Goal: Task Accomplishment & Management: Manage account settings

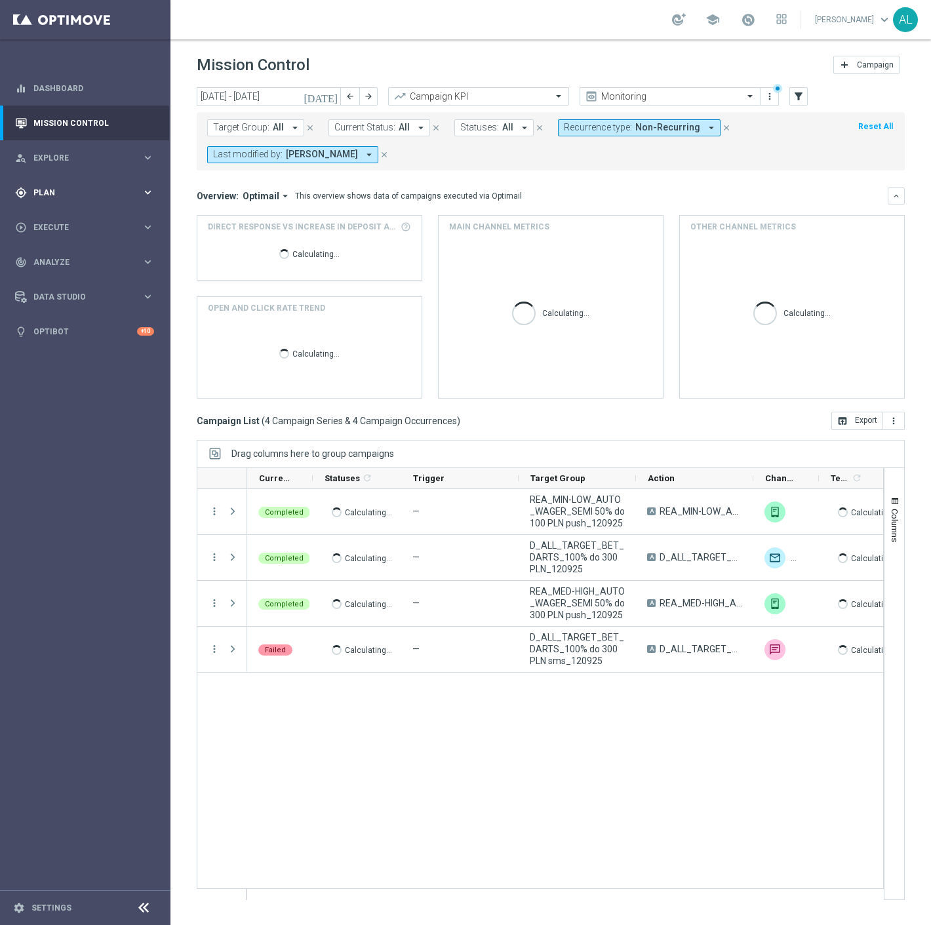
click at [109, 189] on span "Plan" at bounding box center [87, 193] width 108 height 8
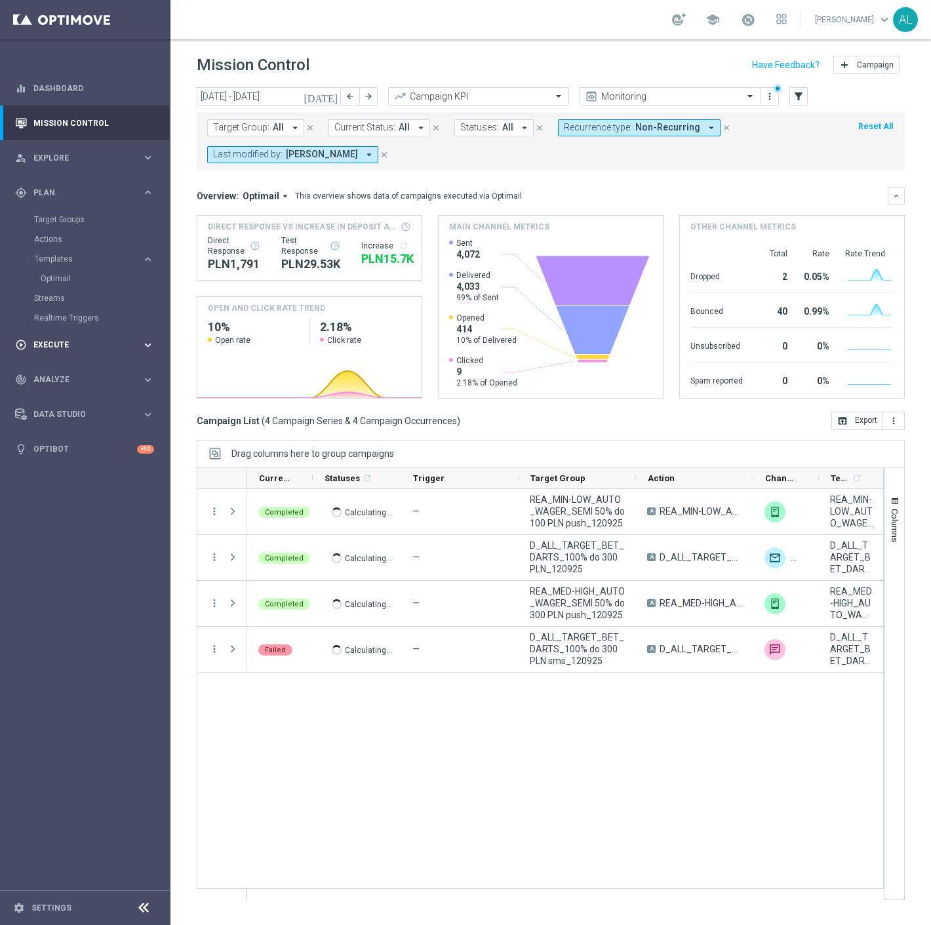
click at [94, 341] on span "Execute" at bounding box center [87, 345] width 108 height 8
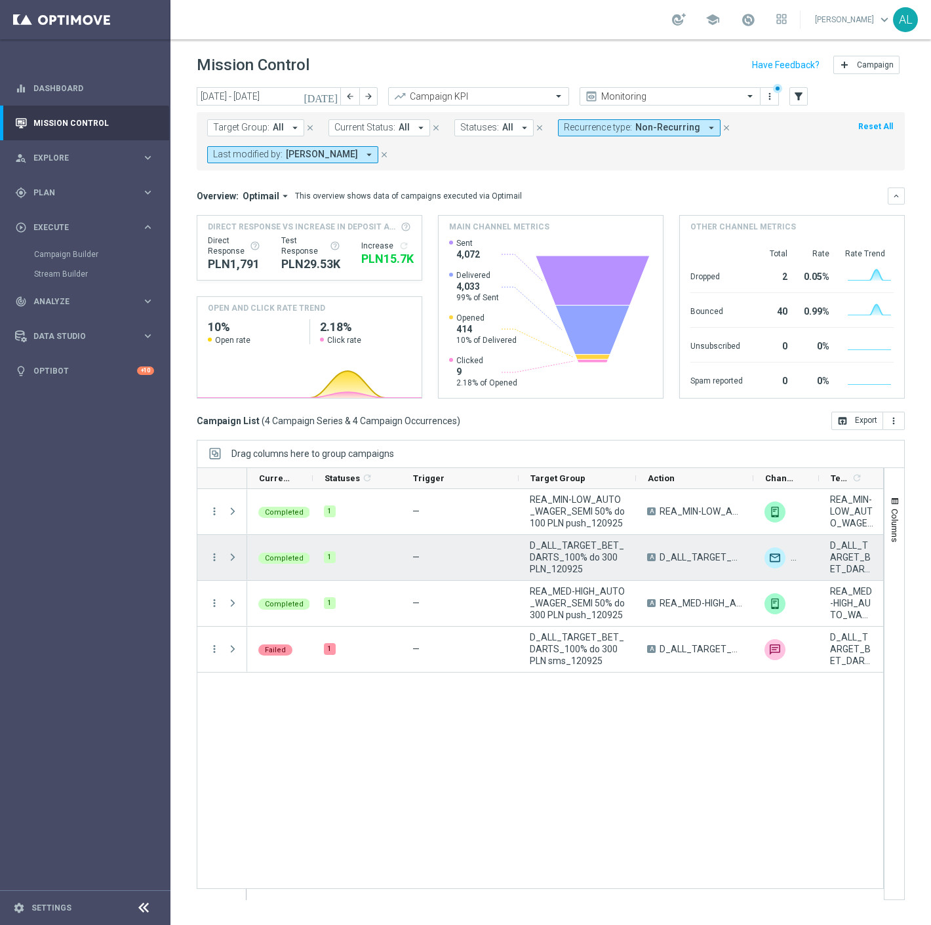
click at [556, 539] on div "D_ALL_TARGET_BET_DARTS_100% do 300 PLN_120925" at bounding box center [576, 557] width 117 height 45
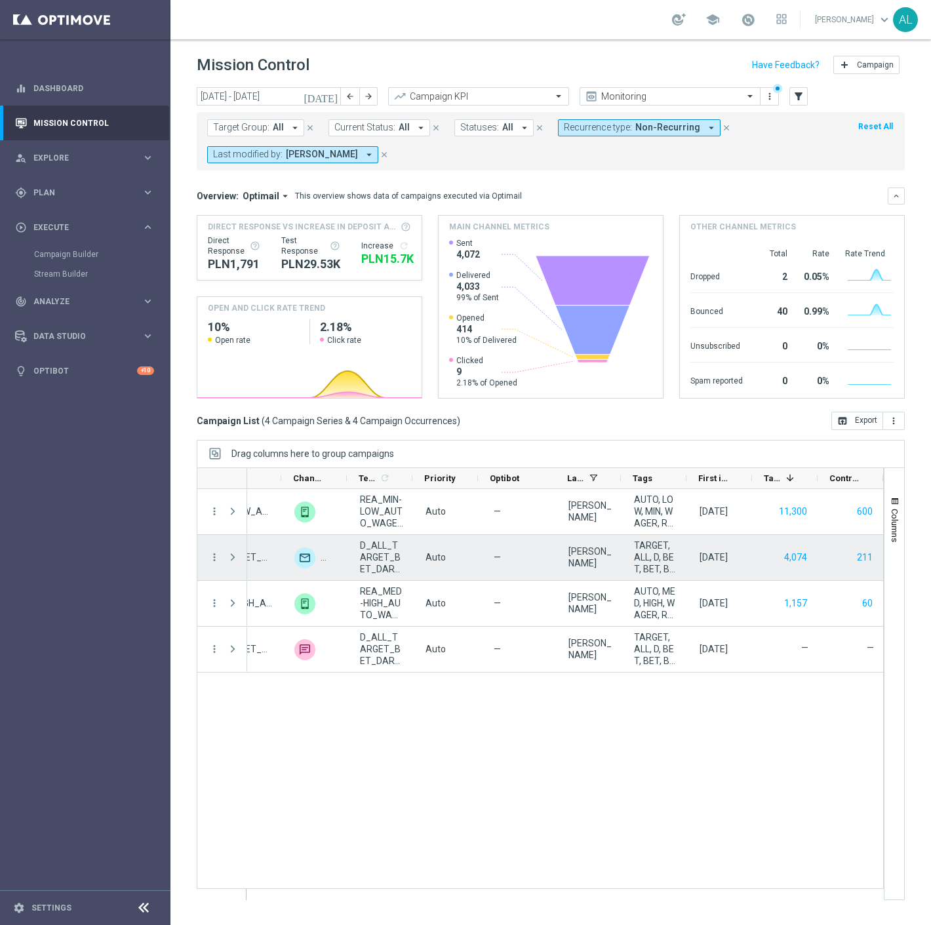
scroll to position [0, 472]
click at [212, 560] on icon "more_vert" at bounding box center [214, 557] width 12 height 12
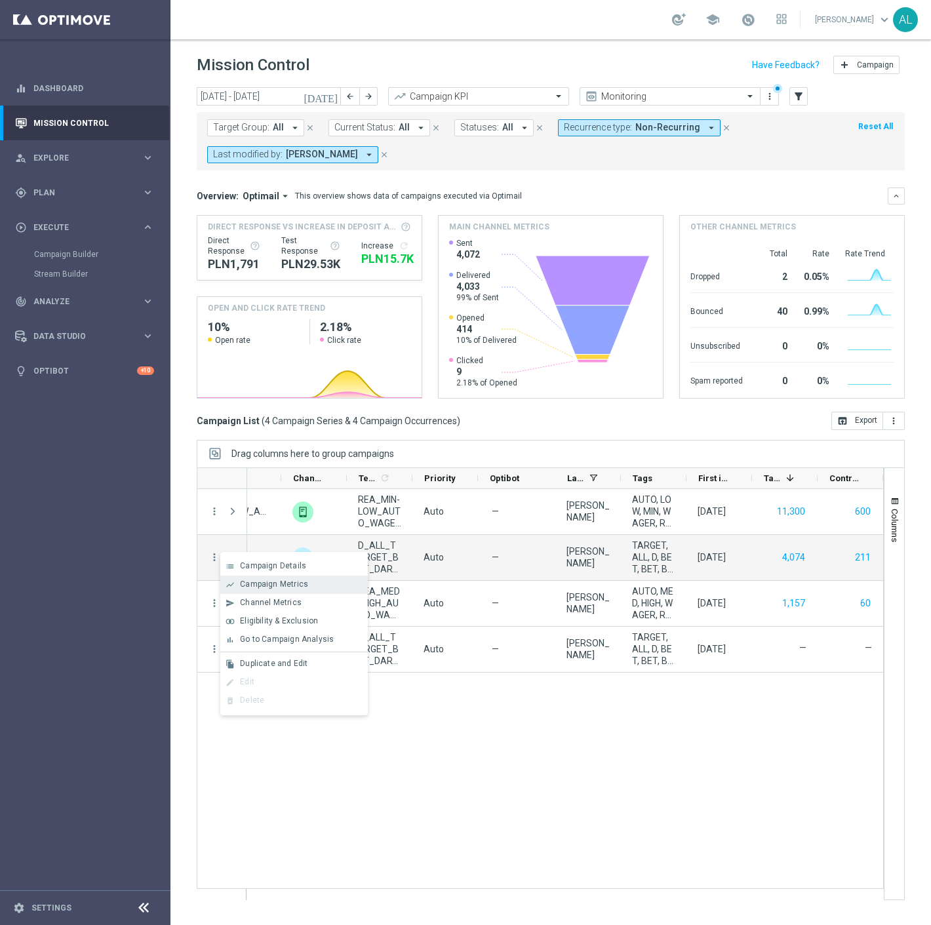
click at [291, 582] on span "Campaign Metrics" at bounding box center [274, 583] width 68 height 9
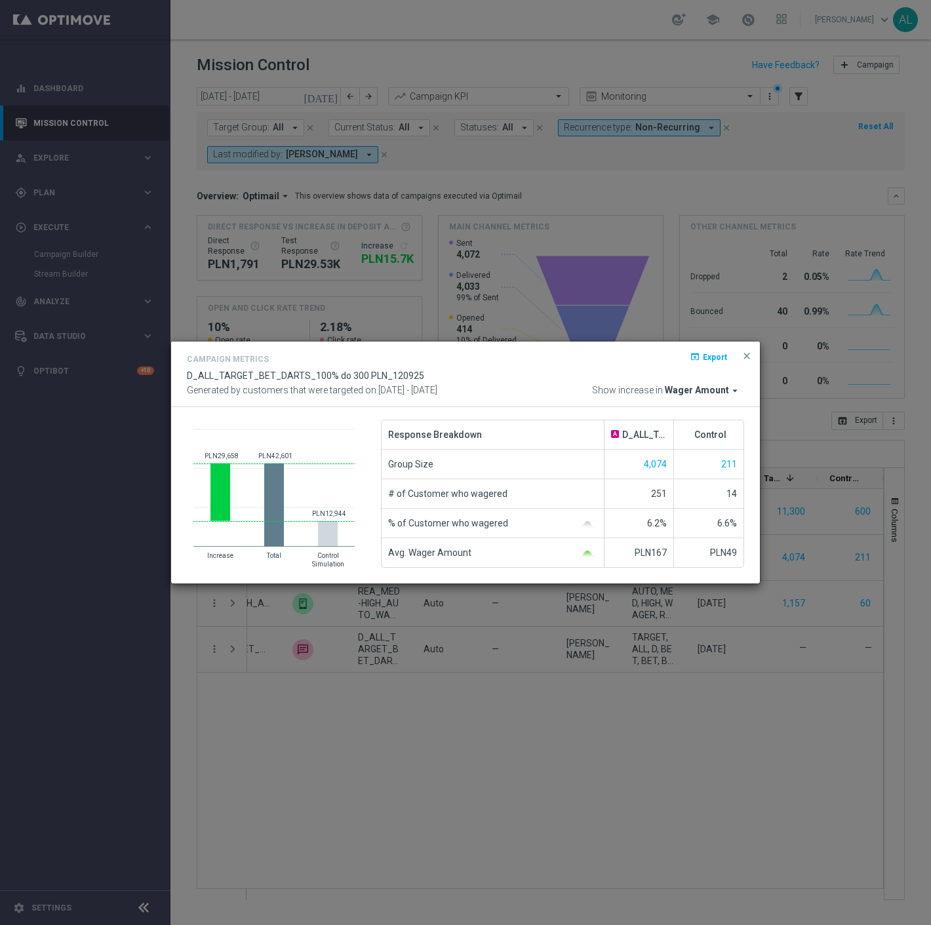
click at [693, 400] on div "Campaign Metrics open_in_browser Export D_ALL_TARGET_BET_DARTS_100% do 300 PLN_…" at bounding box center [465, 374] width 589 height 66
click at [693, 395] on span "Wager Amount" at bounding box center [697, 391] width 64 height 12
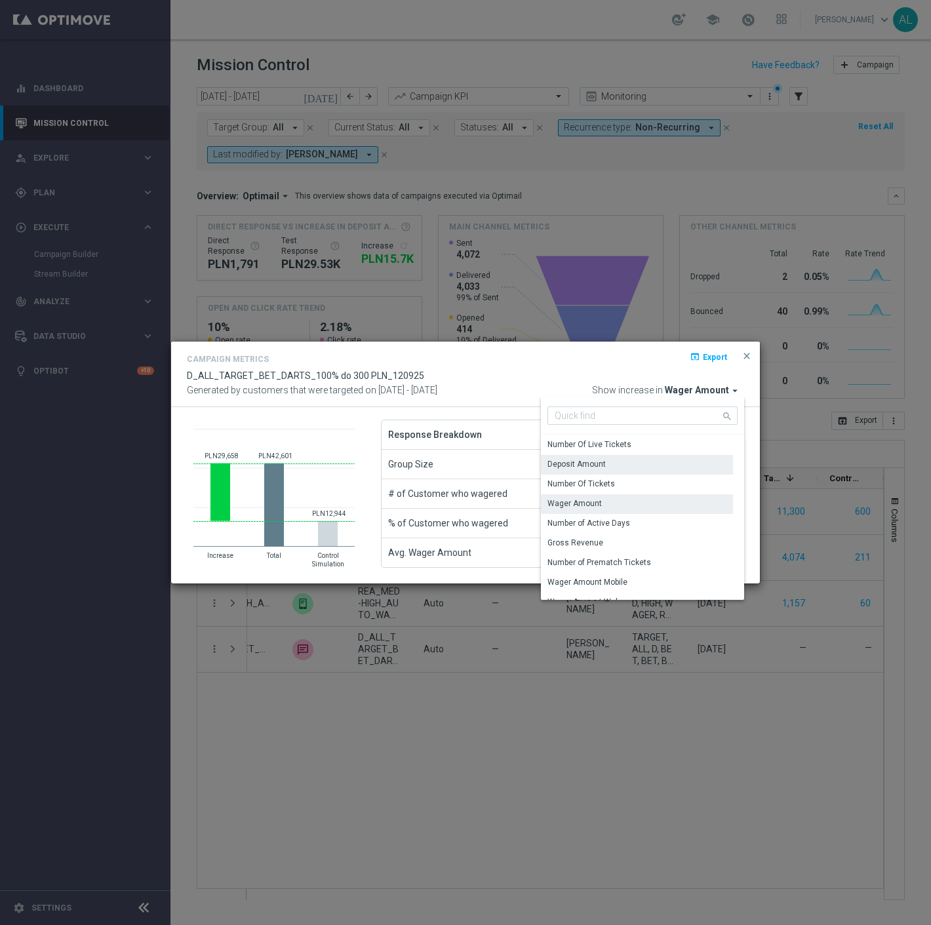
click at [615, 461] on div "Deposit Amount" at bounding box center [637, 464] width 192 height 18
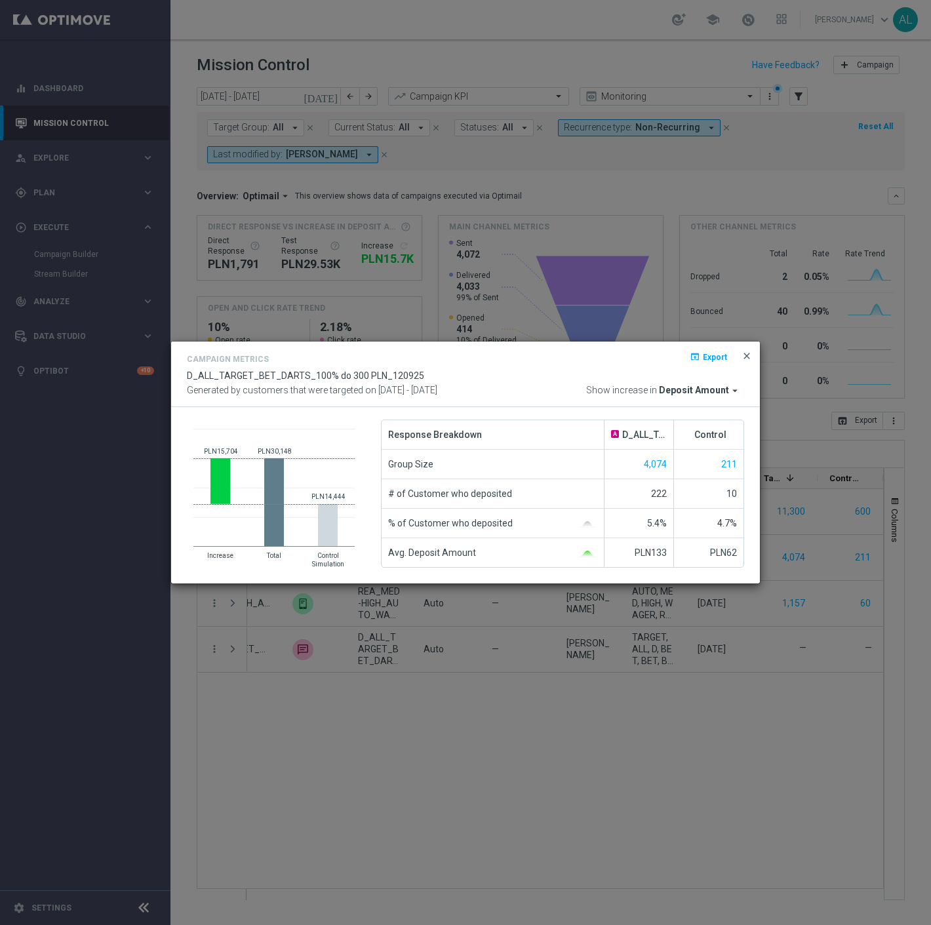
click at [742, 358] on span "close" at bounding box center [746, 356] width 10 height 10
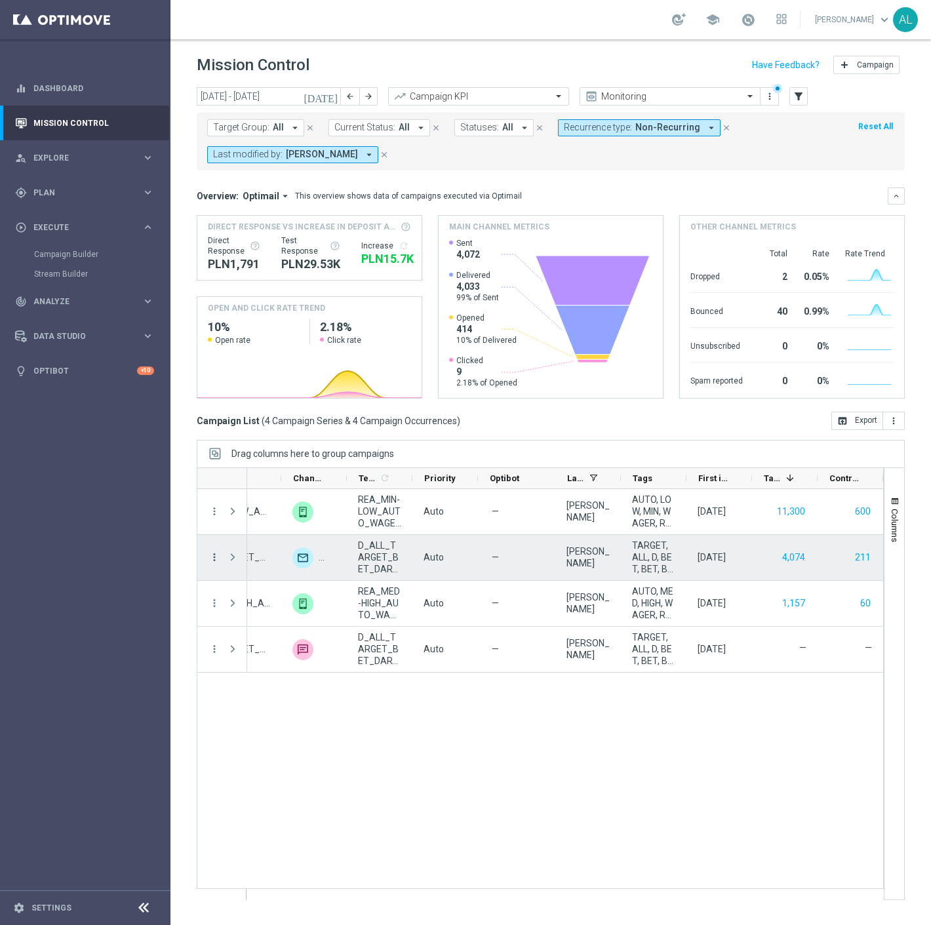
click at [210, 560] on icon "more_vert" at bounding box center [214, 557] width 12 height 12
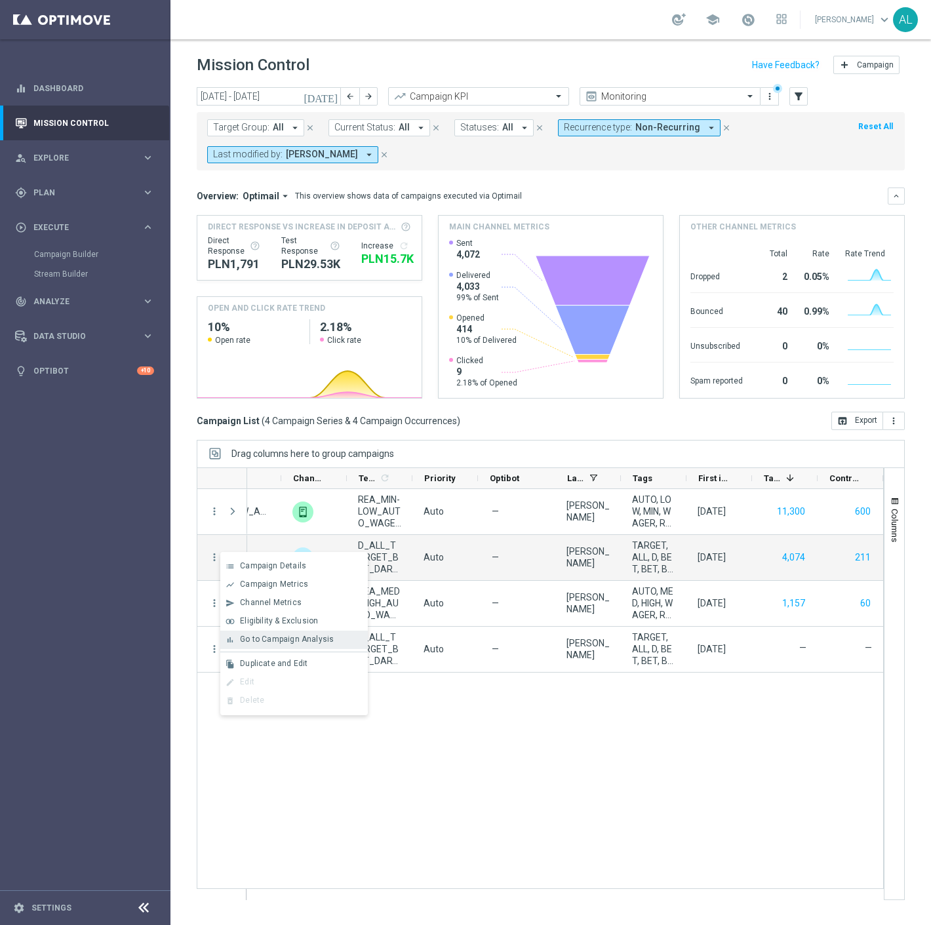
click at [273, 633] on div "bar_chart Go to Campaign Analysis" at bounding box center [293, 640] width 147 height 18
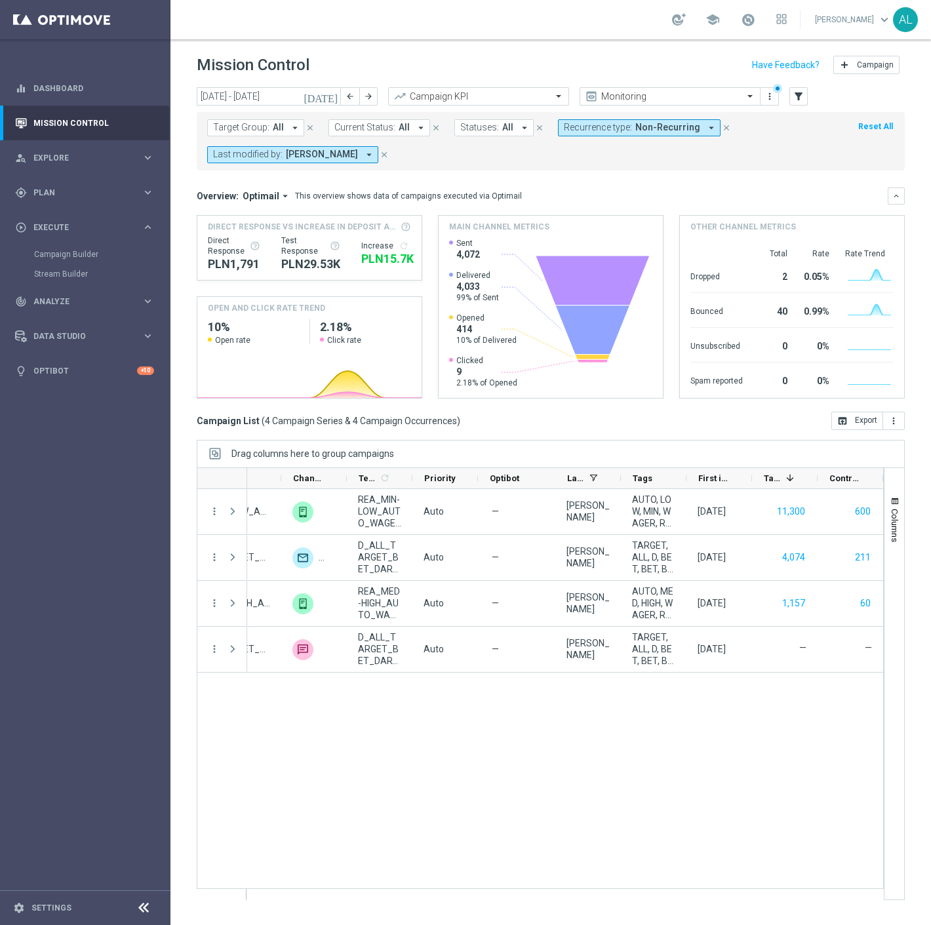
click at [613, 119] on button "Recurrence type: Non-Recurring arrow_drop_down" at bounding box center [639, 127] width 163 height 17
click at [599, 218] on label "Recurring" at bounding box center [593, 222] width 33 height 8
click at [596, 199] on label "Non-Recurring" at bounding box center [602, 201] width 50 height 8
click at [723, 174] on mini-dashboard "Overview: Optimail arrow_drop_down This overview shows data of campaigns execut…" at bounding box center [551, 290] width 708 height 241
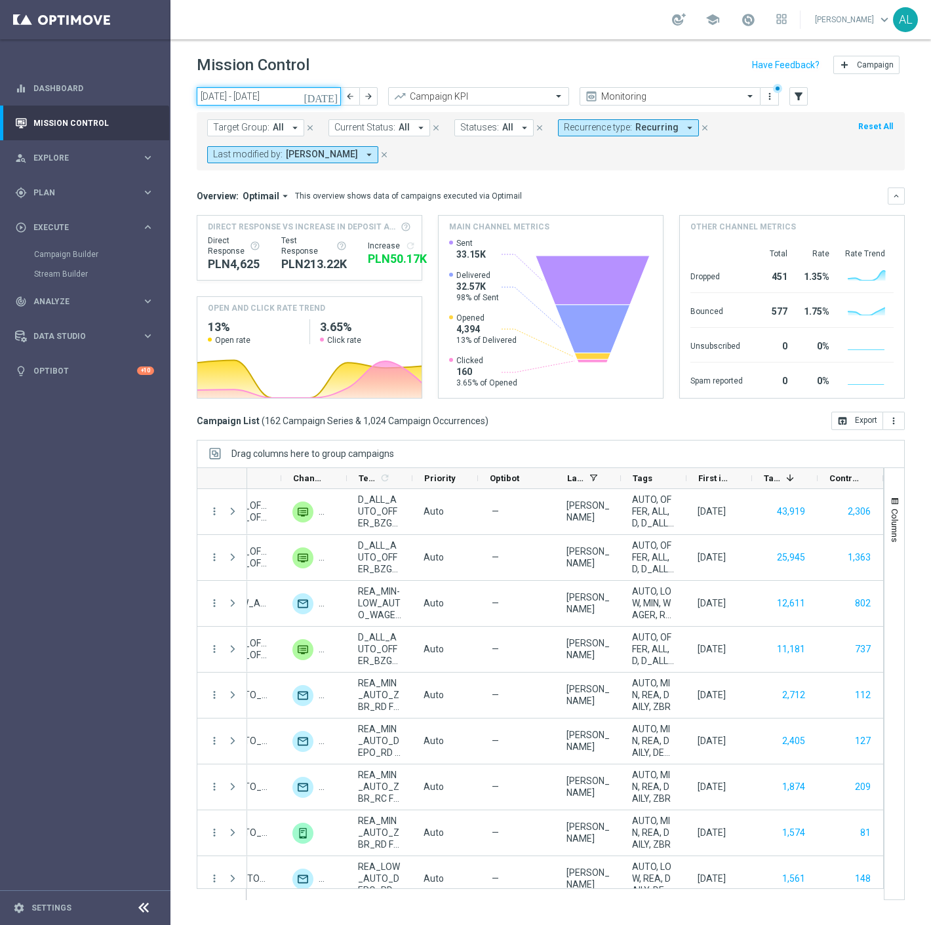
click at [286, 99] on input "[DATE] - [DATE]" at bounding box center [269, 96] width 144 height 18
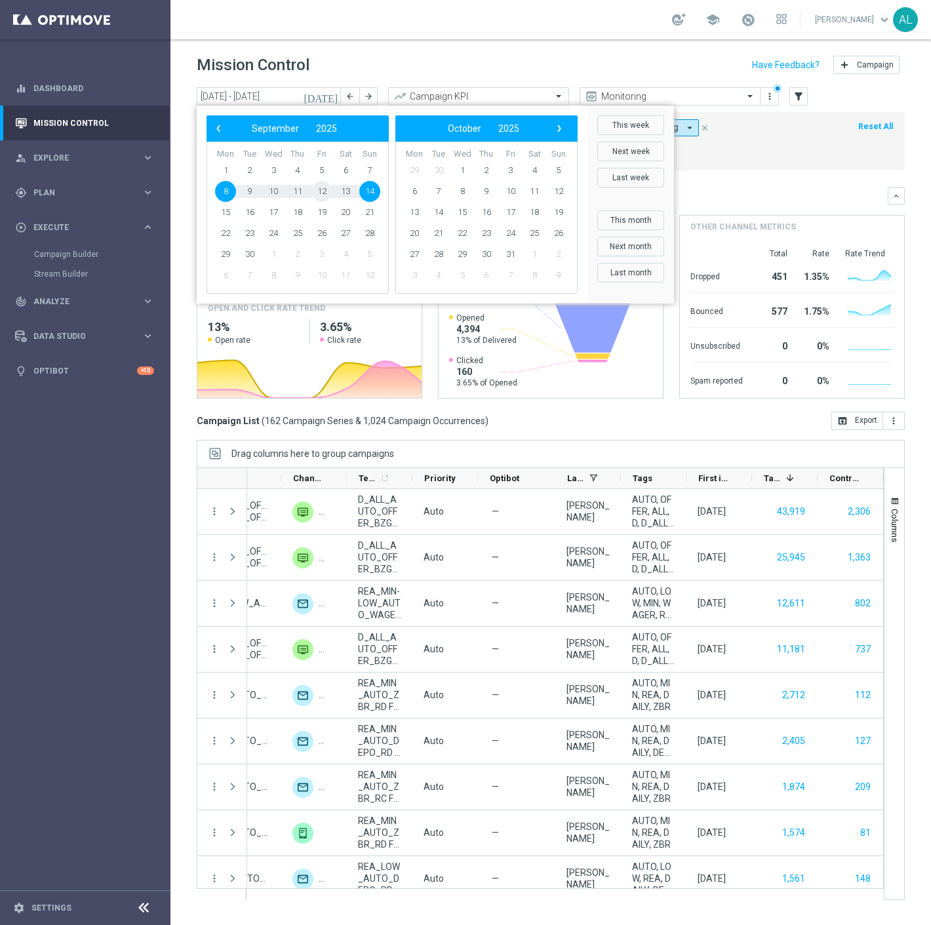
click at [323, 193] on span "12" at bounding box center [321, 191] width 21 height 21
type input "[DATE] - [DATE]"
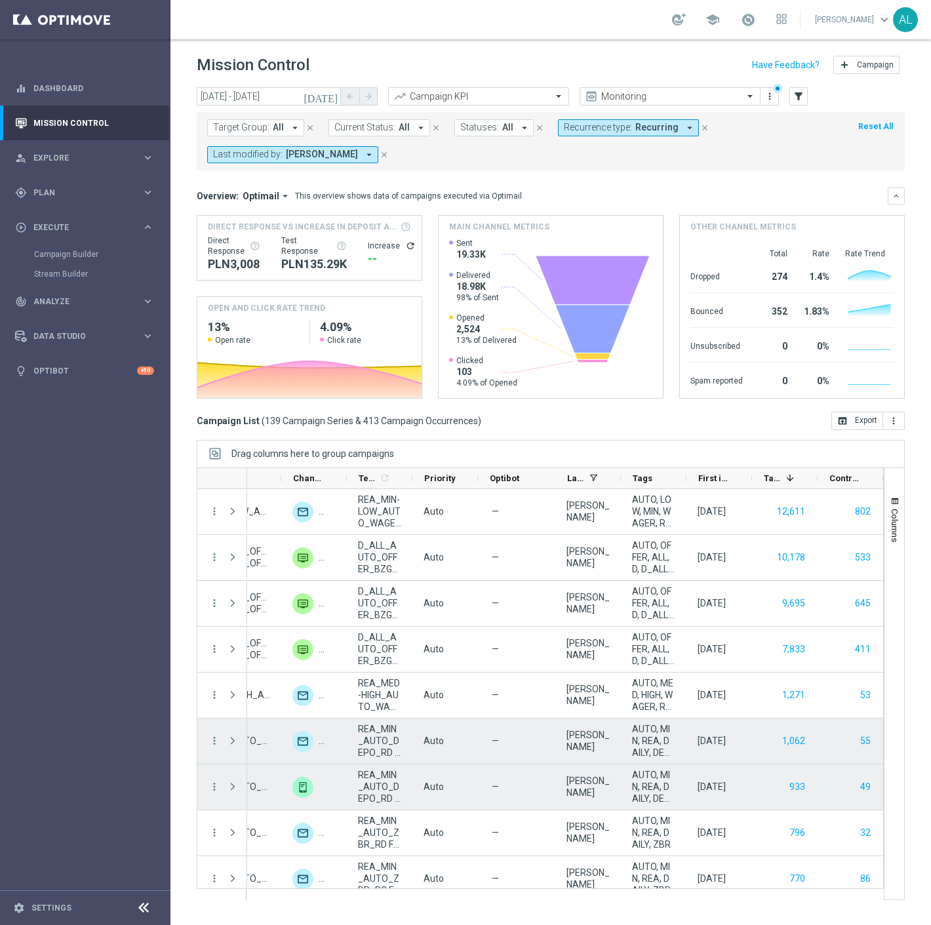
click at [263, 125] on span "Target Group:" at bounding box center [241, 127] width 56 height 11
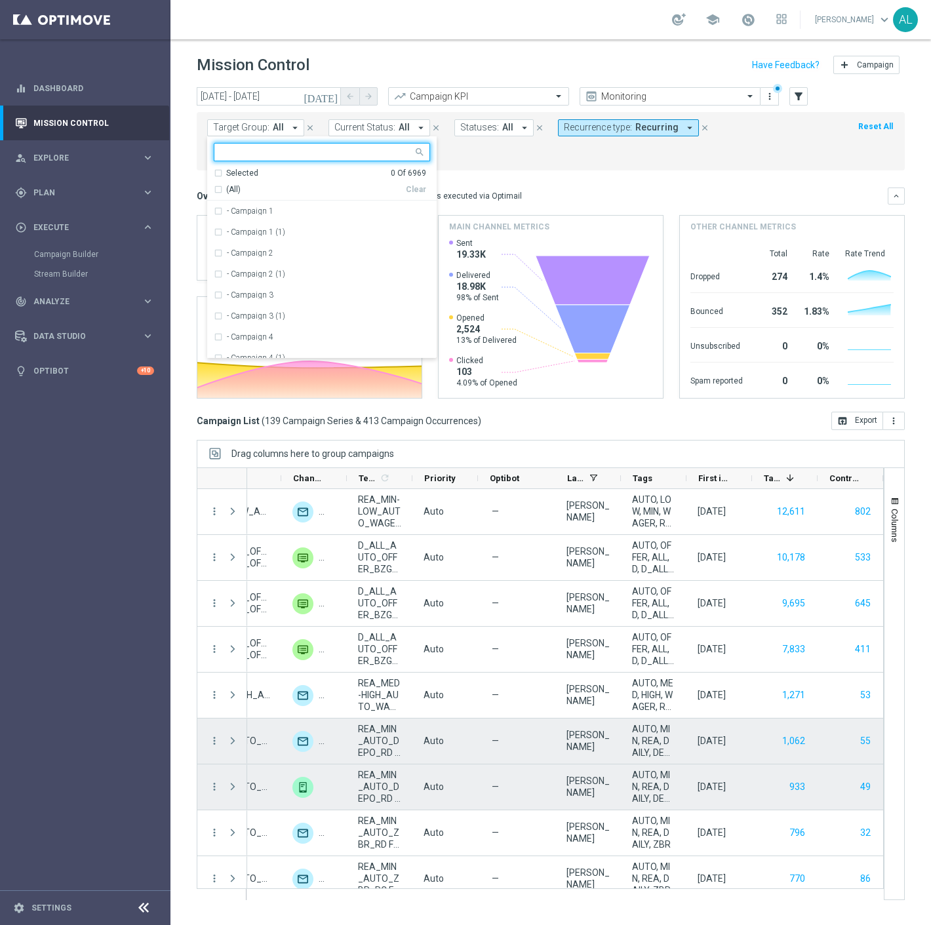
click at [286, 158] on input "text" at bounding box center [317, 152] width 192 height 11
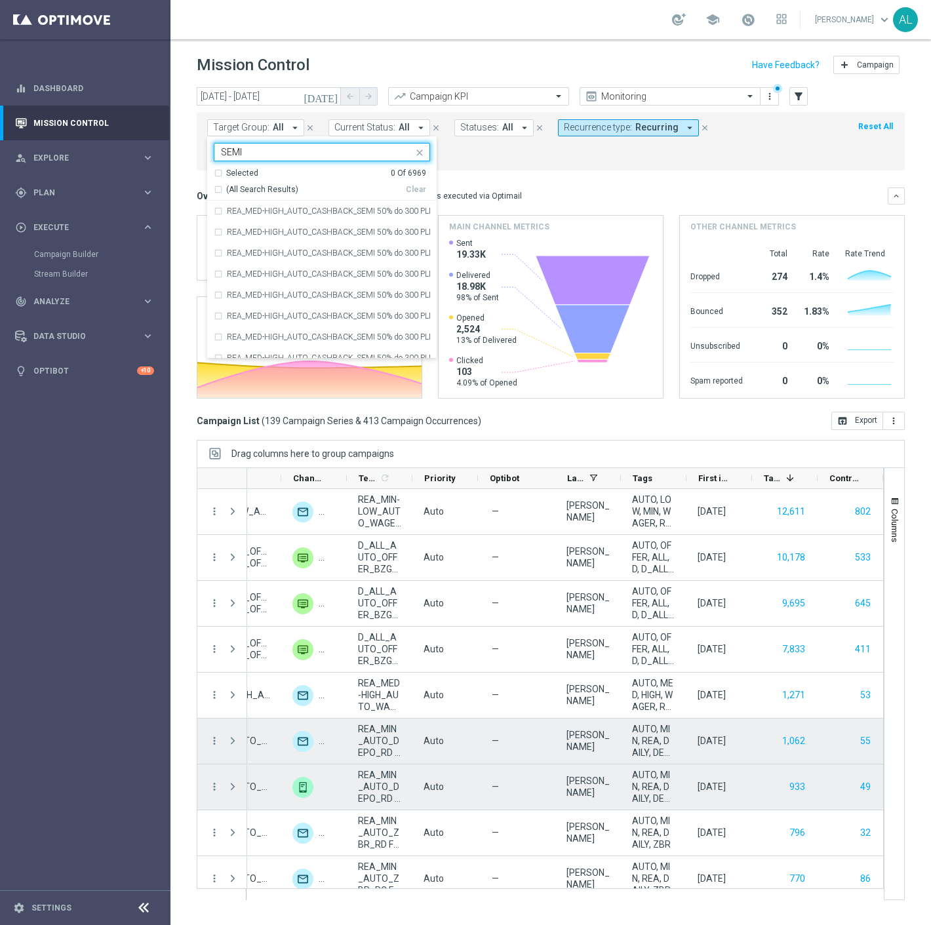
click at [250, 187] on span "(All Search Results)" at bounding box center [262, 189] width 72 height 11
type input "SEMI"
click at [526, 172] on mini-dashboard "Overview: Optimail arrow_drop_down This overview shows data of campaigns execut…" at bounding box center [551, 290] width 708 height 241
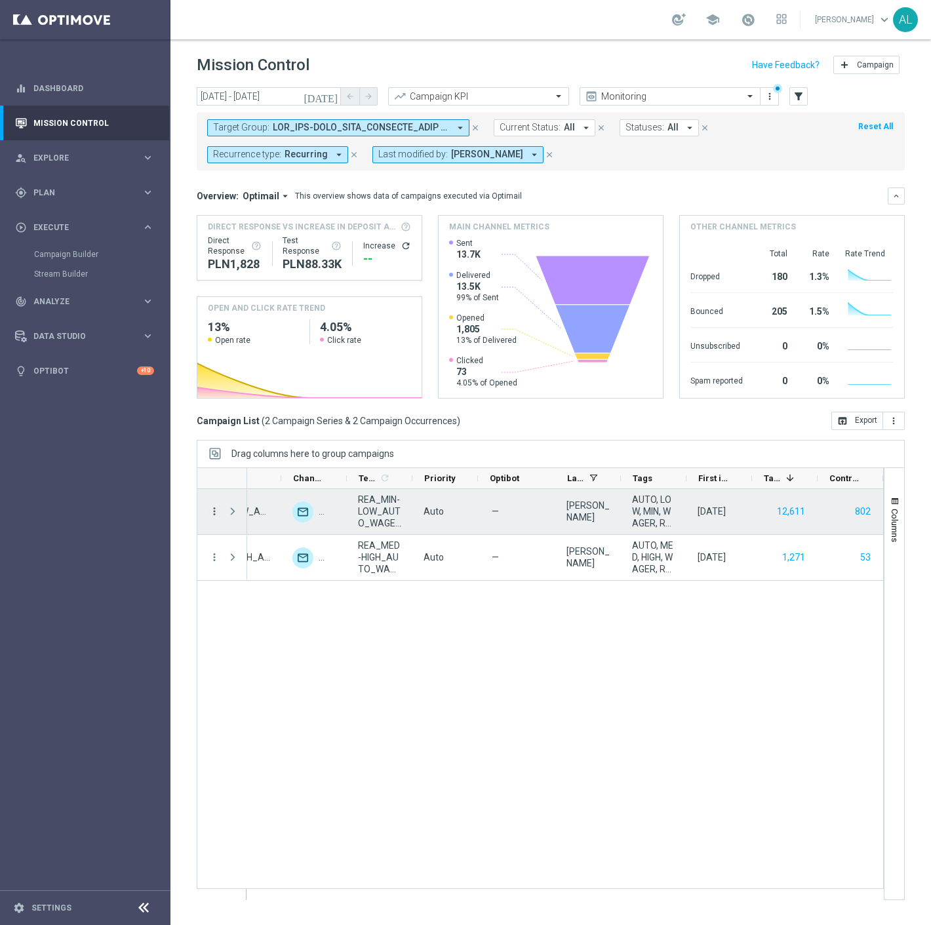
click at [216, 514] on icon "more_vert" at bounding box center [214, 511] width 12 height 12
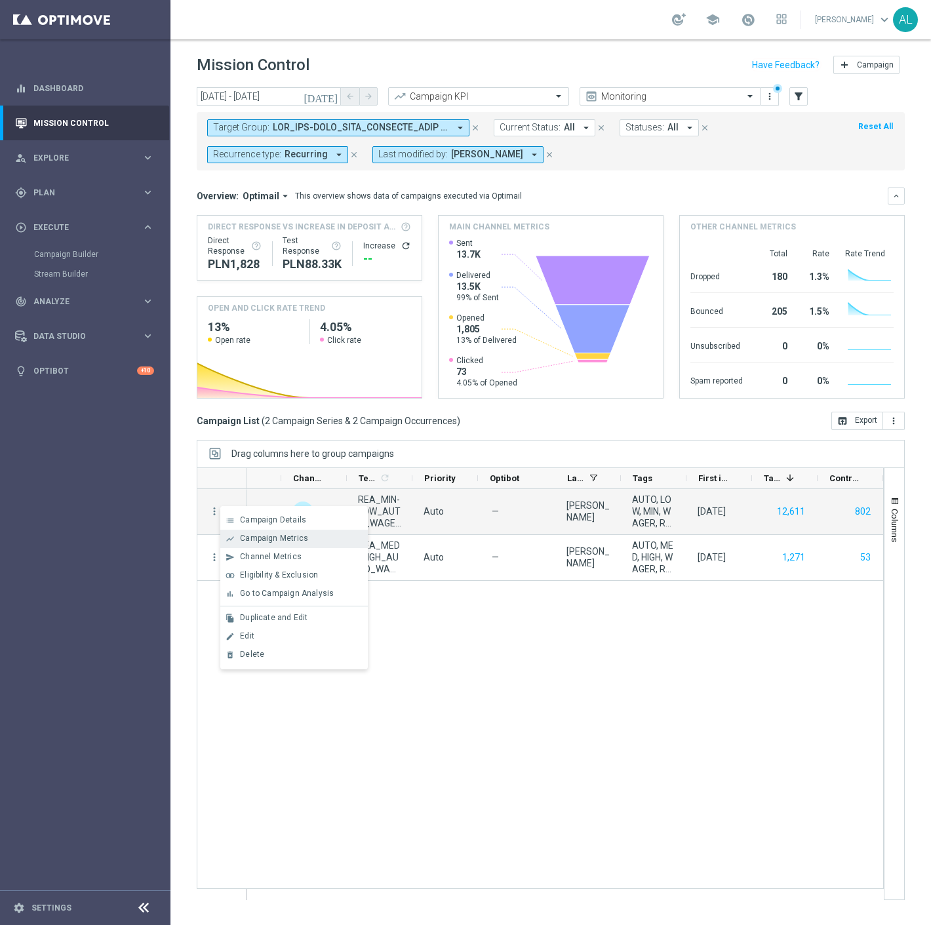
click at [282, 542] on div "Campaign Metrics" at bounding box center [301, 538] width 122 height 9
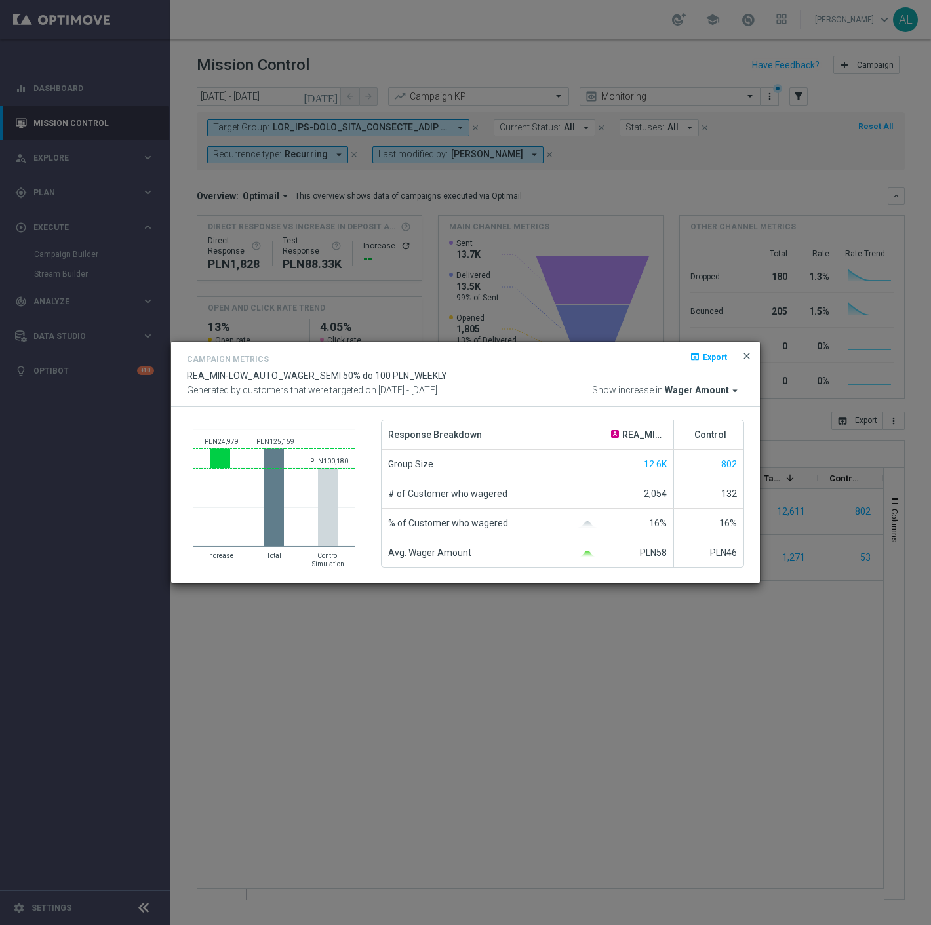
click at [749, 355] on span "close" at bounding box center [746, 356] width 10 height 10
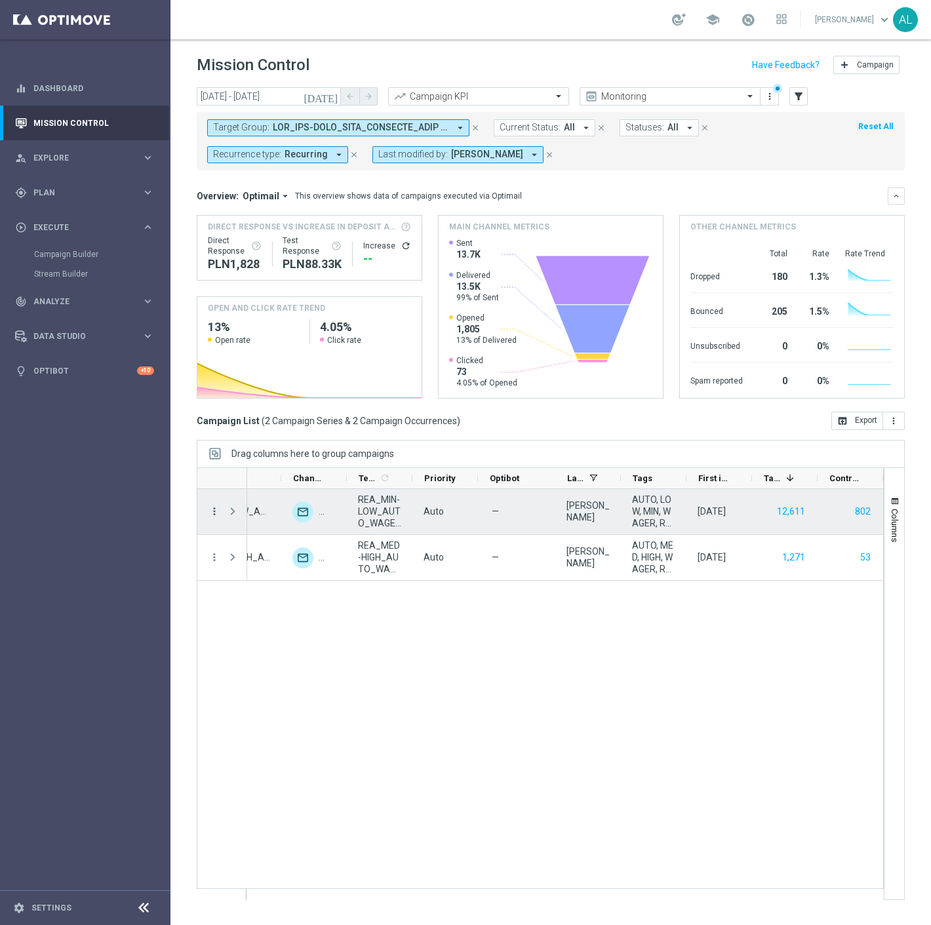
click at [214, 507] on icon "more_vert" at bounding box center [214, 511] width 12 height 12
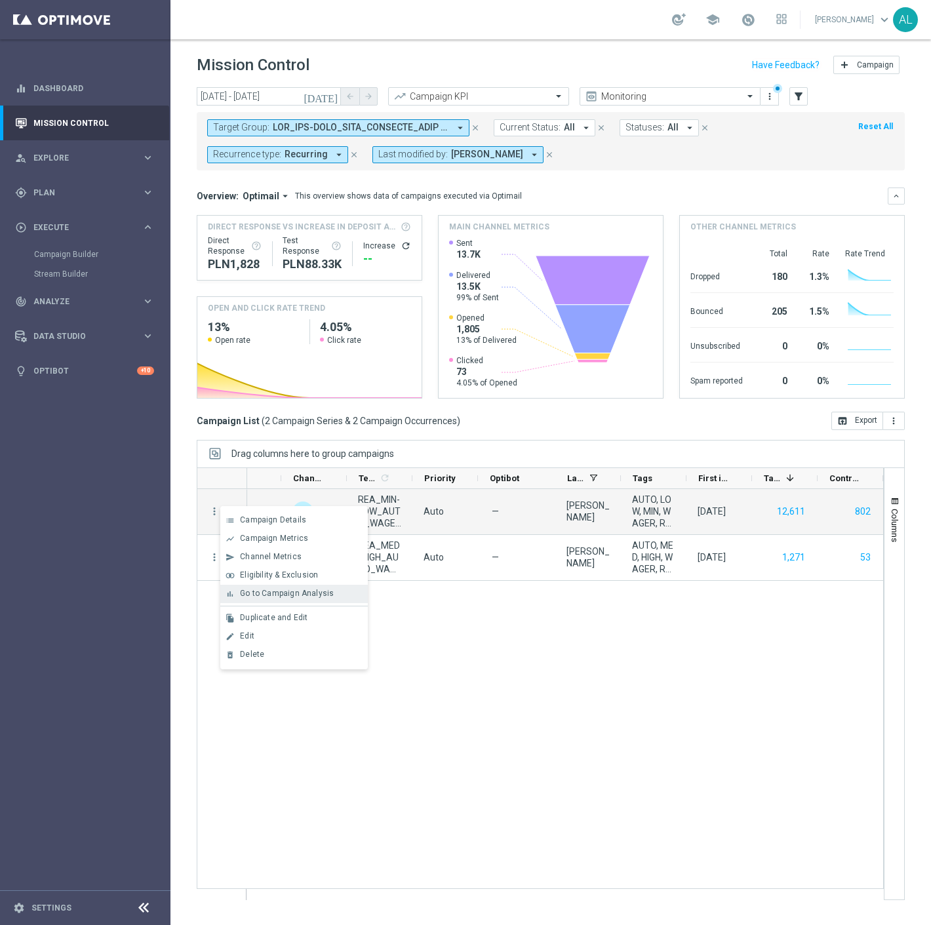
click at [290, 593] on span "Go to Campaign Analysis" at bounding box center [287, 593] width 94 height 9
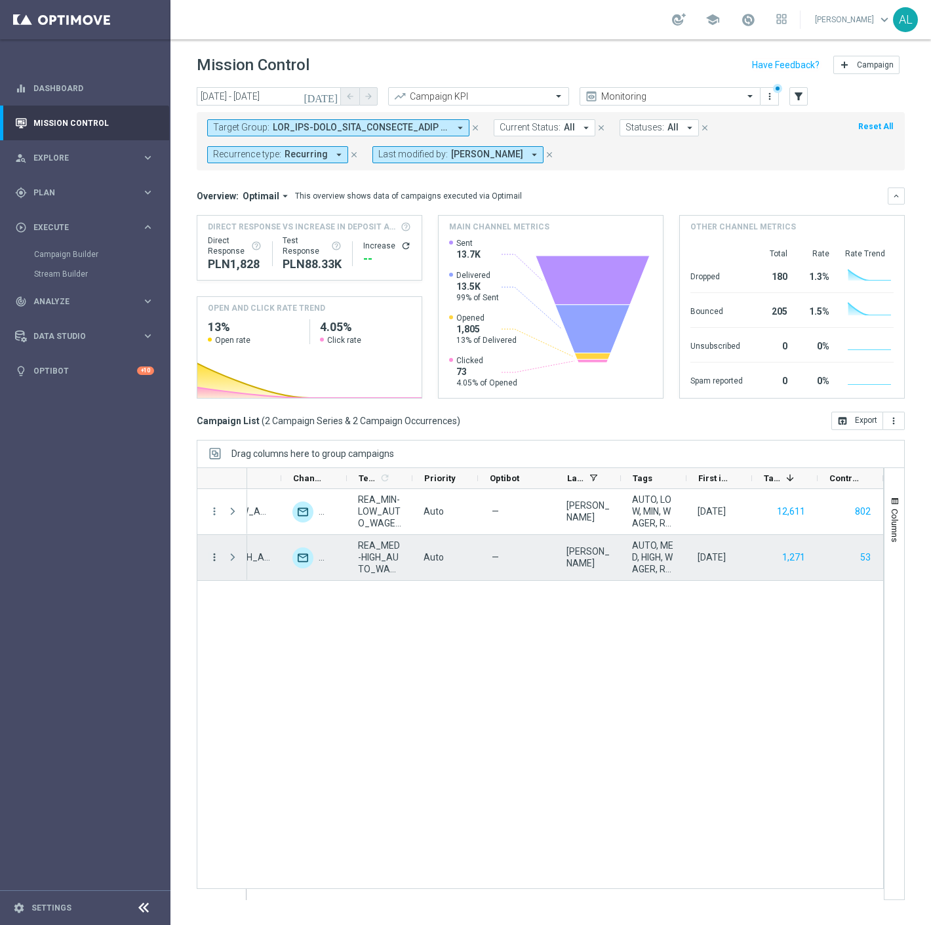
click at [211, 555] on icon "more_vert" at bounding box center [214, 557] width 12 height 12
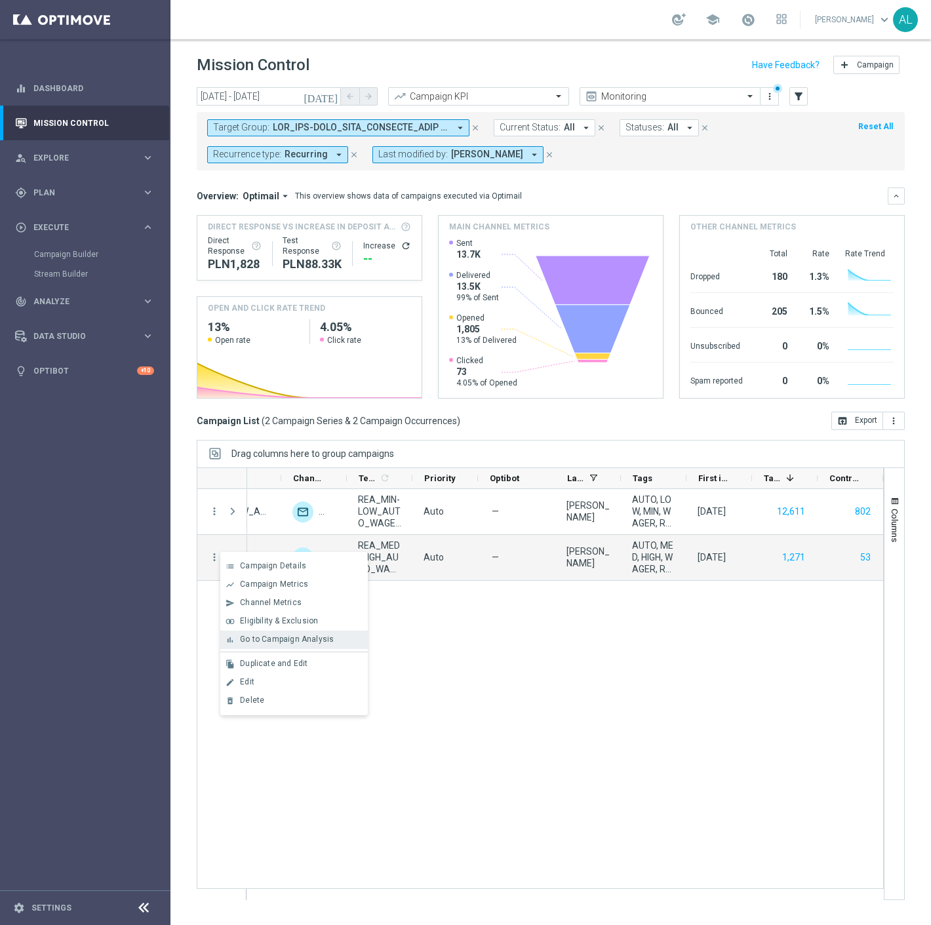
click at [300, 642] on span "Go to Campaign Analysis" at bounding box center [287, 638] width 94 height 9
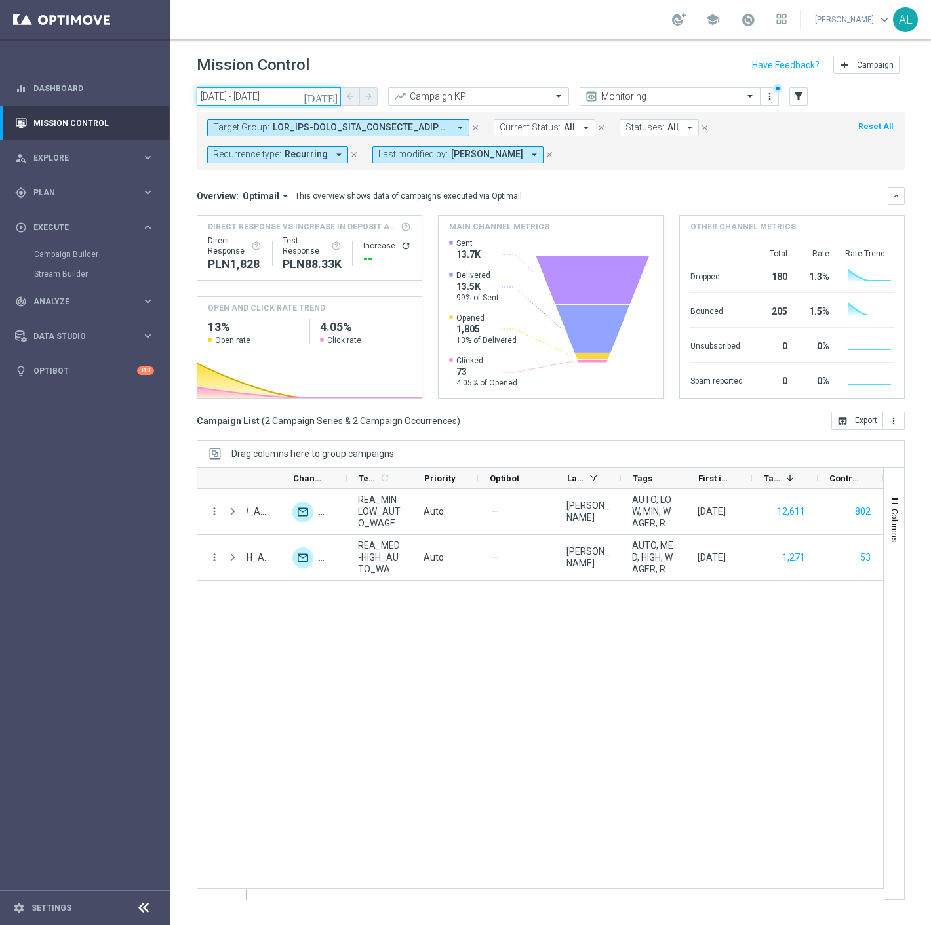
click at [277, 99] on input "[DATE] - [DATE]" at bounding box center [269, 96] width 144 height 18
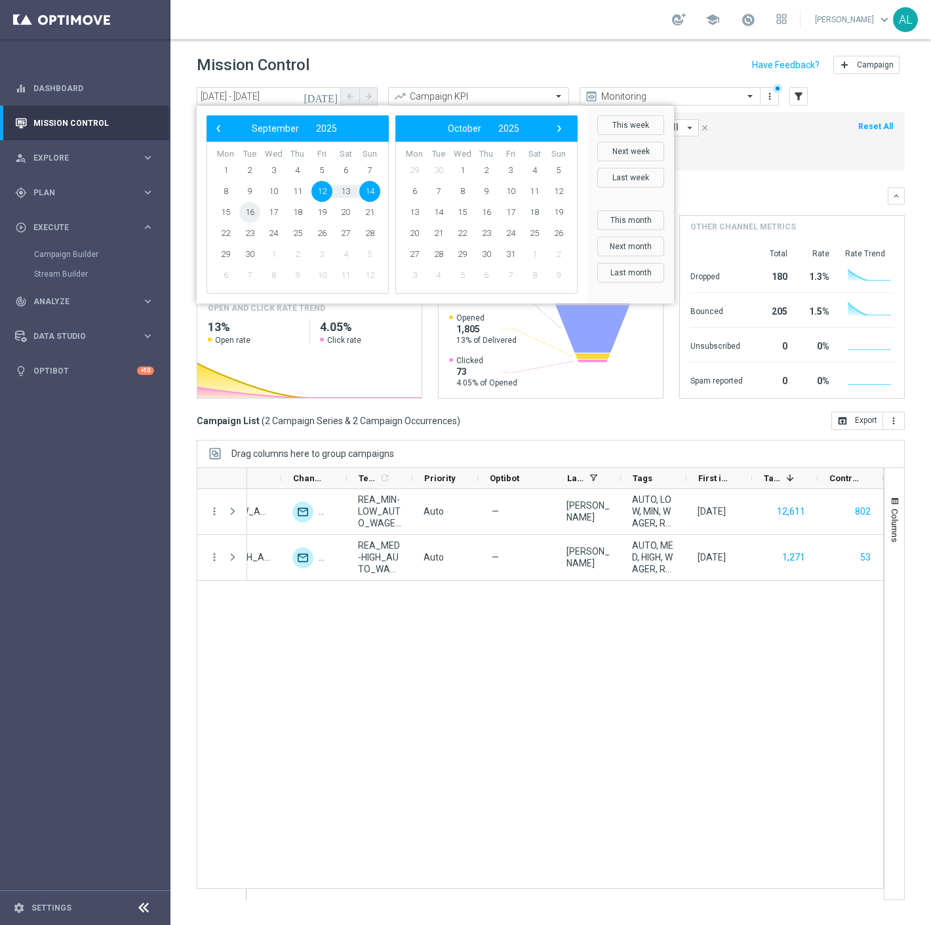
click at [246, 212] on span "16" at bounding box center [249, 212] width 21 height 21
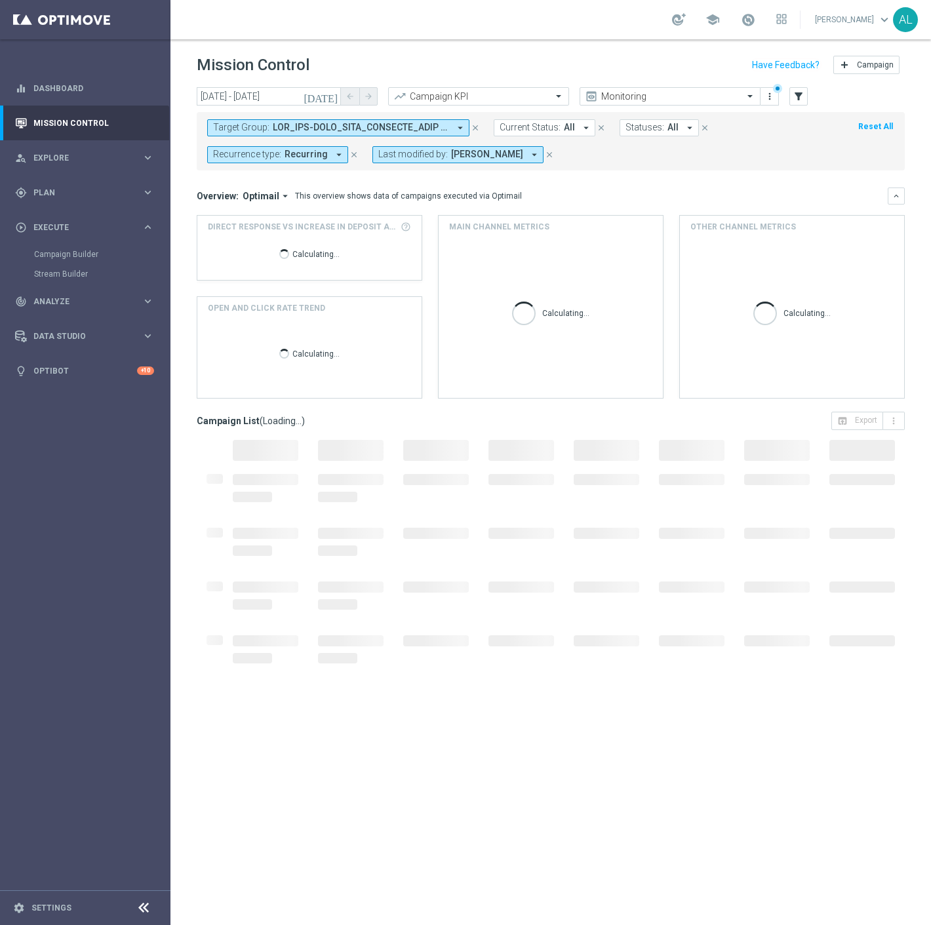
click at [302, 159] on span "Recurring" at bounding box center [305, 154] width 43 height 11
click at [270, 224] on label "Non-Recurring" at bounding box center [252, 228] width 50 height 8
click at [263, 244] on div "Recurring" at bounding box center [267, 248] width 81 height 8
click at [422, 197] on div "This overview shows data of campaigns executed via Optimail" at bounding box center [408, 196] width 227 height 12
click at [437, 122] on span at bounding box center [361, 127] width 176 height 11
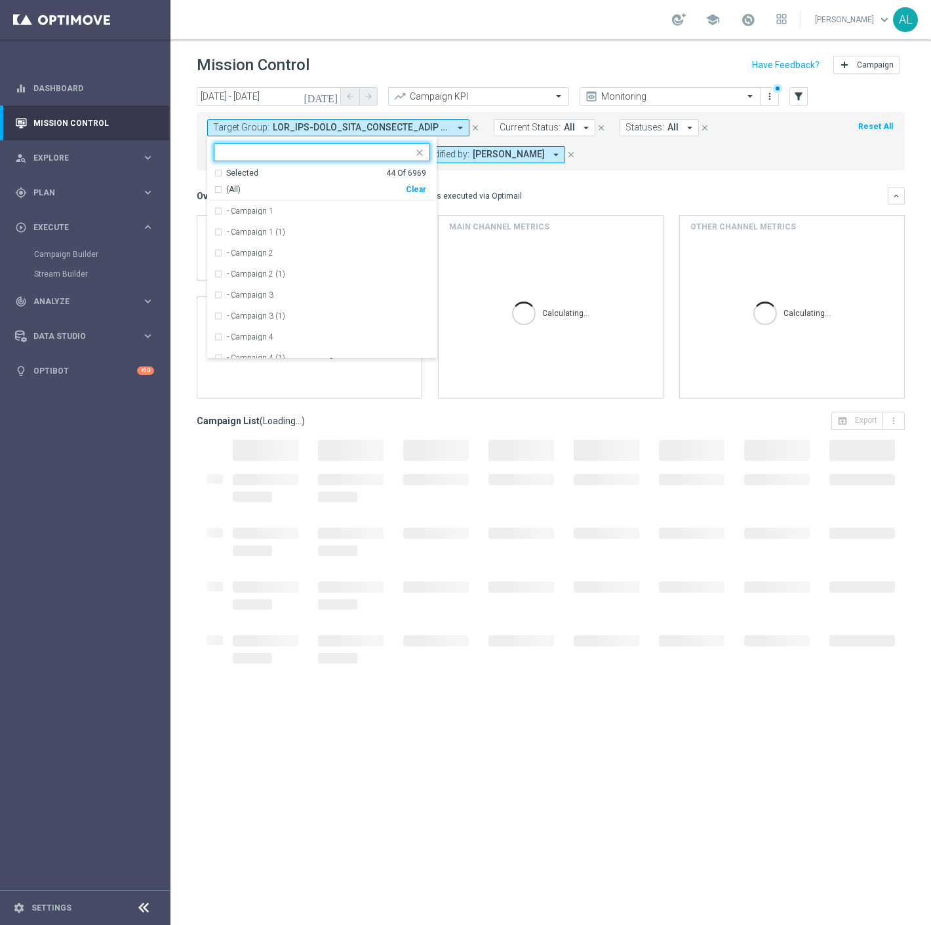
click at [0, 0] on div "Clear" at bounding box center [0, 0] width 0 height 0
click at [489, 178] on mini-dashboard "Overview: Optimail arrow_drop_down This overview shows data of campaigns execut…" at bounding box center [551, 290] width 708 height 241
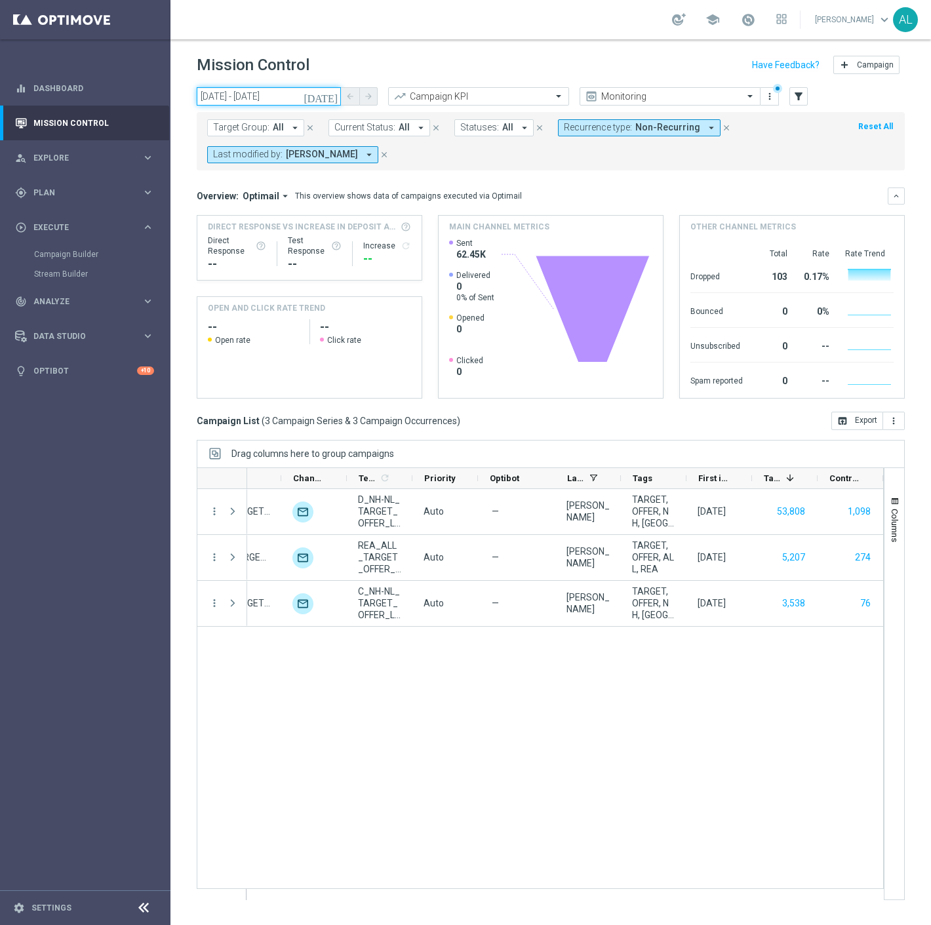
click at [263, 96] on input "16 Sep 2025 - 16 Sep 2025" at bounding box center [269, 96] width 144 height 18
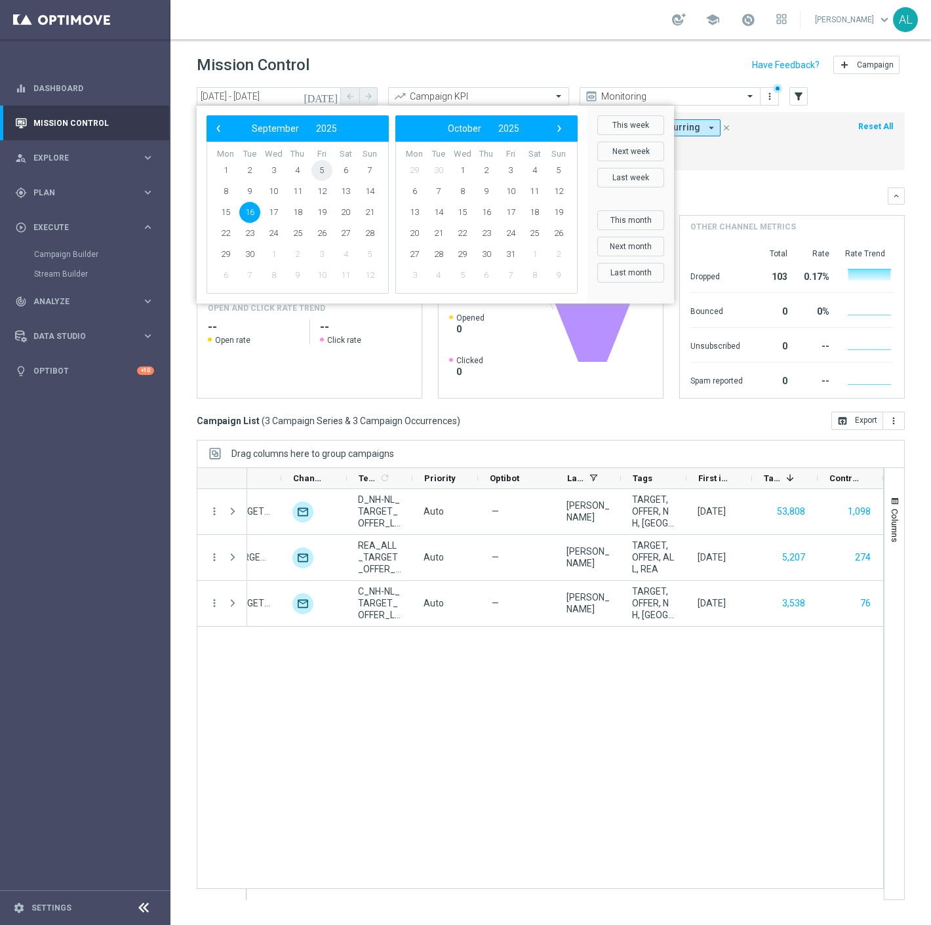
click at [313, 174] on span "5" at bounding box center [321, 170] width 21 height 21
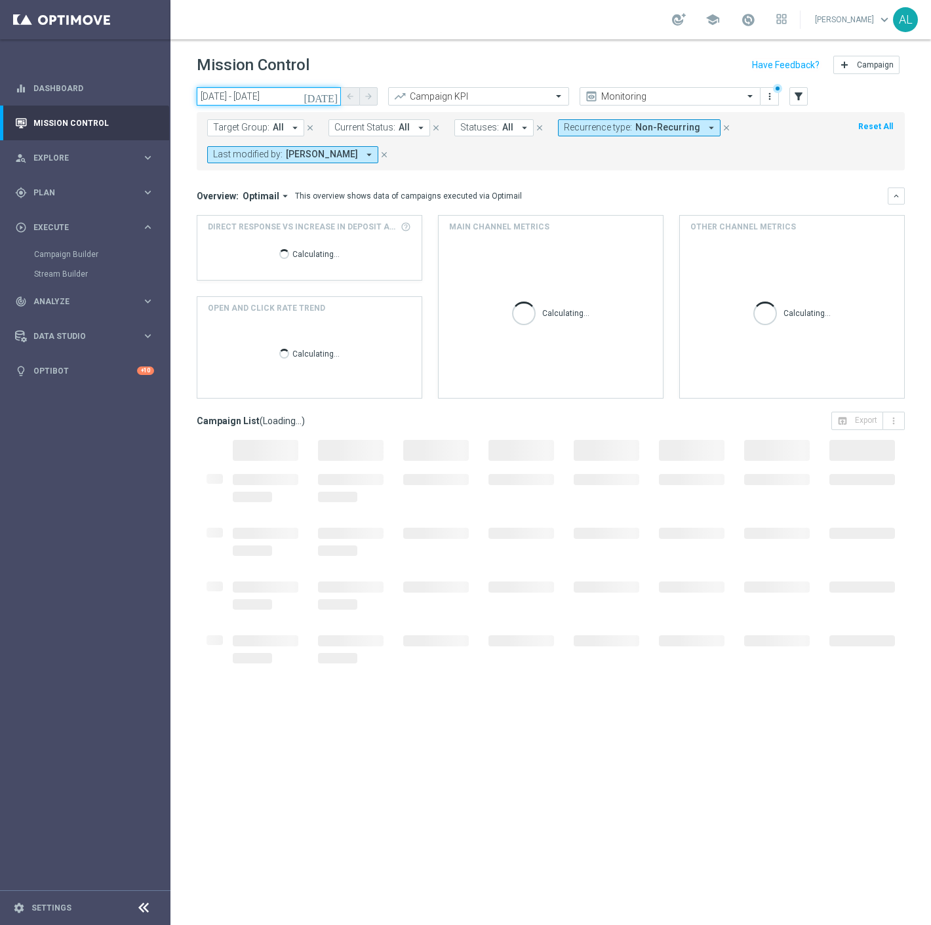
click at [279, 97] on input "05 Sep 2025 - 05 Sep 2025" at bounding box center [269, 96] width 144 height 18
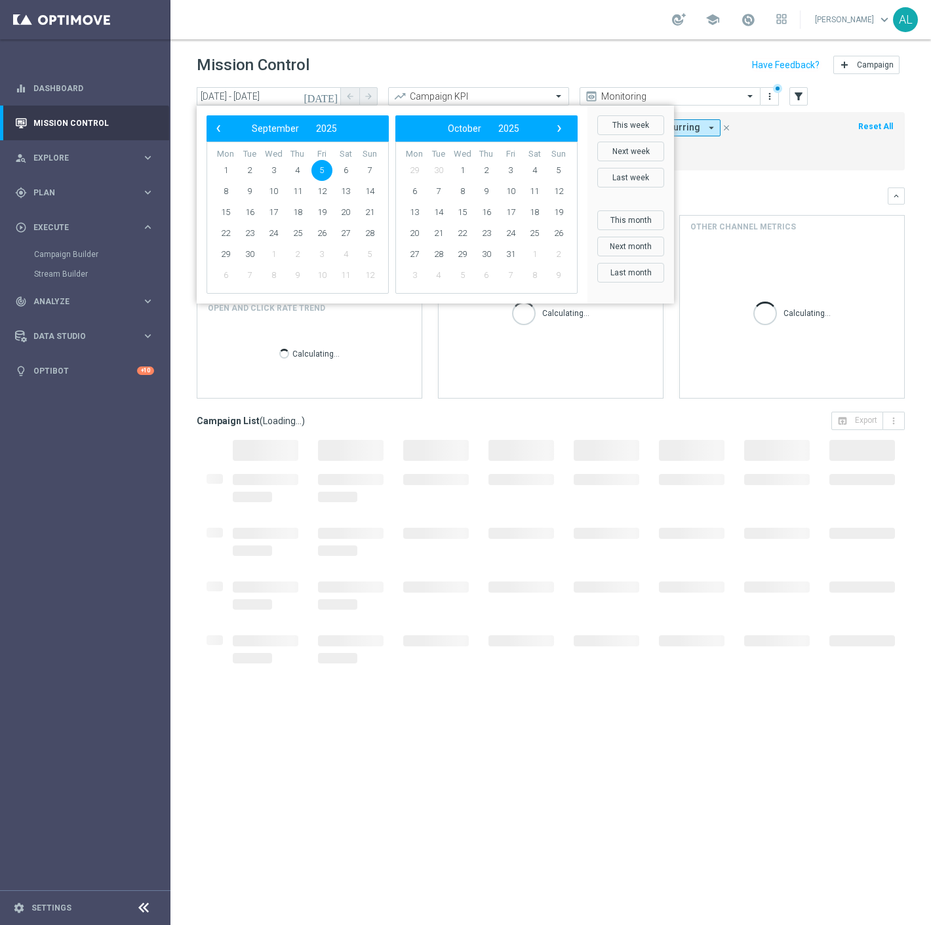
click at [322, 170] on span "5" at bounding box center [321, 170] width 21 height 21
click at [363, 171] on span "7" at bounding box center [369, 170] width 21 height 21
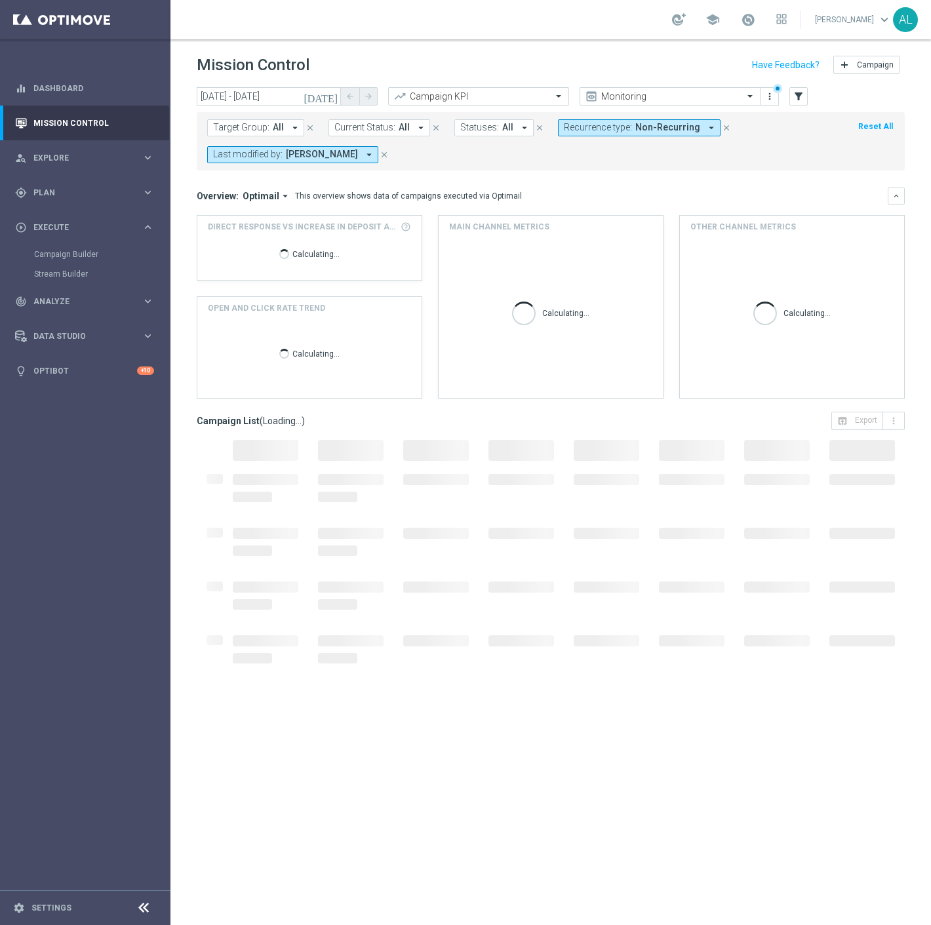
click at [620, 129] on span "Recurrence type:" at bounding box center [598, 127] width 68 height 11
click at [750, 166] on div "Target Group: All arrow_drop_down close Current Status: All arrow_drop_down clo…" at bounding box center [551, 141] width 708 height 58
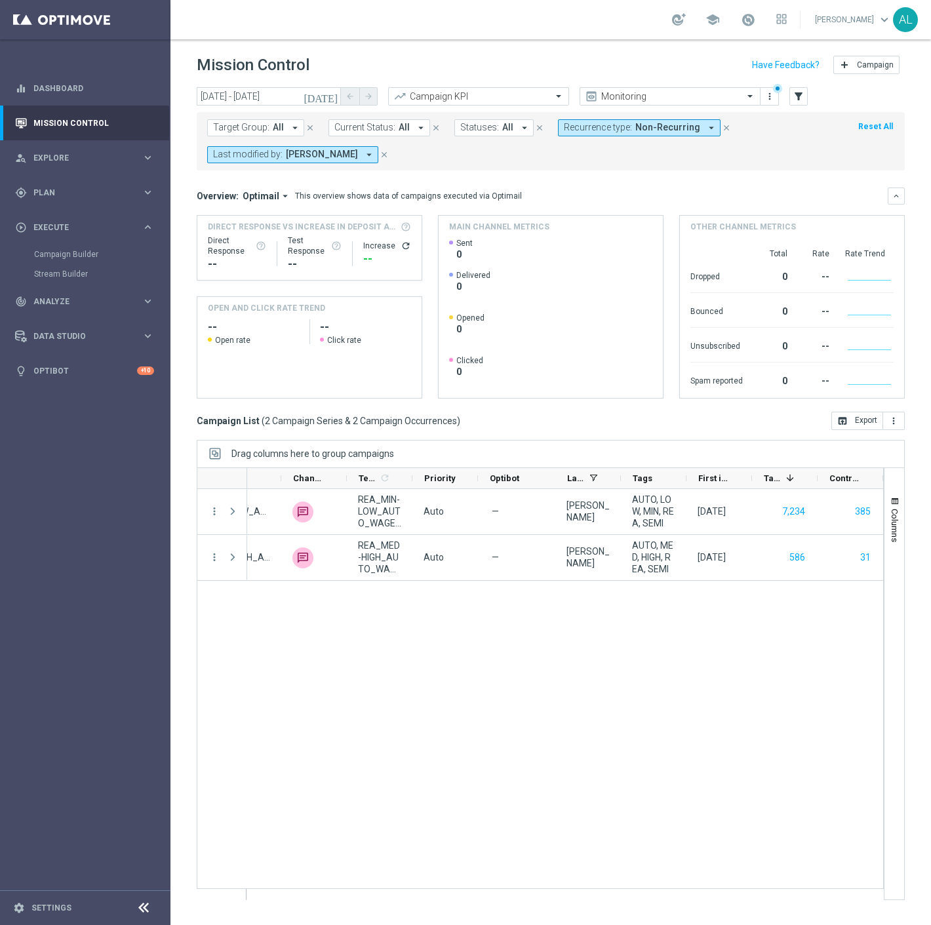
click at [264, 33] on div "school Antoni Litwinek keyboard_arrow_down AL" at bounding box center [550, 19] width 760 height 39
click at [282, 90] on input "05 Sep 2025 - 07 Sep 2025" at bounding box center [269, 96] width 144 height 18
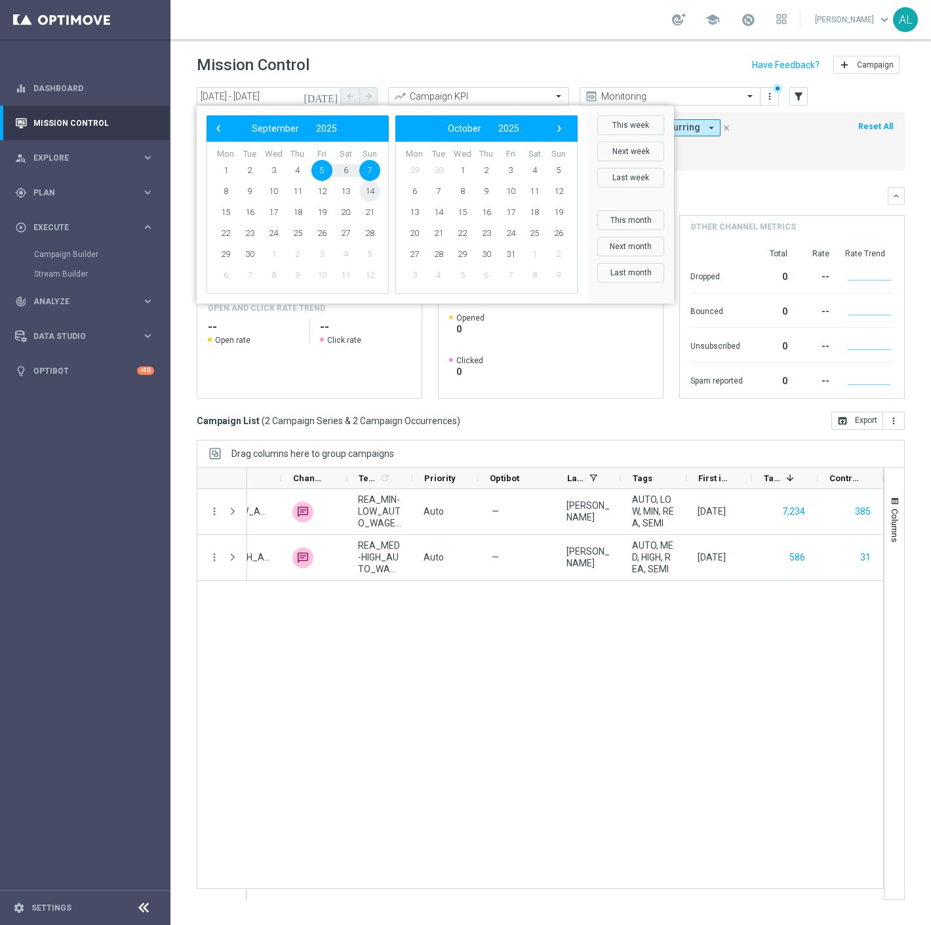
click at [364, 188] on span "14" at bounding box center [369, 191] width 21 height 21
type input "14 Sep 2025 - 14 Sep 2025"
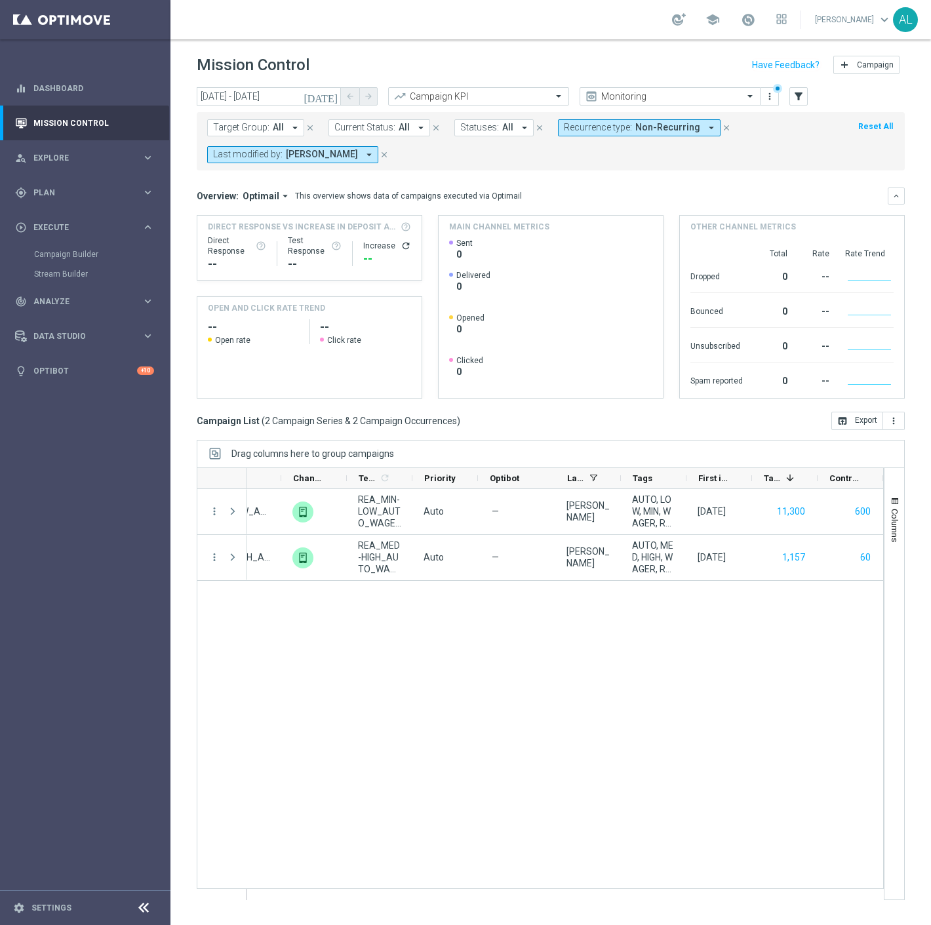
click at [197, 25] on div "school Antoni Litwinek keyboard_arrow_down AL" at bounding box center [550, 19] width 760 height 39
click at [317, 161] on button "Last modified by: Antoni Litwinek arrow_drop_down" at bounding box center [292, 154] width 171 height 17
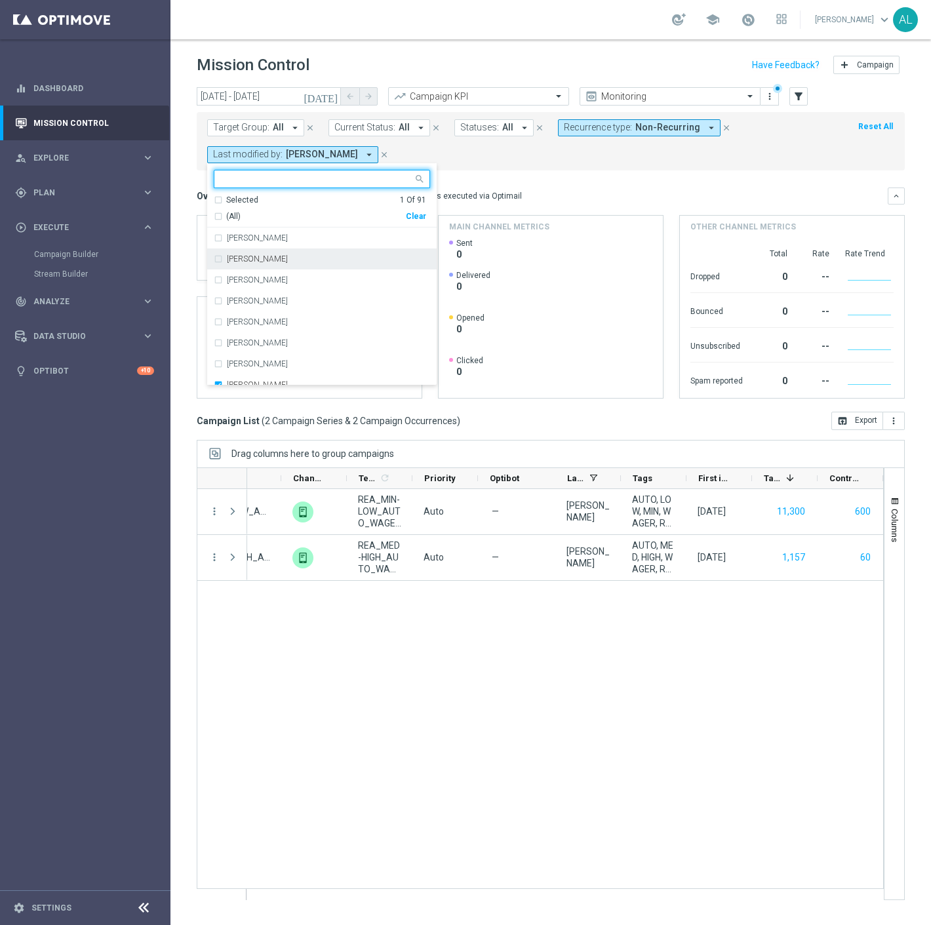
click at [0, 0] on div "Clear" at bounding box center [0, 0] width 0 height 0
click at [285, 179] on input "text" at bounding box center [317, 179] width 192 height 11
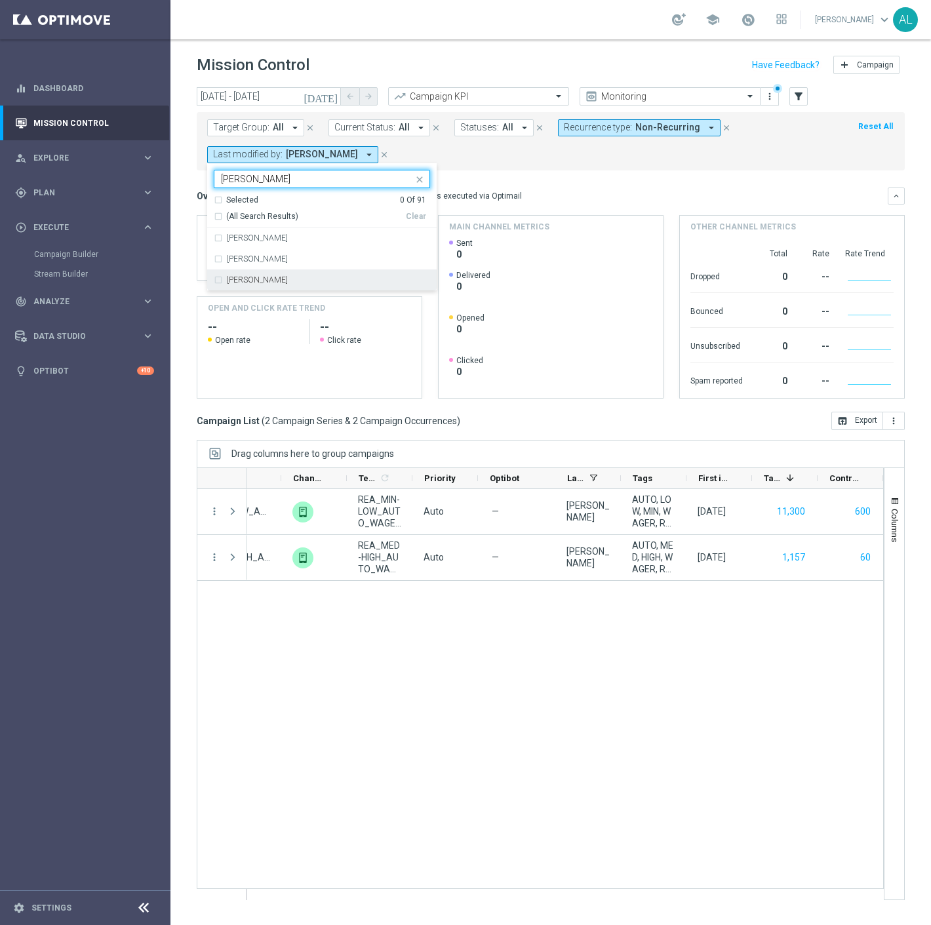
click at [279, 276] on label "[PERSON_NAME]" at bounding box center [257, 280] width 61 height 8
type input "PATRY"
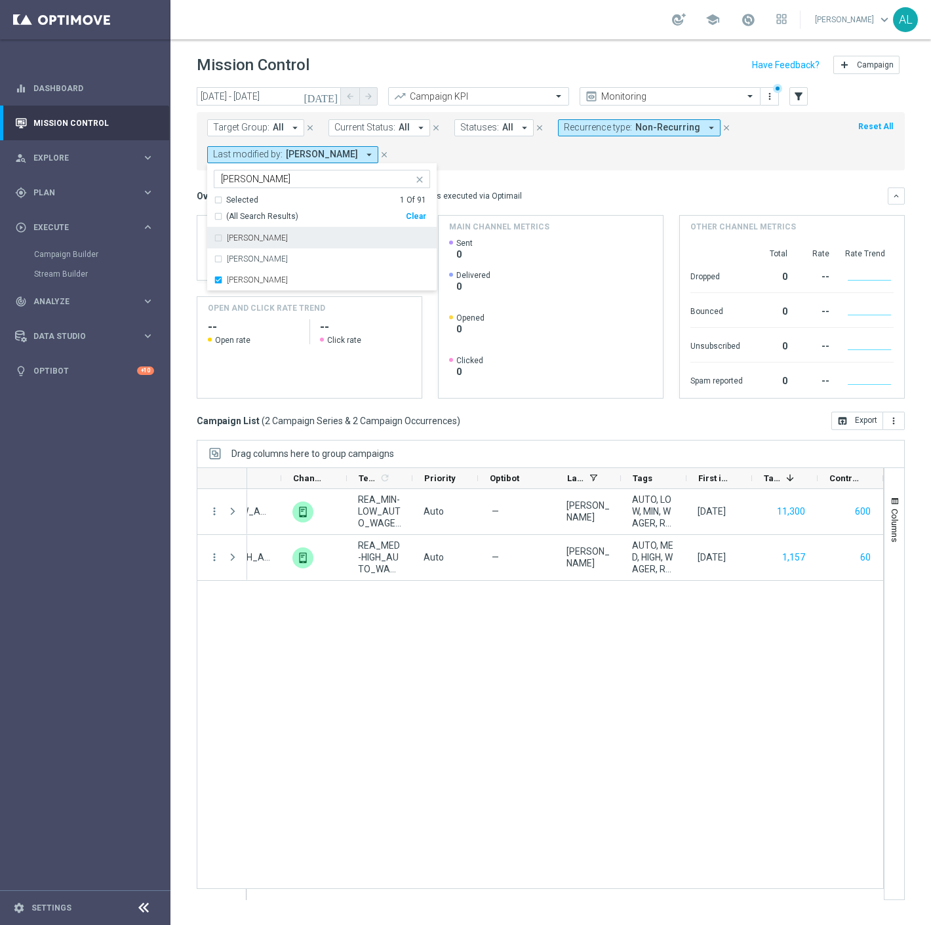
click at [560, 191] on div "Overview: Optimail arrow_drop_down This overview shows data of campaigns execut…" at bounding box center [542, 196] width 691 height 12
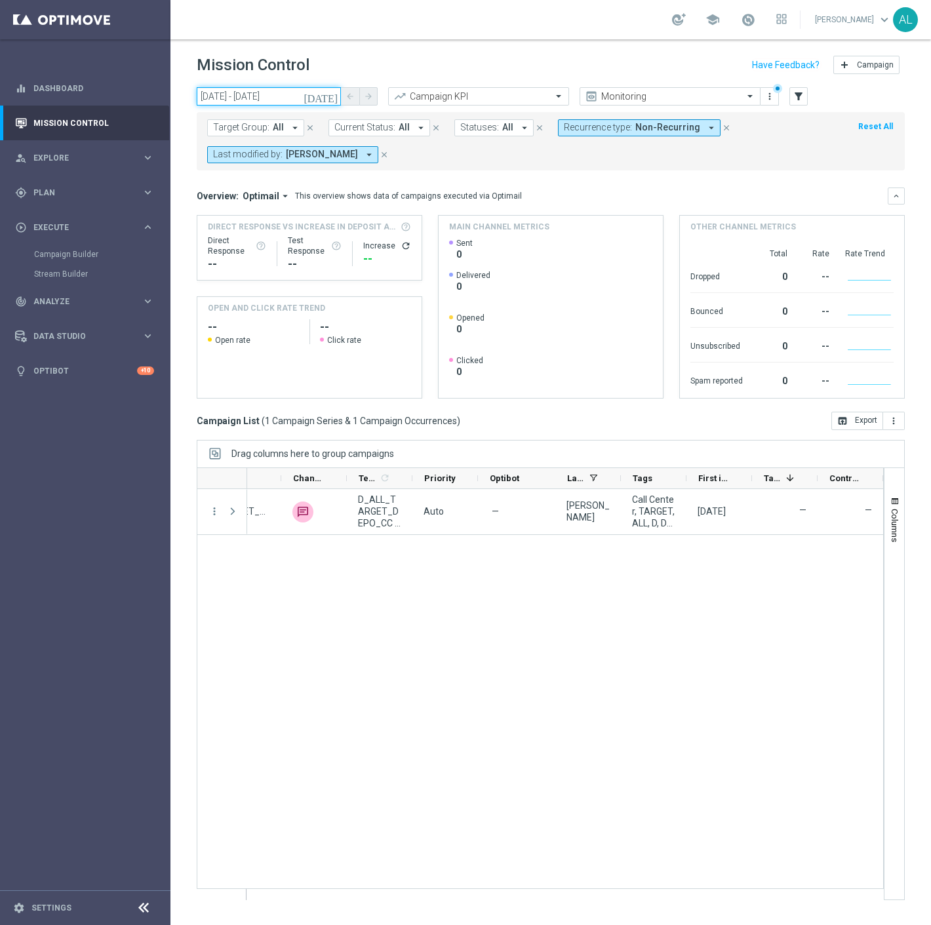
click at [232, 100] on input "14 Sep 2025 - 14 Sep 2025" at bounding box center [269, 96] width 144 height 18
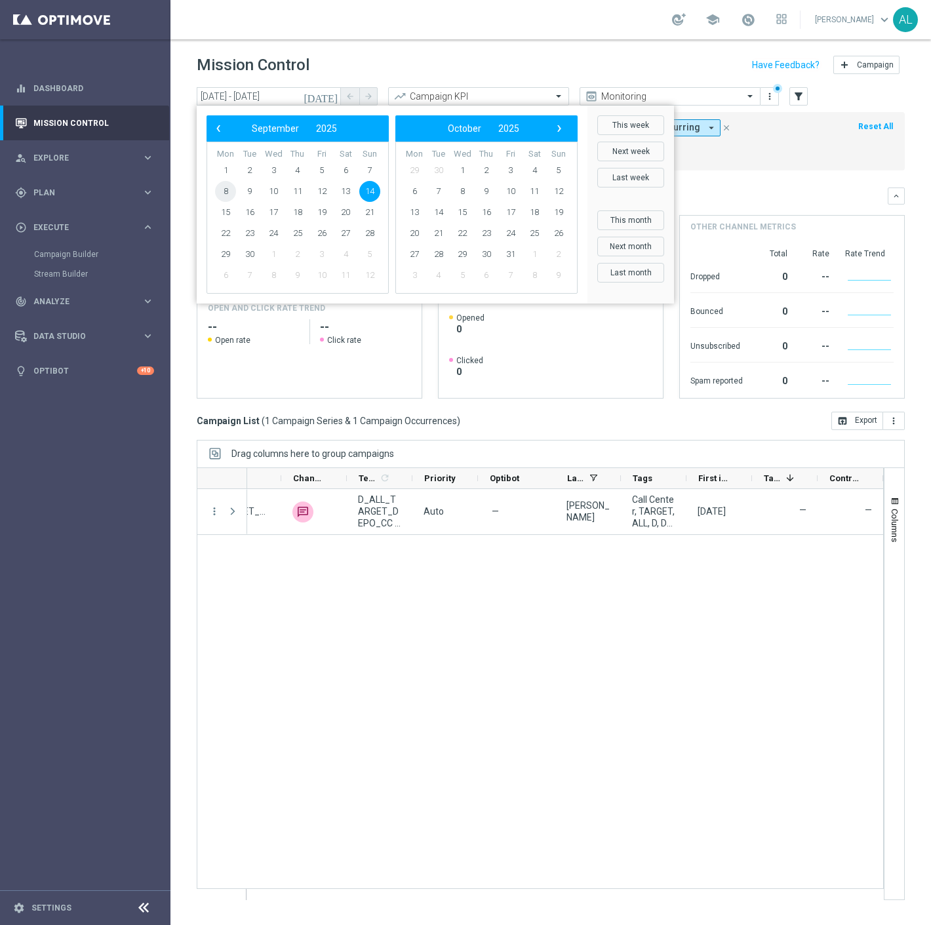
click at [232, 193] on span "8" at bounding box center [225, 191] width 21 height 21
click at [362, 191] on span "14" at bounding box center [369, 191] width 21 height 21
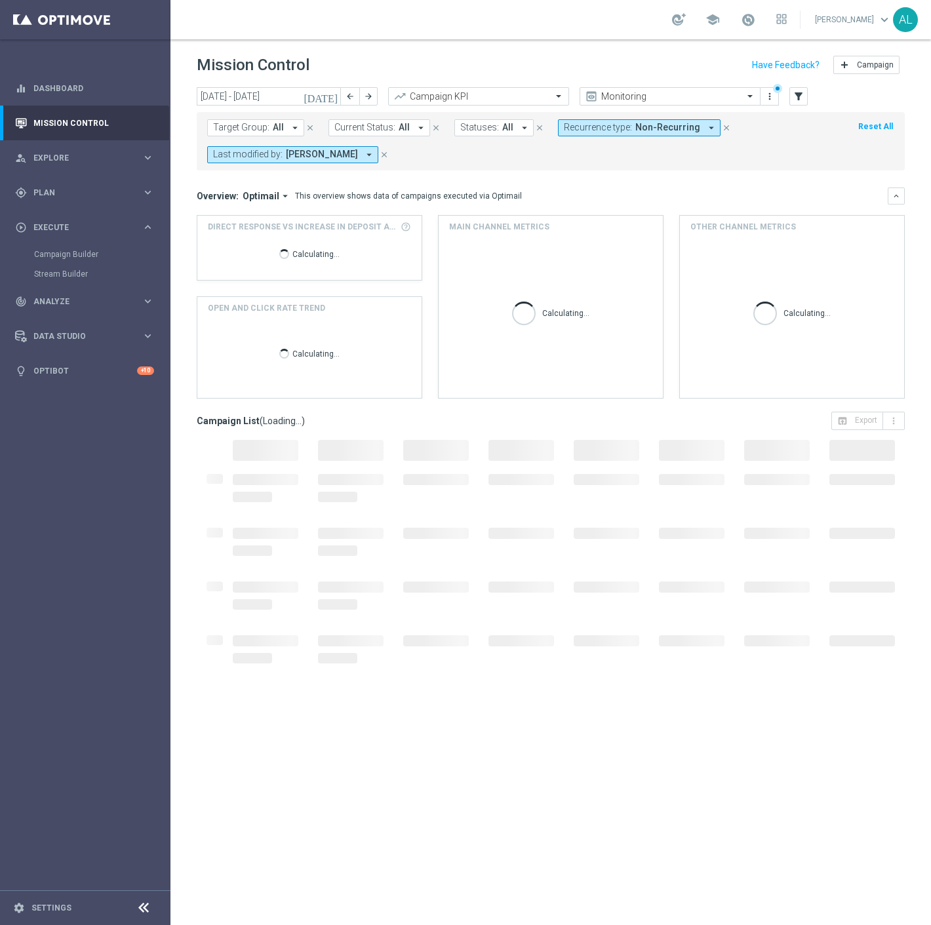
click at [627, 182] on mini-dashboard "Overview: Optimail arrow_drop_down This overview shows data of campaigns execut…" at bounding box center [551, 290] width 708 height 241
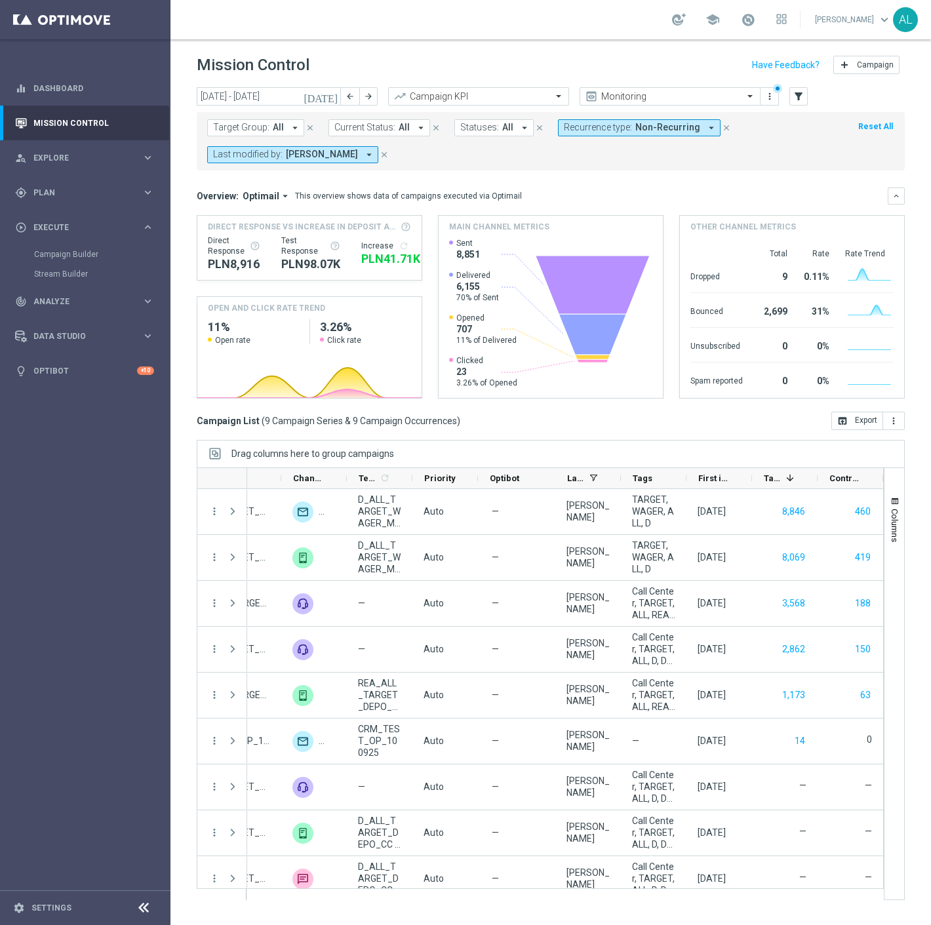
click at [441, 16] on div "school Antoni Litwinek keyboard_arrow_down AL" at bounding box center [550, 19] width 760 height 39
click at [271, 94] on input "[DATE] - [DATE]" at bounding box center [269, 96] width 144 height 18
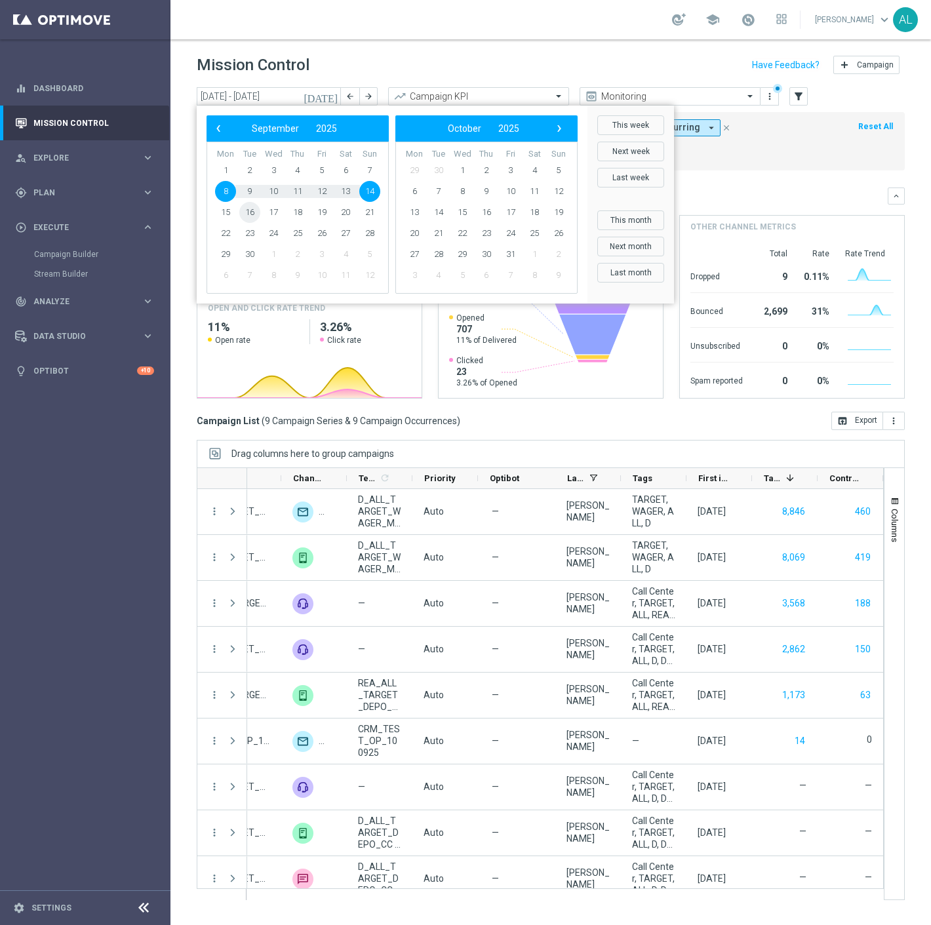
click at [254, 208] on span "16" at bounding box center [249, 212] width 21 height 21
type input "16 Sep 2025 - 16 Sep 2025"
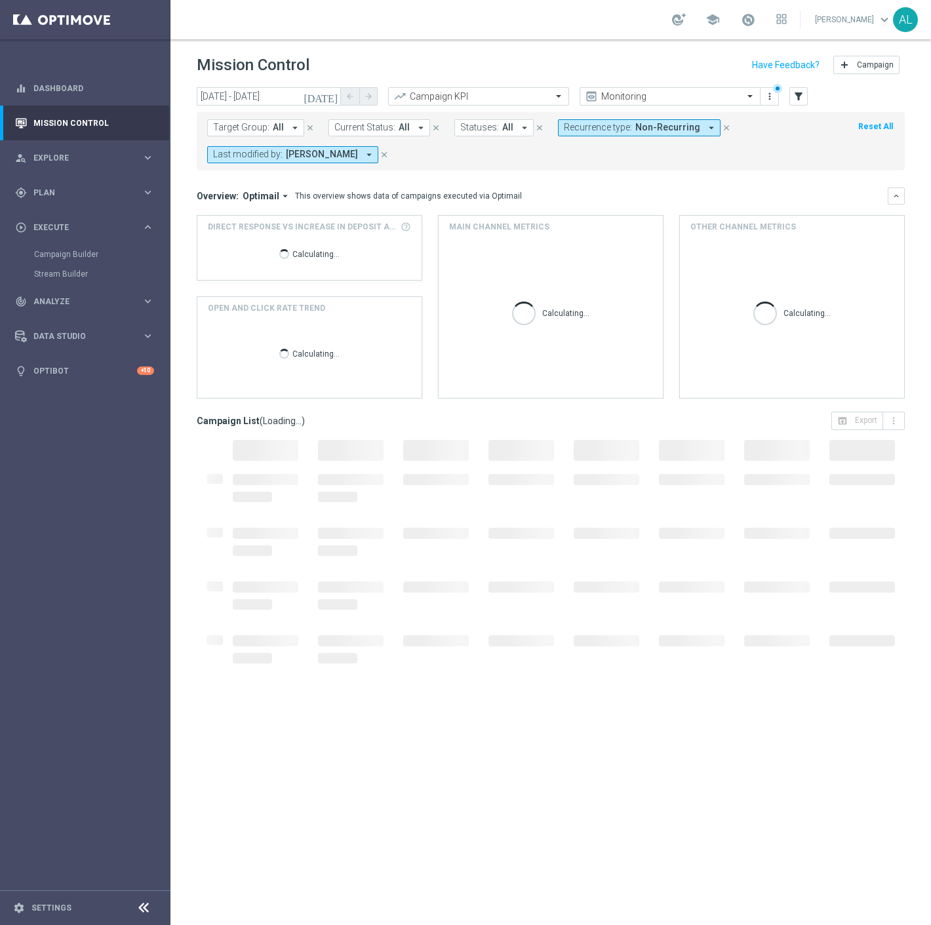
click at [343, 157] on span "[PERSON_NAME]" at bounding box center [322, 154] width 72 height 11
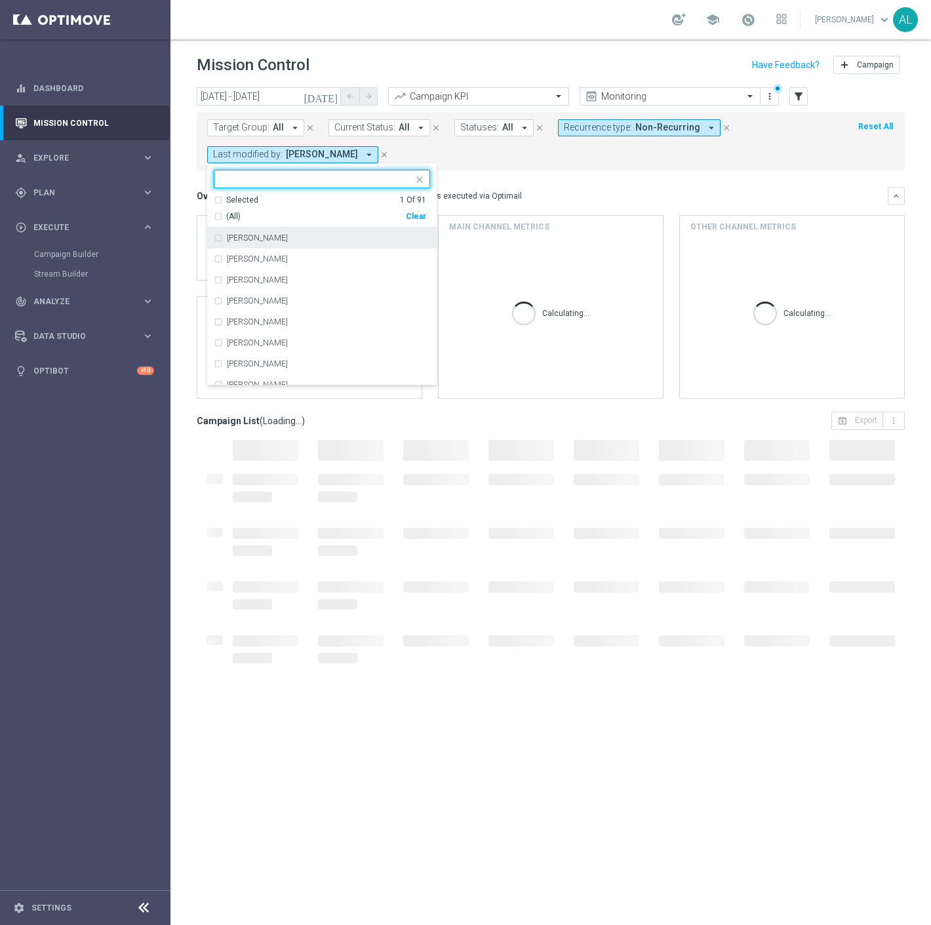
click at [0, 0] on div "Clear" at bounding box center [0, 0] width 0 height 0
click at [474, 174] on mini-dashboard "Overview: Optimail arrow_drop_down This overview shows data of campaigns execut…" at bounding box center [551, 290] width 708 height 241
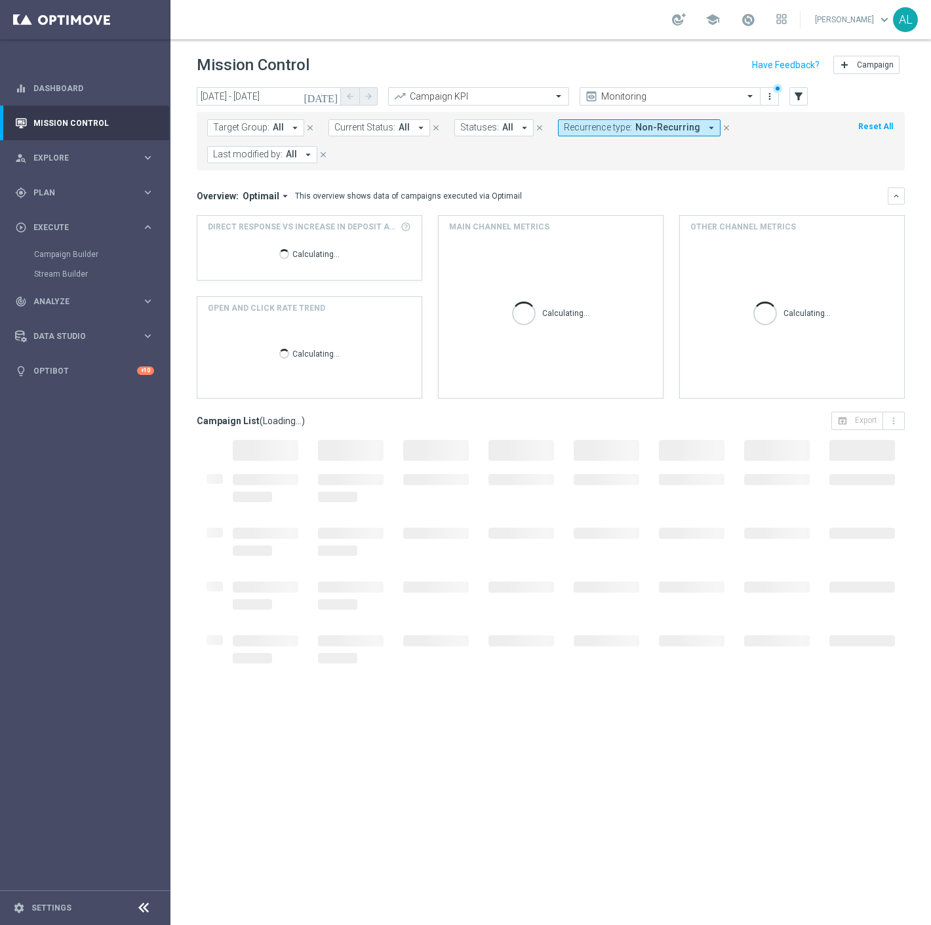
click at [265, 155] on span "Last modified by:" at bounding box center [247, 154] width 69 height 11
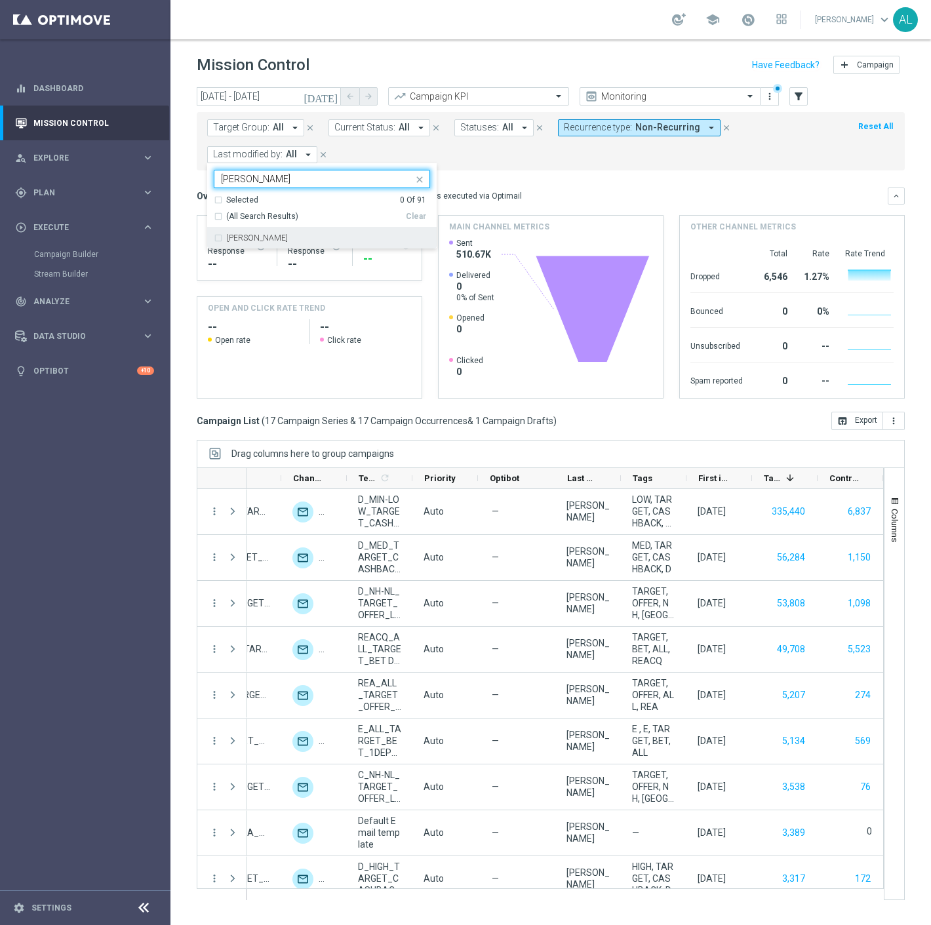
click at [294, 235] on div "[PERSON_NAME]" at bounding box center [328, 238] width 203 height 8
type input "Antoni"
click at [542, 197] on div "Overview: Optimail arrow_drop_down This overview shows data of campaigns execut…" at bounding box center [542, 196] width 691 height 12
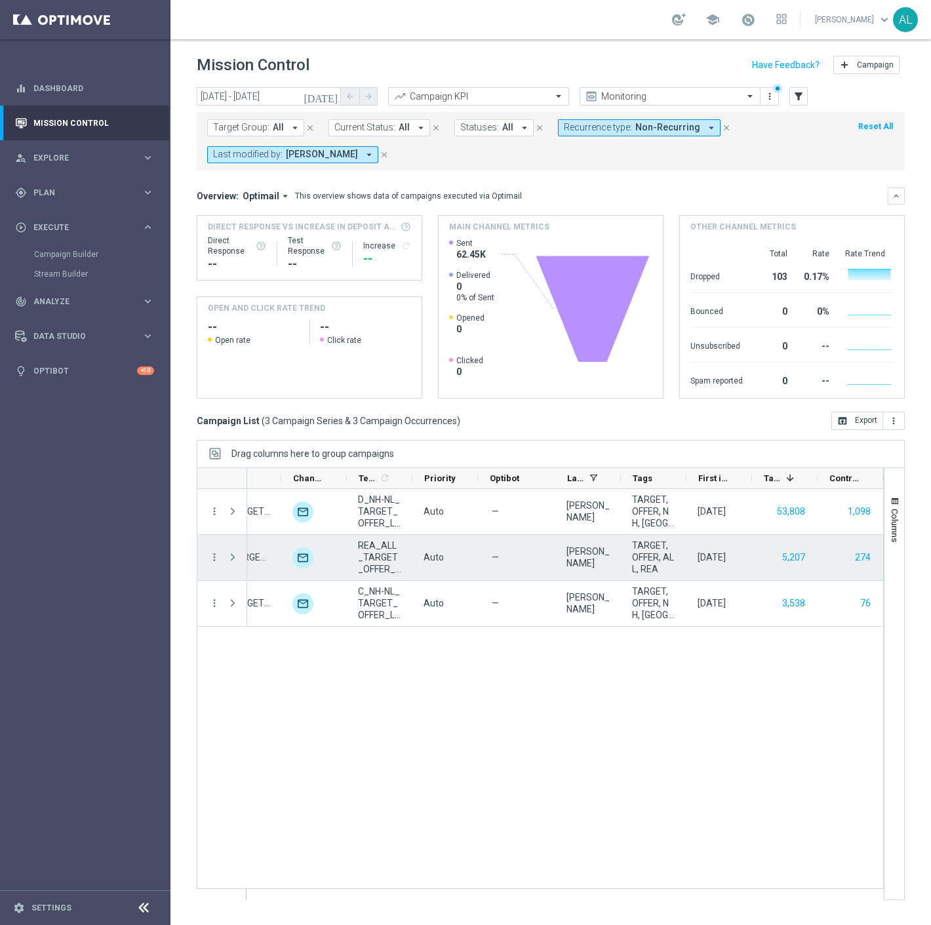
click at [656, 555] on span "TARGET, OFFER, ALL, REA" at bounding box center [653, 556] width 43 height 35
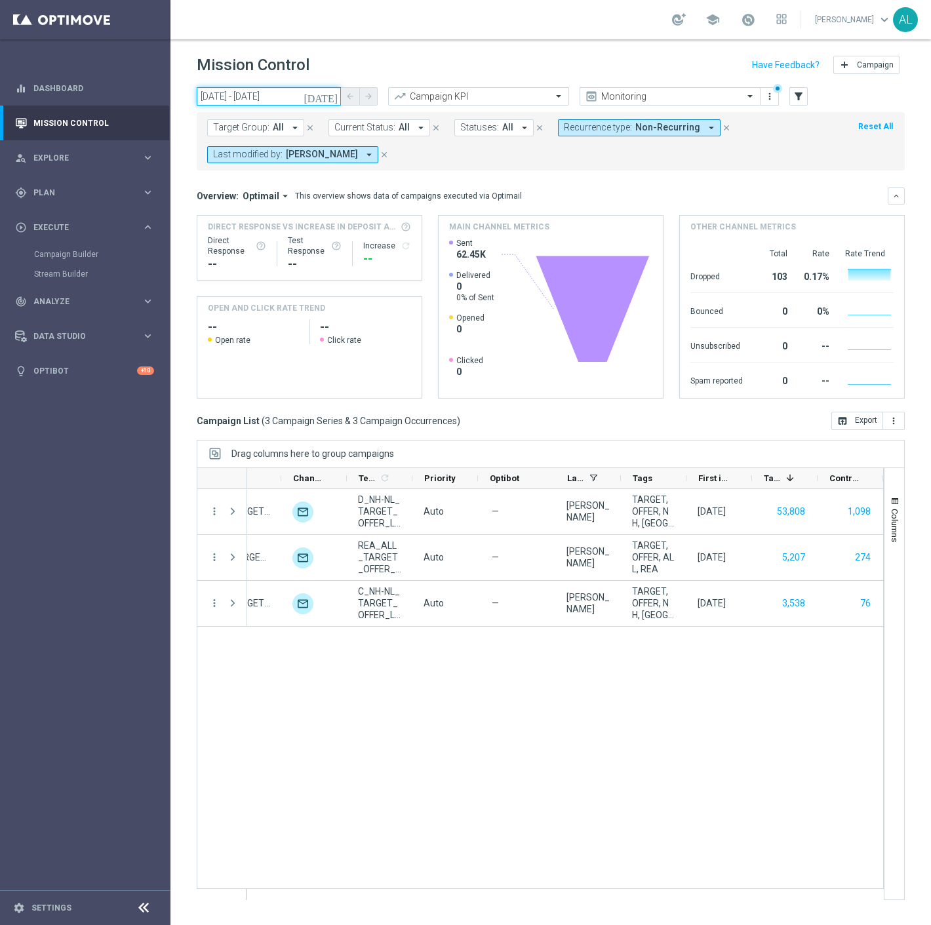
click at [247, 88] on input "16 Sep 2025 - 16 Sep 2025" at bounding box center [269, 96] width 144 height 18
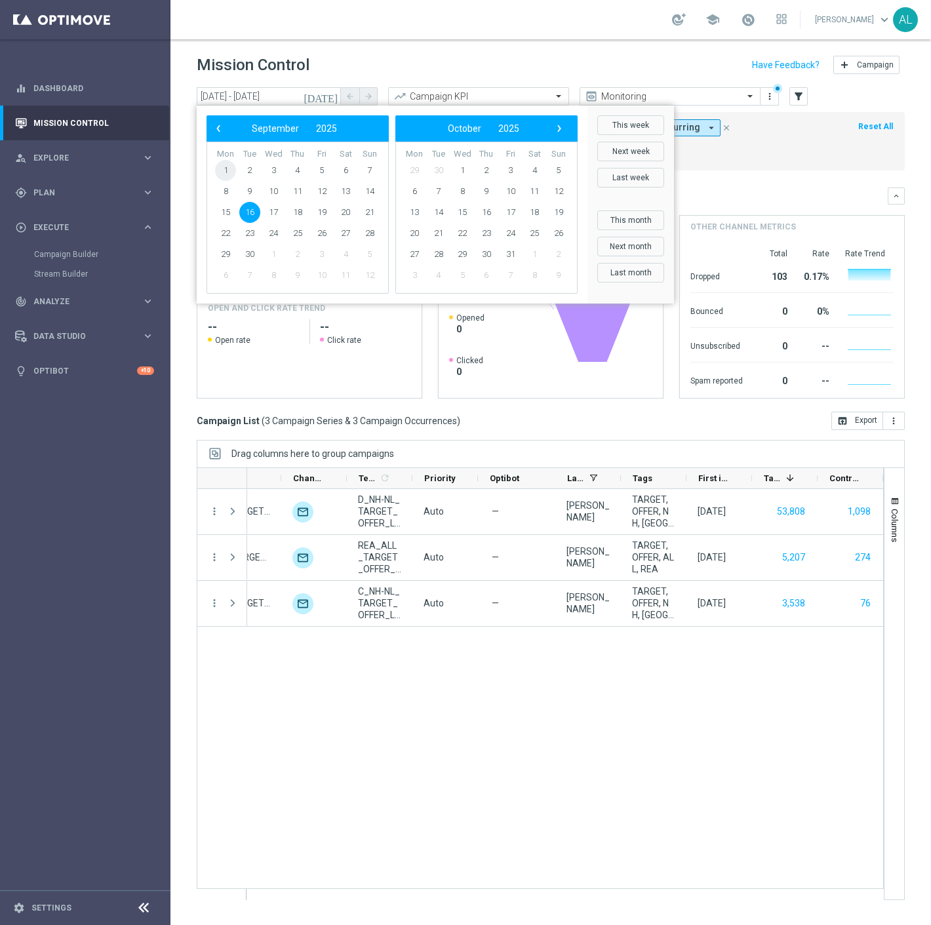
click at [223, 165] on span "1" at bounding box center [225, 170] width 21 height 21
click at [254, 213] on span "16" at bounding box center [249, 212] width 21 height 21
type input "[DATE] - [DATE]"
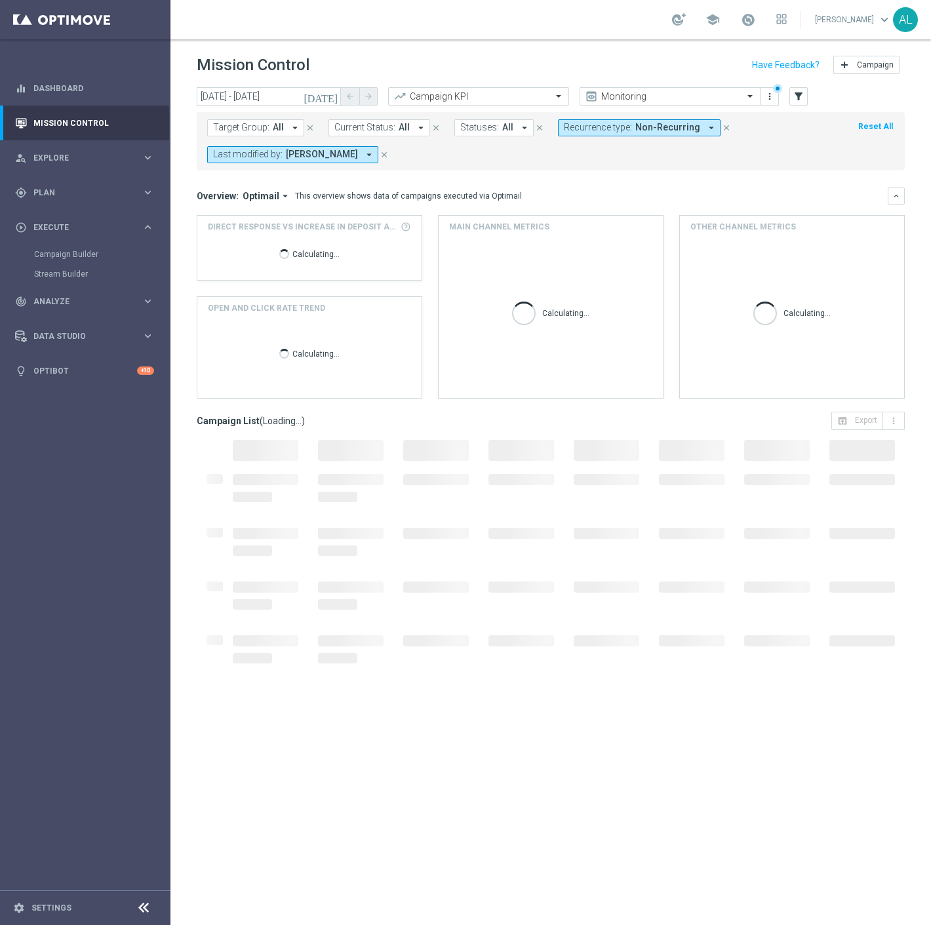
click at [471, 127] on span "Statuses:" at bounding box center [479, 127] width 39 height 11
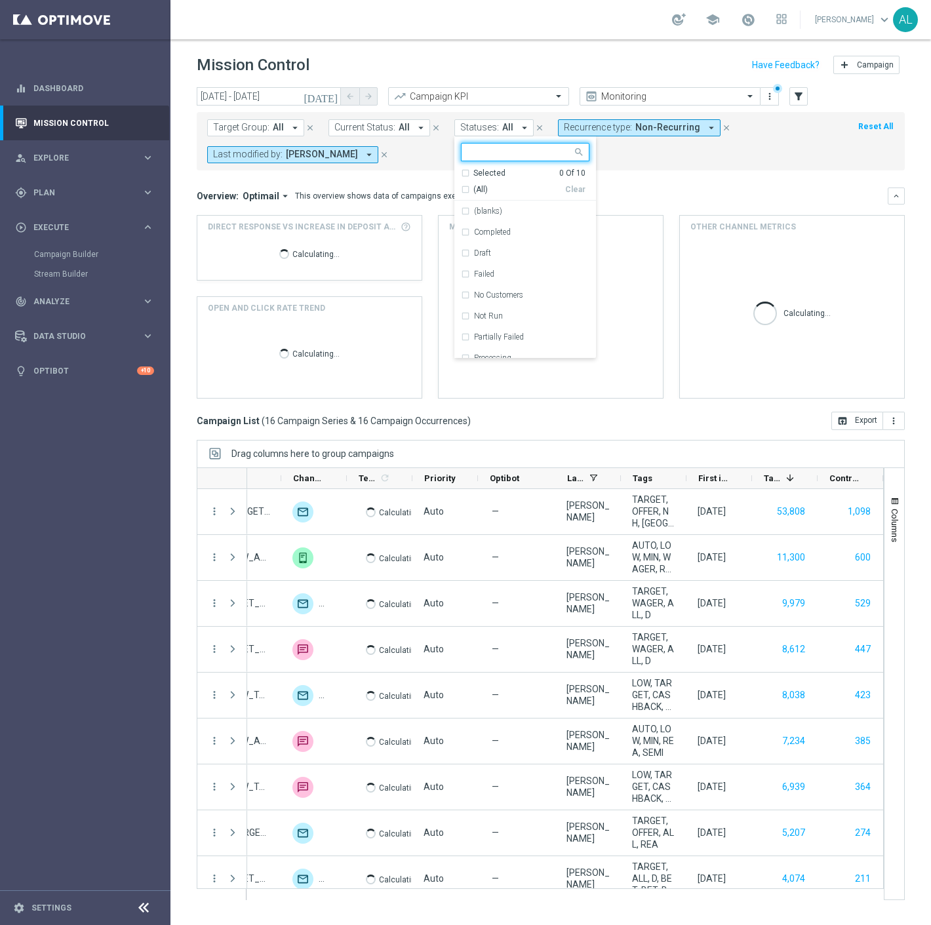
click at [388, 129] on span "Current Status:" at bounding box center [364, 127] width 61 height 11
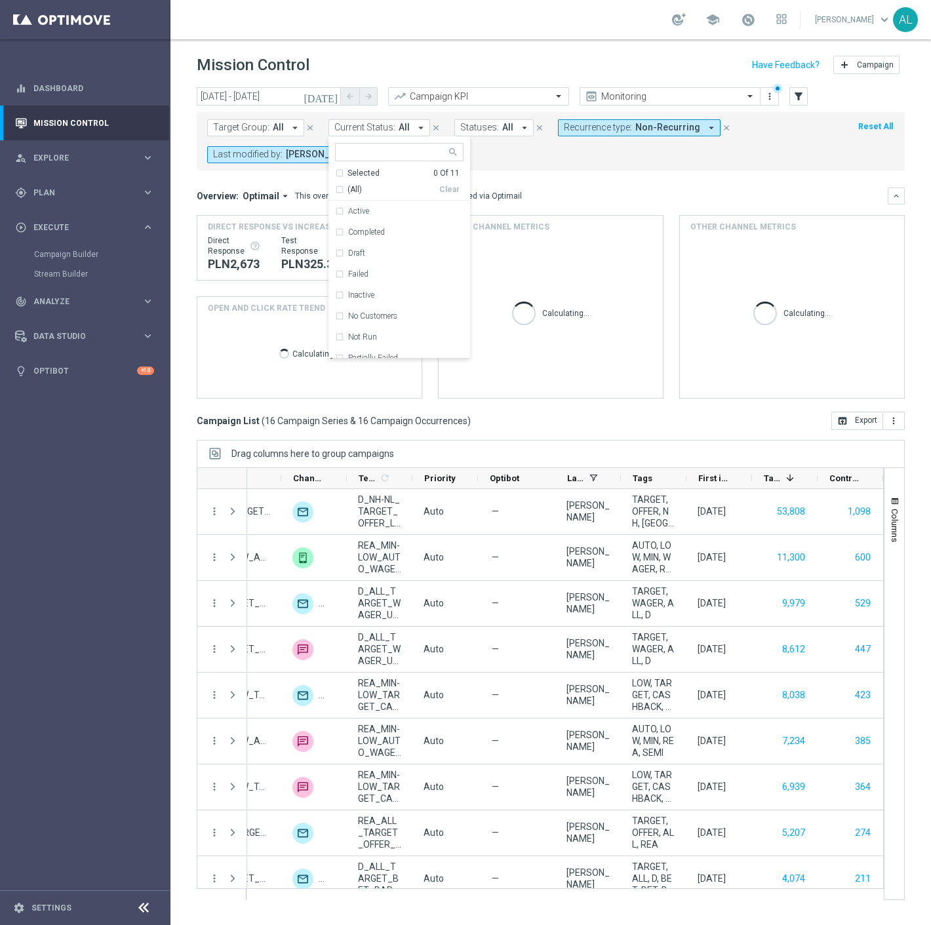
click at [612, 168] on div "Target Group: All arrow_drop_down close Current Status: All arrow_drop_down Sel…" at bounding box center [551, 141] width 708 height 58
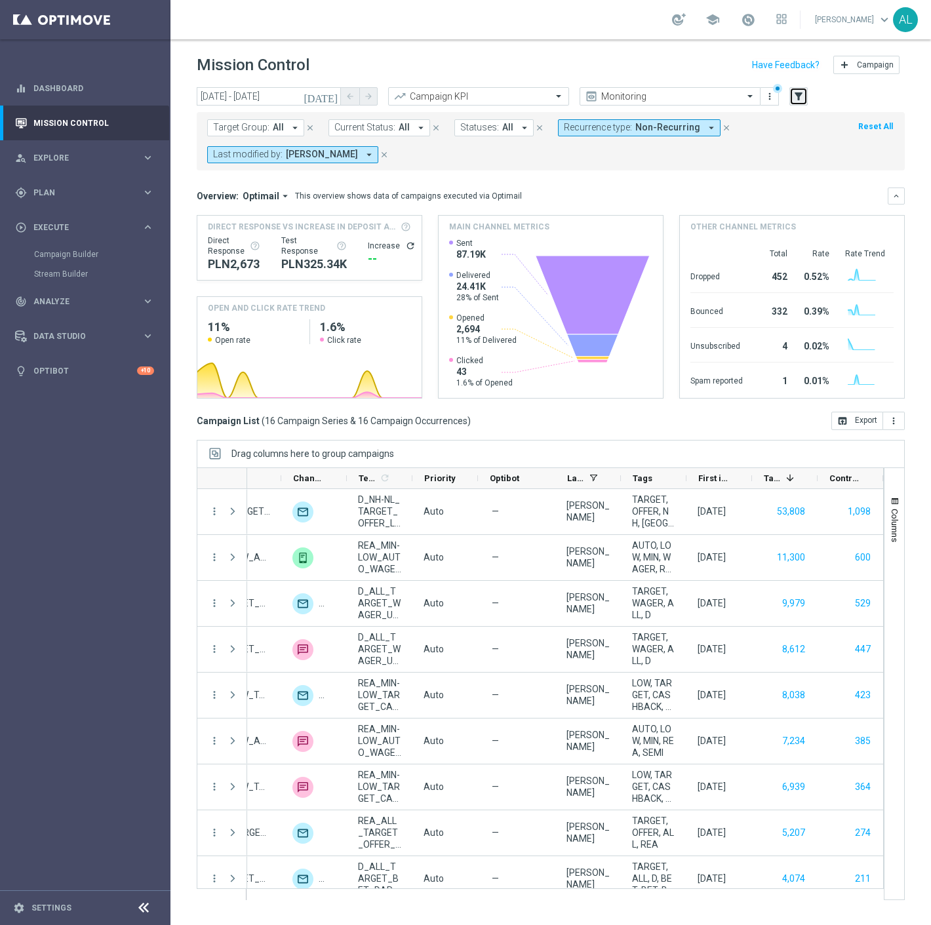
click at [791, 97] on button "filter_alt" at bounding box center [798, 96] width 18 height 18
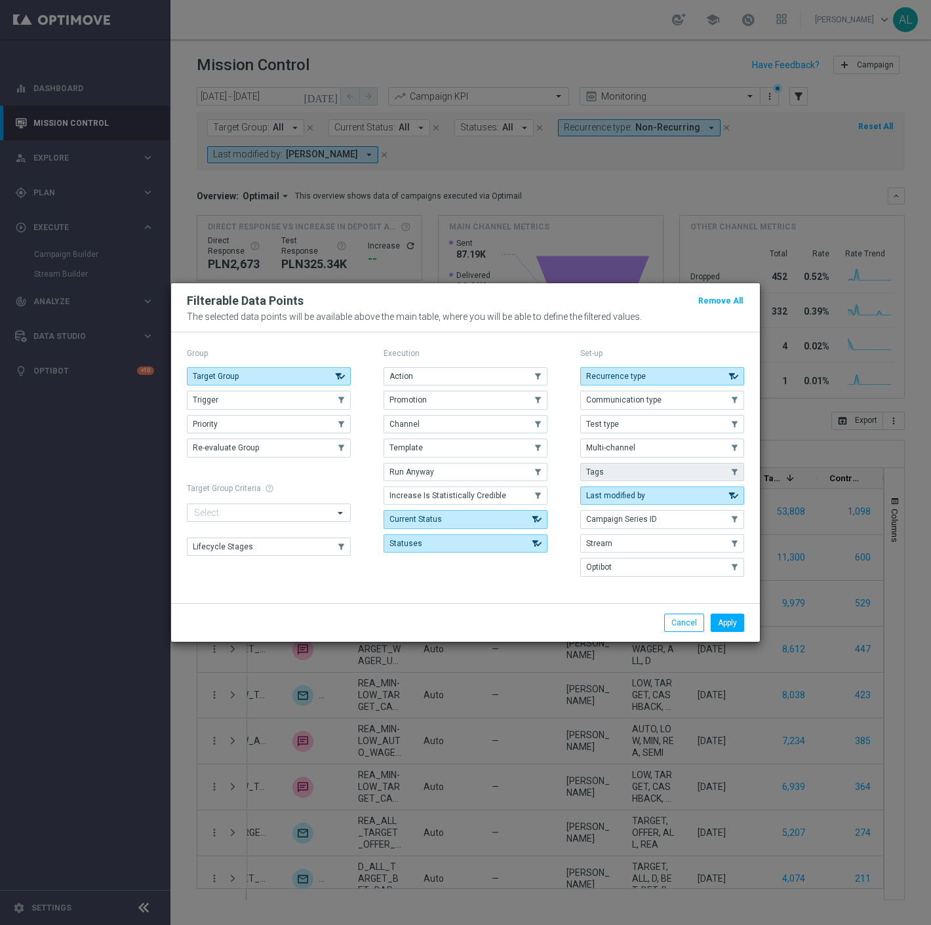
click at [629, 469] on button "Tags" at bounding box center [662, 472] width 164 height 18
click at [440, 417] on button "Channel" at bounding box center [465, 424] width 164 height 18
click at [737, 618] on button "Apply" at bounding box center [727, 622] width 33 height 18
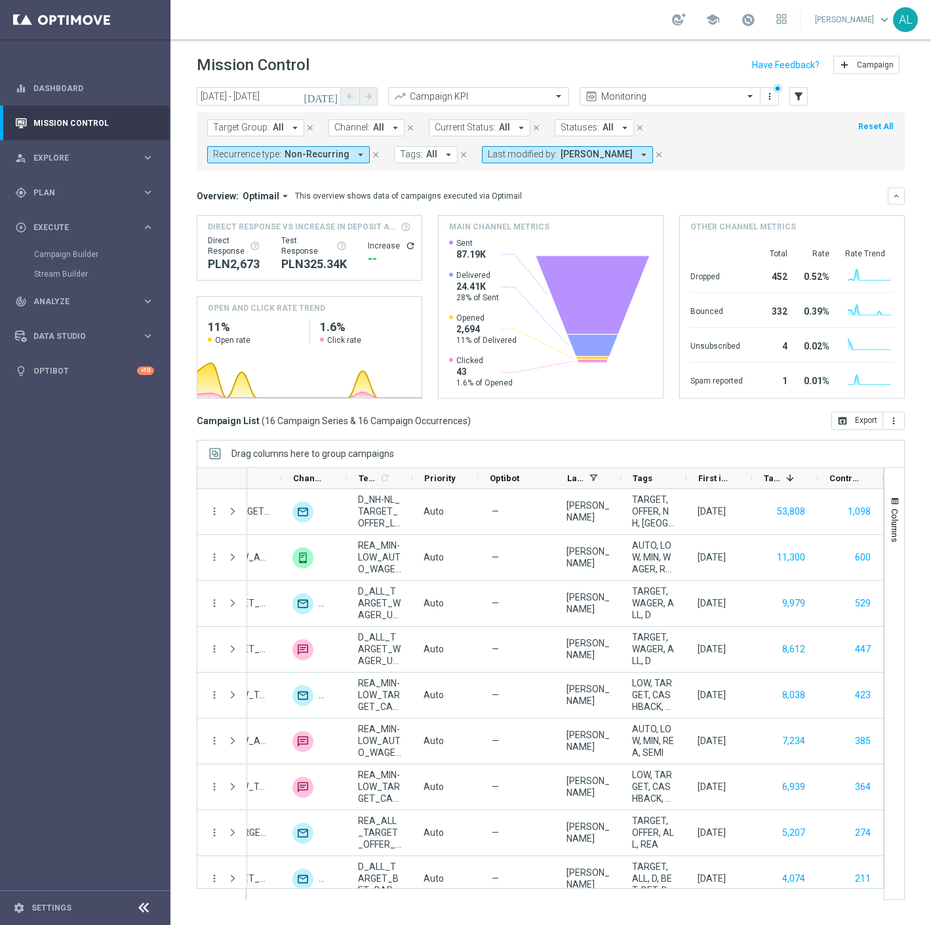
click at [279, 194] on icon "arrow_drop_down" at bounding box center [285, 196] width 12 height 12
click at [257, 219] on div "Analysis" at bounding box center [255, 216] width 79 height 18
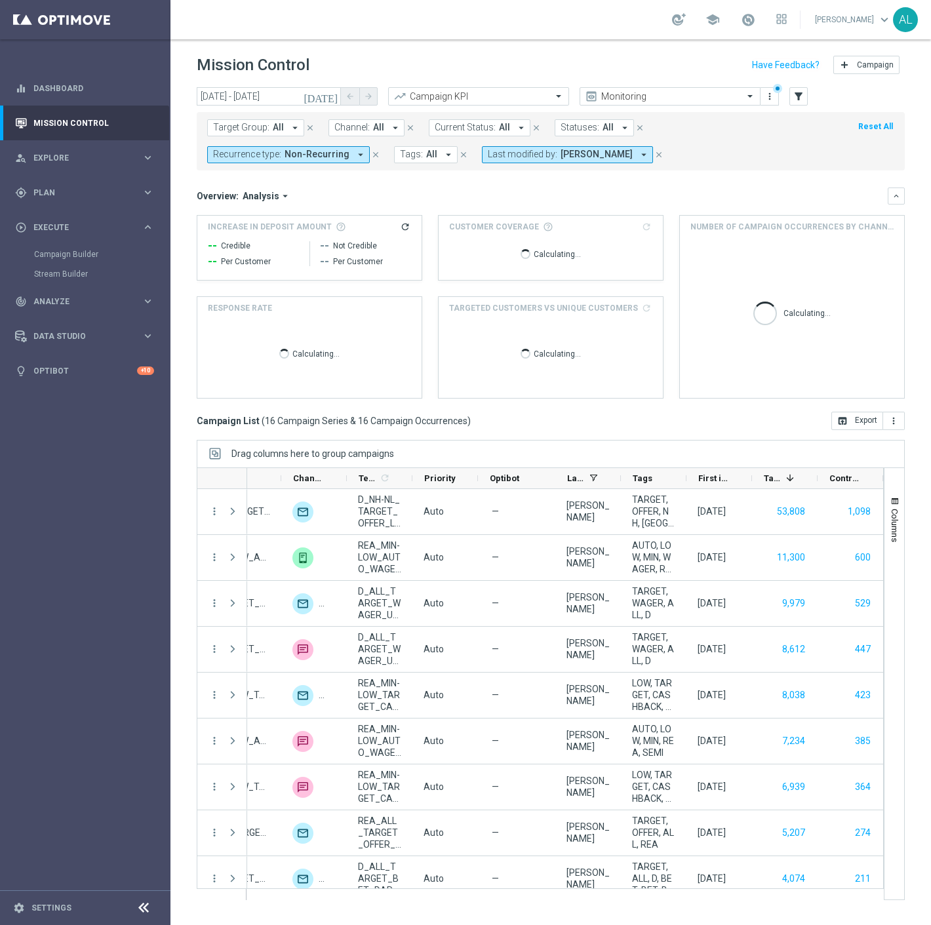
click at [558, 160] on form "Target Group: All arrow_drop_down close Channel: All arrow_drop_down close Curr…" at bounding box center [521, 141] width 629 height 44
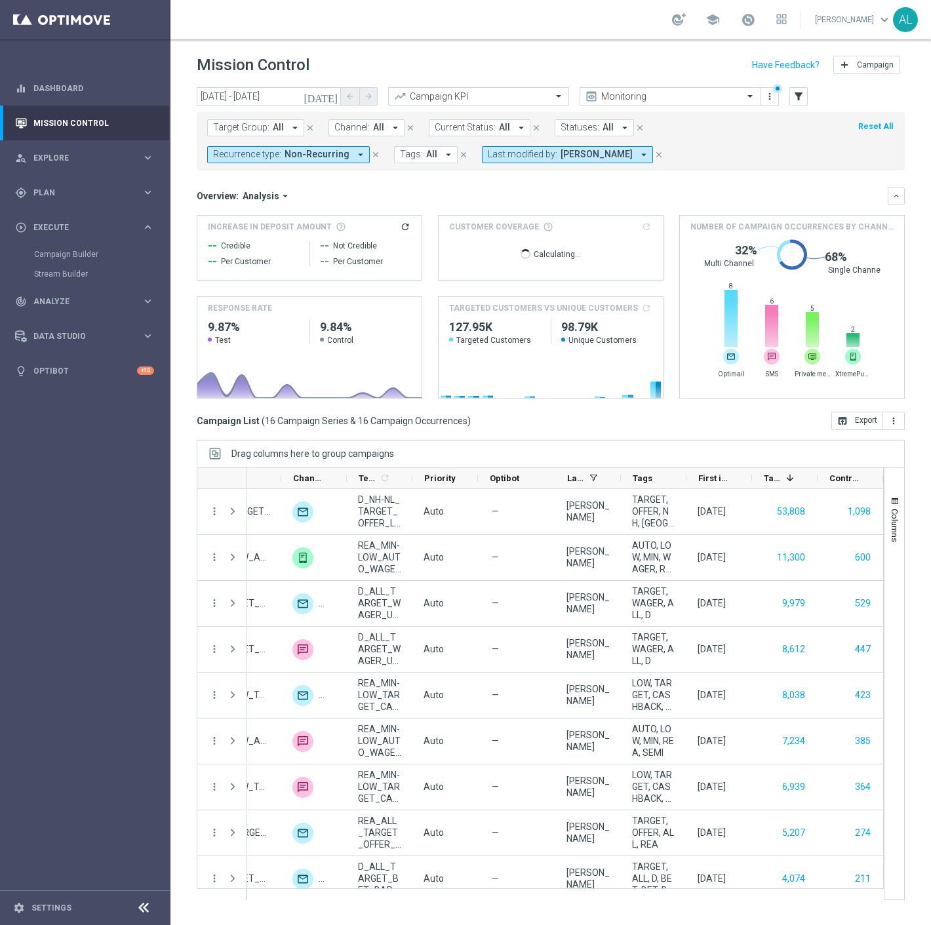
click at [367, 127] on button "Channel: All arrow_drop_down" at bounding box center [366, 127] width 76 height 17
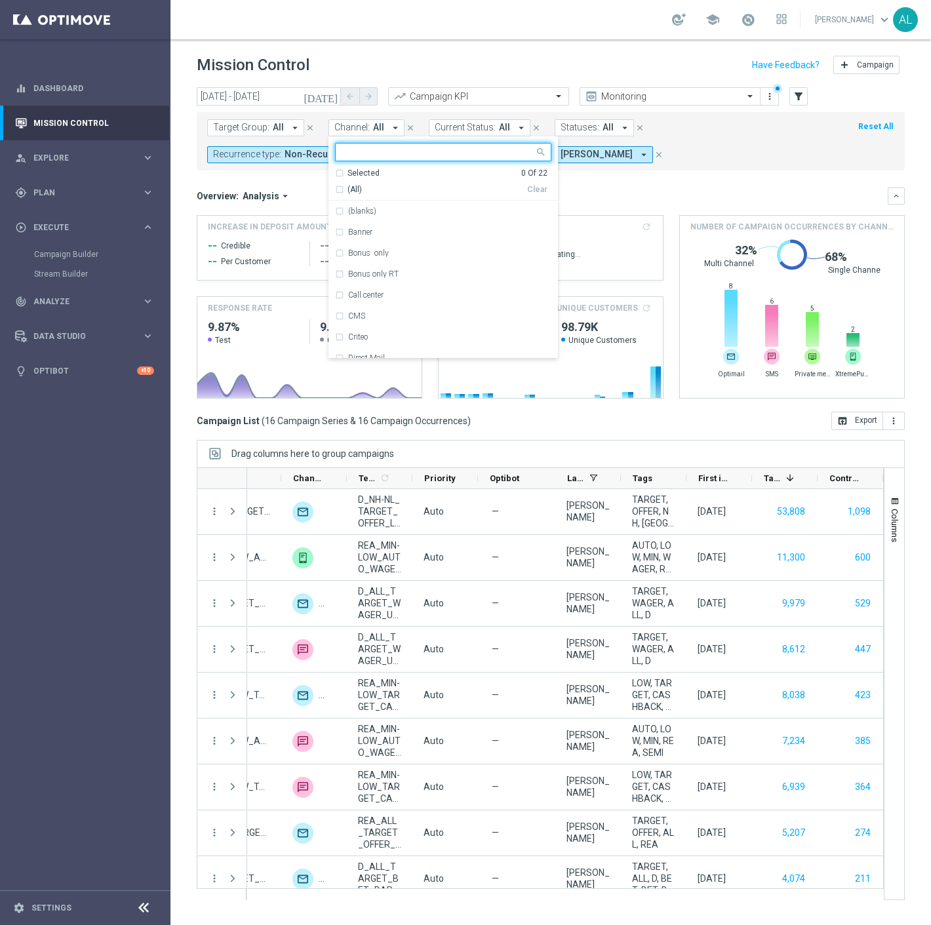
click at [391, 153] on input "text" at bounding box center [438, 152] width 192 height 11
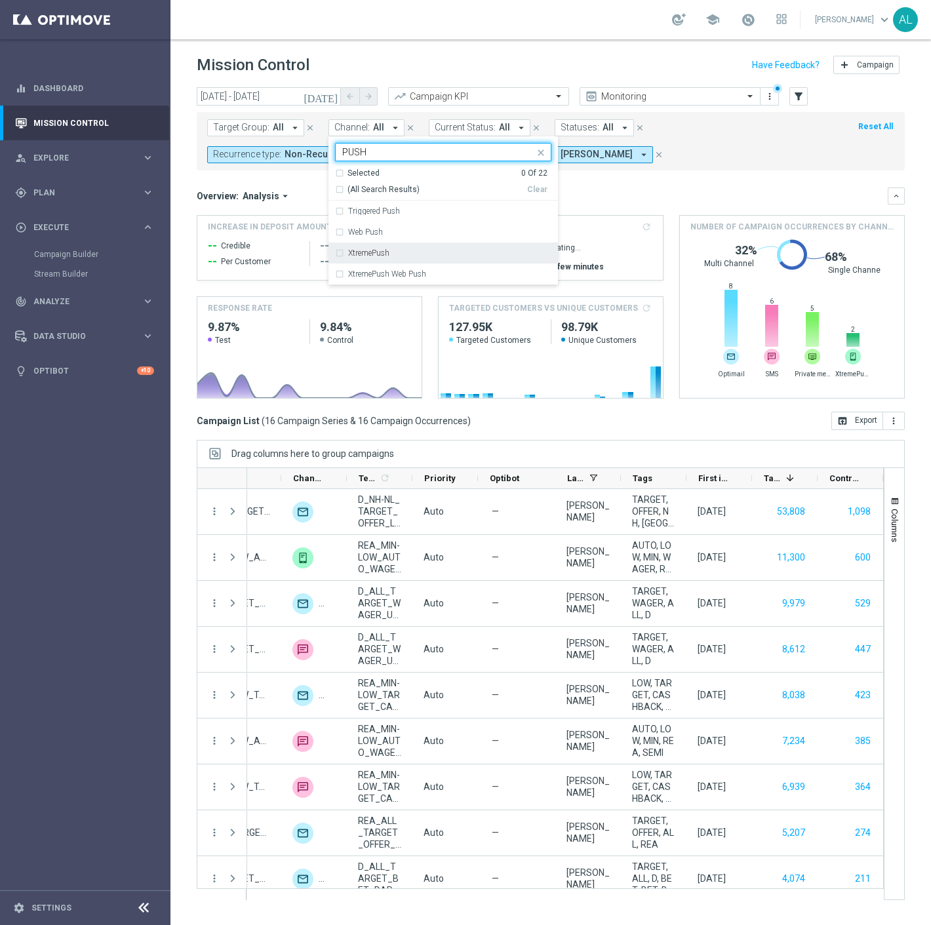
click at [391, 254] on div "XtremePush" at bounding box center [449, 253] width 203 height 8
type input "PUSH"
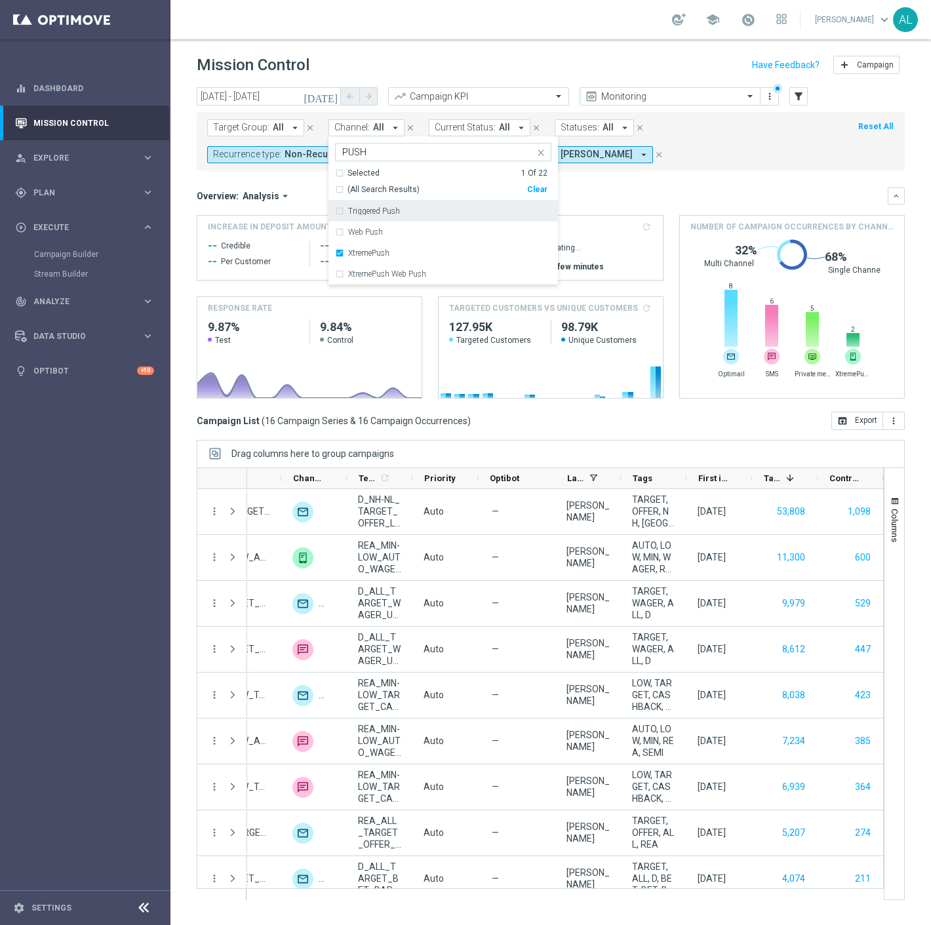
click at [632, 170] on div "Target Group: All arrow_drop_down close Channel: All arrow_drop_down XtremePush…" at bounding box center [551, 141] width 708 height 58
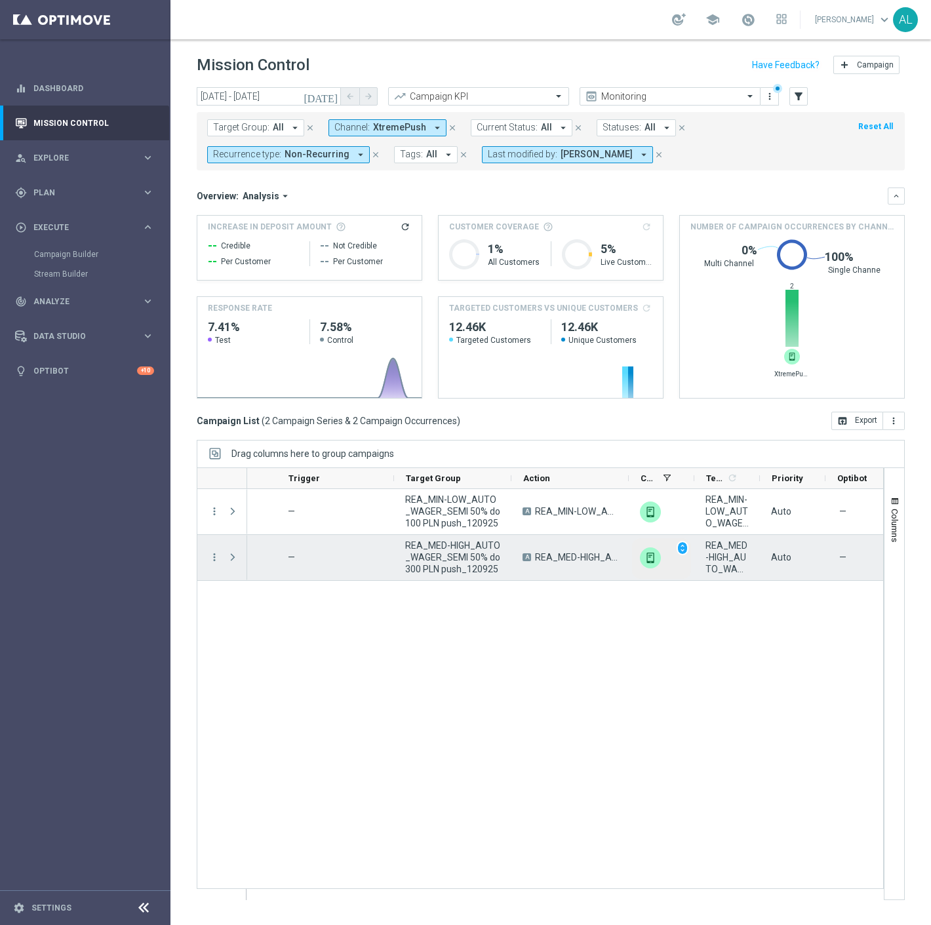
scroll to position [0, 125]
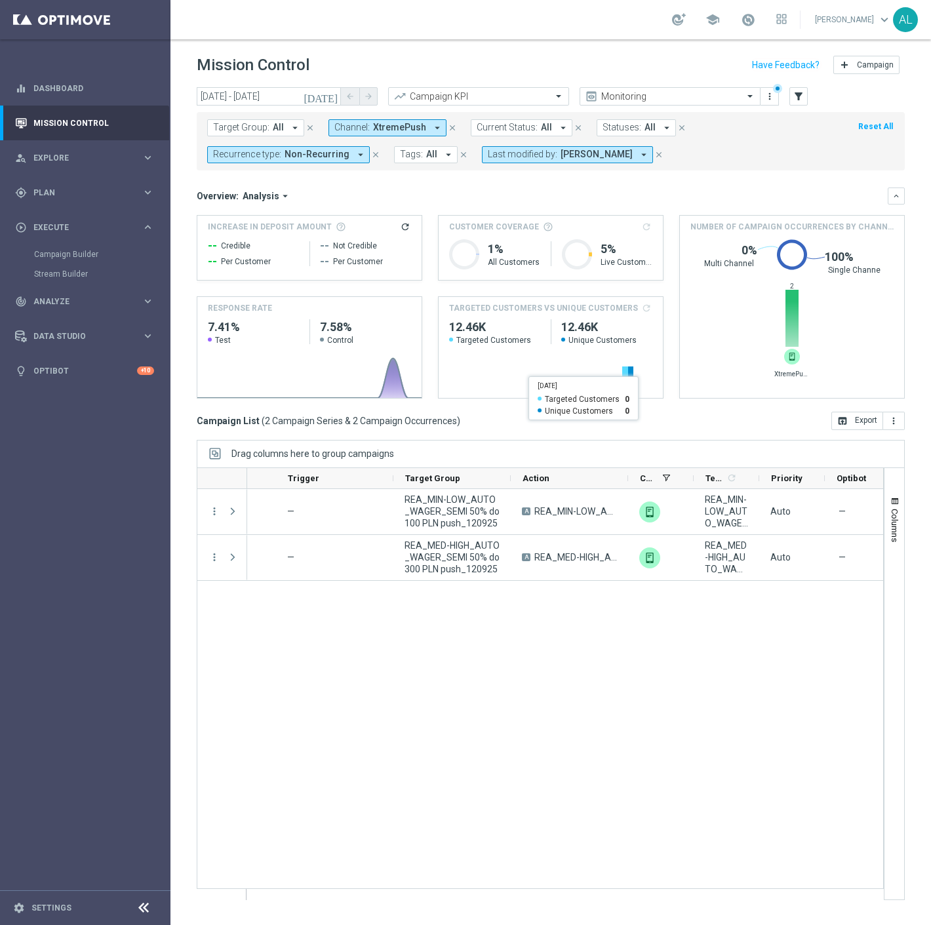
click at [391, 133] on button "Channel: XtremePush arrow_drop_down" at bounding box center [387, 127] width 118 height 17
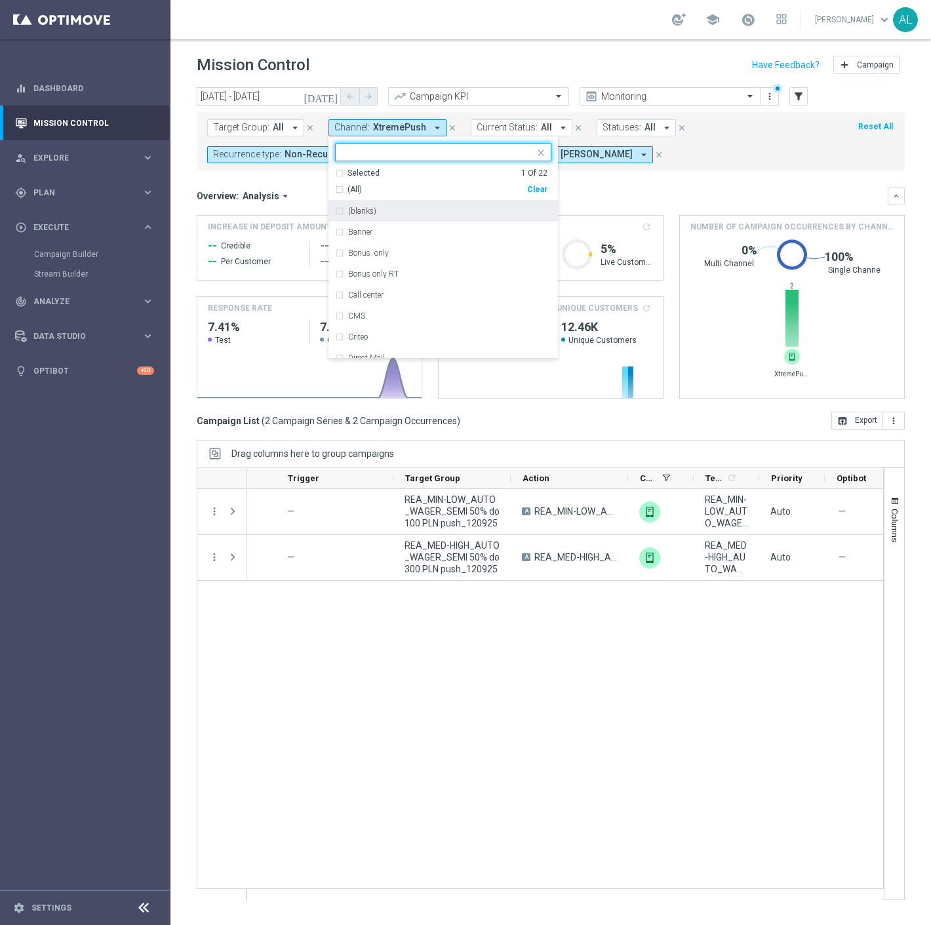
click at [0, 0] on div "Clear" at bounding box center [0, 0] width 0 height 0
click at [439, 152] on input "text" at bounding box center [438, 152] width 192 height 11
click at [366, 207] on div "SMS" at bounding box center [449, 211] width 203 height 8
type input "SMS"
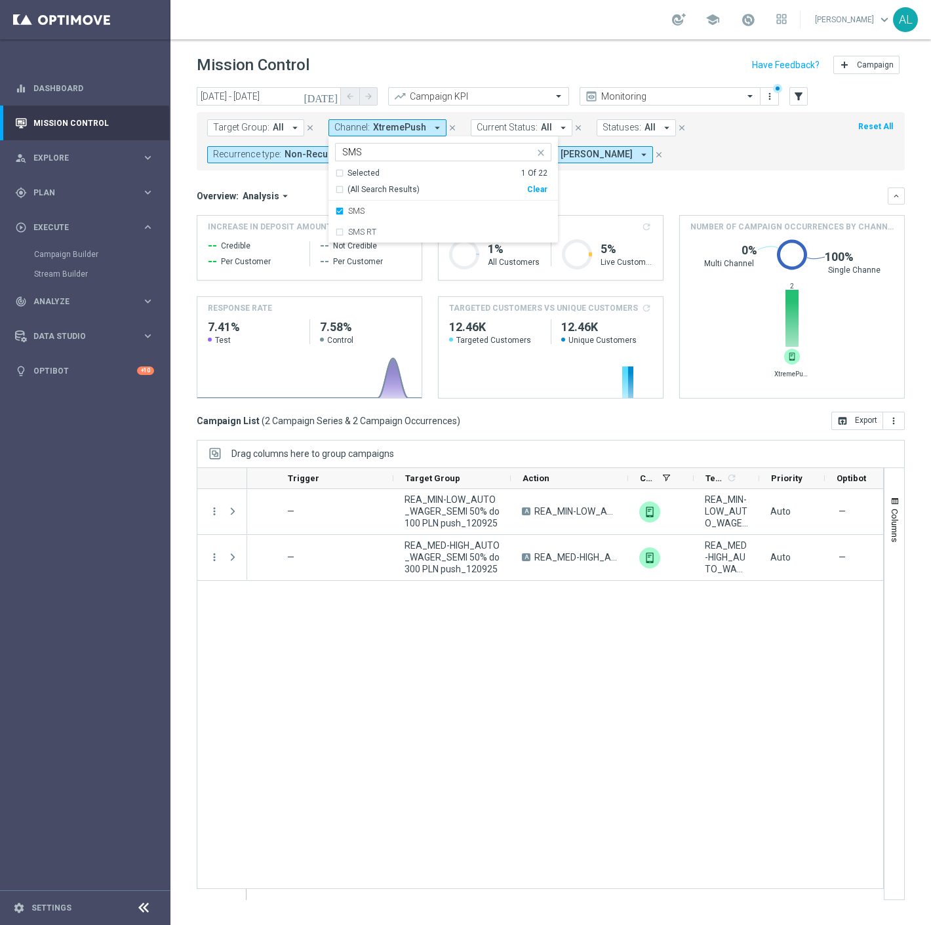
click at [699, 204] on div "Overview: Analysis arrow_drop_down keyboard_arrow_down Increase In Deposit Amou…" at bounding box center [551, 292] width 708 height 211
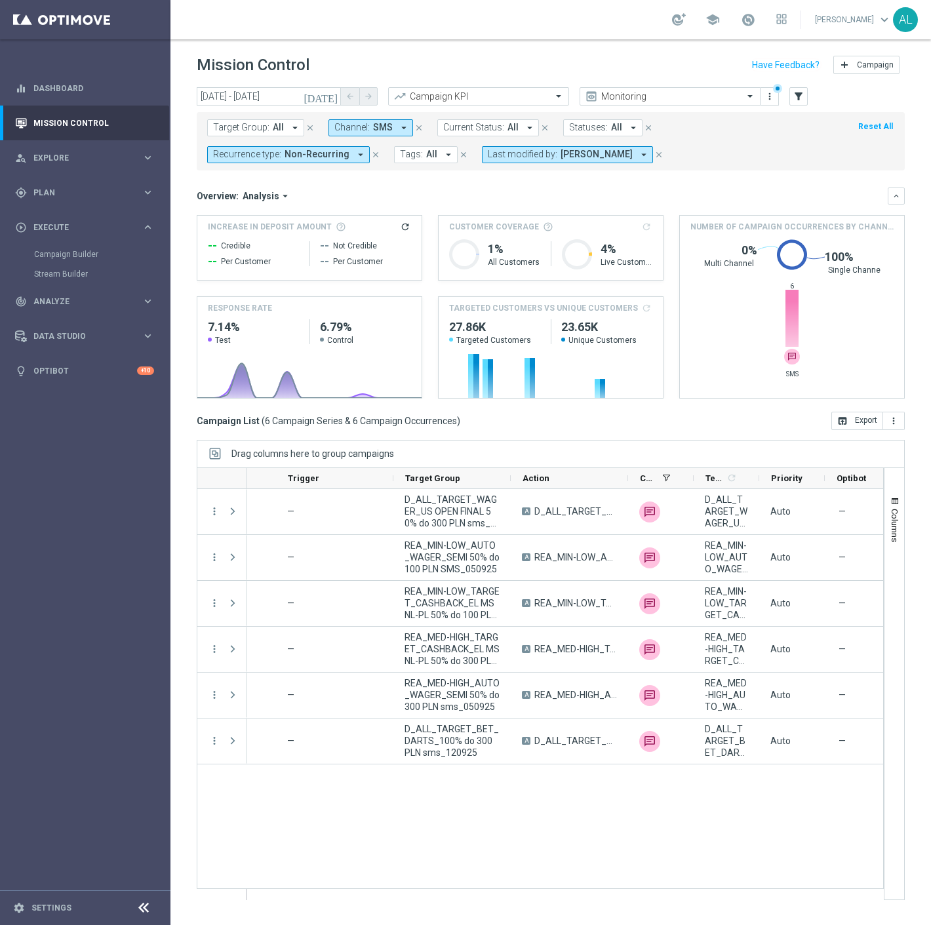
click at [426, 159] on span "All" at bounding box center [431, 154] width 11 height 11
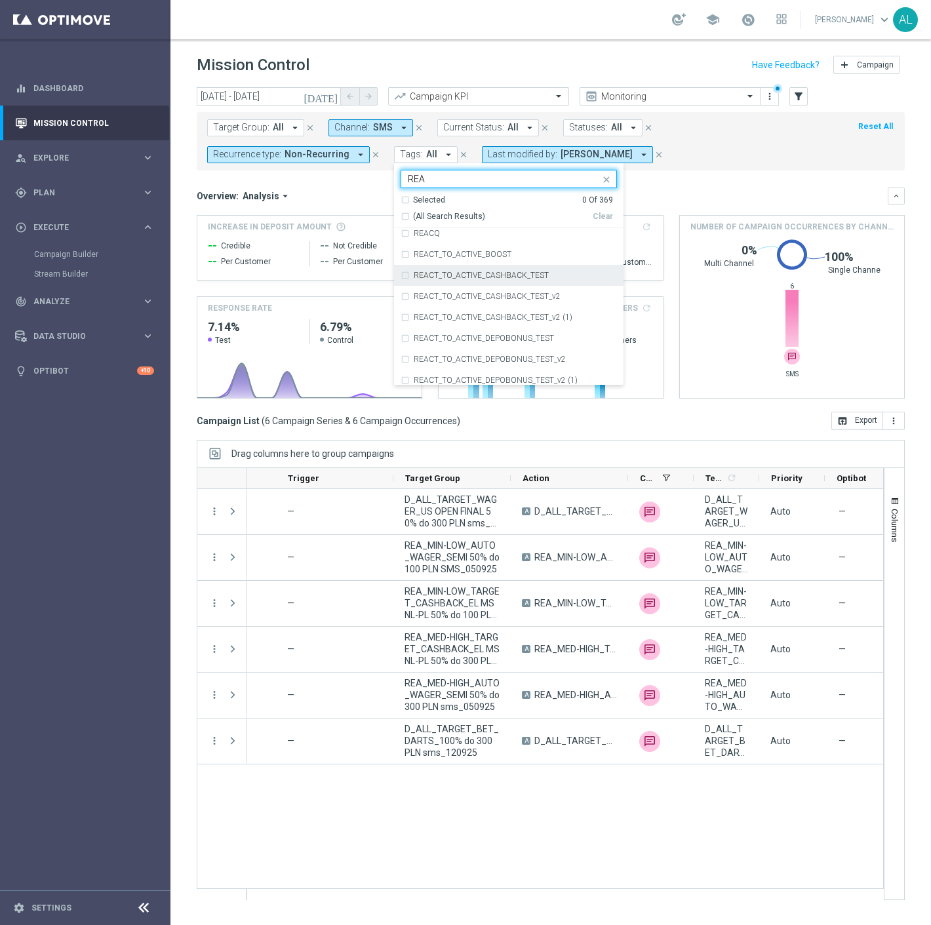
scroll to position [874, 0]
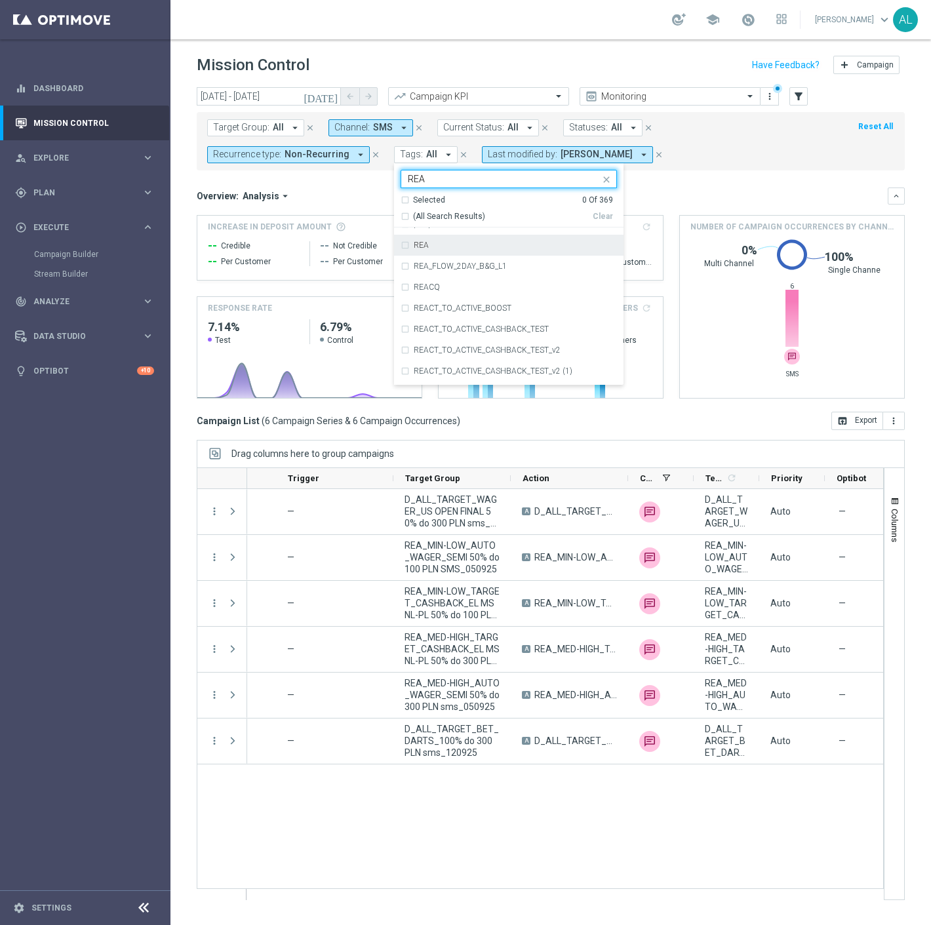
click at [429, 239] on div "REA" at bounding box center [508, 245] width 216 height 21
type input "REA"
click at [672, 180] on mini-dashboard "Overview: Analysis arrow_drop_down keyboard_arrow_down Increase In Deposit Amou…" at bounding box center [551, 290] width 708 height 241
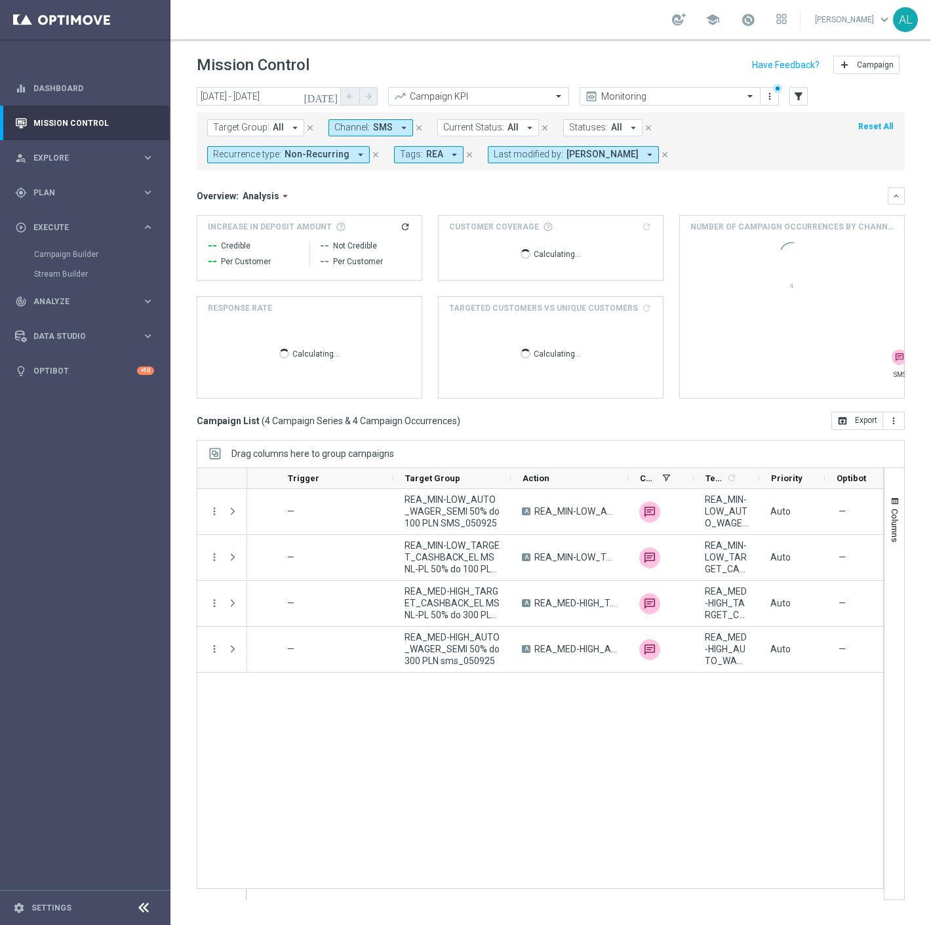
click at [383, 123] on span "SMS" at bounding box center [383, 127] width 20 height 11
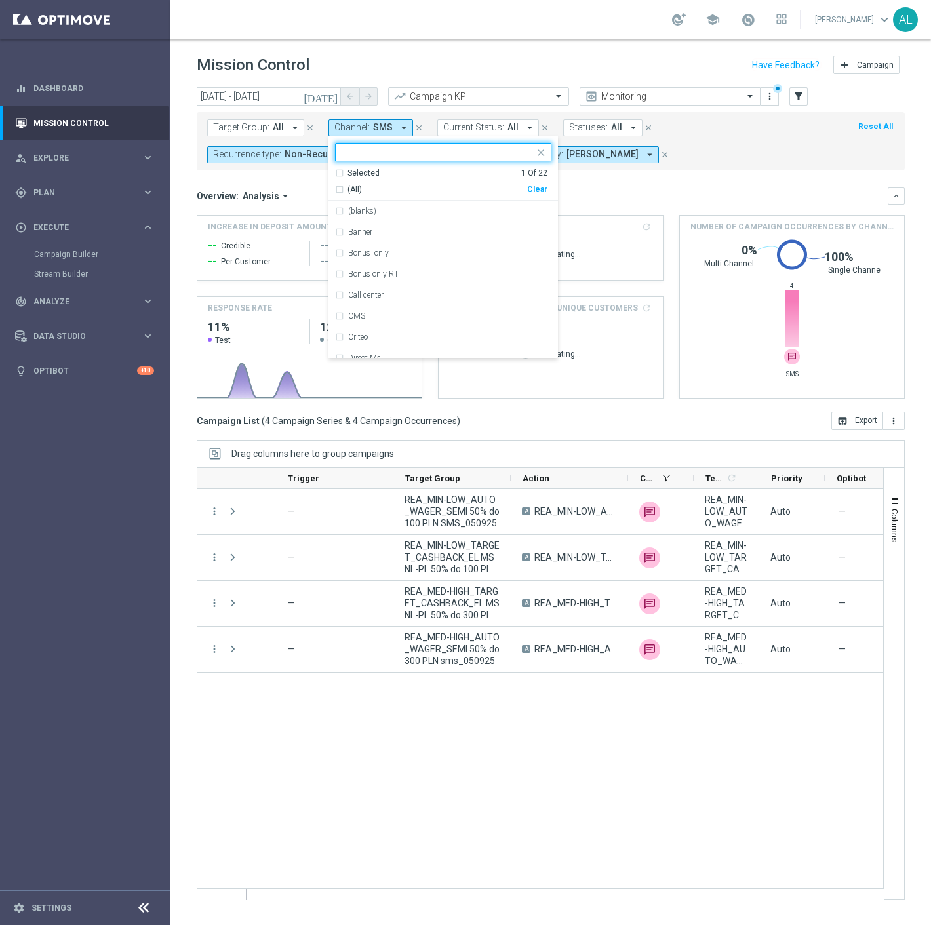
click at [0, 0] on div "Clear" at bounding box center [0, 0] width 0 height 0
click at [418, 151] on input "text" at bounding box center [438, 152] width 192 height 11
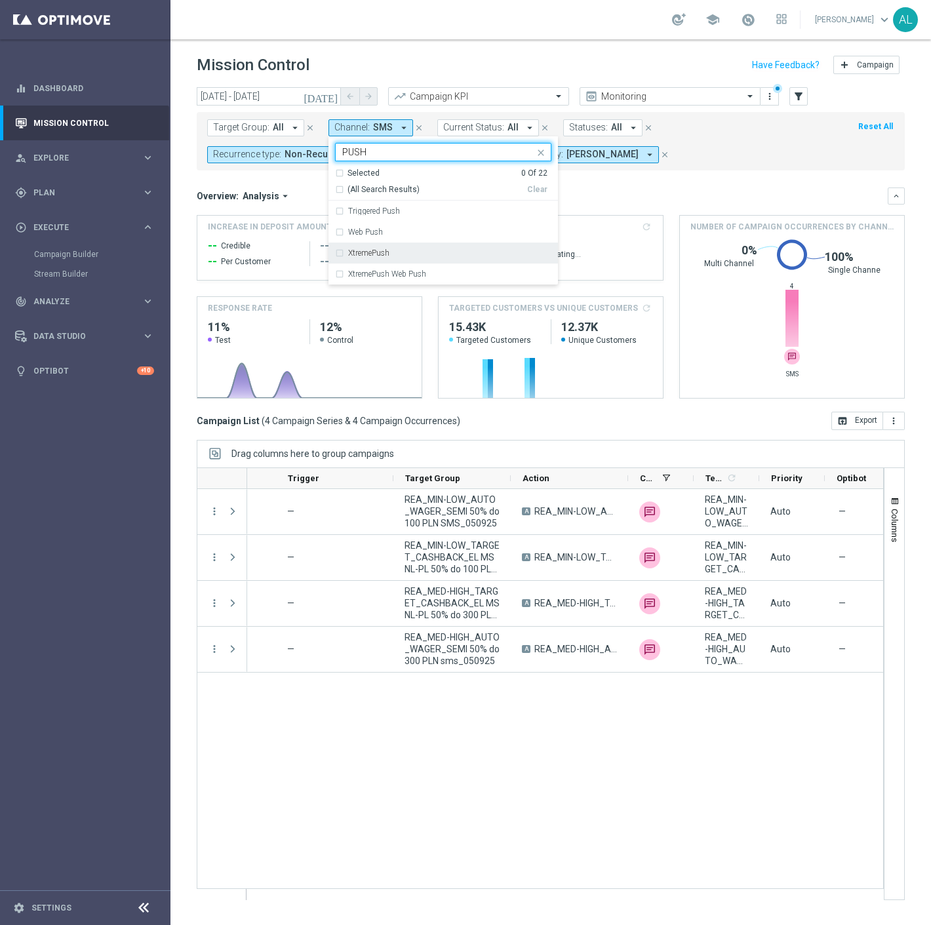
click at [376, 252] on label "XtremePush" at bounding box center [368, 253] width 41 height 8
type input "PUSH"
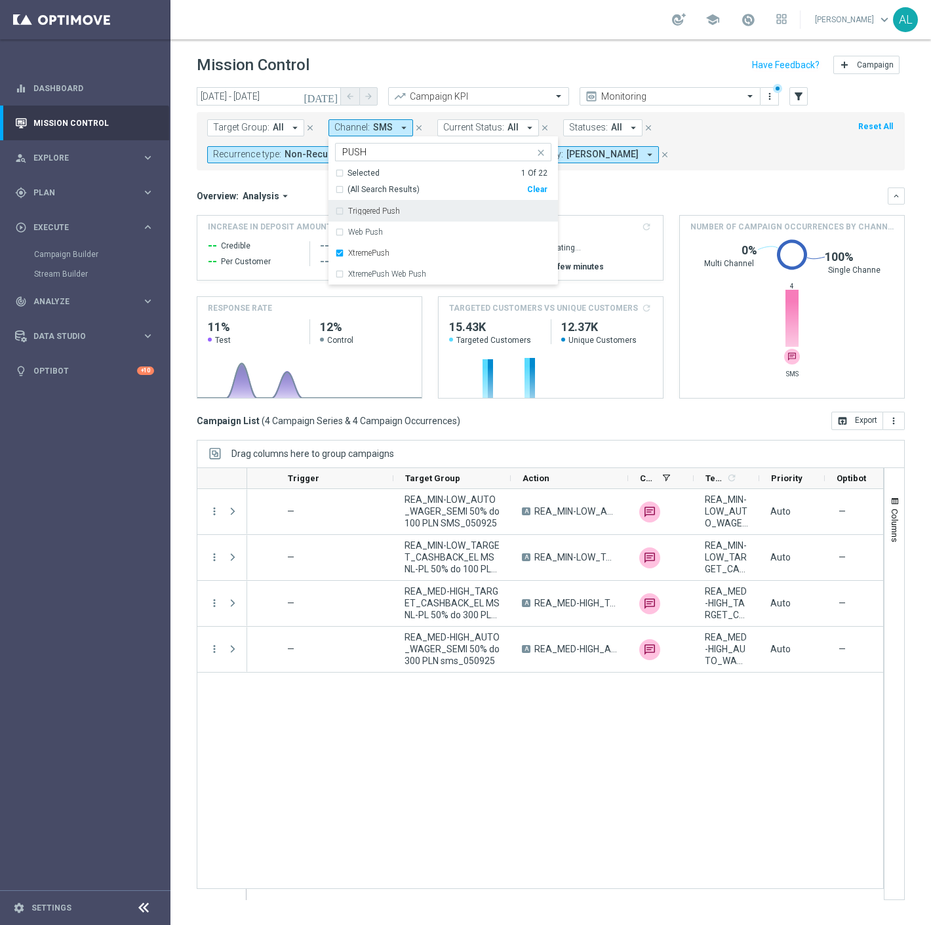
click at [602, 191] on div "Overview: Analysis arrow_drop_down" at bounding box center [542, 196] width 691 height 12
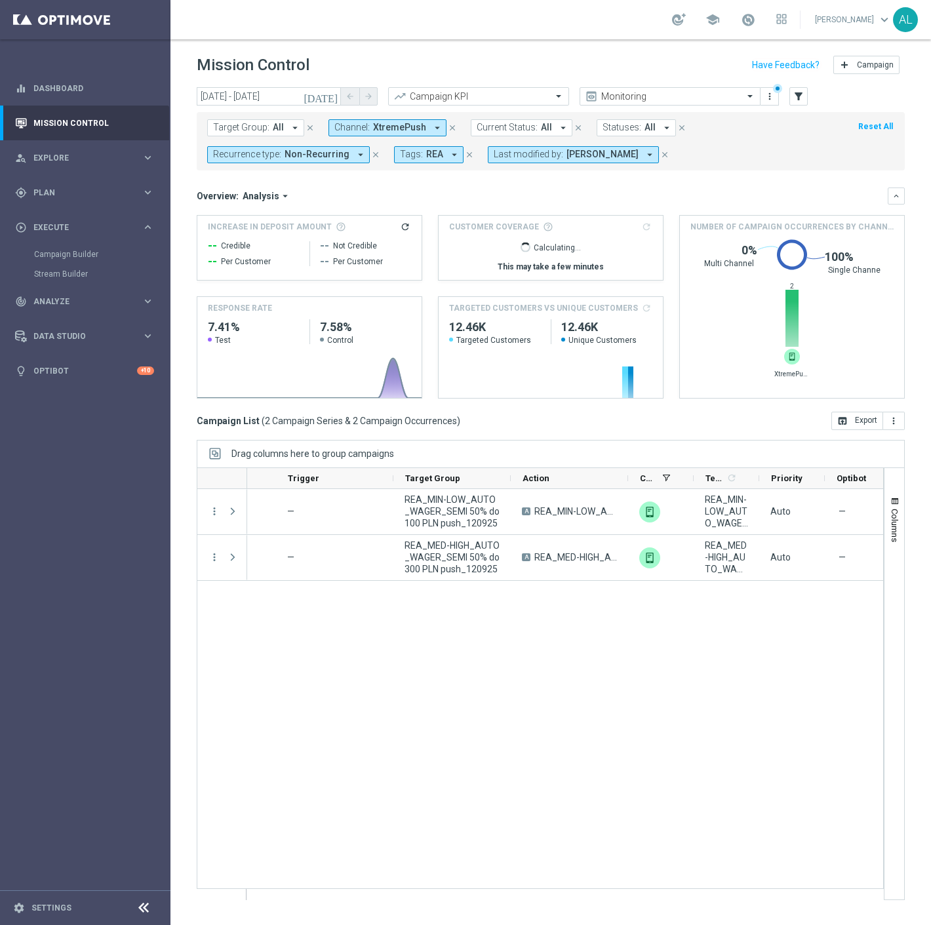
click at [382, 127] on span "XtremePush" at bounding box center [399, 127] width 53 height 11
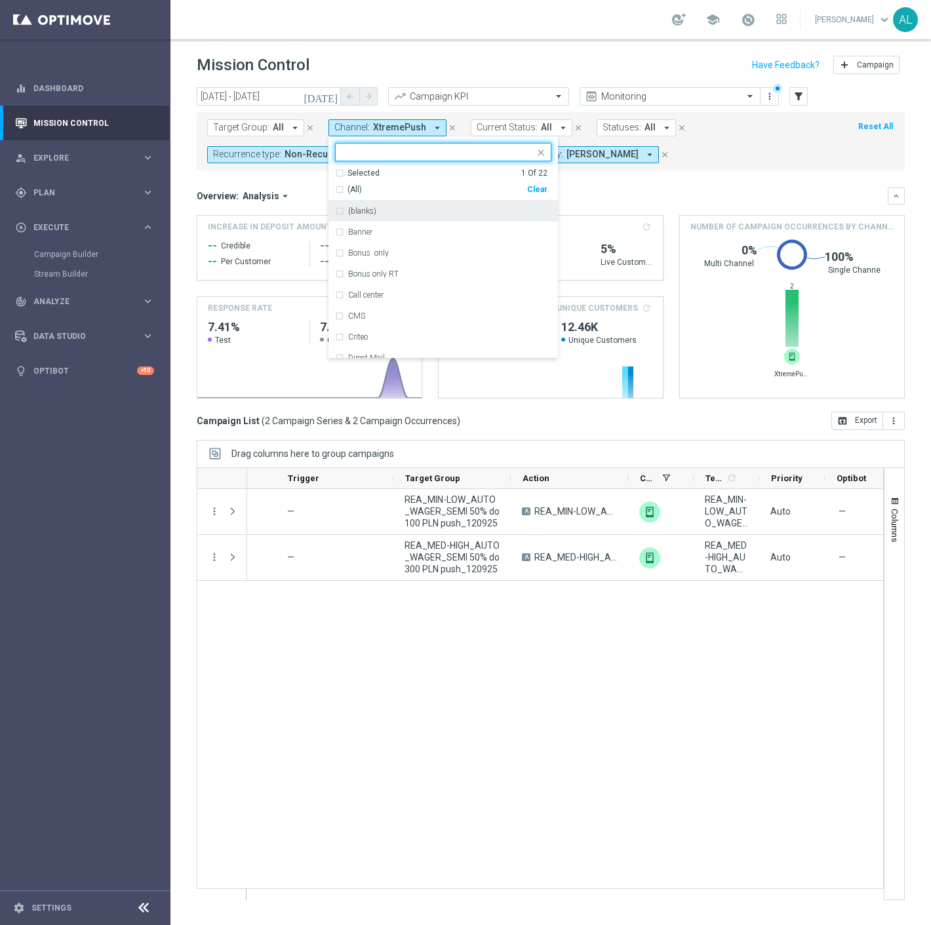
click at [0, 0] on div "Clear" at bounding box center [0, 0] width 0 height 0
click at [424, 147] on input "text" at bounding box center [438, 152] width 192 height 11
click at [374, 218] on div "SMS" at bounding box center [443, 211] width 216 height 21
type input "SMS"
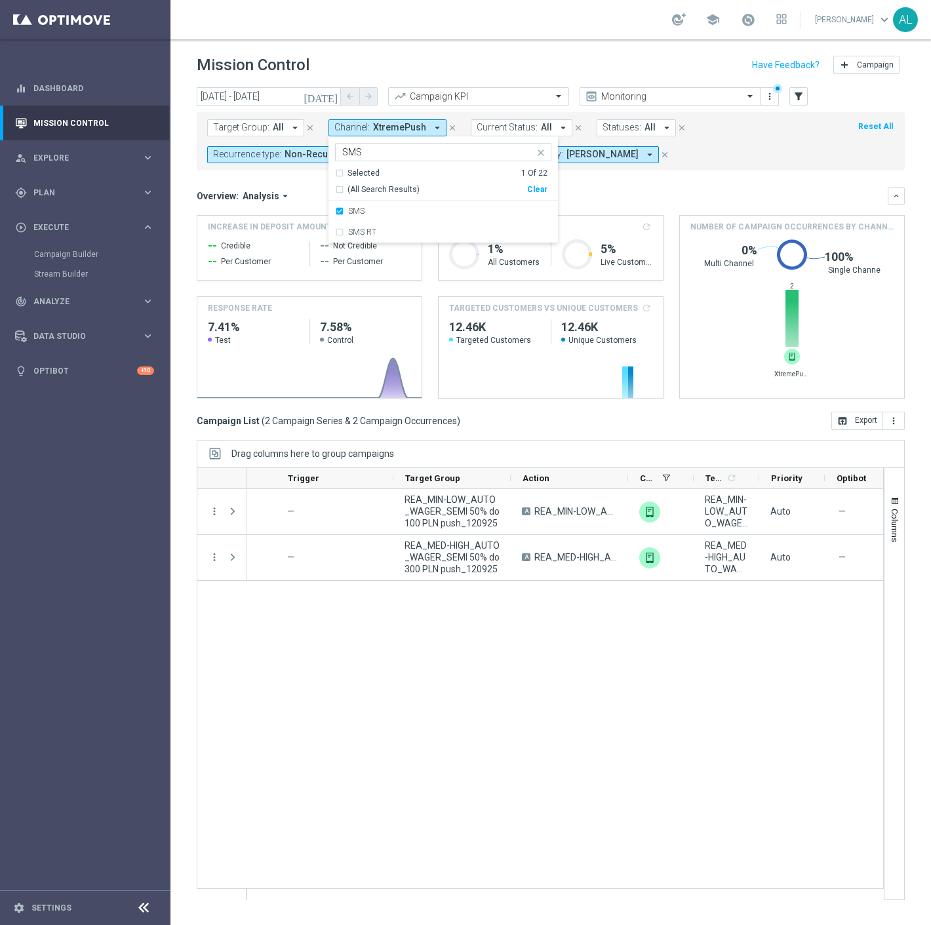
click at [643, 193] on div "Overview: Analysis arrow_drop_down" at bounding box center [542, 196] width 691 height 12
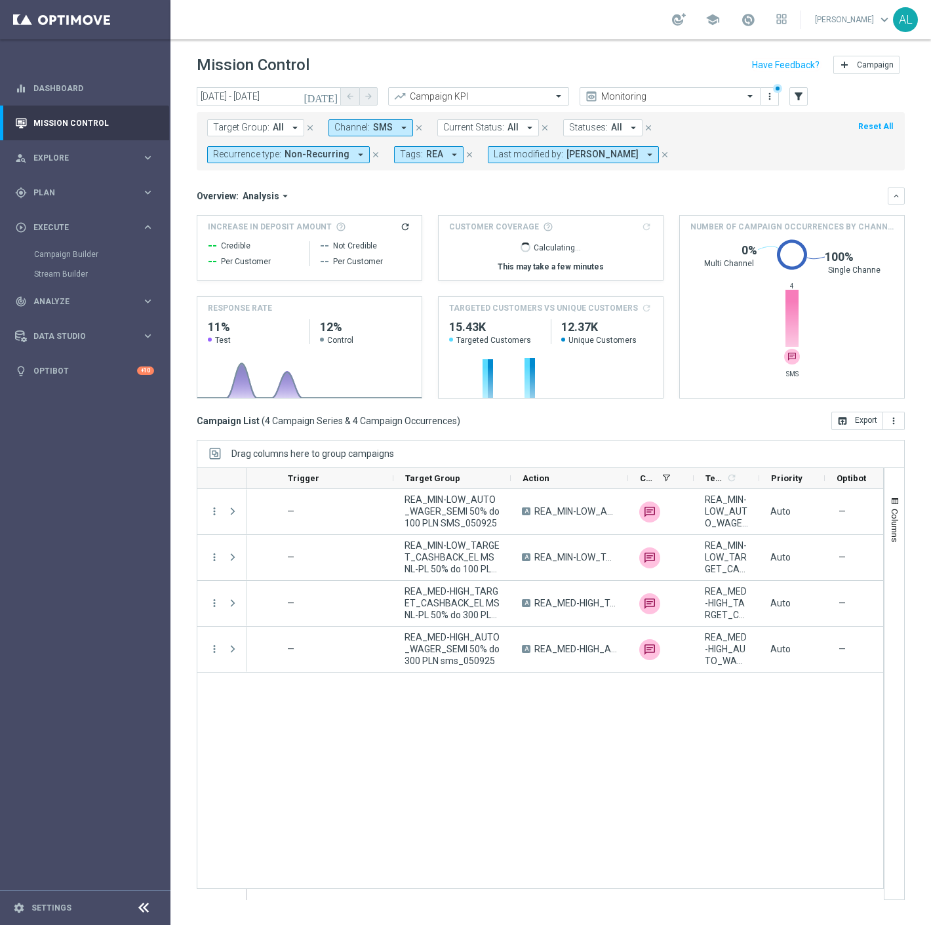
click at [426, 155] on span "REA" at bounding box center [434, 154] width 17 height 11
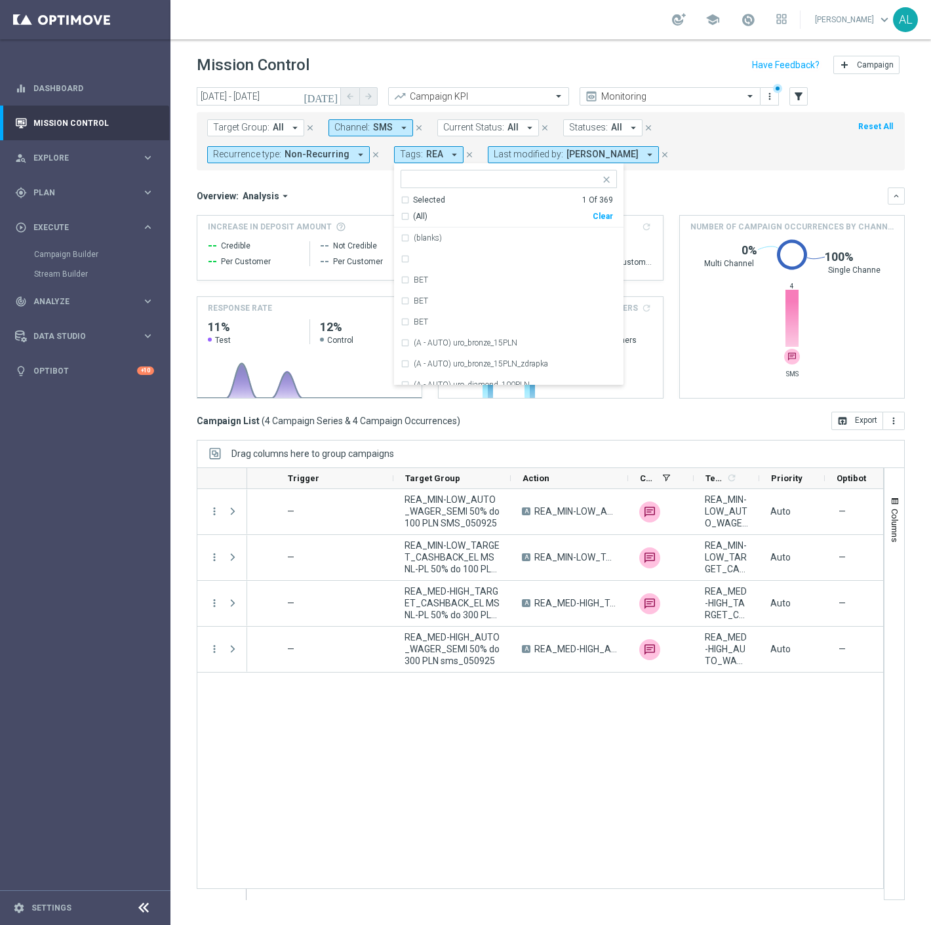
click at [364, 128] on span "Channel:" at bounding box center [351, 127] width 35 height 11
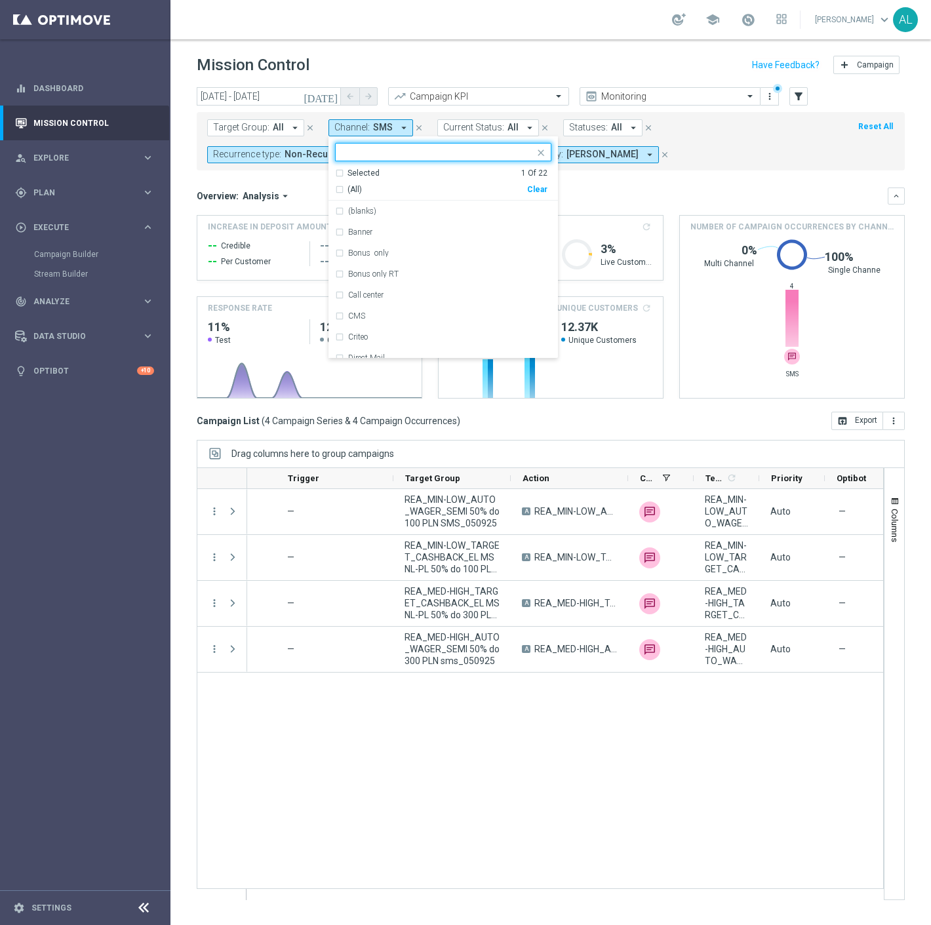
click at [547, 187] on div "Selected 1 Of 22 (All) Clear" at bounding box center [442, 184] width 229 height 33
click at [0, 0] on div "Clear" at bounding box center [0, 0] width 0 height 0
click at [447, 156] on input "text" at bounding box center [438, 152] width 192 height 11
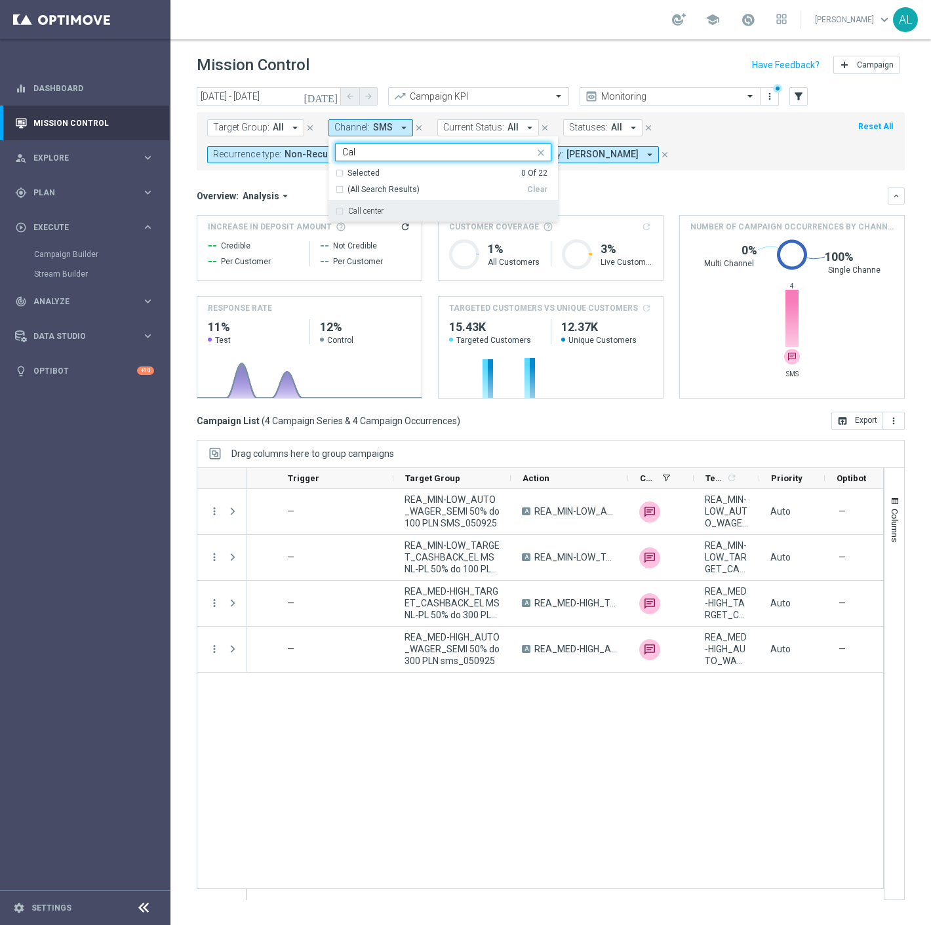
click at [433, 208] on div "Call center" at bounding box center [449, 211] width 203 height 8
type input "Cal"
click at [732, 195] on div "Overview: Analysis arrow_drop_down" at bounding box center [542, 196] width 691 height 12
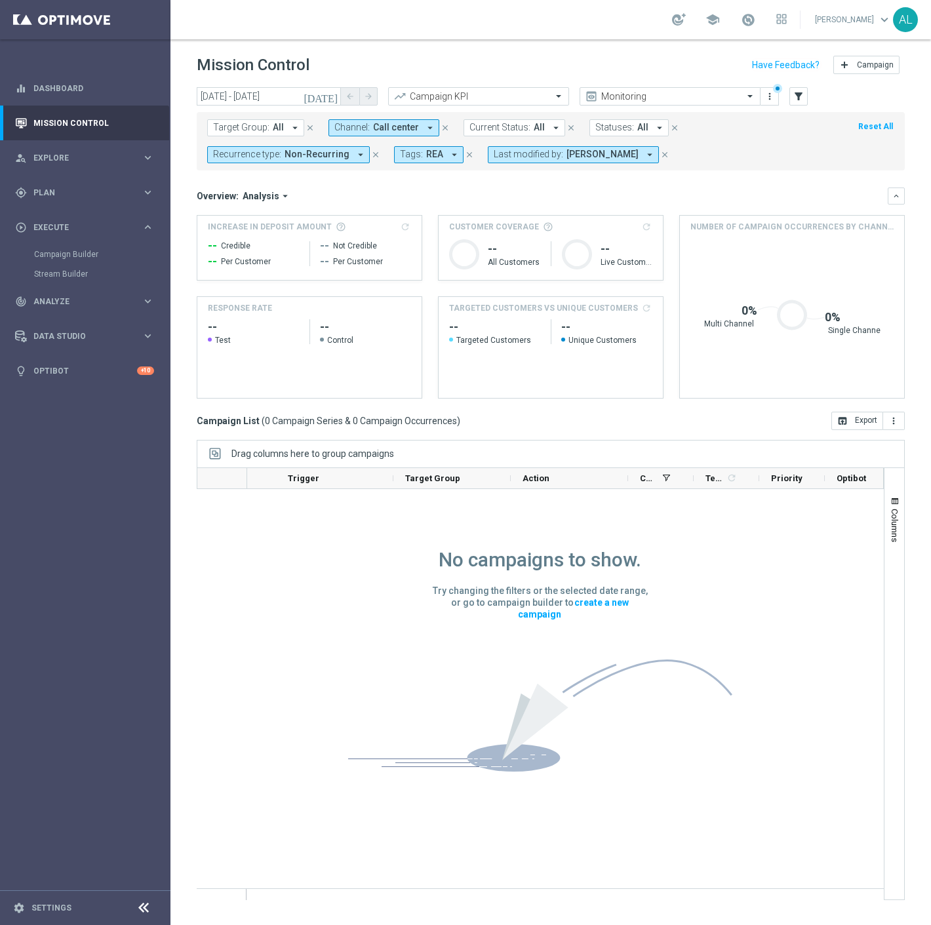
click at [620, 155] on span "[PERSON_NAME]" at bounding box center [602, 154] width 72 height 11
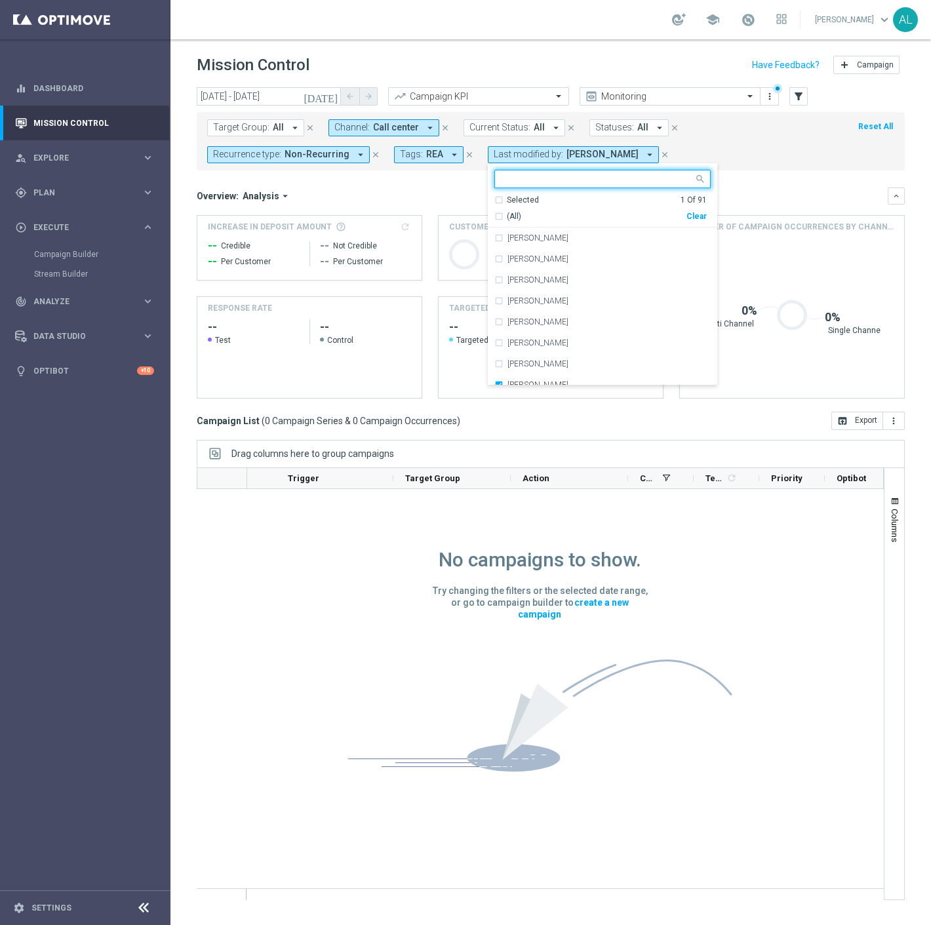
click at [0, 0] on div "Clear" at bounding box center [0, 0] width 0 height 0
click at [741, 181] on mini-dashboard "Overview: Analysis arrow_drop_down keyboard_arrow_down Increase In Deposit Amou…" at bounding box center [551, 290] width 708 height 241
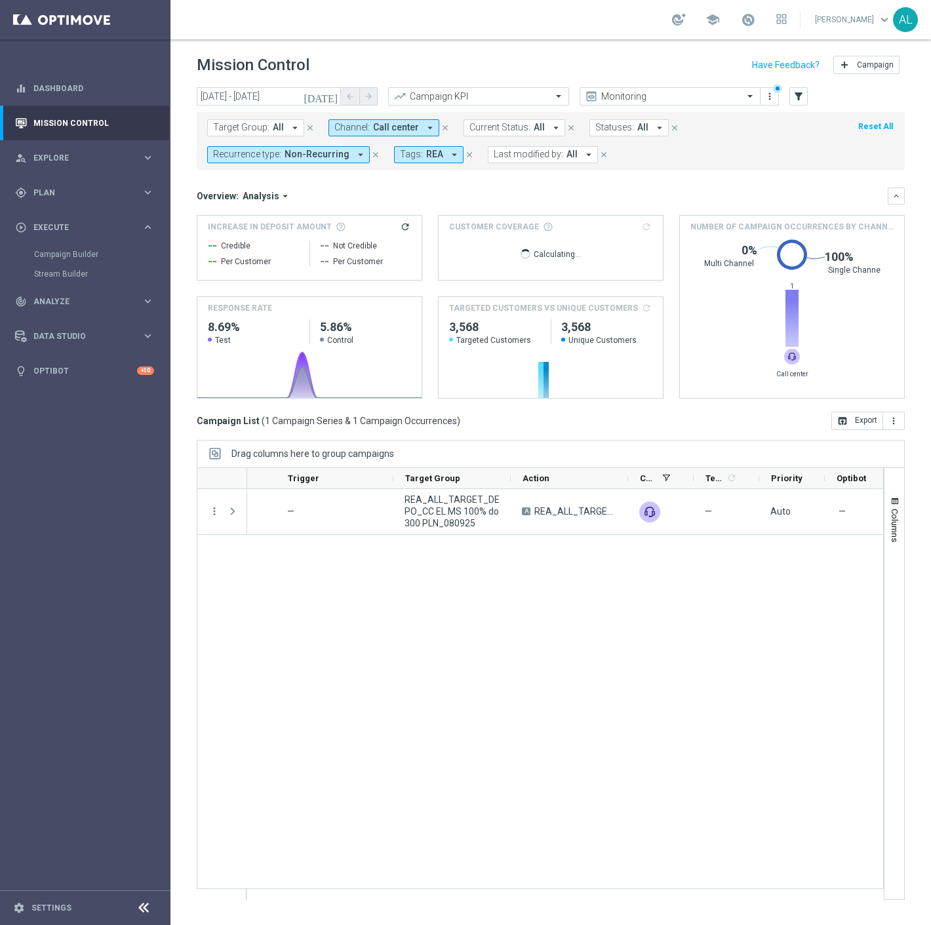
click at [398, 128] on span "Call center" at bounding box center [396, 127] width 46 height 11
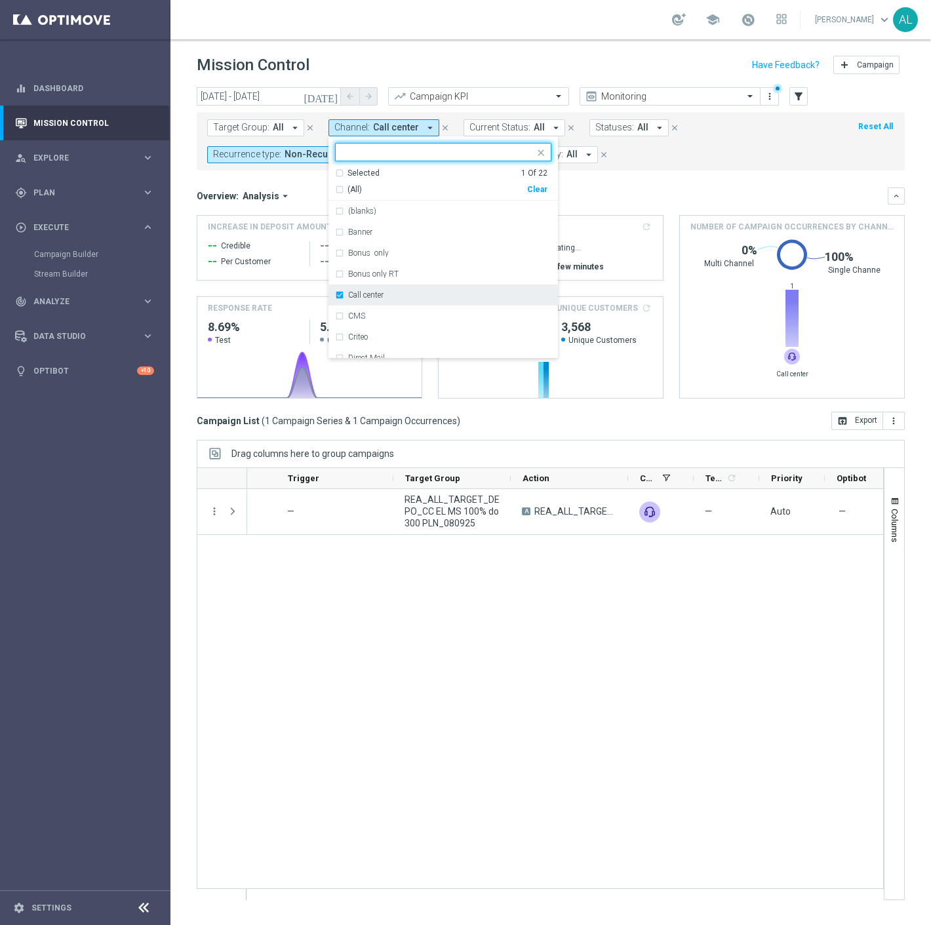
click at [341, 291] on div "Call center" at bounding box center [443, 294] width 216 height 21
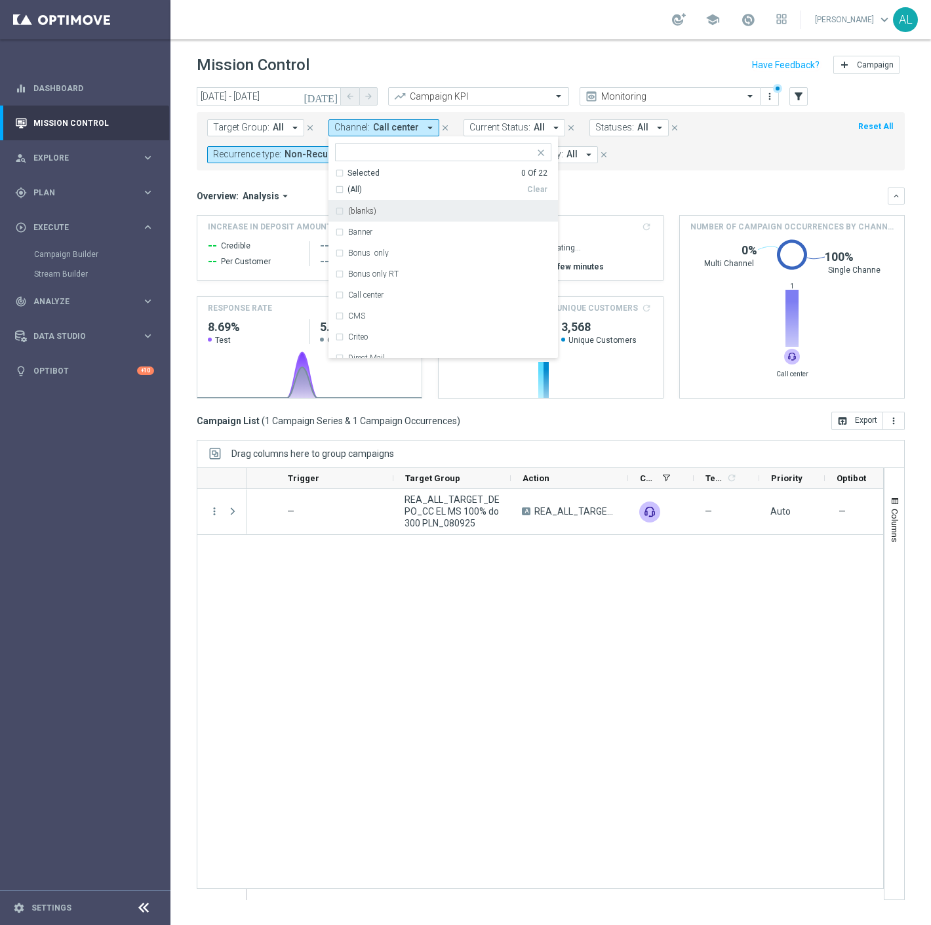
click at [418, 153] on input "text" at bounding box center [438, 152] width 192 height 11
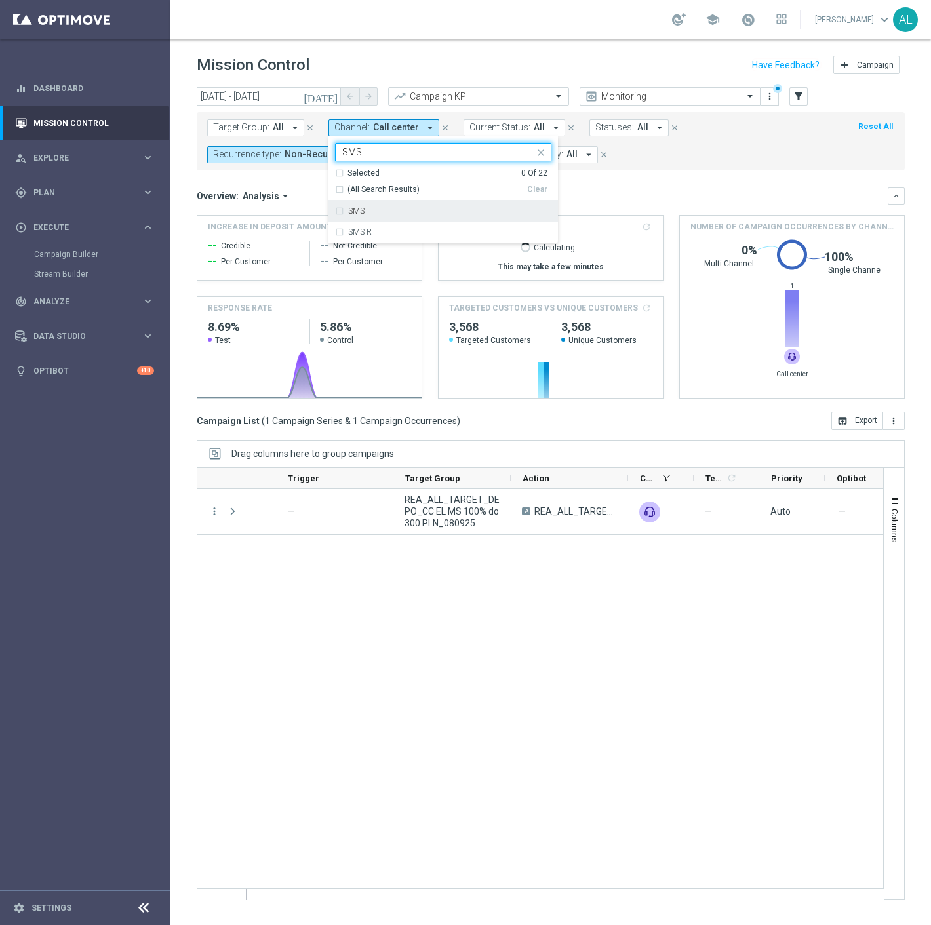
drag, startPoint x: 369, startPoint y: 212, endPoint x: 467, endPoint y: 184, distance: 102.5
click at [369, 212] on div "SMS" at bounding box center [449, 211] width 203 height 8
type input "SMS"
click at [627, 168] on div "Target Group: All arrow_drop_down close Channel: Call center arrow_drop_down SM…" at bounding box center [551, 141] width 708 height 58
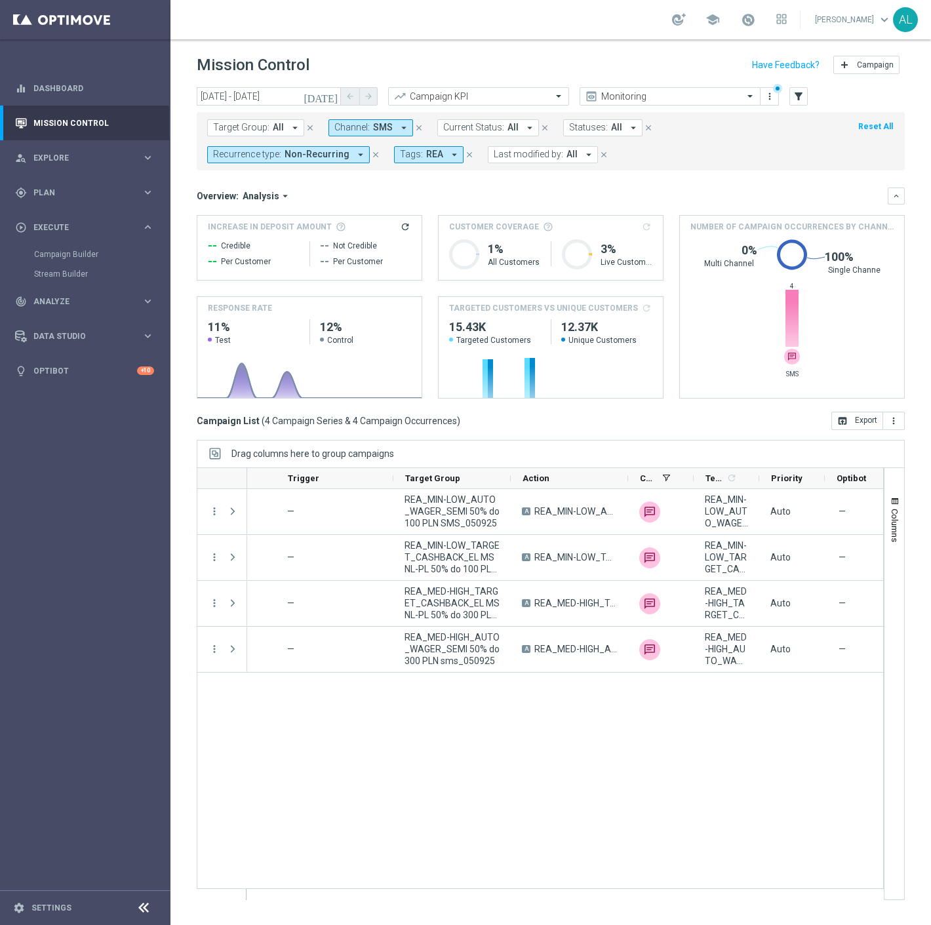
click at [373, 128] on span "SMS" at bounding box center [383, 127] width 20 height 11
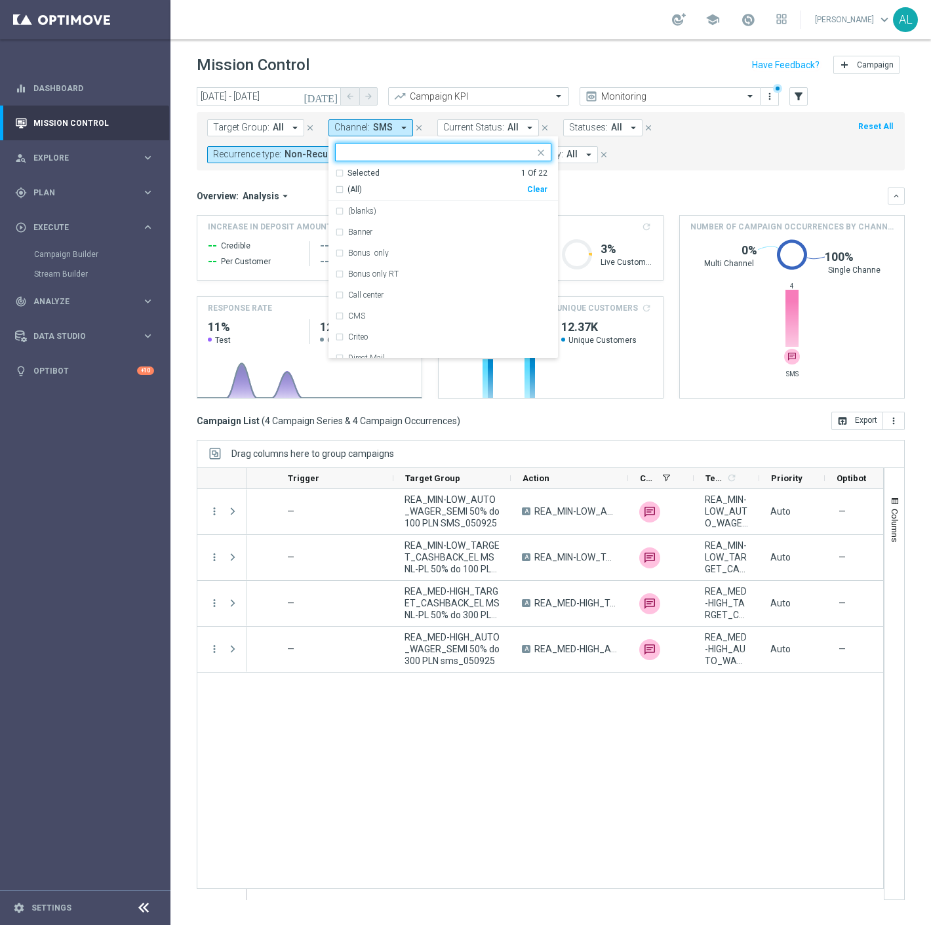
click at [0, 0] on div "Clear" at bounding box center [0, 0] width 0 height 0
click at [473, 155] on input "text" at bounding box center [438, 152] width 192 height 11
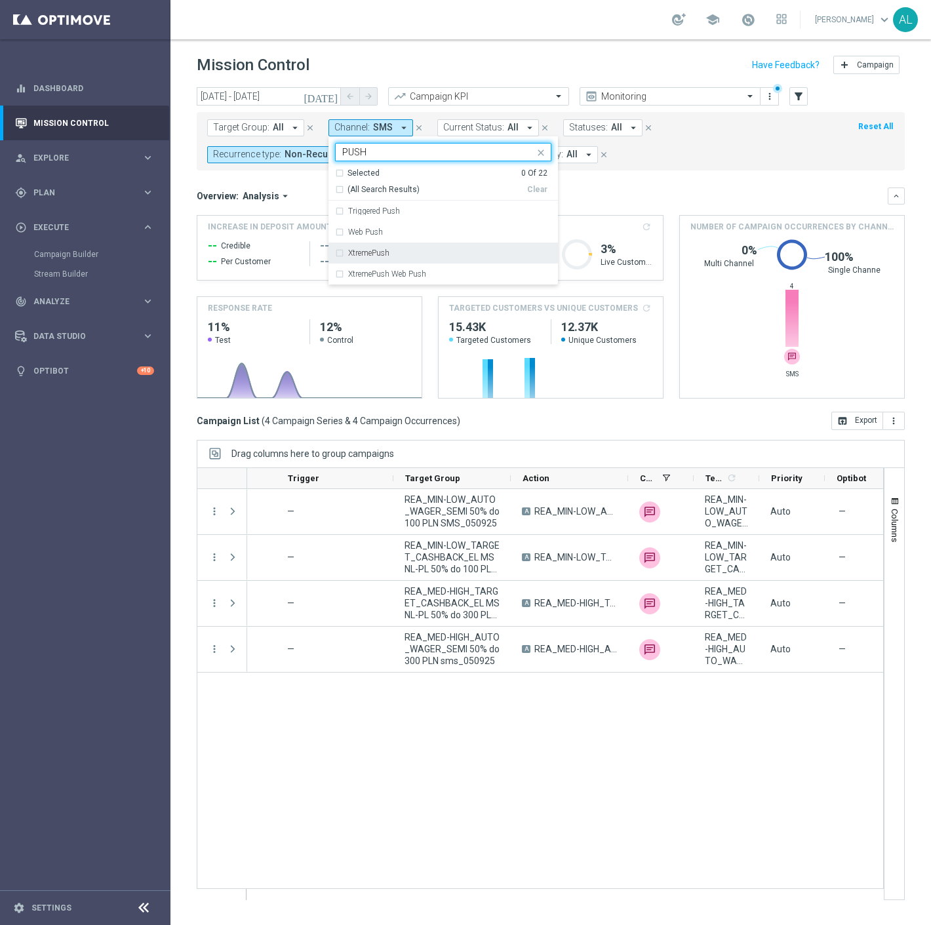
click at [395, 248] on div "XtremePush" at bounding box center [443, 253] width 216 height 21
type input "PUSH"
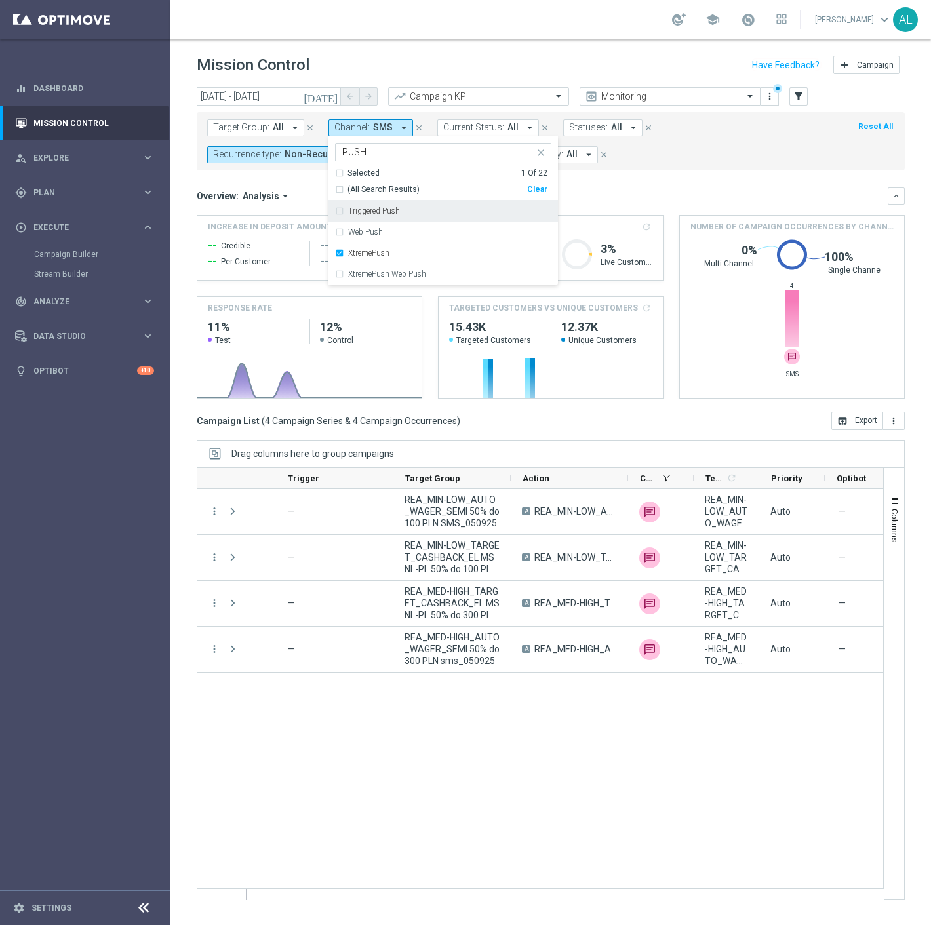
click at [683, 155] on form "Target Group: All arrow_drop_down close Channel: SMS arrow_drop_down XtremePush…" at bounding box center [521, 141] width 629 height 44
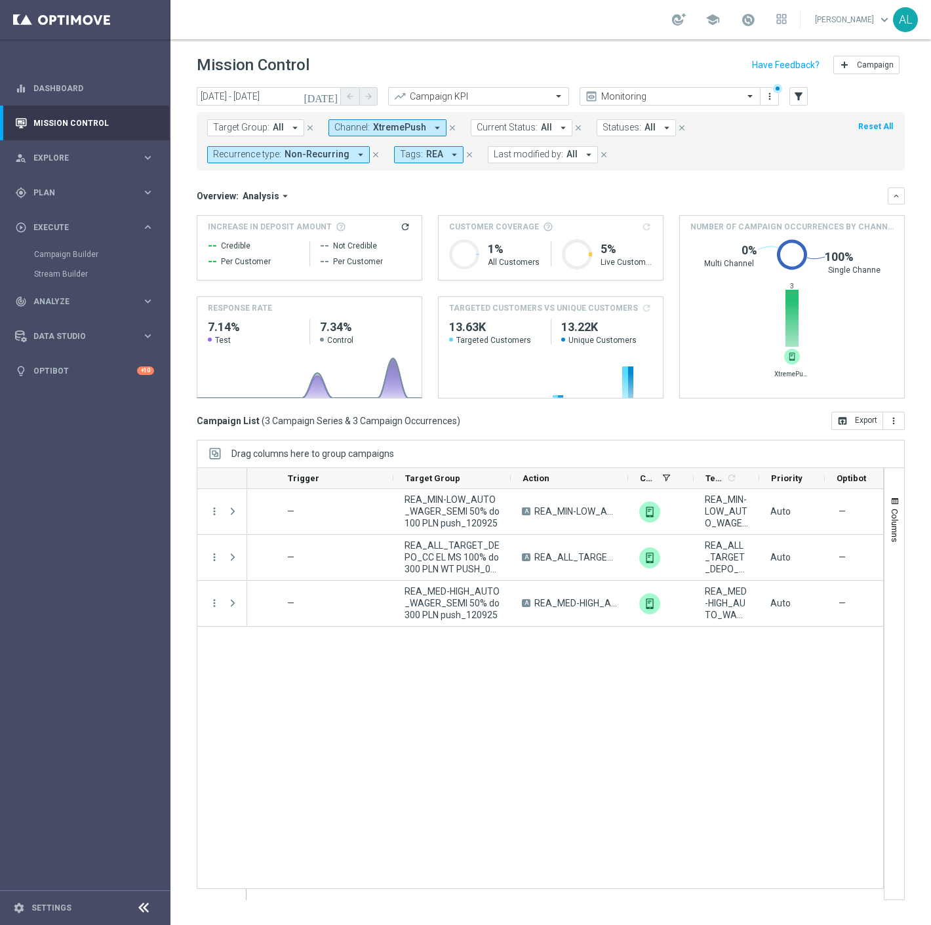
click at [394, 127] on span "XtremePush" at bounding box center [399, 127] width 53 height 11
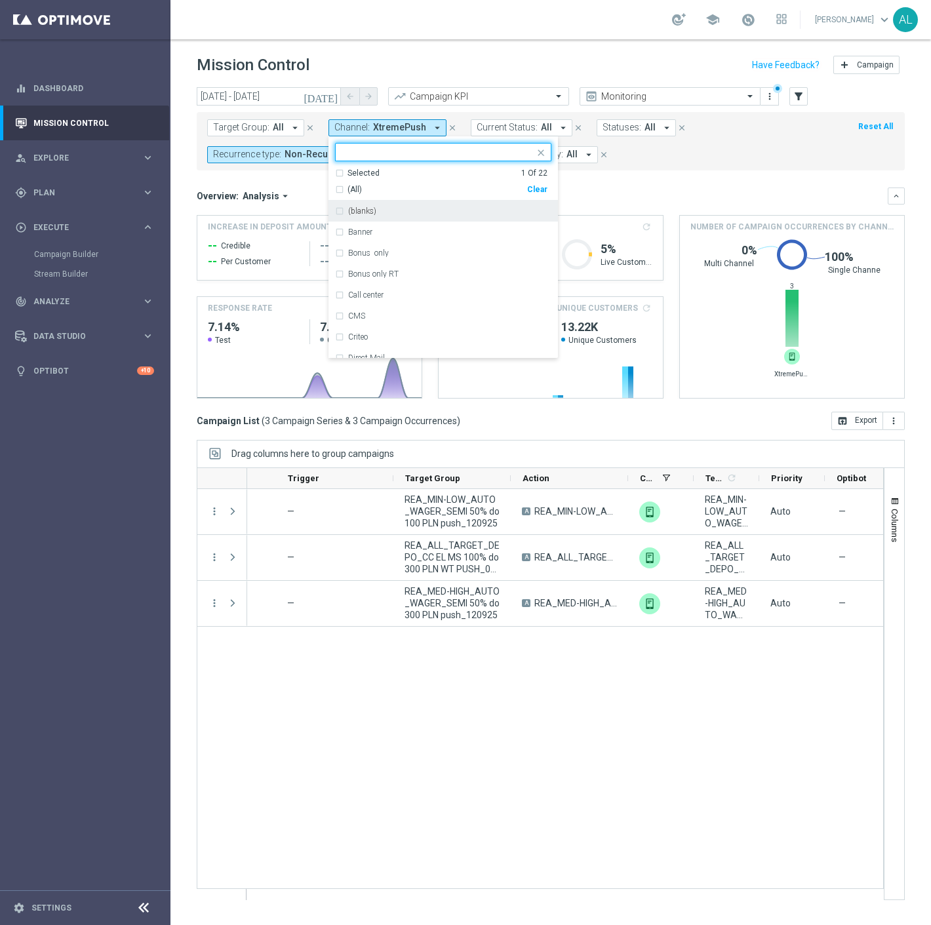
click at [0, 0] on div "Clear" at bounding box center [0, 0] width 0 height 0
click at [440, 151] on input "text" at bounding box center [438, 152] width 192 height 11
click at [378, 213] on label "Private message" at bounding box center [375, 211] width 55 height 8
type input "PRIVATE"
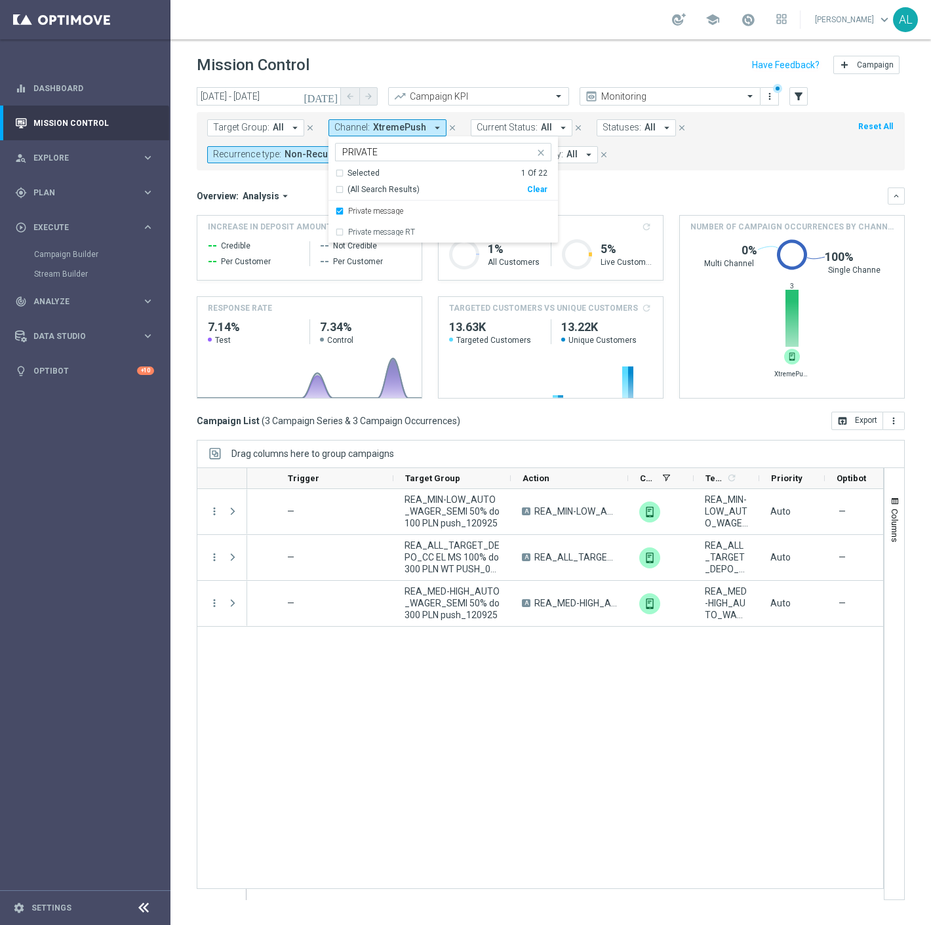
click at [707, 181] on mini-dashboard "Overview: Analysis arrow_drop_down keyboard_arrow_down Increase In Deposit Amou…" at bounding box center [551, 290] width 708 height 241
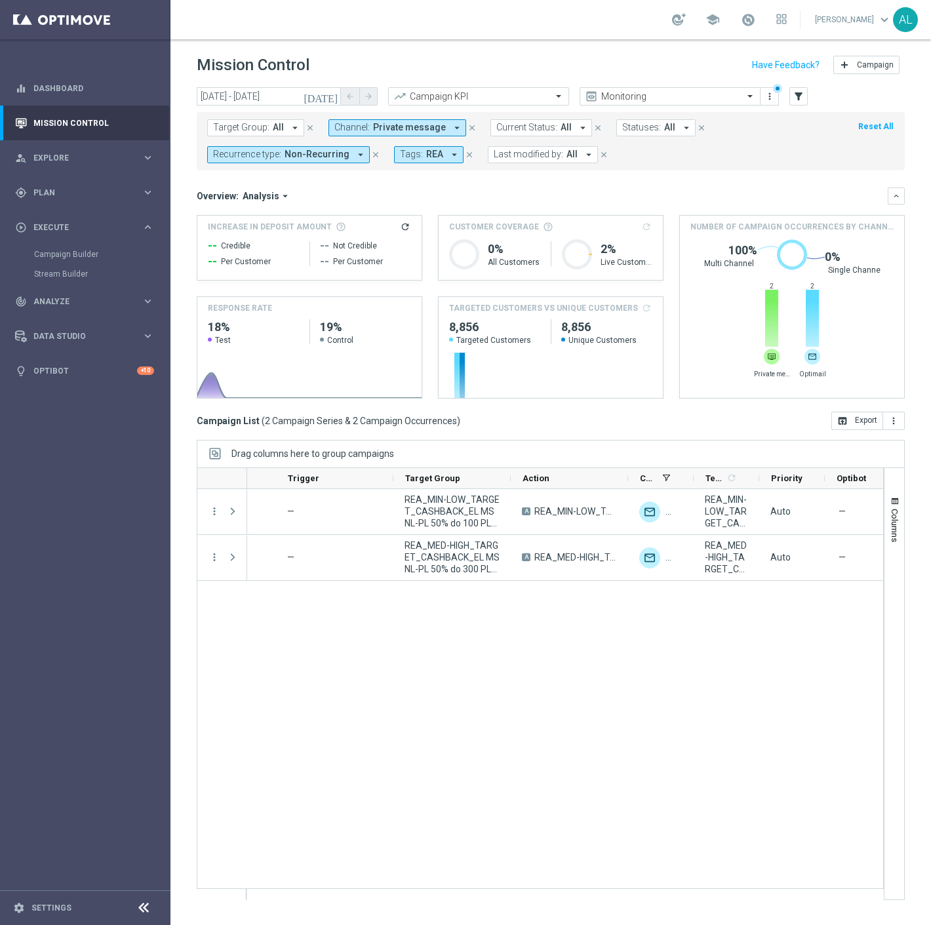
click at [328, 163] on button "Recurrence type: Non-Recurring arrow_drop_down" at bounding box center [288, 154] width 163 height 17
click at [427, 125] on span "Private message" at bounding box center [409, 127] width 73 height 11
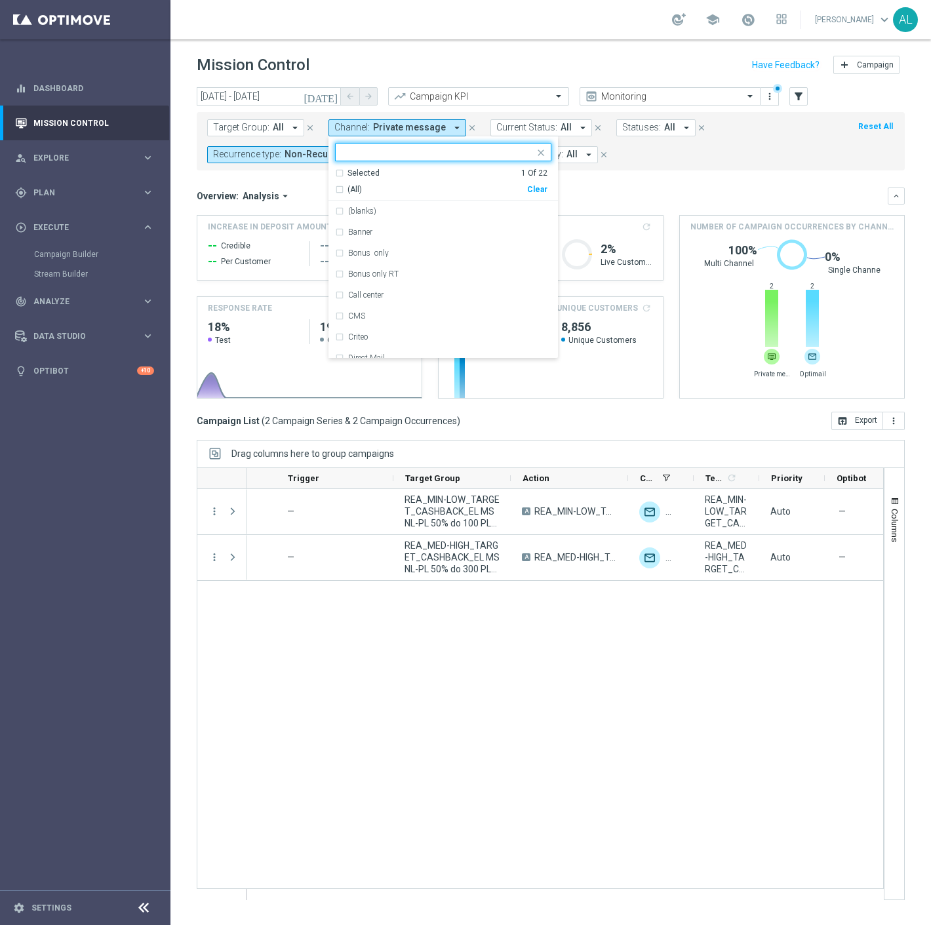
click at [0, 0] on div "Clear" at bounding box center [0, 0] width 0 height 0
click at [493, 156] on input "text" at bounding box center [438, 152] width 192 height 11
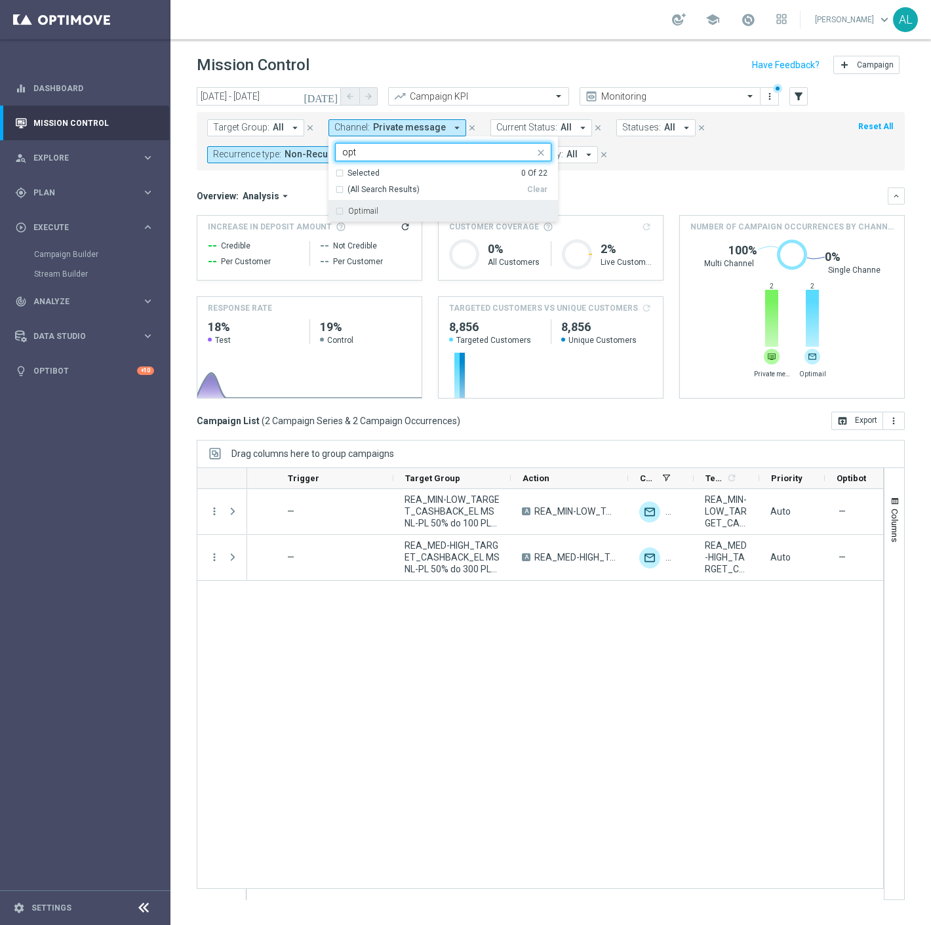
click at [433, 206] on div "Optimail" at bounding box center [443, 211] width 216 height 21
type input "opt"
click at [653, 190] on div "Overview: Analysis arrow_drop_down" at bounding box center [542, 196] width 691 height 12
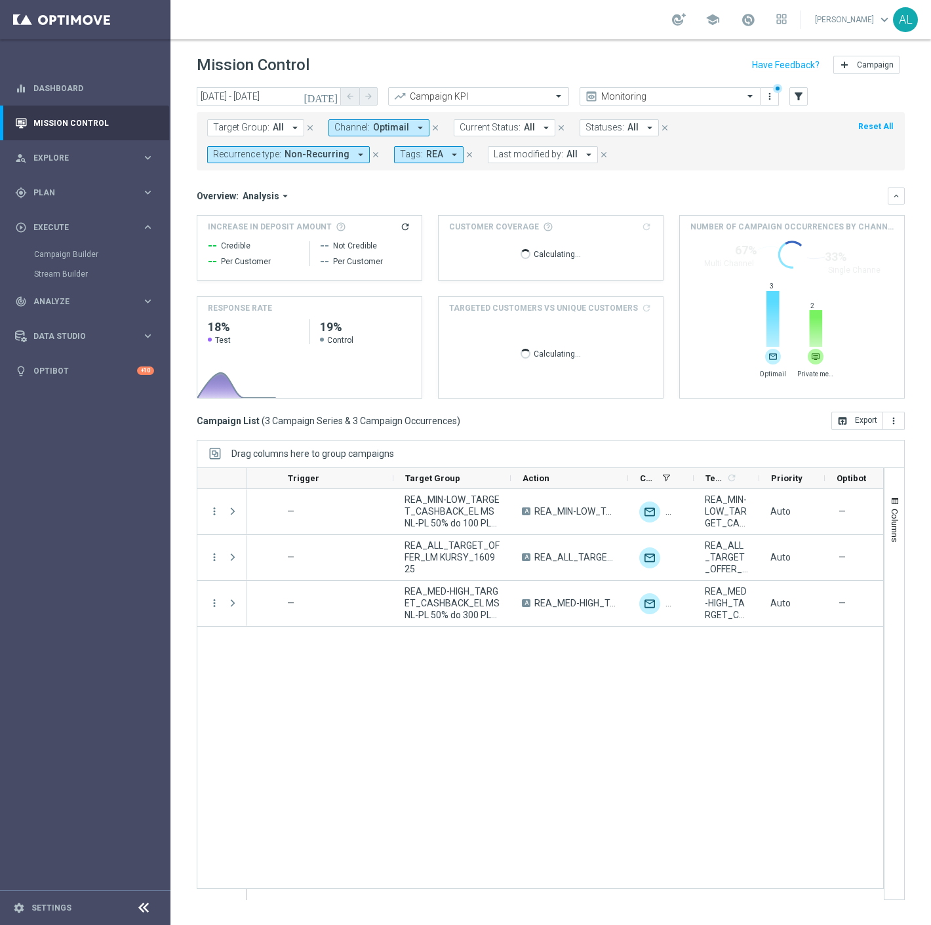
click at [326, 154] on span "Non-Recurring" at bounding box center [316, 154] width 65 height 11
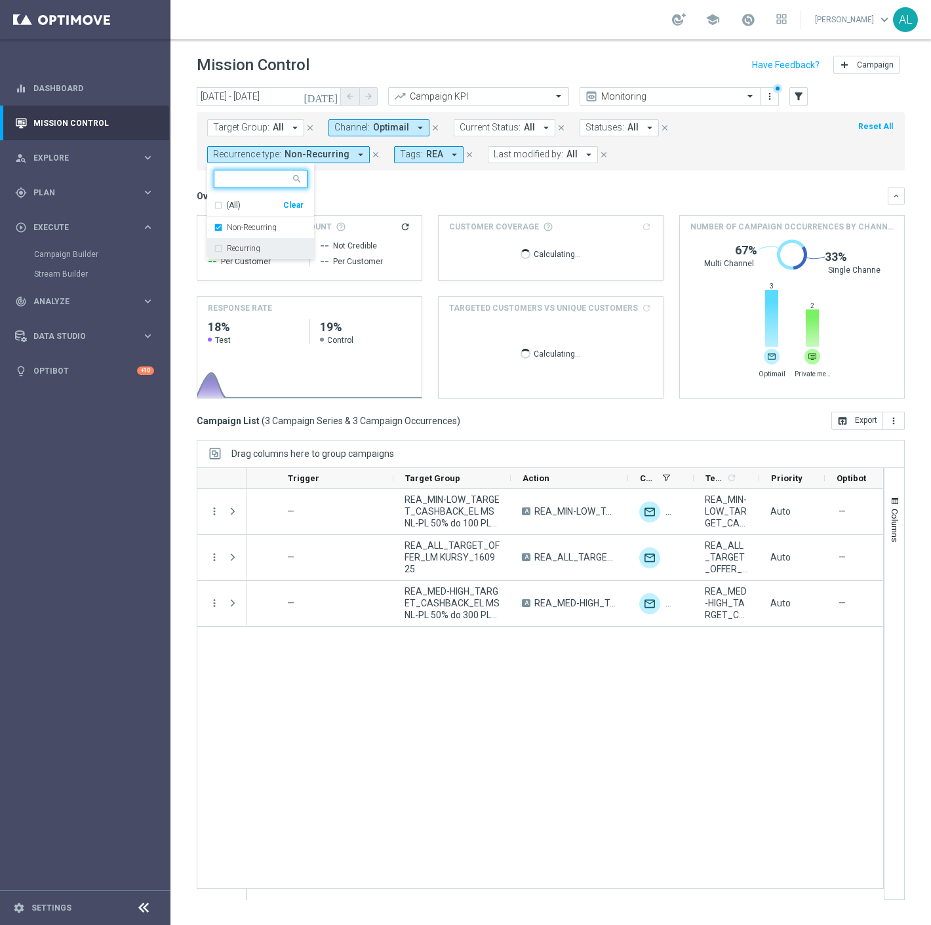
click at [254, 247] on label "Recurring" at bounding box center [243, 248] width 33 height 8
click at [258, 229] on label "Non-Recurring" at bounding box center [252, 228] width 50 height 8
click at [513, 180] on mini-dashboard "Overview: Analysis arrow_drop_down keyboard_arrow_down Increase In Deposit Amou…" at bounding box center [551, 290] width 708 height 241
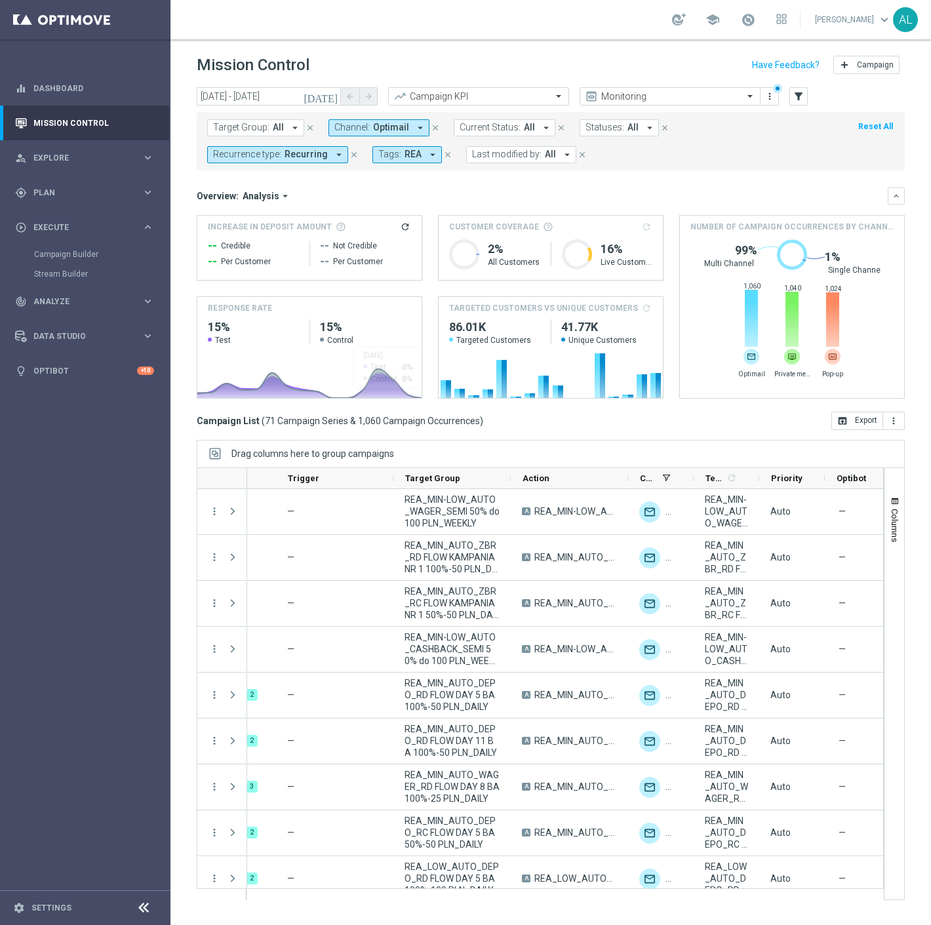
click at [378, 120] on button "Channel: Optimail arrow_drop_down" at bounding box center [378, 127] width 101 height 17
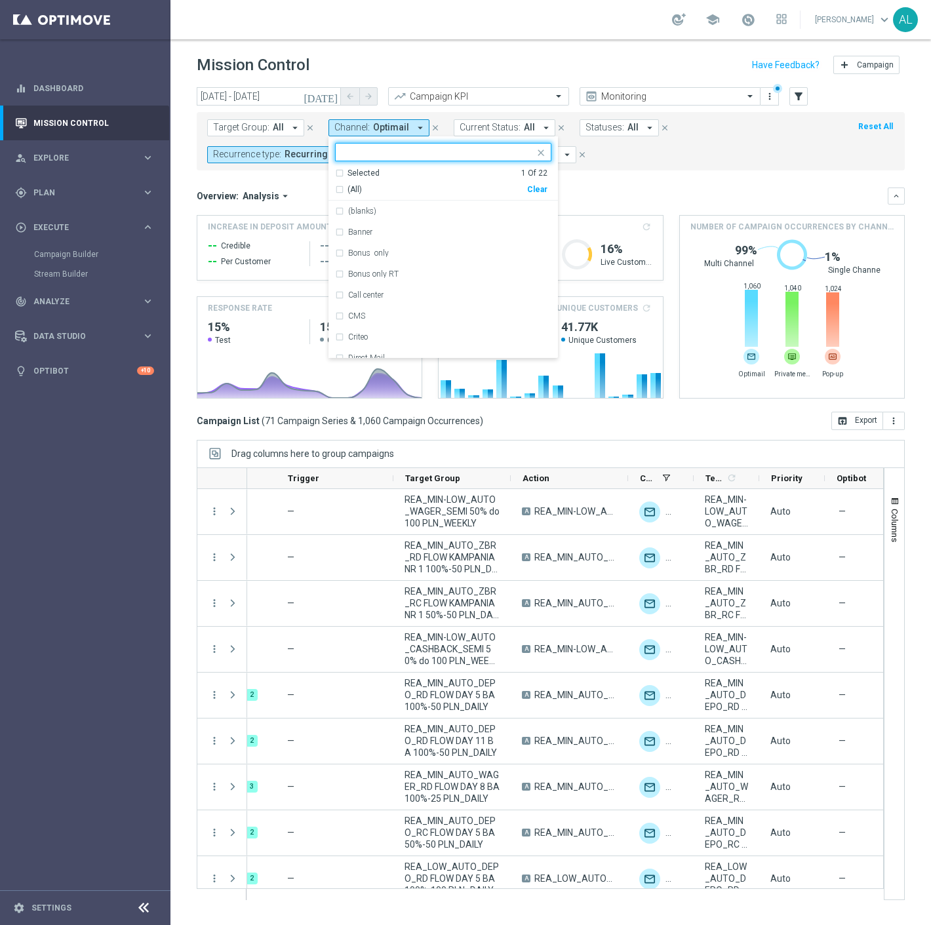
click at [0, 0] on div "Clear" at bounding box center [0, 0] width 0 height 0
click at [441, 151] on input "text" at bounding box center [438, 152] width 192 height 11
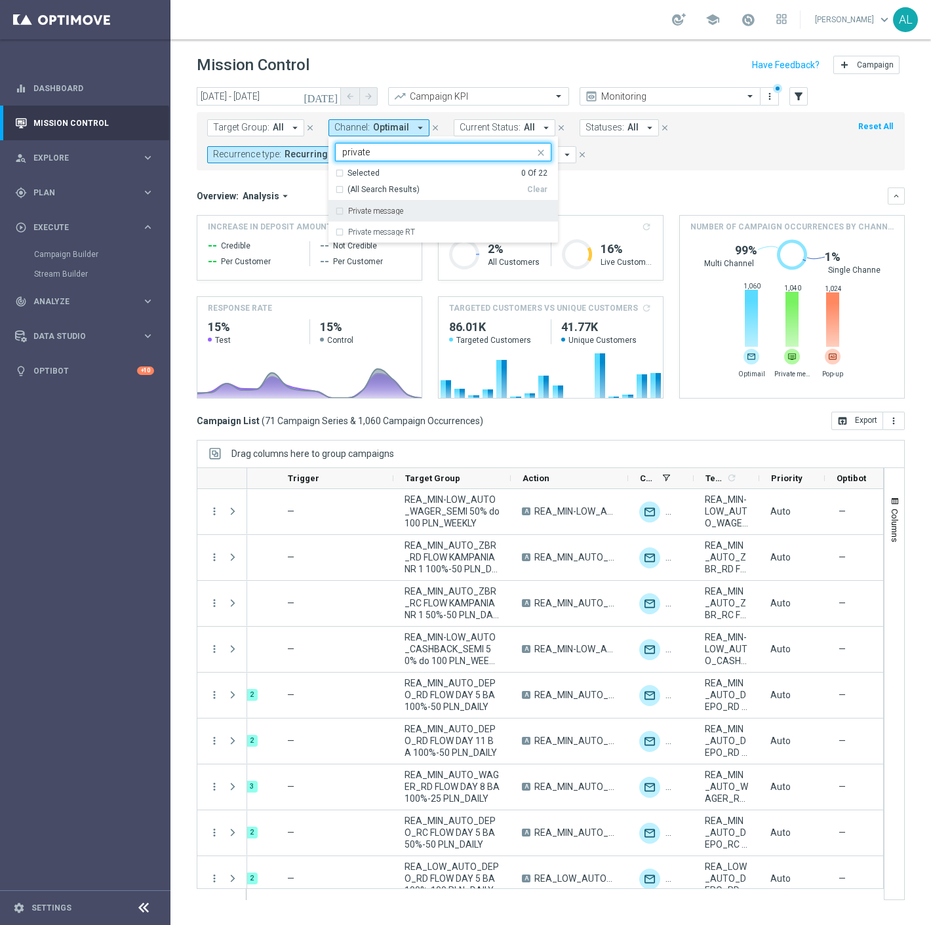
click at [384, 213] on label "Private message" at bounding box center [375, 211] width 55 height 8
type input "private"
click at [706, 182] on mini-dashboard "Overview: Analysis arrow_drop_down keyboard_arrow_down Increase In Deposit Amou…" at bounding box center [551, 290] width 708 height 241
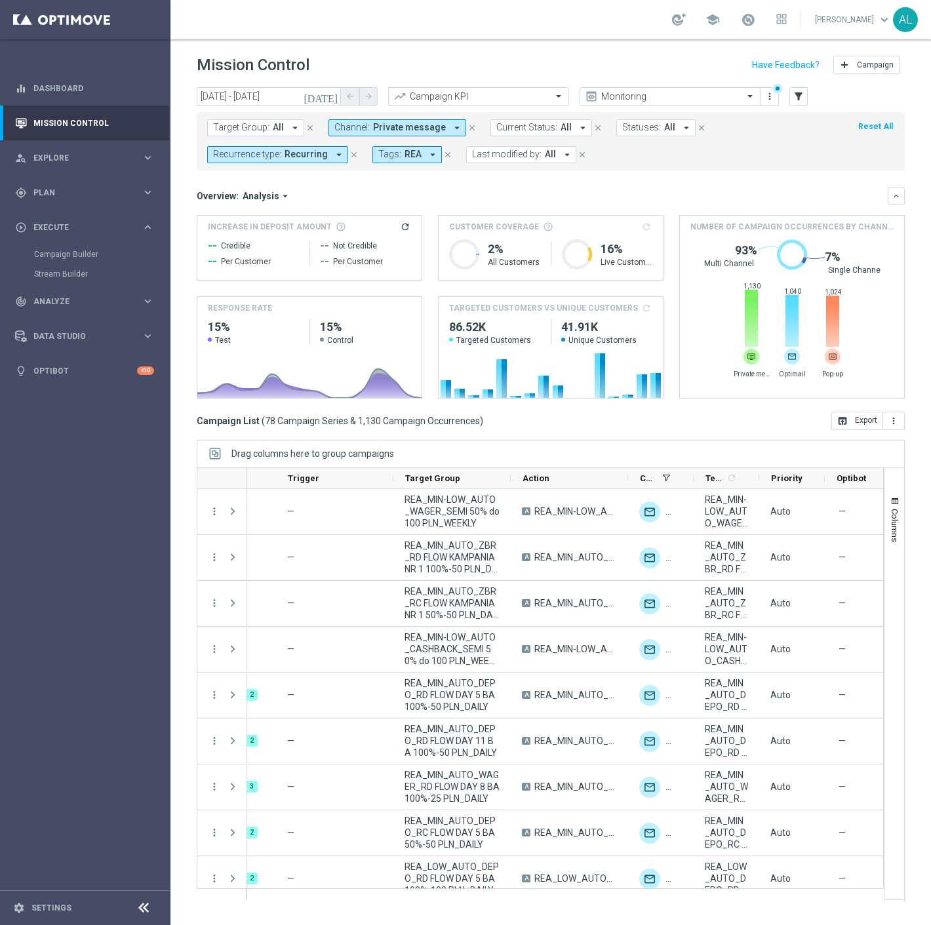
click at [423, 130] on span "Private message" at bounding box center [409, 127] width 73 height 11
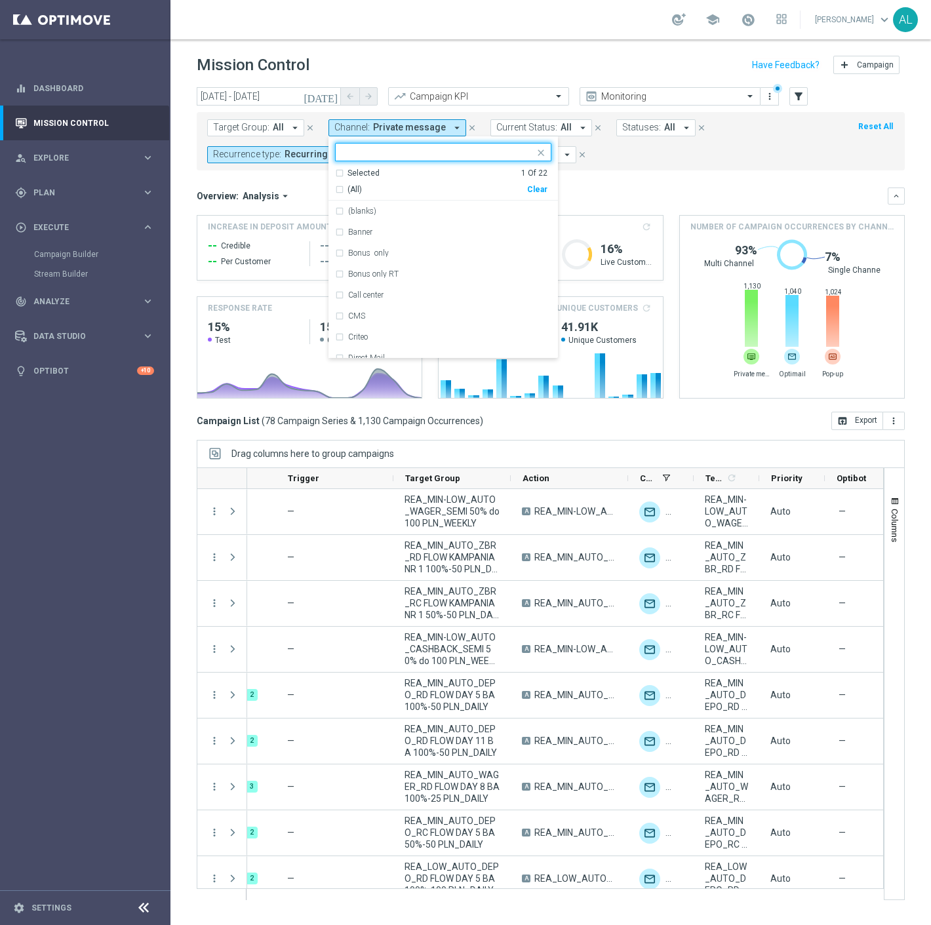
click at [0, 0] on div "Clear" at bounding box center [0, 0] width 0 height 0
click at [414, 147] on input "text" at bounding box center [438, 152] width 192 height 11
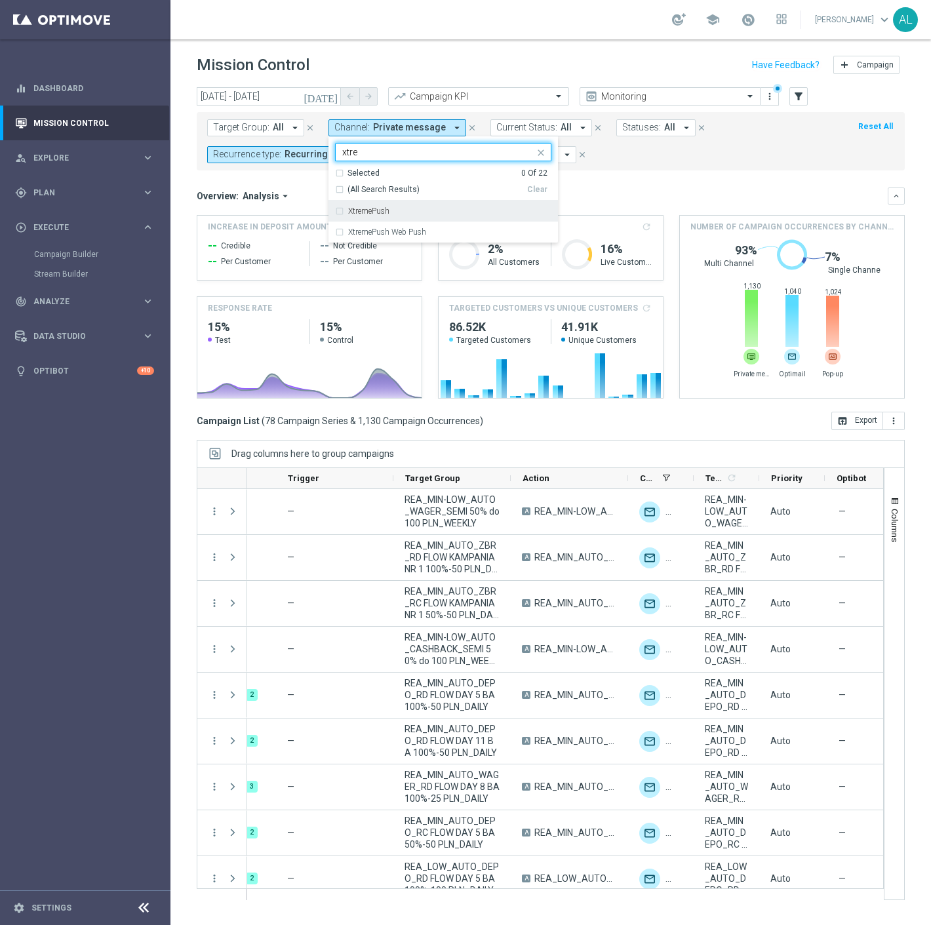
click at [372, 207] on label "XtremePush" at bounding box center [368, 211] width 41 height 8
type input "xtre"
click at [634, 195] on div "Overview: Analysis arrow_drop_down" at bounding box center [542, 196] width 691 height 12
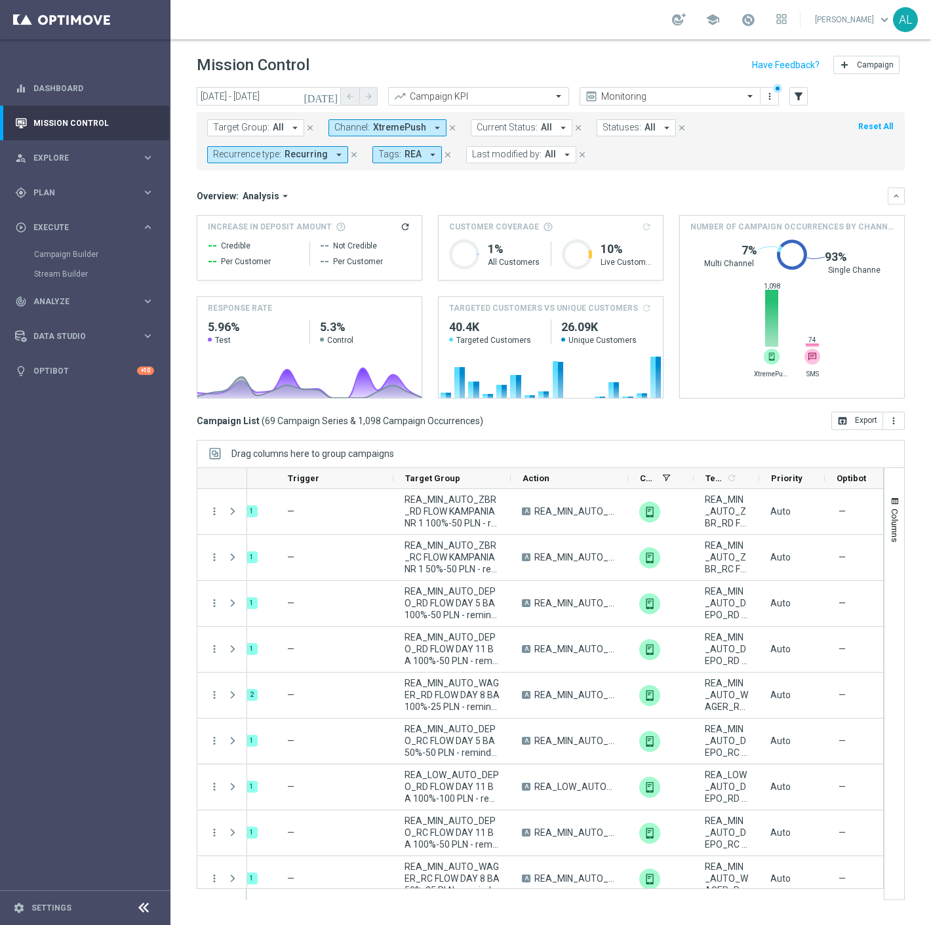
click at [398, 122] on span "XtremePush" at bounding box center [399, 127] width 53 height 11
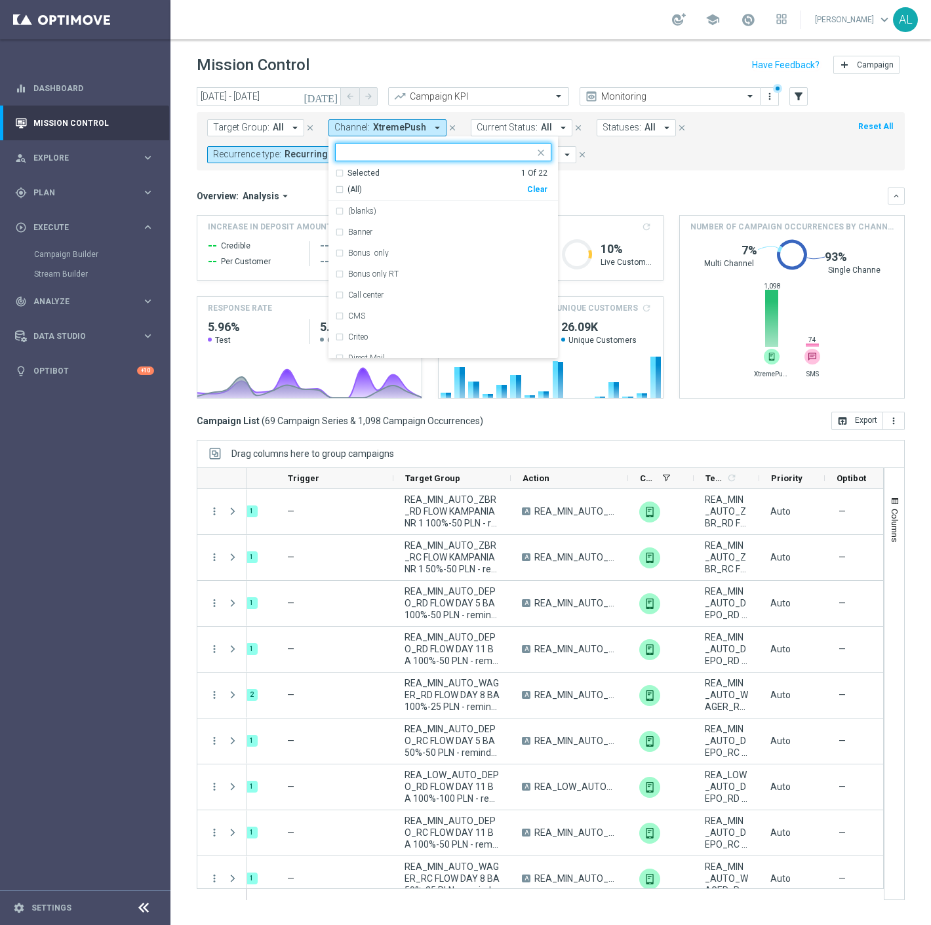
click at [0, 0] on div "Clear" at bounding box center [0, 0] width 0 height 0
click at [402, 147] on input "text" at bounding box center [438, 152] width 192 height 11
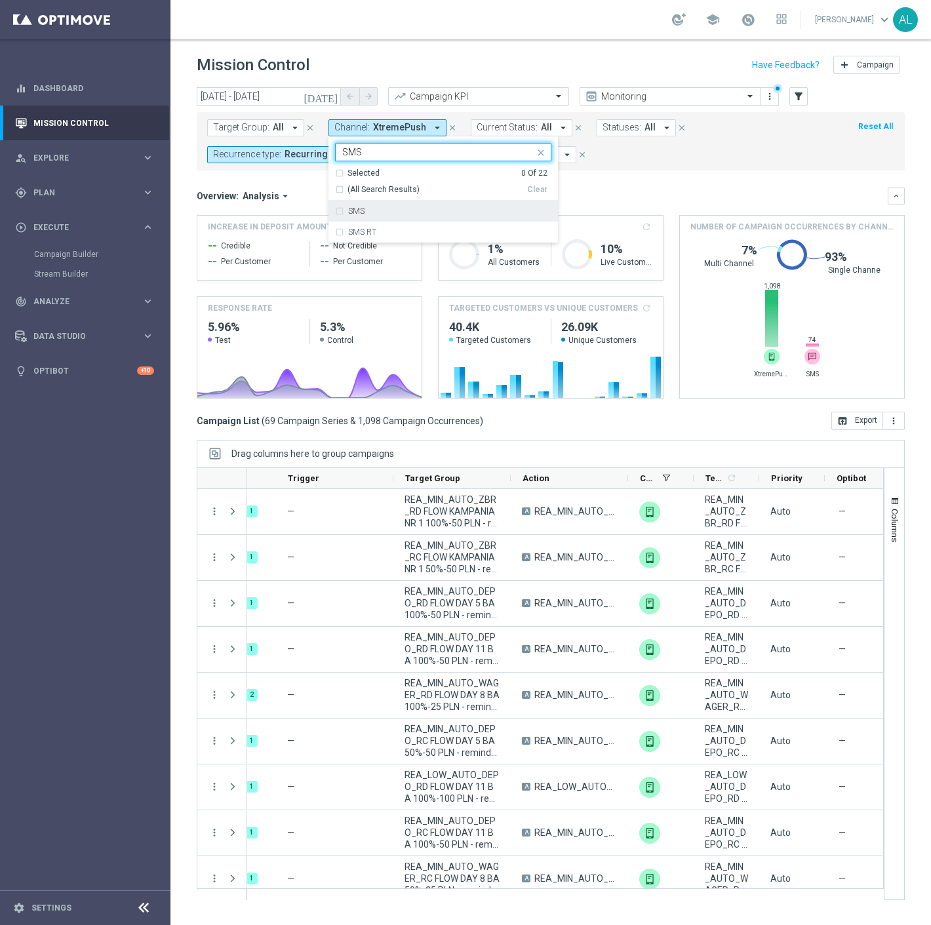
click at [377, 214] on div "SMS" at bounding box center [449, 211] width 203 height 8
type input "SMS"
click at [712, 185] on mini-dashboard "Overview: Analysis arrow_drop_down keyboard_arrow_down Increase In Deposit Amou…" at bounding box center [551, 290] width 708 height 241
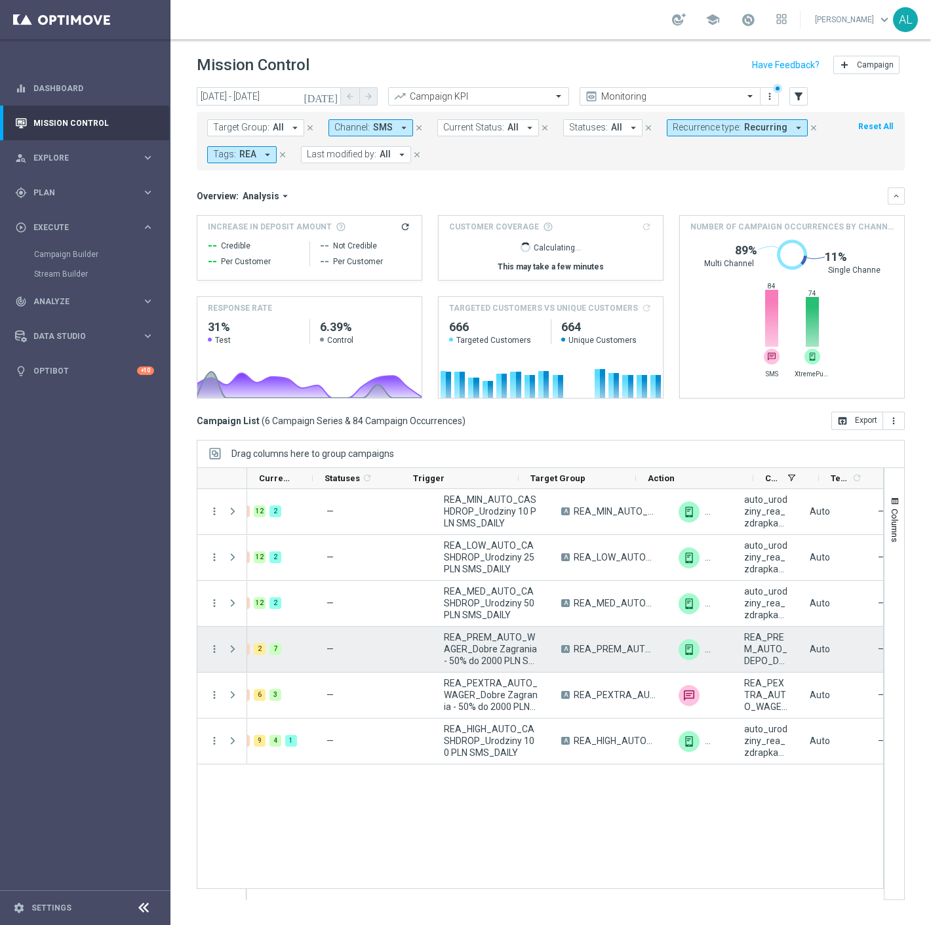
scroll to position [0, 0]
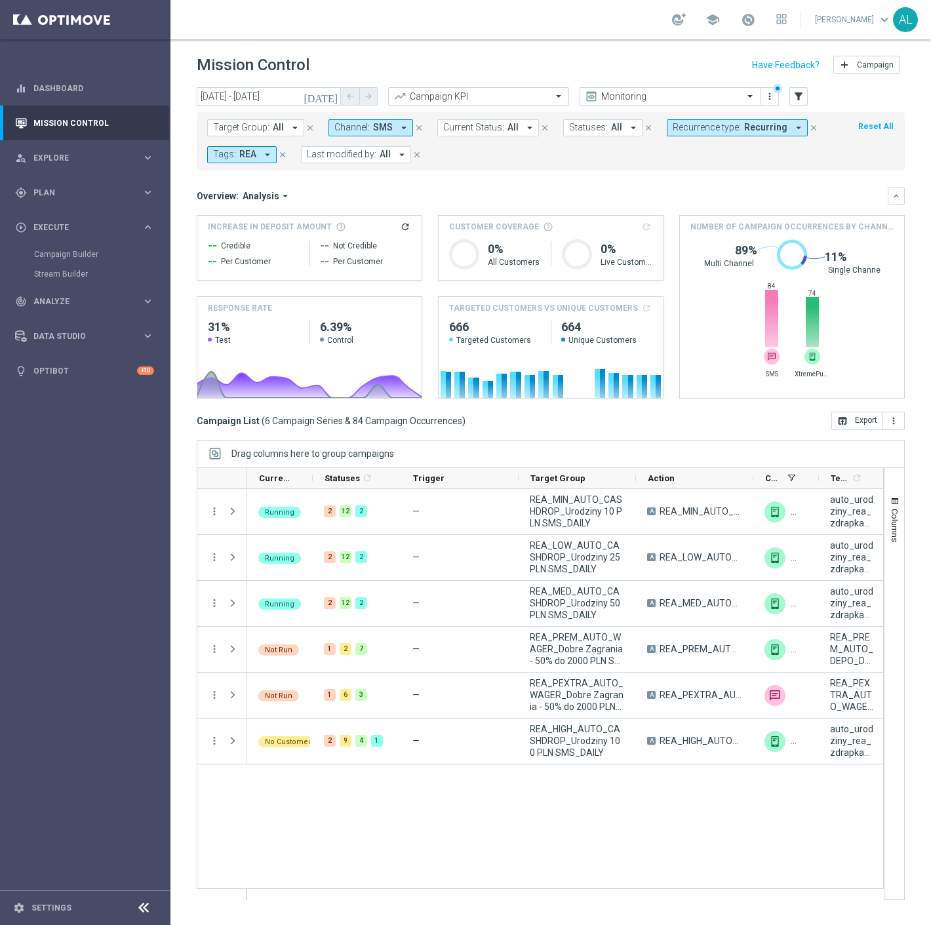
click at [373, 126] on span "SMS" at bounding box center [383, 127] width 20 height 11
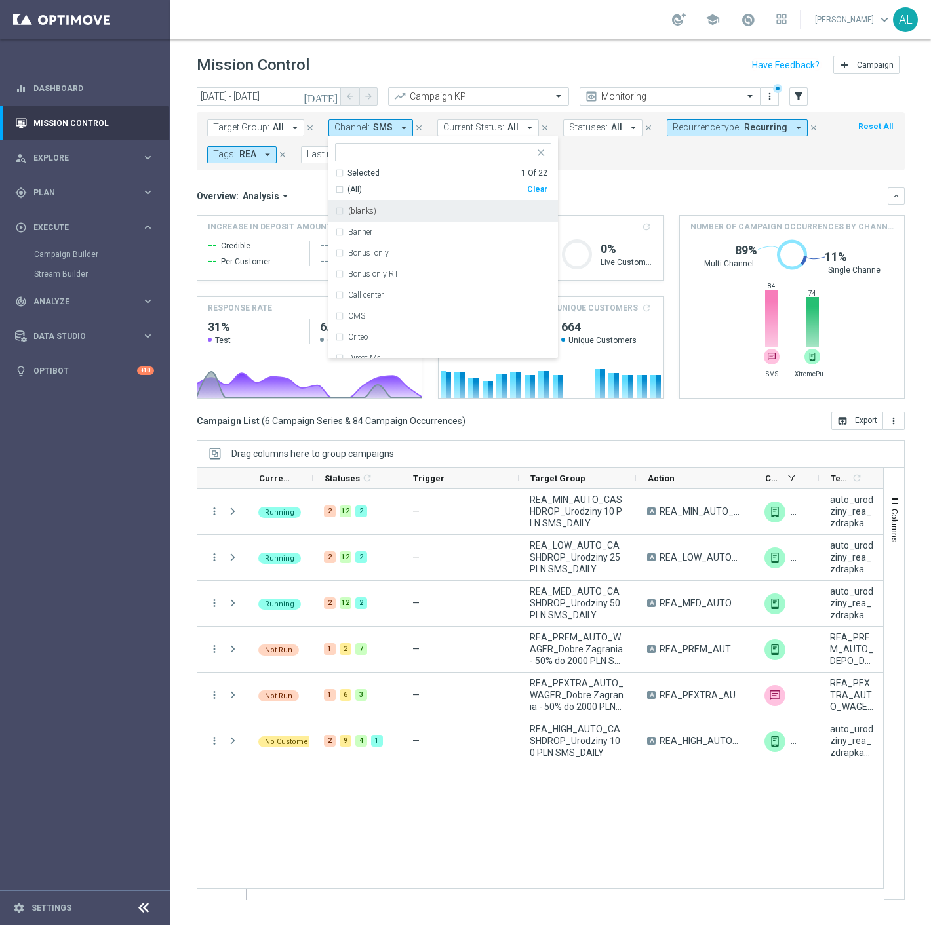
click at [722, 179] on mini-dashboard "Overview: Analysis arrow_drop_down keyboard_arrow_down Increase In Deposit Amou…" at bounding box center [551, 290] width 708 height 241
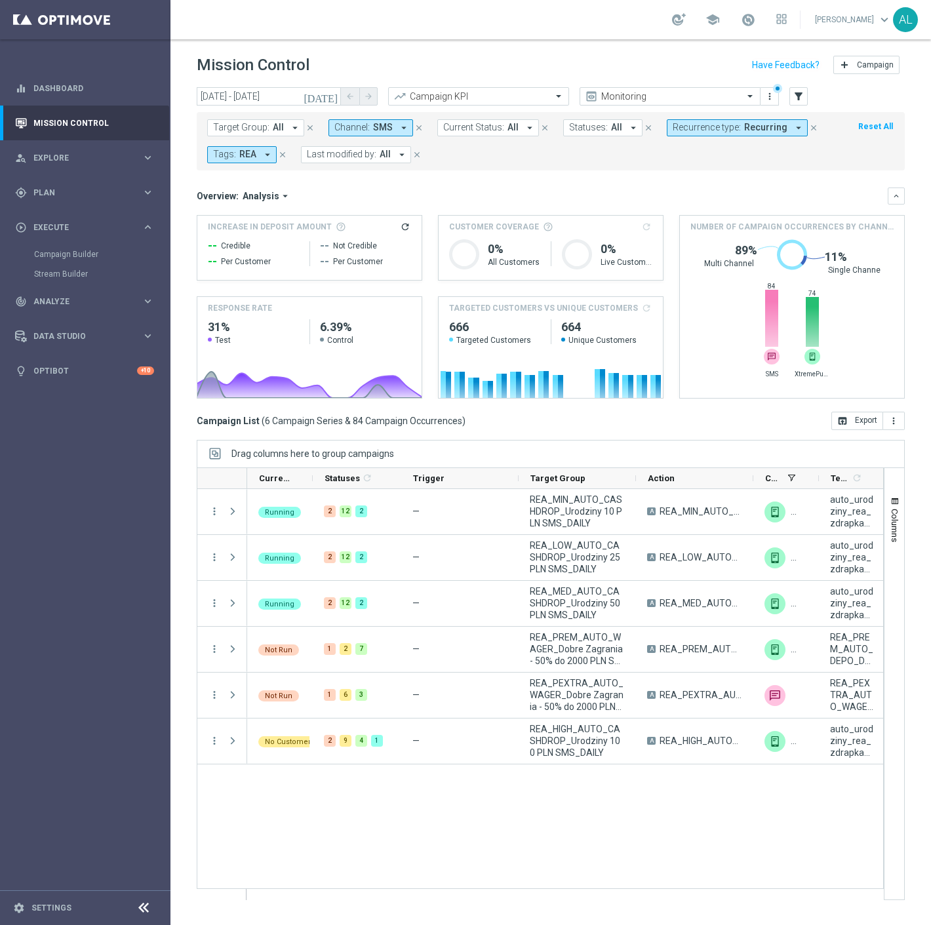
click at [410, 139] on form "Target Group: All arrow_drop_down close Channel: SMS arrow_drop_down close Curr…" at bounding box center [521, 141] width 629 height 44
click at [398, 128] on icon "arrow_drop_down" at bounding box center [404, 128] width 12 height 12
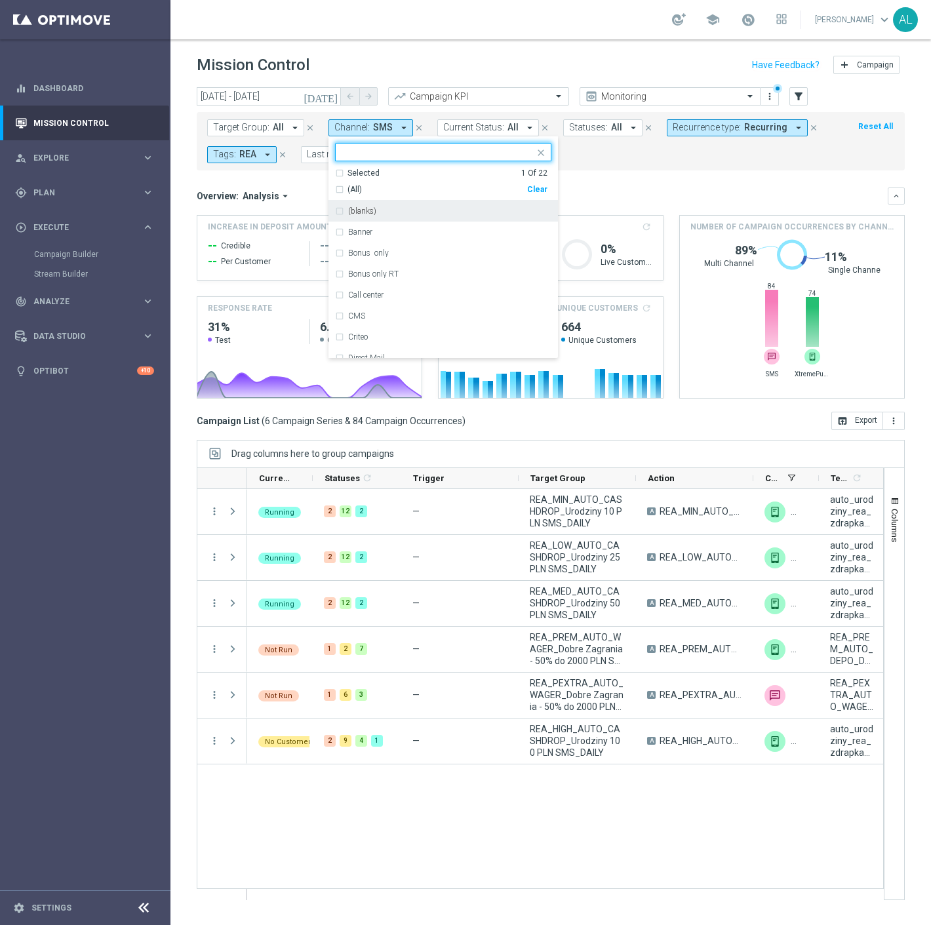
click at [0, 0] on div "Clear" at bounding box center [0, 0] width 0 height 0
click at [358, 151] on input "text" at bounding box center [438, 152] width 192 height 11
click at [438, 204] on div "Optimail" at bounding box center [443, 211] width 216 height 21
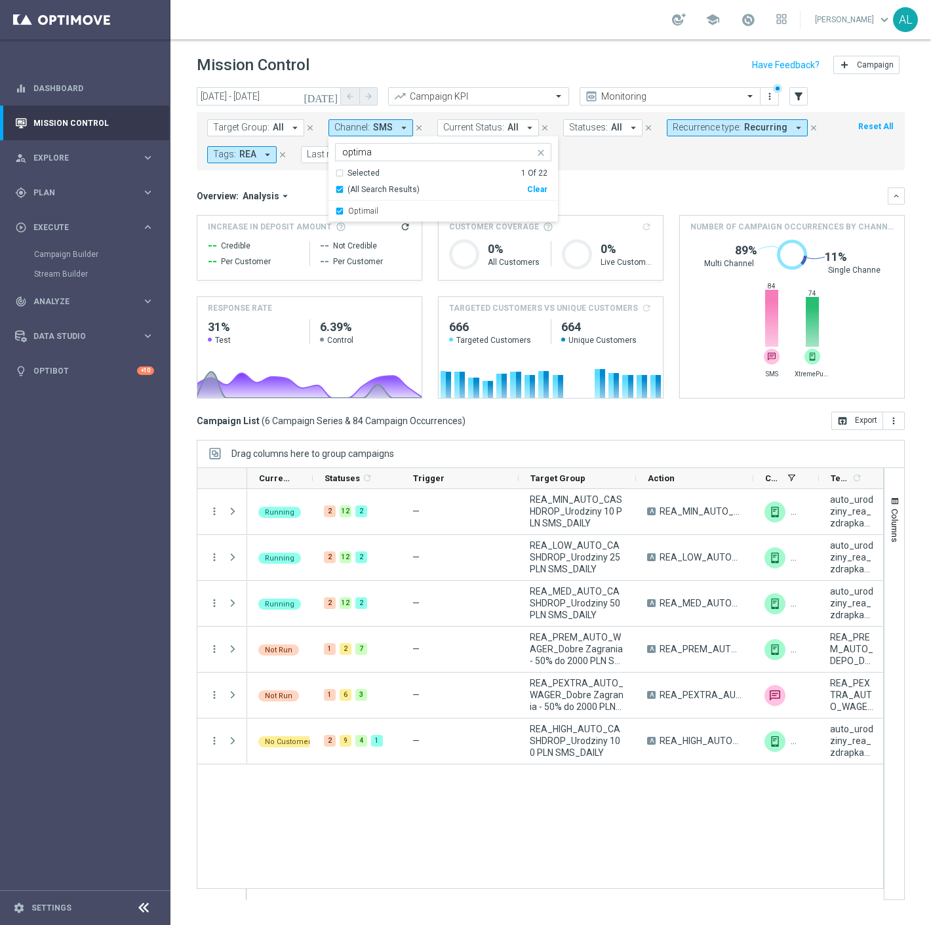
click at [394, 155] on input "optima" at bounding box center [438, 152] width 192 height 11
click at [374, 210] on label "Private message" at bounding box center [375, 211] width 55 height 8
type input "private"
click at [613, 187] on div "Overview: Analysis arrow_drop_down keyboard_arrow_down" at bounding box center [551, 195] width 708 height 17
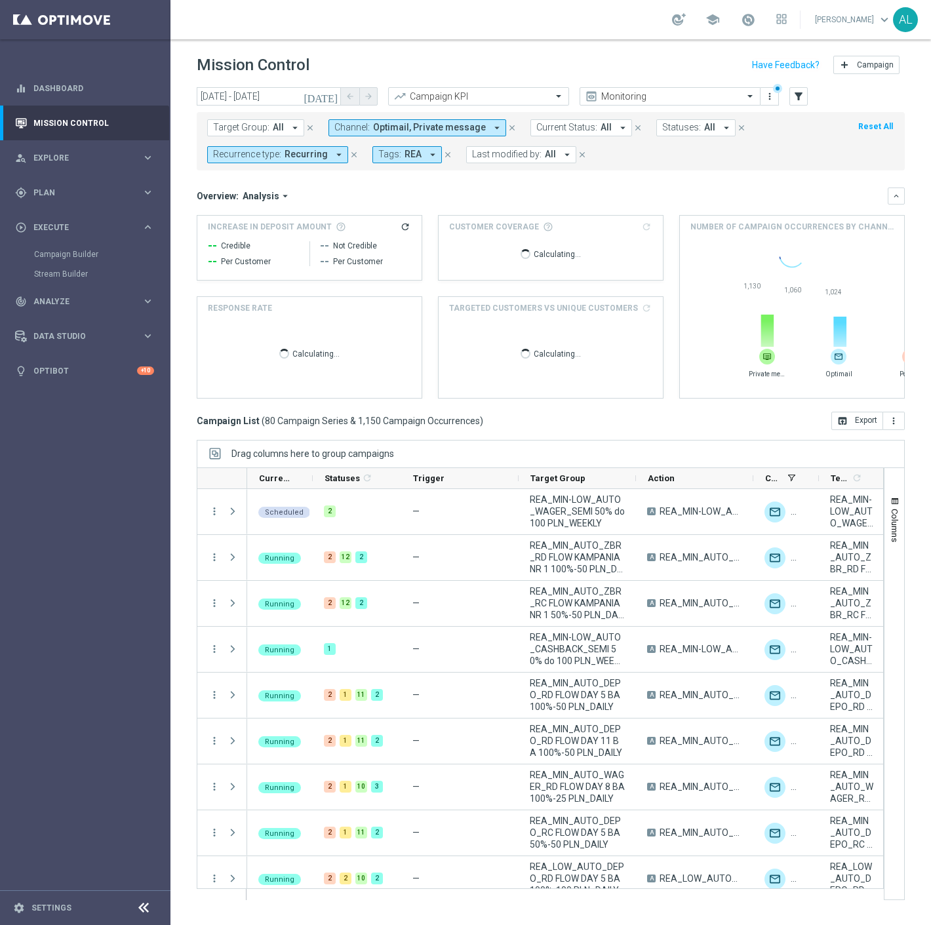
click at [401, 129] on span "Optimail, Private message" at bounding box center [429, 127] width 113 height 11
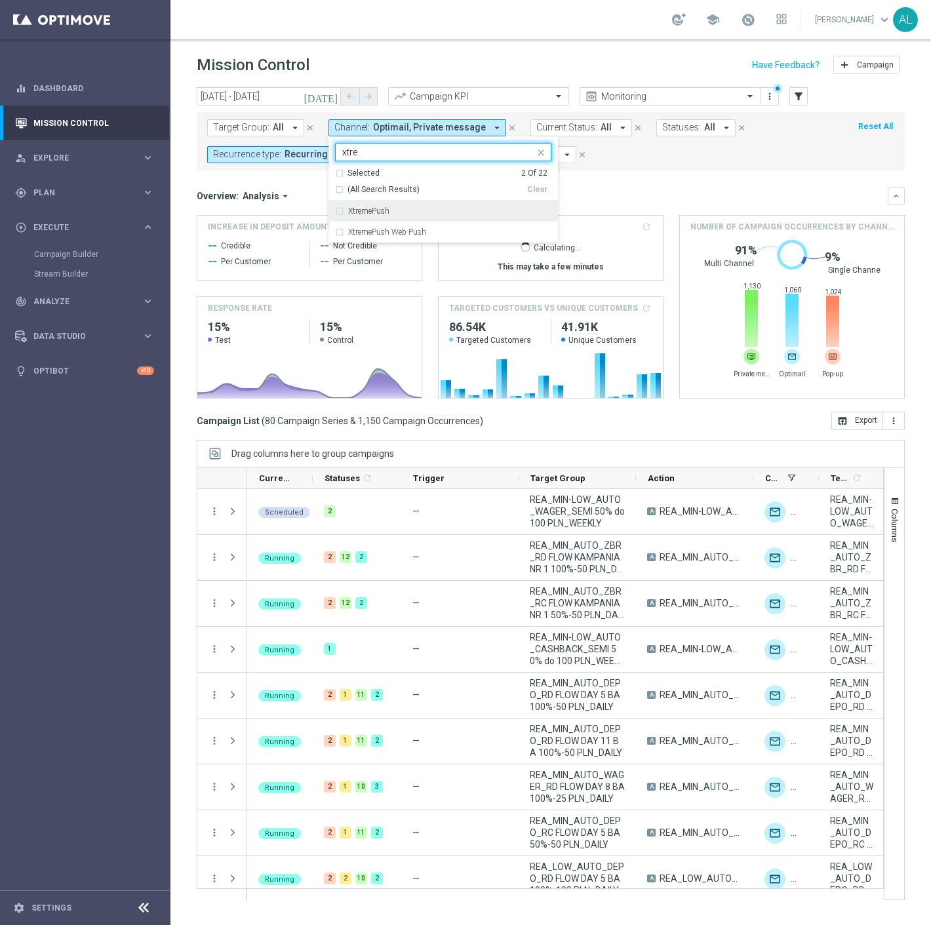
click at [389, 206] on div "XtremePush" at bounding box center [443, 211] width 216 height 21
type input "xtre"
click at [646, 185] on mini-dashboard "Overview: Analysis arrow_drop_down keyboard_arrow_down Increase In Deposit Amou…" at bounding box center [551, 290] width 708 height 241
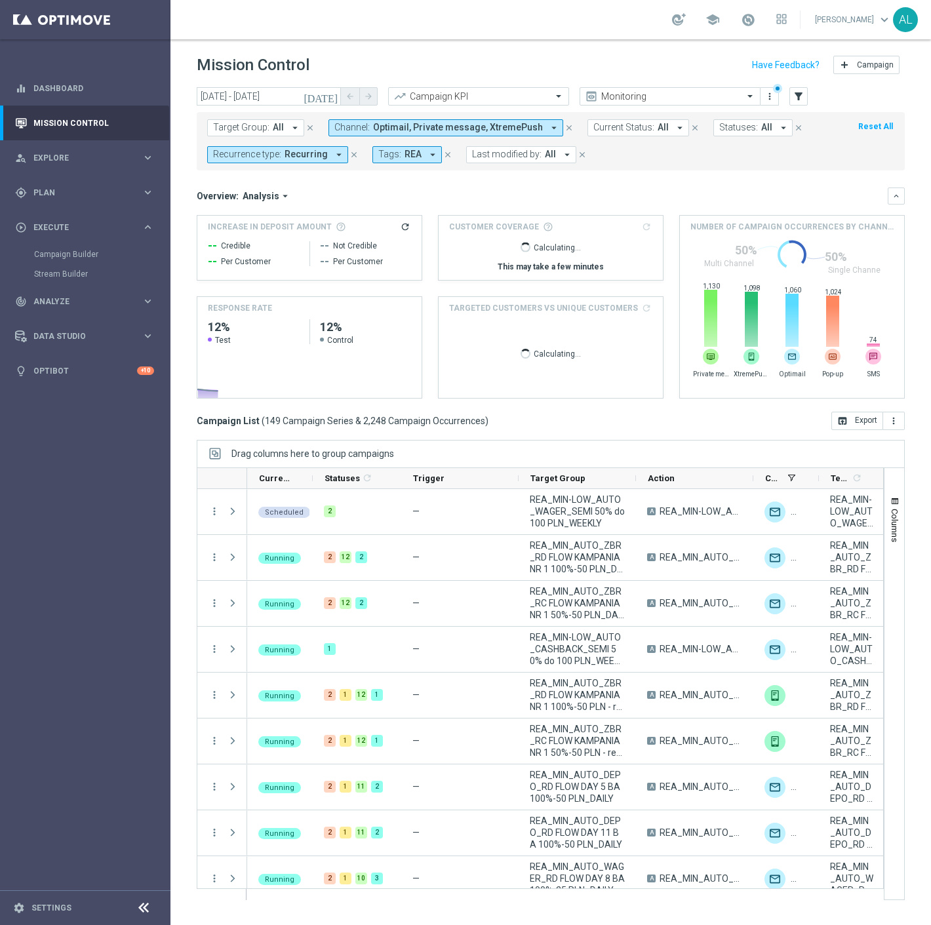
click at [303, 153] on span "Recurring" at bounding box center [305, 154] width 43 height 11
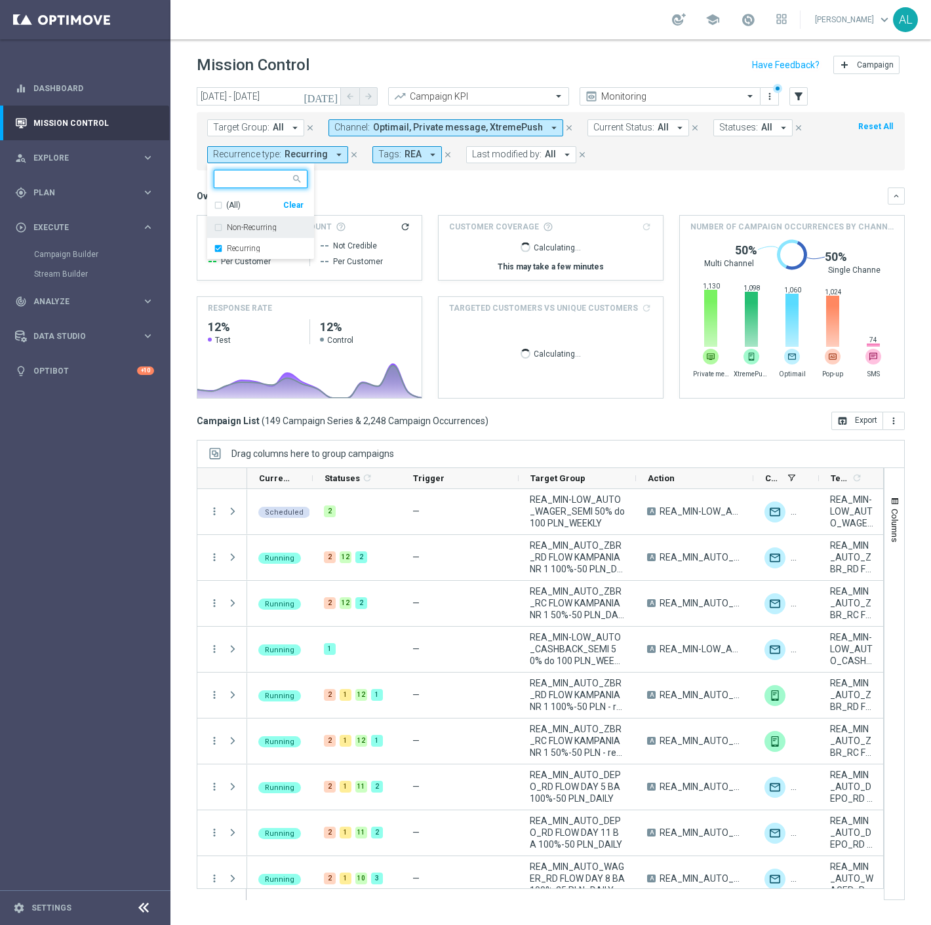
click at [260, 231] on label "Non-Recurring" at bounding box center [252, 228] width 50 height 8
click at [256, 247] on label "Recurring" at bounding box center [243, 248] width 33 height 8
click at [572, 195] on div "Overview: Analysis arrow_drop_down" at bounding box center [542, 196] width 691 height 12
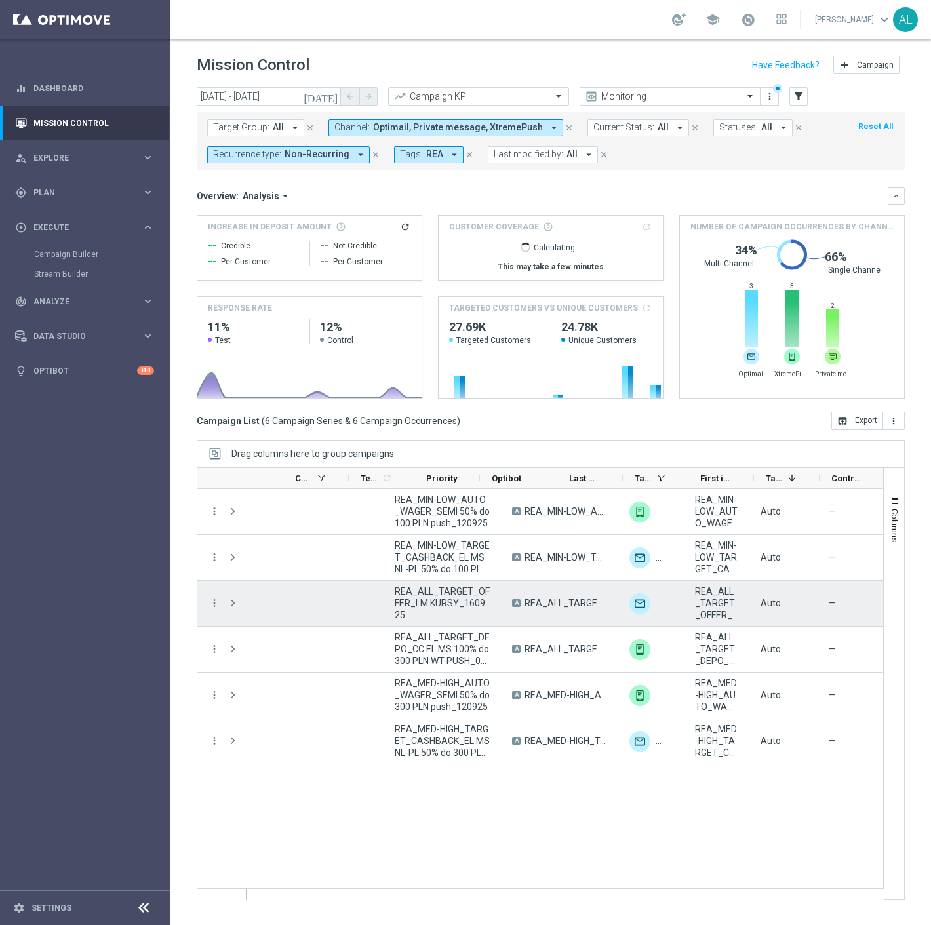
scroll to position [0, 470]
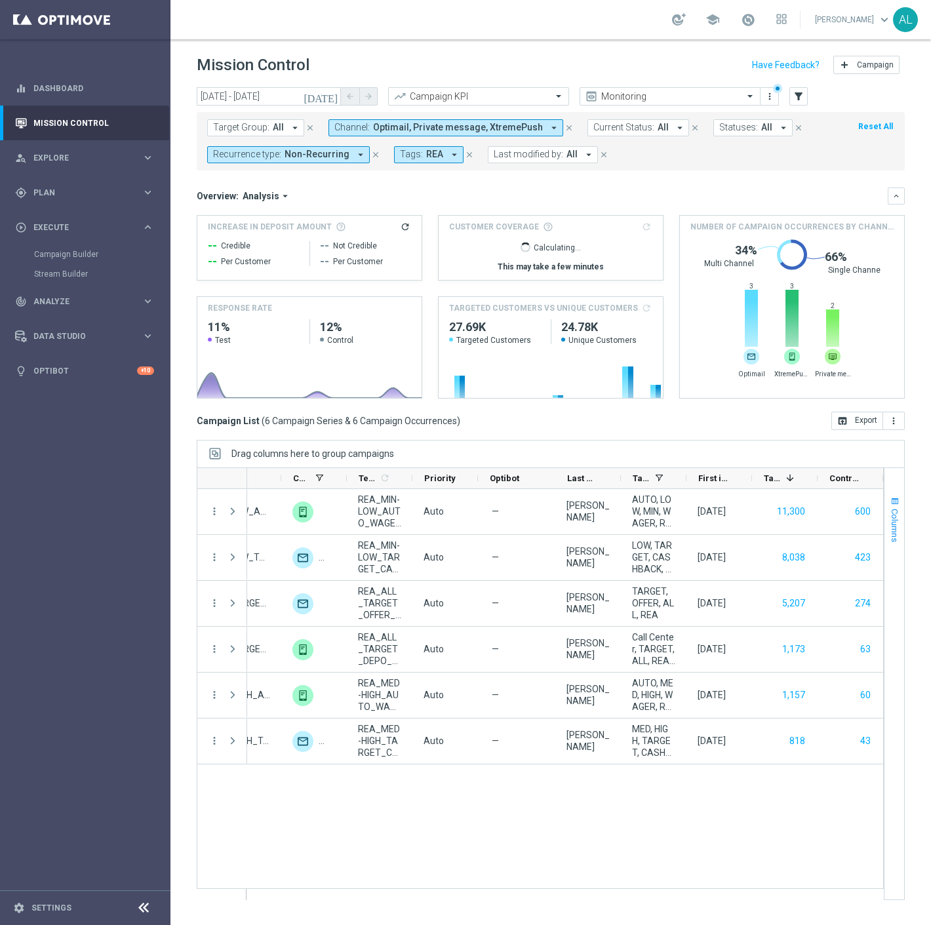
click at [894, 518] on span "Columns" at bounding box center [894, 525] width 10 height 33
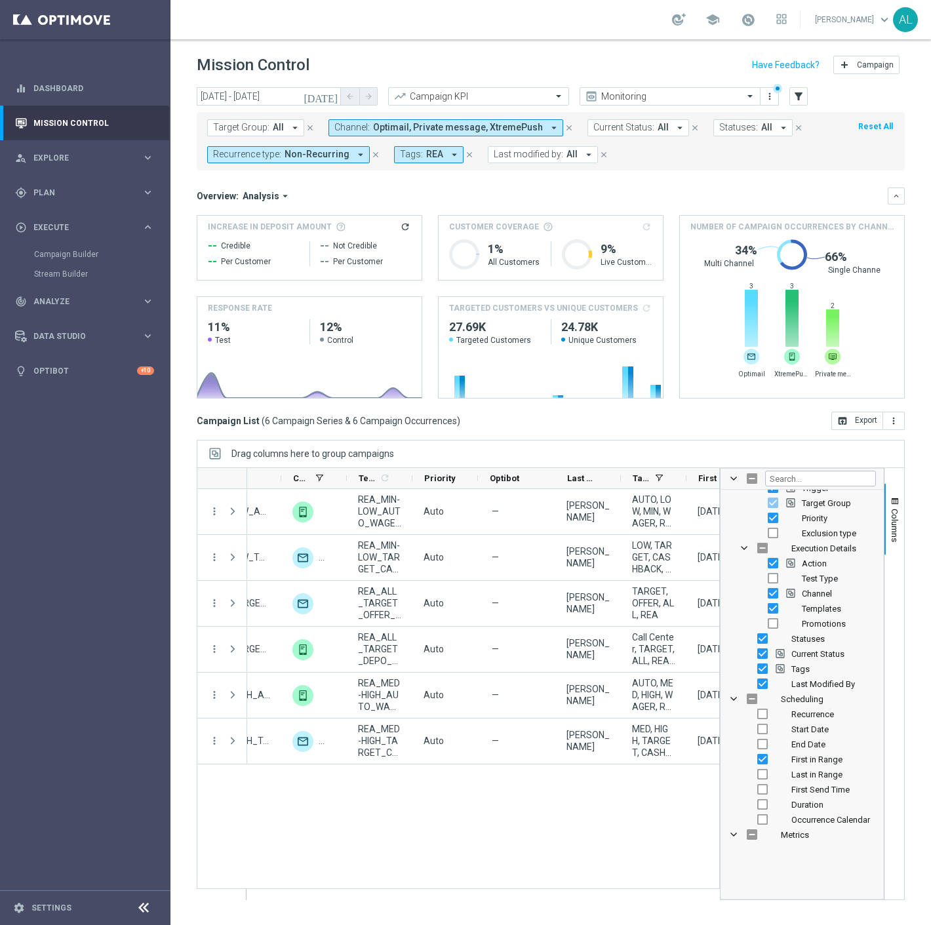
scroll to position [0, 0]
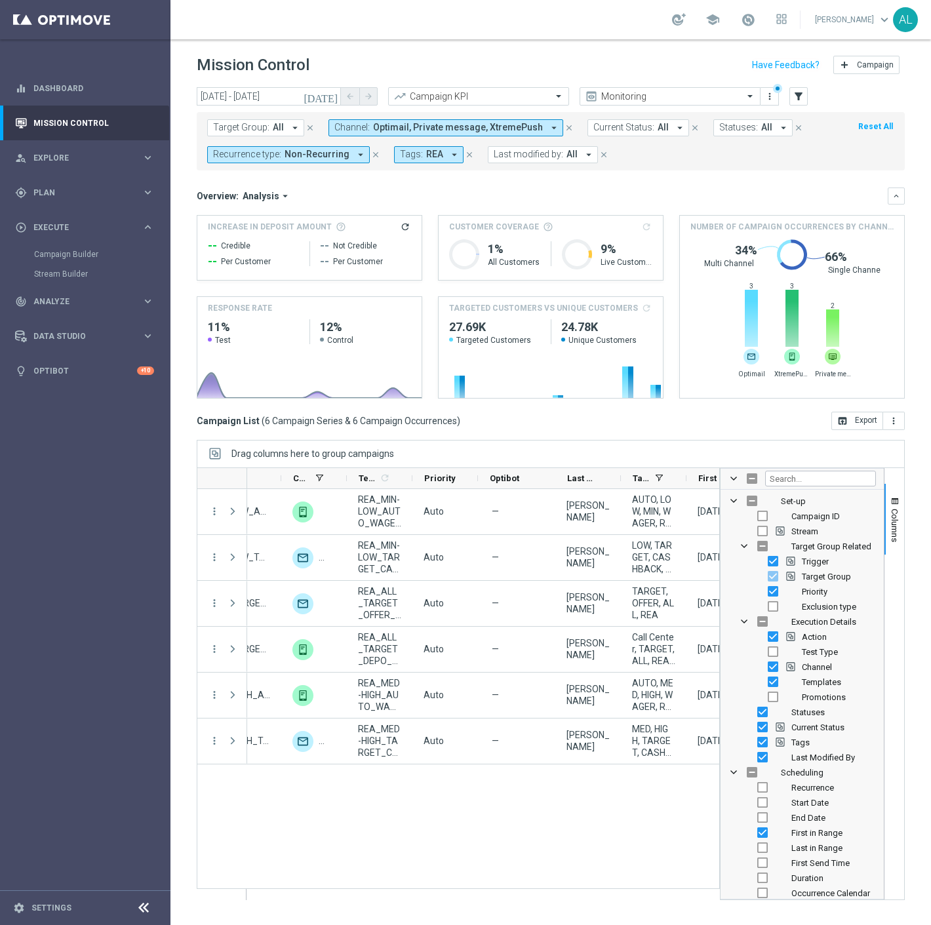
click at [736, 165] on div "Target Group: All arrow_drop_down close Channel: Optimail, Private message, Xtr…" at bounding box center [551, 141] width 708 height 58
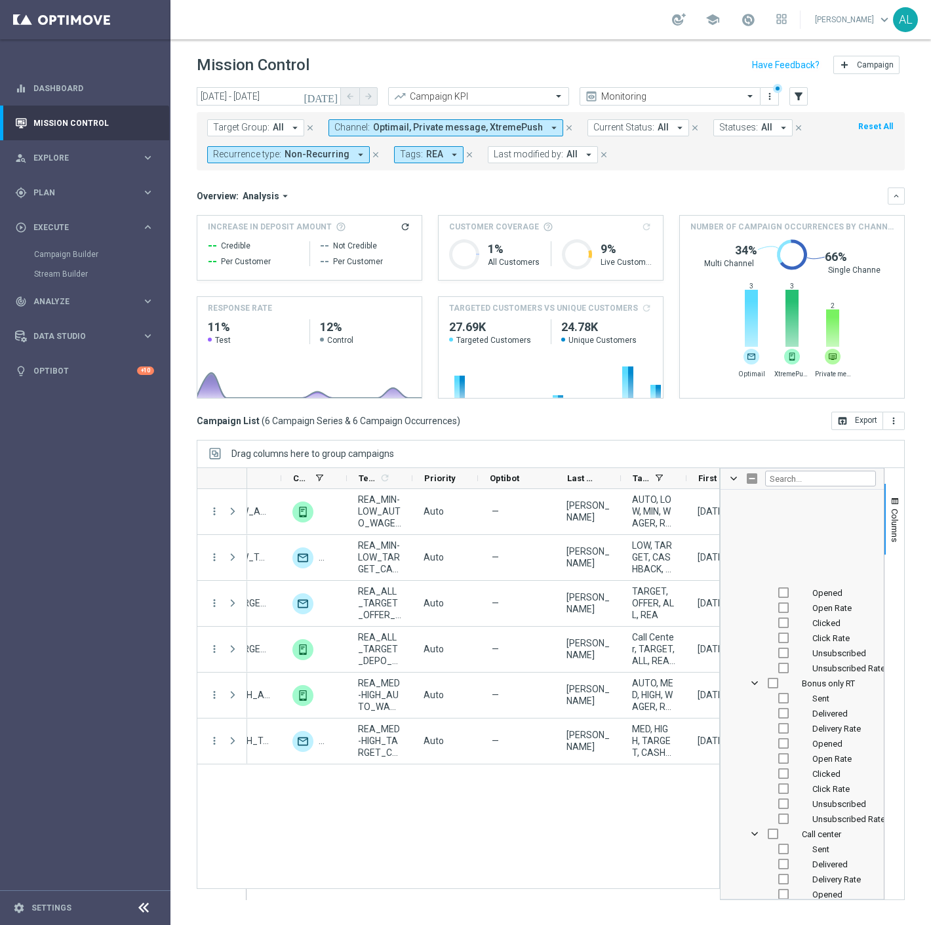
scroll to position [874, 0]
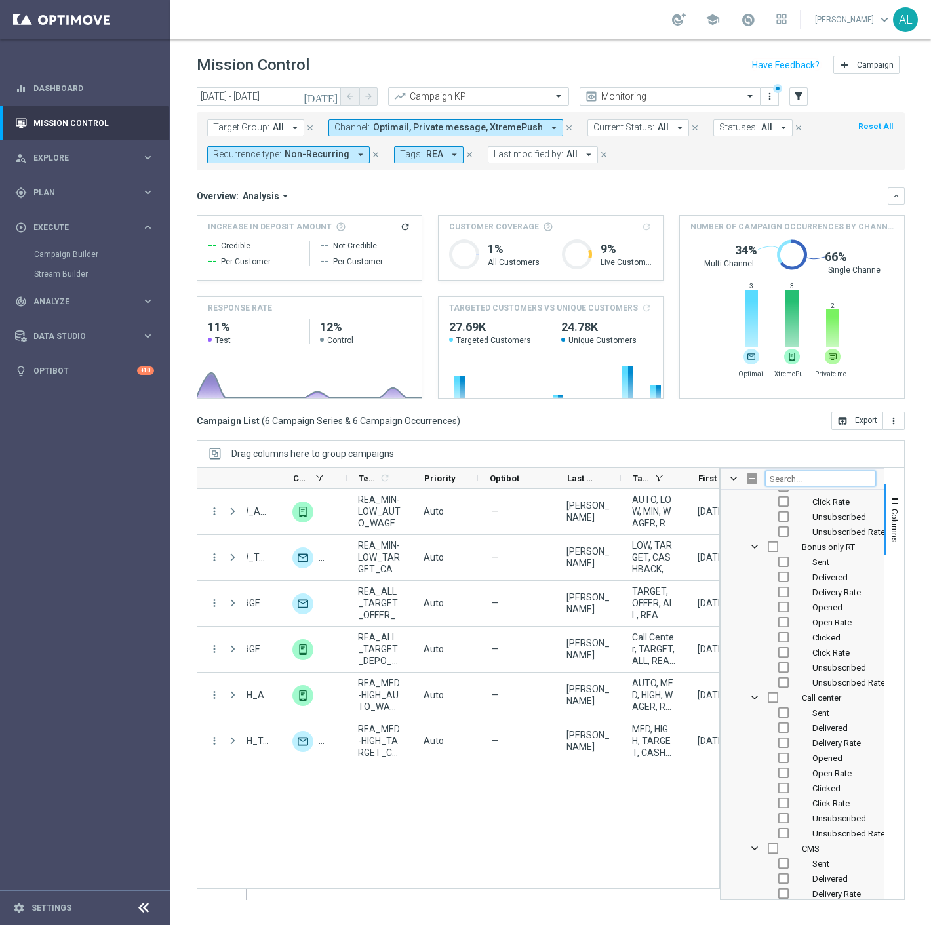
click at [808, 483] on input "Filter Columns Input" at bounding box center [820, 479] width 111 height 16
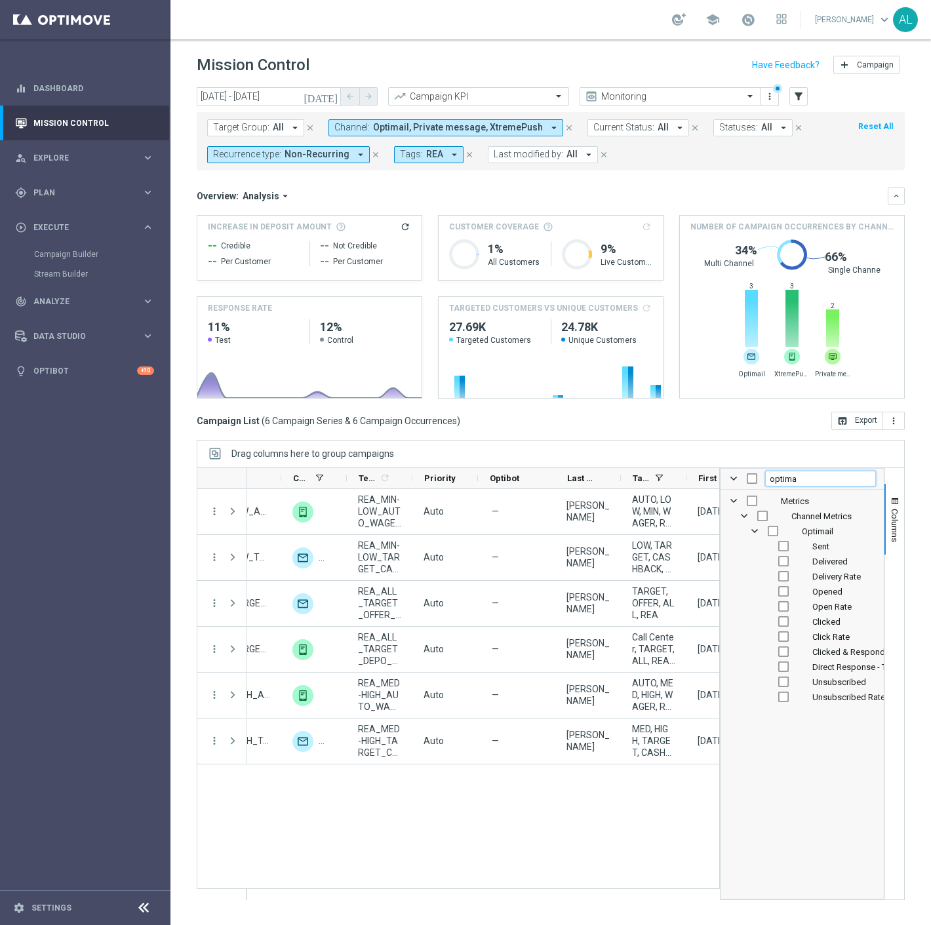
scroll to position [0, 0]
type input "optima"
click at [781, 549] on input "Press SPACE to toggle visibility (hidden)" at bounding box center [783, 546] width 10 height 10
checkbox input "true"
checkbox input "false"
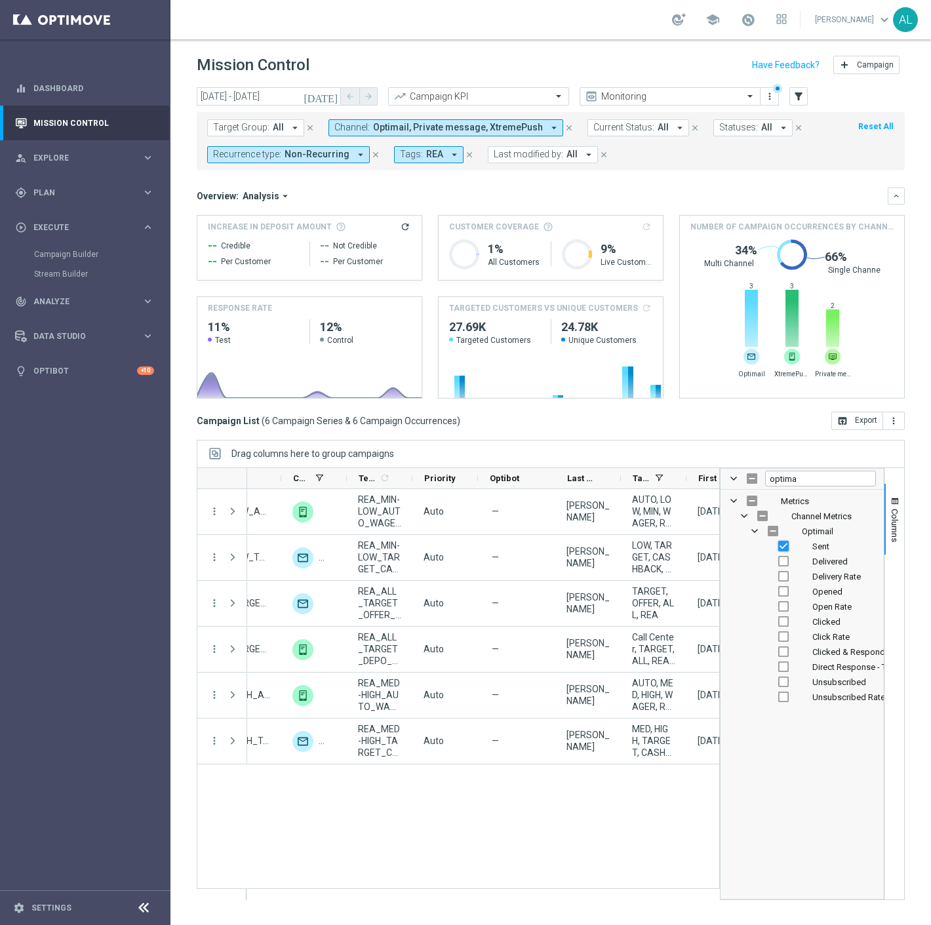
checkbox input "false"
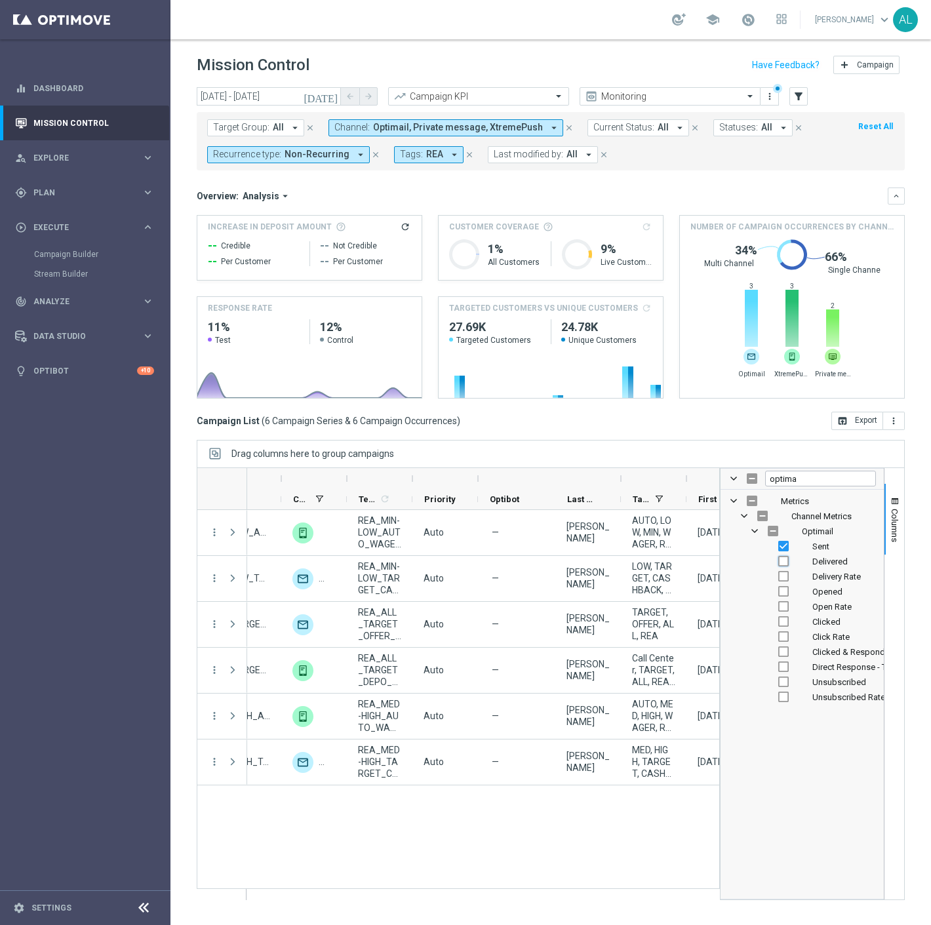
click at [783, 558] on input "Press SPACE to toggle visibility (hidden)" at bounding box center [783, 561] width 10 height 10
checkbox input "true"
click at [791, 581] on div "Delivery Rate" at bounding box center [811, 576] width 129 height 15
click at [787, 578] on input "Press SPACE to toggle visibility (hidden)" at bounding box center [783, 576] width 10 height 10
checkbox input "true"
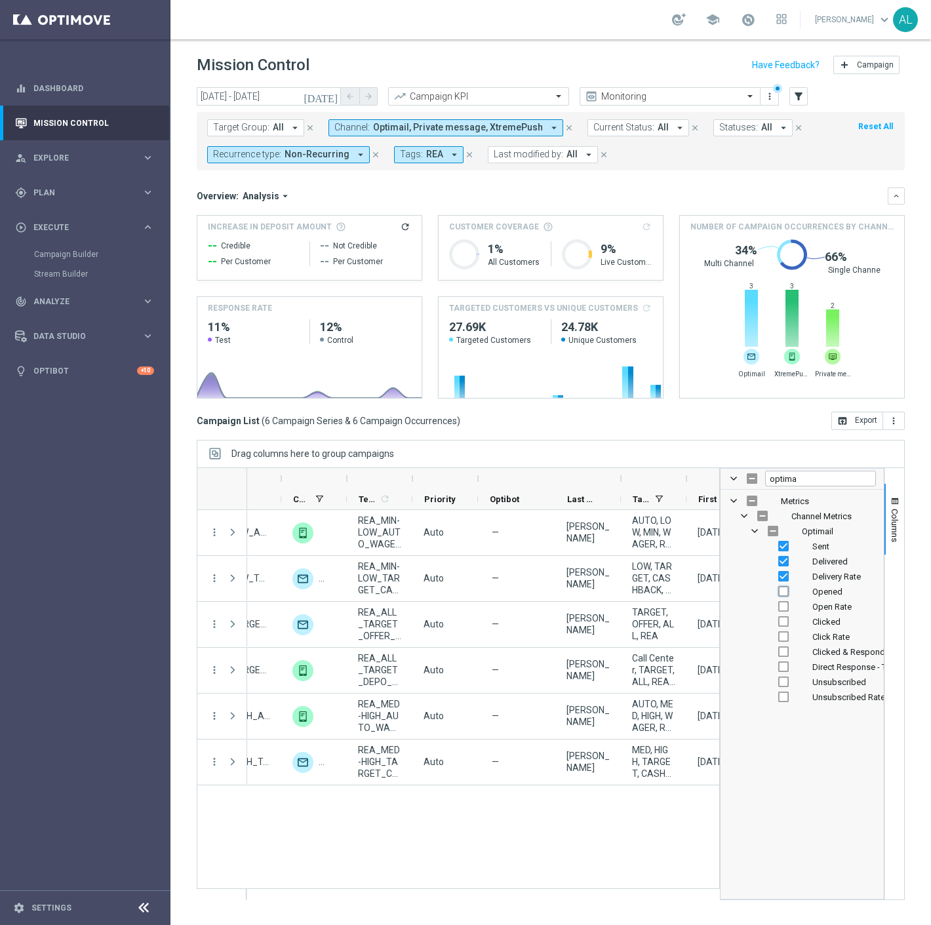
click at [780, 593] on input "Press SPACE to toggle visibility (hidden)" at bounding box center [783, 591] width 10 height 10
checkbox input "true"
click at [787, 612] on input "Press SPACE to toggle visibility (hidden)" at bounding box center [783, 606] width 10 height 10
checkbox input "true"
click at [785, 620] on input "Press SPACE to toggle visibility (hidden)" at bounding box center [783, 621] width 10 height 10
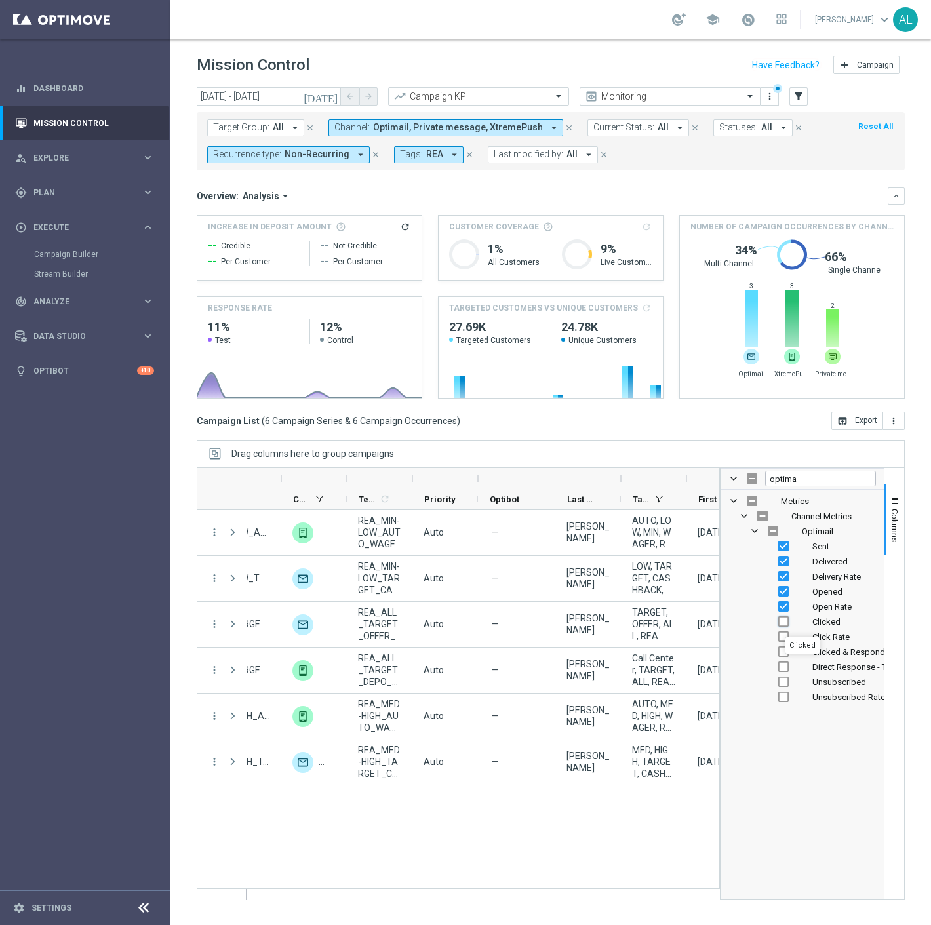
checkbox input "true"
click at [783, 636] on input "Press SPACE to toggle visibility (hidden)" at bounding box center [783, 636] width 10 height 10
checkbox input "true"
click at [794, 481] on input "optima" at bounding box center [820, 479] width 111 height 16
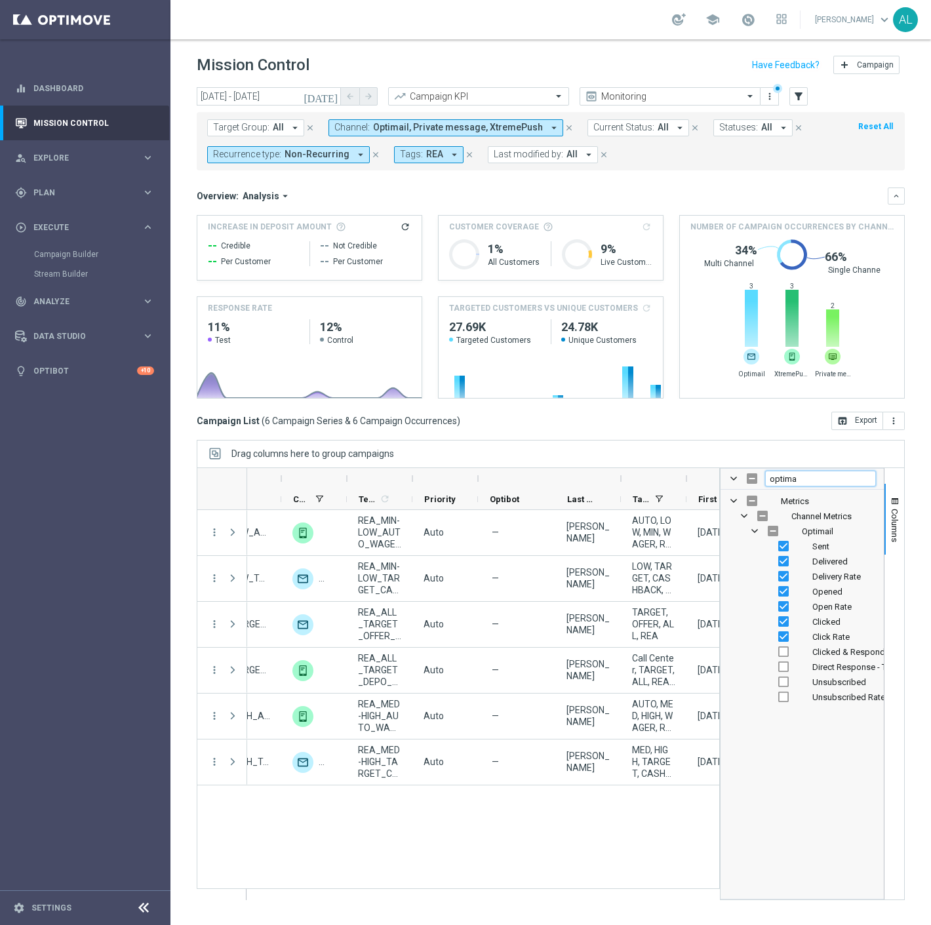
click at [794, 481] on input "optima" at bounding box center [820, 479] width 111 height 16
type input "xtreme"
click at [770, 530] on input "Press SPACE to toggle visibility (hidden)" at bounding box center [773, 531] width 10 height 10
checkbox input "true"
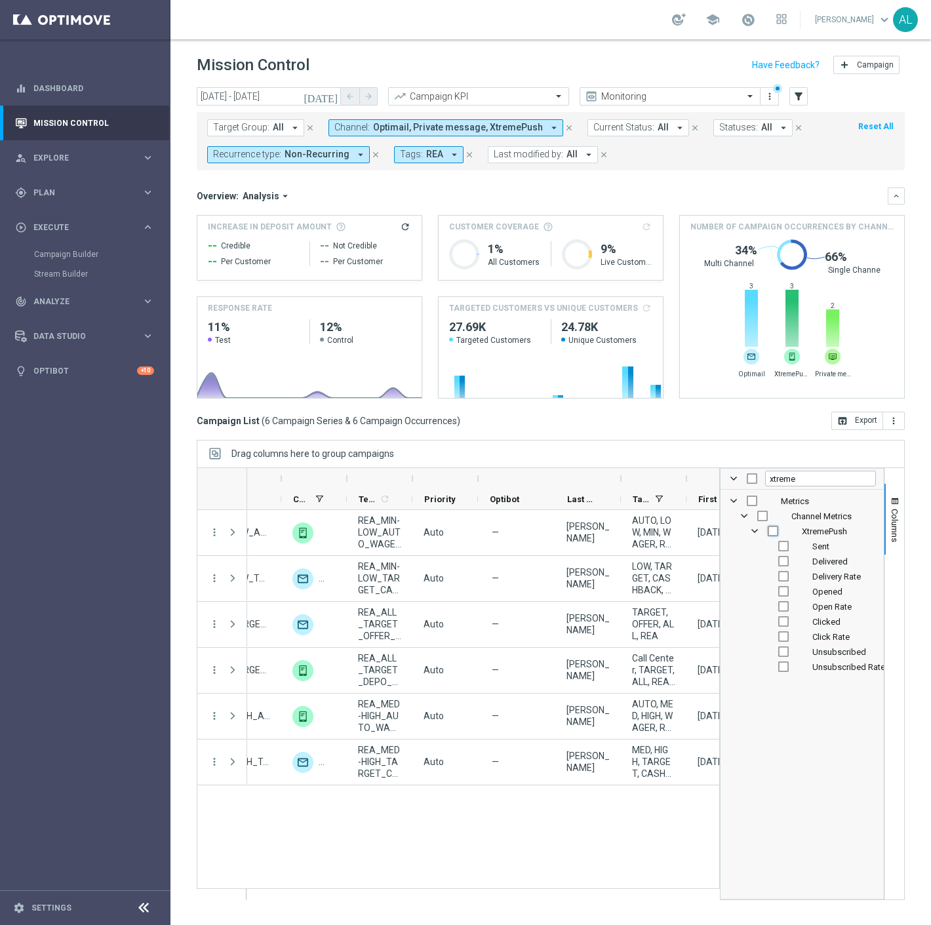
checkbox input "true"
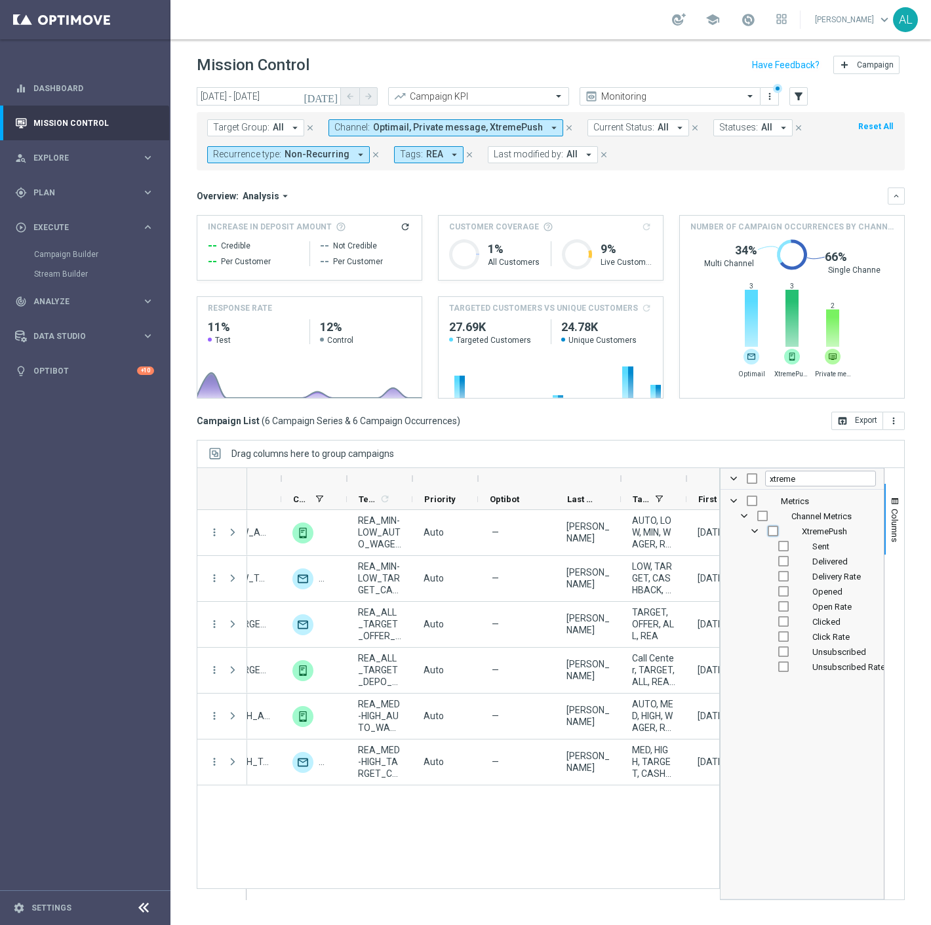
checkbox input "true"
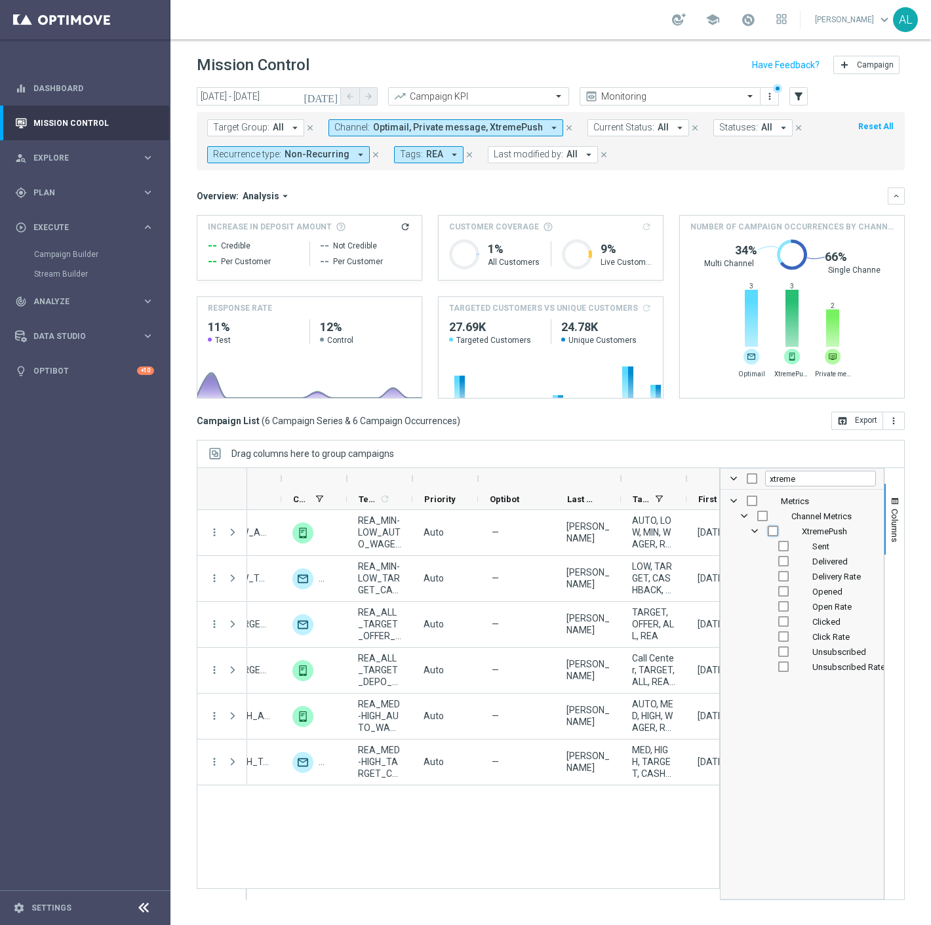
checkbox input "true"
click at [787, 665] on input "Press SPACE to toggle visibility (visible)" at bounding box center [783, 666] width 10 height 10
checkbox input "false"
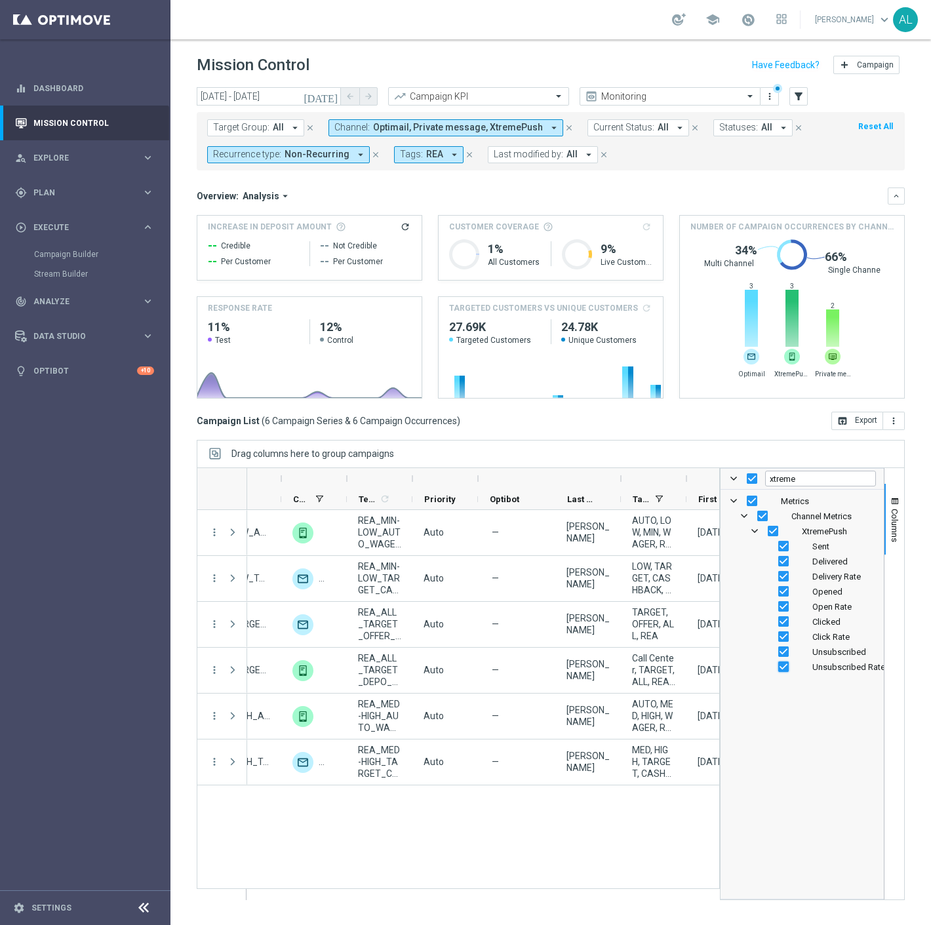
checkbox input "false"
click at [780, 650] on input "Press SPACE to toggle visibility (visible)" at bounding box center [783, 651] width 10 height 10
checkbox input "false"
click at [796, 482] on input "xtreme" at bounding box center [820, 479] width 111 height 16
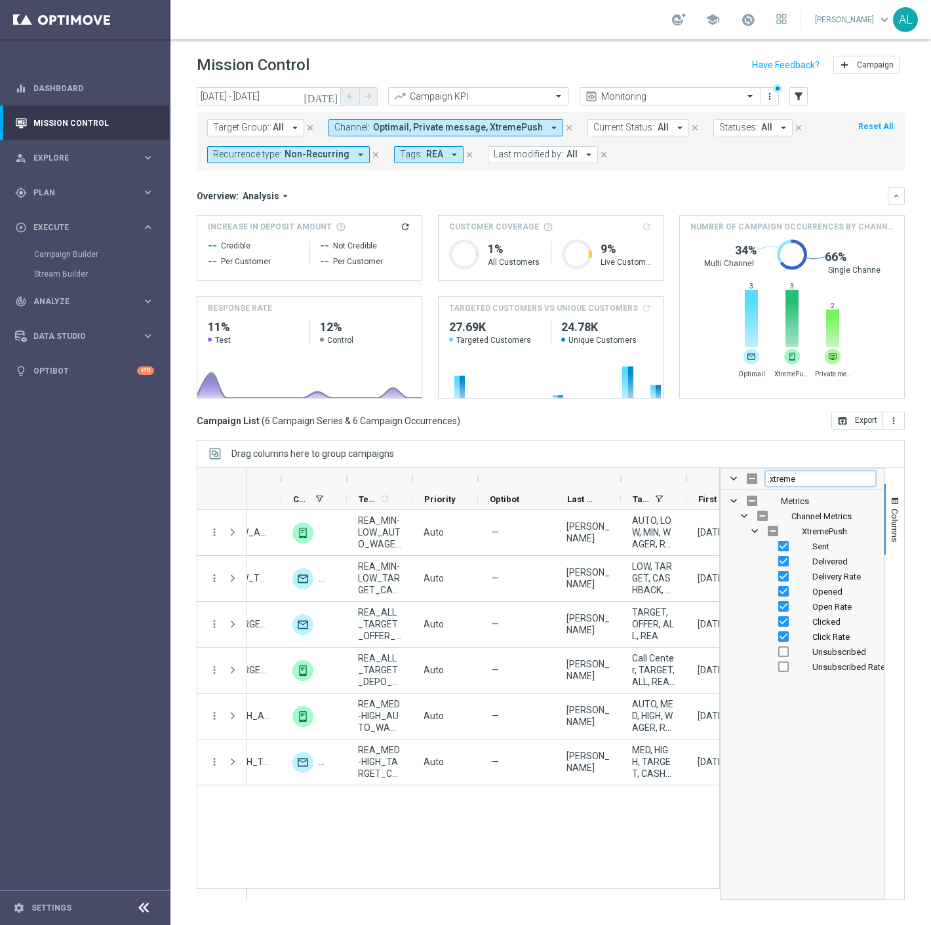
click at [796, 482] on input "xtreme" at bounding box center [820, 479] width 111 height 16
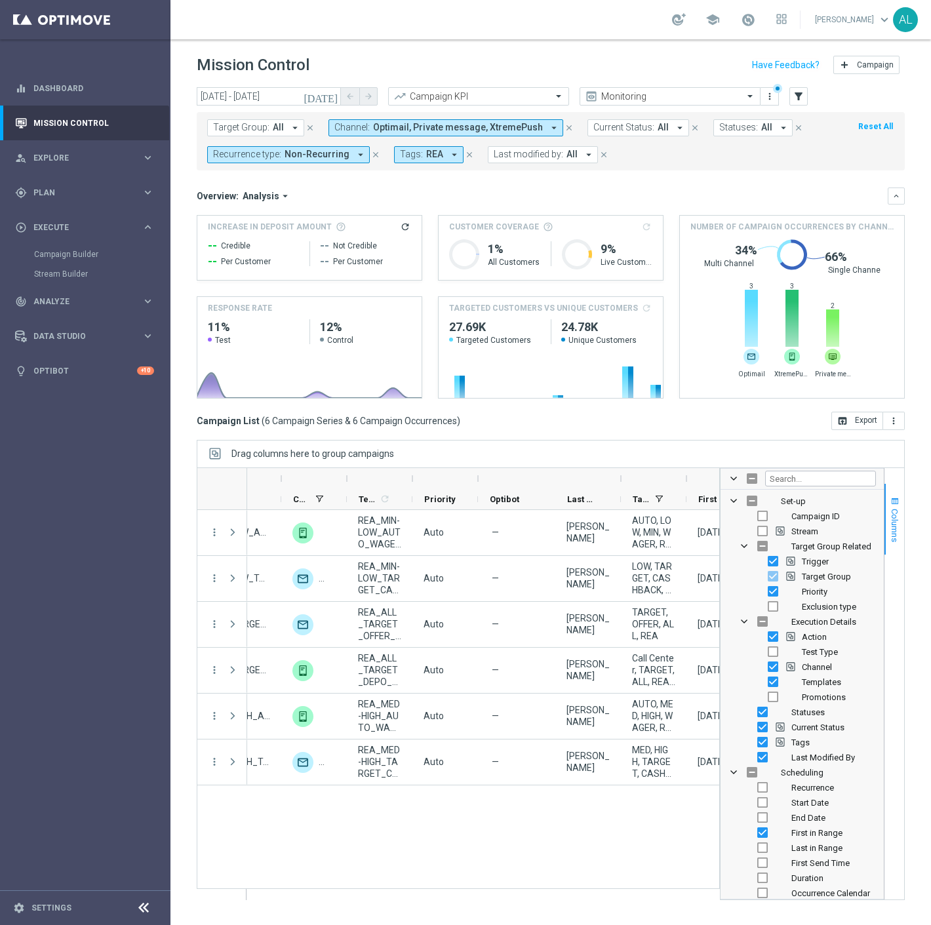
click at [895, 520] on span "Columns" at bounding box center [894, 525] width 10 height 33
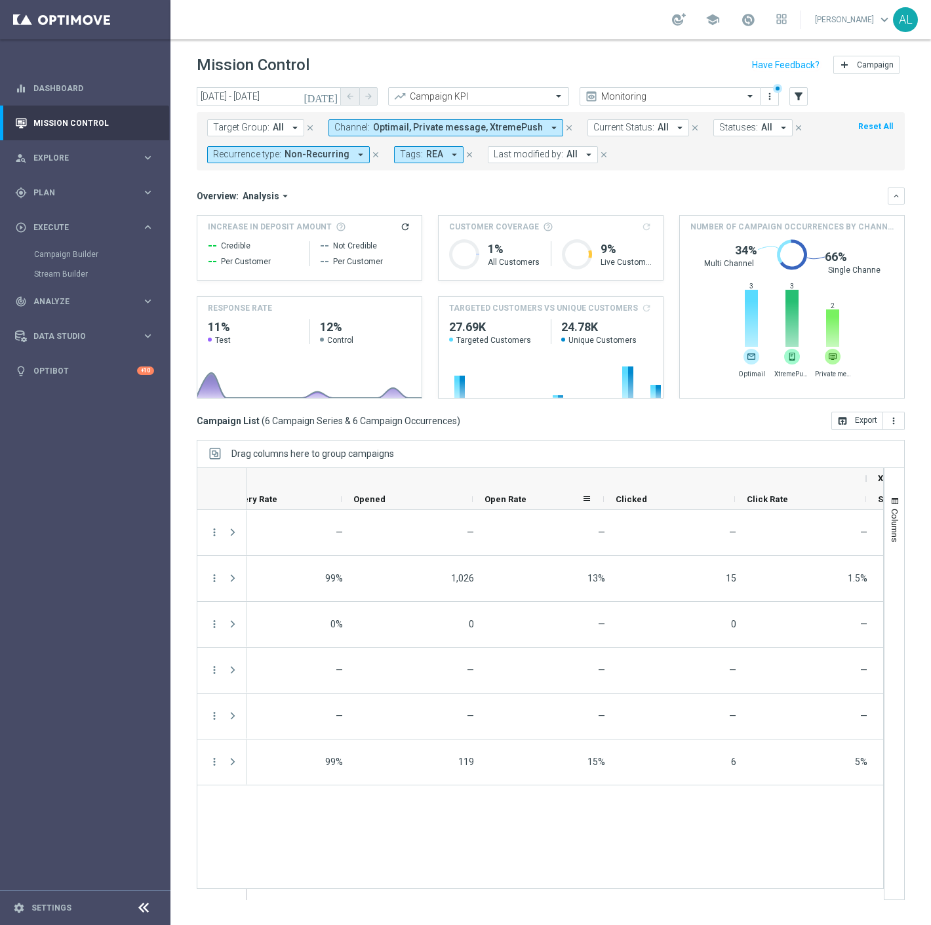
scroll to position [0, 1407]
drag, startPoint x: 522, startPoint y: 495, endPoint x: 510, endPoint y: 502, distance: 14.4
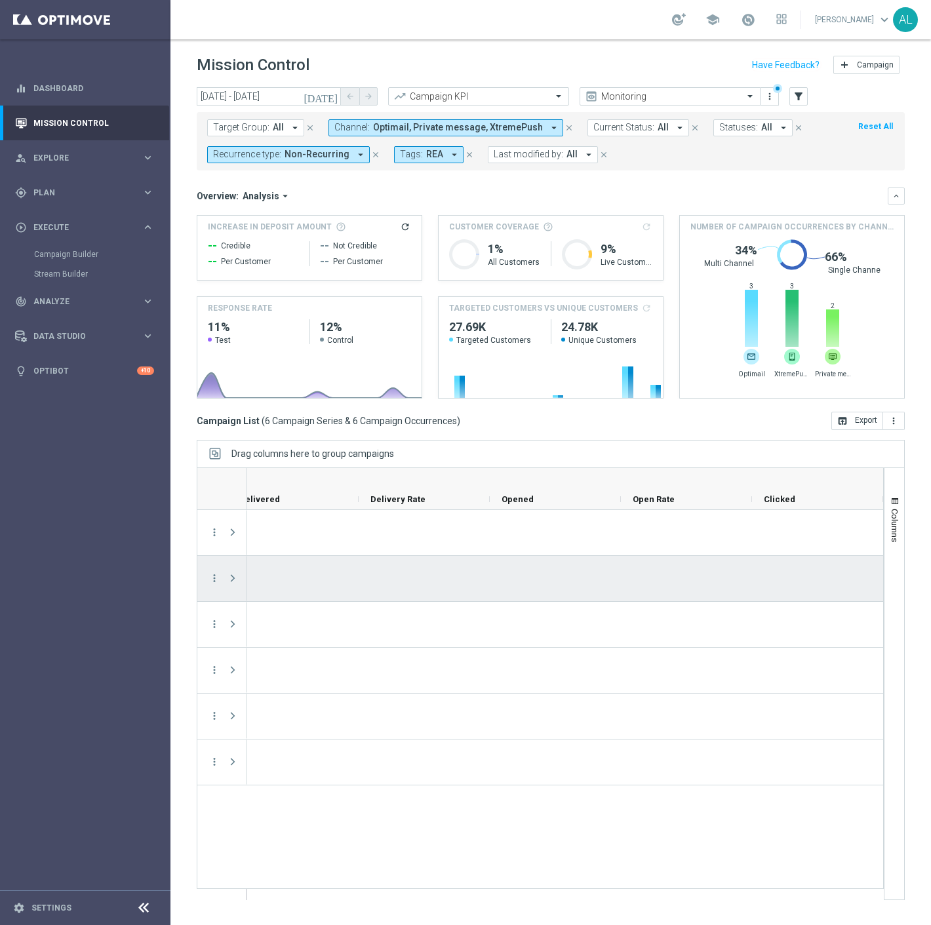
scroll to position [0, 0]
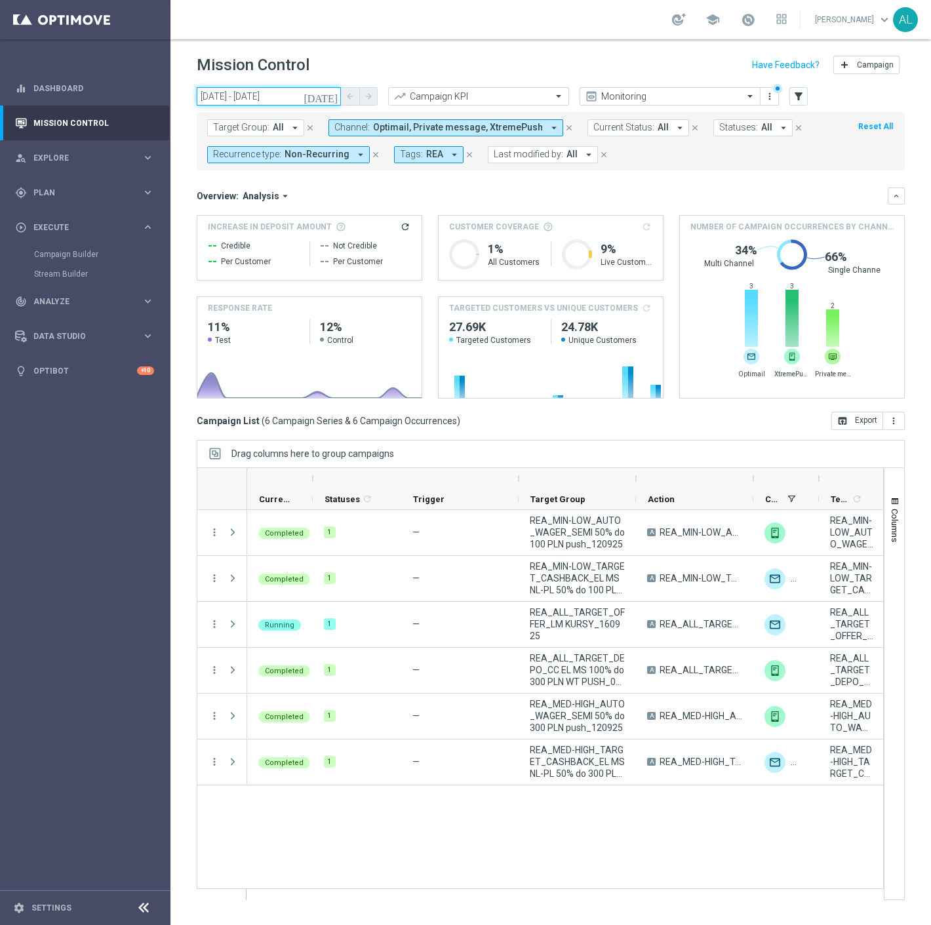
click at [245, 99] on input "01 Sep 2025 - 16 Sep 2025" at bounding box center [269, 96] width 144 height 18
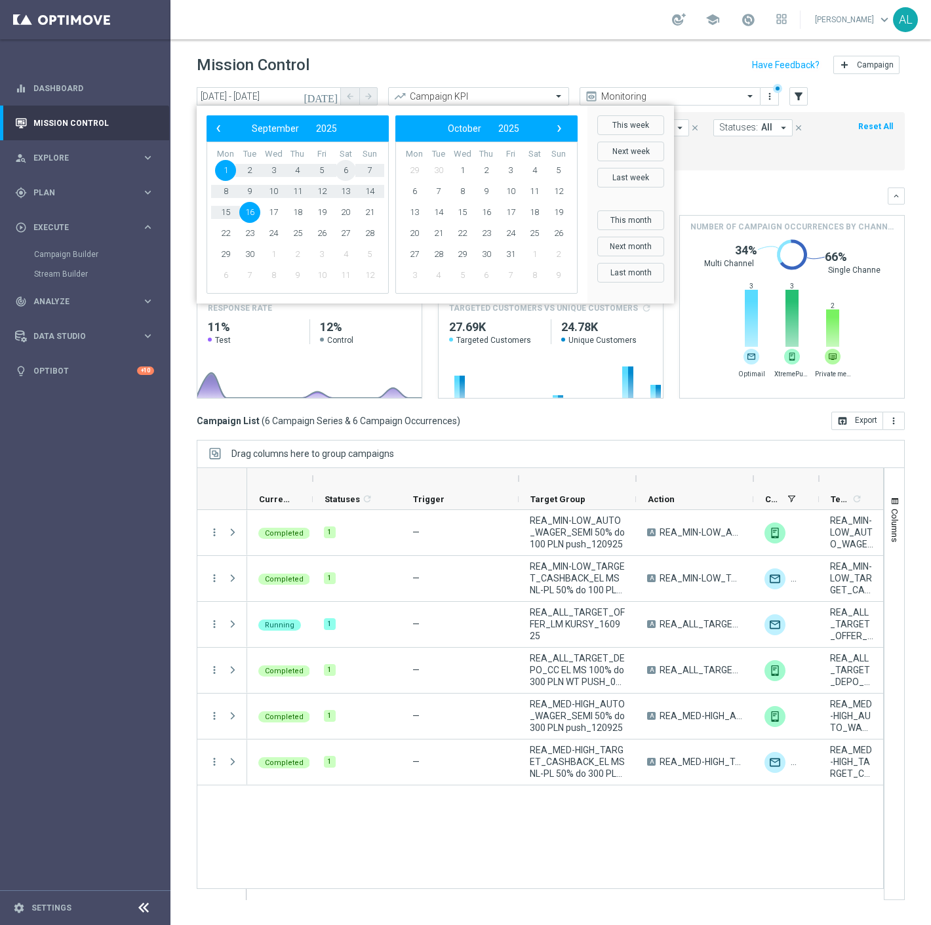
click at [342, 172] on span "6" at bounding box center [345, 170] width 21 height 21
click at [250, 215] on span "16" at bounding box center [249, 212] width 21 height 21
type input "06 Sep 2025 - 16 Sep 2025"
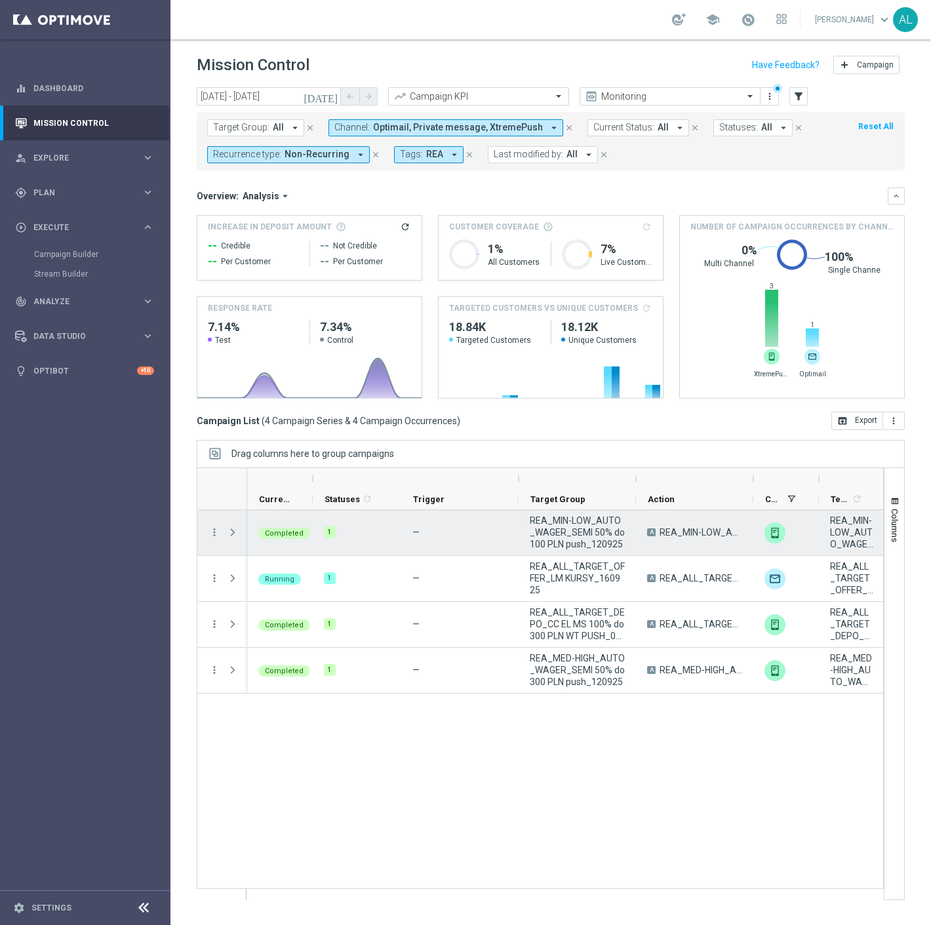
click at [542, 534] on span "REA_MIN-LOW_AUTO_WAGER_SEMI 50% do 100 PLN push_120925" at bounding box center [577, 532] width 95 height 35
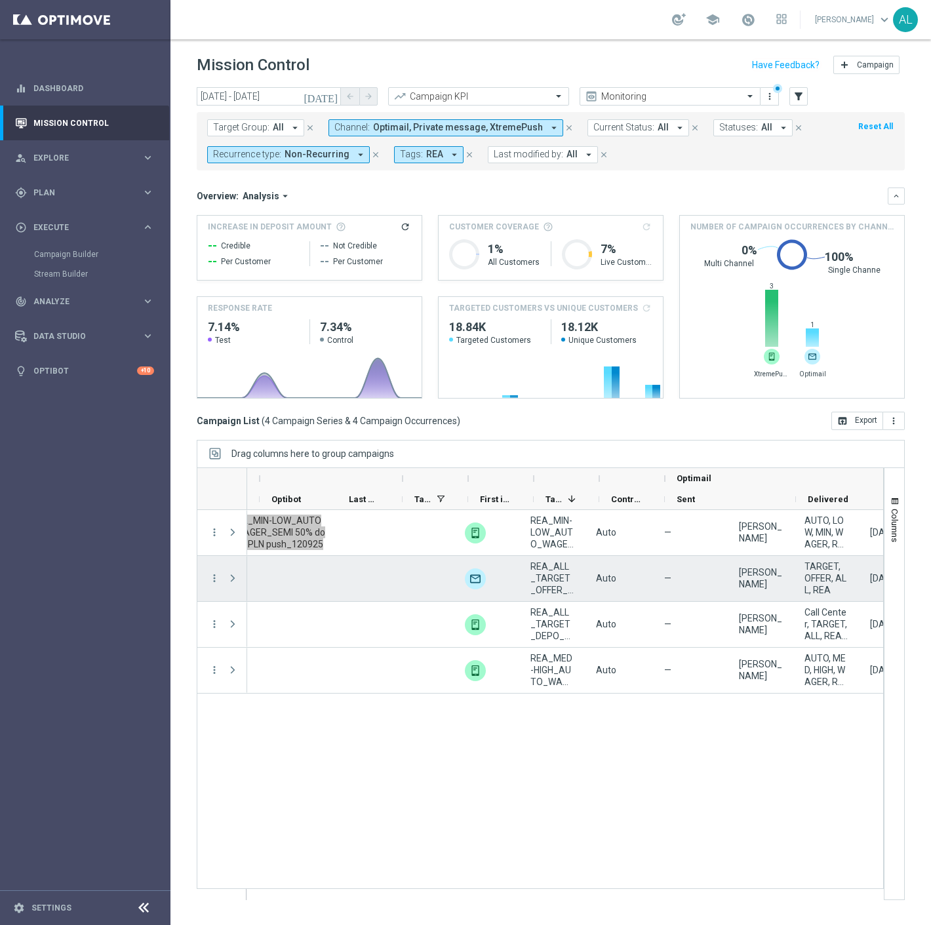
scroll to position [0, 861]
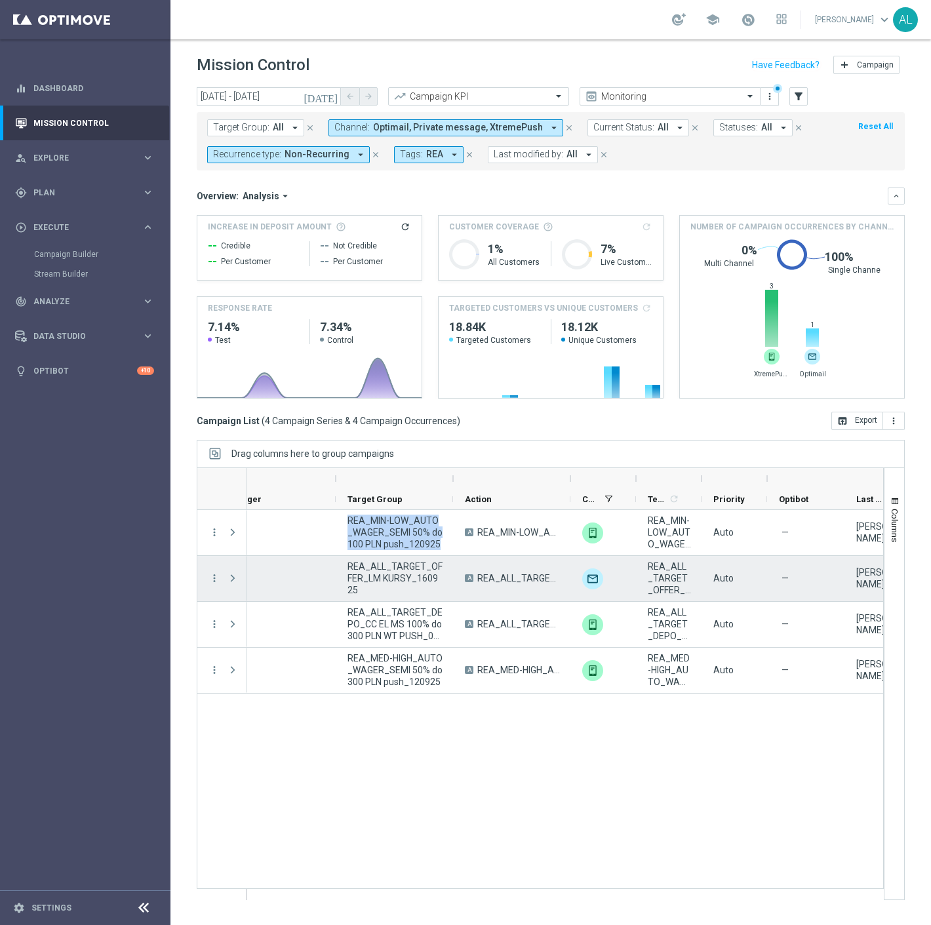
click at [403, 570] on span "REA_ALL_TARGET_OFFER_LM KURSY_160925" at bounding box center [394, 577] width 95 height 35
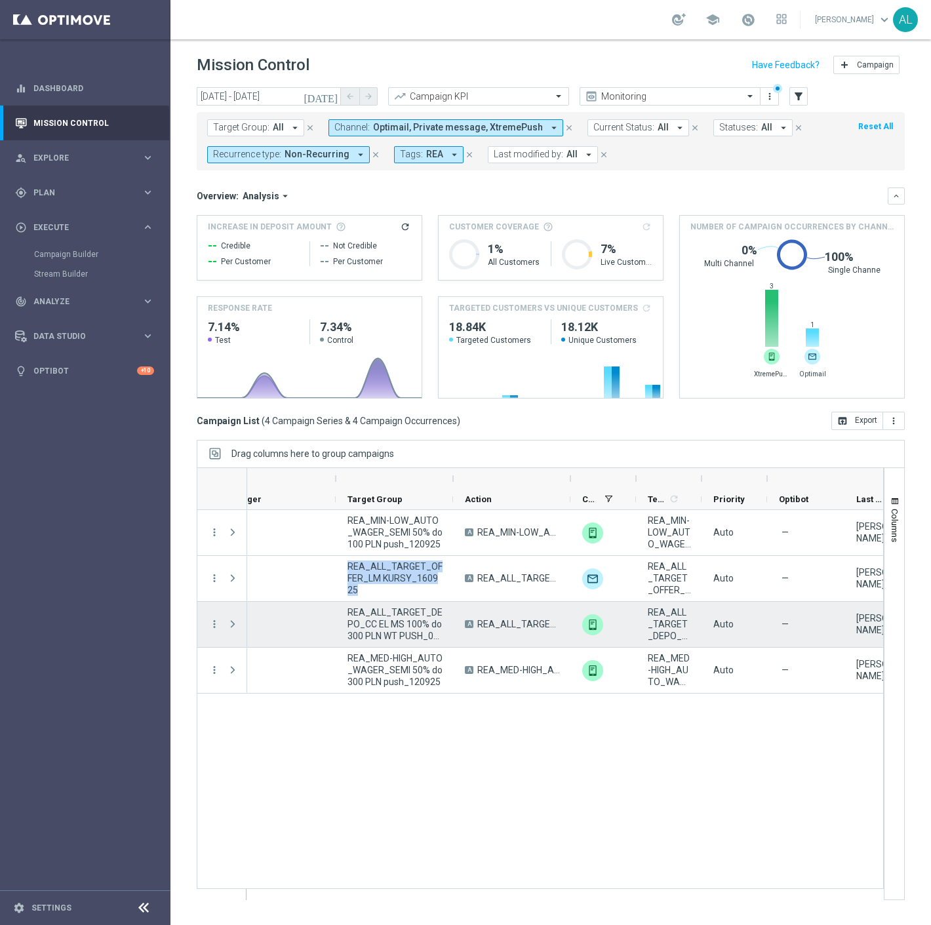
click at [388, 627] on span "REA_ALL_TARGET_DEPO_CC EL MS 100% do 300 PLN WT PUSH_080925" at bounding box center [394, 623] width 95 height 35
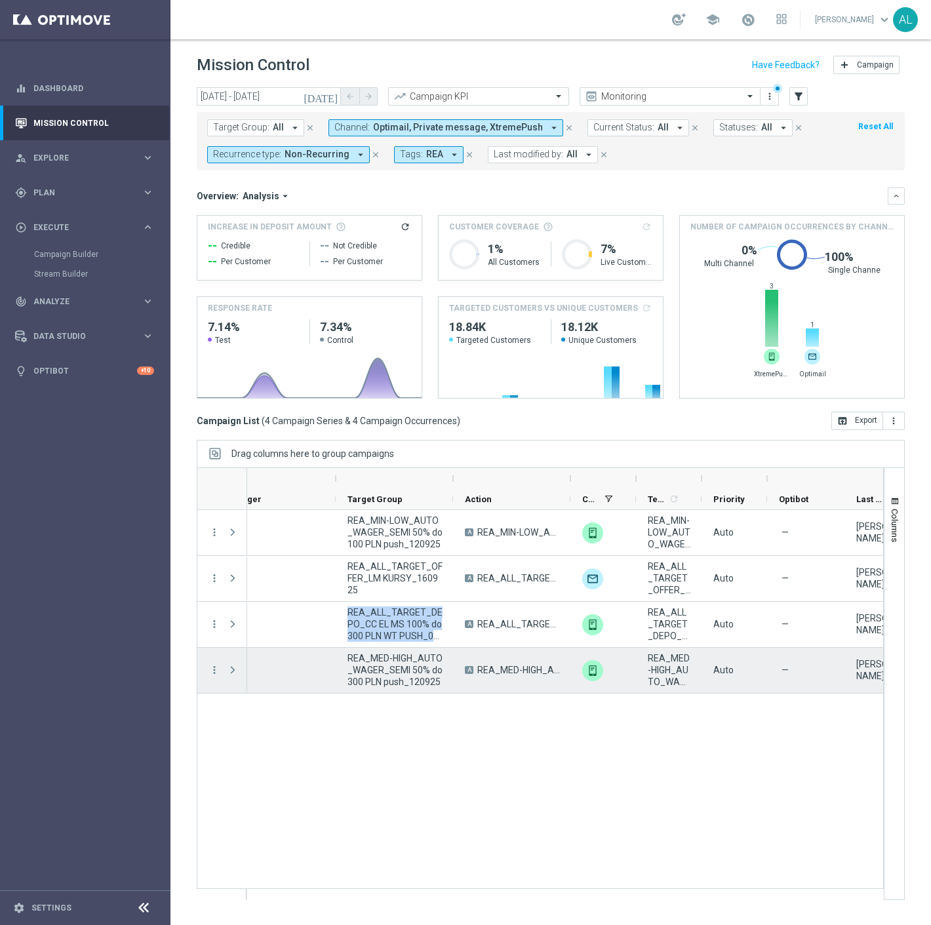
click at [384, 662] on span "REA_MED-HIGH_AUTO_WAGER_SEMI 50% do 300 PLN push_120925" at bounding box center [394, 669] width 95 height 35
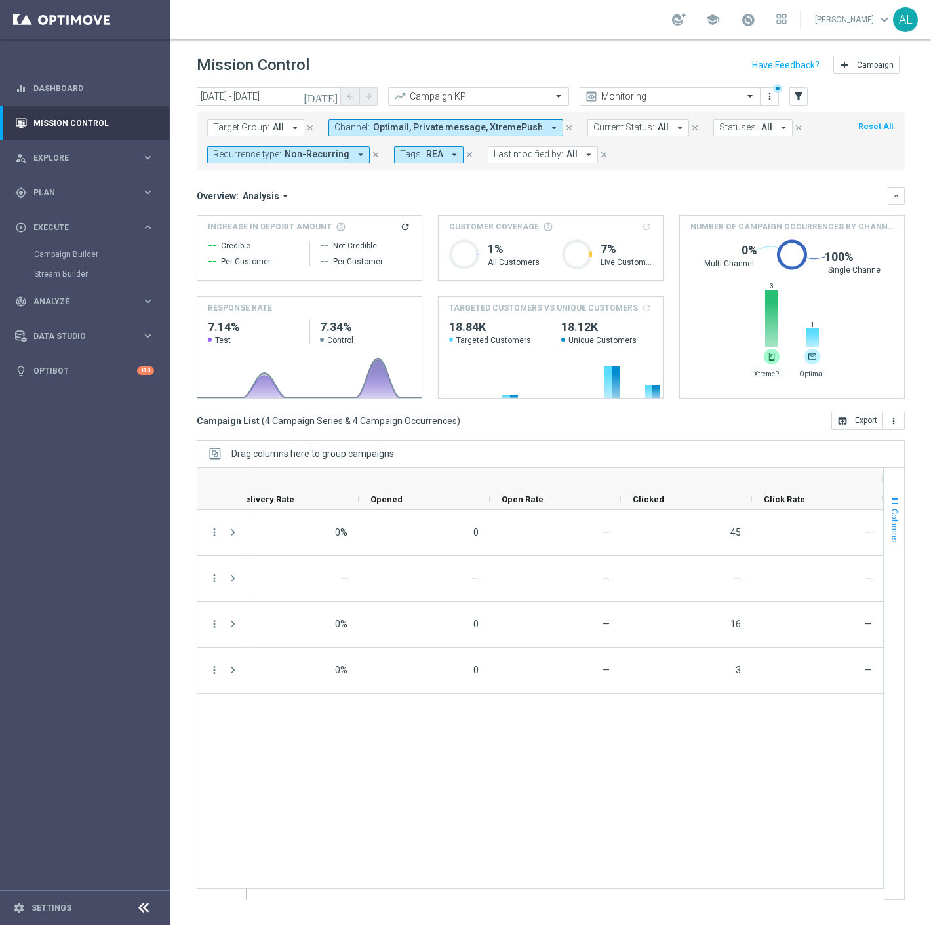
click at [897, 529] on span "Columns" at bounding box center [894, 525] width 10 height 33
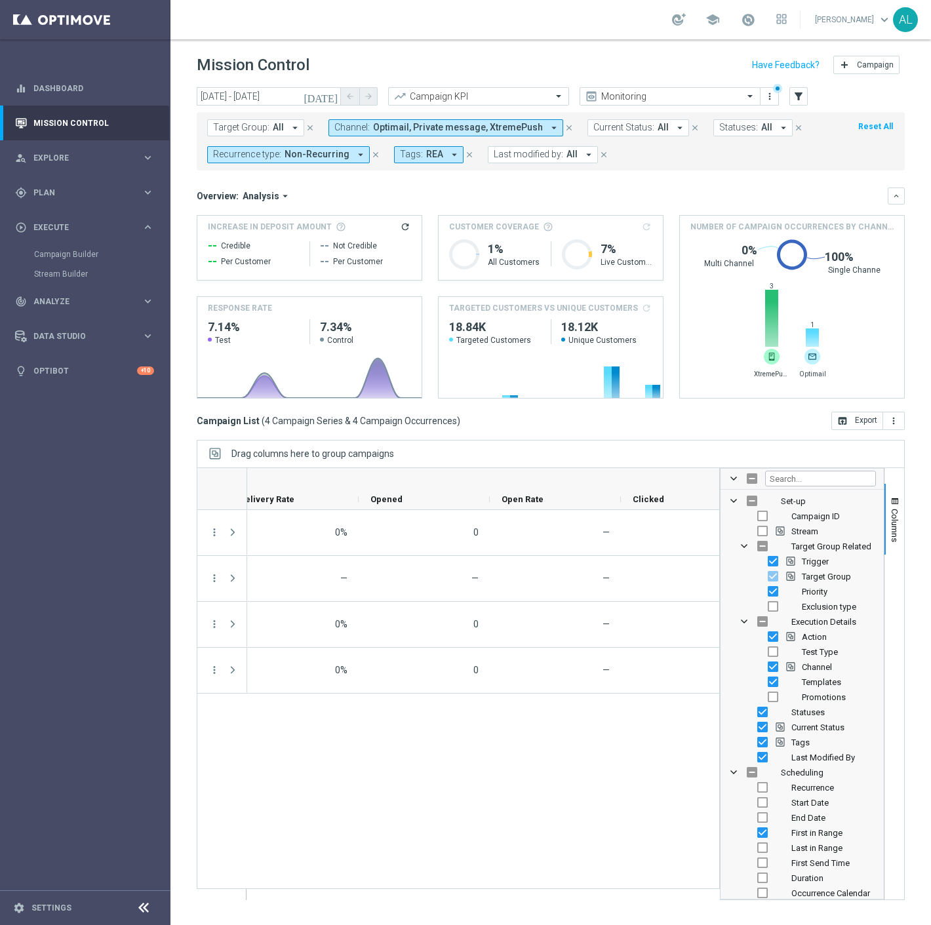
click at [792, 486] on div at bounding box center [801, 479] width 163 height 21
click at [793, 480] on input "Filter Columns Input" at bounding box center [820, 479] width 111 height 16
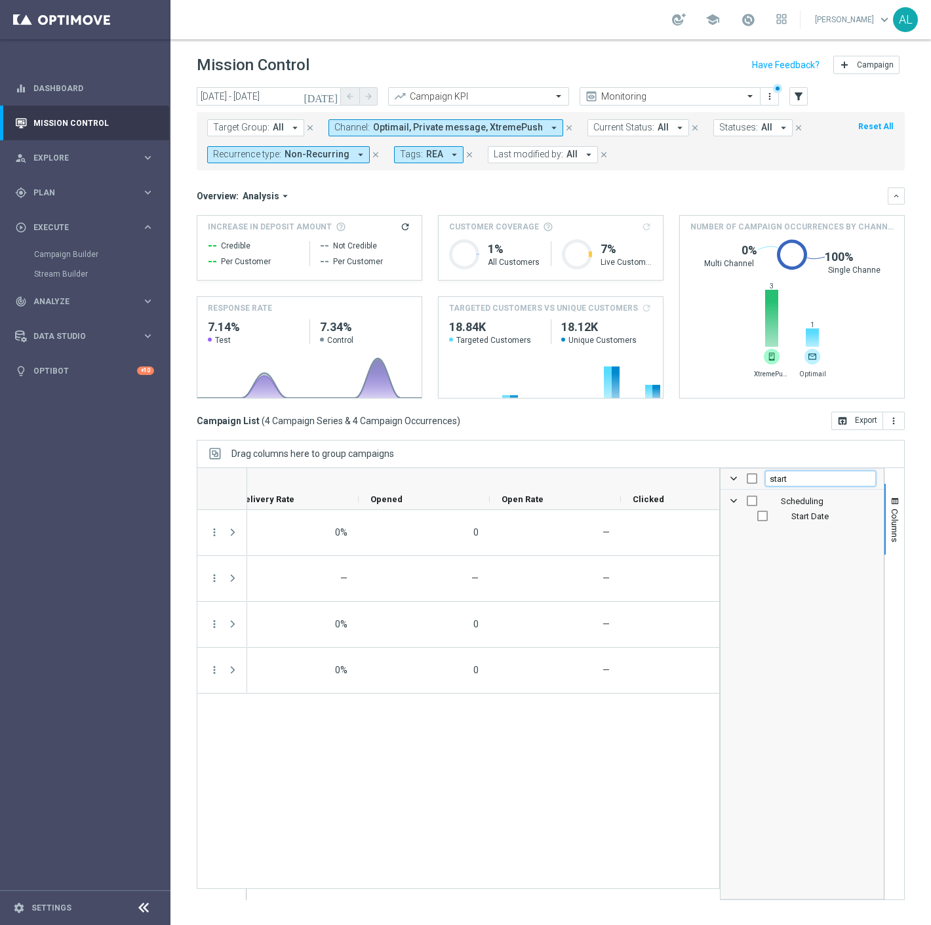
type input "start"
click at [765, 518] on input "Press SPACE to toggle visibility (hidden)" at bounding box center [762, 516] width 10 height 10
checkbox input "true"
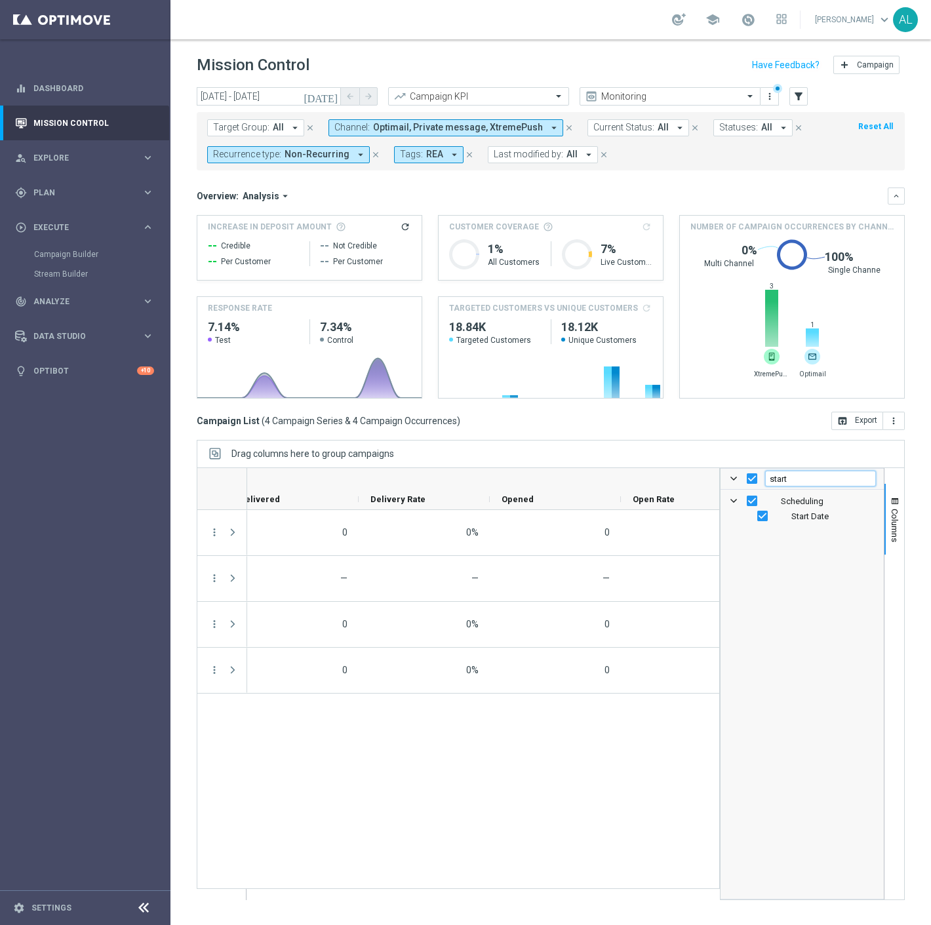
click at [808, 481] on input "start" at bounding box center [820, 479] width 111 height 16
type input "e"
checkbox input "false"
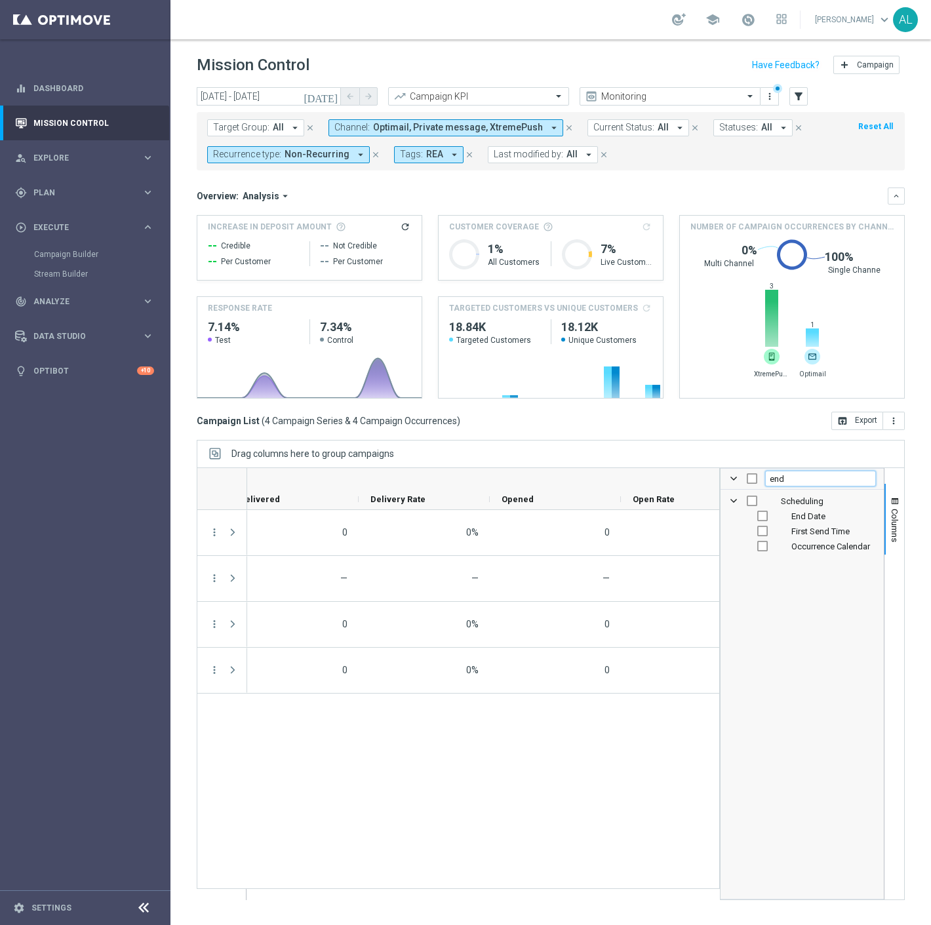
type input "end"
click at [764, 516] on input "Press SPACE to toggle visibility (hidden)" at bounding box center [762, 516] width 10 height 10
checkbox input "true"
checkbox input "false"
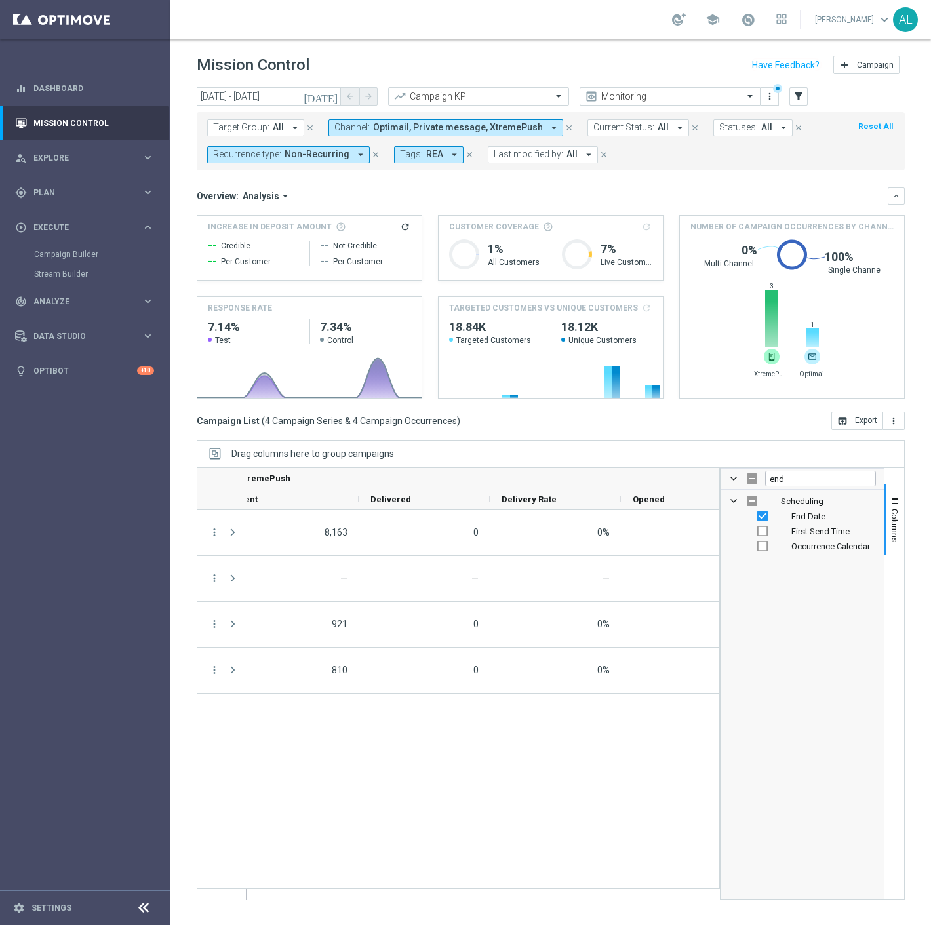
click at [624, 787] on div "0 0% 0 — 8,163 — — — — — — — 0 0% 0 — 921 — REA_MED-HIGH_AUTO_WAGER_SEMI 50% do…" at bounding box center [483, 704] width 472 height 389
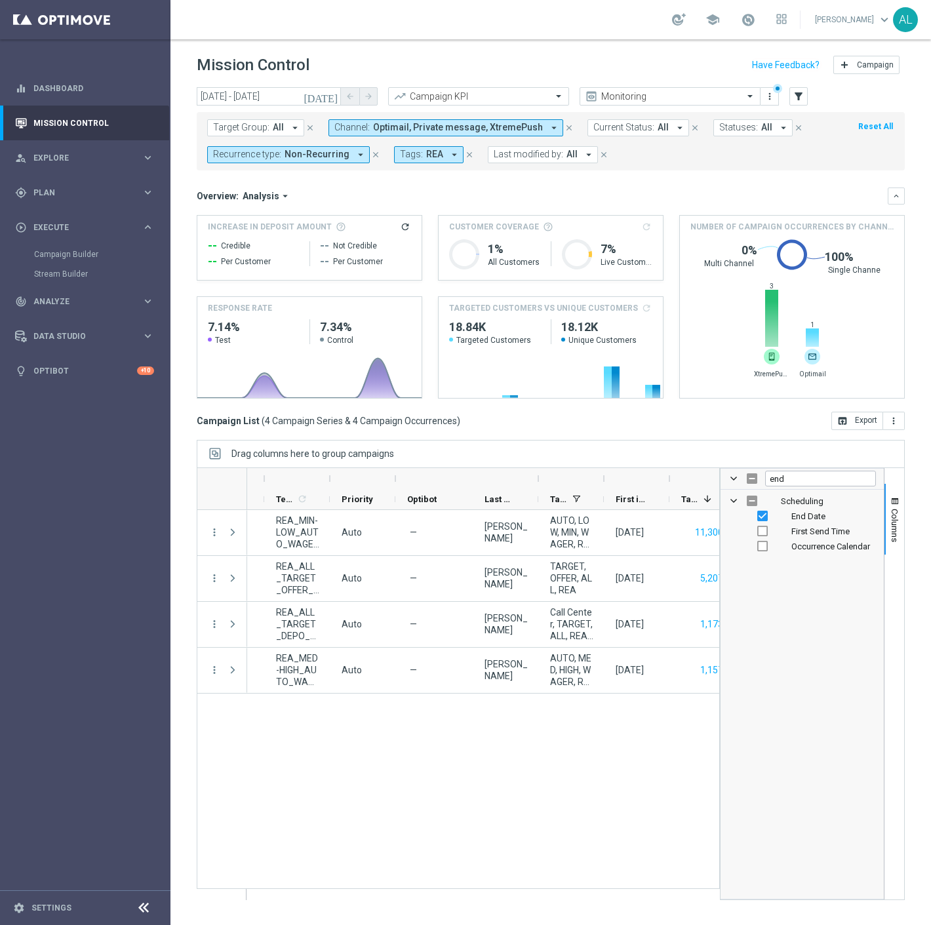
click at [490, 769] on div "14 Sep 2025, Sunday 600 11,300 14 Sep 2025, Sunday AUTO, LOW, MIN, WAGER, REA, …" at bounding box center [483, 704] width 472 height 389
click at [890, 520] on span "Columns" at bounding box center [894, 525] width 10 height 33
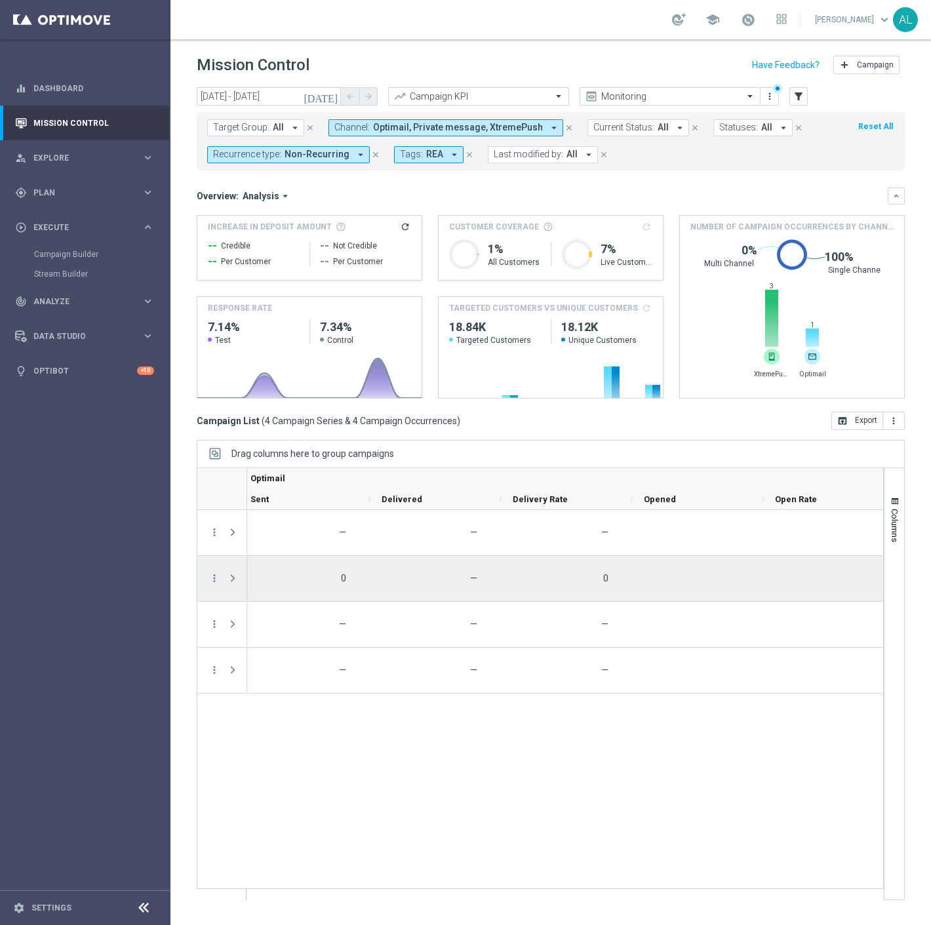
scroll to position [0, 1350]
click at [524, 572] on div "0" at bounding box center [463, 578] width 131 height 45
click at [529, 568] on div "0" at bounding box center [463, 578] width 131 height 45
click at [529, 578] on div "0" at bounding box center [463, 578] width 131 height 45
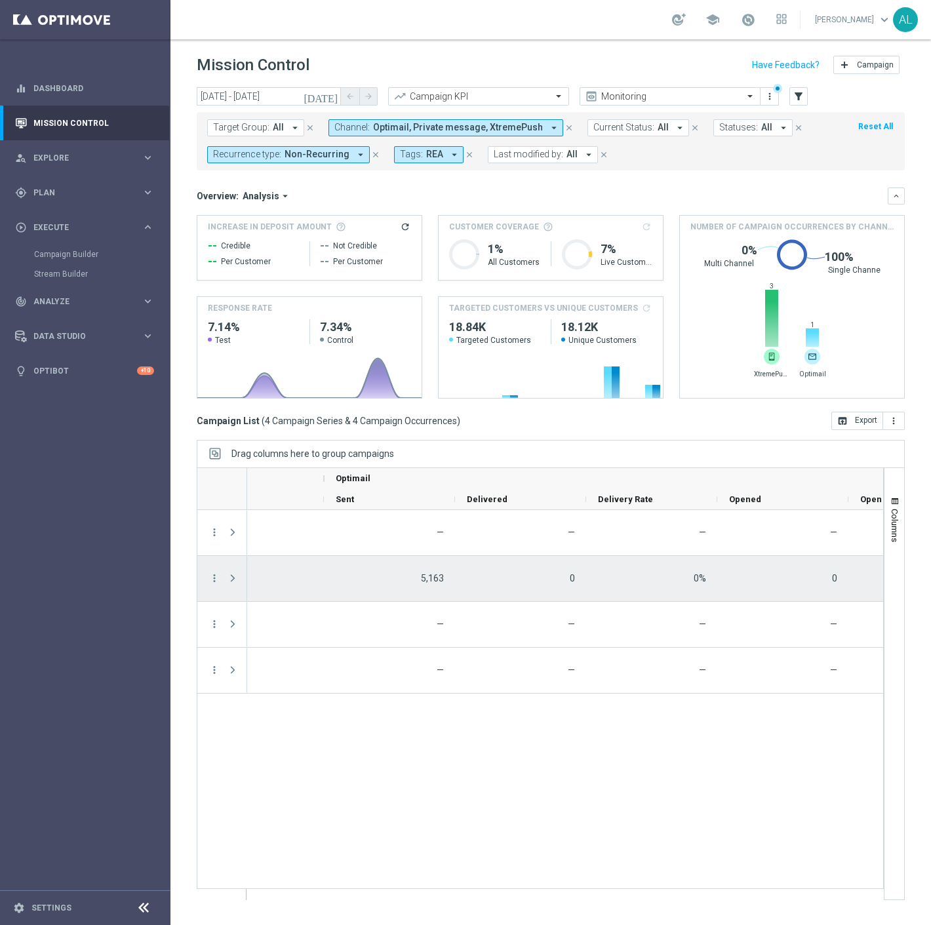
click at [206, 577] on div "more_vert" at bounding box center [209, 578] width 24 height 45
click at [210, 577] on icon "more_vert" at bounding box center [214, 578] width 12 height 12
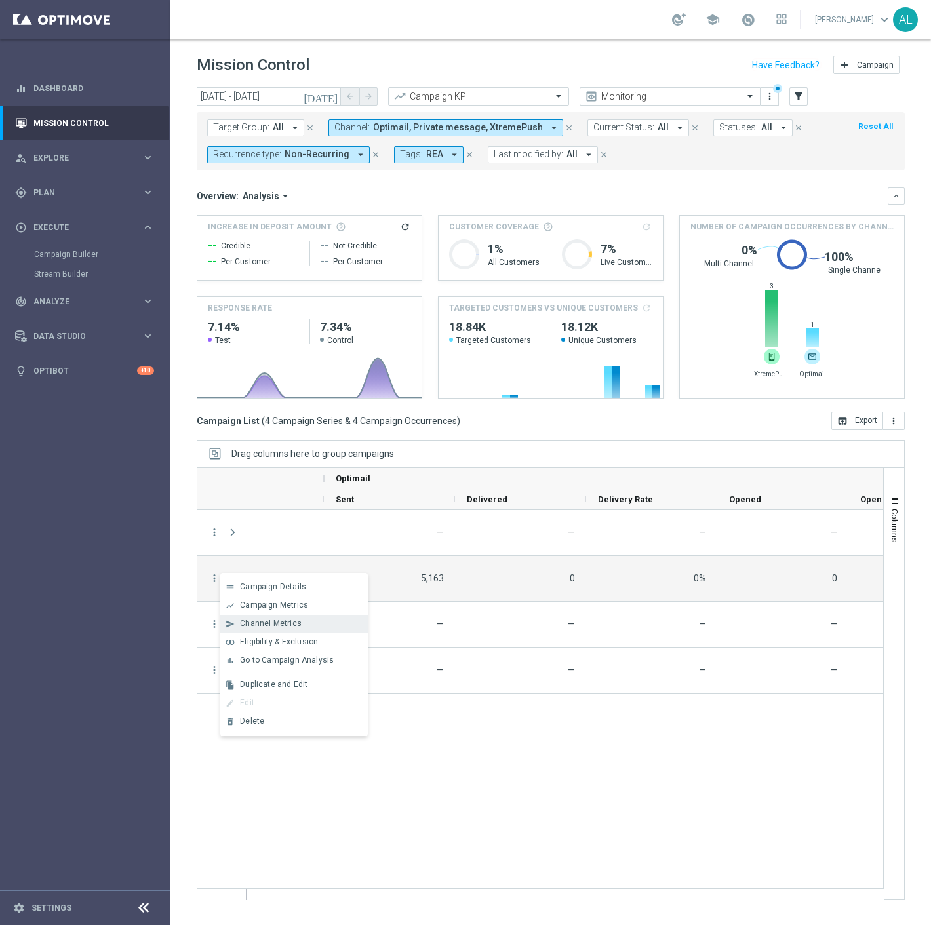
click at [307, 617] on div "send Channel Metrics" at bounding box center [293, 624] width 147 height 18
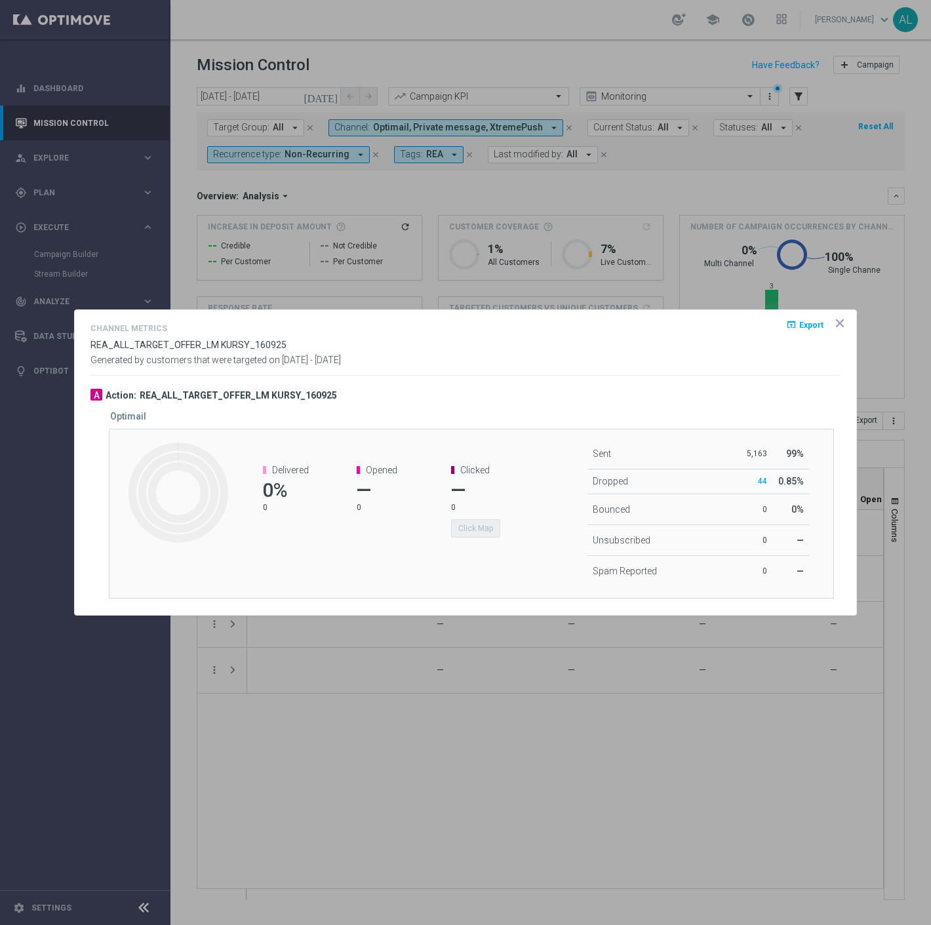
click at [842, 322] on icon "icon" at bounding box center [839, 323] width 13 height 13
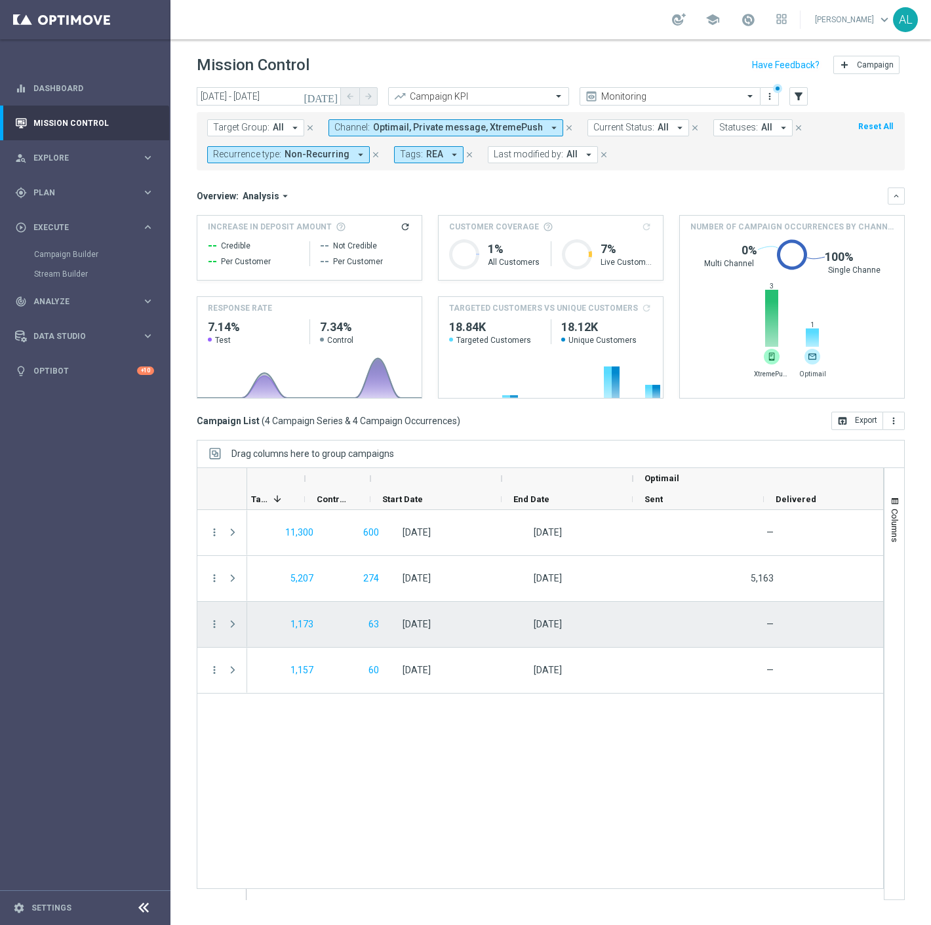
scroll to position [0, 1024]
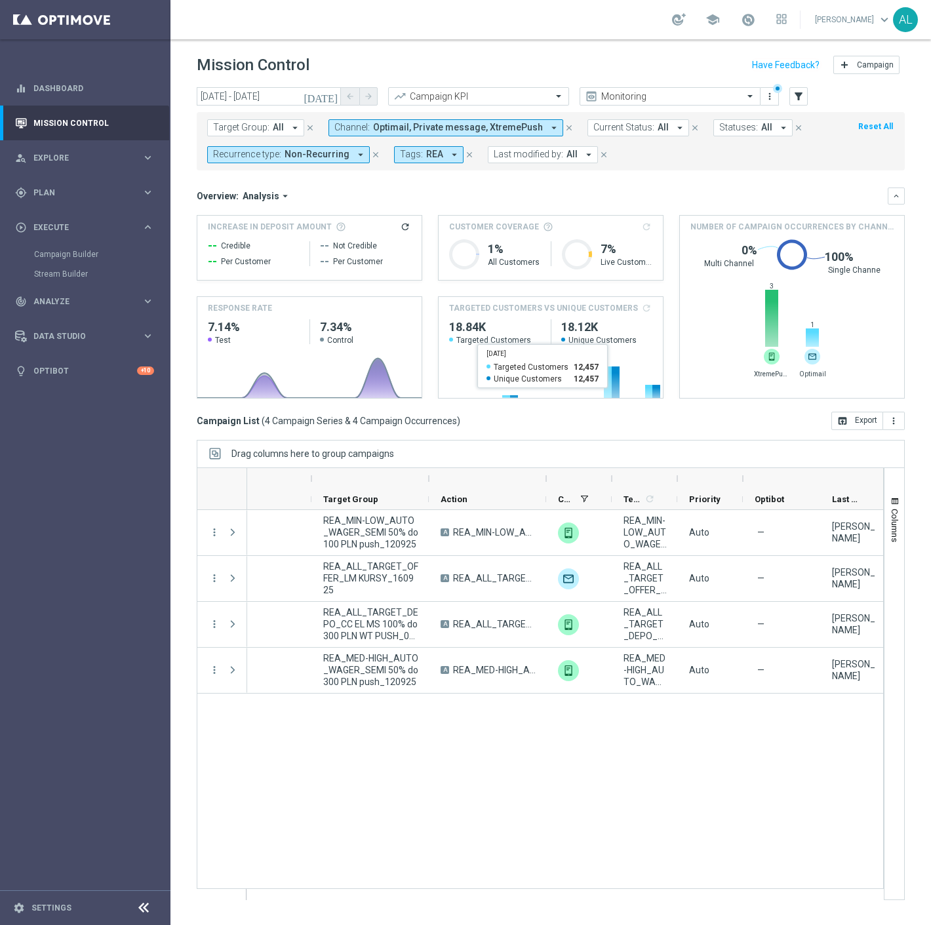
click at [434, 122] on span "Optimail, Private message, XtremePush" at bounding box center [458, 127] width 170 height 11
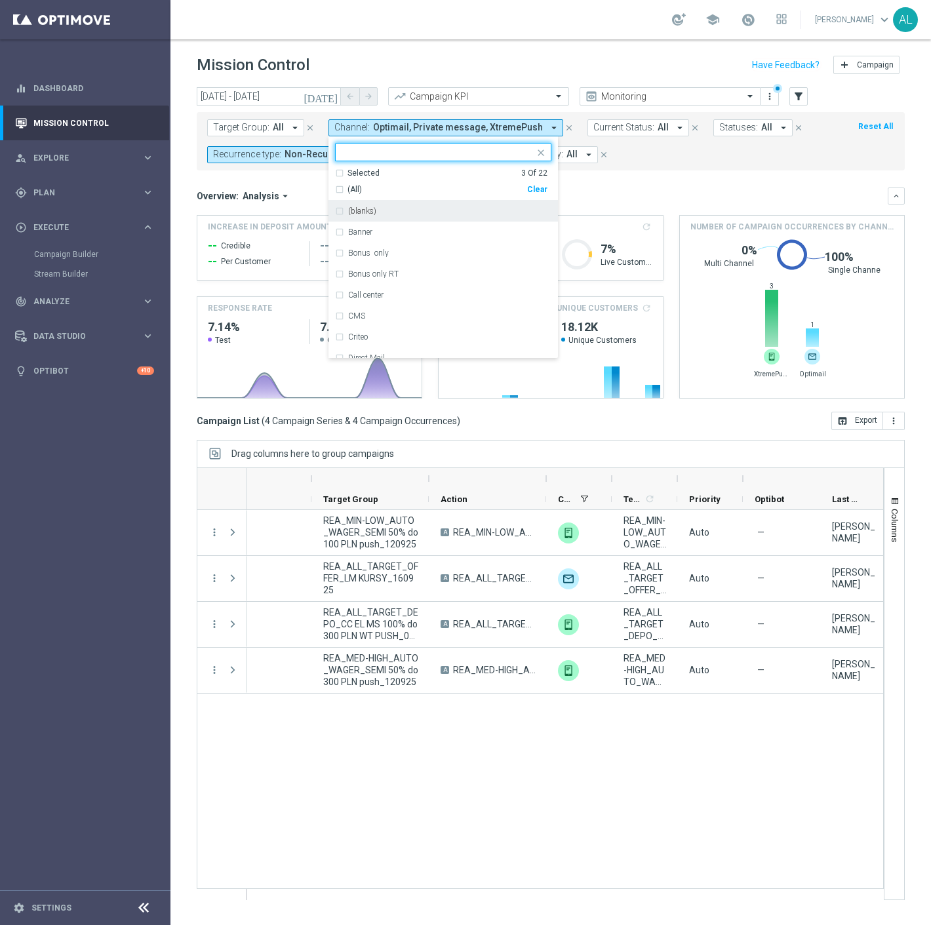
click at [421, 152] on input "text" at bounding box center [438, 152] width 192 height 11
click at [383, 207] on div "Optimail" at bounding box center [449, 211] width 203 height 8
type input "optim"
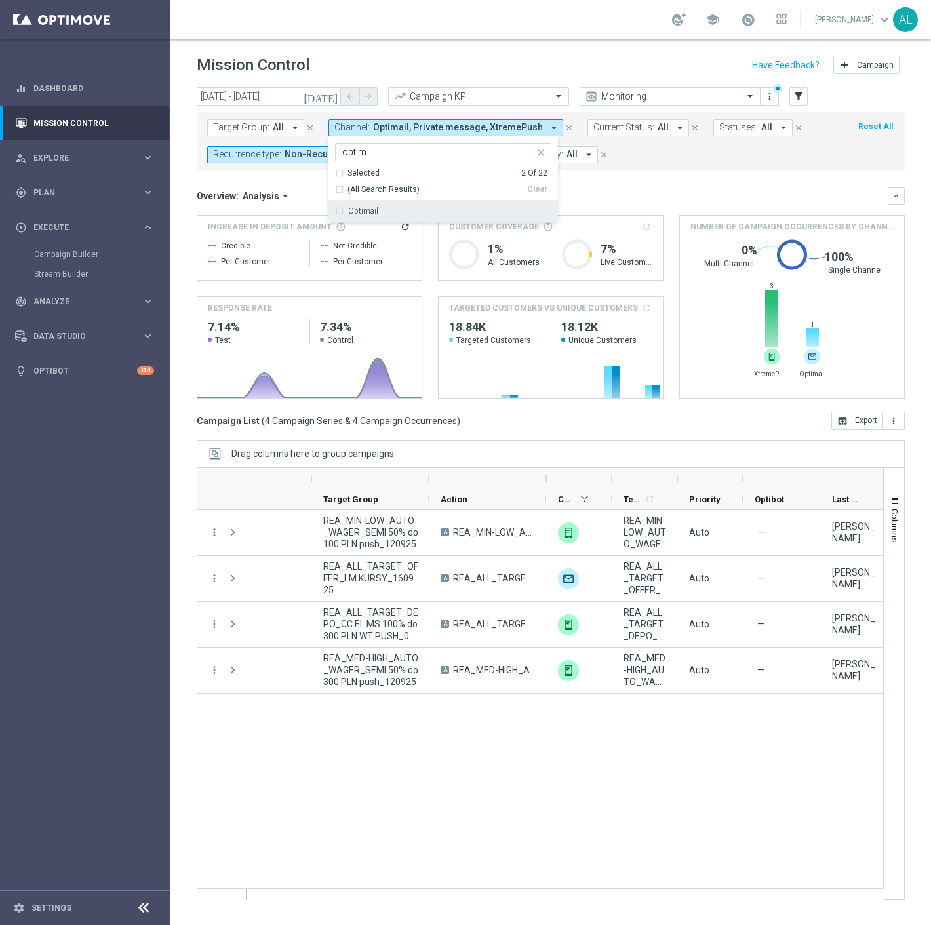
click at [667, 182] on mini-dashboard "Overview: Analysis arrow_drop_down keyboard_arrow_down Increase In Deposit Amou…" at bounding box center [551, 290] width 708 height 241
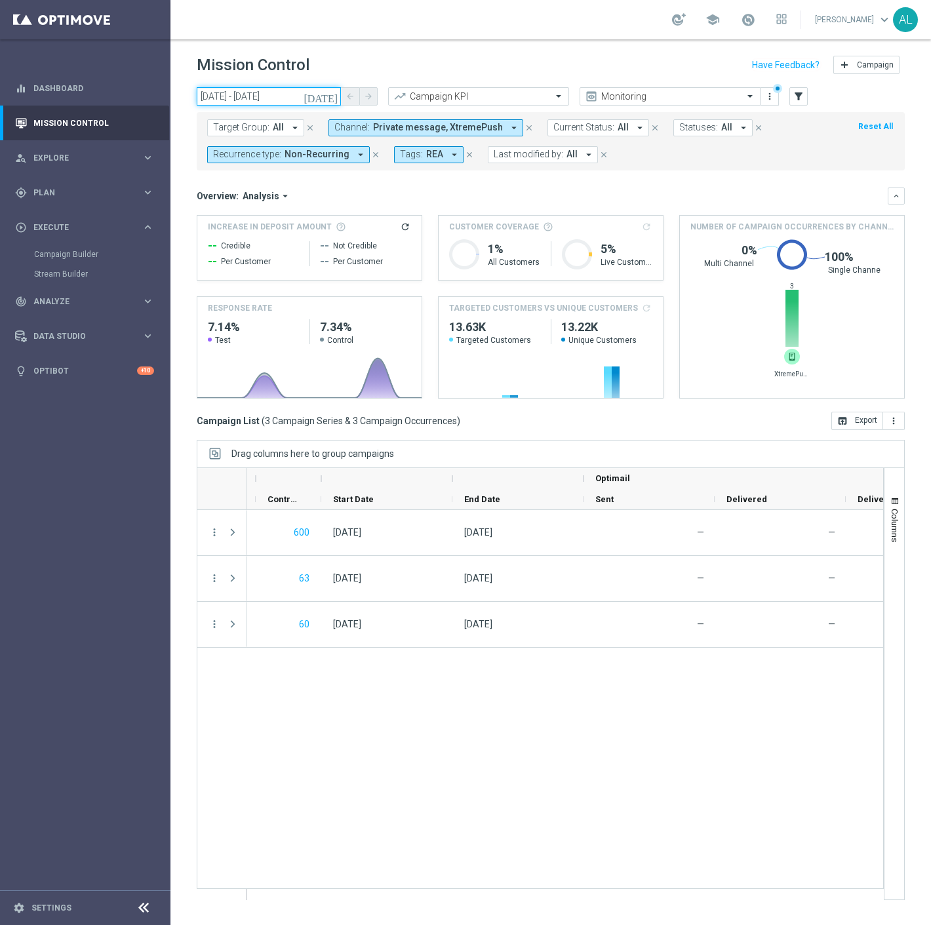
click at [277, 101] on input "06 Sep 2025 - 16 Sep 2025" at bounding box center [269, 96] width 144 height 18
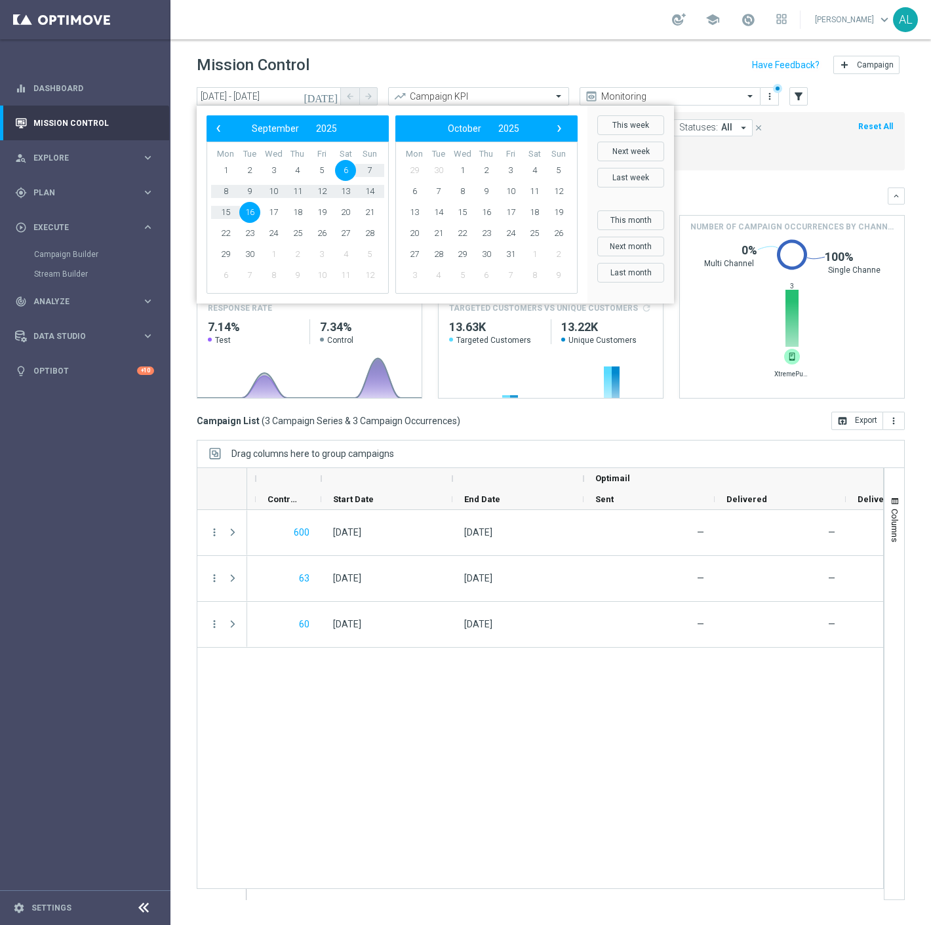
click at [348, 171] on span "6" at bounding box center [345, 170] width 21 height 21
click at [221, 212] on span "15" at bounding box center [225, 212] width 21 height 21
type input "[DATE] - [DATE]"
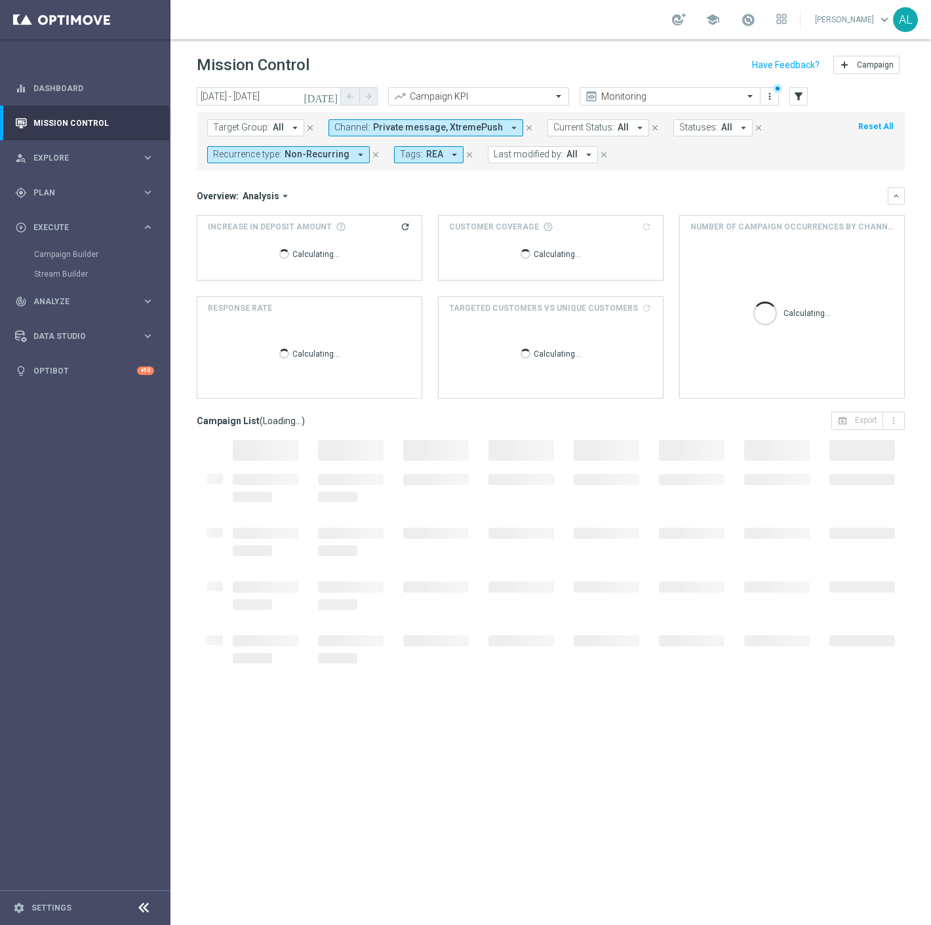
click at [311, 155] on span "Non-Recurring" at bounding box center [316, 154] width 65 height 11
click at [246, 245] on label "Recurring" at bounding box center [243, 248] width 33 height 8
click at [246, 229] on label "Non-Recurring" at bounding box center [252, 228] width 50 height 8
click at [388, 200] on div "Overview: Analysis arrow_drop_down" at bounding box center [542, 196] width 691 height 12
click at [453, 132] on span "Private message, XtremePush" at bounding box center [438, 127] width 130 height 11
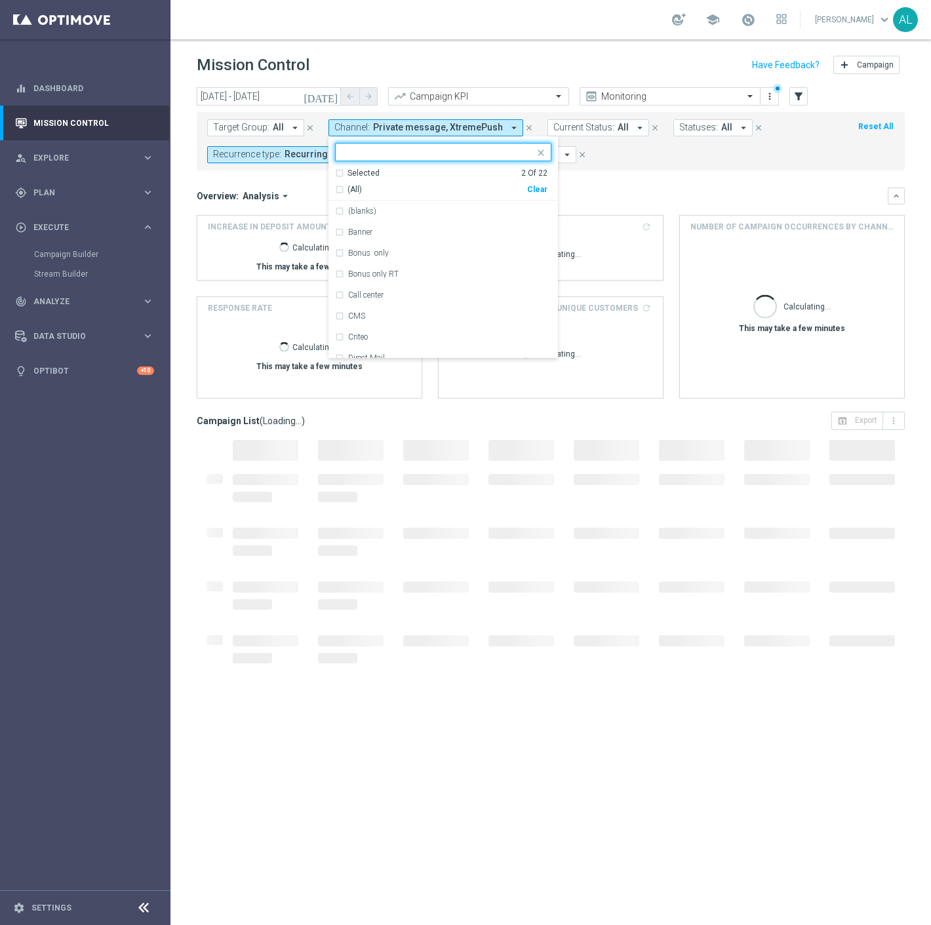
click at [530, 185] on div "(All) Clear" at bounding box center [441, 187] width 212 height 16
click at [0, 0] on div "Clear" at bounding box center [0, 0] width 0 height 0
click at [378, 141] on div "Selected 0 Of 22 (All) Clear (blanks) Banner Bonus only Bonus only RT Call cent…" at bounding box center [442, 247] width 229 height 222
click at [381, 153] on input "text" at bounding box center [438, 152] width 192 height 11
type input "OP"
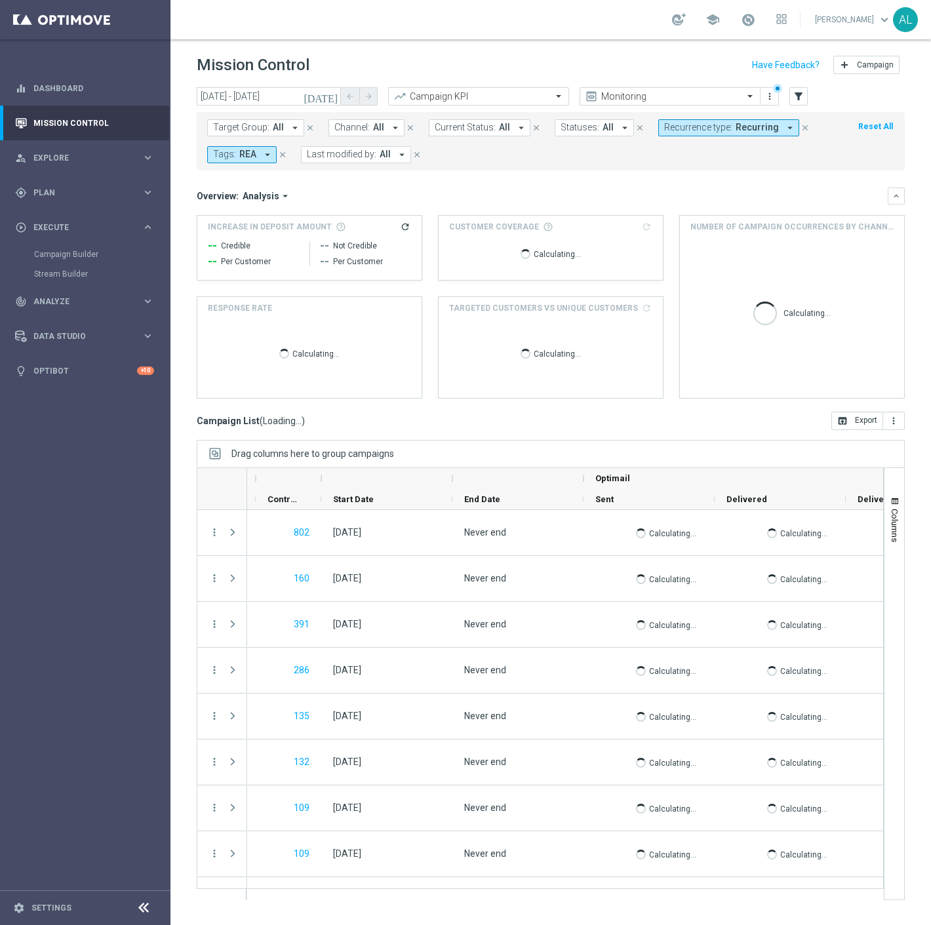
click at [374, 129] on span "All" at bounding box center [378, 127] width 11 height 11
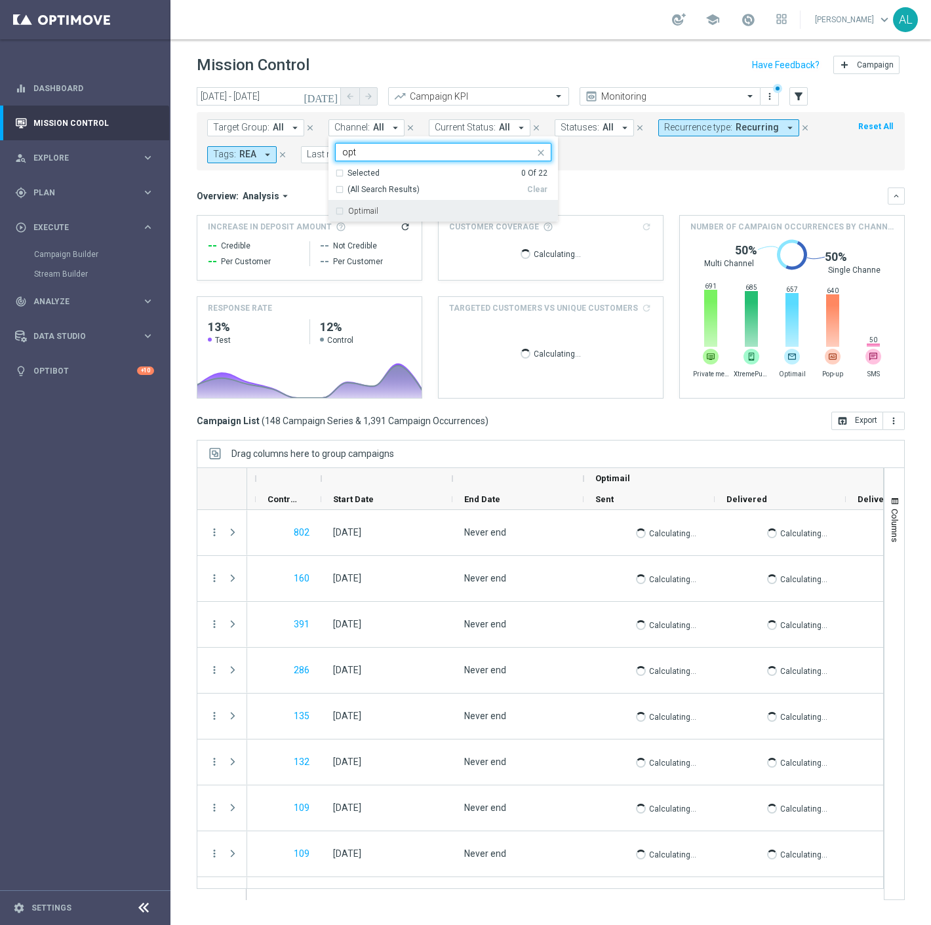
click at [404, 212] on div "Optimail" at bounding box center [449, 211] width 203 height 8
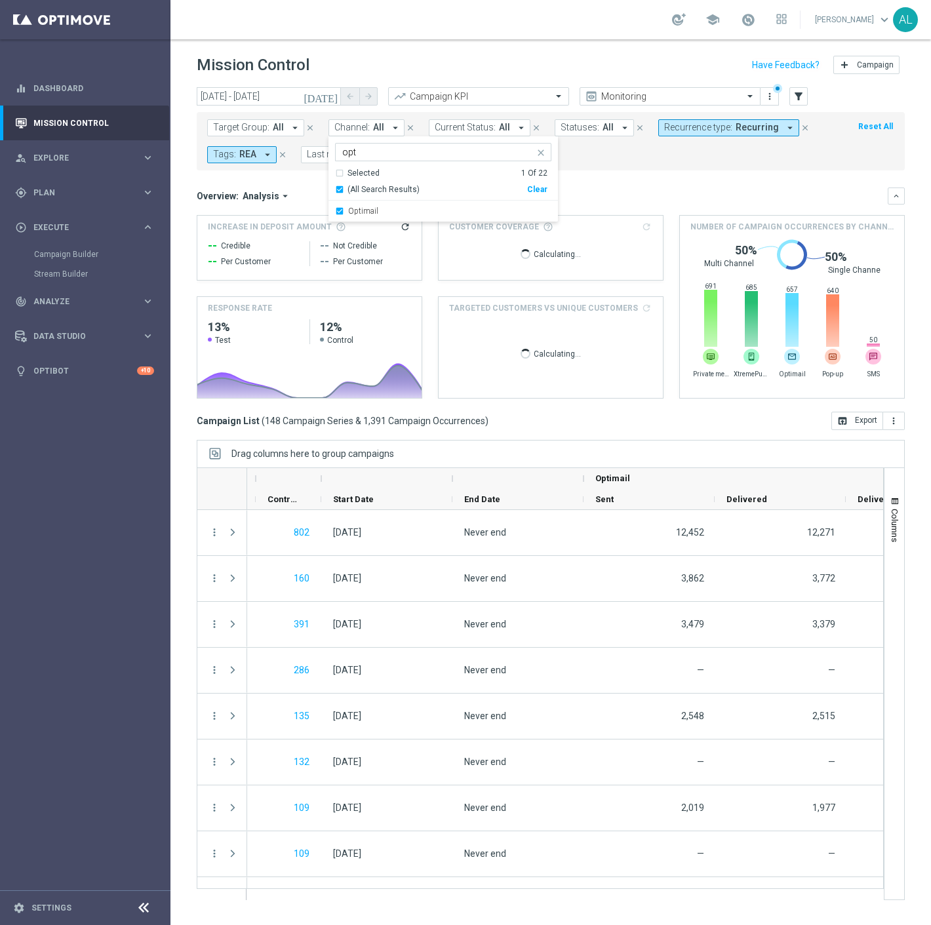
click at [397, 155] on input "opt" at bounding box center [438, 152] width 192 height 11
click at [396, 154] on input "opt" at bounding box center [438, 152] width 192 height 11
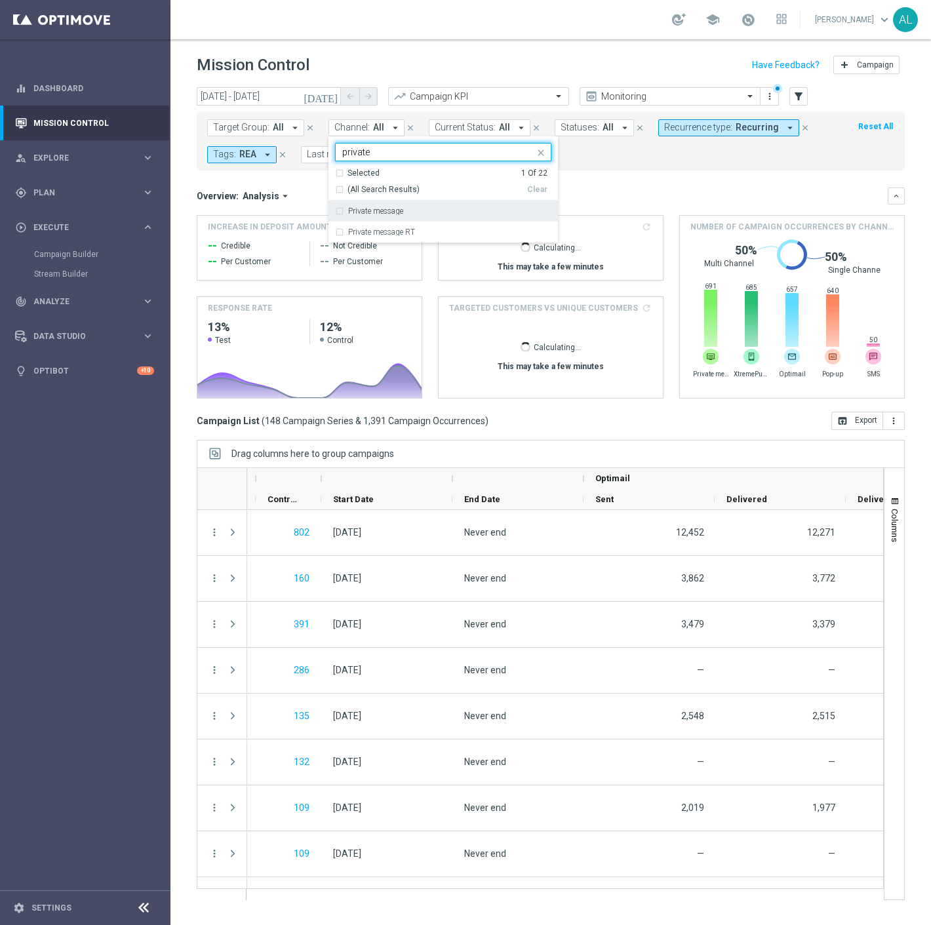
click at [383, 206] on div "Private message" at bounding box center [443, 211] width 216 height 21
type input "private"
click at [760, 191] on div "Overview: Analysis arrow_drop_down" at bounding box center [542, 196] width 691 height 12
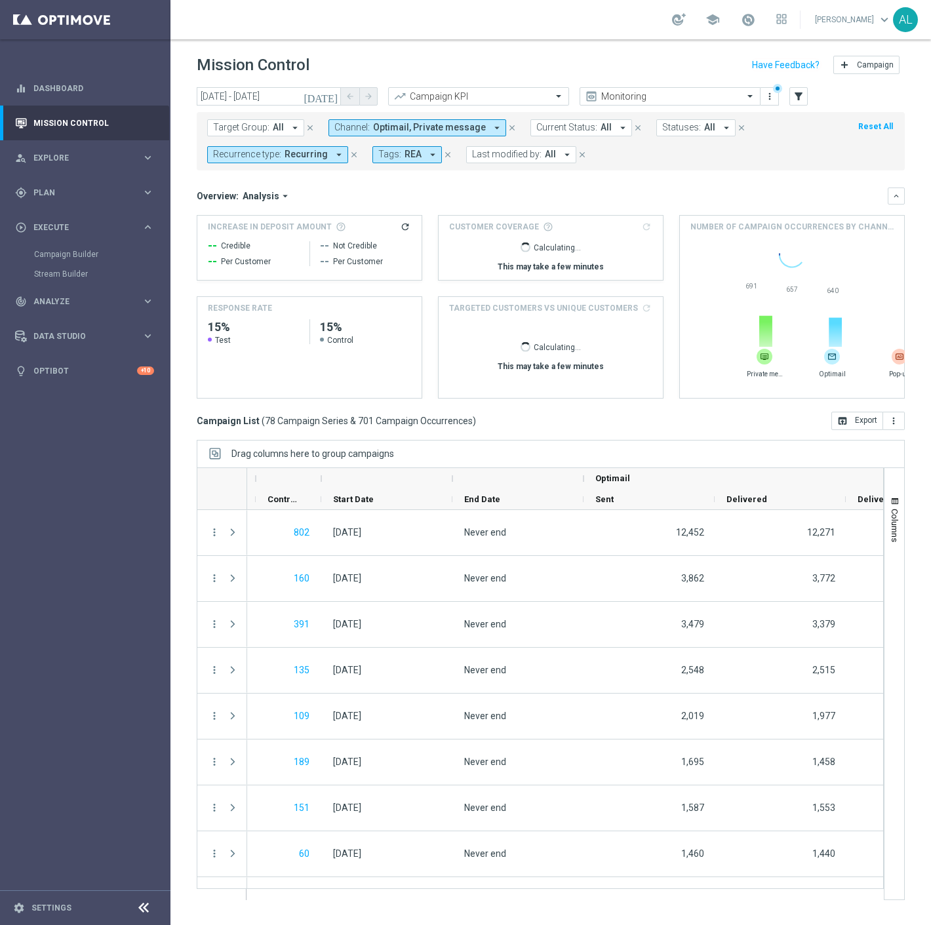
click at [260, 127] on span "Target Group:" at bounding box center [241, 127] width 56 height 11
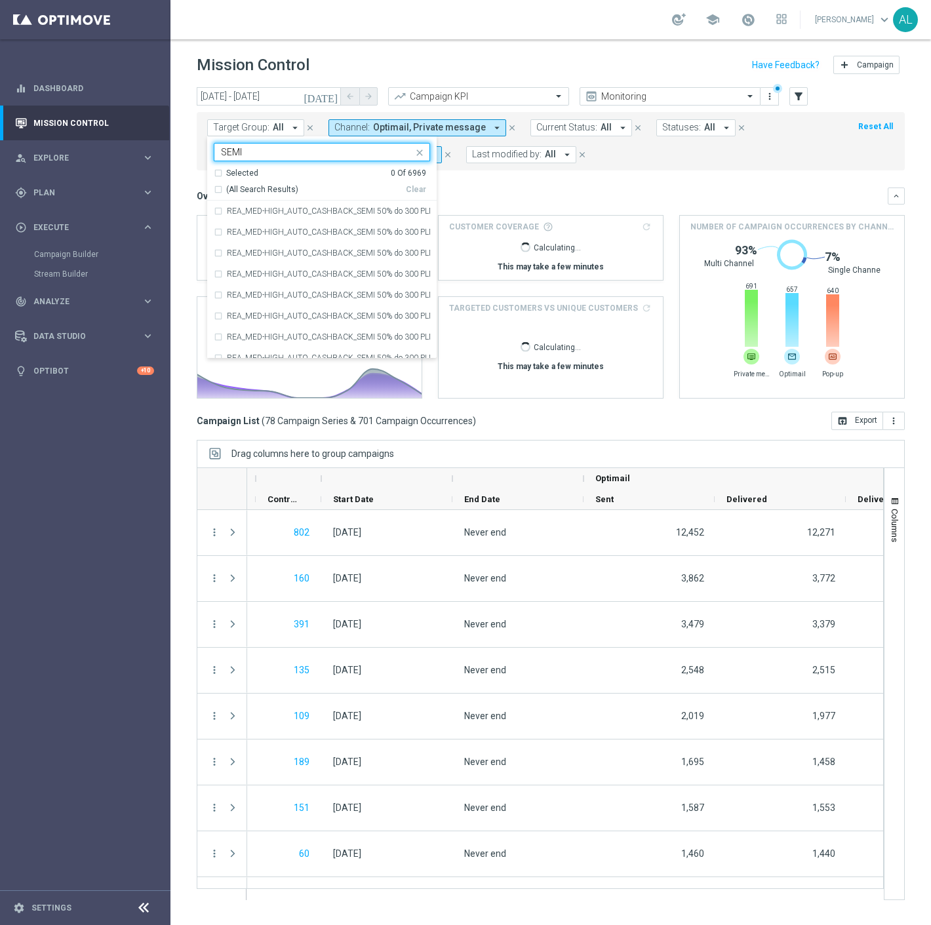
type input "SEMI"
click at [567, 219] on div "Customer Coverage refresh Calculating... This may take a few minutes" at bounding box center [550, 248] width 224 height 64
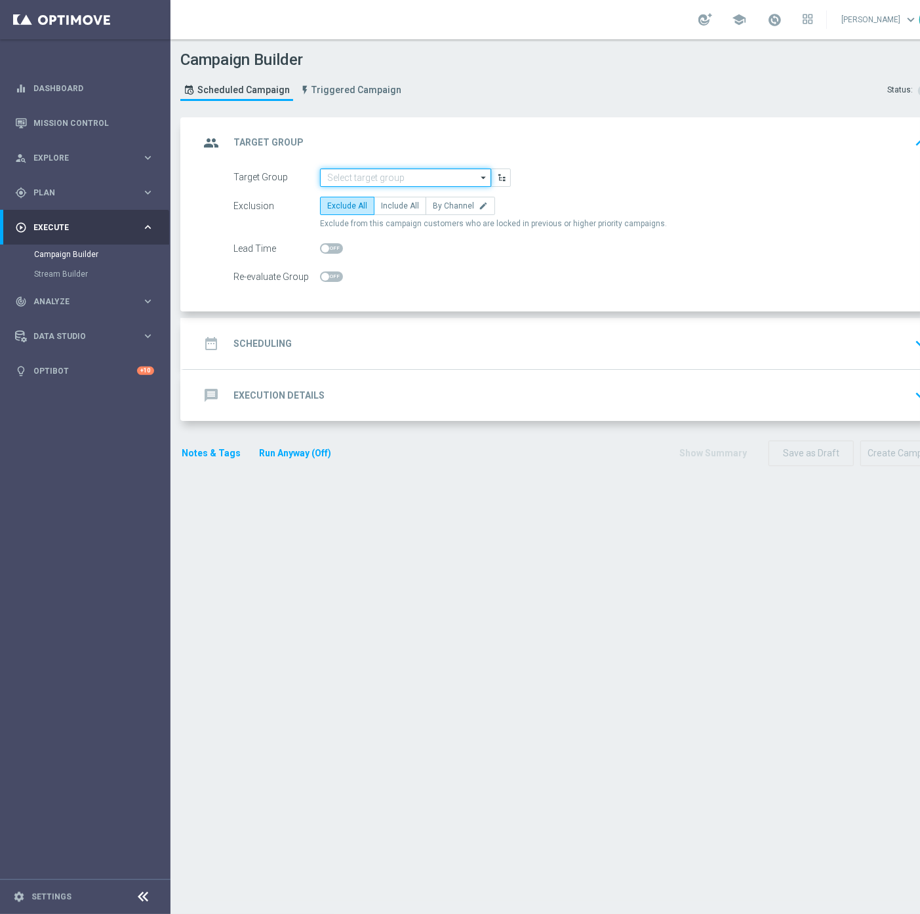
click at [423, 173] on input at bounding box center [405, 177] width 171 height 18
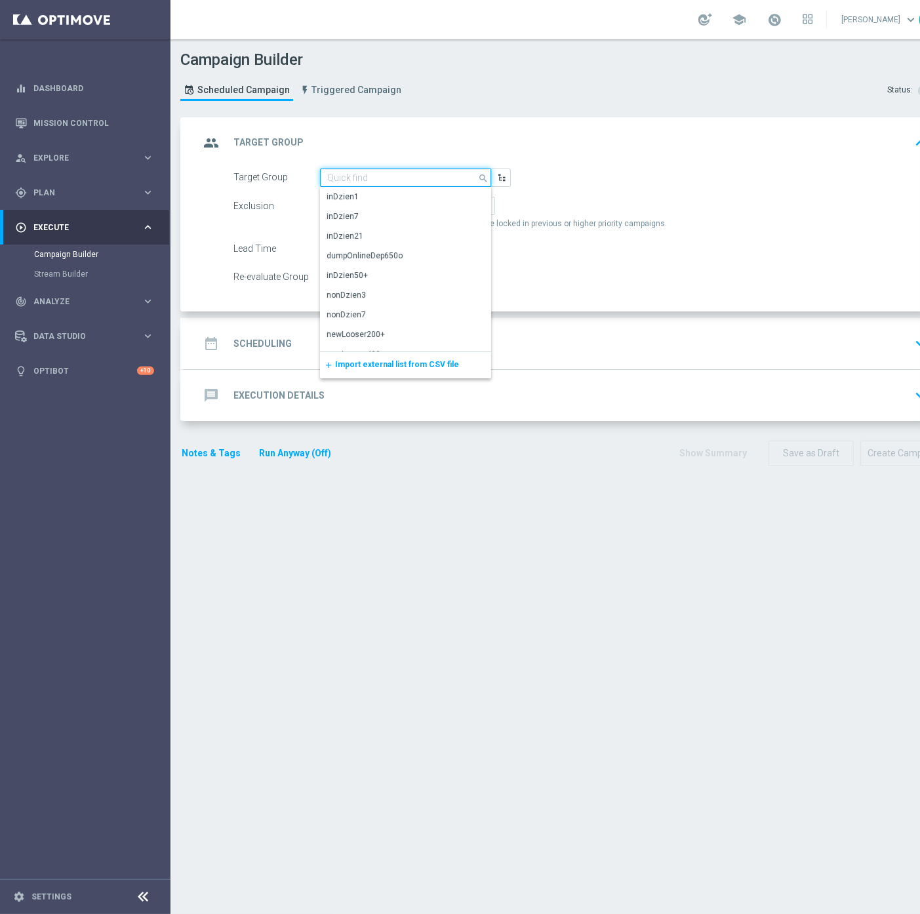
paste input "D_NH-NL_TARGET_OFFER"
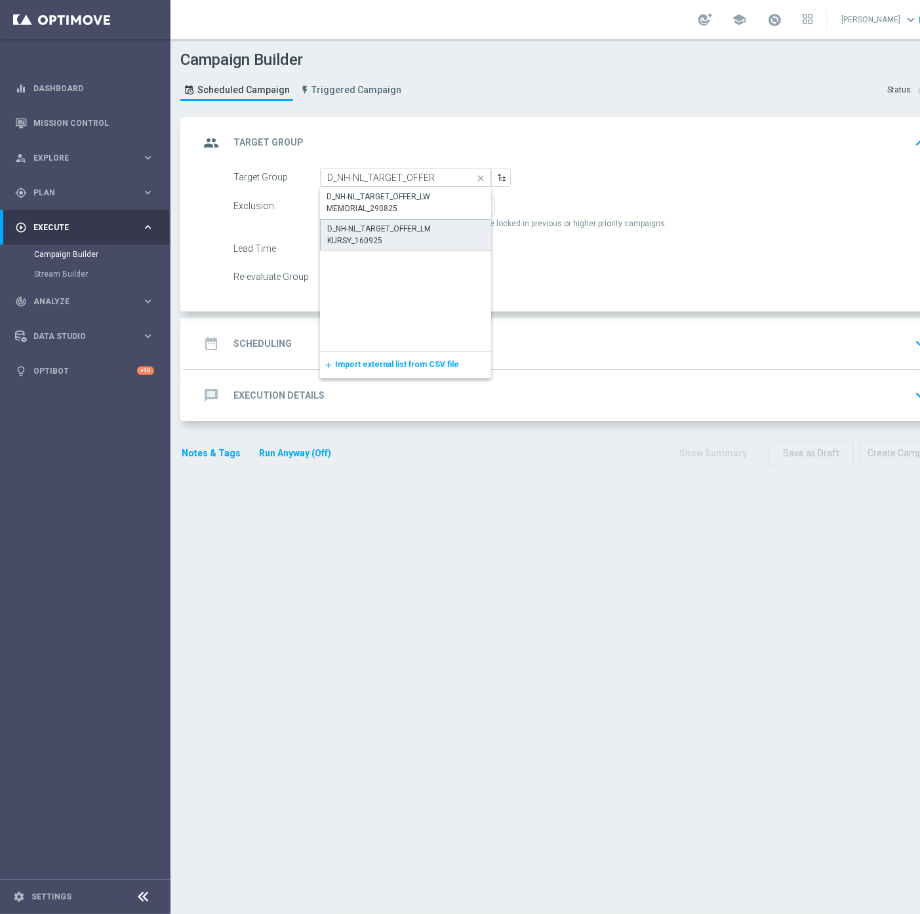
click at [412, 235] on div "D_NH-NL_TARGET_OFFER_LM KURSY_160925" at bounding box center [405, 235] width 157 height 24
type input "D_NH-NL_TARGET_OFFER_LM KURSY_160925"
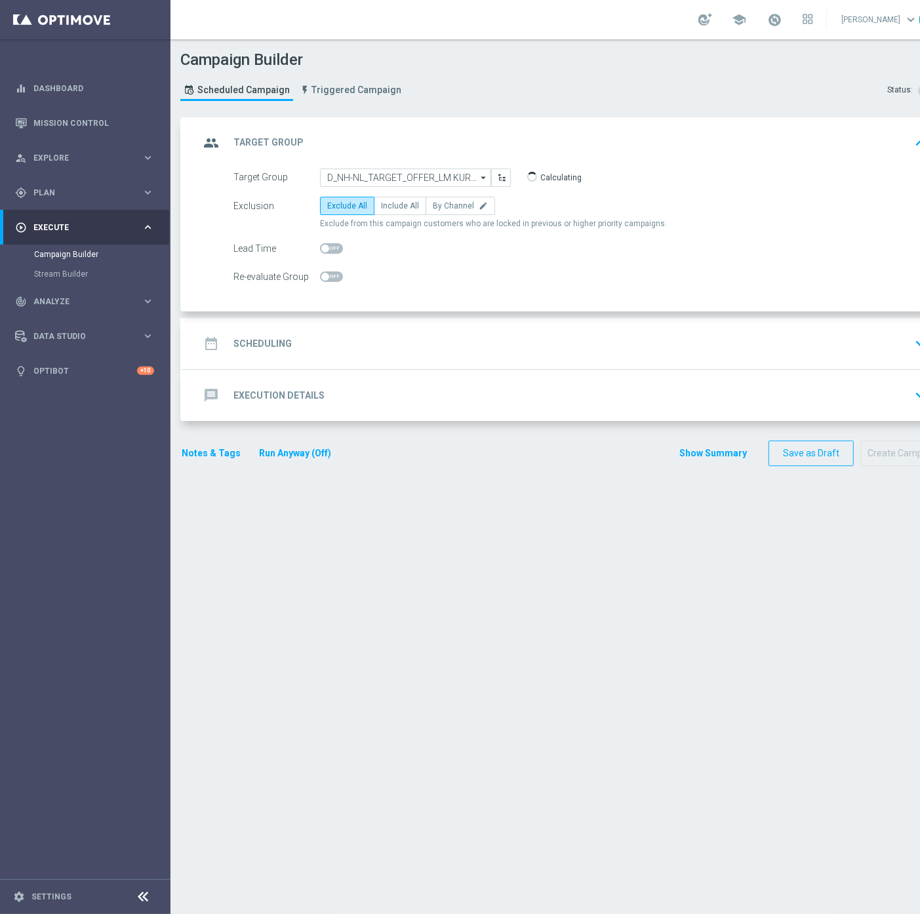
click at [372, 334] on div "date_range Scheduling keyboard_arrow_down" at bounding box center [565, 343] width 732 height 25
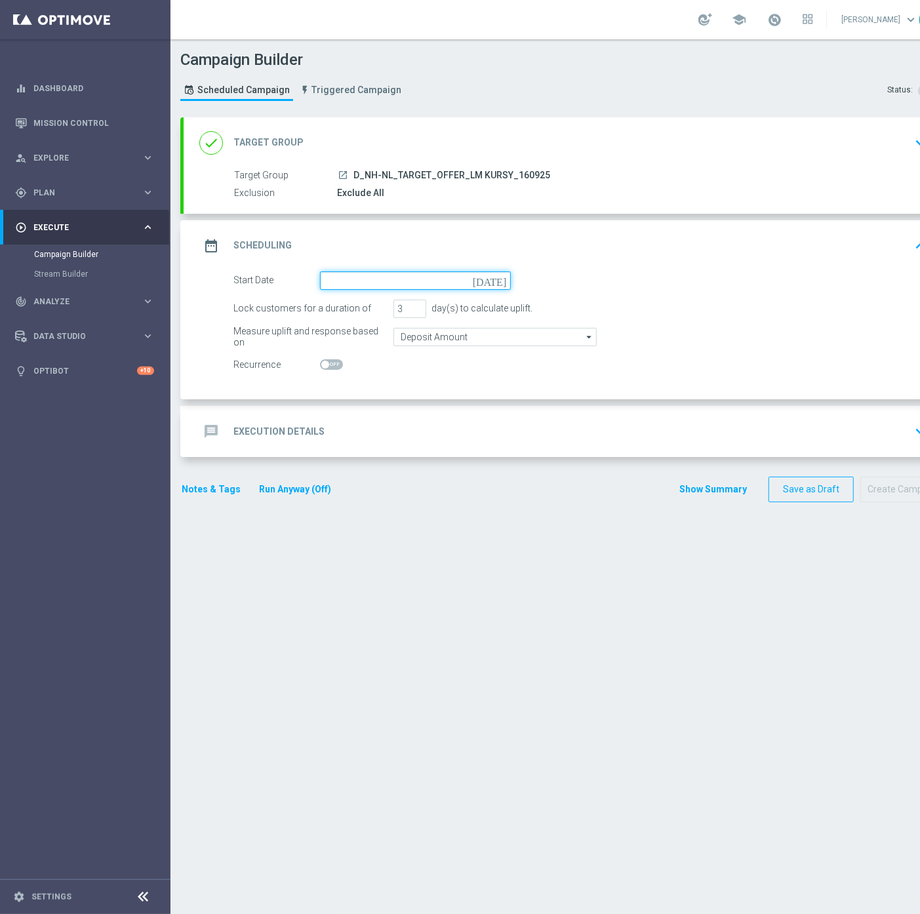
click at [355, 271] on input at bounding box center [415, 280] width 191 height 18
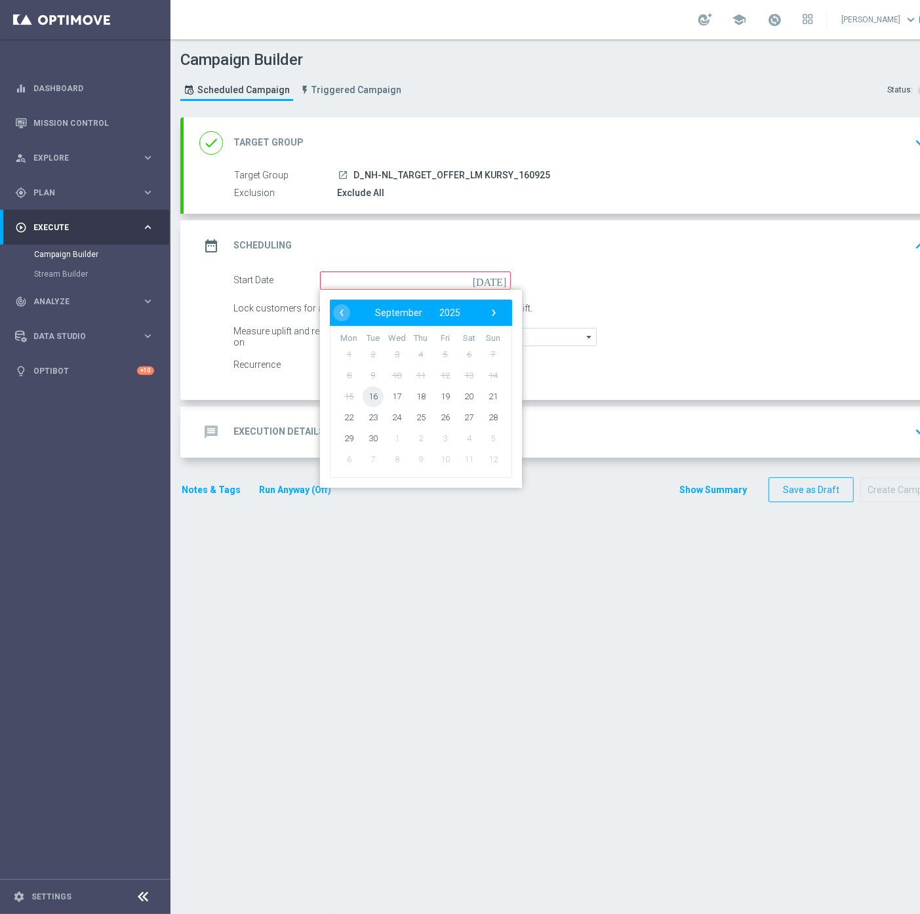
click at [374, 395] on span "16" at bounding box center [372, 395] width 21 height 21
type input "[DATE]"
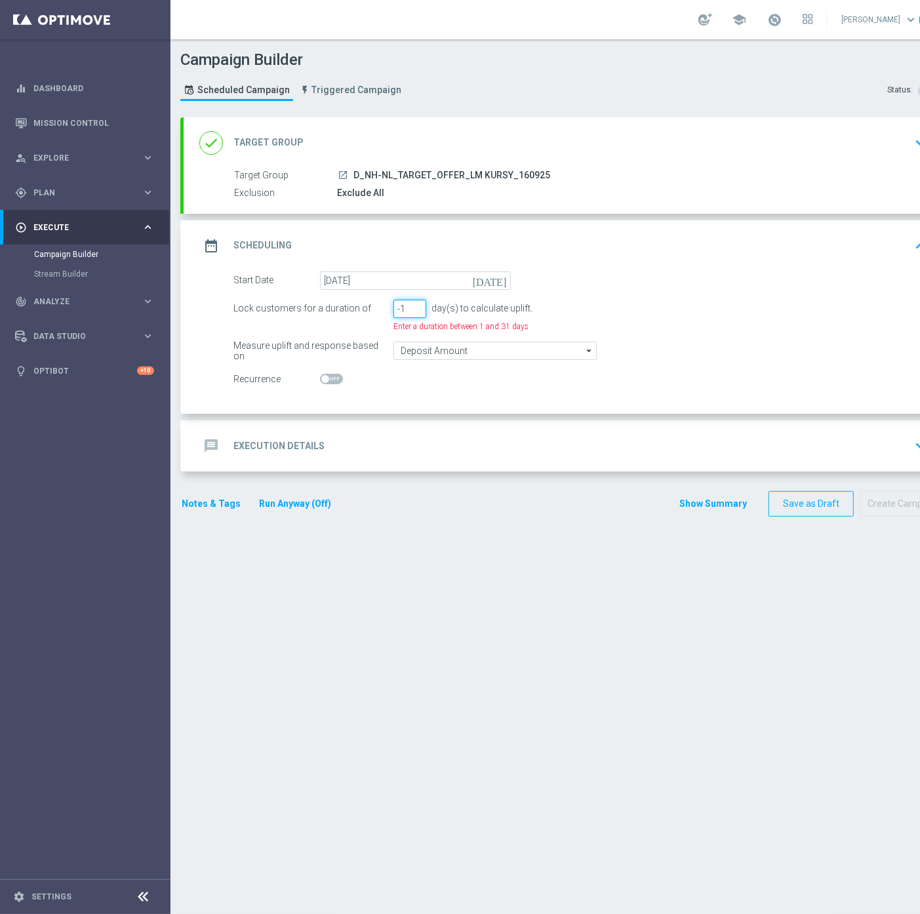
drag, startPoint x: 414, startPoint y: 309, endPoint x: 392, endPoint y: 316, distance: 22.8
click at [393, 316] on input "-1" at bounding box center [409, 309] width 33 height 18
click at [416, 303] on input "0" at bounding box center [409, 309] width 33 height 18
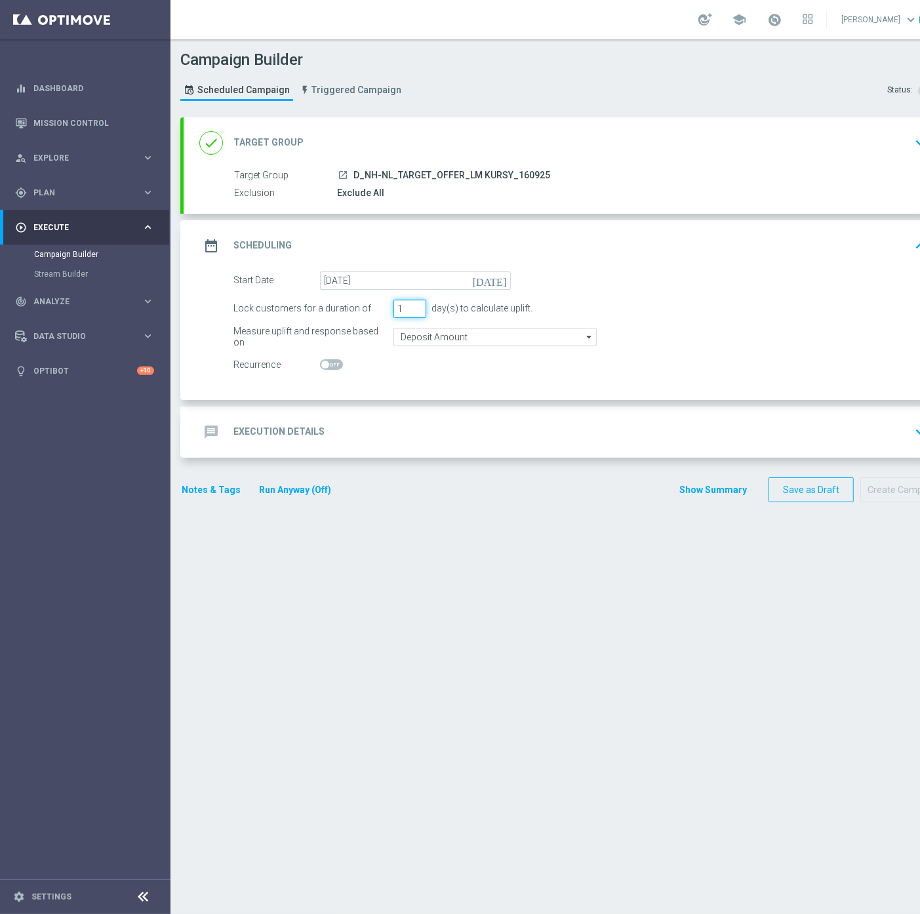
type input "1"
click at [416, 303] on input "1" at bounding box center [409, 309] width 33 height 18
click at [416, 336] on input "Deposit Amount" at bounding box center [494, 337] width 203 height 18
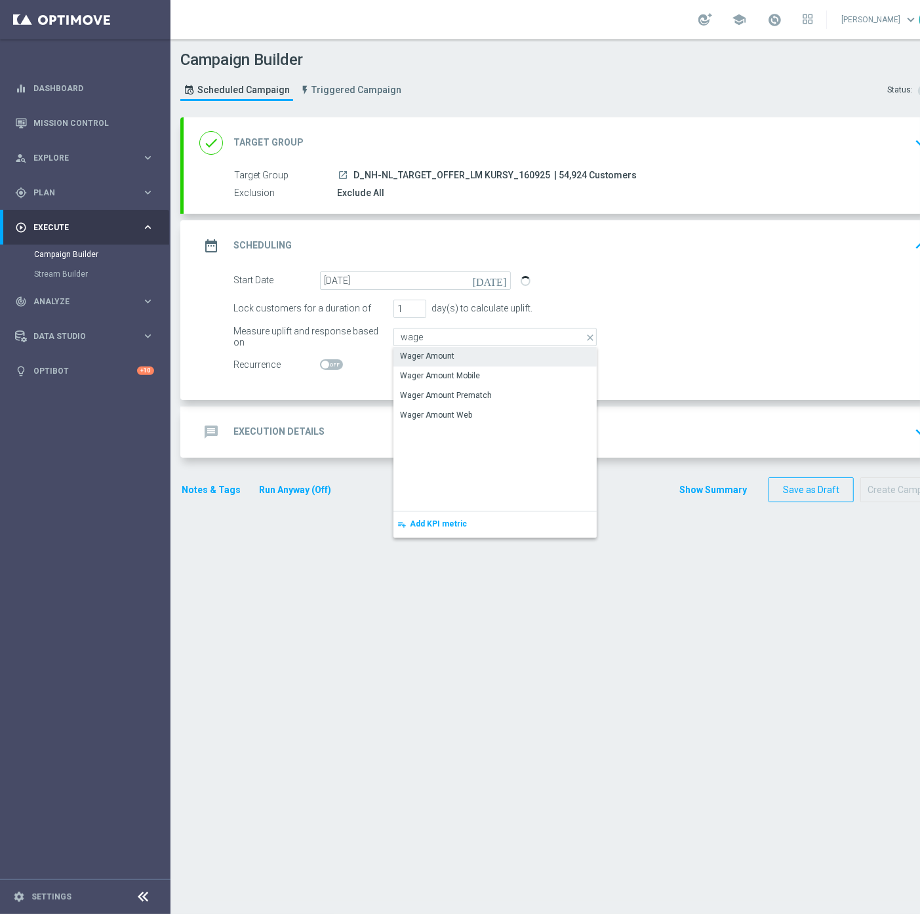
click at [431, 350] on div "Wager Amount" at bounding box center [427, 356] width 54 height 12
type input "Wager Amount"
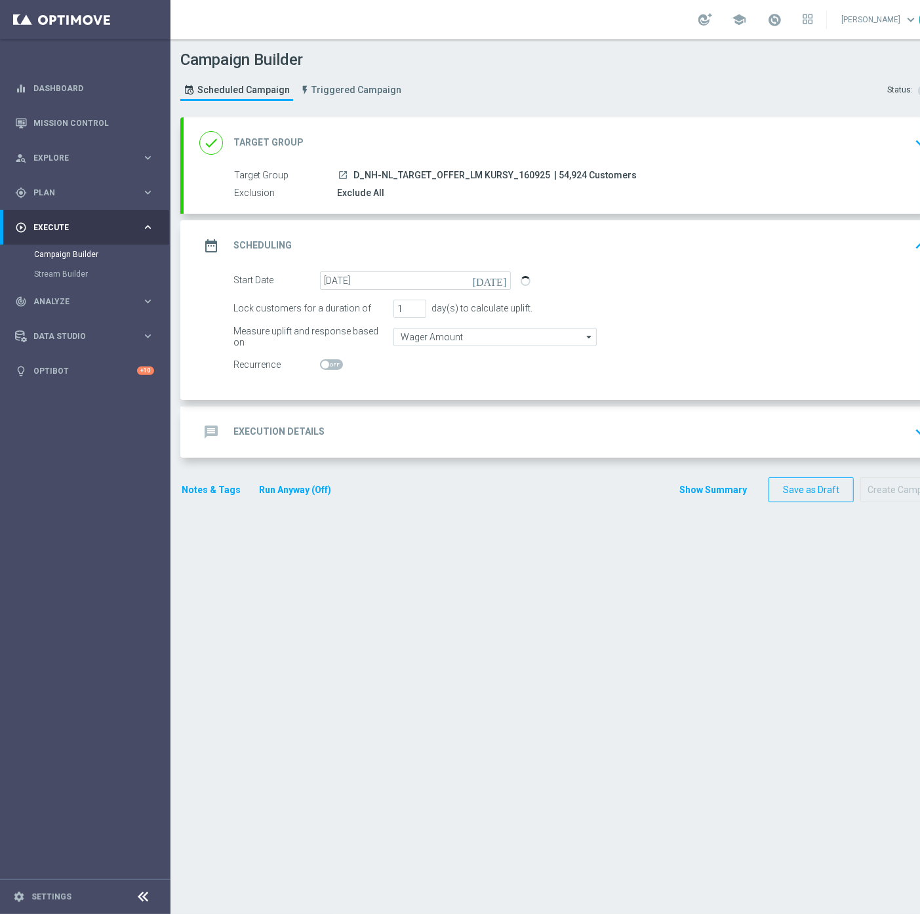
click at [368, 420] on div "message Execution Details keyboard_arrow_down" at bounding box center [565, 431] width 732 height 25
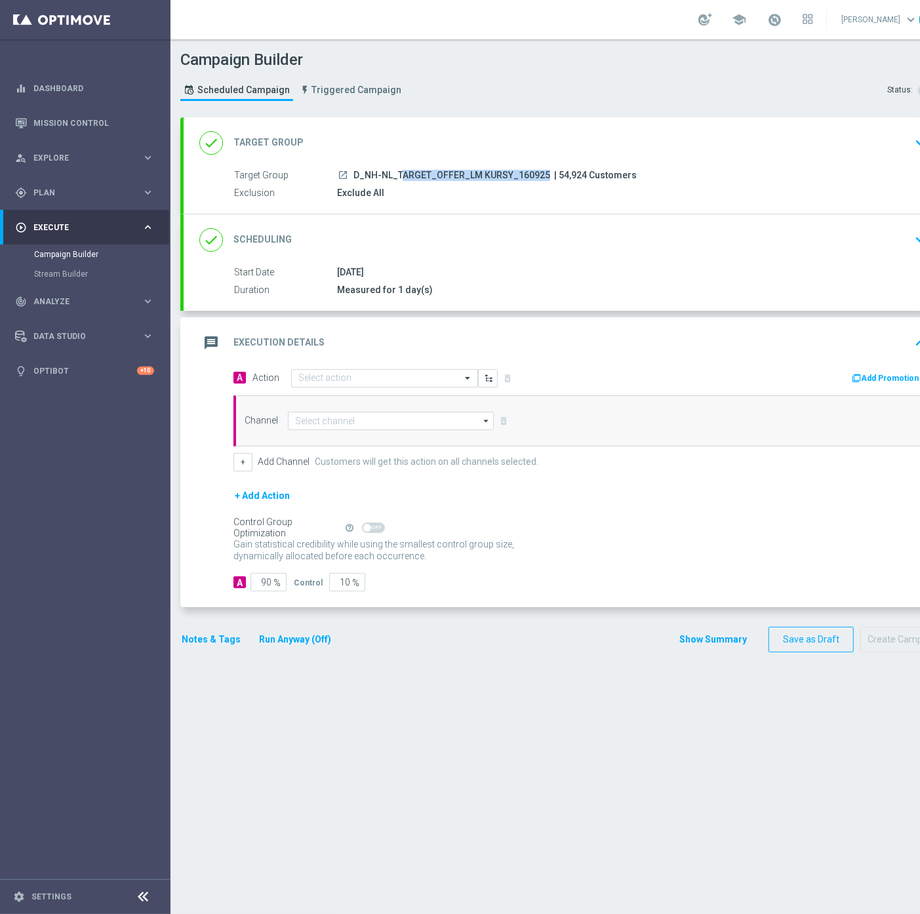
drag, startPoint x: 545, startPoint y: 174, endPoint x: 353, endPoint y: 171, distance: 192.7
click at [353, 171] on div "launch D_NH-NL_TARGET_OFFER_LM KURSY_160925 | 54,924 Customers" at bounding box center [629, 174] width 585 height 13
copy div "D_NH-NL_TARGET_OFFER_LM KURSY_160925"
click at [570, 149] on div "done Target Group keyboard_arrow_down" at bounding box center [565, 142] width 732 height 25
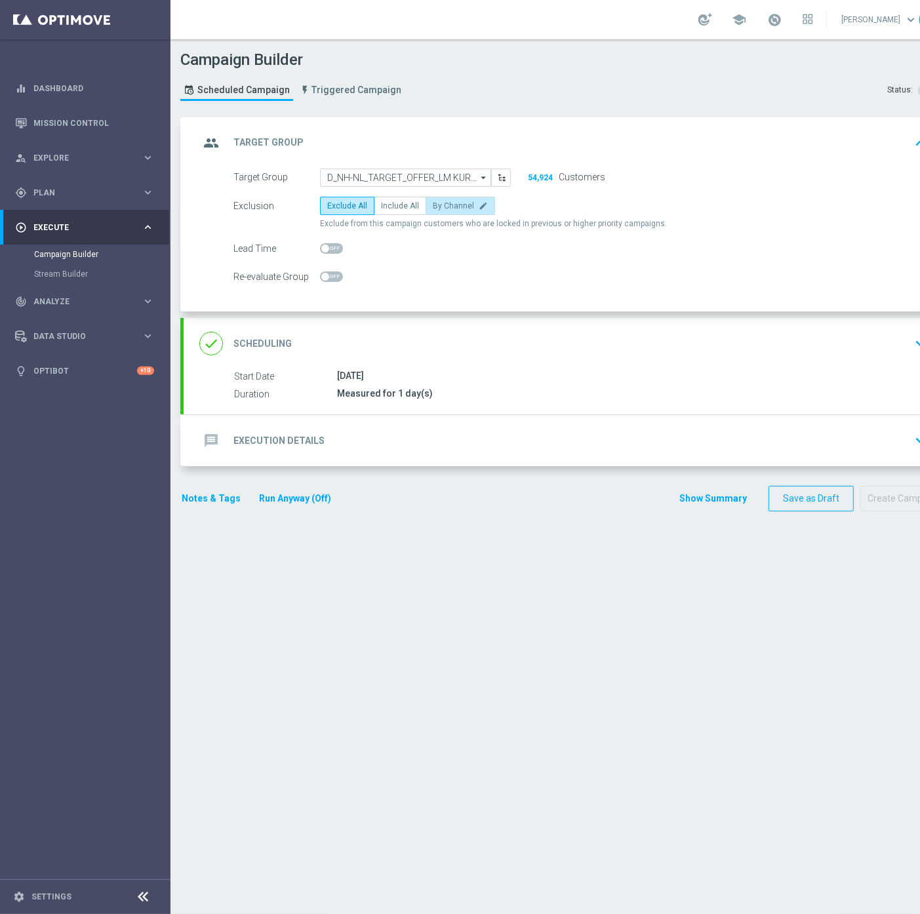
click at [466, 198] on label "By Channel edit" at bounding box center [459, 206] width 69 height 18
click at [441, 204] on input "By Channel edit" at bounding box center [437, 208] width 9 height 9
radio input "true"
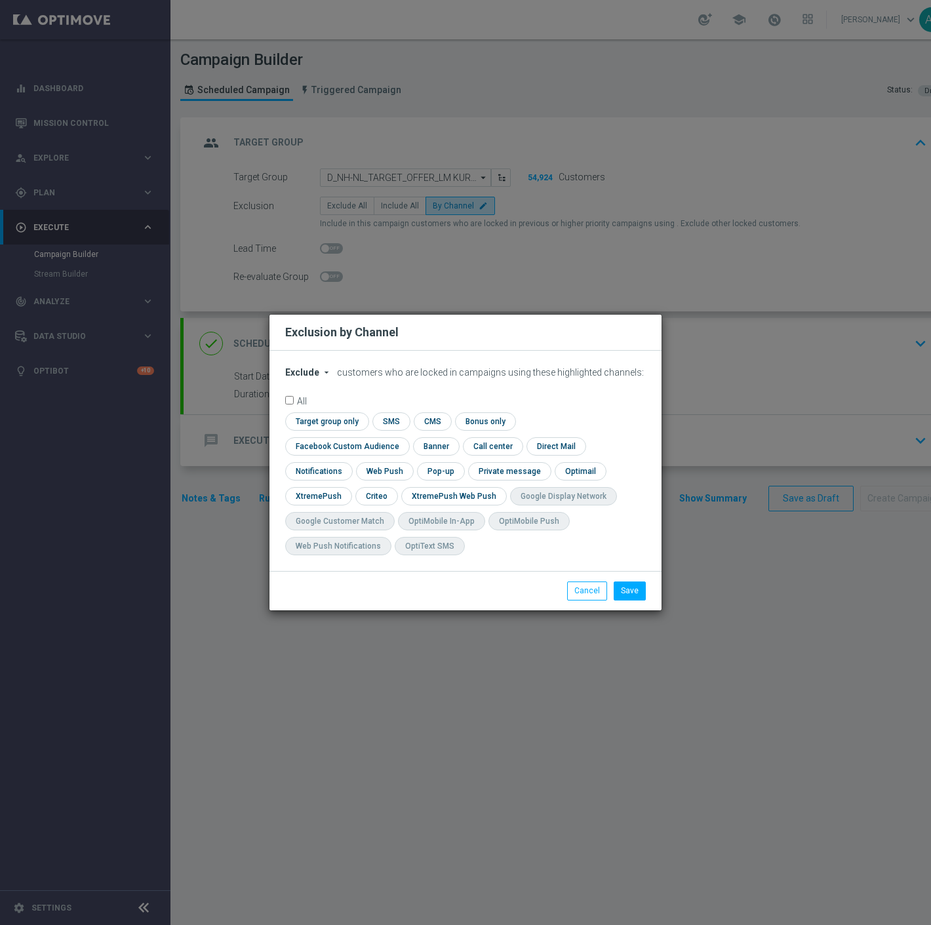
click at [309, 378] on span "Exclude" at bounding box center [302, 372] width 34 height 10
click at [0, 0] on span "Include" at bounding box center [0, 0] width 0 height 0
click at [404, 437] on input "checkbox" at bounding box center [344, 446] width 119 height 18
checkbox input "true"
click at [368, 496] on input "checkbox" at bounding box center [375, 496] width 41 height 18
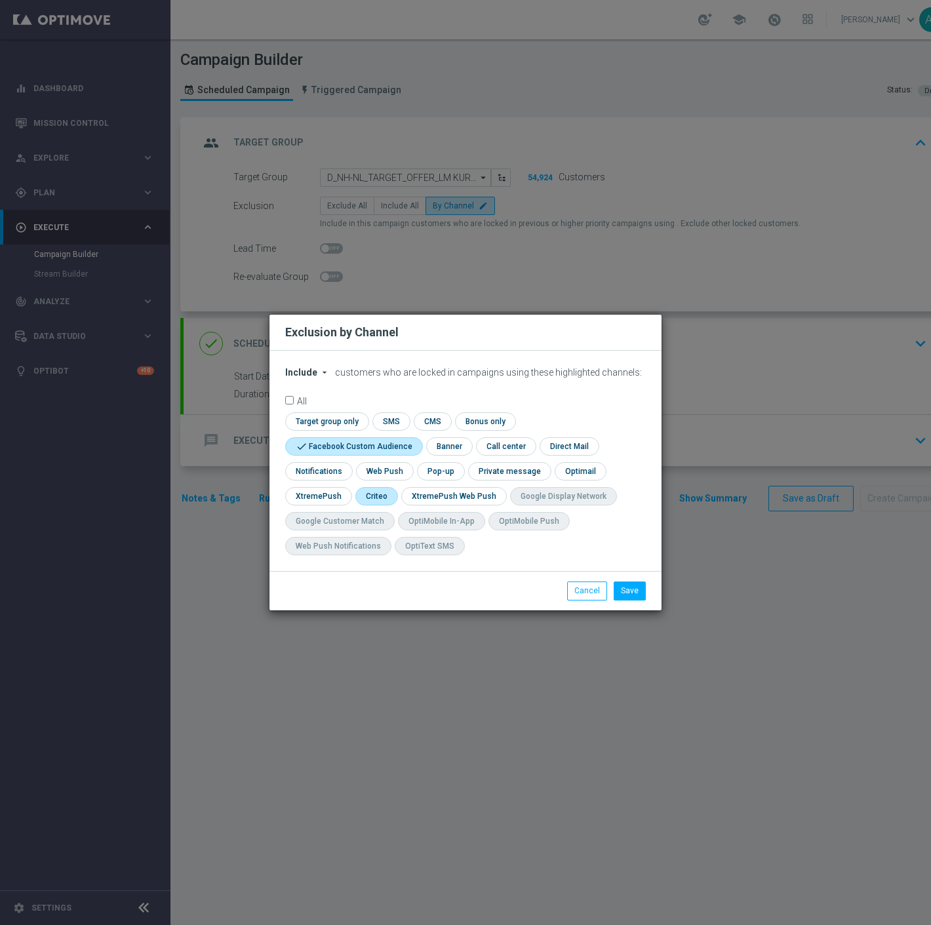
checkbox input "true"
click at [644, 598] on button "Save" at bounding box center [629, 590] width 32 height 18
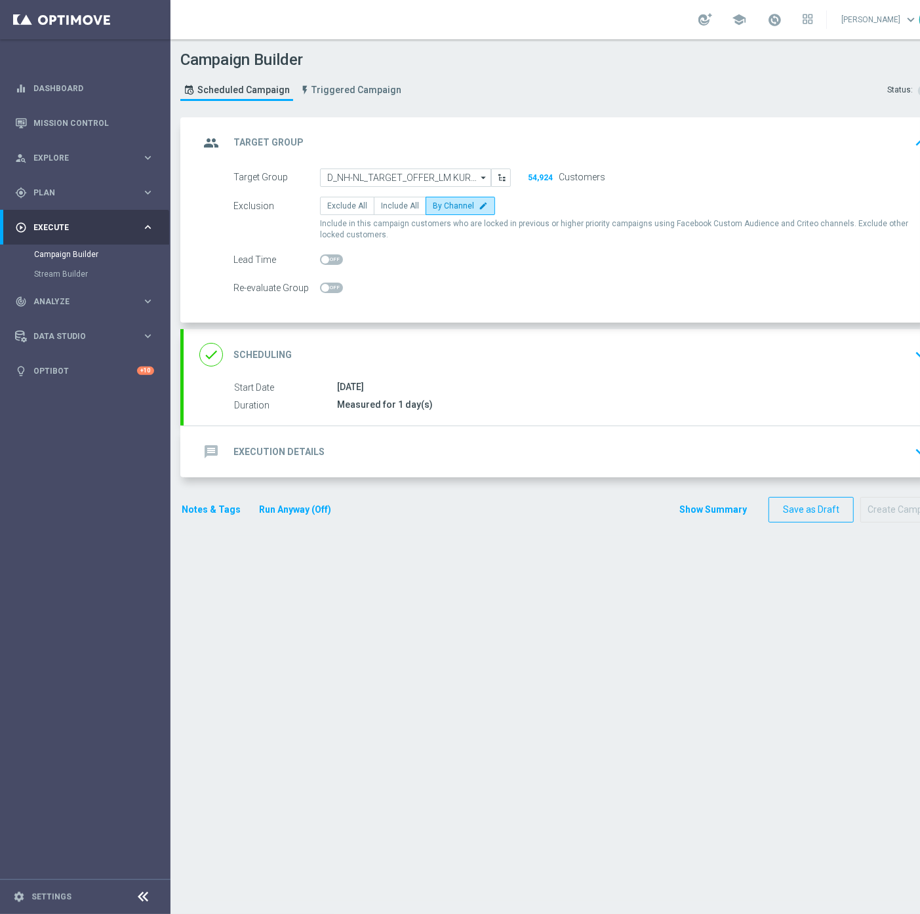
click at [440, 454] on div "message Execution Details keyboard_arrow_down" at bounding box center [565, 451] width 732 height 25
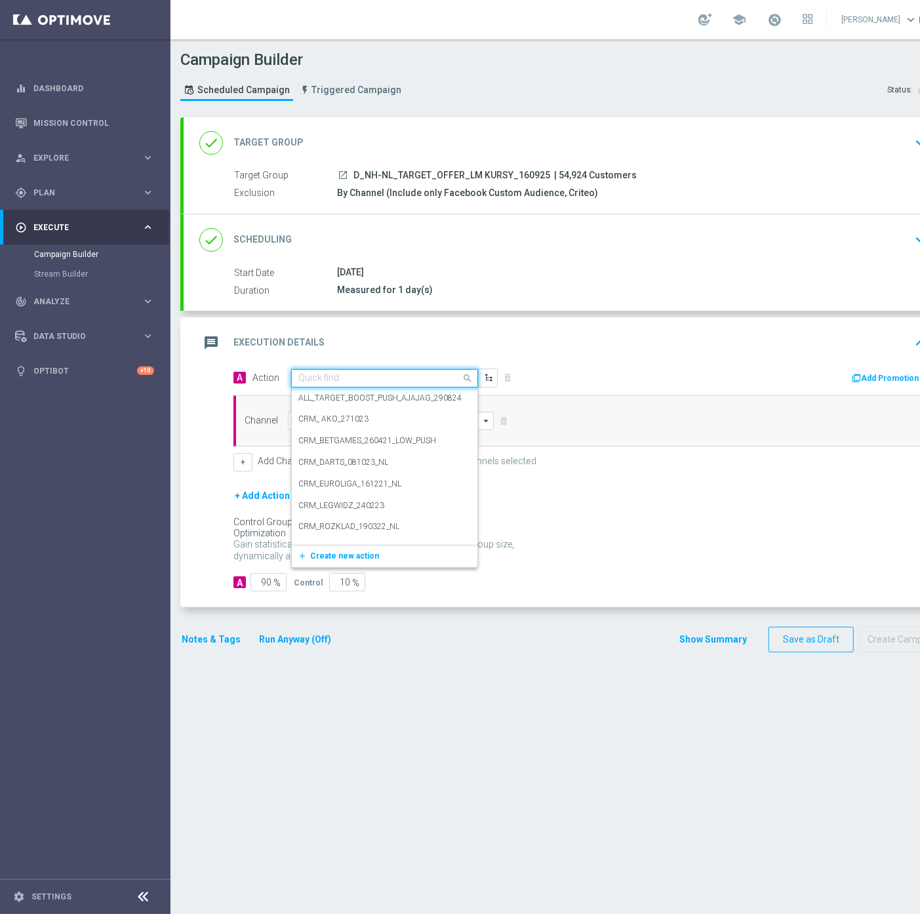
click at [319, 379] on input "text" at bounding box center [371, 378] width 146 height 11
paste input "D_NH-NL_TARGET_OFFER_LM KURSY_160925"
type input "D_NH-NL_TARGET_OFFER_LM KURSY_160925"
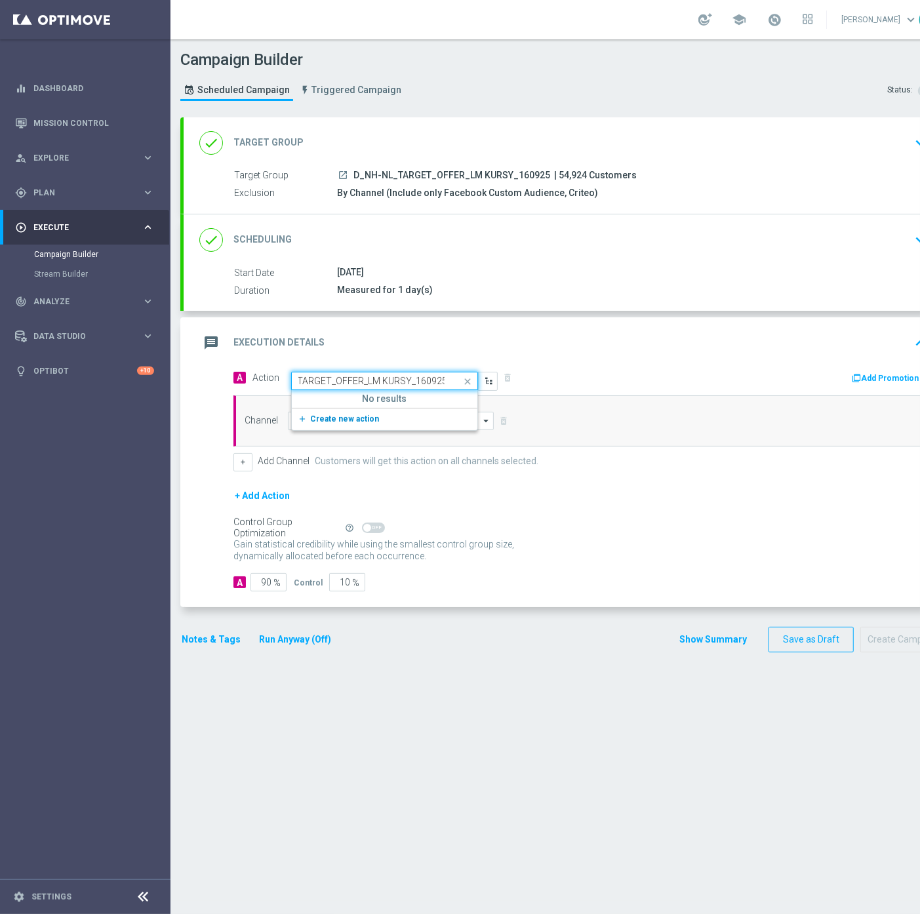
click at [343, 412] on button "add_new Create new action" at bounding box center [382, 419] width 181 height 15
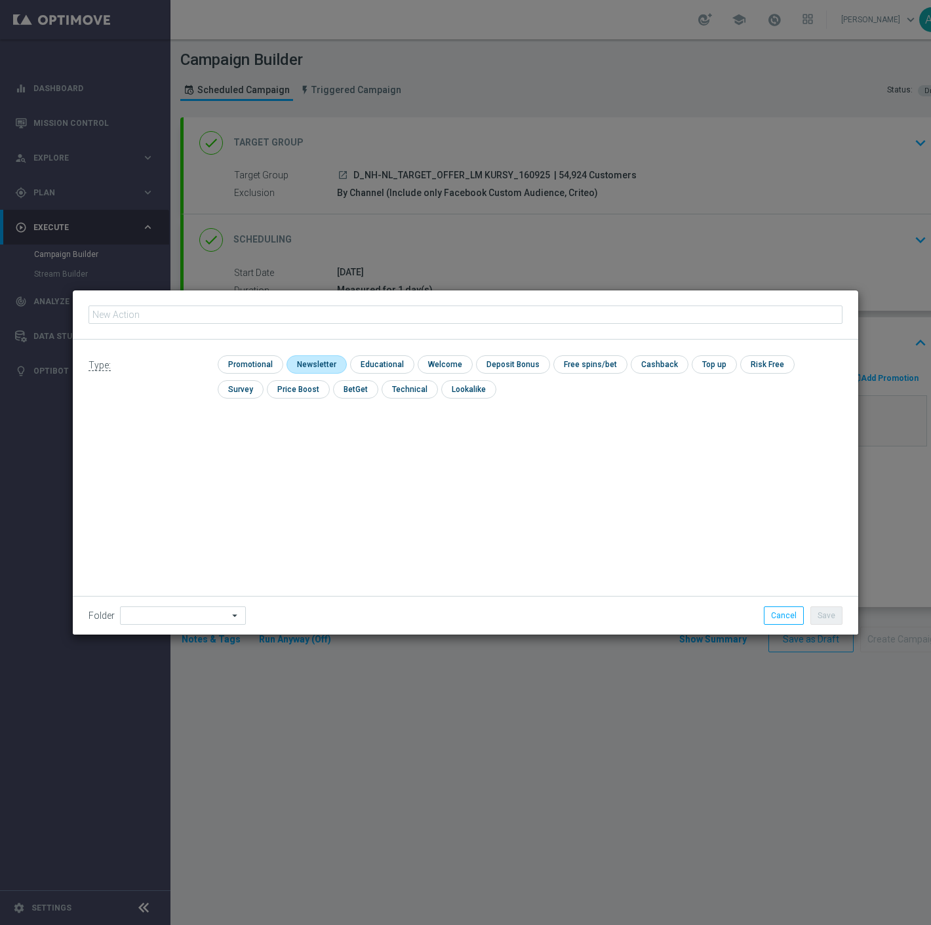
type input "D_NH-NL_TARGET_OFFER_LM KURSY_160925"
click at [225, 358] on input "checkbox" at bounding box center [249, 364] width 62 height 18
click at [258, 359] on input "checkbox" at bounding box center [255, 364] width 75 height 18
checkbox input "false"
click at [311, 367] on input "checkbox" at bounding box center [314, 364] width 57 height 18
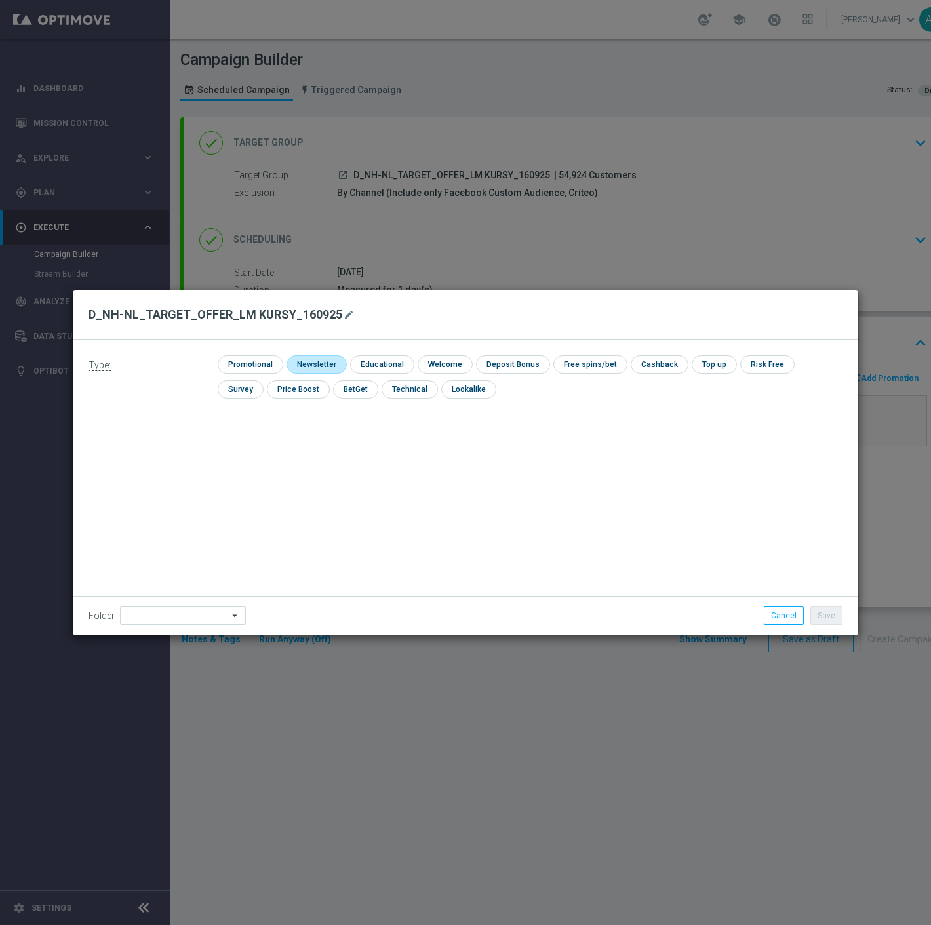
checkbox input "true"
click at [144, 616] on input at bounding box center [183, 615] width 126 height 18
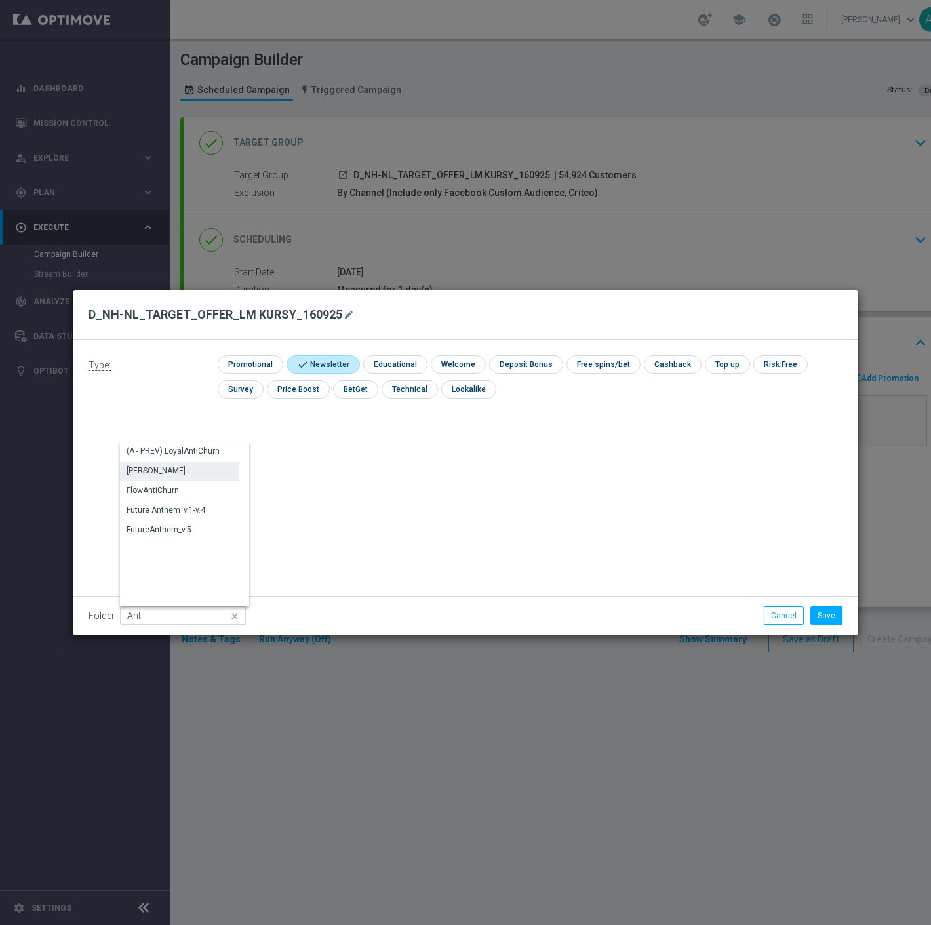
click at [168, 471] on div "Antoni L." at bounding box center [179, 470] width 119 height 18
type input "Antoni L."
click at [834, 607] on button "Save" at bounding box center [826, 615] width 32 height 18
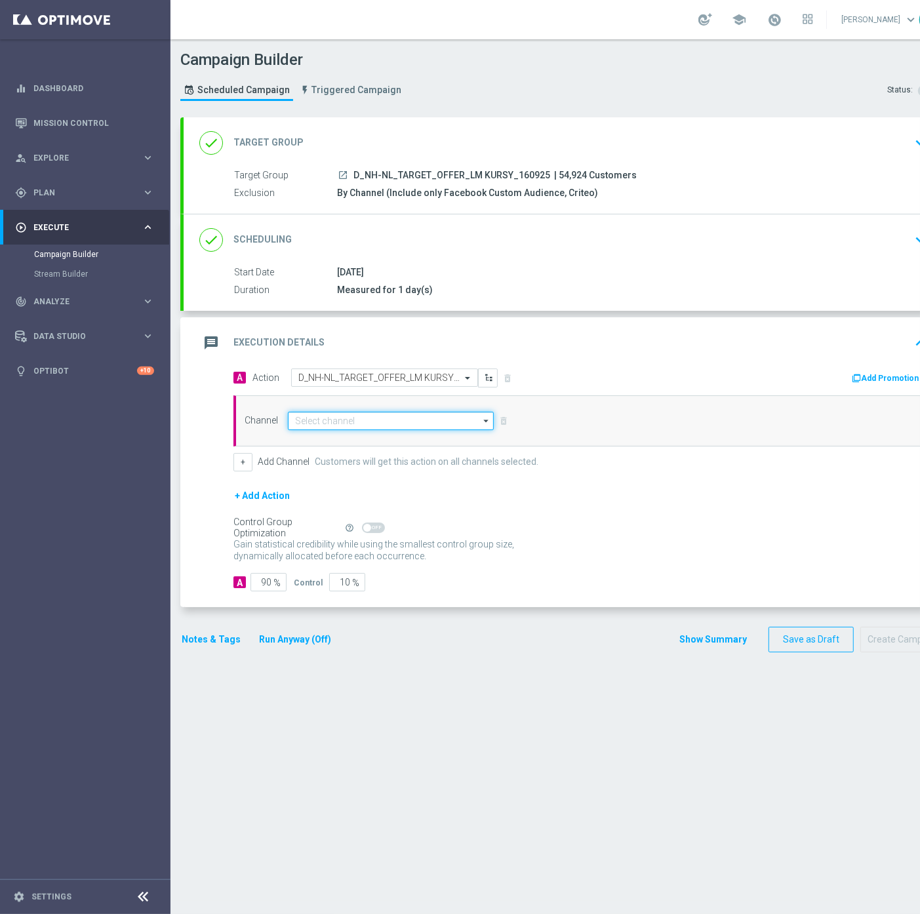
click at [326, 416] on input at bounding box center [391, 421] width 206 height 18
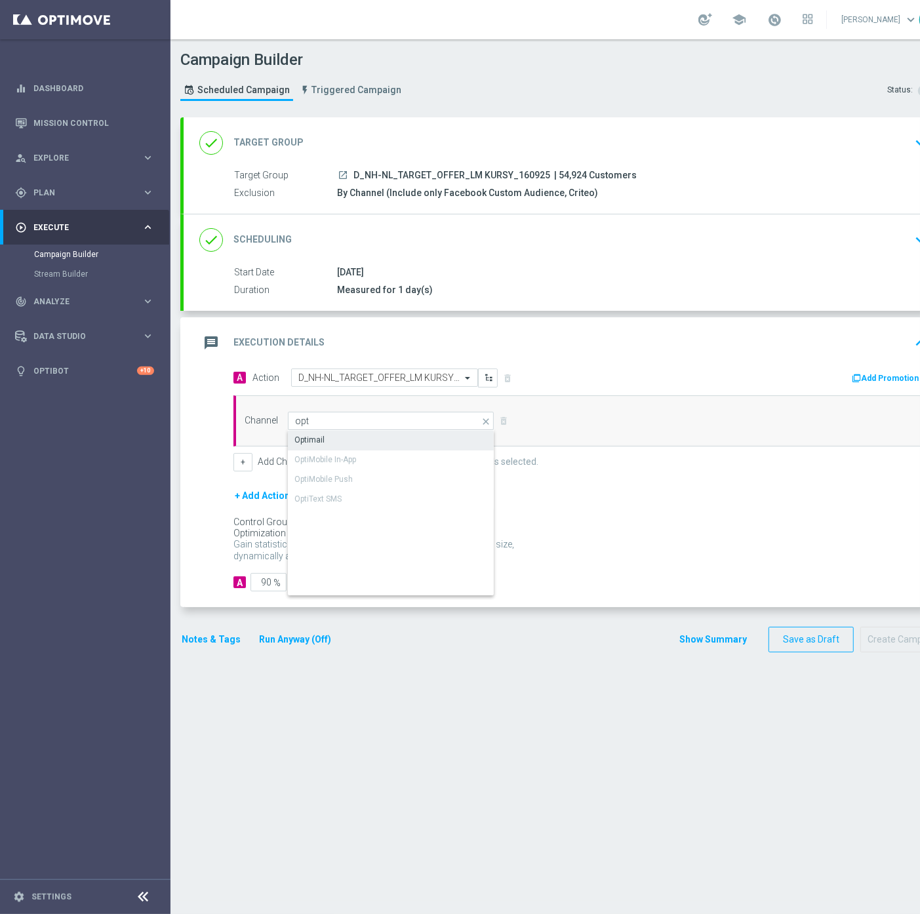
click at [334, 444] on div "Optimail" at bounding box center [391, 440] width 206 height 18
type input "Optimail"
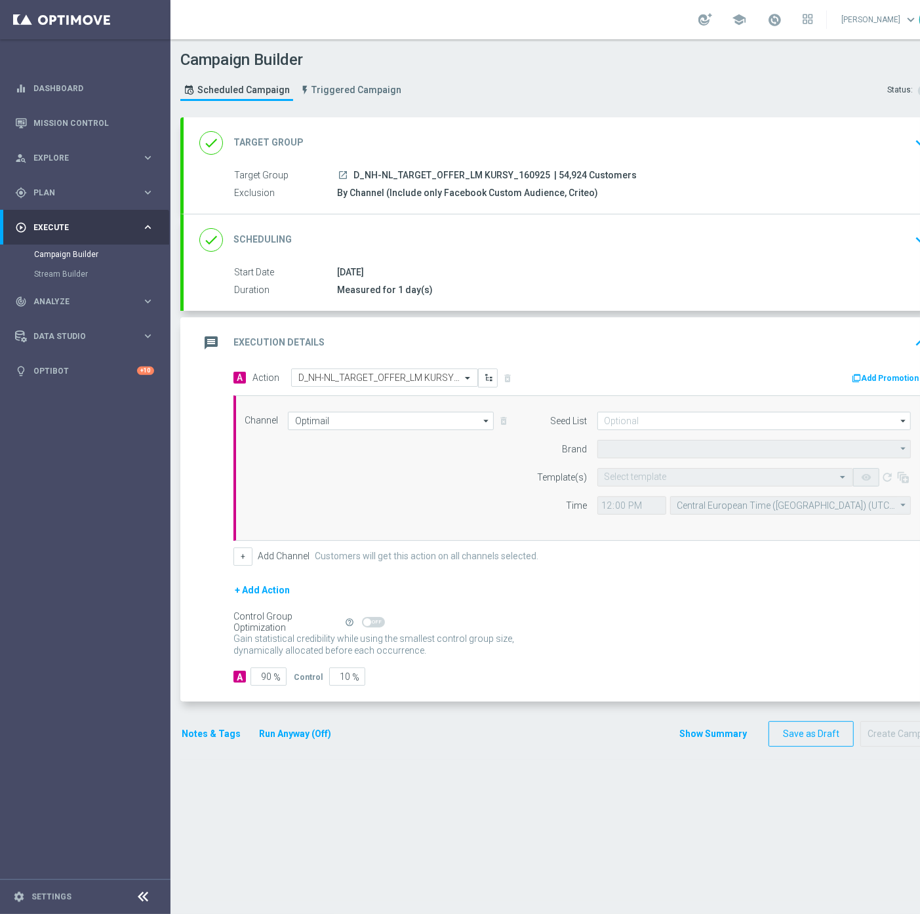
type input "STS"
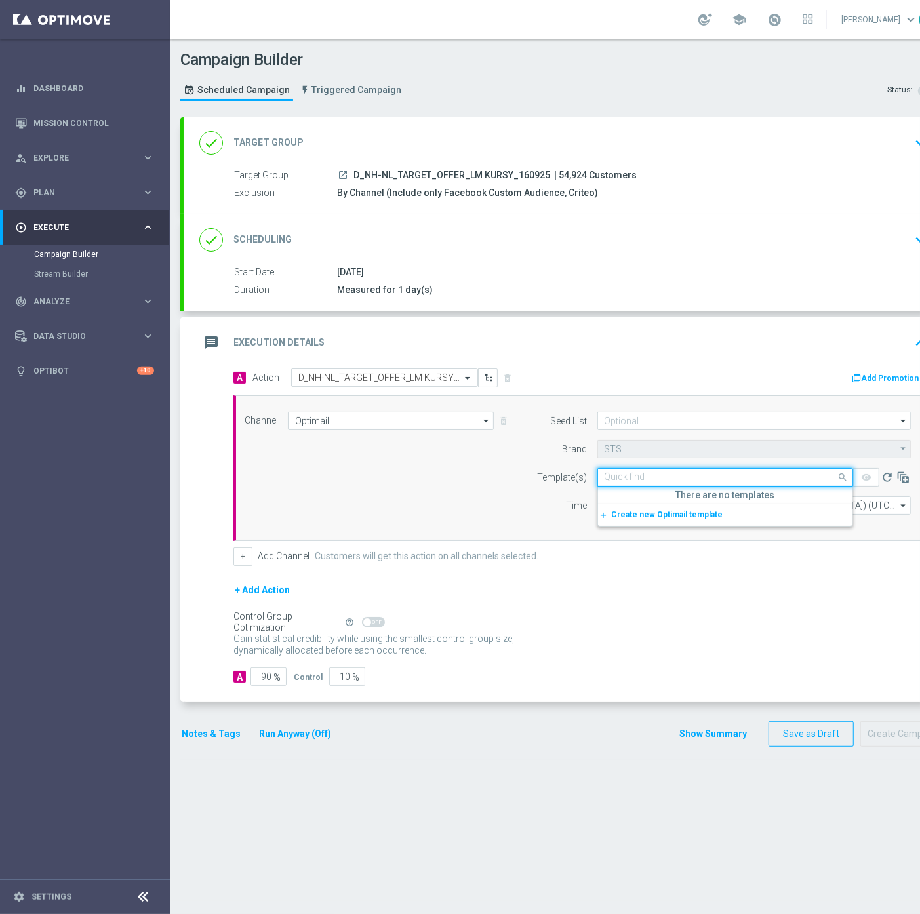
click at [669, 468] on div "Quick find" at bounding box center [725, 477] width 256 height 18
paste input "D_NH-NL_TARGET_OFFER_LM KURSY_160925"
click at [695, 492] on label "D_NH-NL_TARGET_OFFER_LM KURSY_160925" at bounding box center [687, 497] width 166 height 11
type input "D_NH-NL_TARGET_OFFER_LM KURSY_160925"
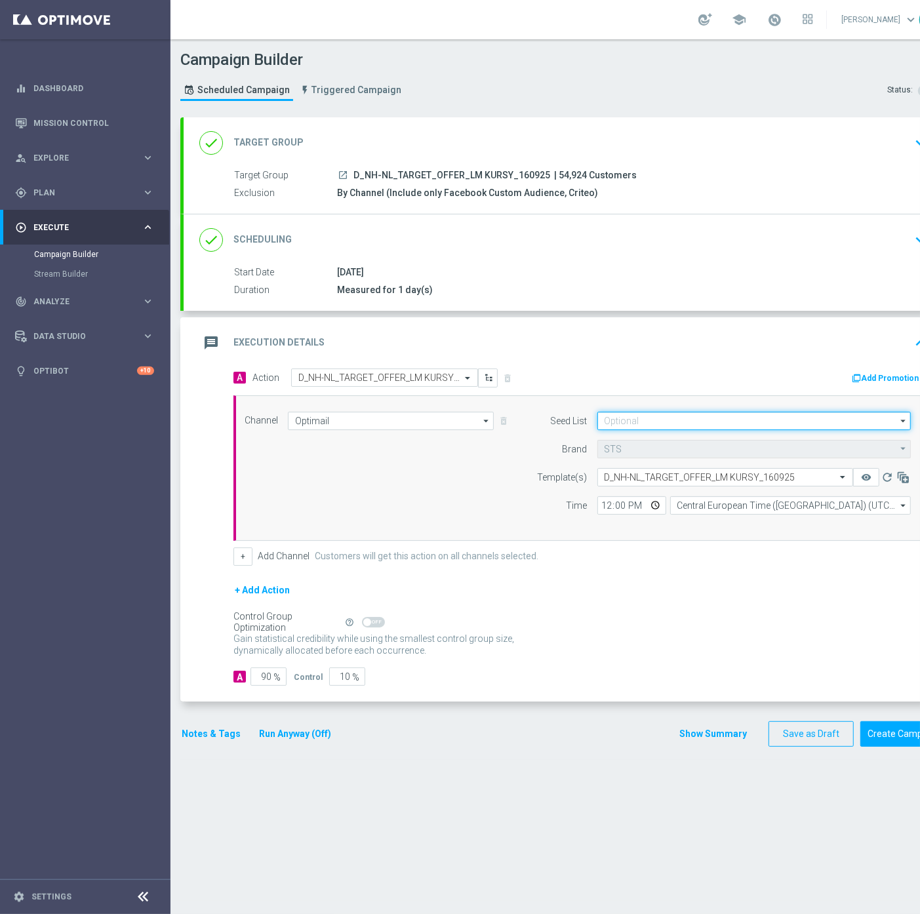
click at [634, 421] on input at bounding box center [753, 421] width 313 height 18
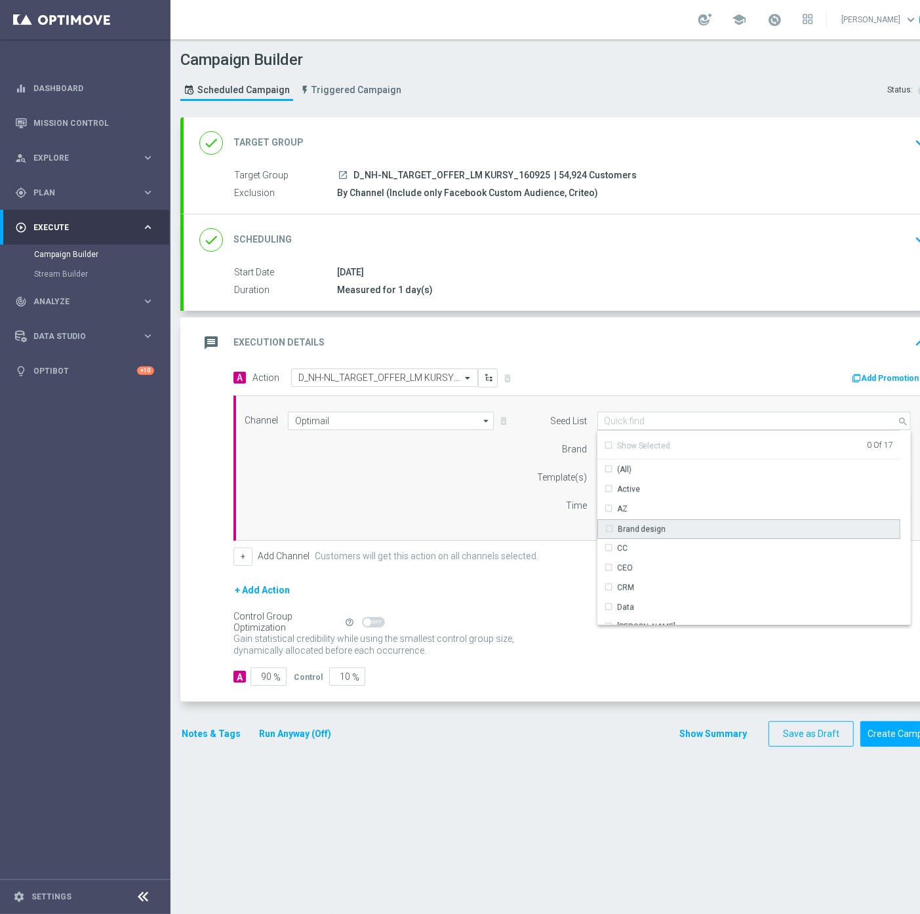
click at [628, 524] on div "Brand design" at bounding box center [641, 529] width 49 height 12
click at [656, 516] on div "Reactivation" at bounding box center [640, 517] width 46 height 12
click at [671, 722] on div "Notes & Tags Run Anyway (Off) Show Summary Save as Draft Create Campaign" at bounding box center [563, 734] width 767 height 26
type input "Selected 2 of 17"
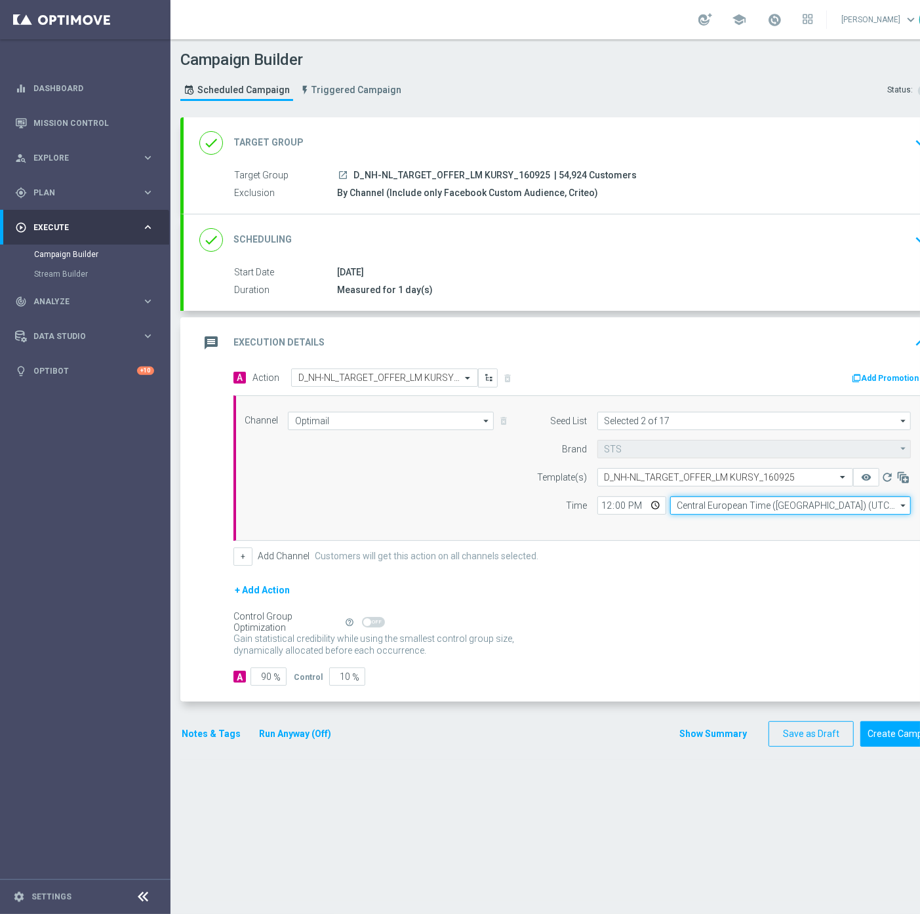
click at [670, 505] on input "Central European Time (Warsaw) (UTC +02:00)" at bounding box center [790, 505] width 241 height 18
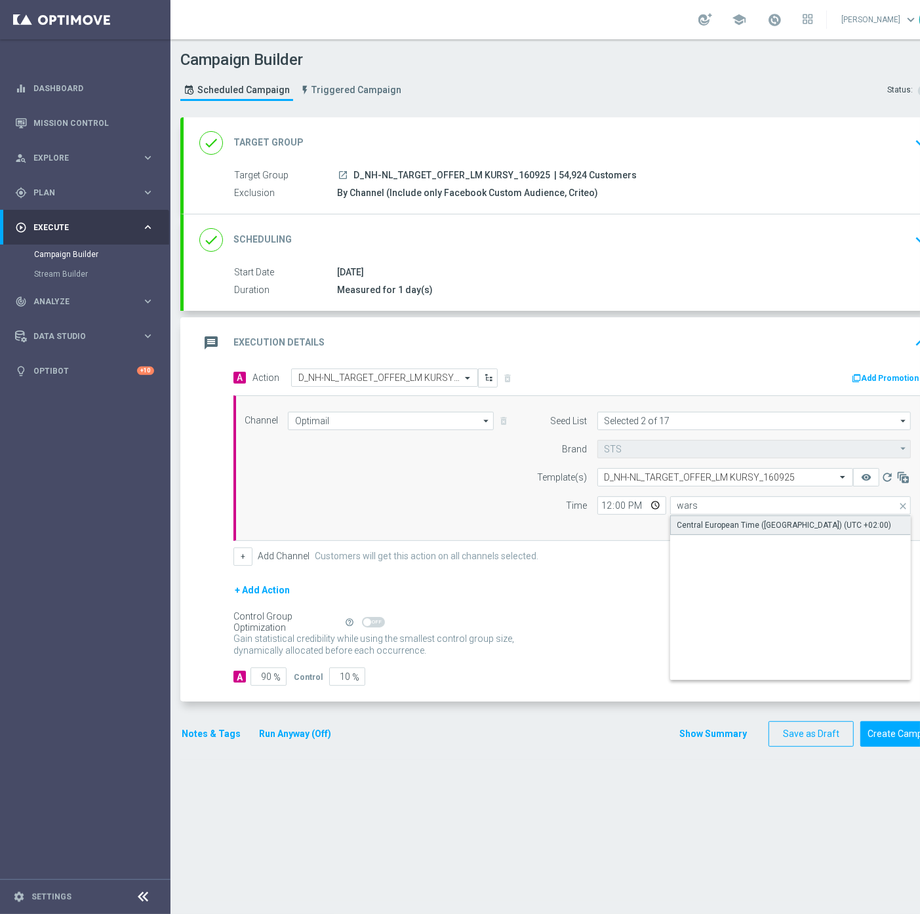
click at [691, 522] on div "Central European Time (Warsaw) (UTC +02:00)" at bounding box center [784, 525] width 214 height 12
type input "Central European Time (Warsaw) (UTC +02:00)"
click at [605, 505] on input "12:00" at bounding box center [631, 505] width 69 height 18
type input "16:31"
click at [265, 675] on input "90" at bounding box center [268, 676] width 36 height 18
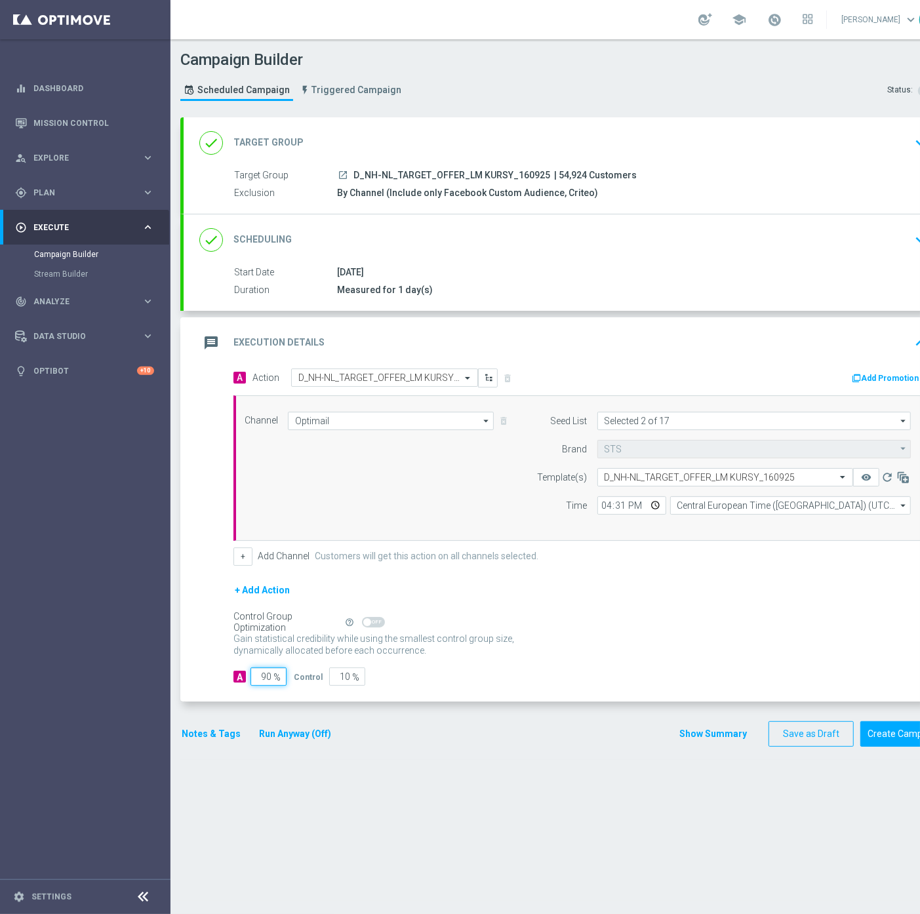
click at [265, 675] on input "90" at bounding box center [268, 676] width 36 height 18
type input "98"
type input "2"
type input "98"
click at [221, 724] on div "Notes & Tags Run Anyway (Off)" at bounding box center [264, 734] width 168 height 26
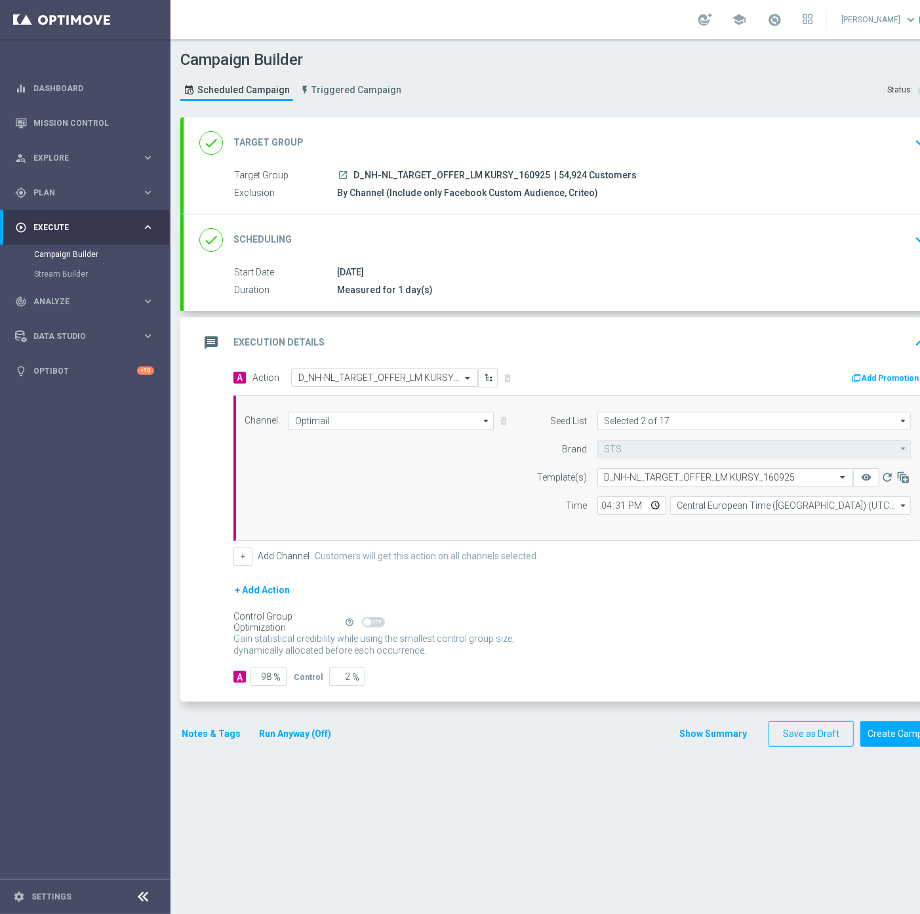
click at [220, 731] on button "Notes & Tags" at bounding box center [211, 734] width 62 height 16
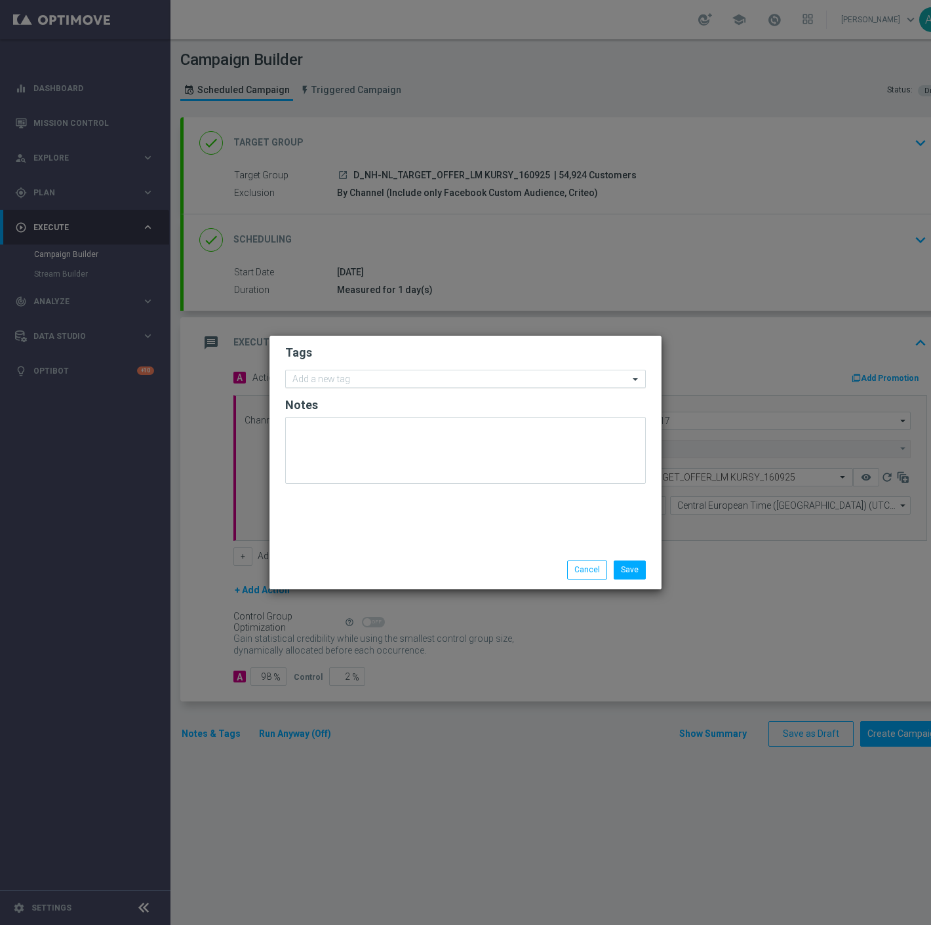
click at [322, 377] on input "text" at bounding box center [460, 379] width 336 height 11
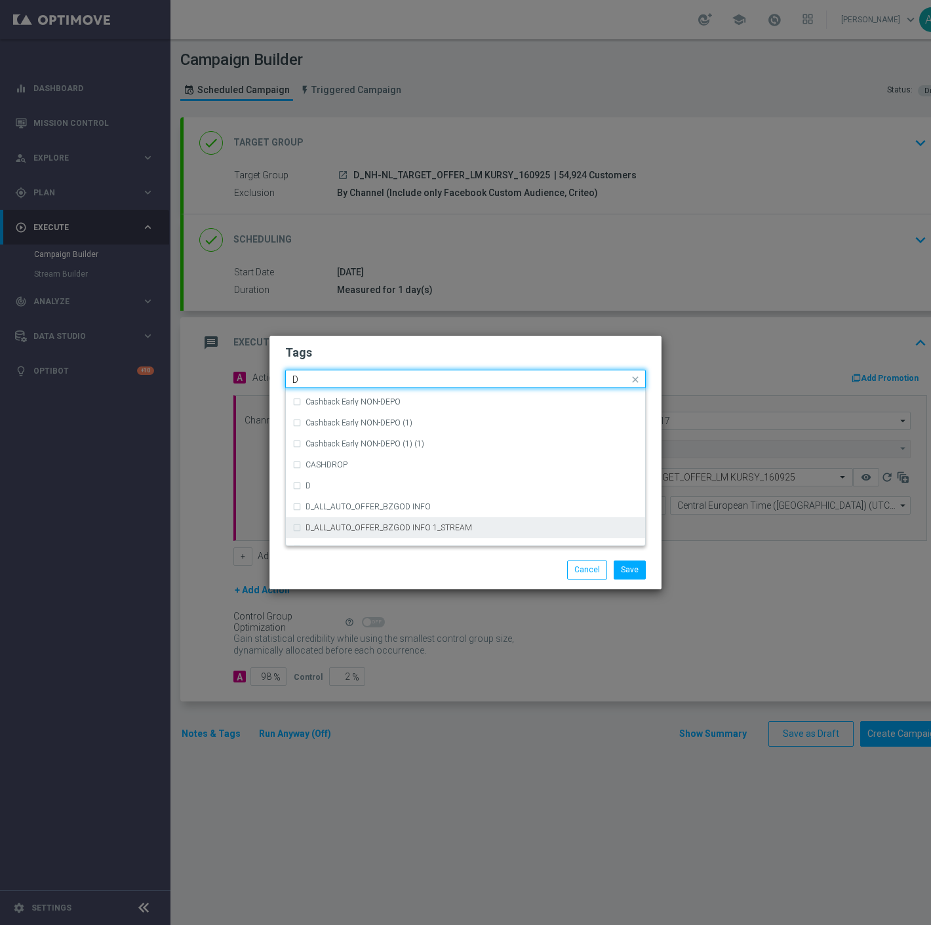
scroll to position [1456, 0]
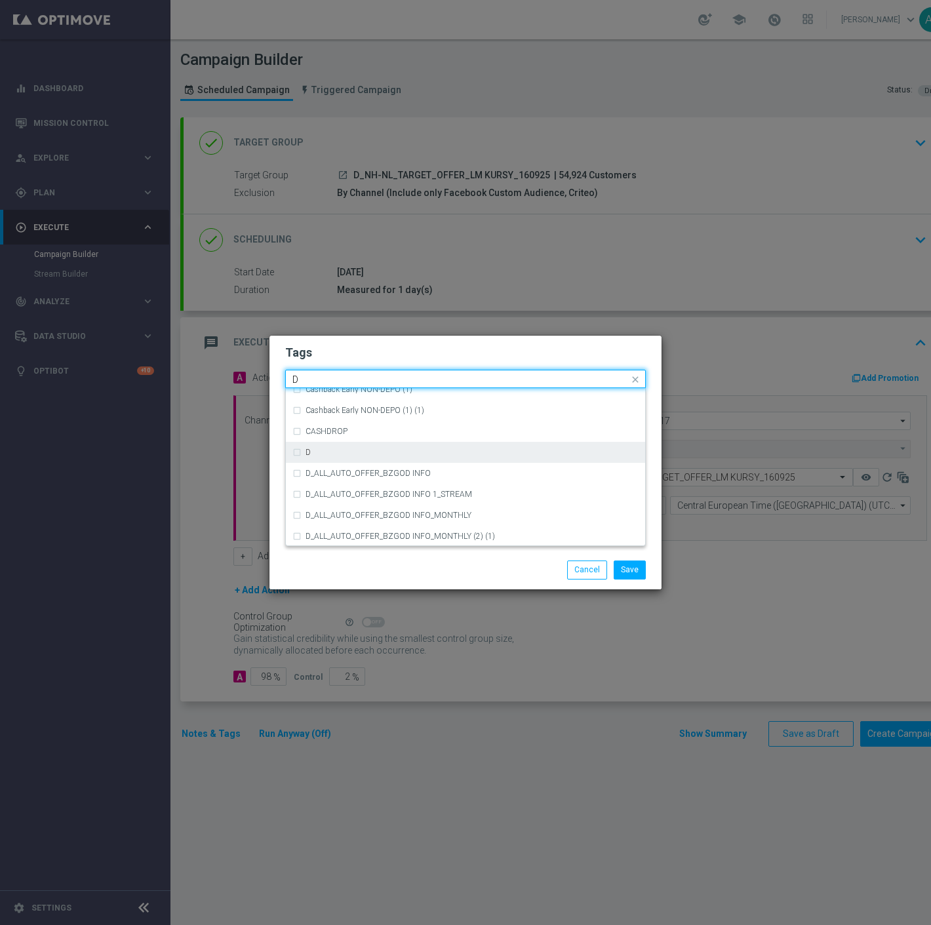
click at [349, 452] on div "D" at bounding box center [471, 452] width 333 height 8
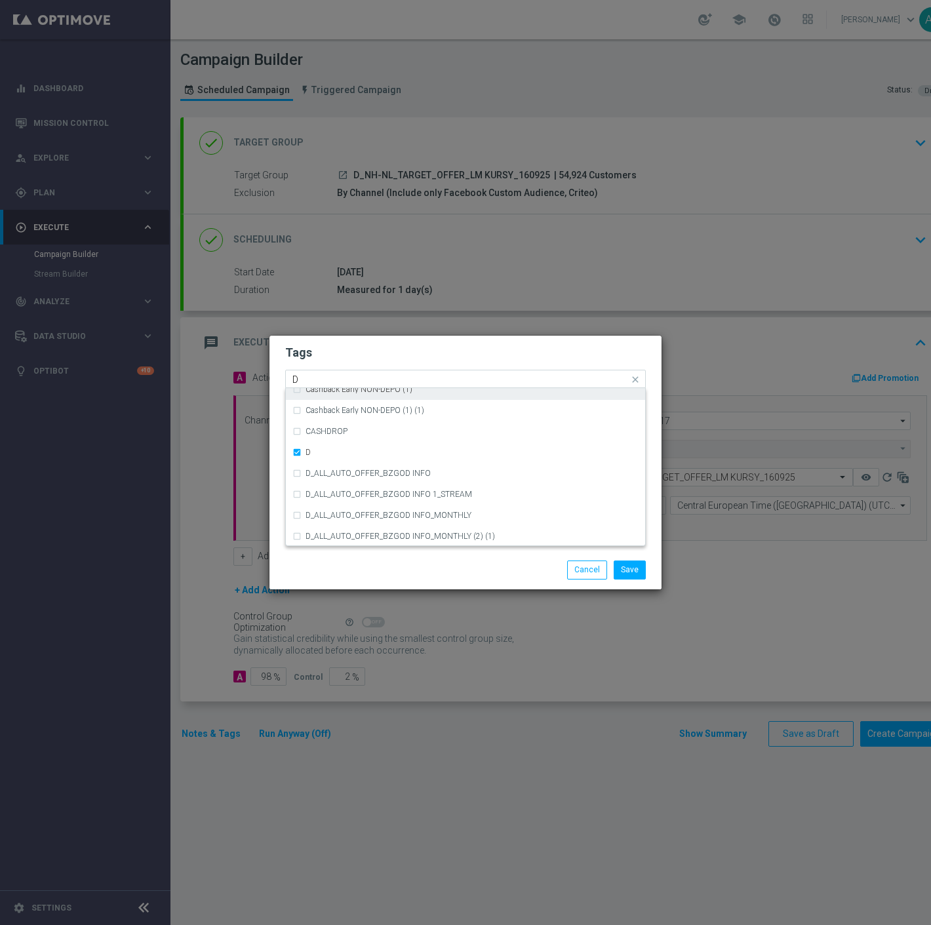
click at [337, 372] on div "Quick find × D D" at bounding box center [457, 379] width 343 height 16
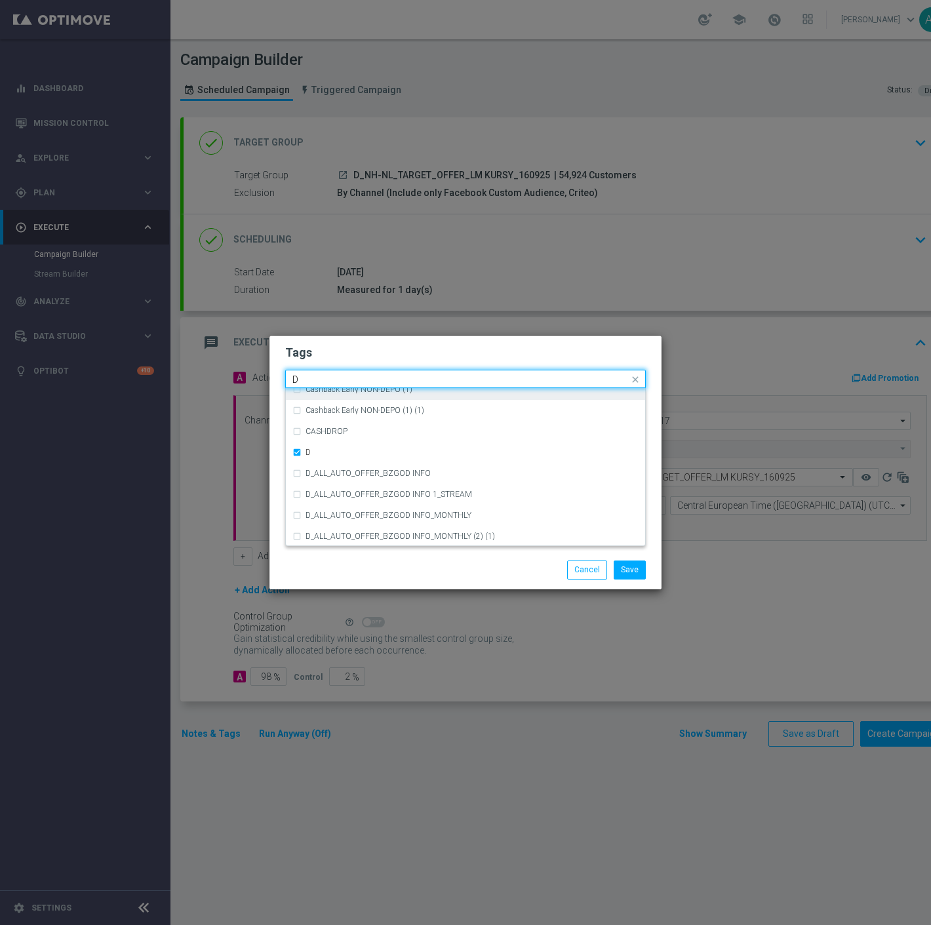
click at [332, 381] on input "D" at bounding box center [460, 379] width 336 height 11
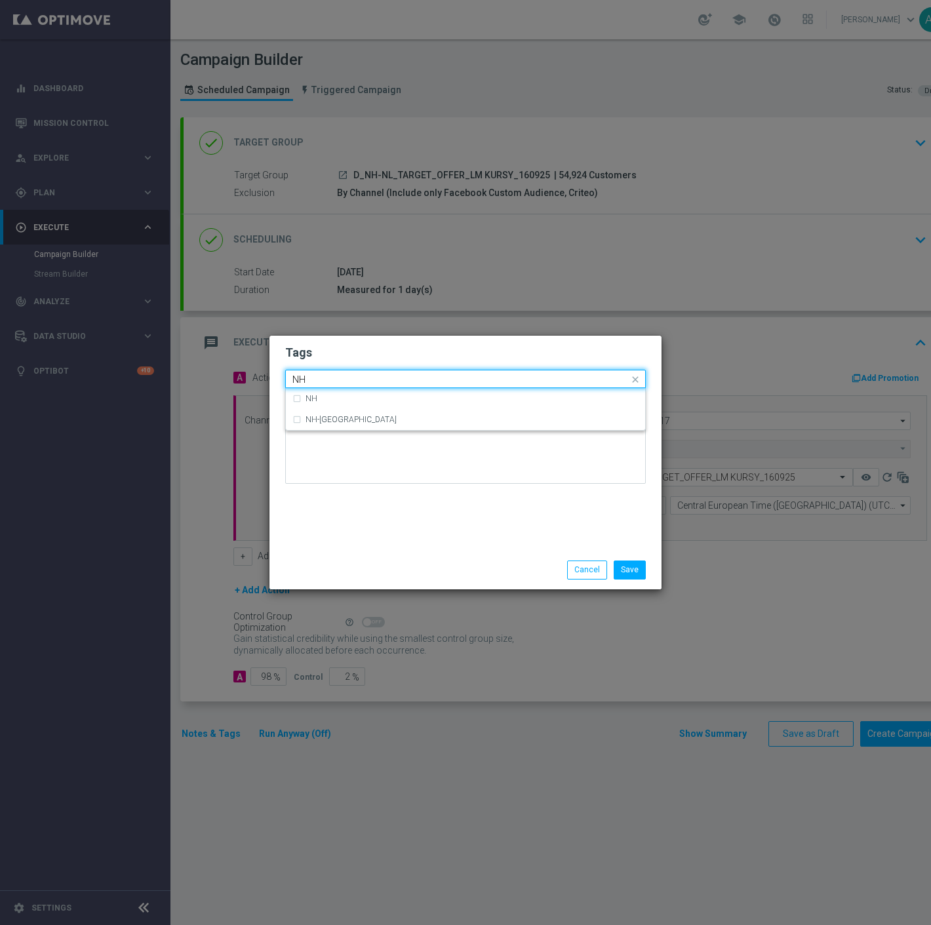
scroll to position [0, 0]
click at [319, 394] on div "NH" at bounding box center [465, 398] width 346 height 21
click at [338, 380] on input "NH" at bounding box center [460, 379] width 336 height 11
click at [311, 442] on label "NL" at bounding box center [310, 441] width 10 height 8
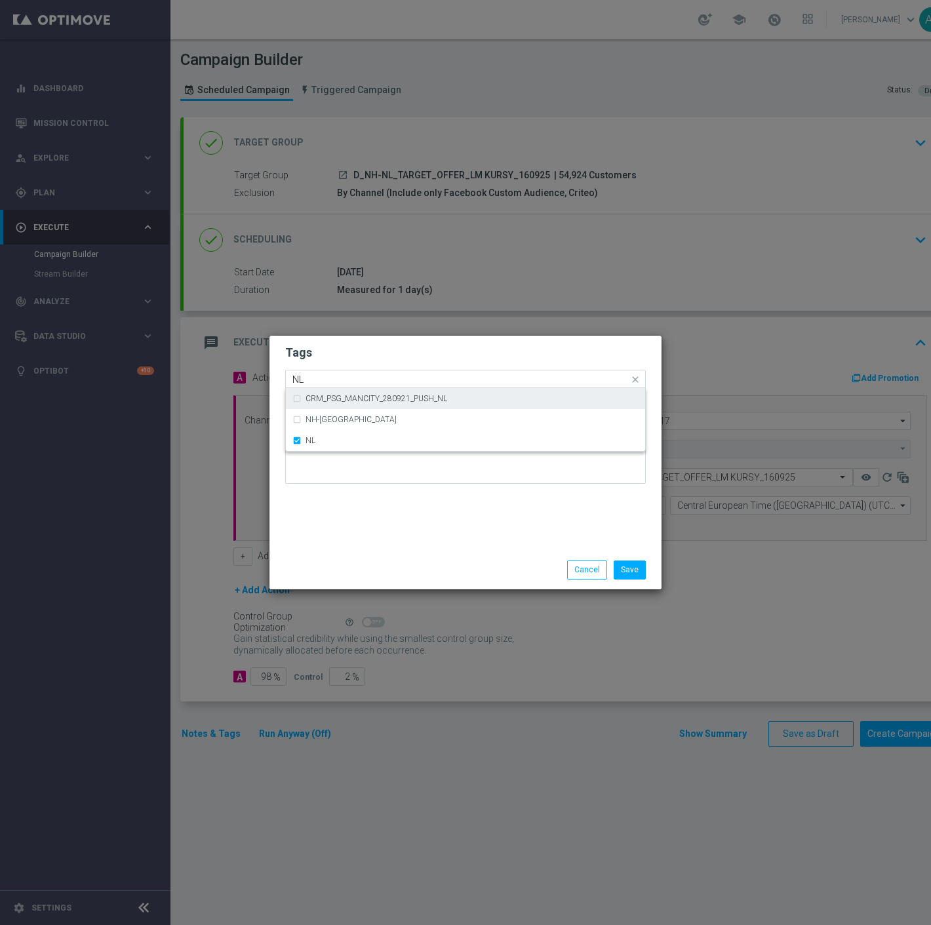
click at [343, 378] on input "NL" at bounding box center [460, 379] width 336 height 11
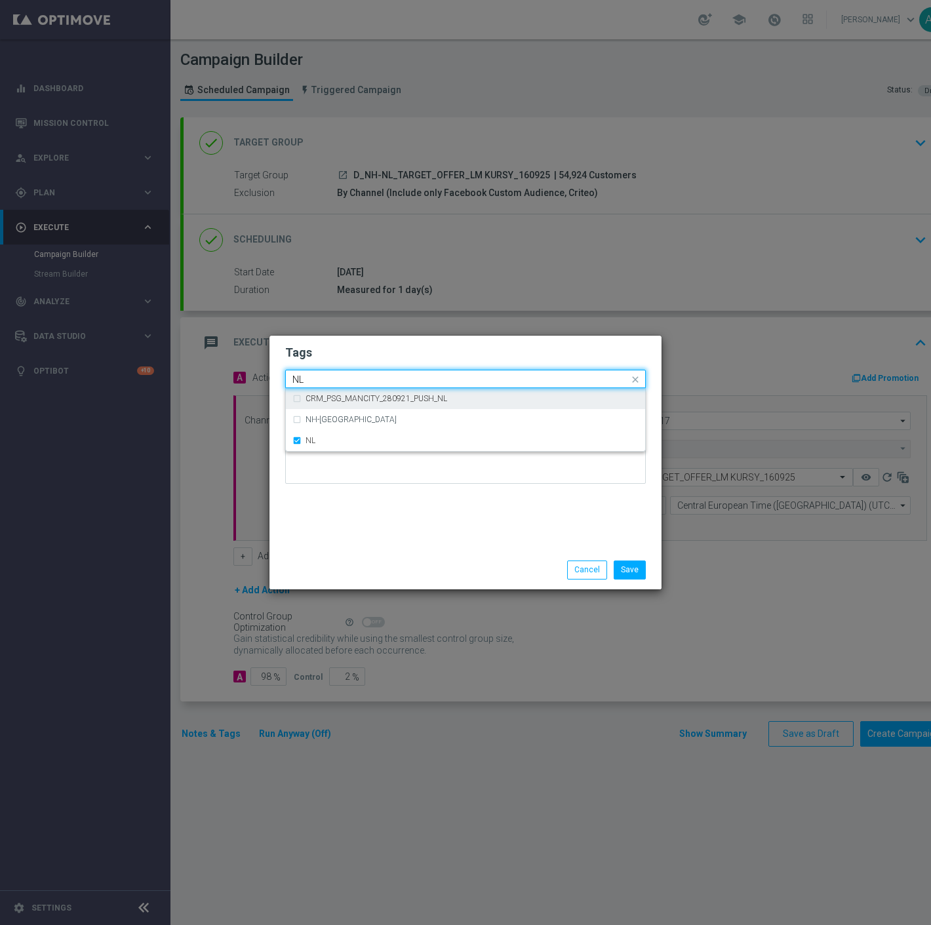
click at [343, 378] on input "NL" at bounding box center [460, 379] width 336 height 11
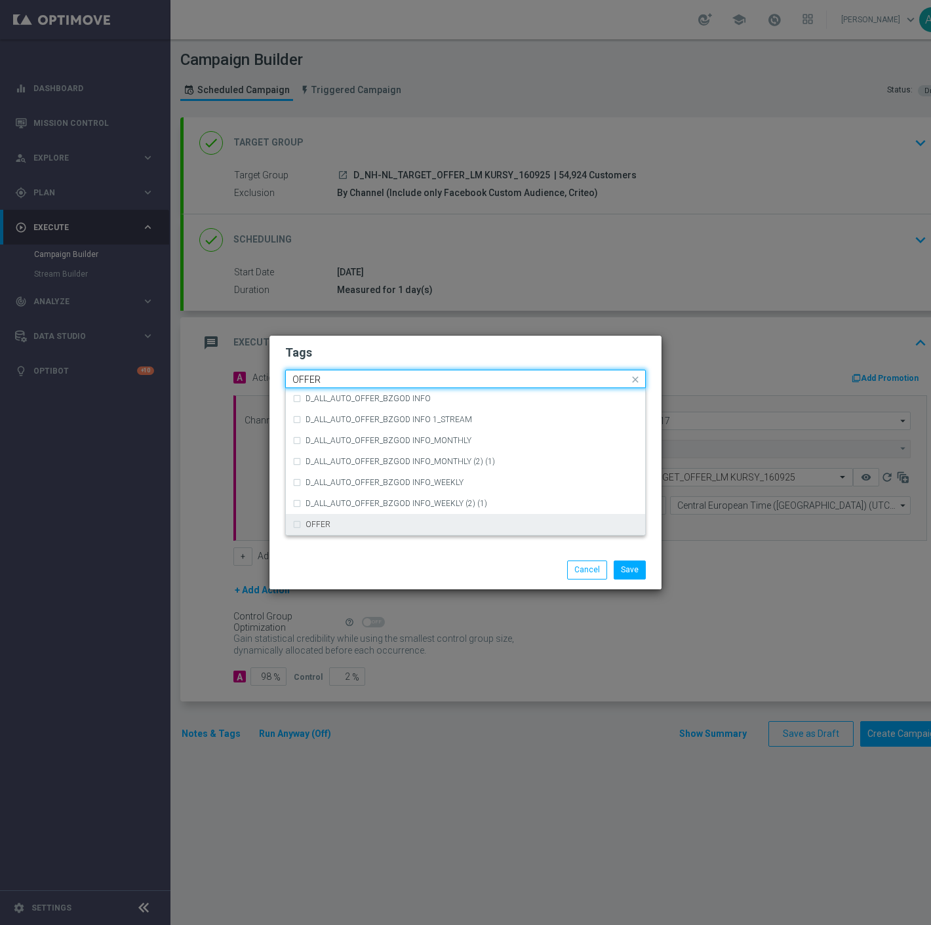
click at [362, 518] on div "OFFER" at bounding box center [465, 524] width 346 height 21
type input "OFFER"
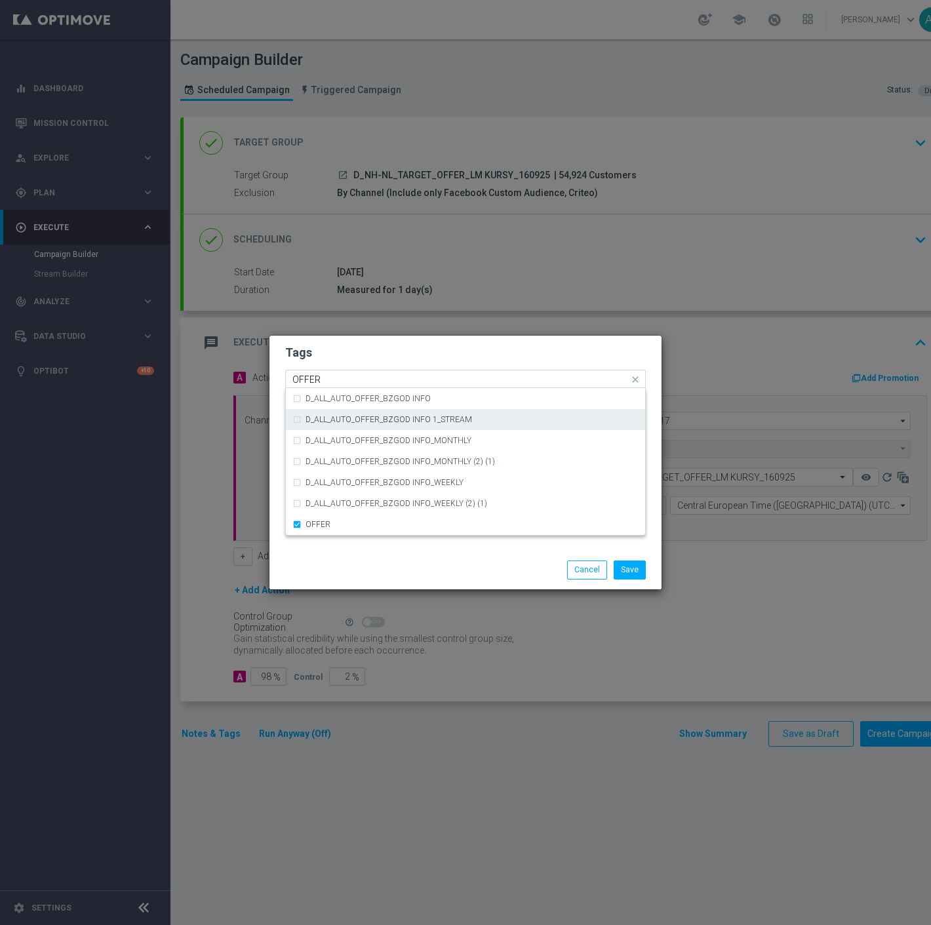
click at [359, 382] on input "OFFER" at bounding box center [460, 379] width 336 height 11
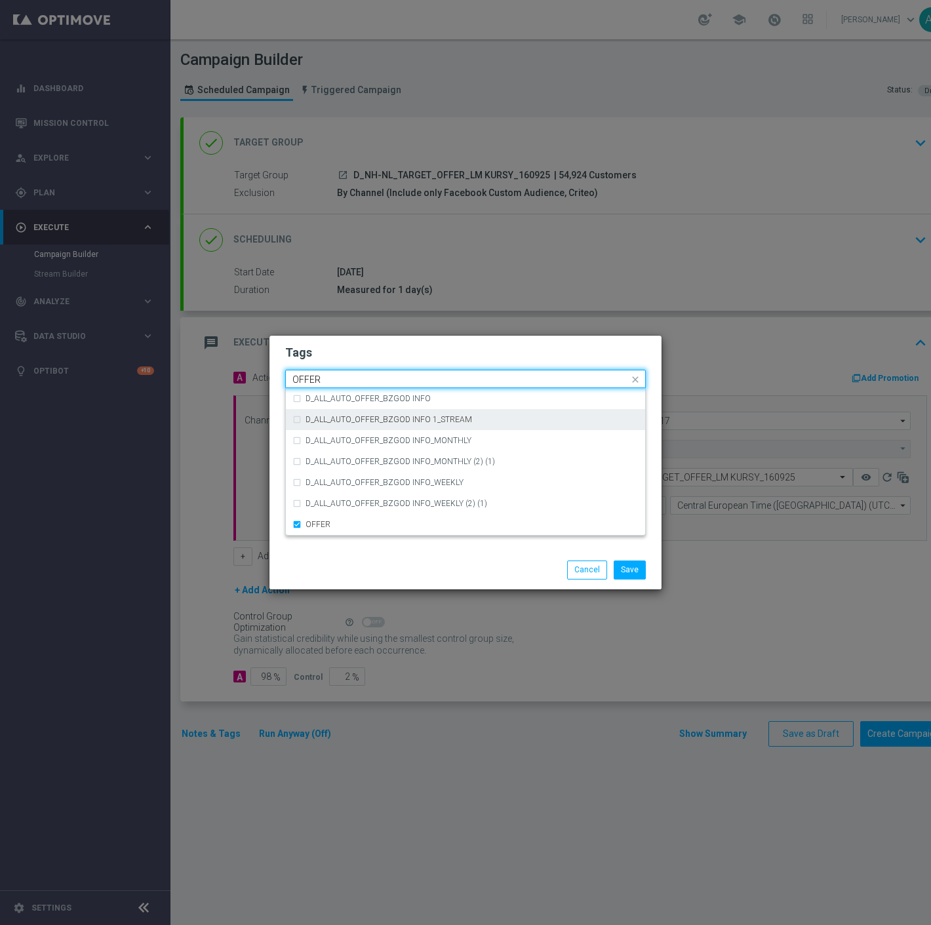
click at [359, 382] on input "OFFER" at bounding box center [460, 379] width 336 height 11
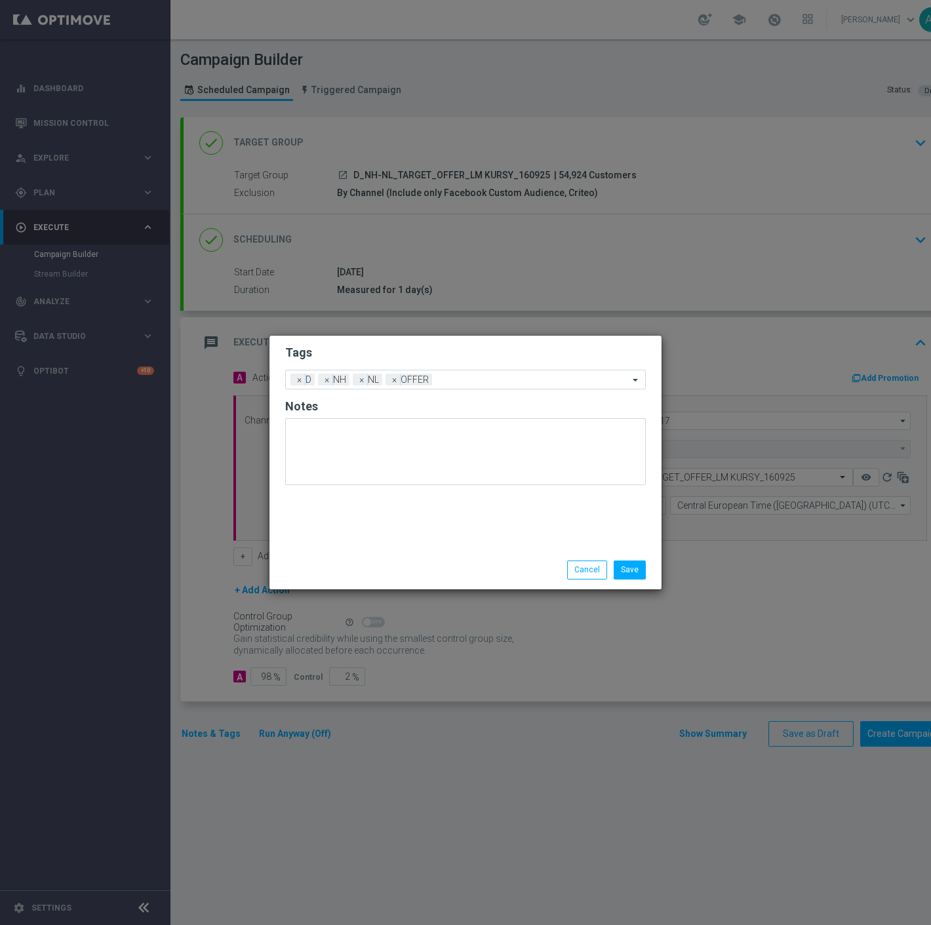
click at [377, 339] on div "Tags Add a new tag × D × NH × NL × OFFER Notes" at bounding box center [465, 443] width 392 height 215
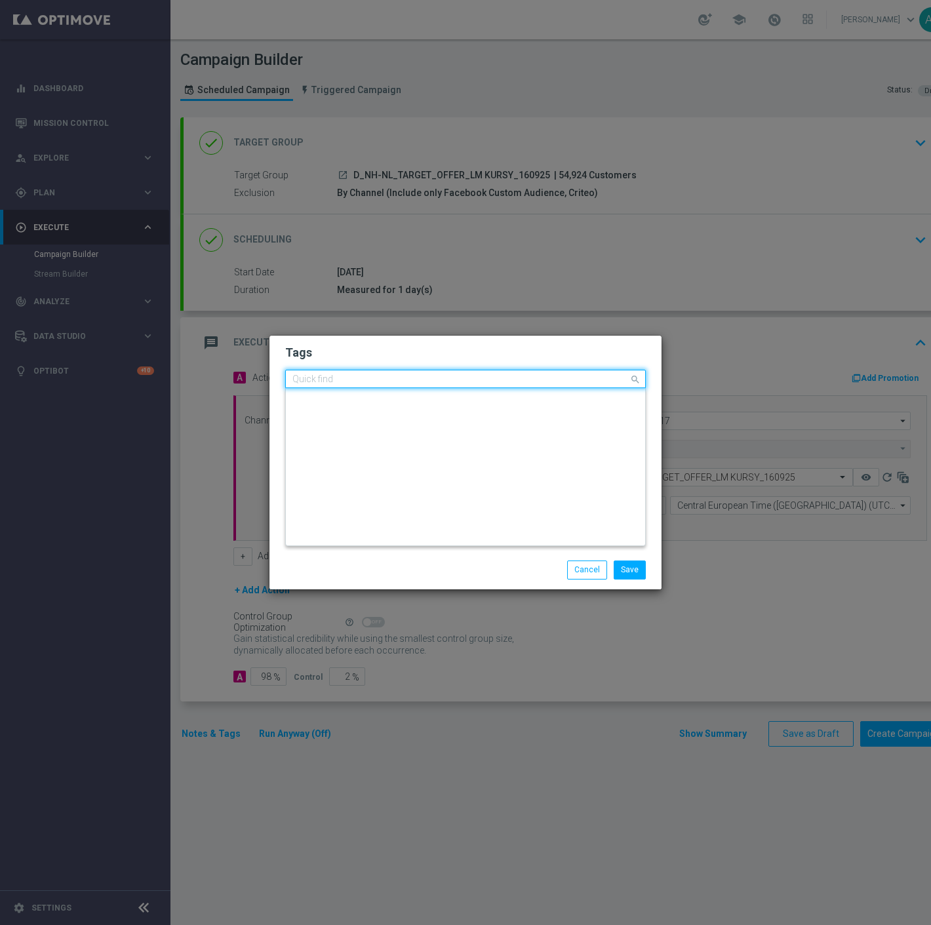
click at [497, 374] on div "Quick find × D × NH × NL × OFFER" at bounding box center [457, 379] width 343 height 16
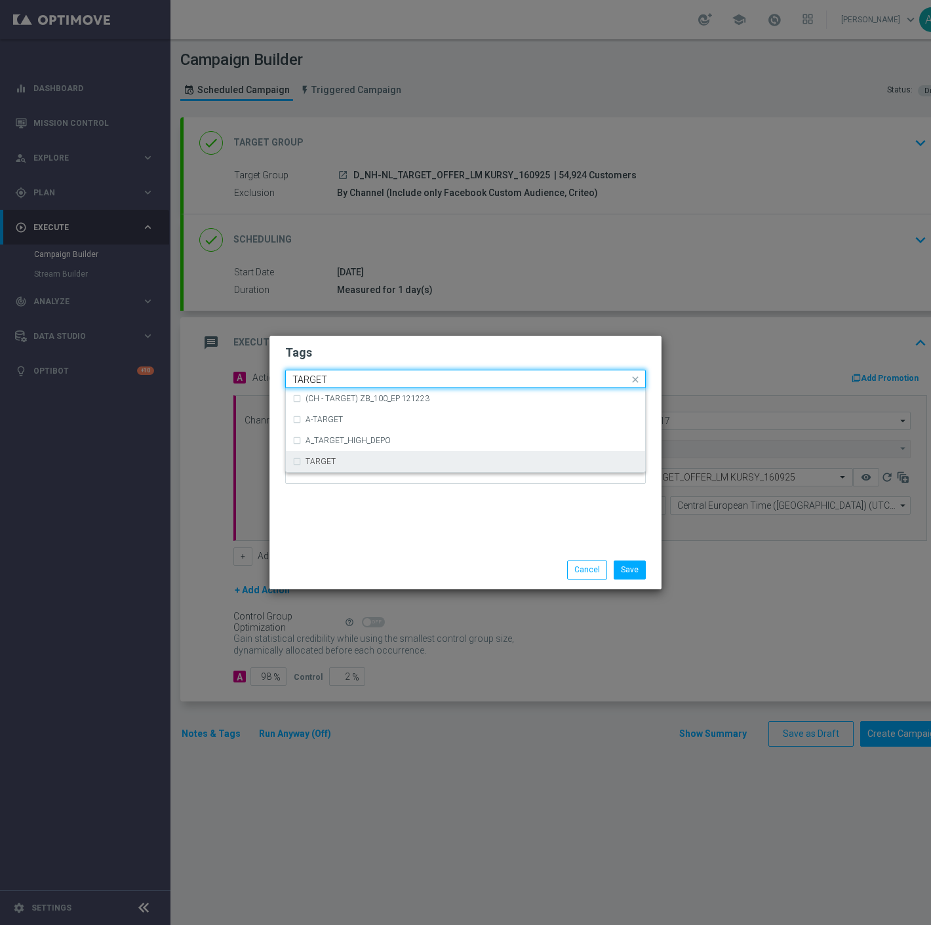
click at [405, 467] on div "TARGET" at bounding box center [465, 461] width 346 height 21
type input "TARGET"
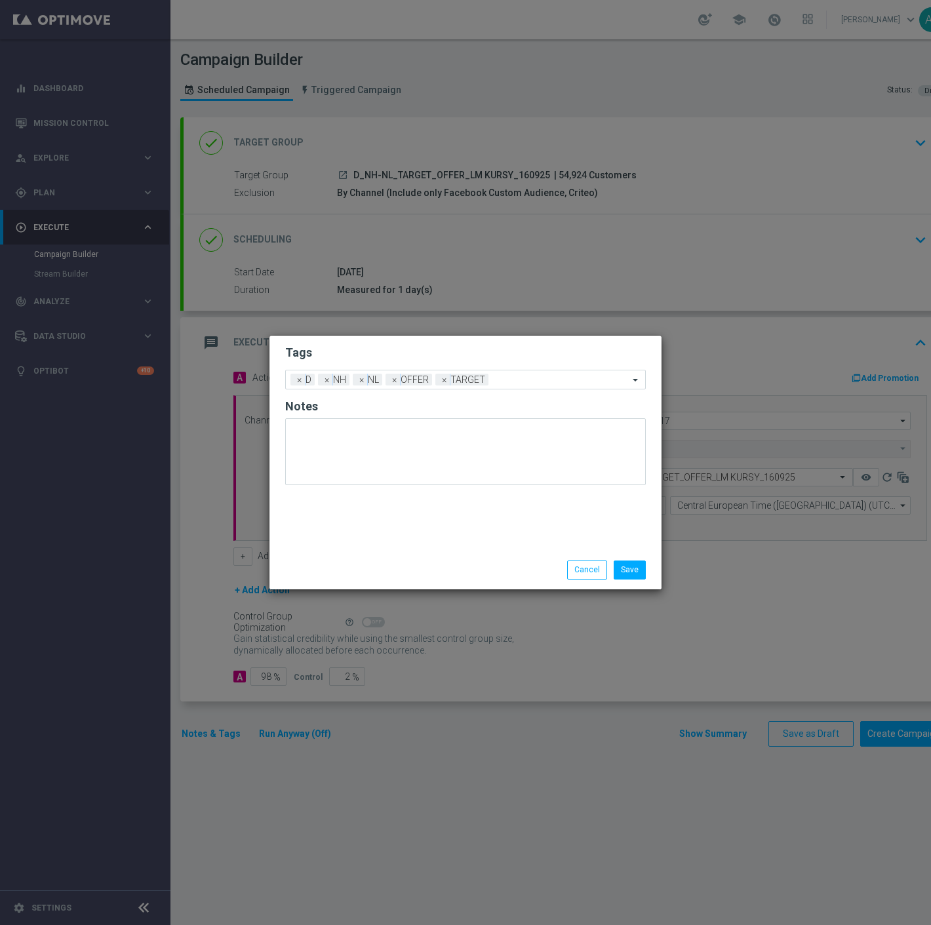
click at [403, 534] on div "Tags Add a new tag × D × NH × NL × OFFER × TARGET Notes" at bounding box center [465, 443] width 392 height 215
click at [634, 574] on button "Save" at bounding box center [629, 569] width 32 height 18
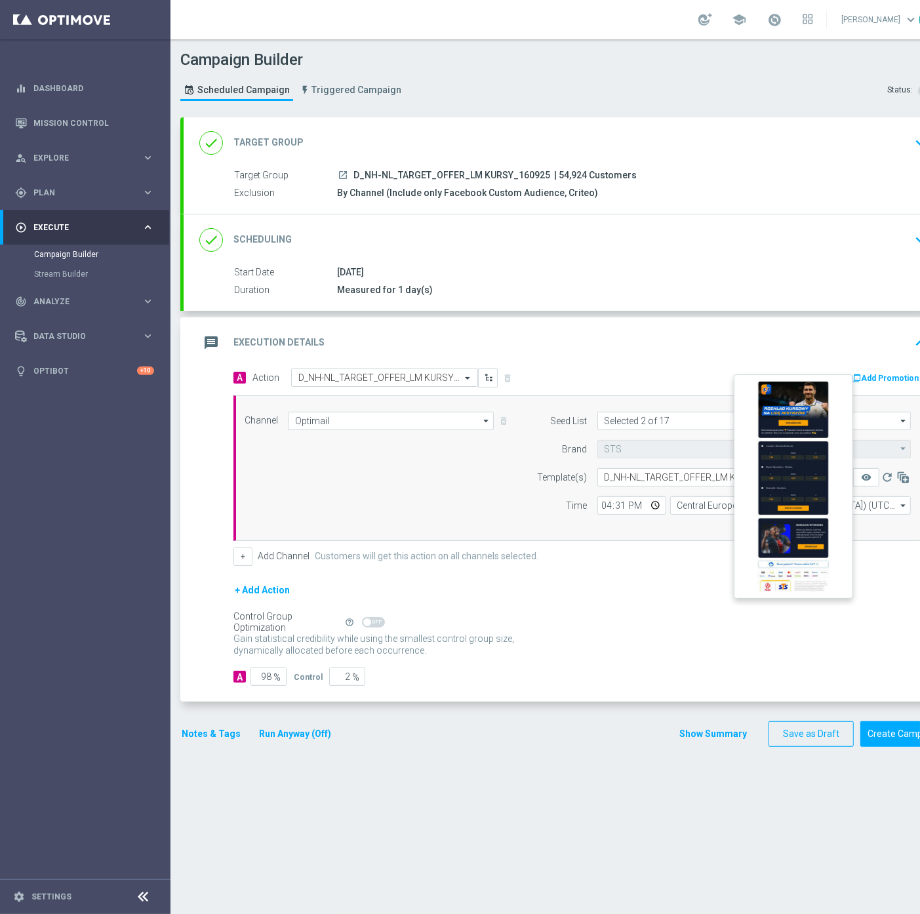
click at [874, 473] on button "remove_red_eye" at bounding box center [866, 477] width 26 height 18
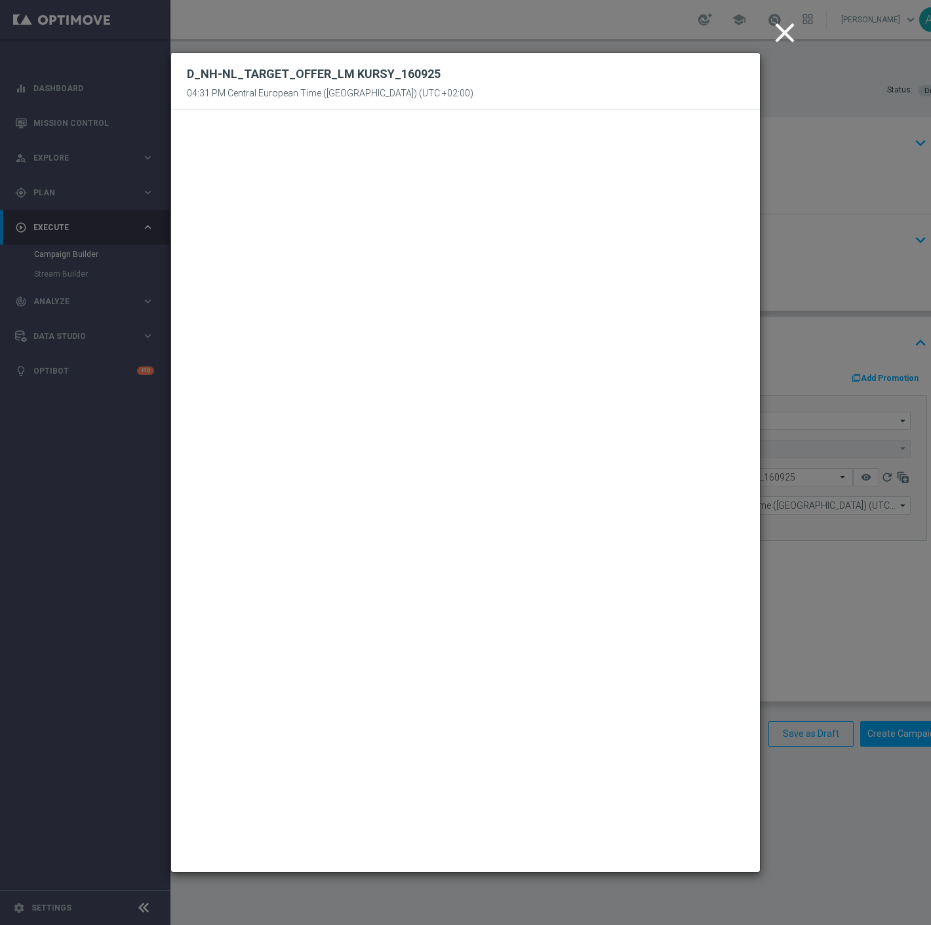
click at [787, 33] on icon "close" at bounding box center [784, 32] width 33 height 33
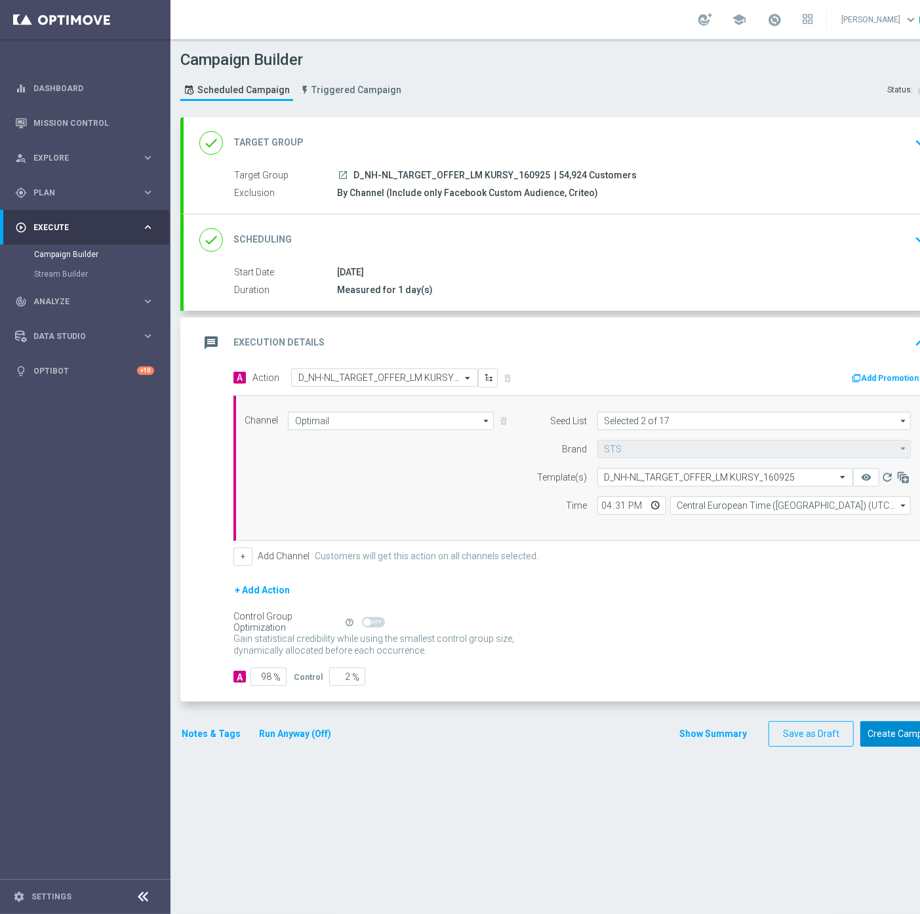
click at [895, 737] on button "Create Campaign" at bounding box center [903, 734] width 87 height 26
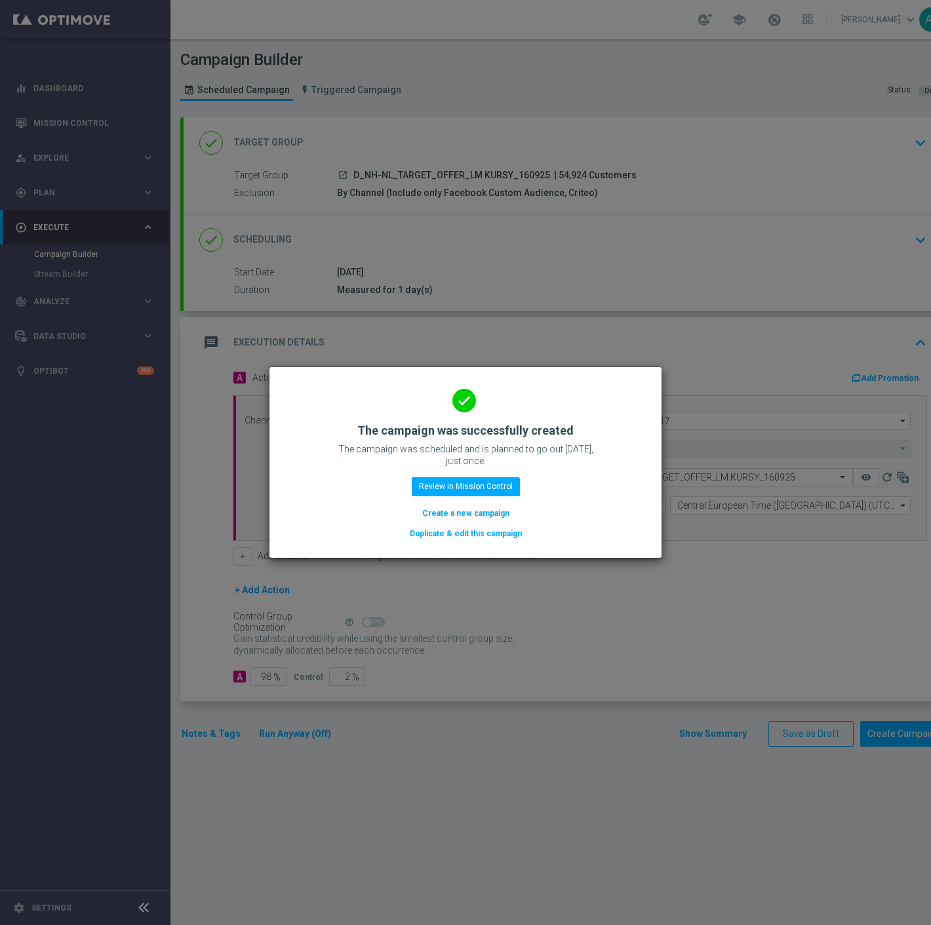
click at [470, 534] on button "Duplicate & edit this campaign" at bounding box center [465, 533] width 115 height 14
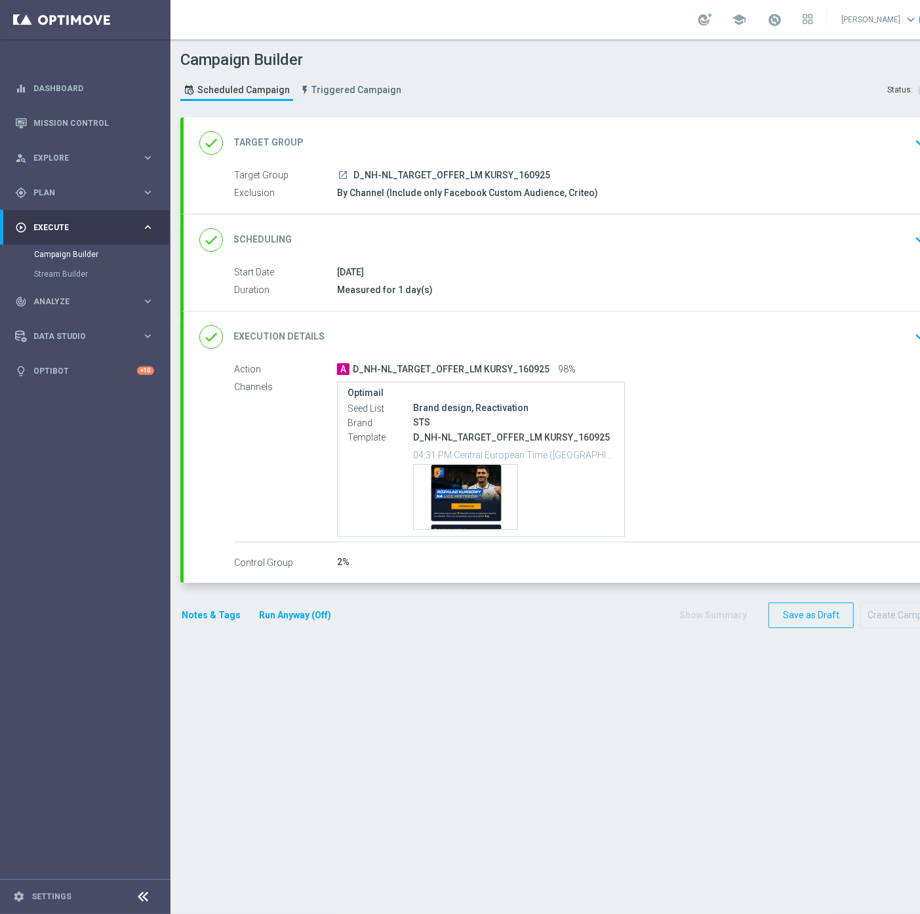
click at [450, 135] on div "done Target Group keyboard_arrow_down" at bounding box center [565, 142] width 732 height 25
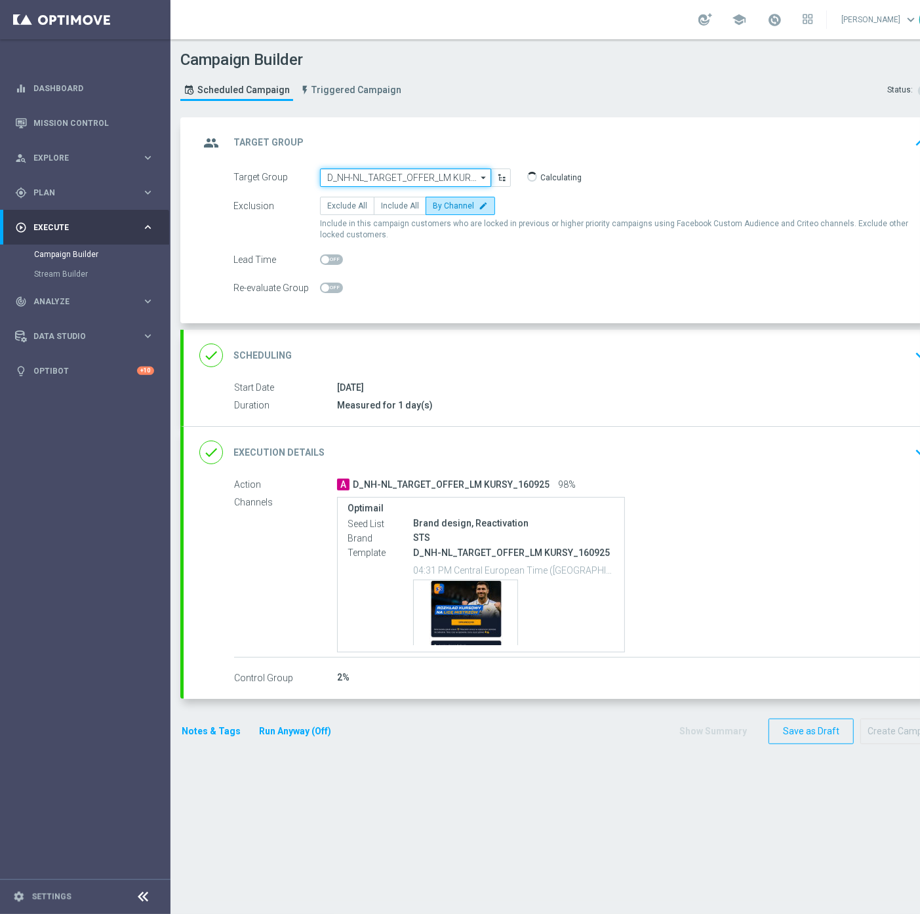
click at [381, 184] on input "D_NH-NL_TARGET_OFFER_LM KURSY_160925" at bounding box center [405, 177] width 171 height 18
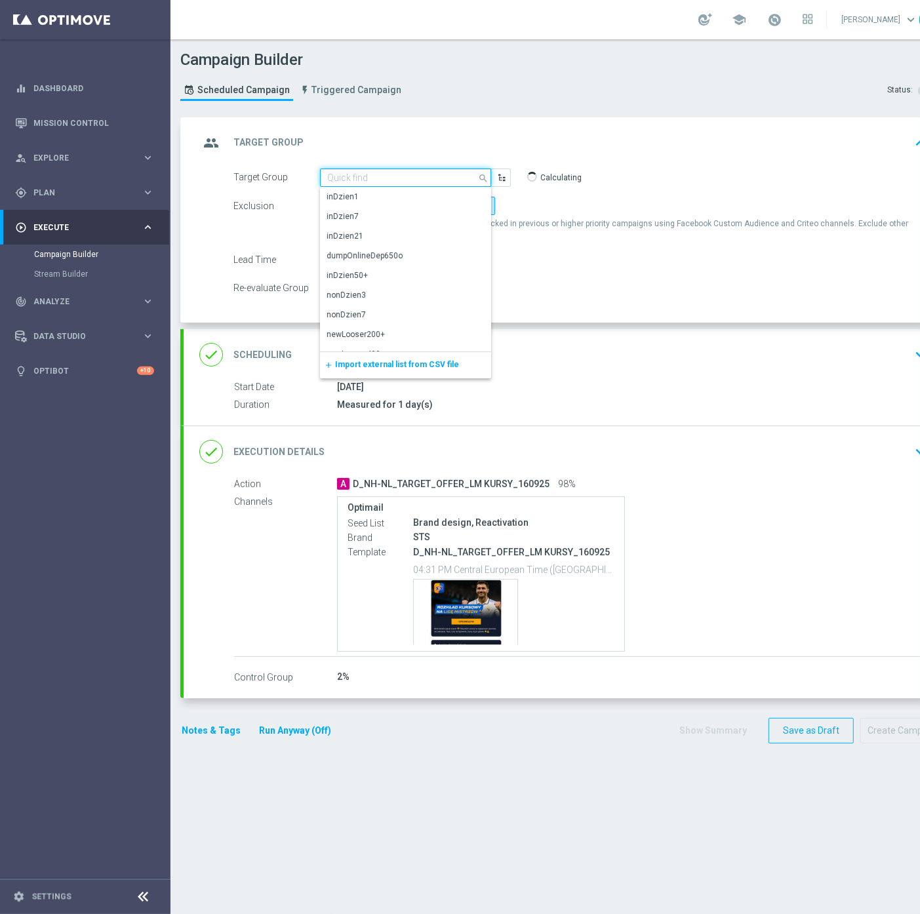
paste input "C_NH-NL_TARGET_OFFER_LM KURSY_160925"
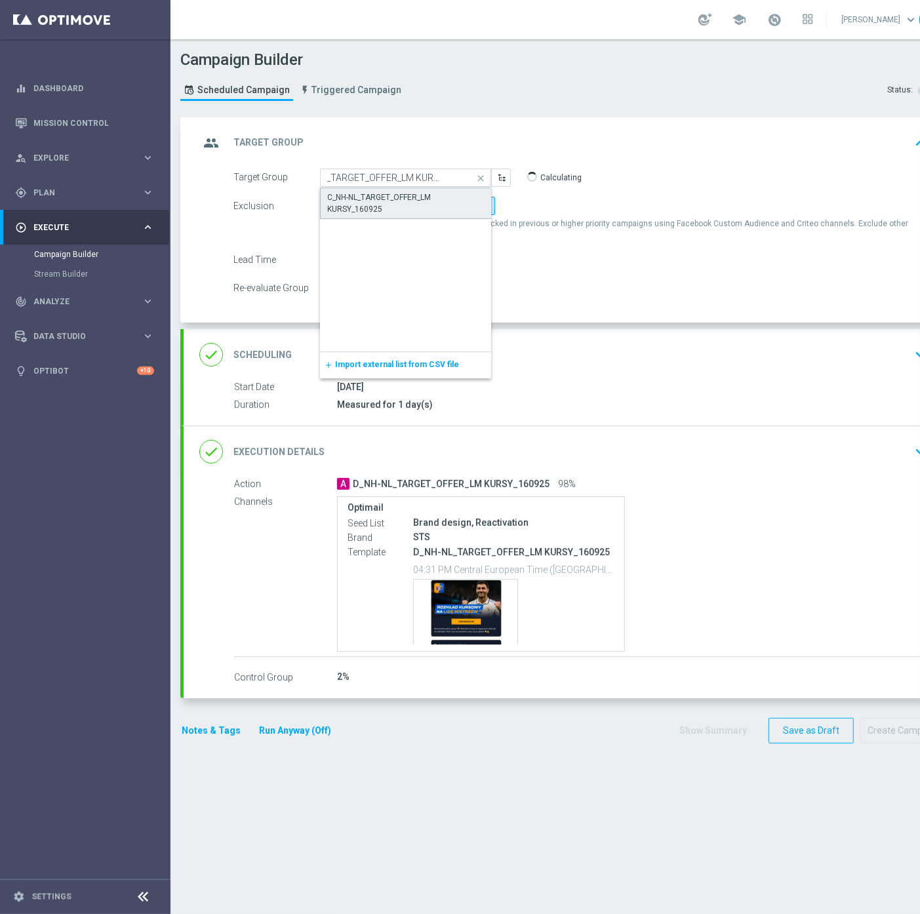
click at [391, 199] on div "C_NH-NL_TARGET_OFFER_LM KURSY_160925" at bounding box center [405, 203] width 157 height 24
type input "C_NH-NL_TARGET_OFFER_LM KURSY_160925"
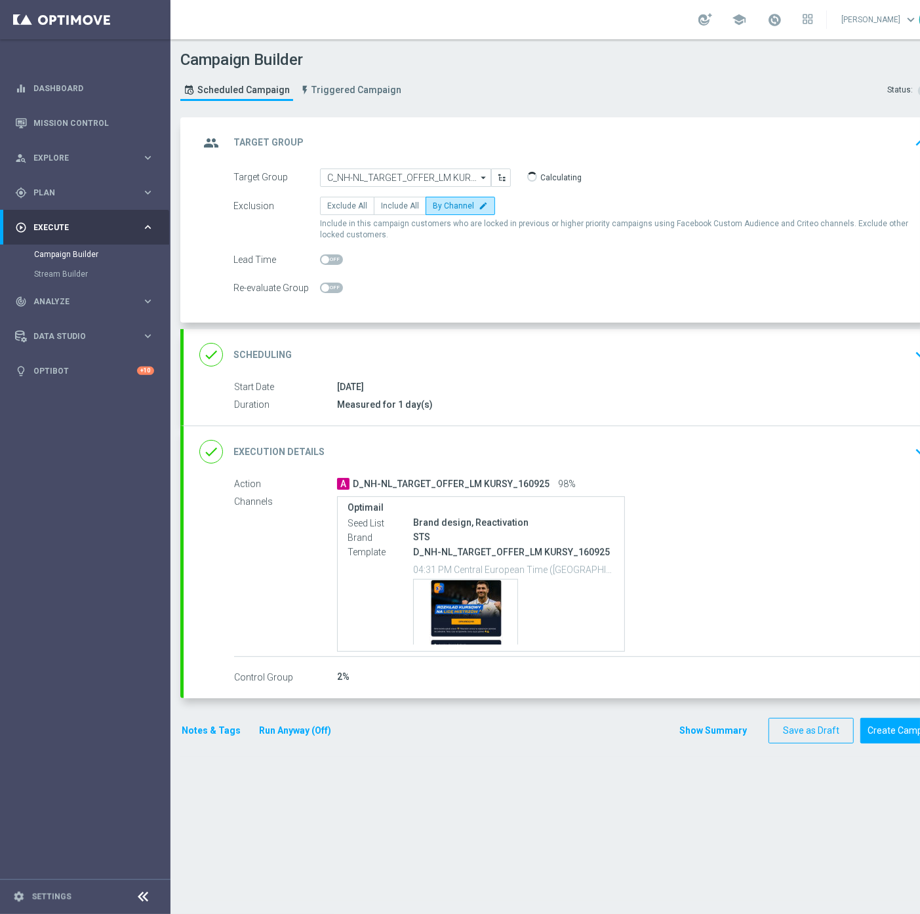
click at [523, 356] on div "done Scheduling keyboard_arrow_down" at bounding box center [565, 354] width 732 height 25
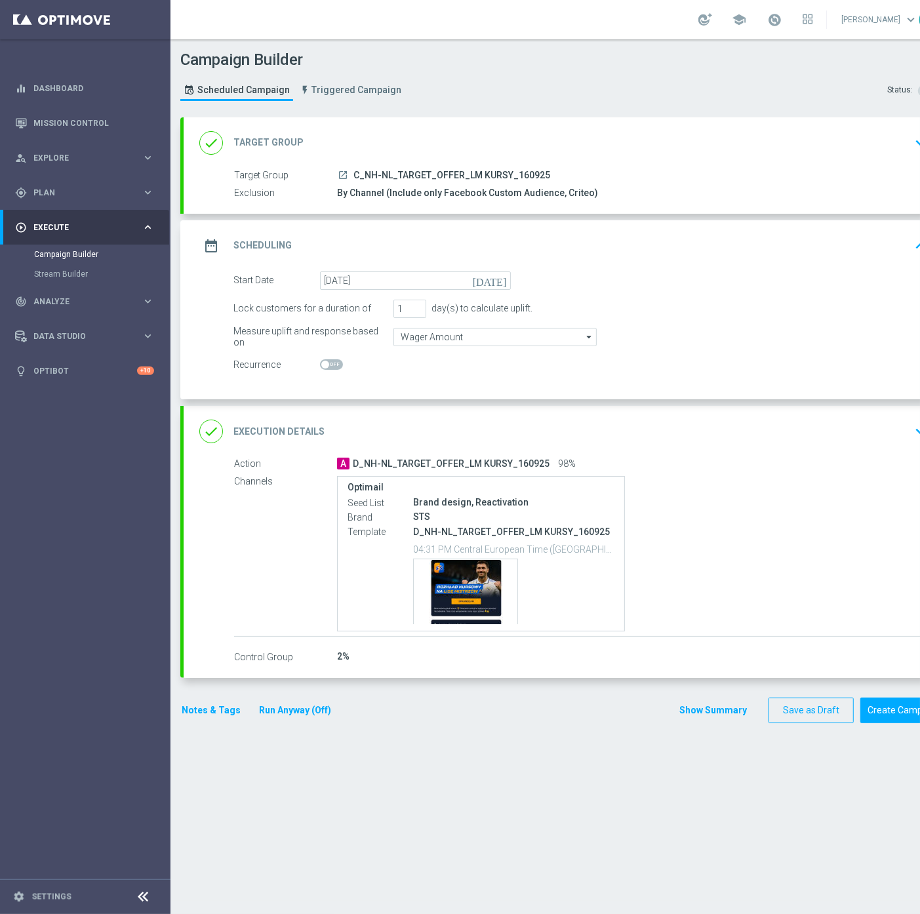
click at [567, 442] on div "done Execution Details keyboard_arrow_down Action A D_NH-NL_TARGET_OFFER_LM KUR…" at bounding box center [566, 542] width 764 height 272
click at [545, 437] on div "done Execution Details keyboard_arrow_down" at bounding box center [565, 431] width 732 height 25
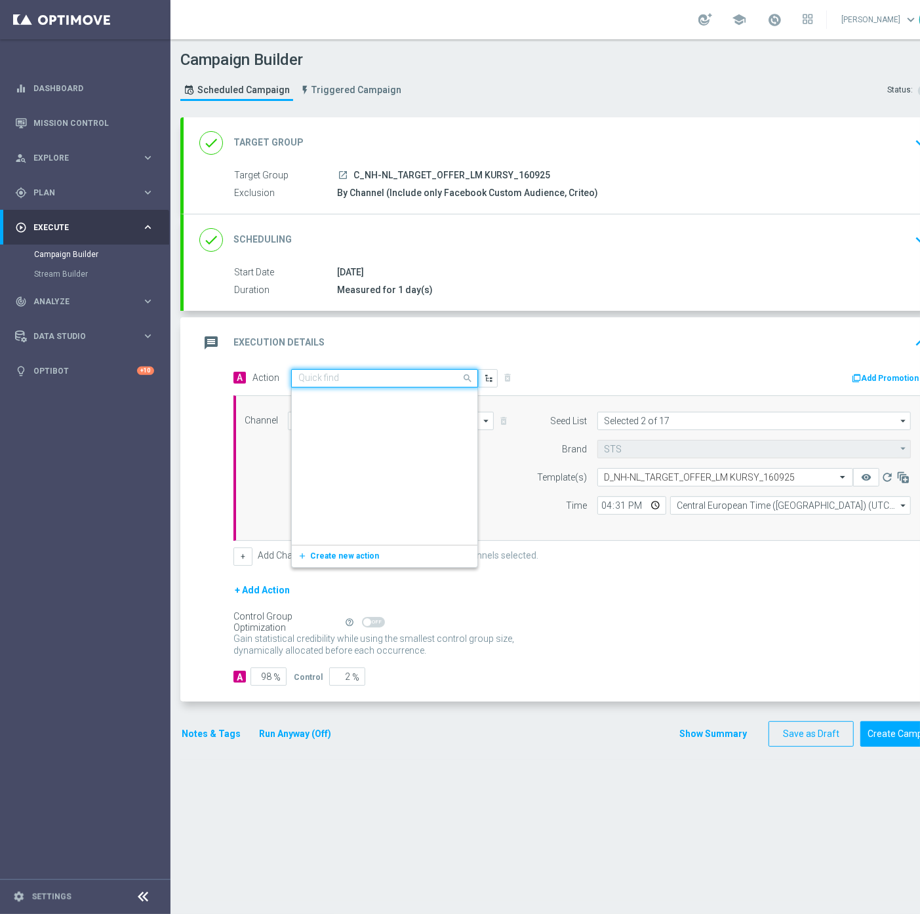
click at [321, 384] on div "Quick find D_NH-NL_TARGET_OFFER_LM KURSY_160925" at bounding box center [384, 378] width 187 height 18
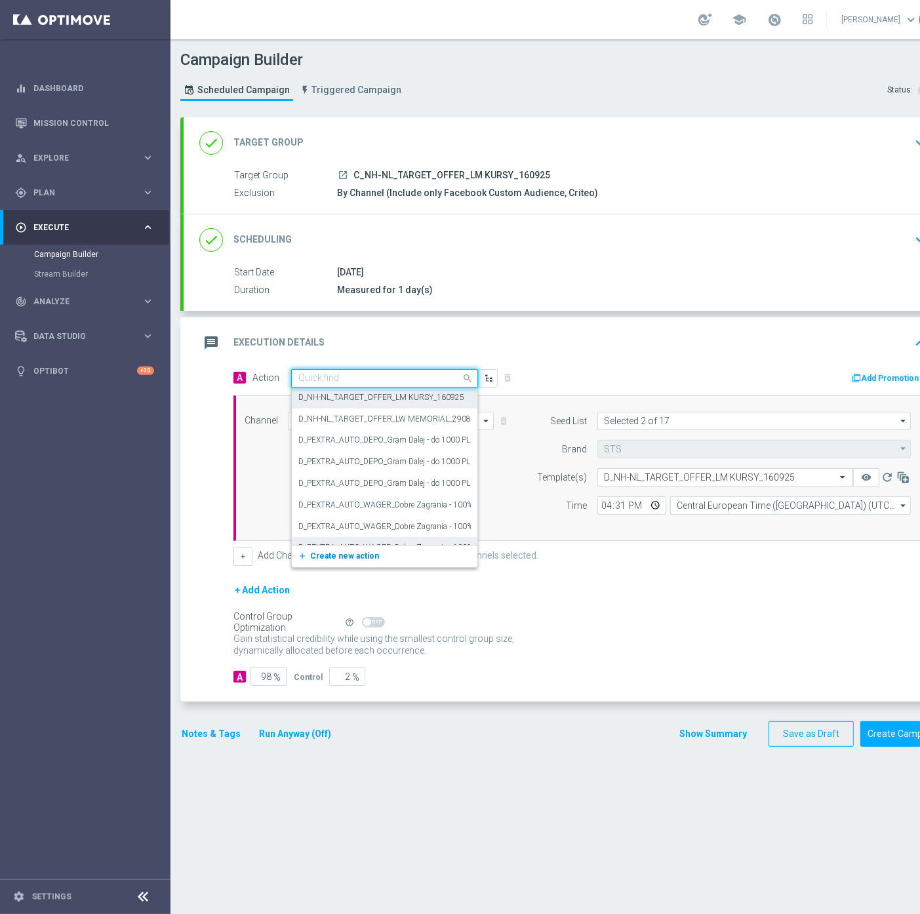
click at [331, 551] on span "Create new action" at bounding box center [344, 555] width 69 height 9
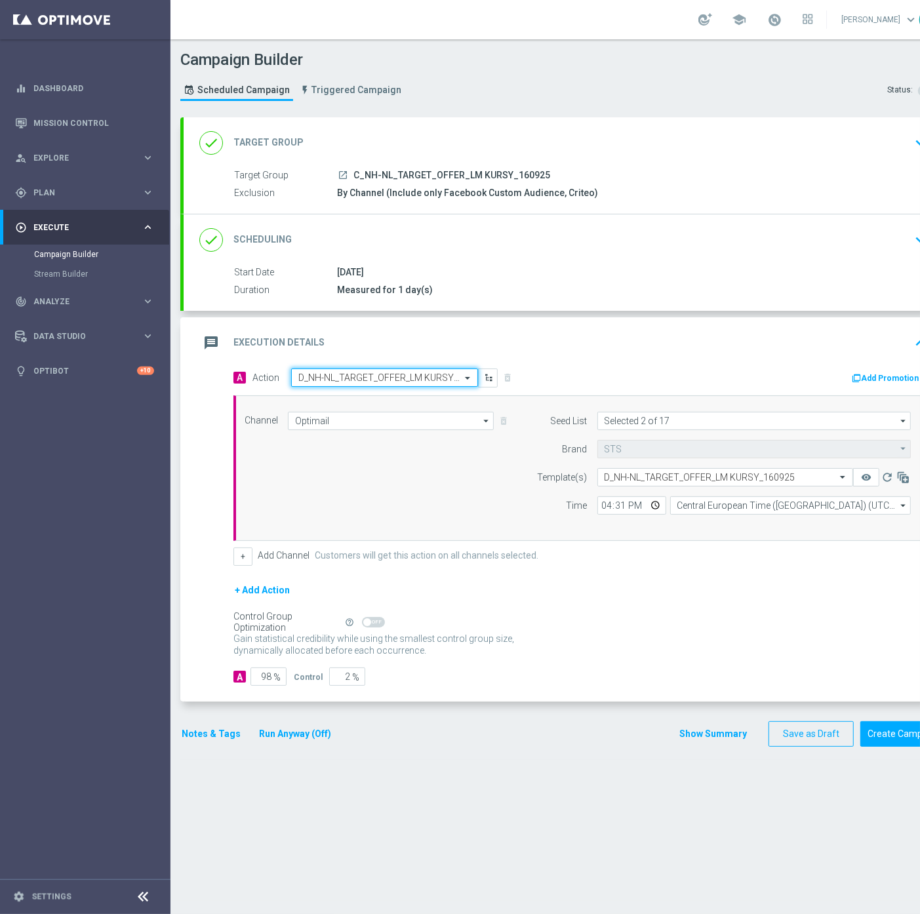
paste input "C_NH-NL_TARGET_OFFER_LM KURSY_160925"
type input "C_NH-NL_TARGET_OFFER_LM KURSY_160925"
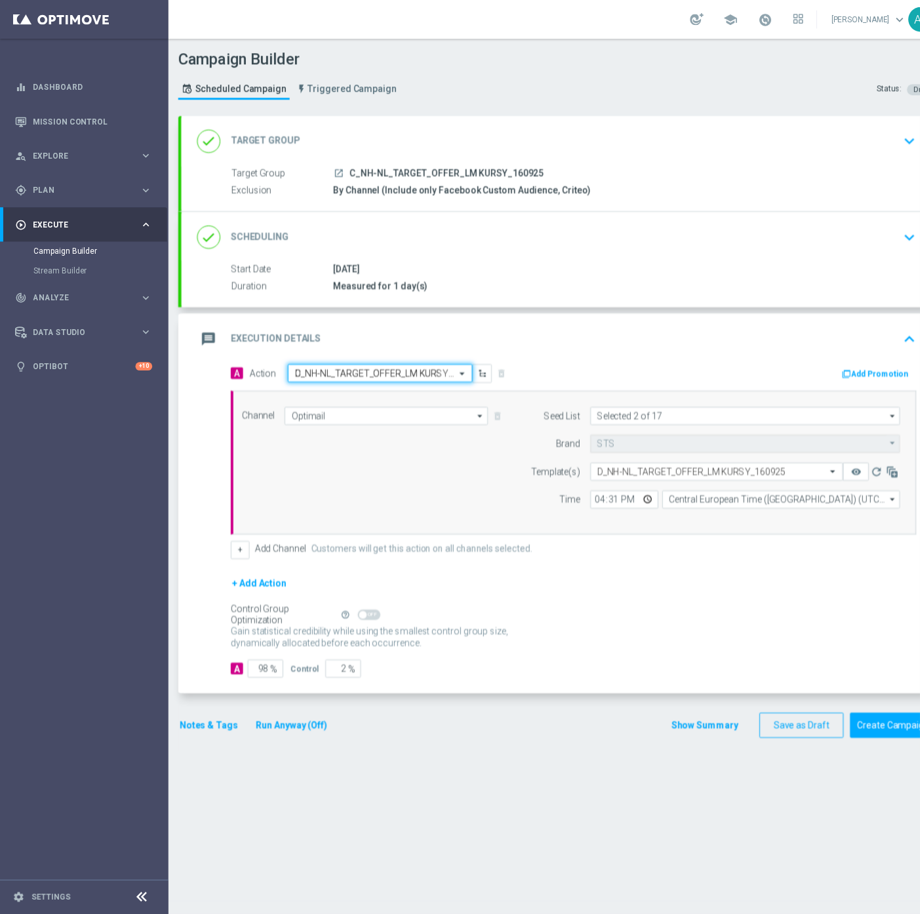
scroll to position [0, 0]
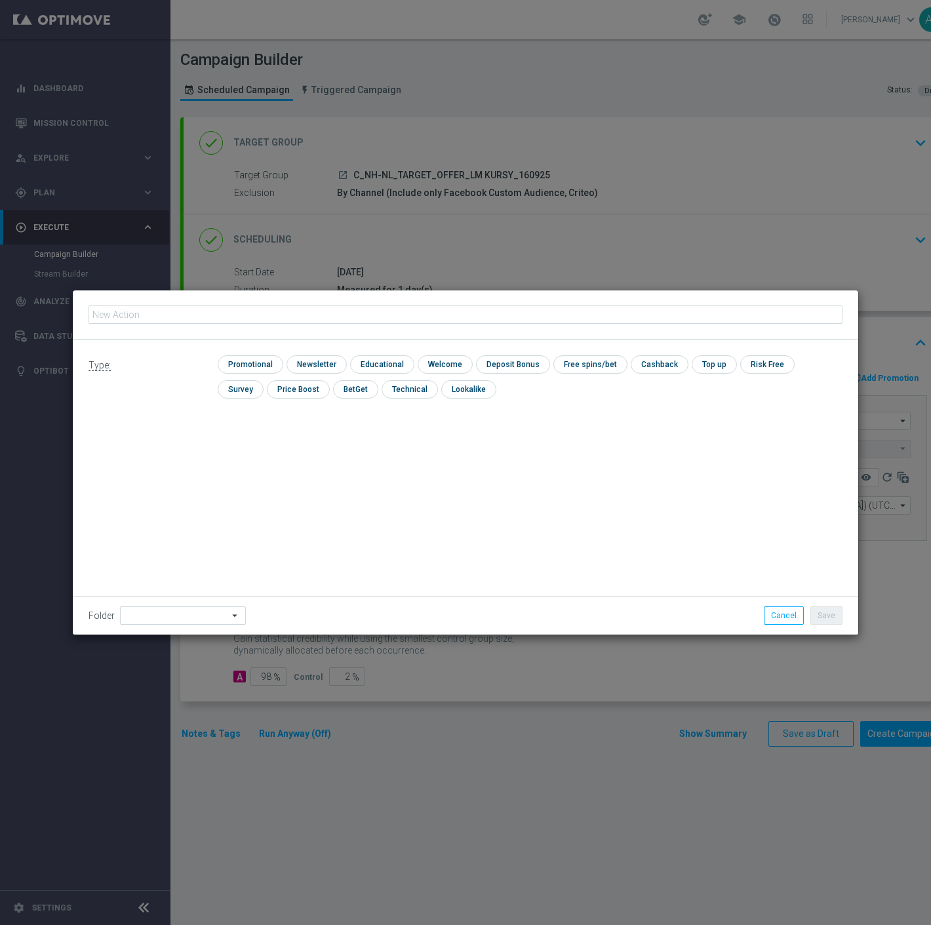
type input "C_NH-NL_TARGET_OFFER_LM KURSY_160925"
click at [263, 364] on input "checkbox" at bounding box center [249, 364] width 62 height 18
checkbox input "true"
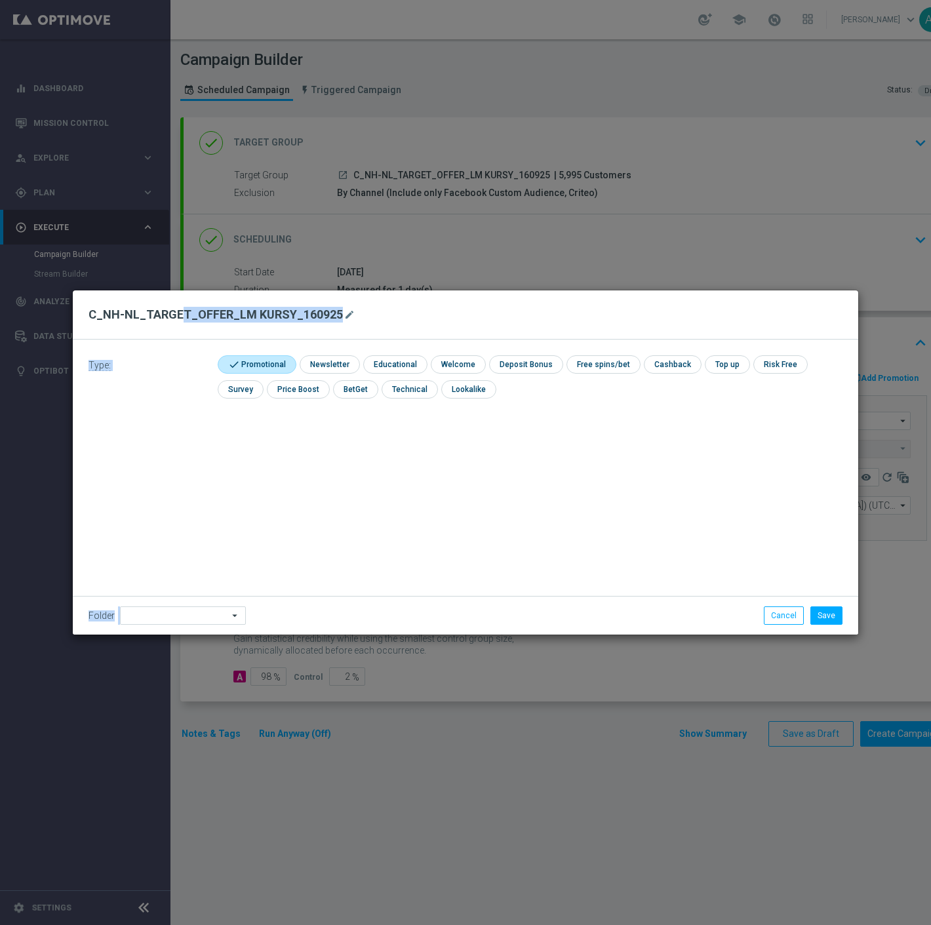
click at [158, 602] on div "Folder arrow_drop_down Show Selected 0 of 478 !ARCHIVE" at bounding box center [465, 615] width 785 height 39
click at [256, 354] on div "Type: check Promotional check Newsletter check Educational check Welcome check …" at bounding box center [465, 382] width 785 height 85
click at [296, 362] on div "check Promotional check Newsletter check Educational check Welcome check Deposi…" at bounding box center [530, 380] width 625 height 50
click at [306, 363] on input "checkbox" at bounding box center [328, 364] width 57 height 18
checkbox input "true"
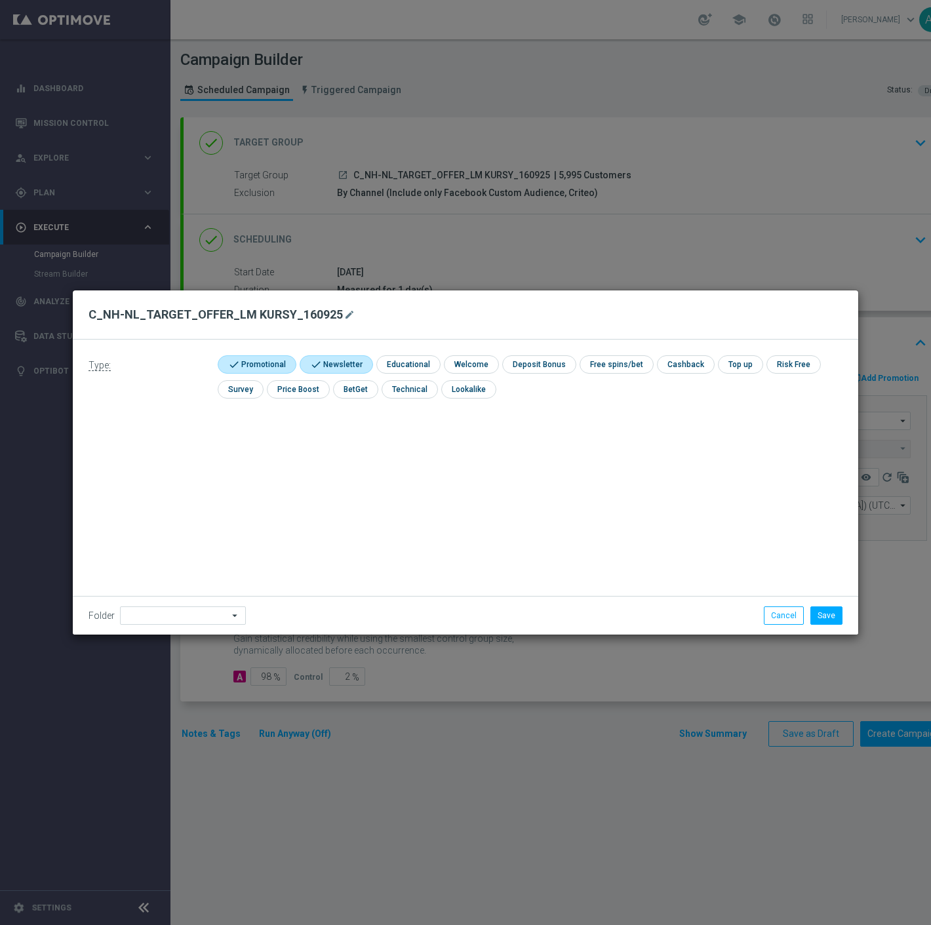
click at [256, 363] on input "checkbox" at bounding box center [255, 364] width 75 height 18
checkbox input "false"
click at [143, 618] on input at bounding box center [183, 615] width 126 height 18
click at [201, 444] on div "Antoni L." at bounding box center [179, 451] width 119 height 18
type input "Antoni L."
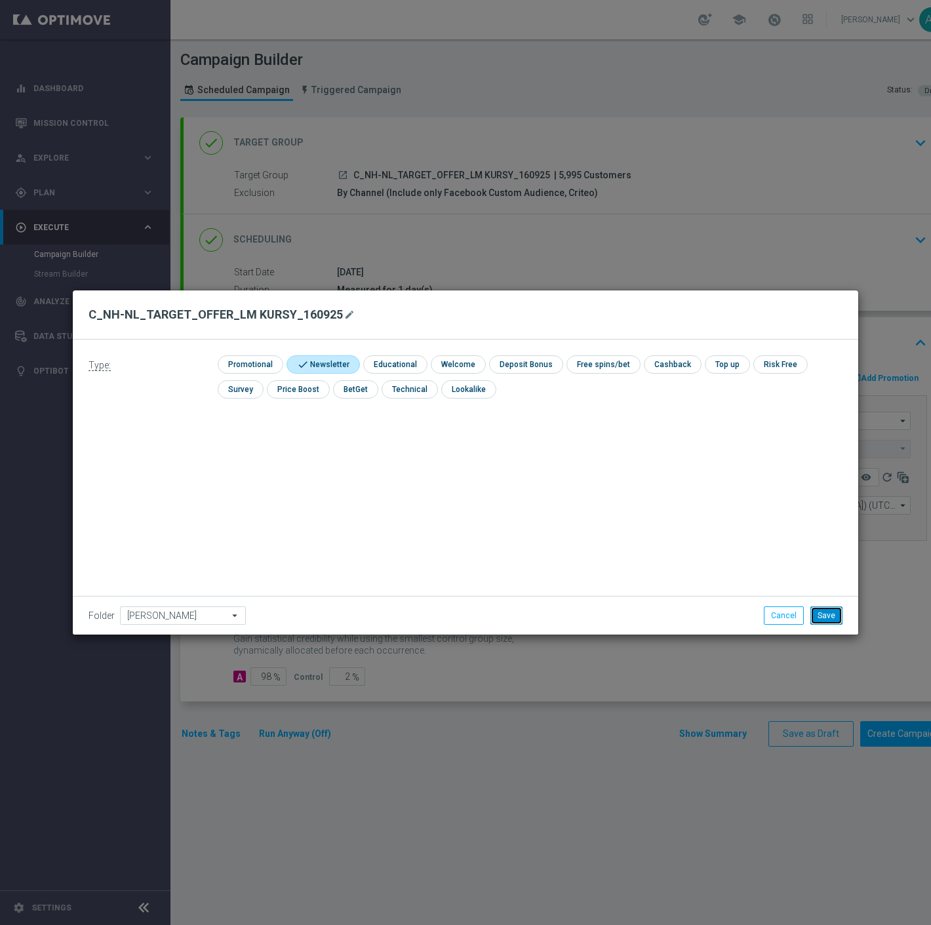
click at [826, 617] on button "Save" at bounding box center [826, 615] width 32 height 18
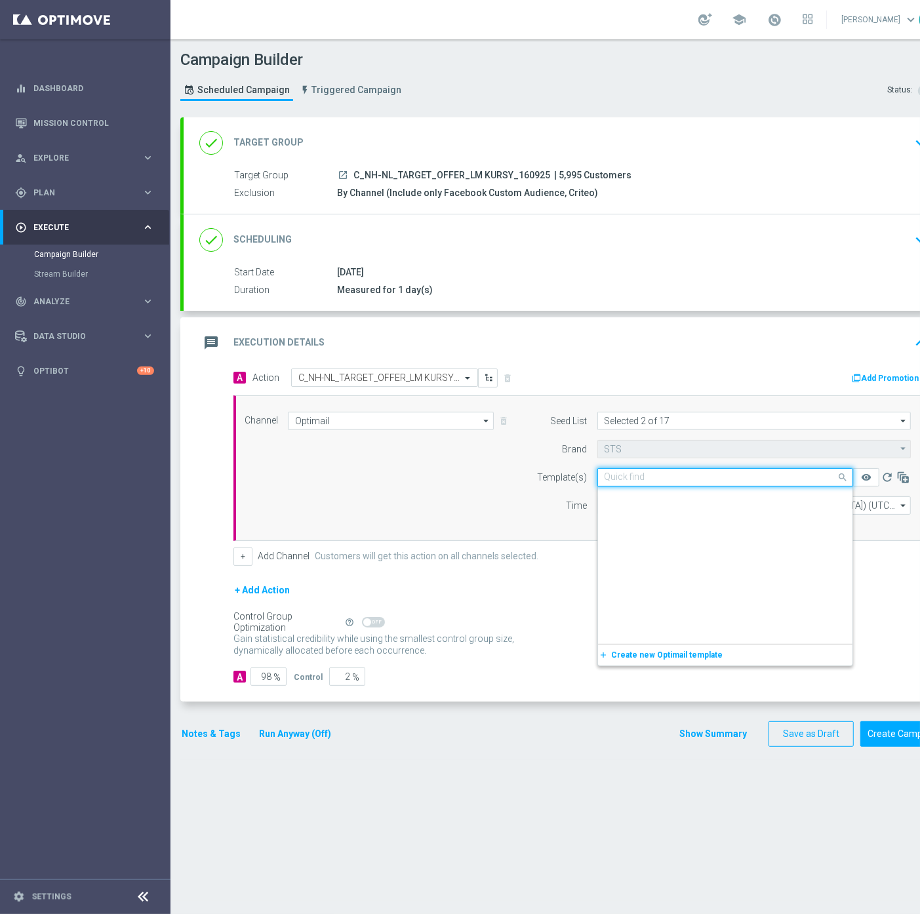
click at [712, 476] on input "text" at bounding box center [711, 477] width 215 height 11
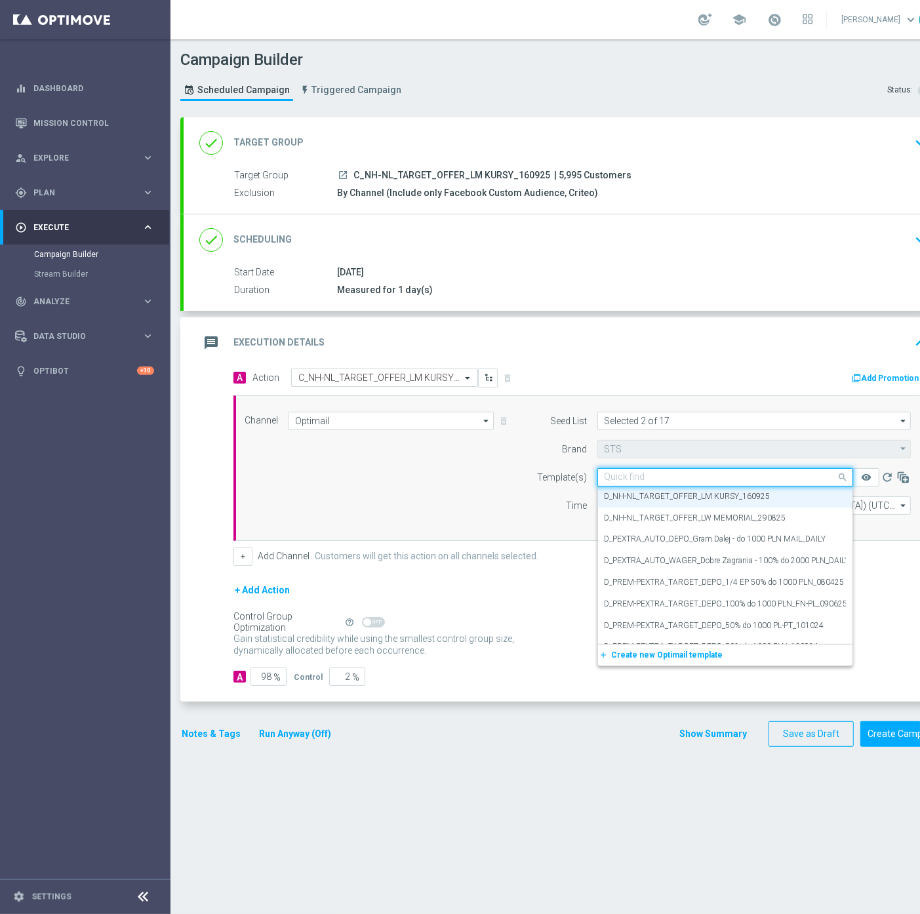
paste input "C_NH-NL_TARGET_OFFER_LM KURSY_160925"
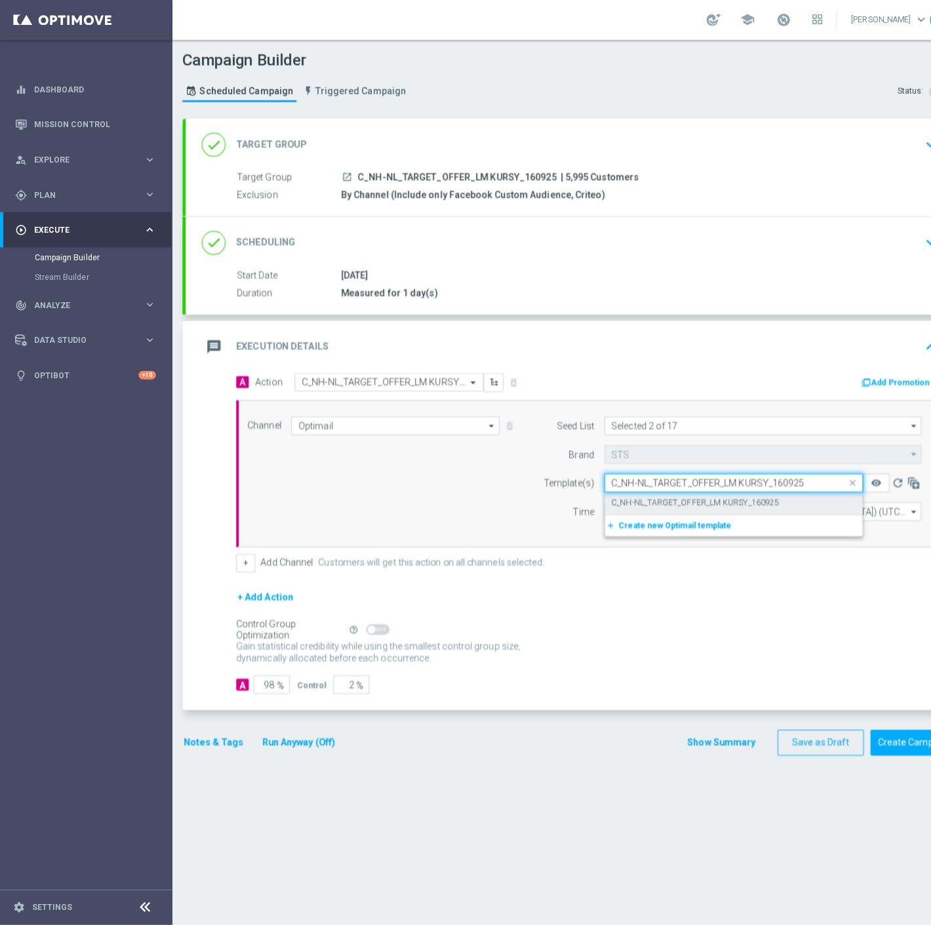
scroll to position [0, 0]
click at [672, 494] on label "C_NH-NL_TARGET_OFFER_LM KURSY_160925" at bounding box center [687, 497] width 166 height 11
type input "C_NH-NL_TARGET_OFFER_LM KURSY_160925"
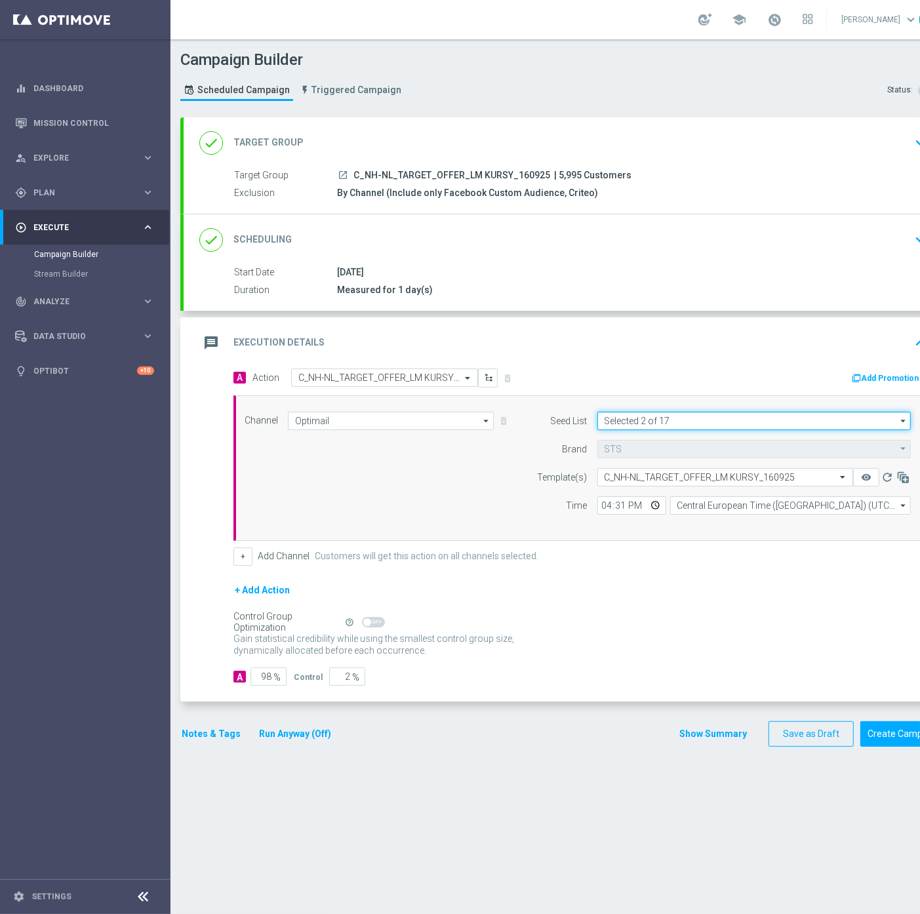
click at [682, 419] on input "Selected 2 of 17" at bounding box center [753, 421] width 313 height 18
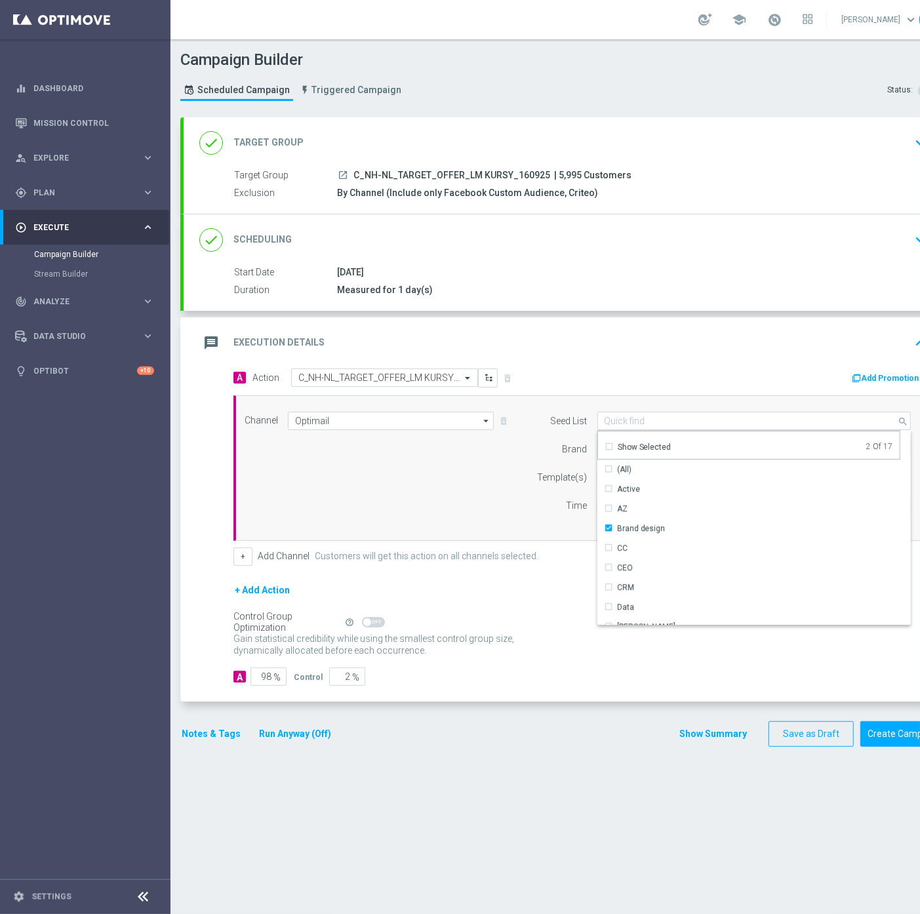
click at [623, 442] on div "Show Selected" at bounding box center [644, 447] width 54 height 12
click at [631, 482] on div "Brand design" at bounding box center [748, 489] width 303 height 18
click at [630, 495] on div "Brand design" at bounding box center [748, 490] width 303 height 20
click at [630, 499] on div "Reactivation" at bounding box center [748, 508] width 303 height 18
click at [631, 490] on div "Brand design" at bounding box center [641, 490] width 49 height 12
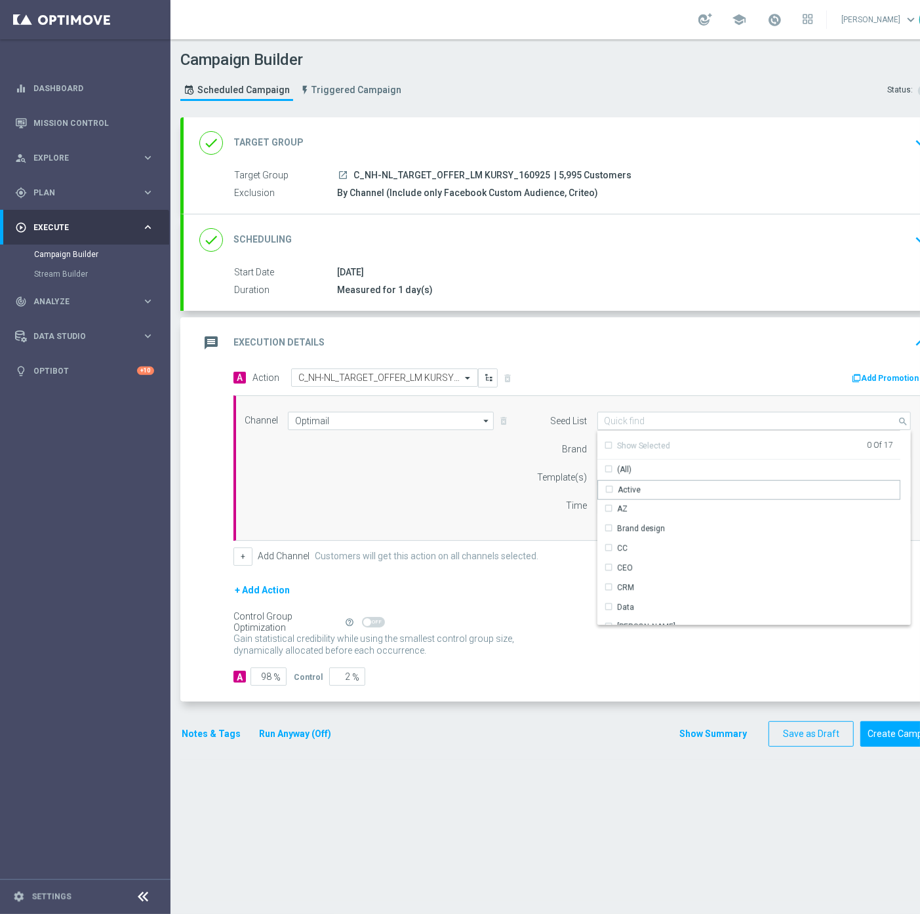
click at [428, 486] on div "Channel Optimail Optimail arrow_drop_down Show Selected 1 of 22 Target group on…" at bounding box center [578, 468] width 686 height 113
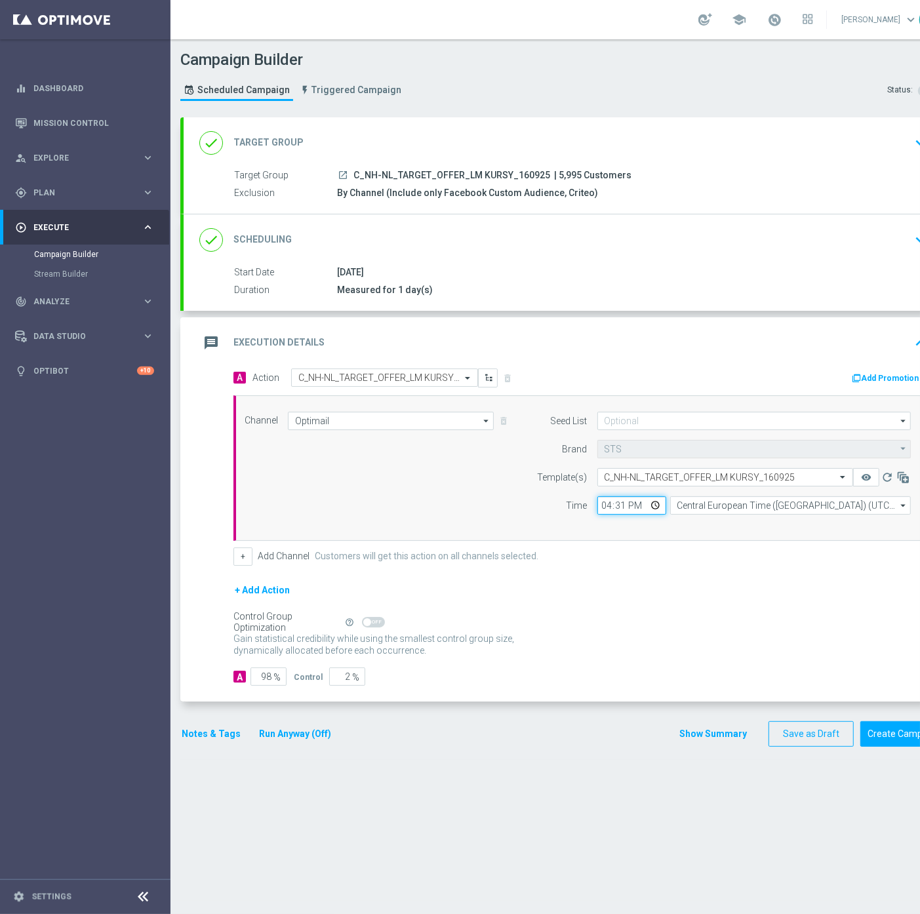
click at [618, 506] on input "16:31" at bounding box center [631, 505] width 69 height 18
type input "16:33"
click at [187, 731] on button "Notes & Tags" at bounding box center [211, 734] width 62 height 16
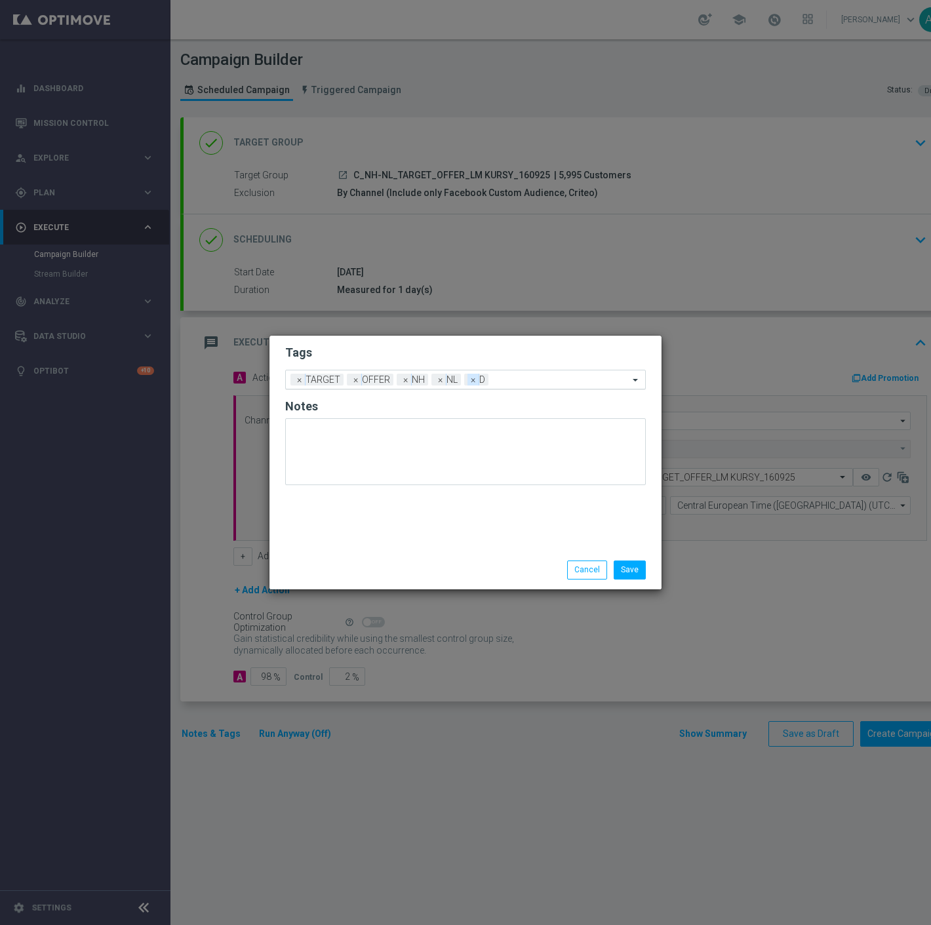
click at [468, 380] on span "×" at bounding box center [473, 380] width 12 height 12
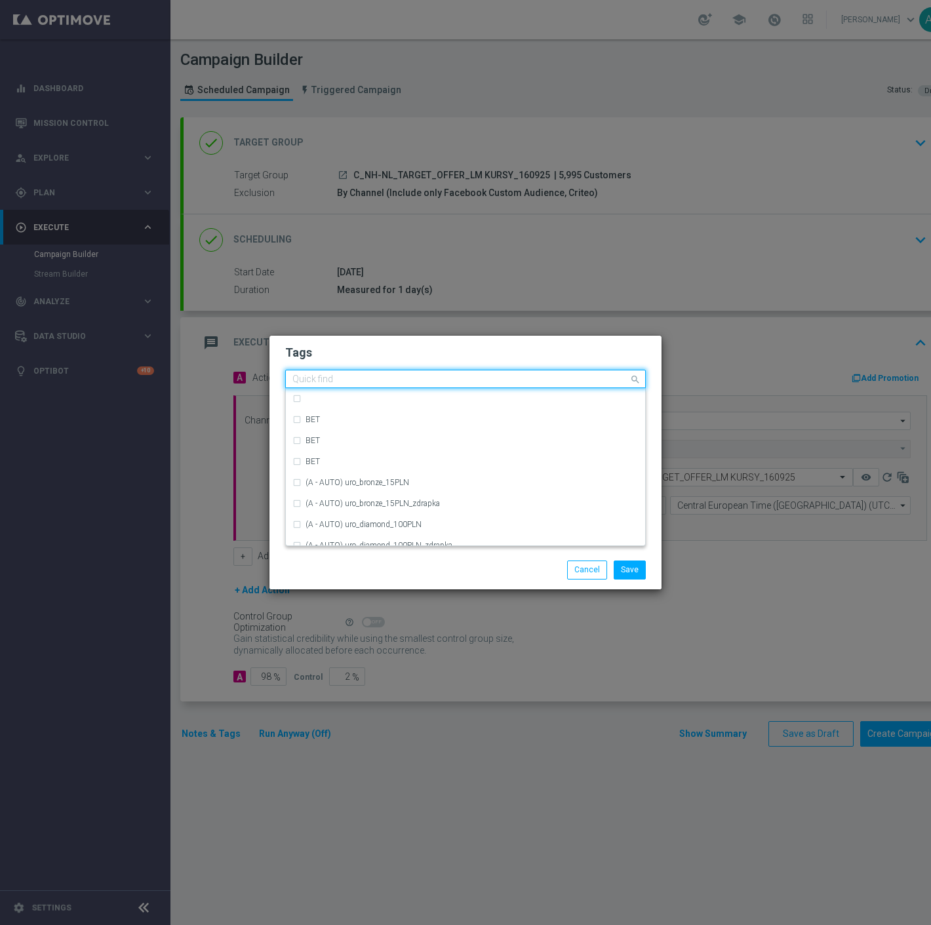
click at [482, 378] on input "text" at bounding box center [460, 379] width 336 height 11
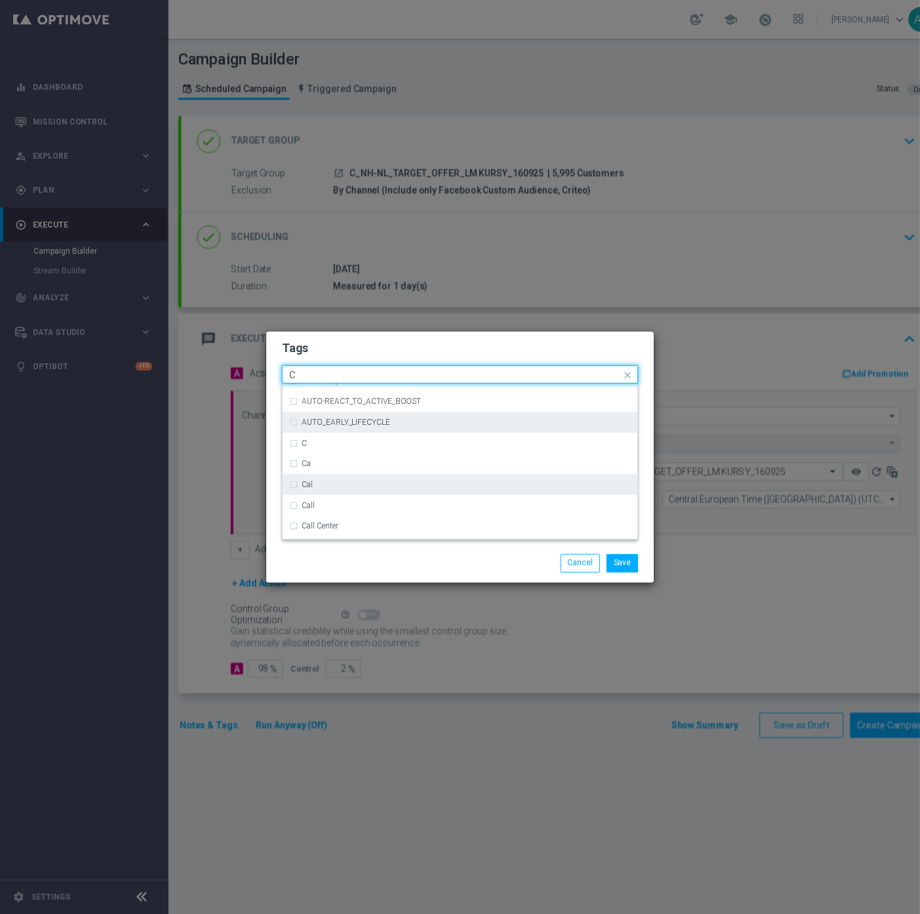
scroll to position [1019, 0]
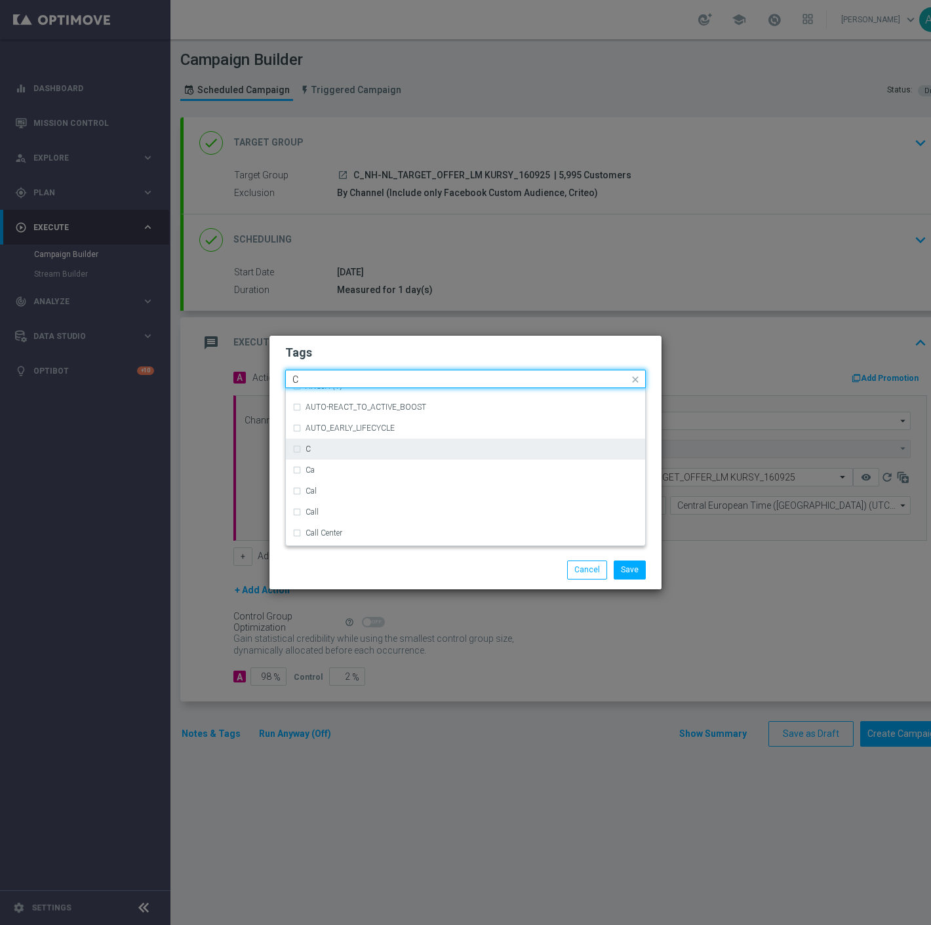
click at [338, 446] on div "C" at bounding box center [471, 449] width 333 height 8
type input "C"
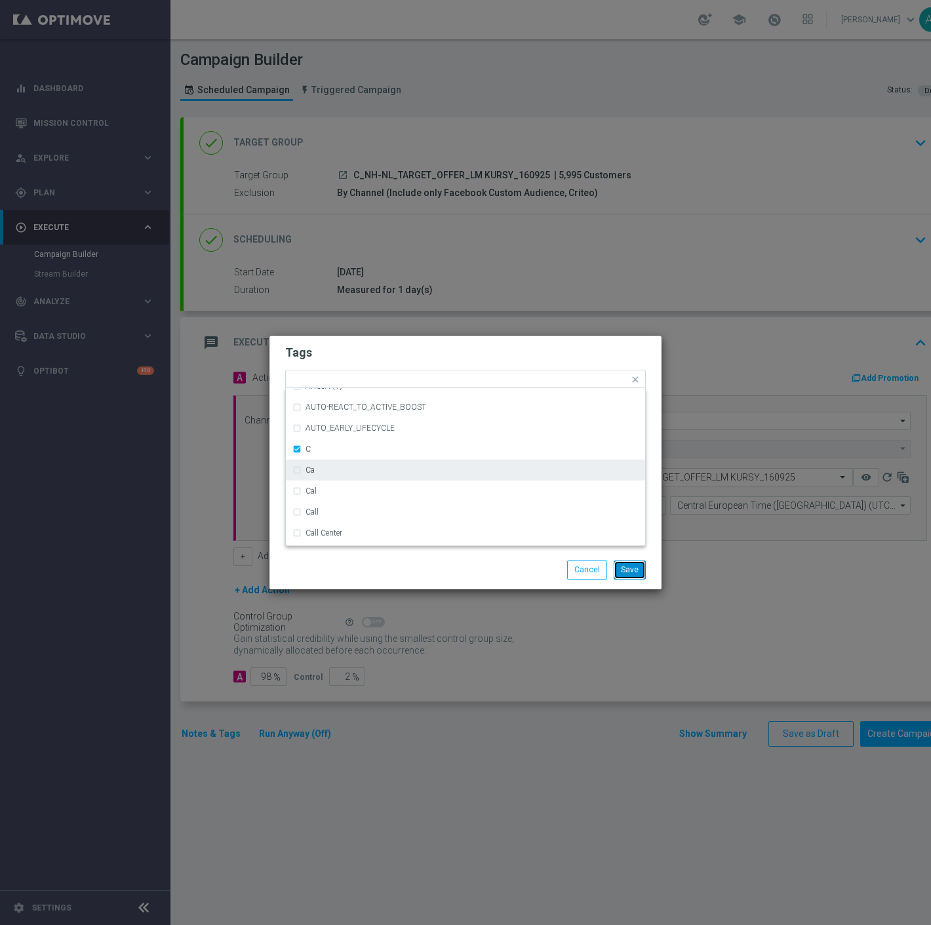
click at [618, 568] on button "Save" at bounding box center [629, 569] width 32 height 18
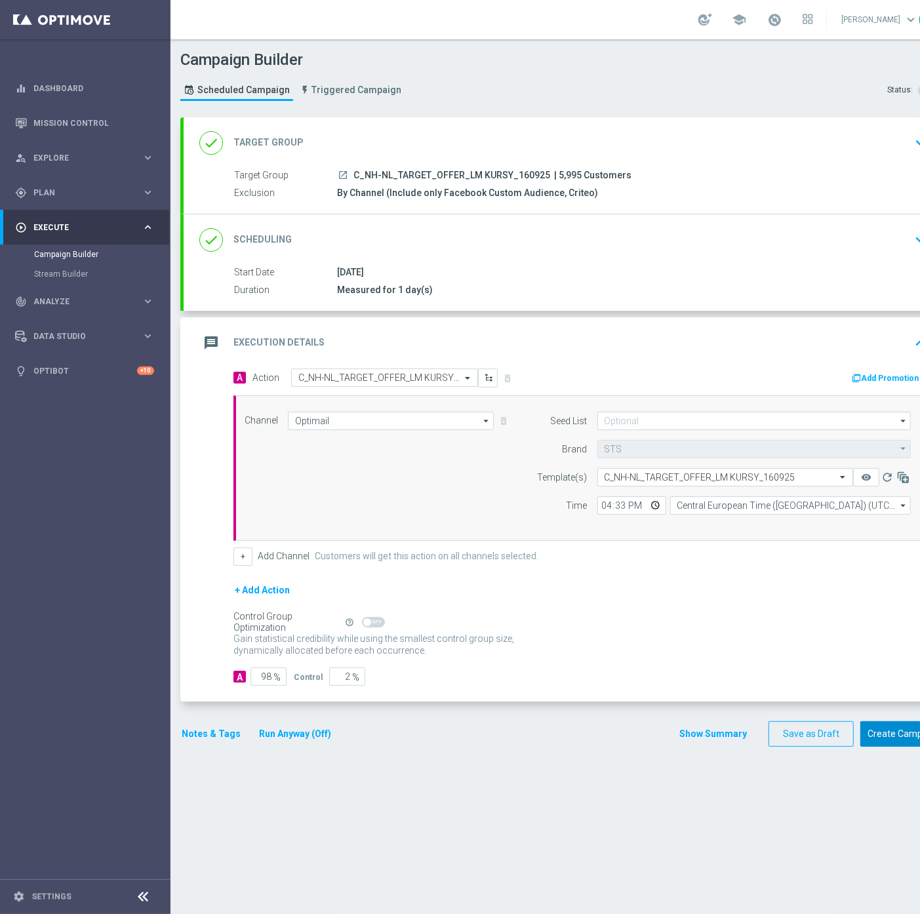
click at [890, 735] on button "Create Campaign" at bounding box center [903, 734] width 87 height 26
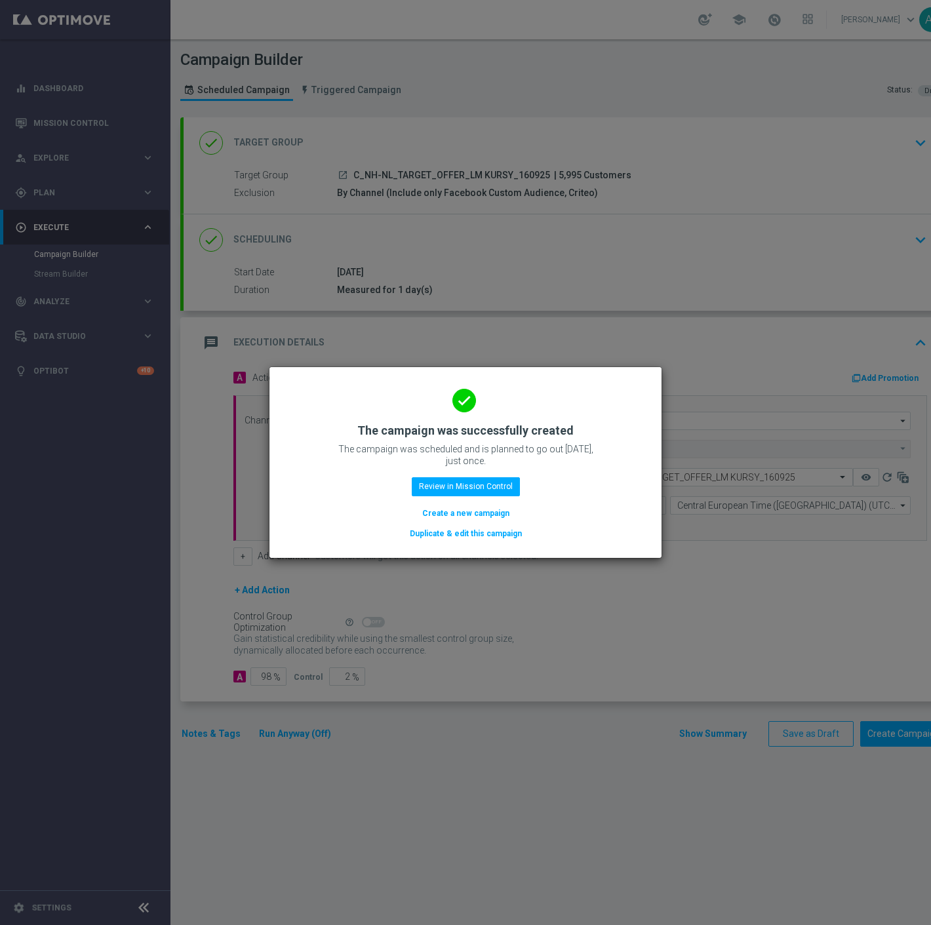
click at [462, 532] on button "Duplicate & edit this campaign" at bounding box center [465, 533] width 115 height 14
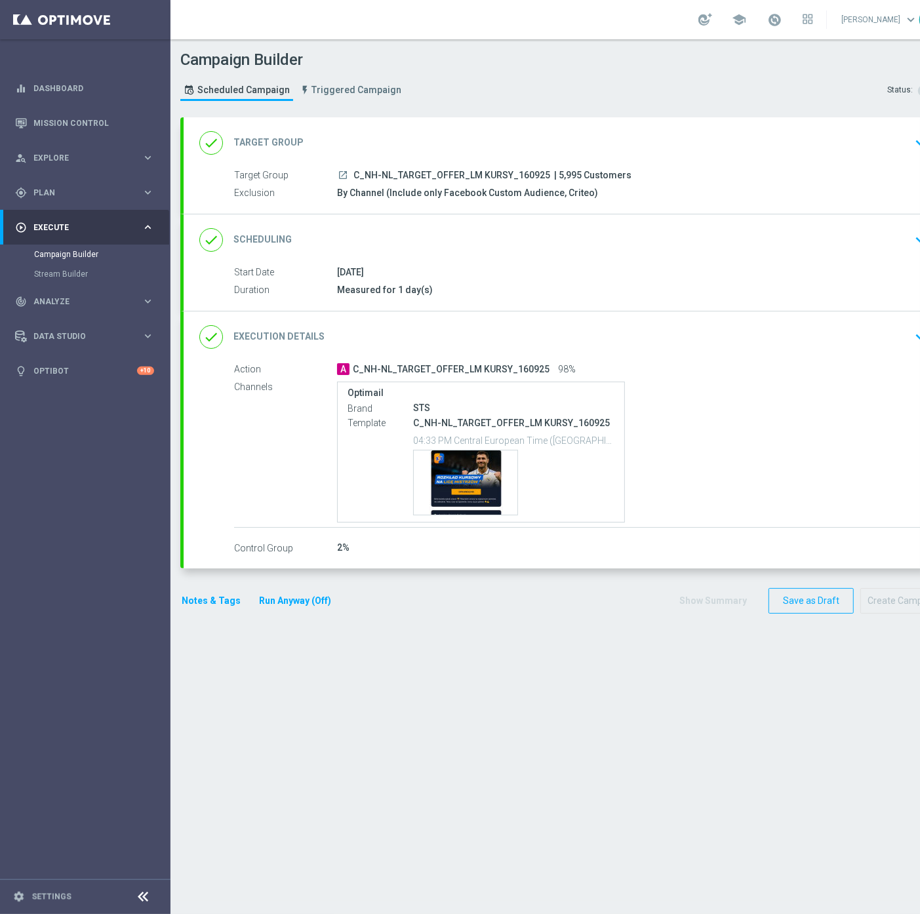
click at [463, 128] on div "done Target Group keyboard_arrow_down" at bounding box center [566, 142] width 764 height 51
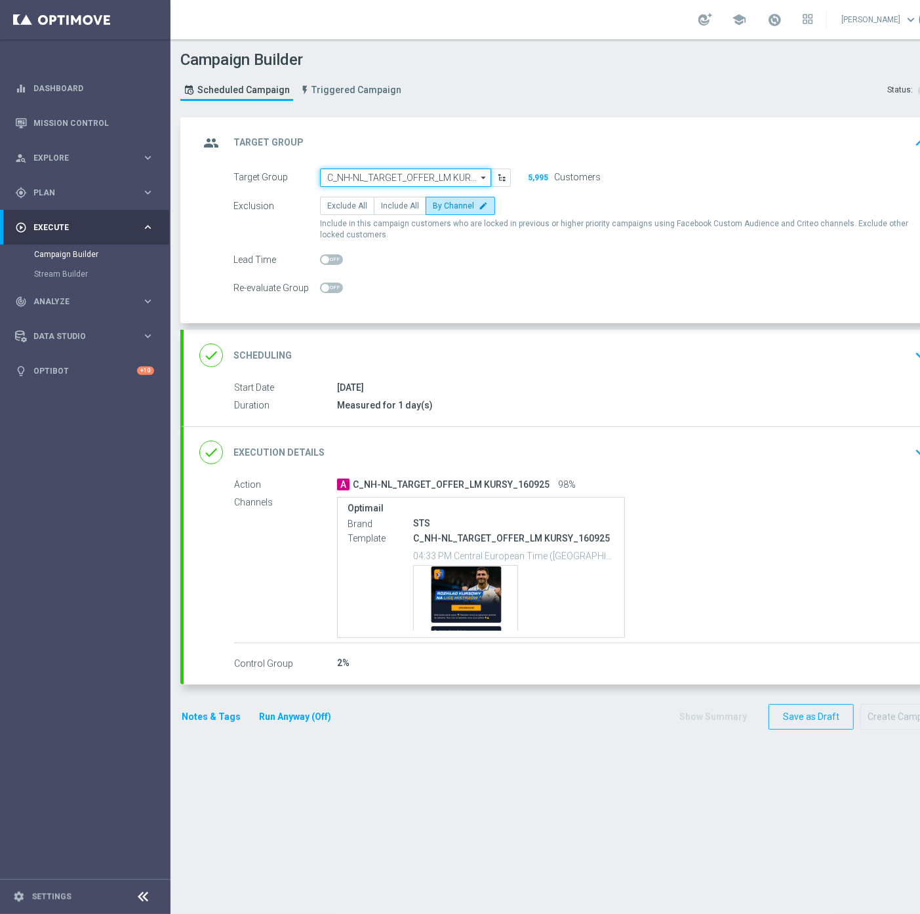
click at [424, 174] on input "C_NH-NL_TARGET_OFFER_LM KURSY_160925" at bounding box center [405, 177] width 171 height 18
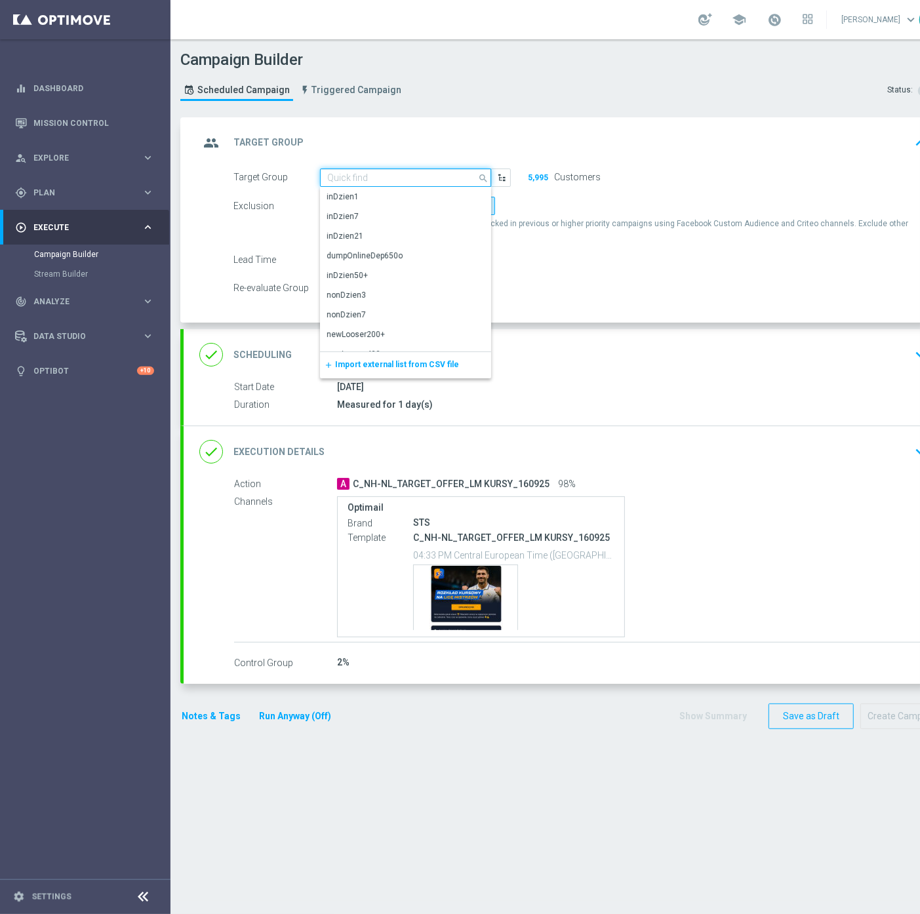
paste input "REA_ALL_TARGET_OFFER_LM KURSY_160925"
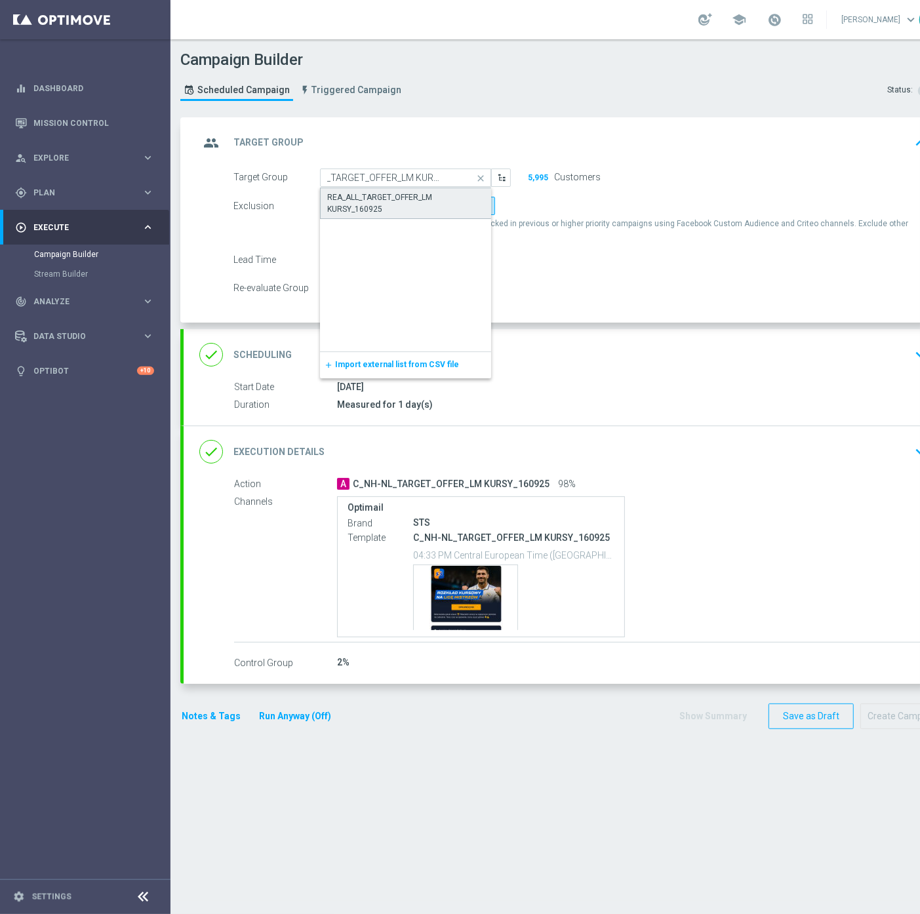
click at [402, 198] on div "REA_ALL_TARGET_OFFER_LM KURSY_160925" at bounding box center [405, 203] width 157 height 24
type input "REA_ALL_TARGET_OFFER_LM KURSY_160925"
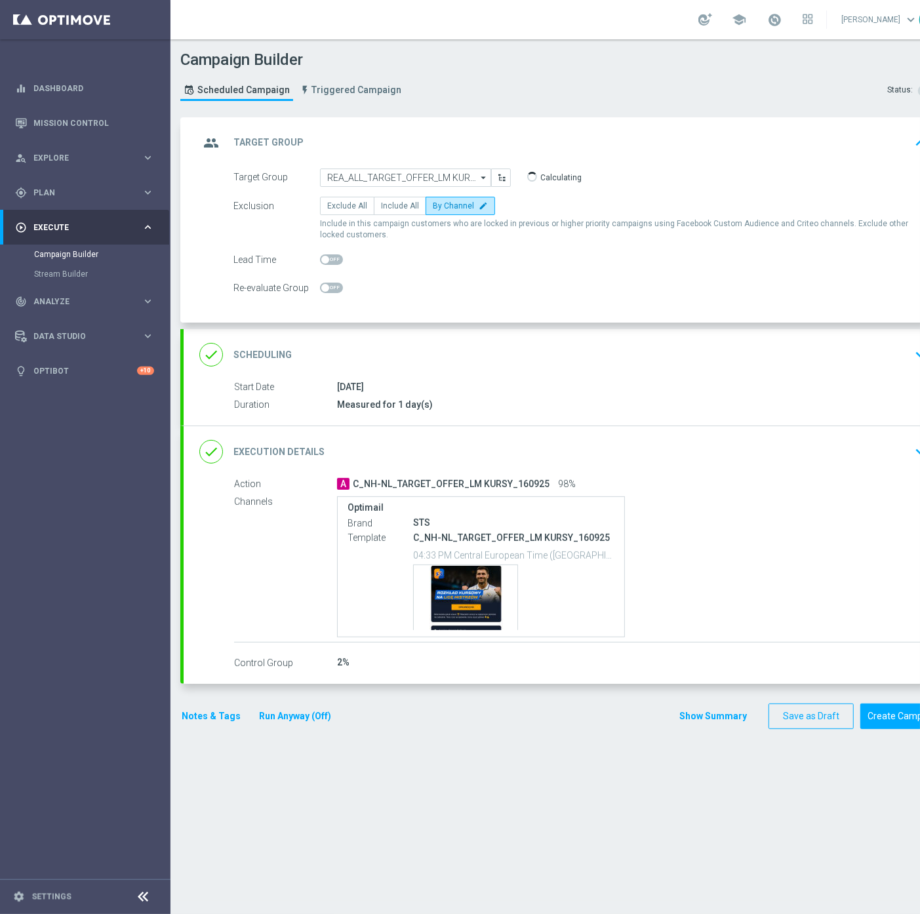
click at [513, 477] on div "A C_NH-NL_TARGET_OFFER_LM KURSY_160925 98%" at bounding box center [629, 483] width 585 height 13
click at [522, 464] on div "done Execution Details keyboard_arrow_down" at bounding box center [566, 451] width 764 height 51
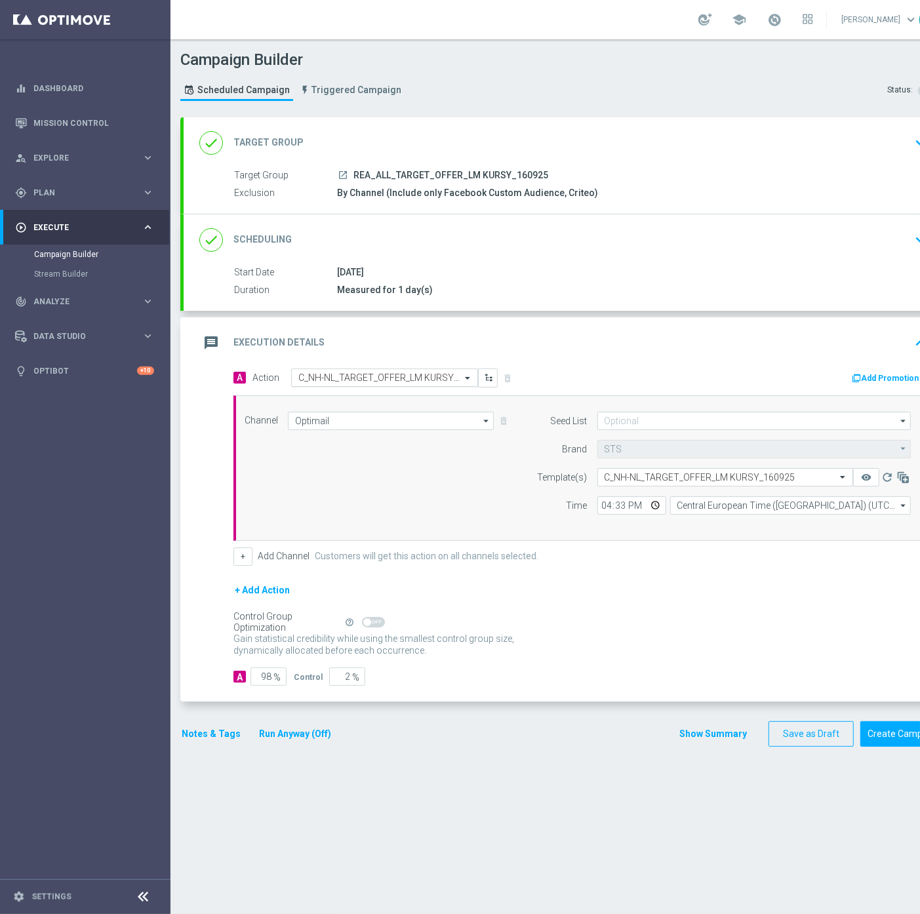
click at [323, 378] on input "text" at bounding box center [371, 377] width 146 height 11
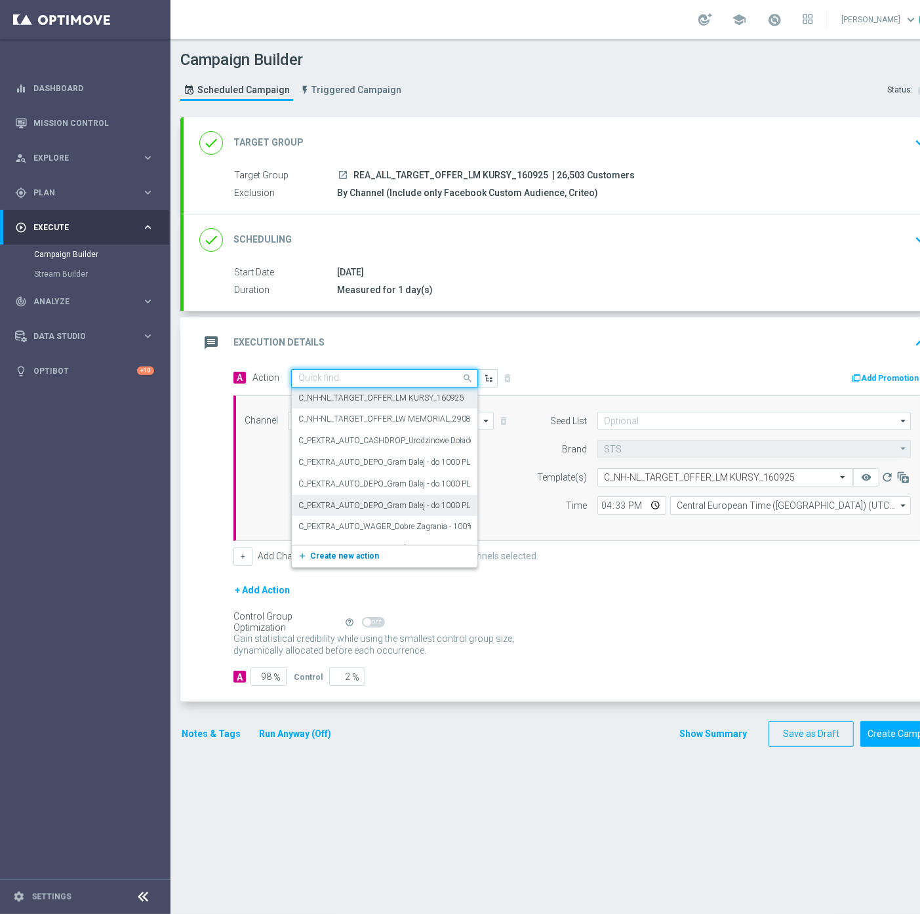
click at [329, 551] on span "Create new action" at bounding box center [344, 555] width 69 height 9
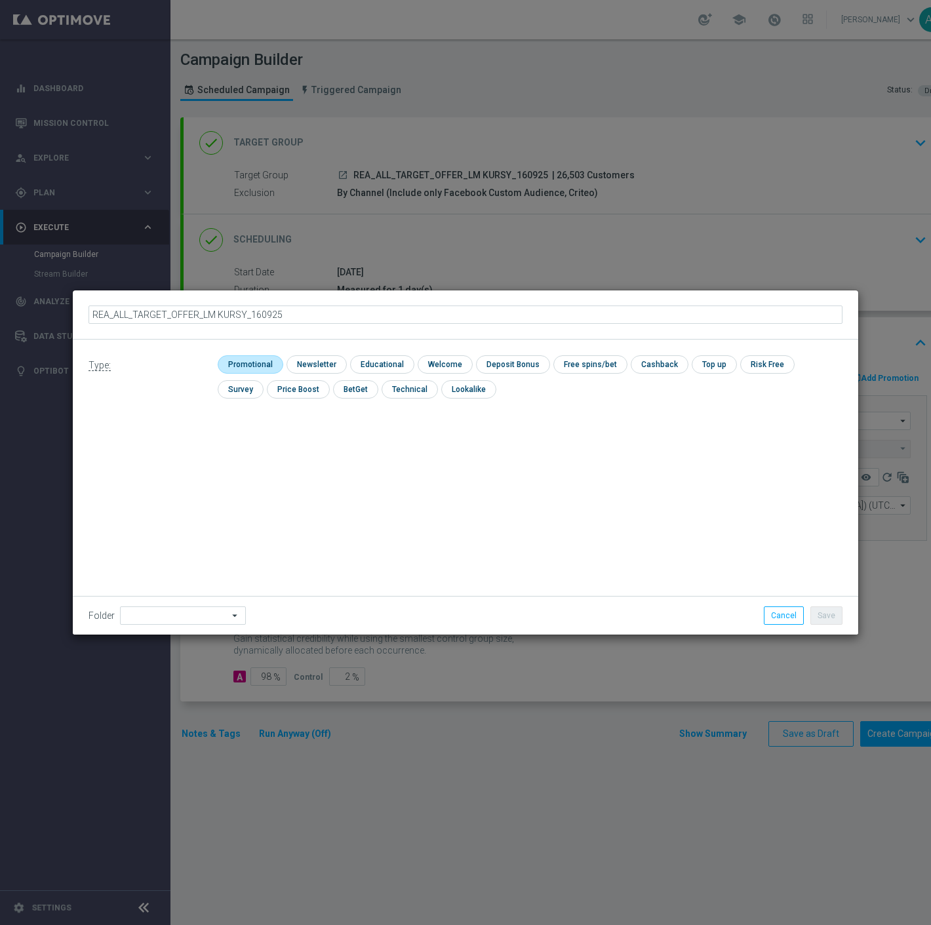
click at [252, 359] on input "checkbox" at bounding box center [249, 364] width 62 height 18
click at [278, 359] on input "checkbox" at bounding box center [255, 364] width 75 height 18
checkbox input "false"
click at [316, 364] on input "checkbox" at bounding box center [314, 364] width 57 height 18
checkbox input "true"
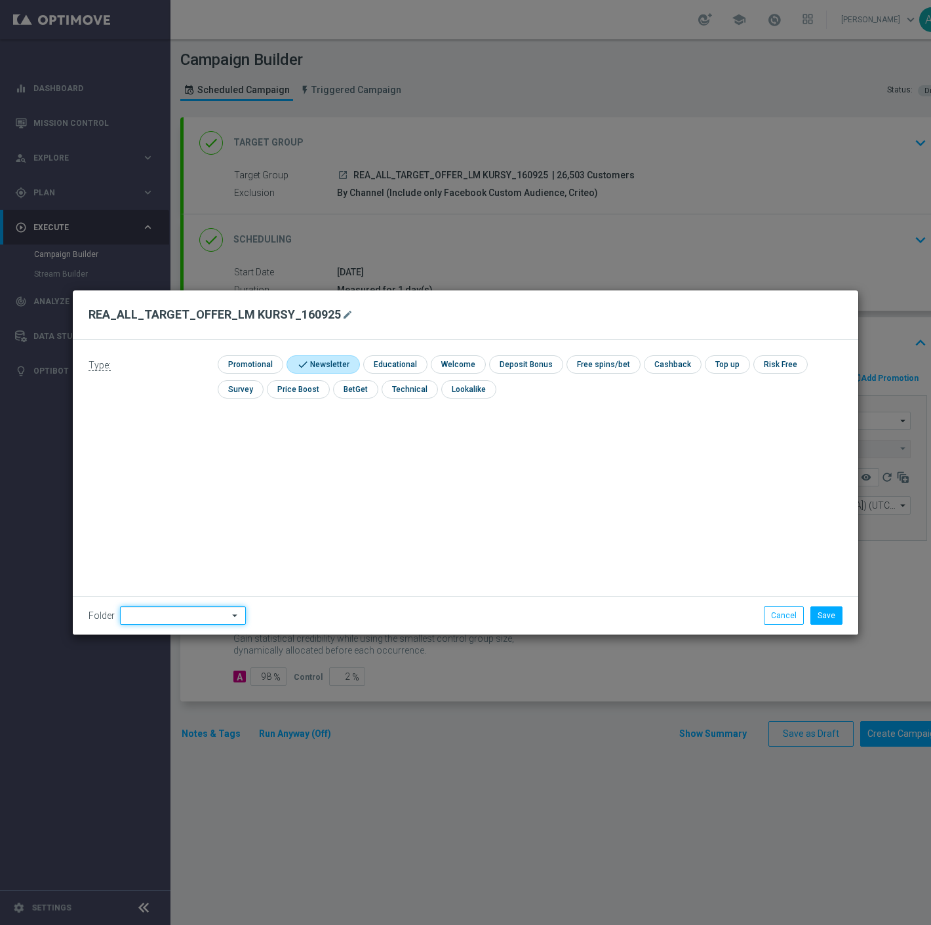
click at [155, 614] on input at bounding box center [183, 615] width 126 height 18
click at [184, 449] on div "Antoni L." at bounding box center [179, 451] width 119 height 18
type input "Antoni L."
click at [831, 610] on button "Save" at bounding box center [826, 615] width 32 height 18
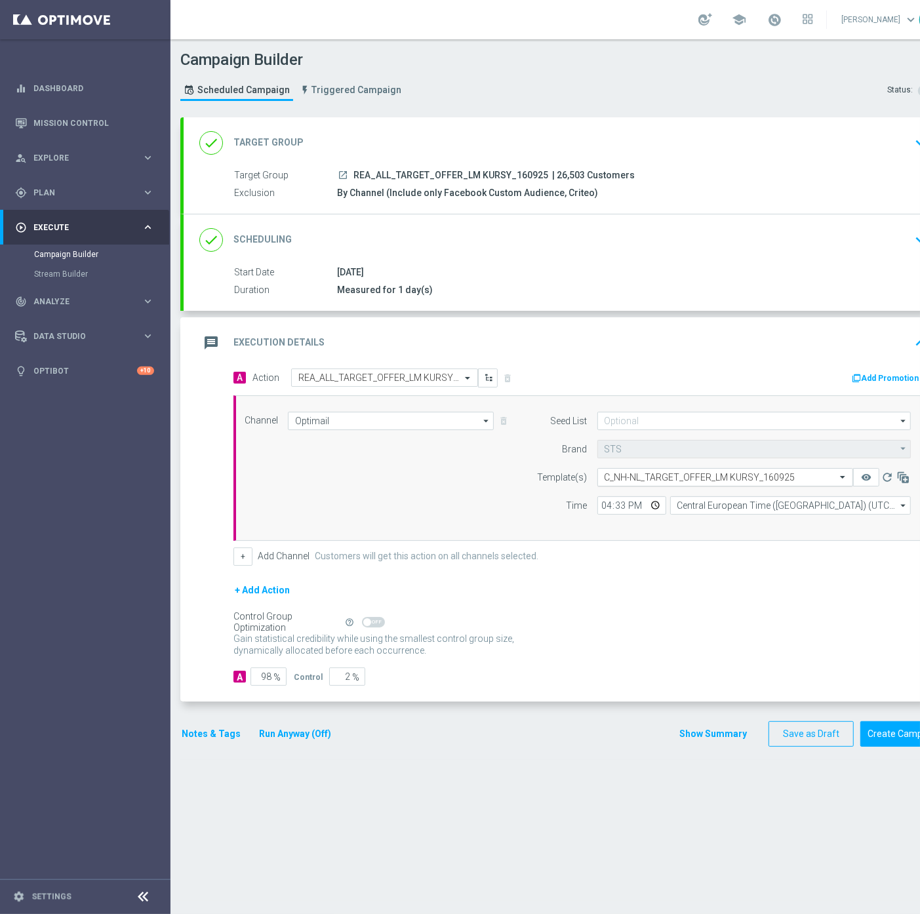
click at [750, 477] on input "text" at bounding box center [711, 477] width 215 height 11
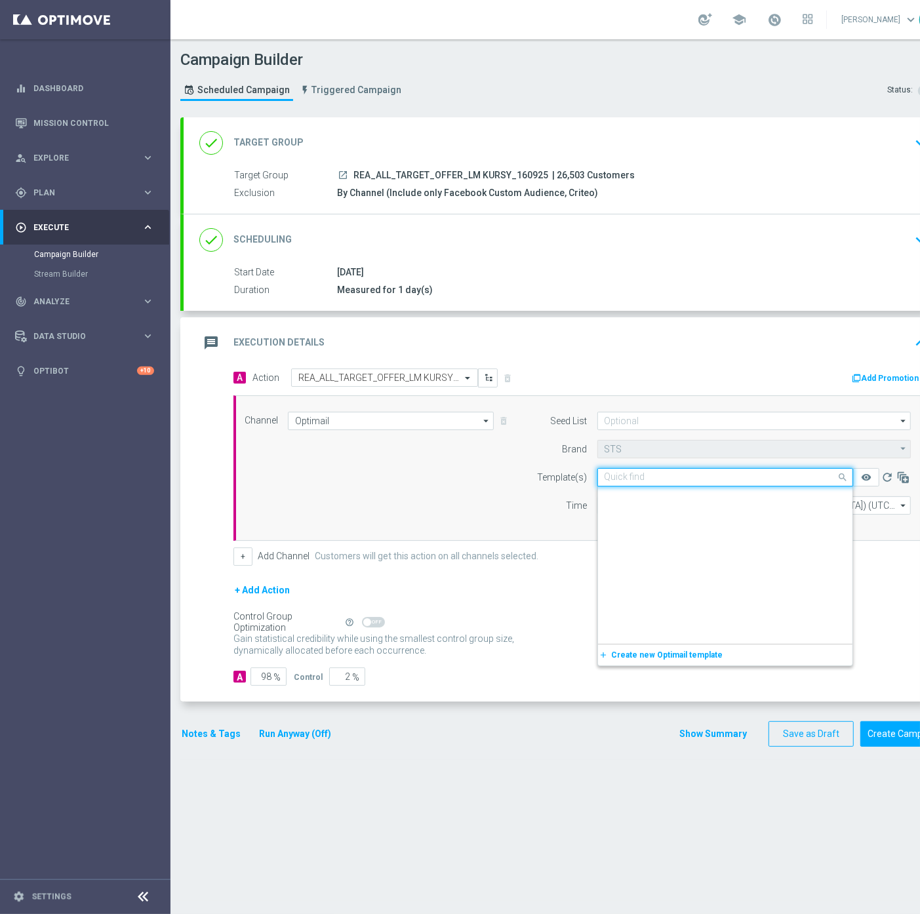
paste input "REA_ALL_TARGET_OFFER_LM KURSY_160925"
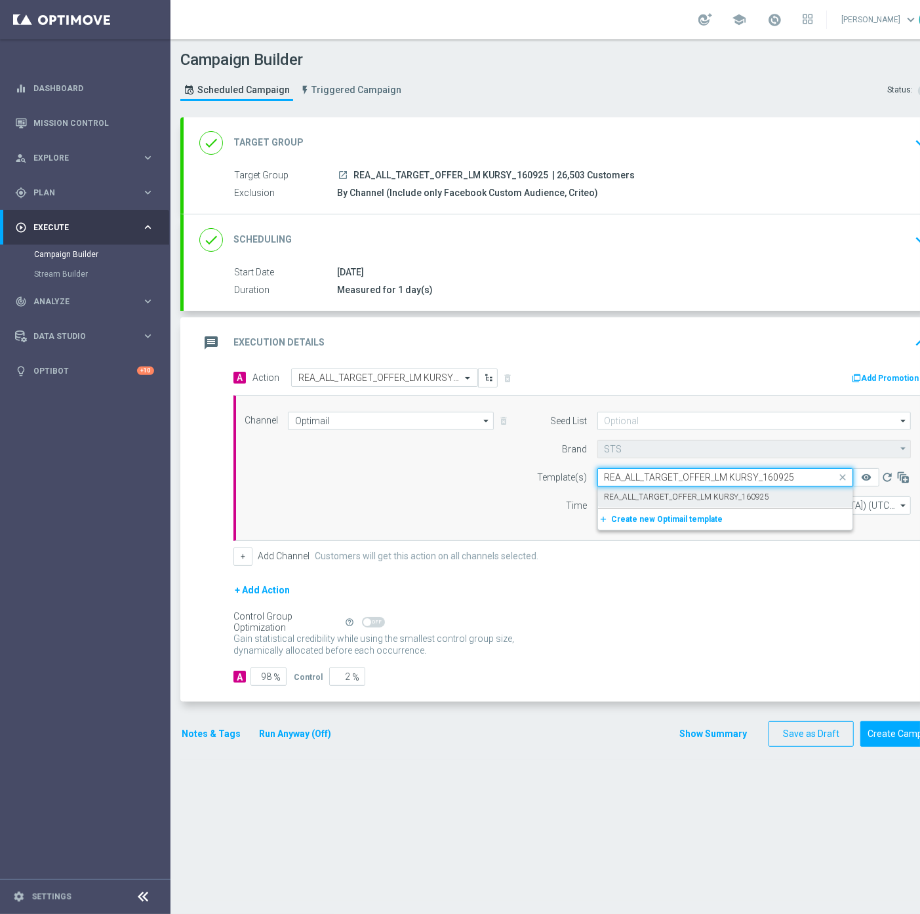
click at [690, 502] on div "REA_ALL_TARGET_OFFER_LM KURSY_160925" at bounding box center [724, 497] width 241 height 22
type input "REA_ALL_TARGET_OFFER_LM KURSY_160925"
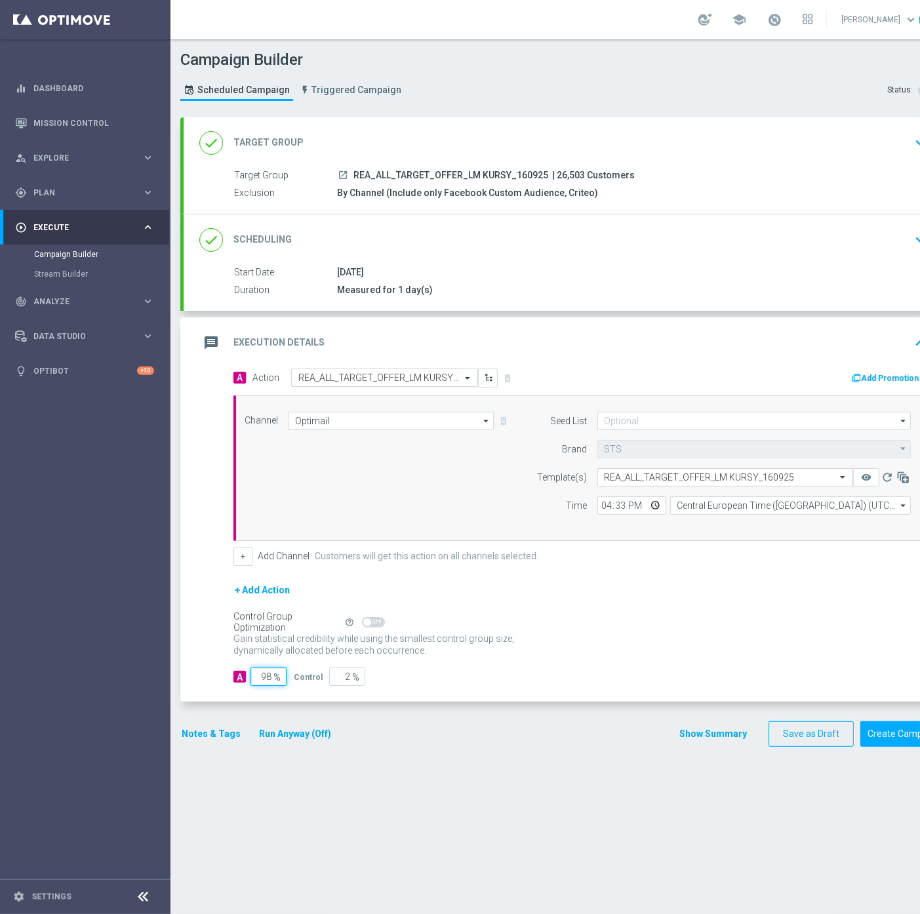
click at [273, 671] on div "98 %" at bounding box center [266, 676] width 33 height 18
type input "95"
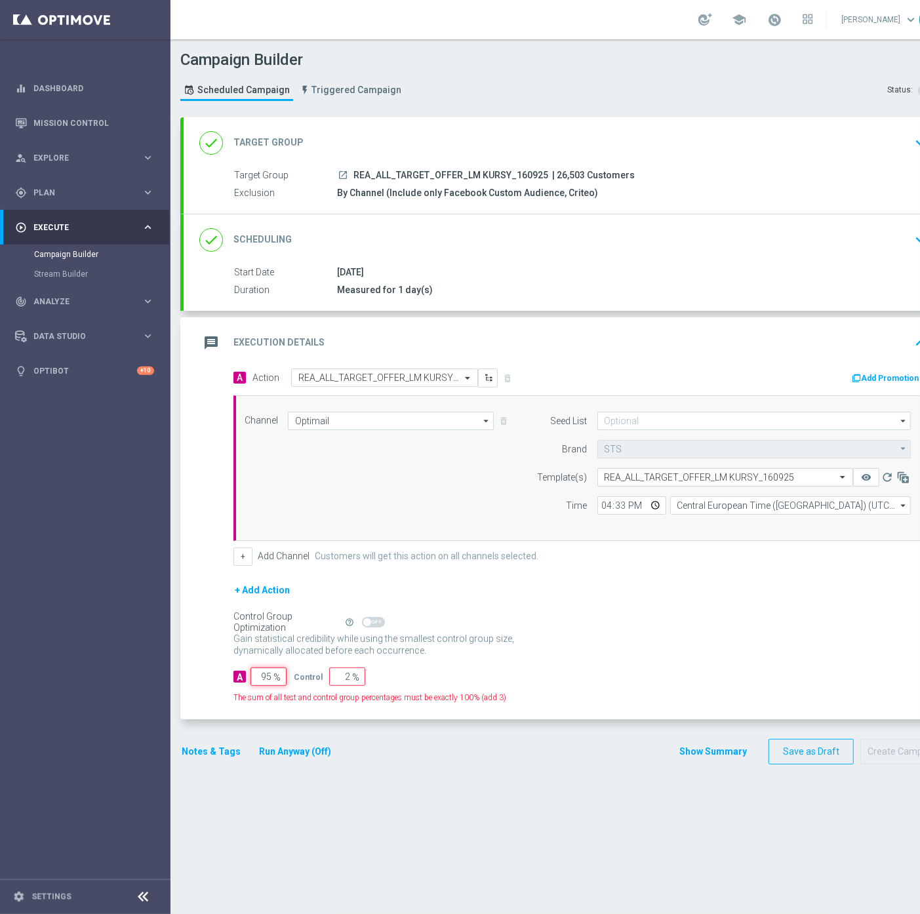
type input "5"
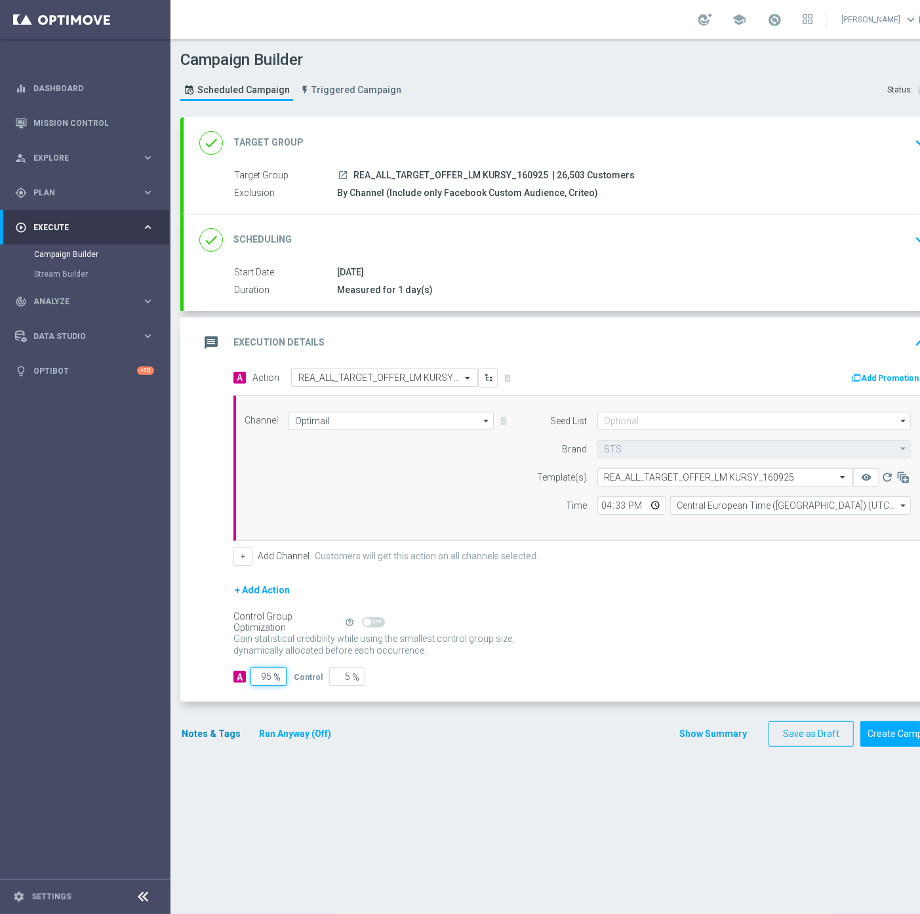
type input "95"
click at [193, 741] on button "Notes & Tags" at bounding box center [211, 734] width 62 height 16
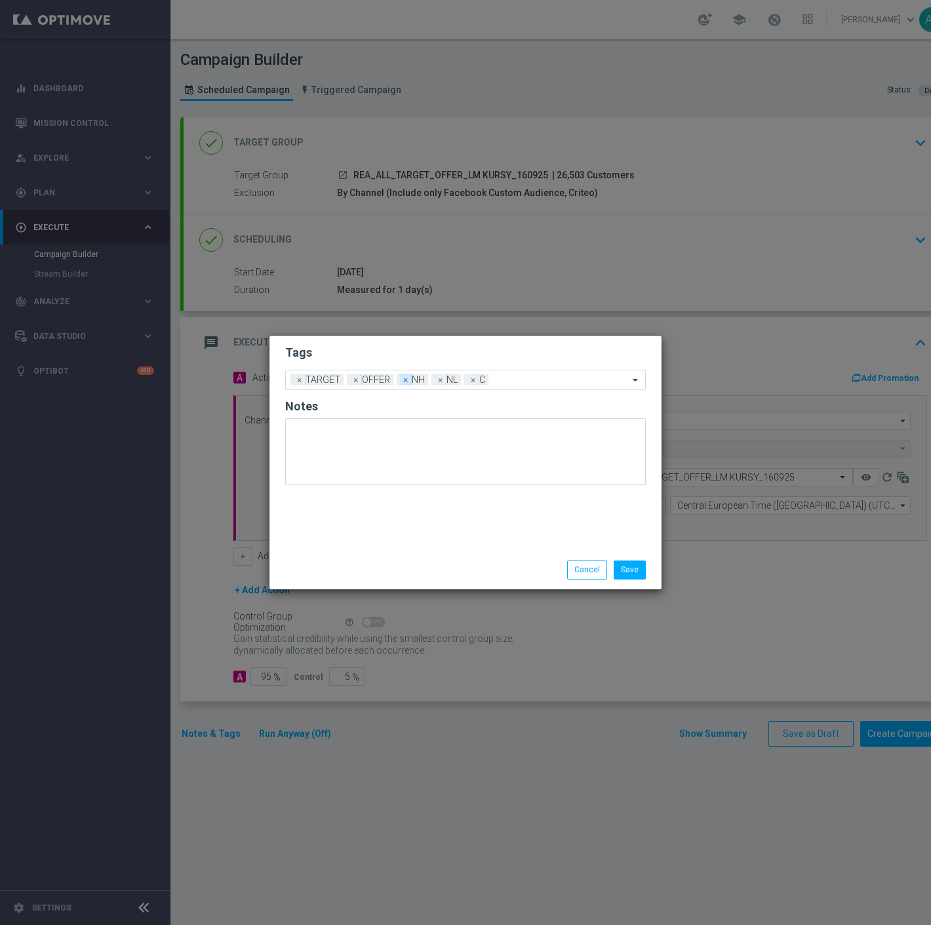
click at [402, 376] on span "×" at bounding box center [406, 380] width 12 height 12
click at [402, 381] on span "×" at bounding box center [406, 380] width 12 height 12
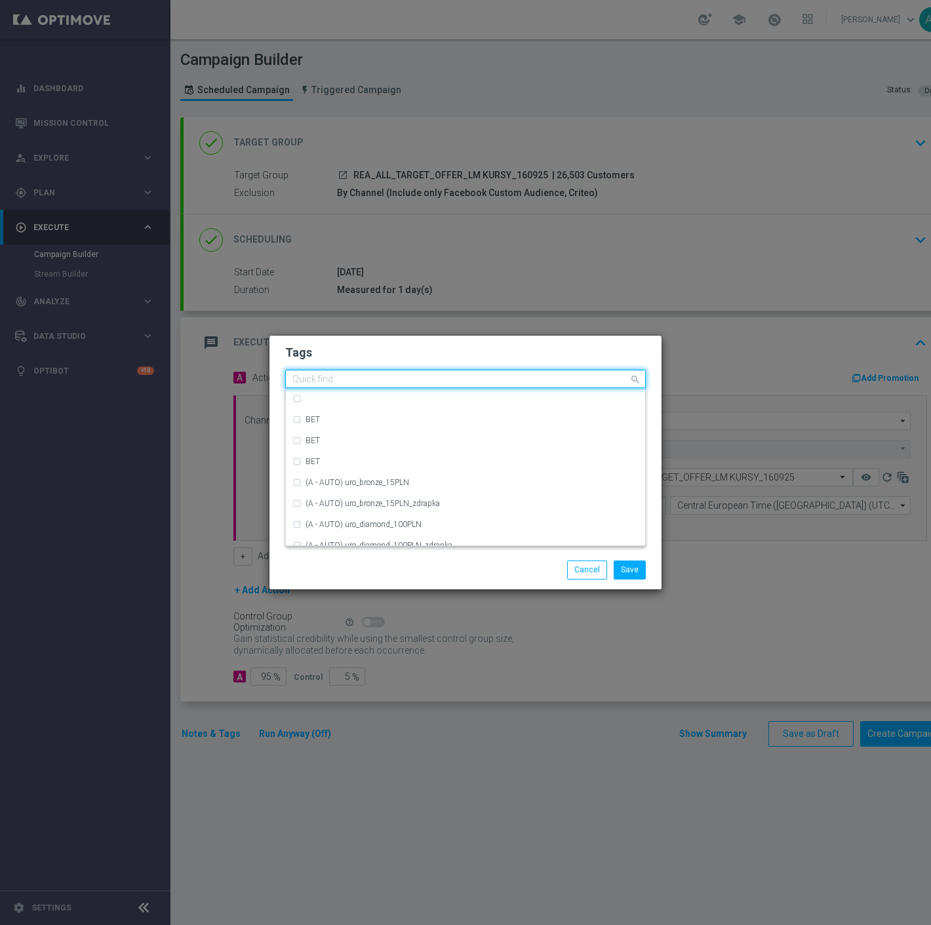
click at [409, 381] on input "text" at bounding box center [460, 379] width 336 height 11
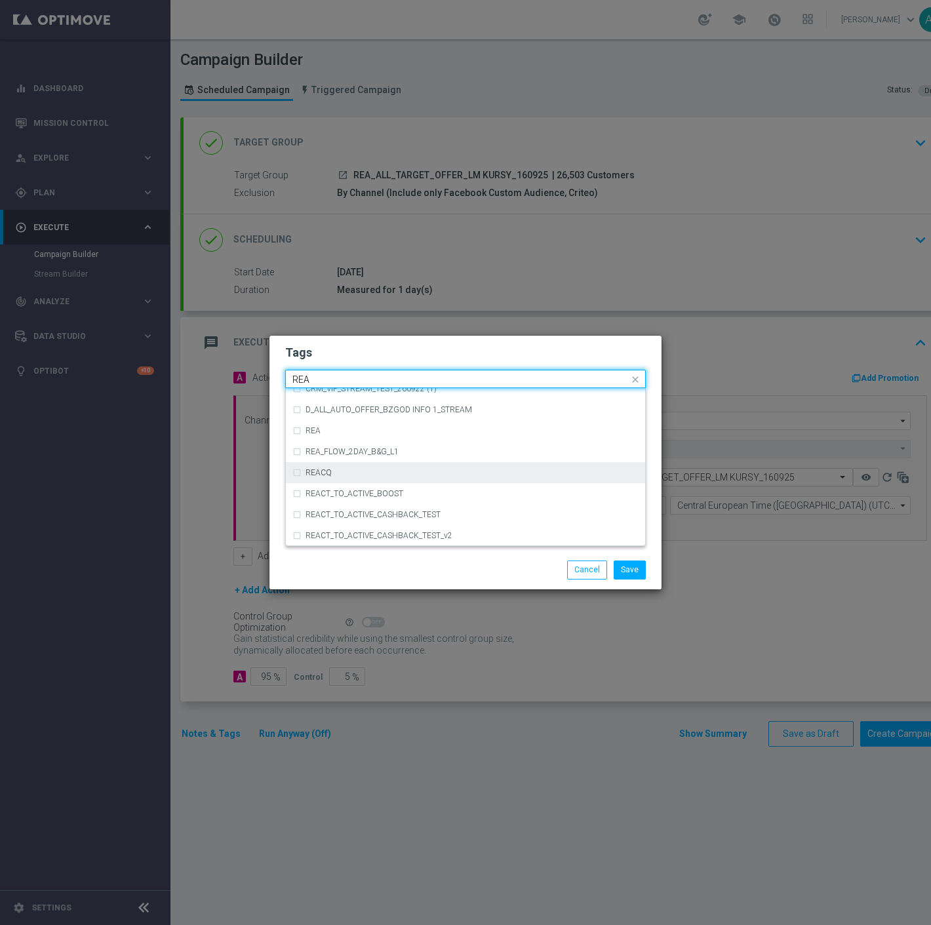
scroll to position [653, 0]
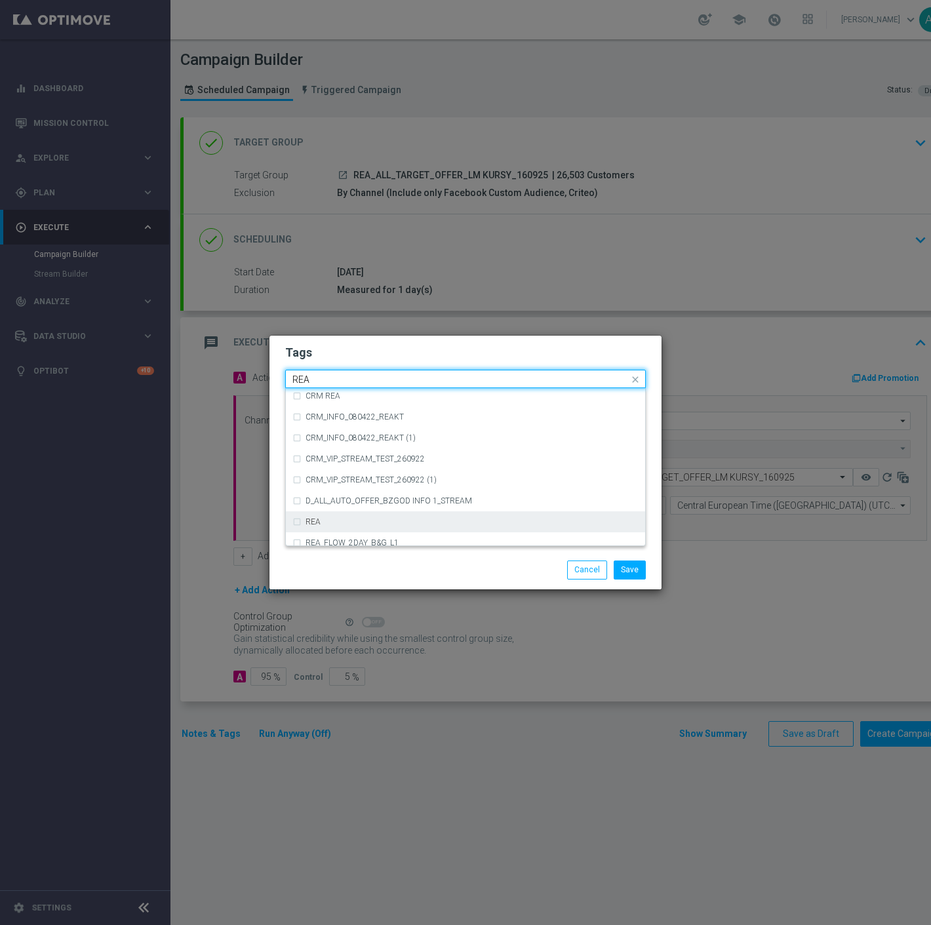
click at [329, 523] on div "REA" at bounding box center [471, 522] width 333 height 8
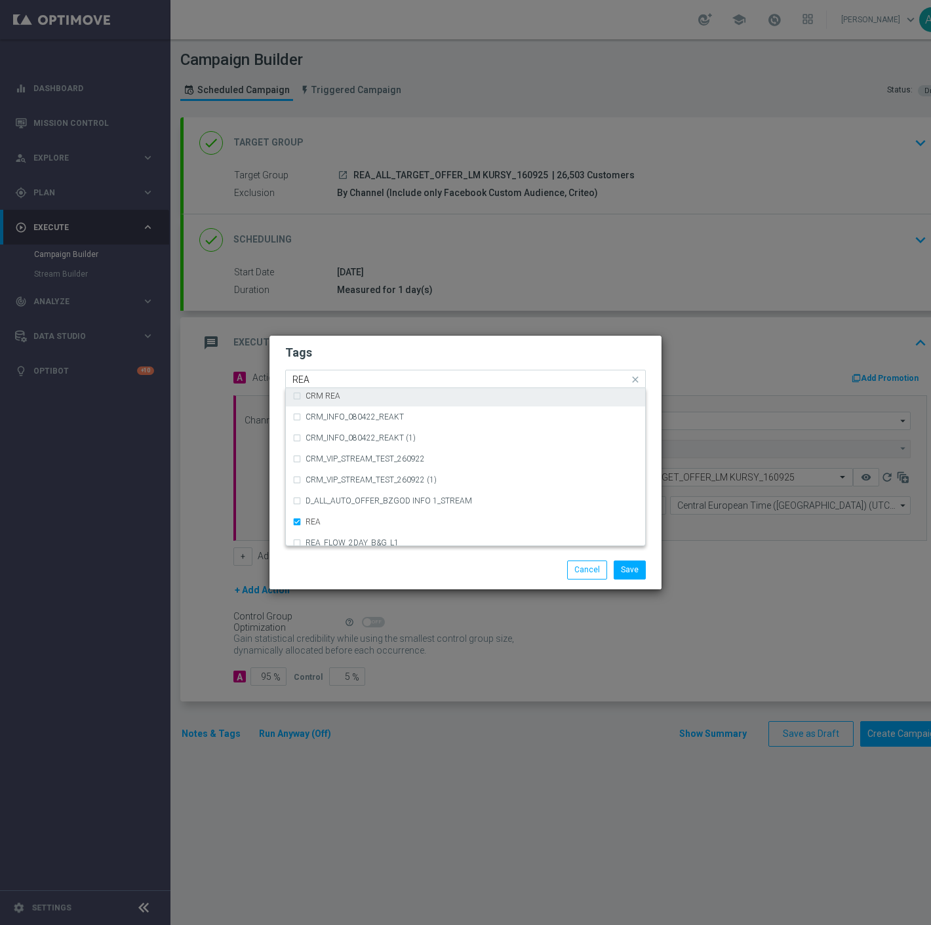
click at [350, 375] on input "REA" at bounding box center [460, 379] width 336 height 11
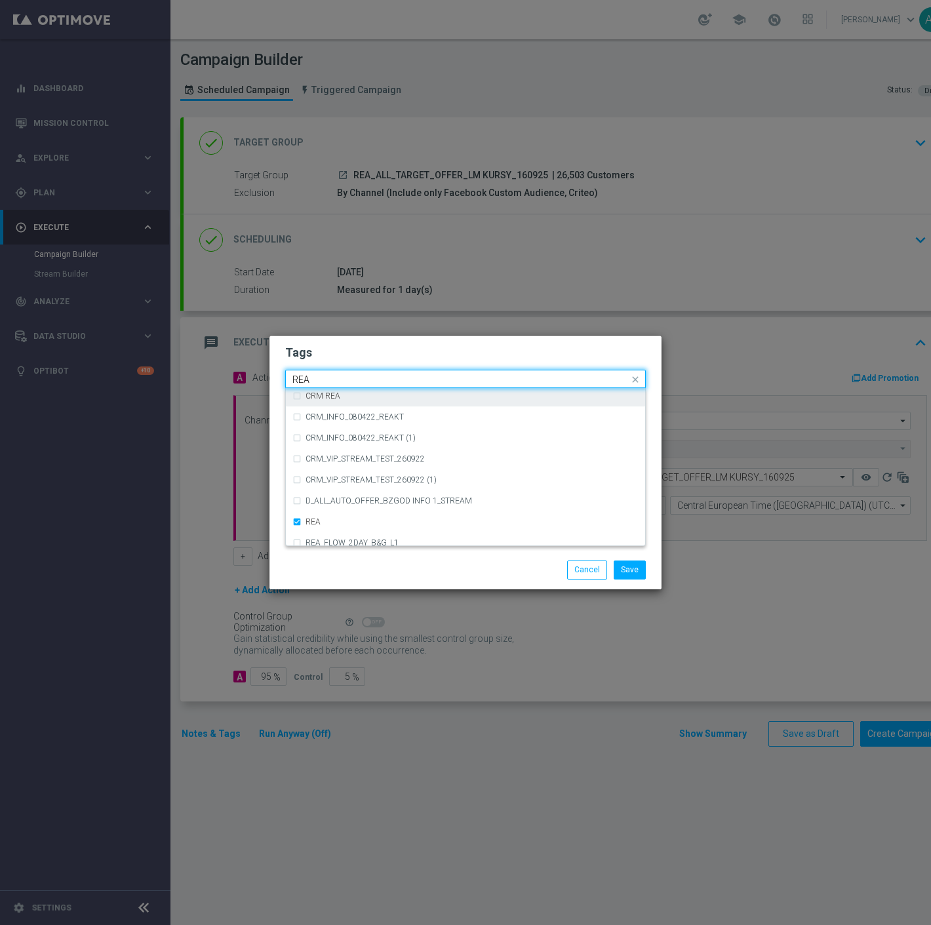
click at [346, 384] on input "REA" at bounding box center [460, 379] width 336 height 11
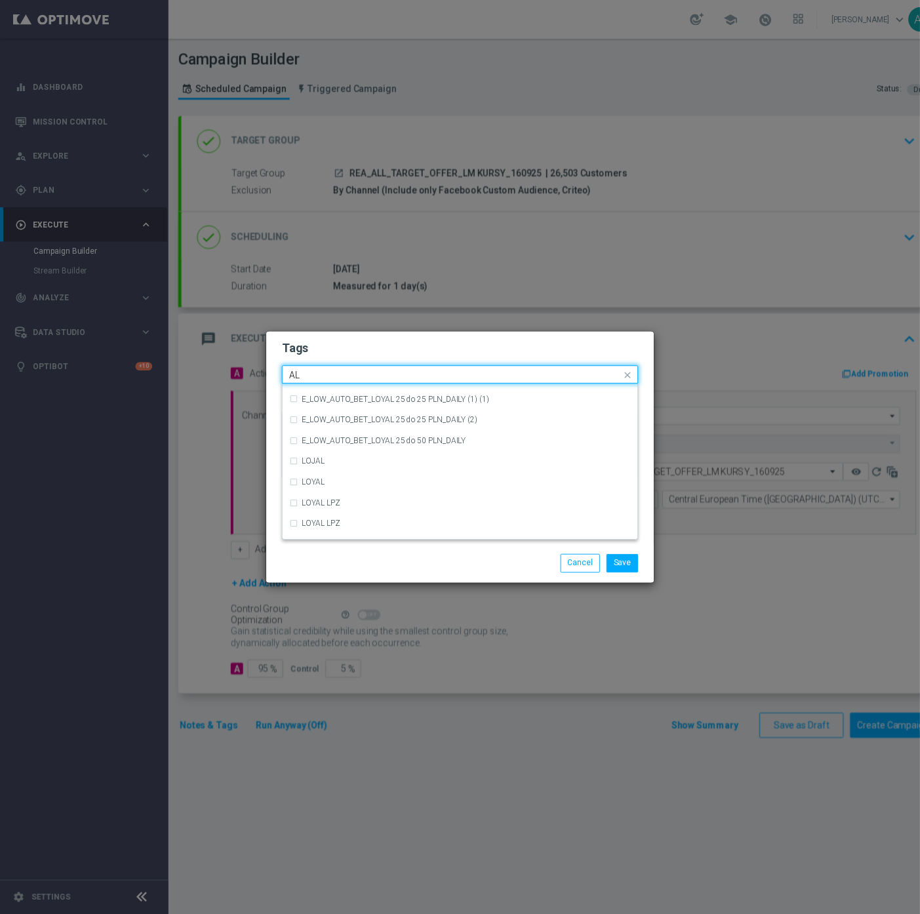
scroll to position [0, 0]
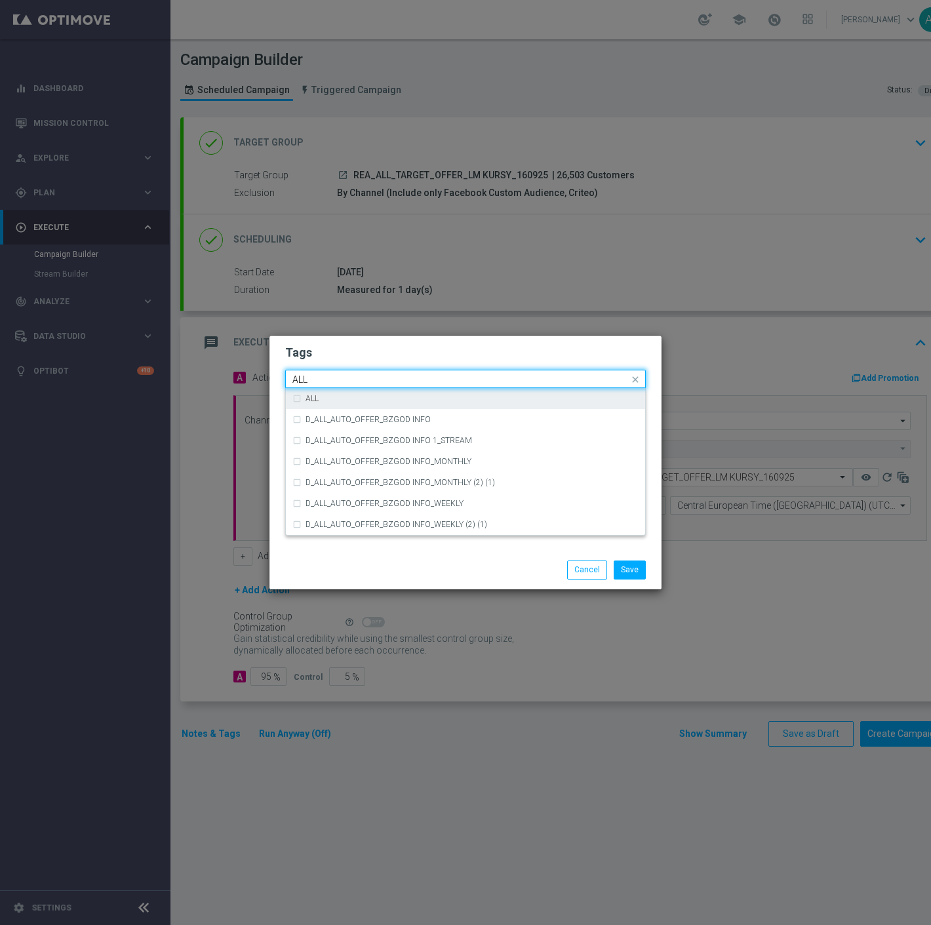
click at [341, 400] on div "ALL" at bounding box center [471, 399] width 333 height 8
type input "ALL"
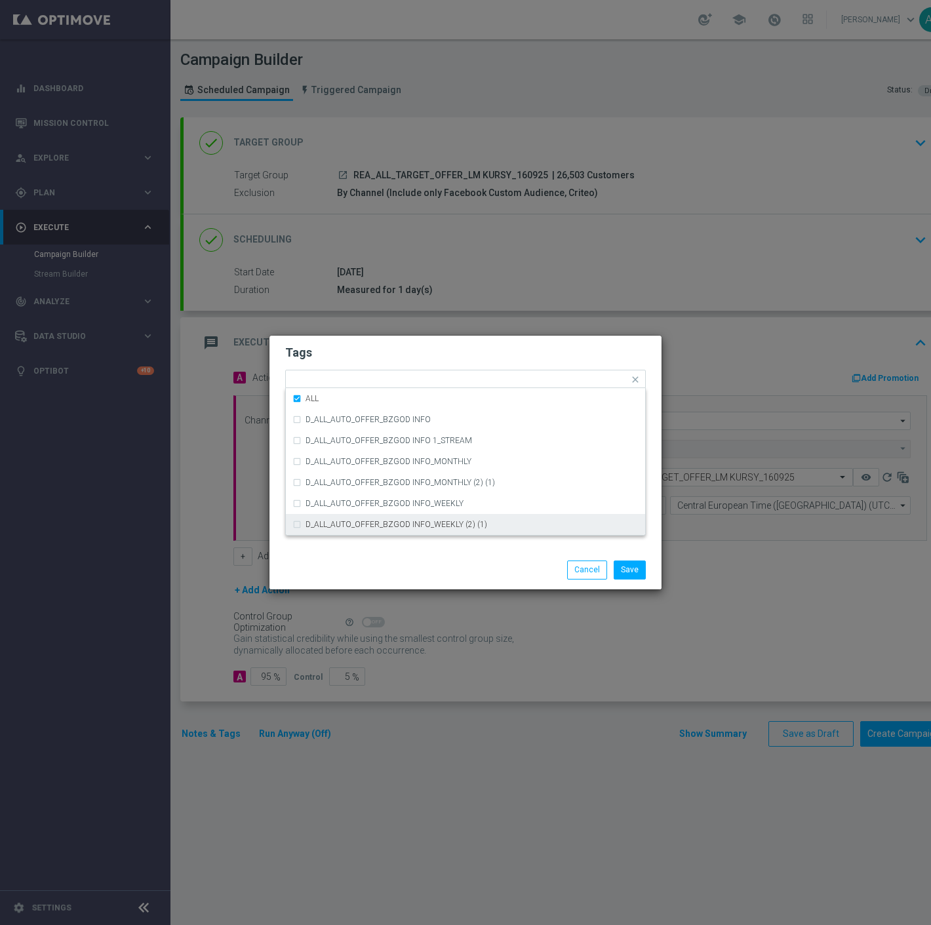
click at [414, 559] on div "Save Cancel" at bounding box center [465, 570] width 392 height 38
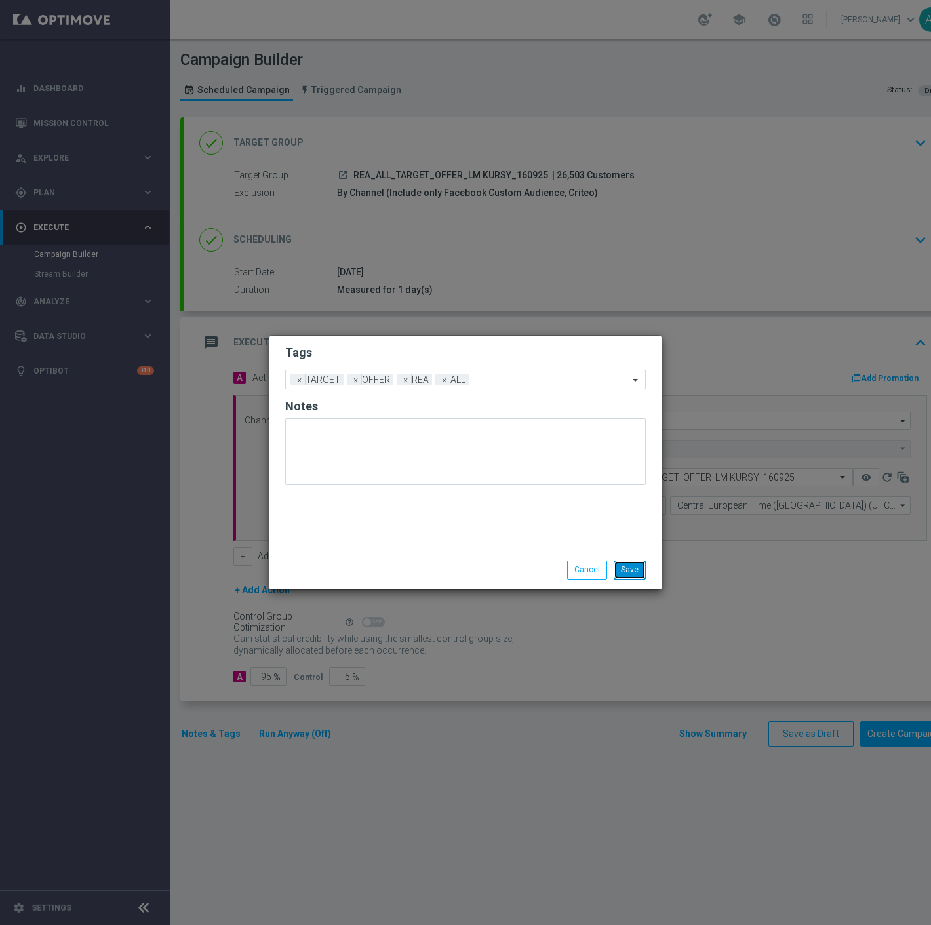
click at [619, 574] on button "Save" at bounding box center [629, 569] width 32 height 18
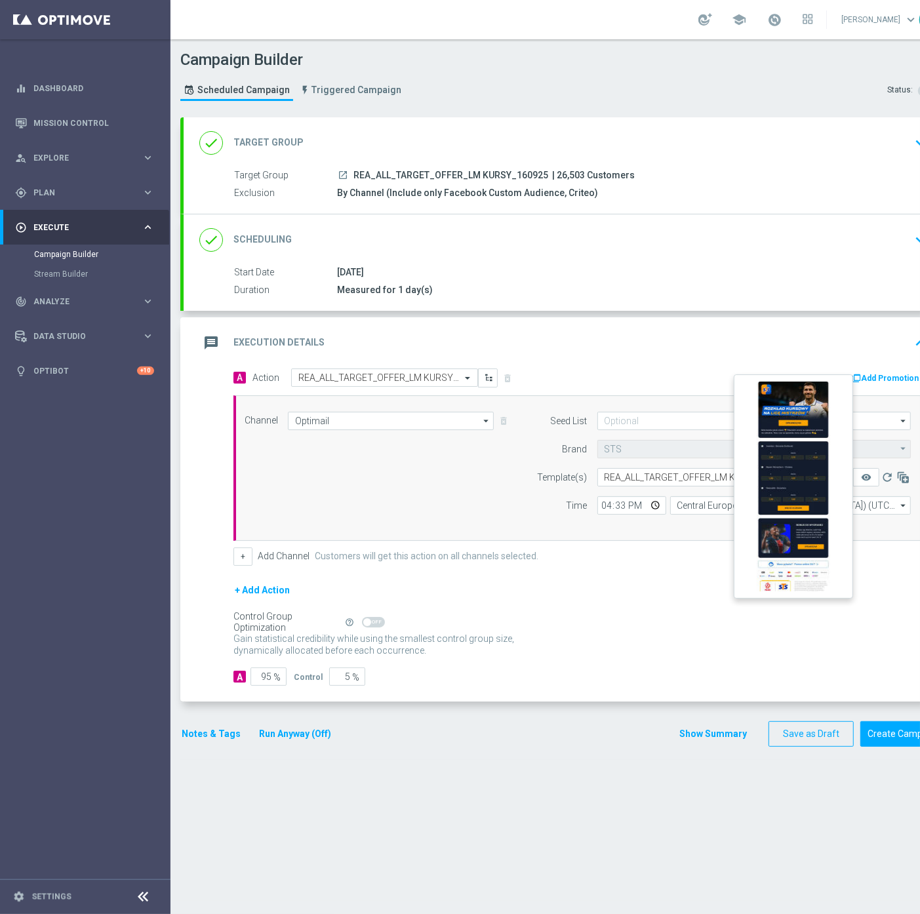
click at [859, 478] on button "remove_red_eye" at bounding box center [866, 477] width 26 height 18
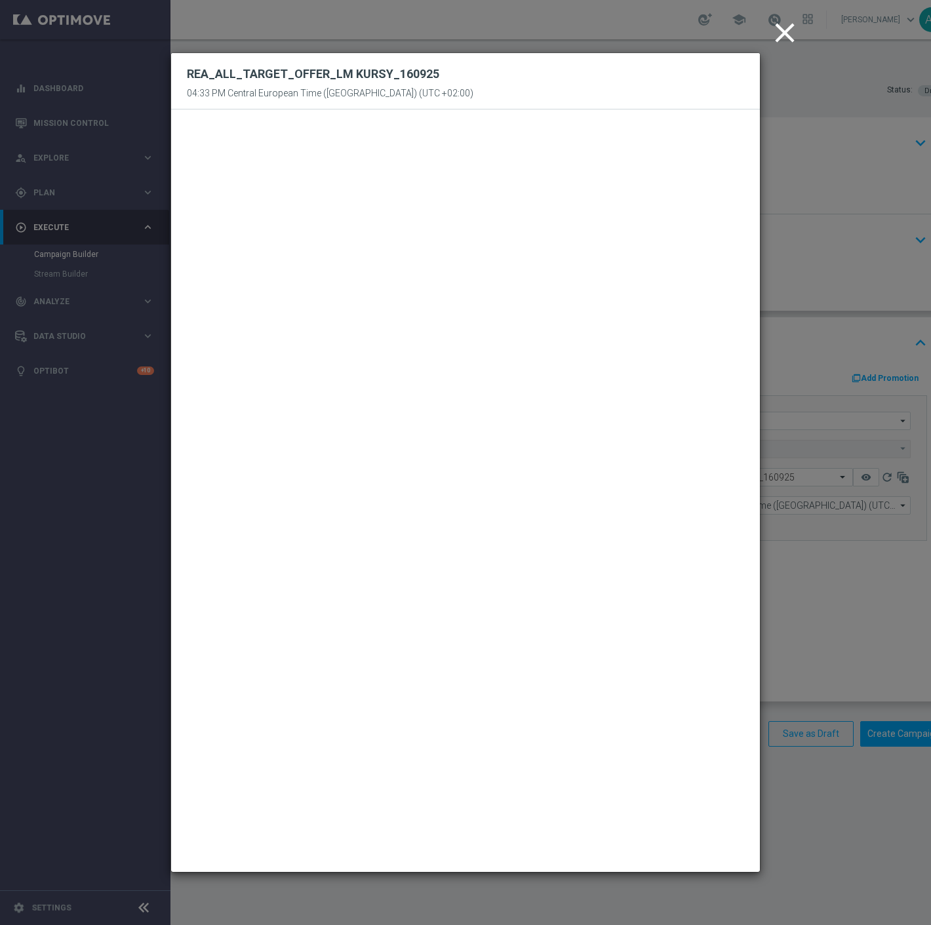
drag, startPoint x: 778, startPoint y: 31, endPoint x: 780, endPoint y: 84, distance: 53.1
click at [778, 31] on icon "close" at bounding box center [784, 32] width 33 height 33
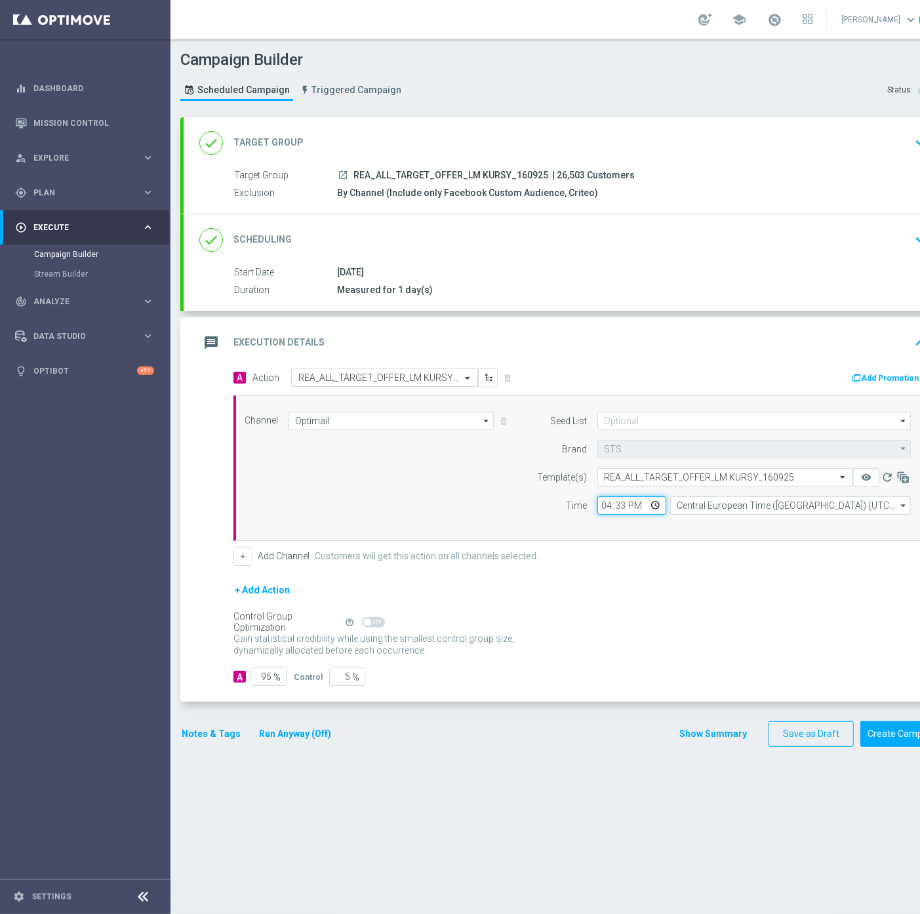
click at [619, 508] on input "16:33" at bounding box center [631, 505] width 69 height 18
type input "16:38"
click at [884, 731] on button "Create Campaign" at bounding box center [903, 734] width 87 height 26
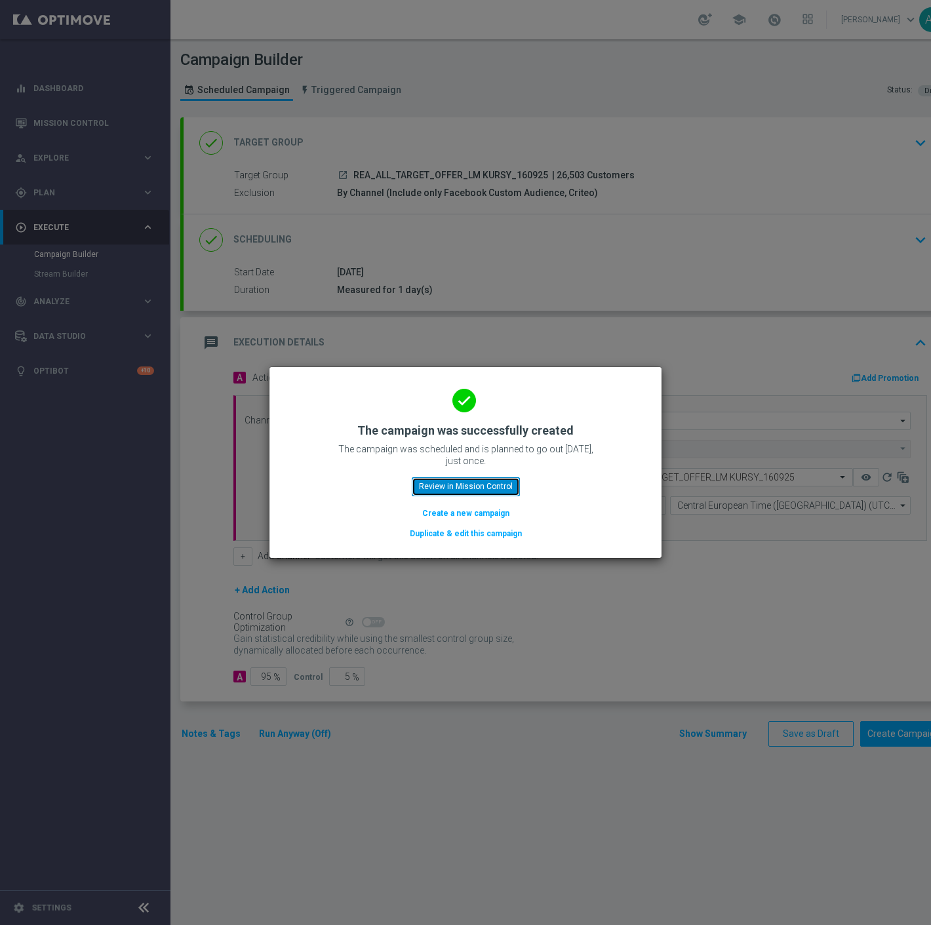
click at [446, 486] on button "Review in Mission Control" at bounding box center [466, 486] width 108 height 18
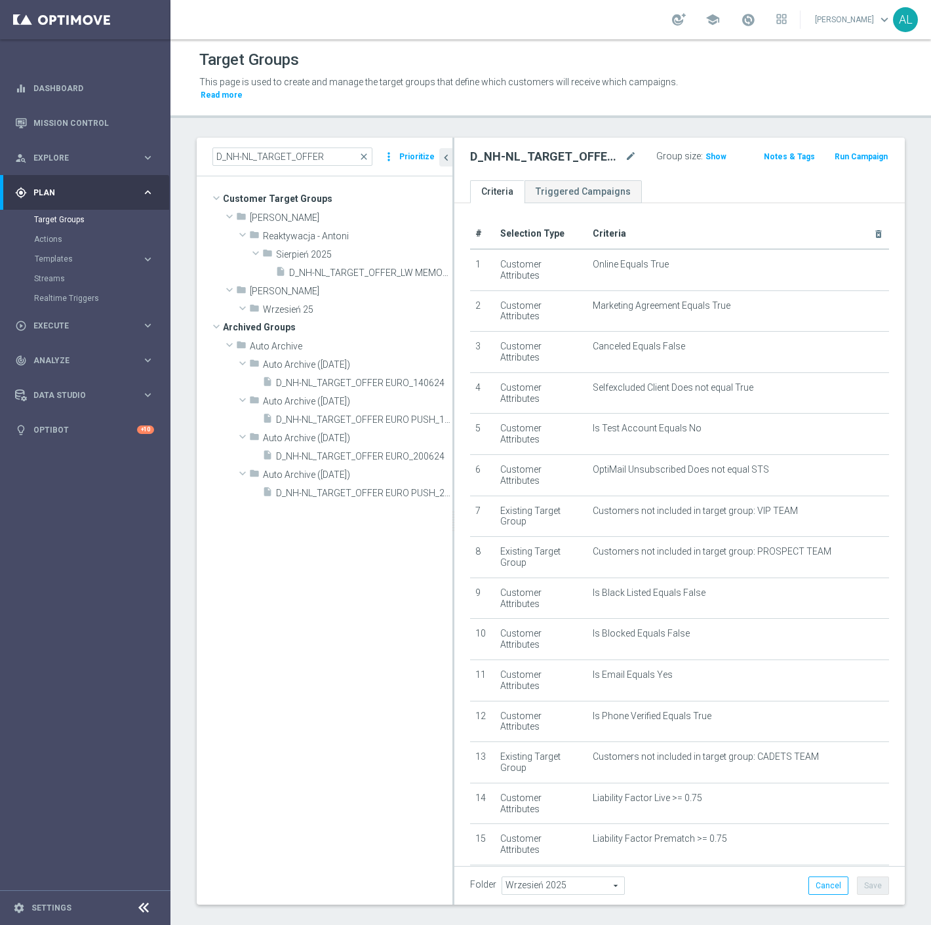
scroll to position [402, 0]
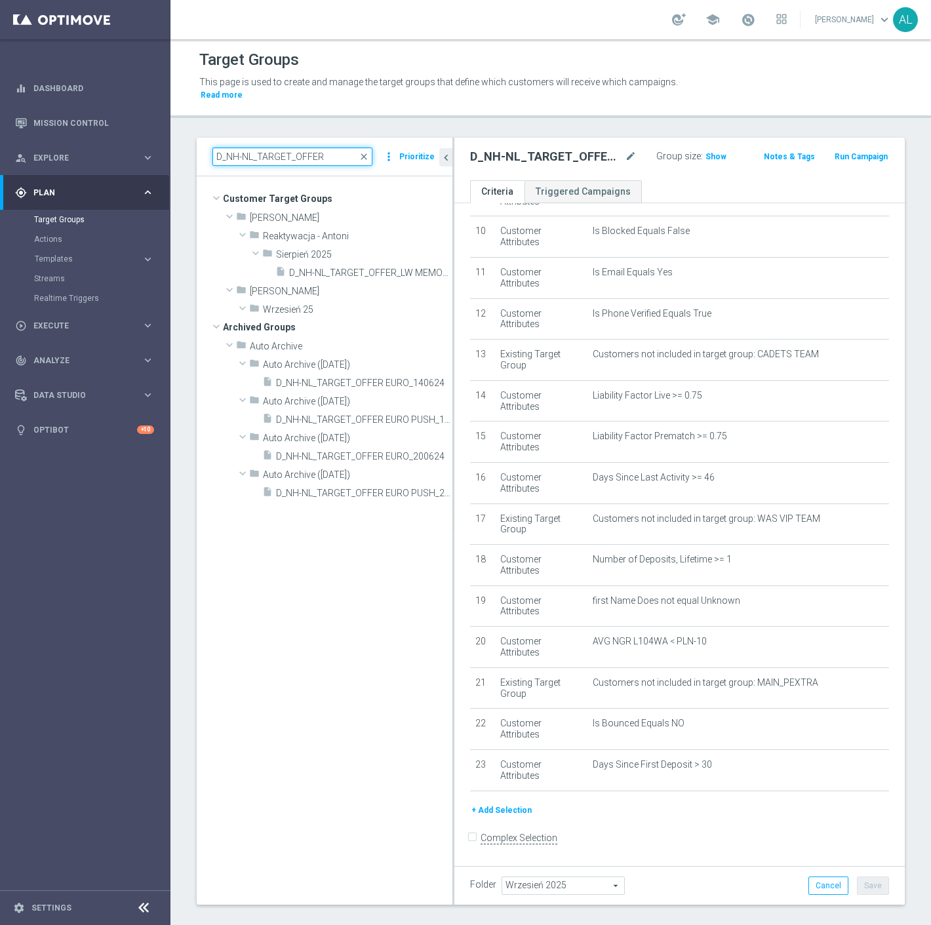
click at [280, 149] on input "D_NH-NL_TARGET_OFFER" at bounding box center [292, 156] width 160 height 18
click at [226, 147] on input "D_NH-NL_TARGET_OFFER" at bounding box center [292, 156] width 160 height 18
click at [224, 147] on input "D_NH-NL_TARGET_OFFER" at bounding box center [292, 156] width 160 height 18
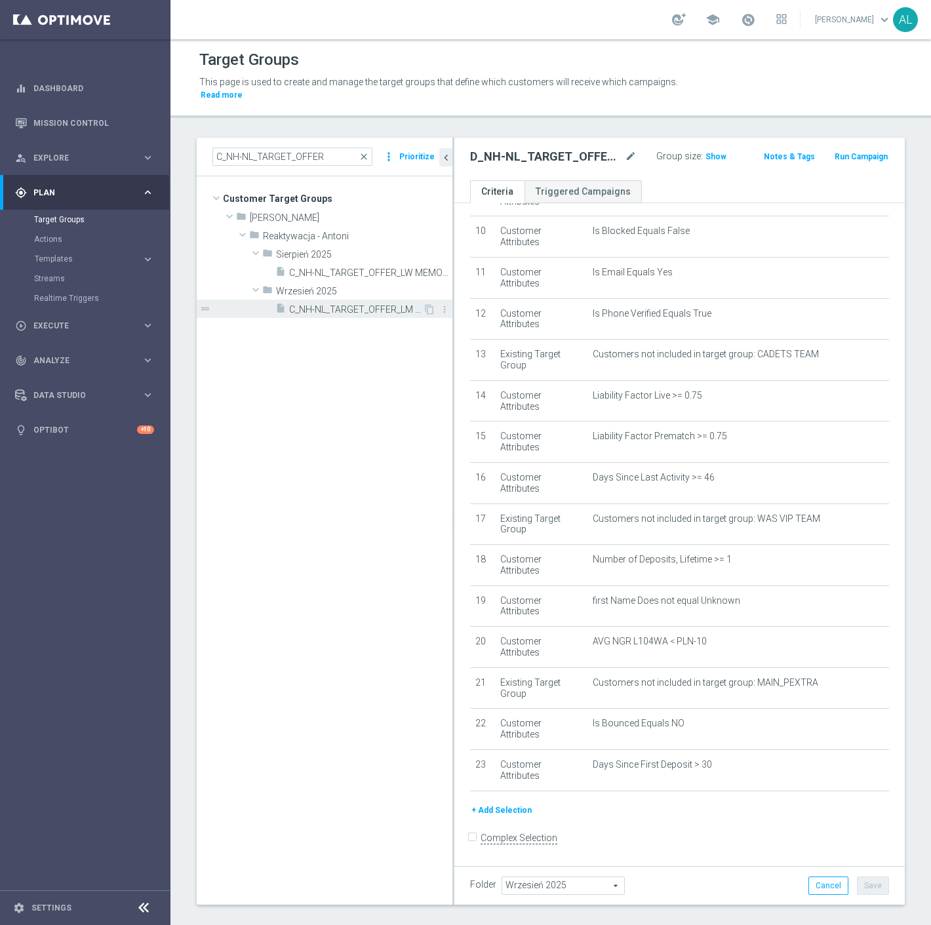
click at [339, 304] on span "C_NH-NL_TARGET_OFFER_LM KURSY_160925" at bounding box center [356, 309] width 134 height 11
click at [629, 149] on icon "mode_edit" at bounding box center [631, 157] width 12 height 16
click at [750, 180] on ul "Criteria Triggered Campaigns" at bounding box center [679, 191] width 450 height 23
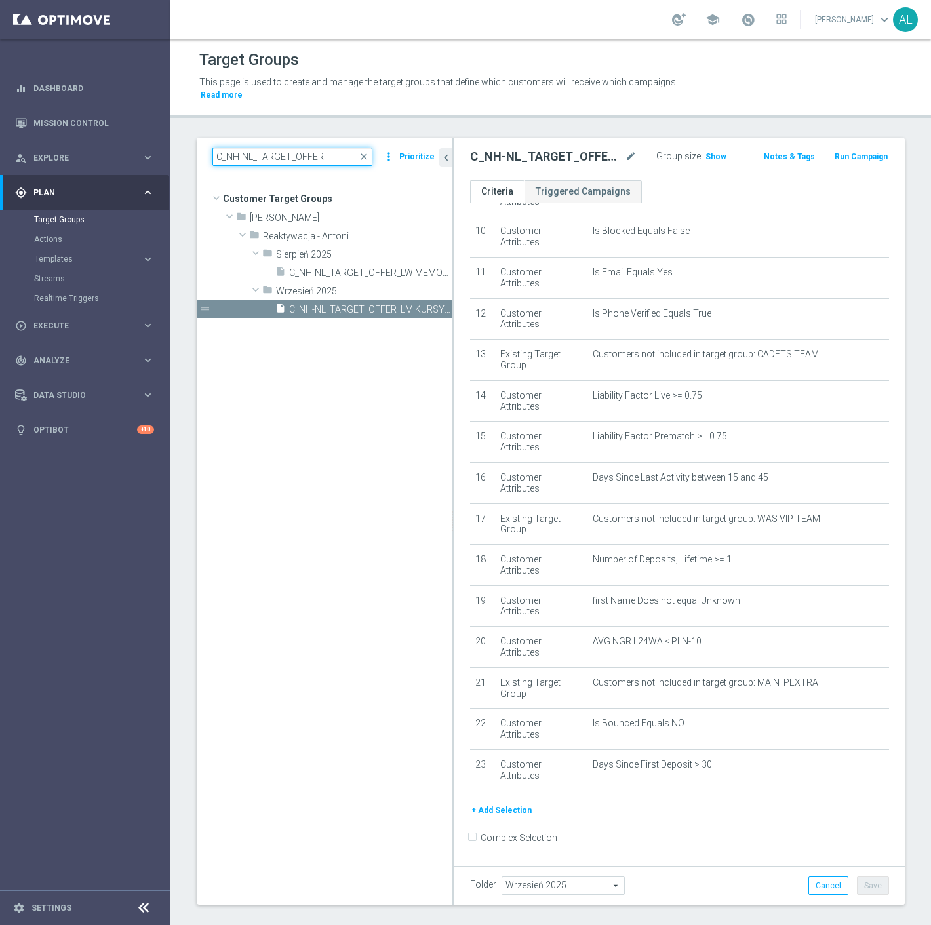
drag, startPoint x: 251, startPoint y: 142, endPoint x: 201, endPoint y: 146, distance: 50.0
click at [201, 146] on div "C_NH-NL_TARGET_OFFER close more_vert Prioritize" at bounding box center [325, 157] width 256 height 39
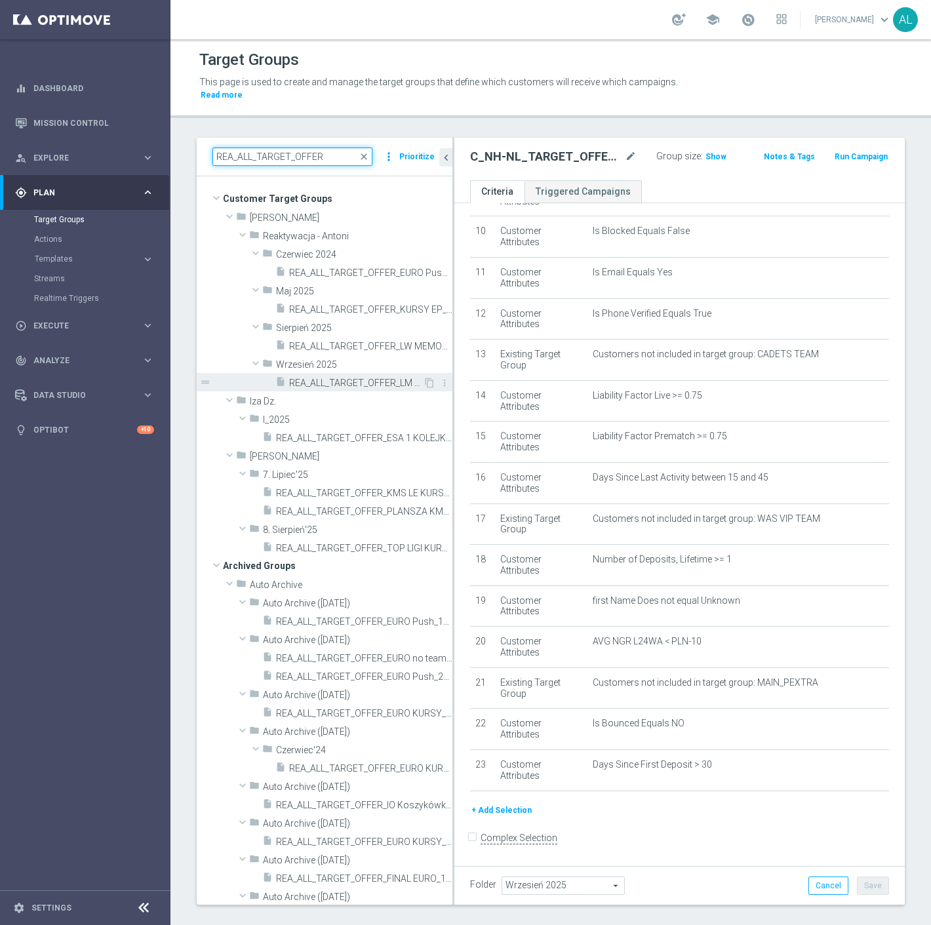
type input "REA_ALL_TARGET_OFFER"
click at [341, 373] on div "insert_drive_file REA_ALL_TARGET_OFFER_LM KURSY_160925" at bounding box center [348, 382] width 147 height 18
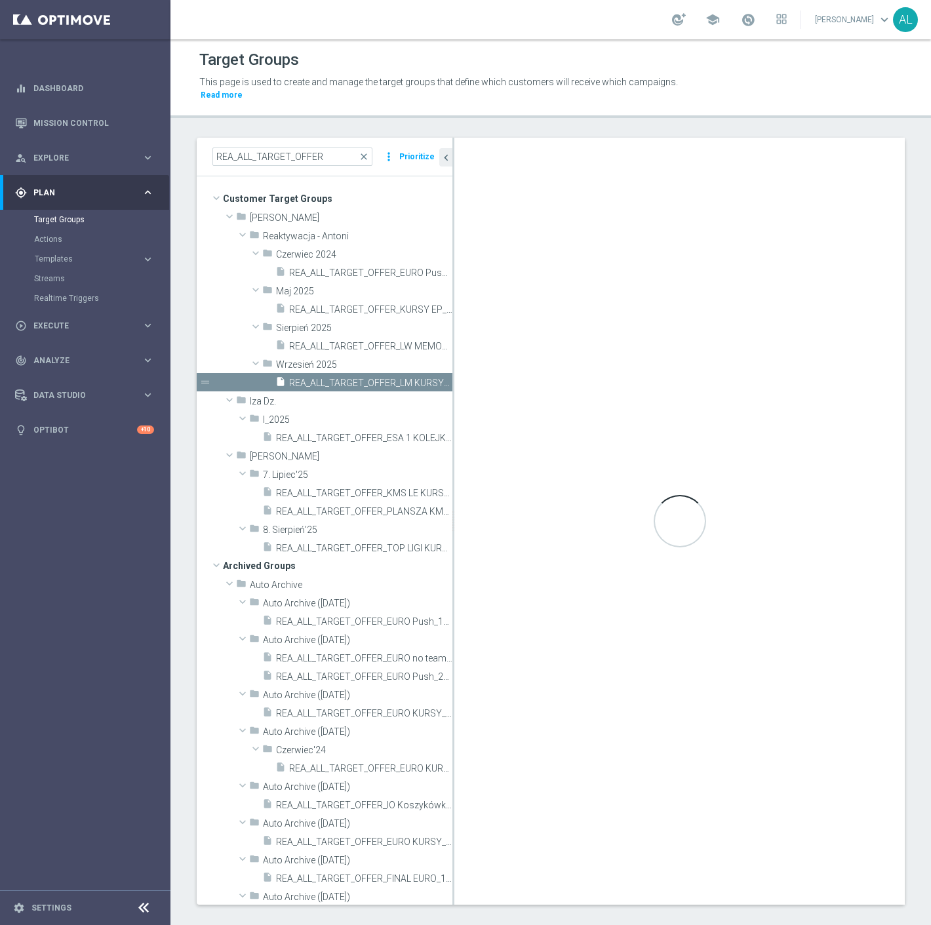
checkbox input "true"
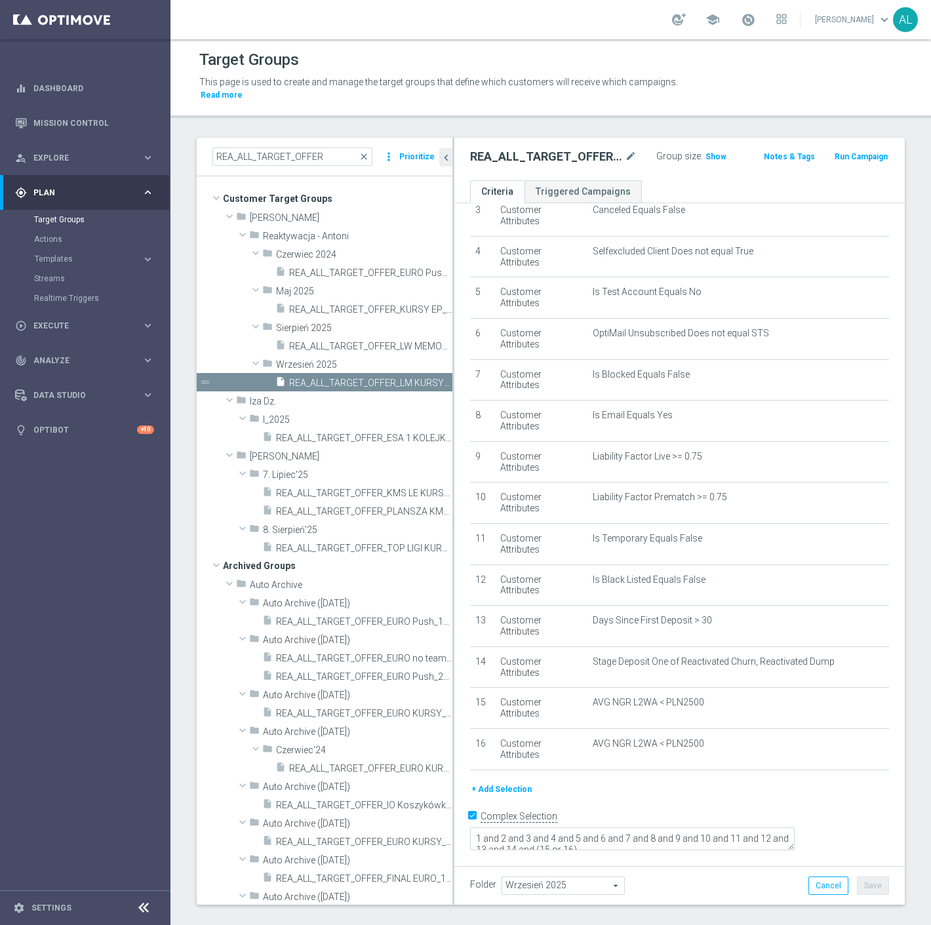
scroll to position [117, 0]
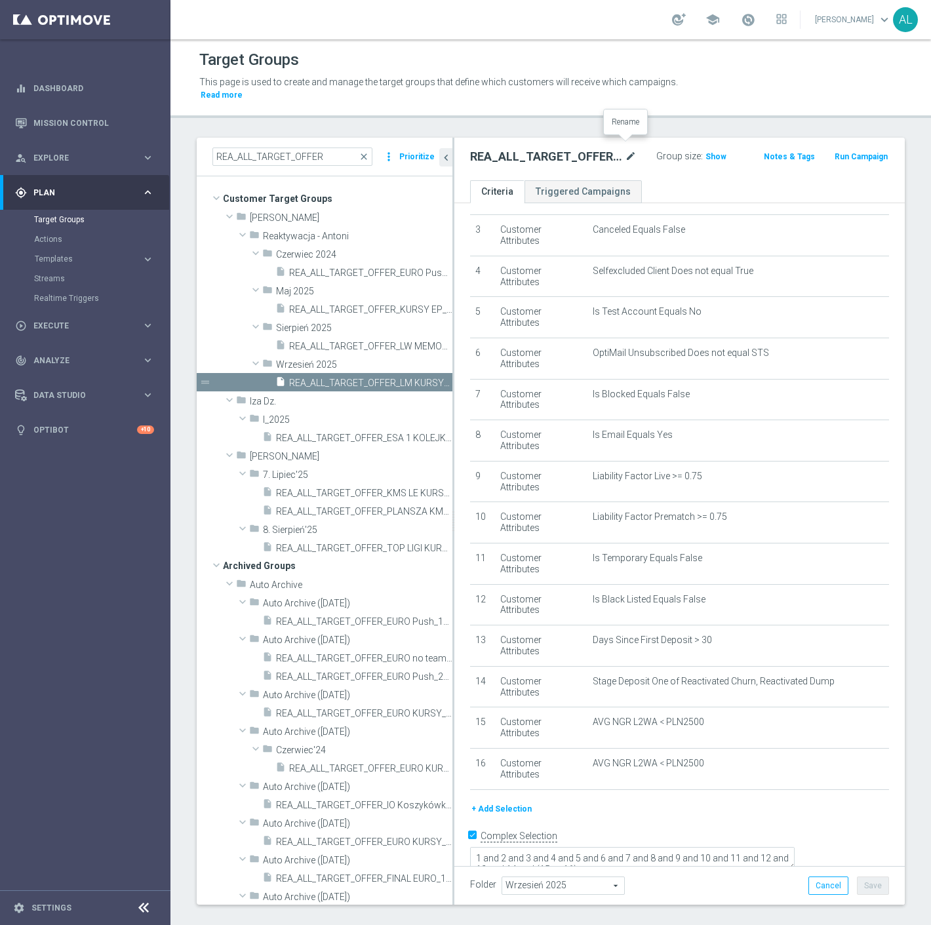
click at [631, 149] on icon "mode_edit" at bounding box center [631, 157] width 12 height 16
click at [676, 166] on div "REA_ALL_TARGET_OFFER_LM KURSY_160925 mode_edit Group size : Show Notes & Tags R…" at bounding box center [679, 159] width 450 height 43
click at [625, 149] on icon "mode_edit" at bounding box center [631, 157] width 12 height 16
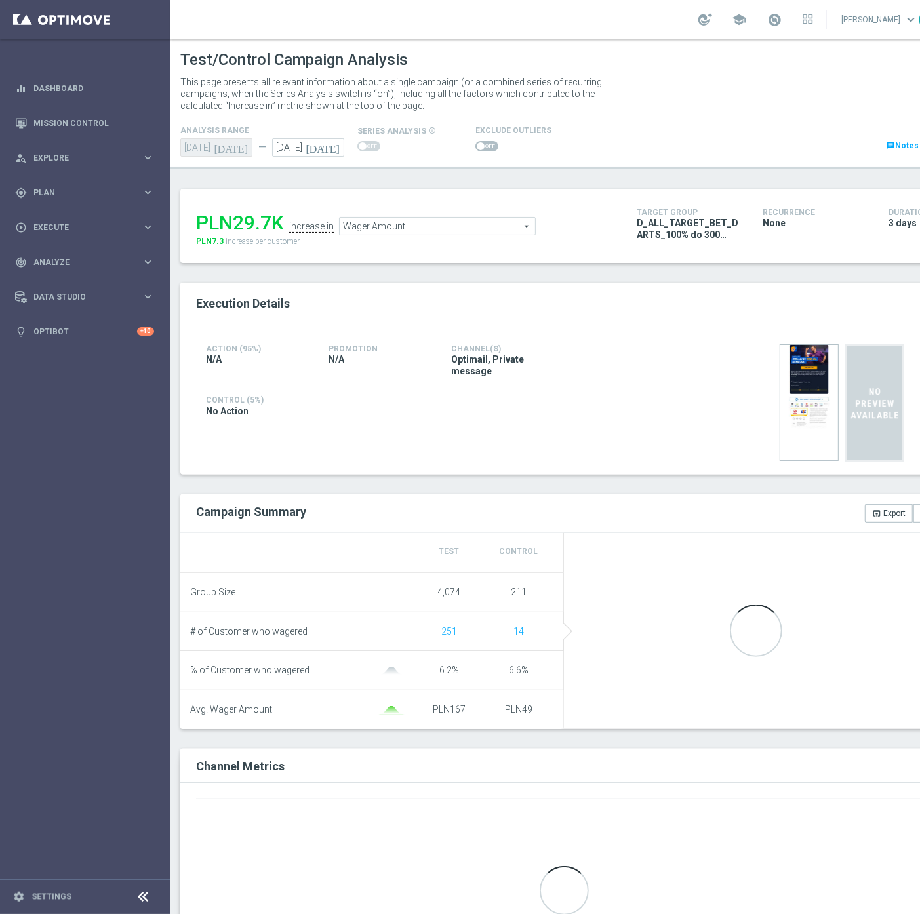
click at [482, 148] on span at bounding box center [486, 146] width 23 height 10
click at [482, 148] on input "checkbox" at bounding box center [486, 146] width 23 height 10
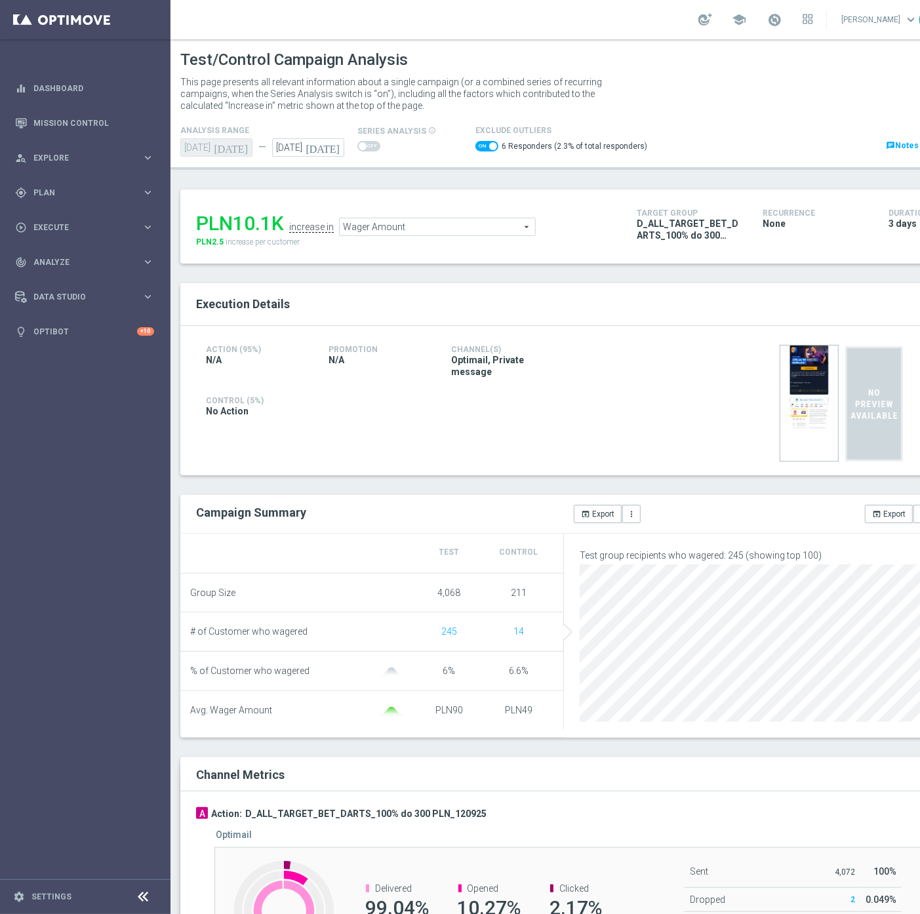
click at [424, 220] on span "Wager Amount" at bounding box center [437, 226] width 195 height 17
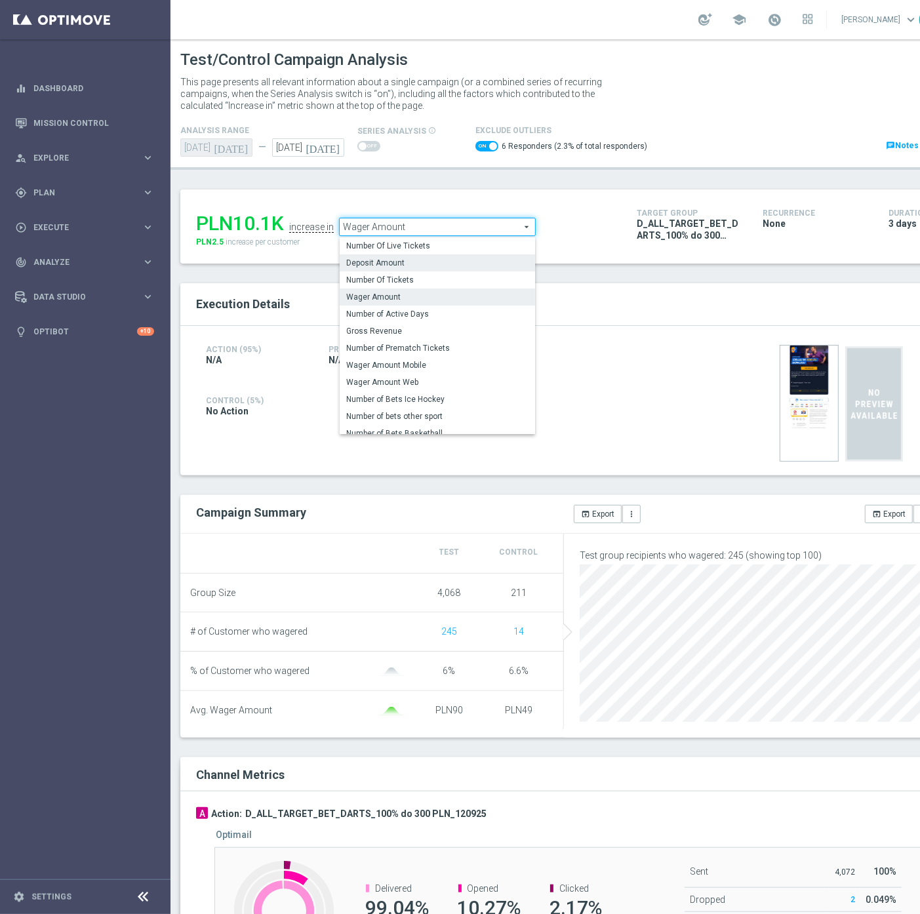
click at [372, 264] on span "Deposit Amount" at bounding box center [437, 263] width 182 height 10
checkbox input "false"
type input "Deposit Amount"
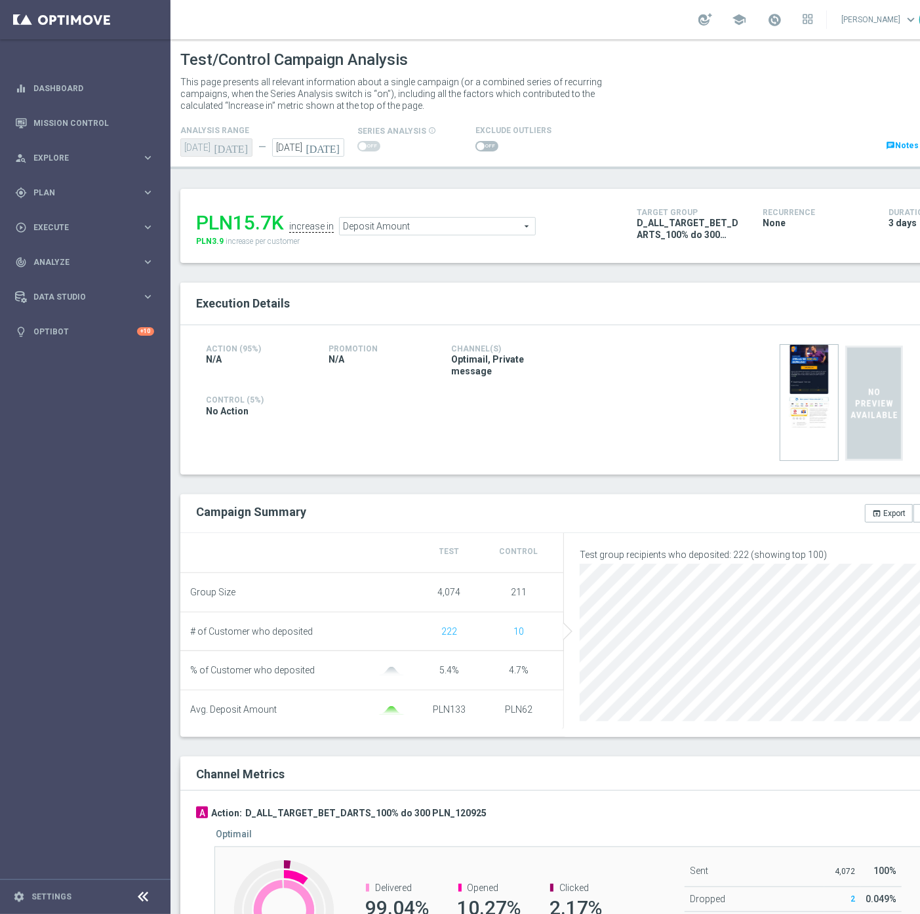
click at [482, 144] on span at bounding box center [486, 146] width 23 height 10
click at [482, 144] on input "checkbox" at bounding box center [486, 146] width 23 height 10
checkbox input "true"
click at [71, 127] on link "Mission Control" at bounding box center [93, 123] width 121 height 35
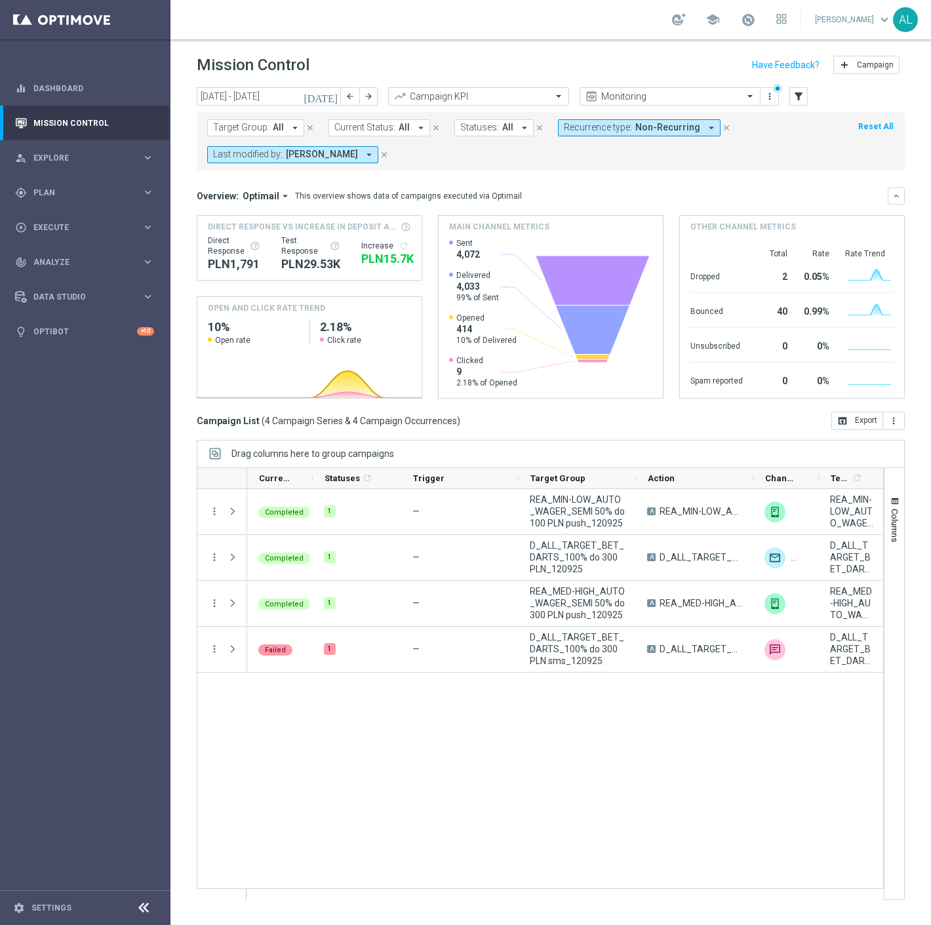
click at [651, 133] on button "Recurrence type: Non-Recurring arrow_drop_down" at bounding box center [639, 127] width 163 height 17
click at [484, 191] on div "This overview shows data of campaigns executed via Optimail" at bounding box center [408, 196] width 227 height 12
click at [261, 90] on input "[DATE] - [DATE]" at bounding box center [269, 96] width 144 height 18
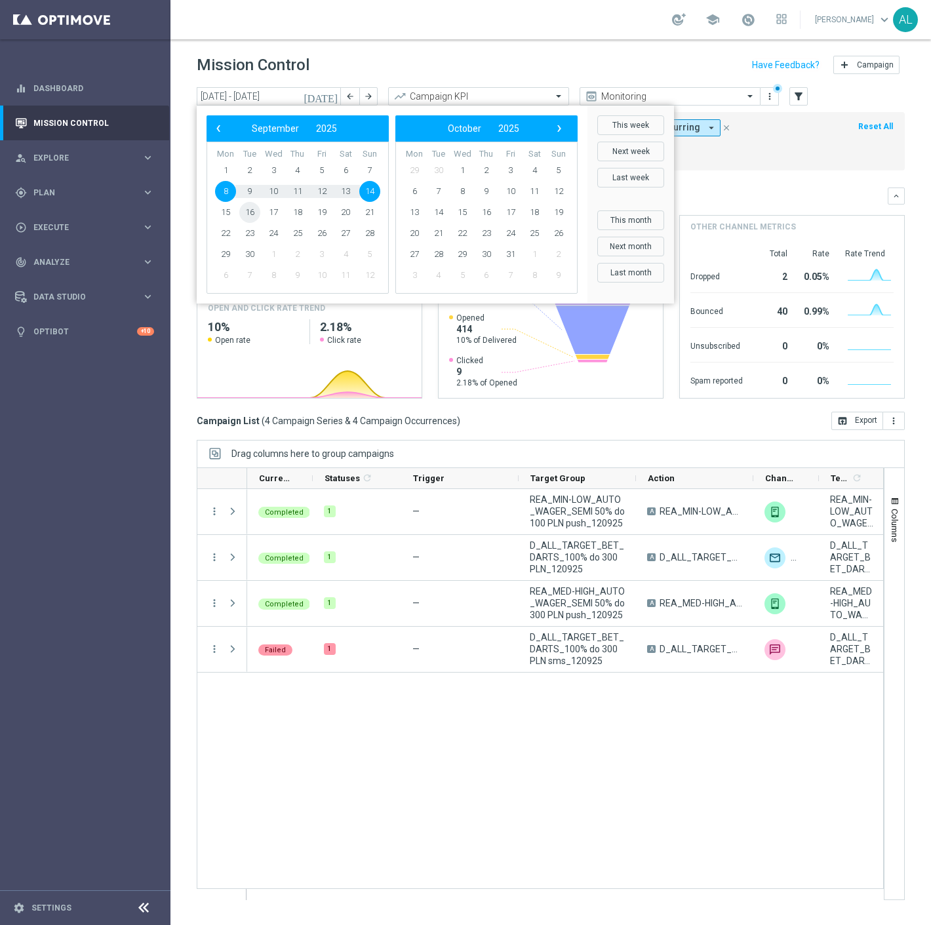
click at [251, 210] on span "16" at bounding box center [249, 212] width 21 height 21
type input "16 Sep 2025 - 16 Sep 2025"
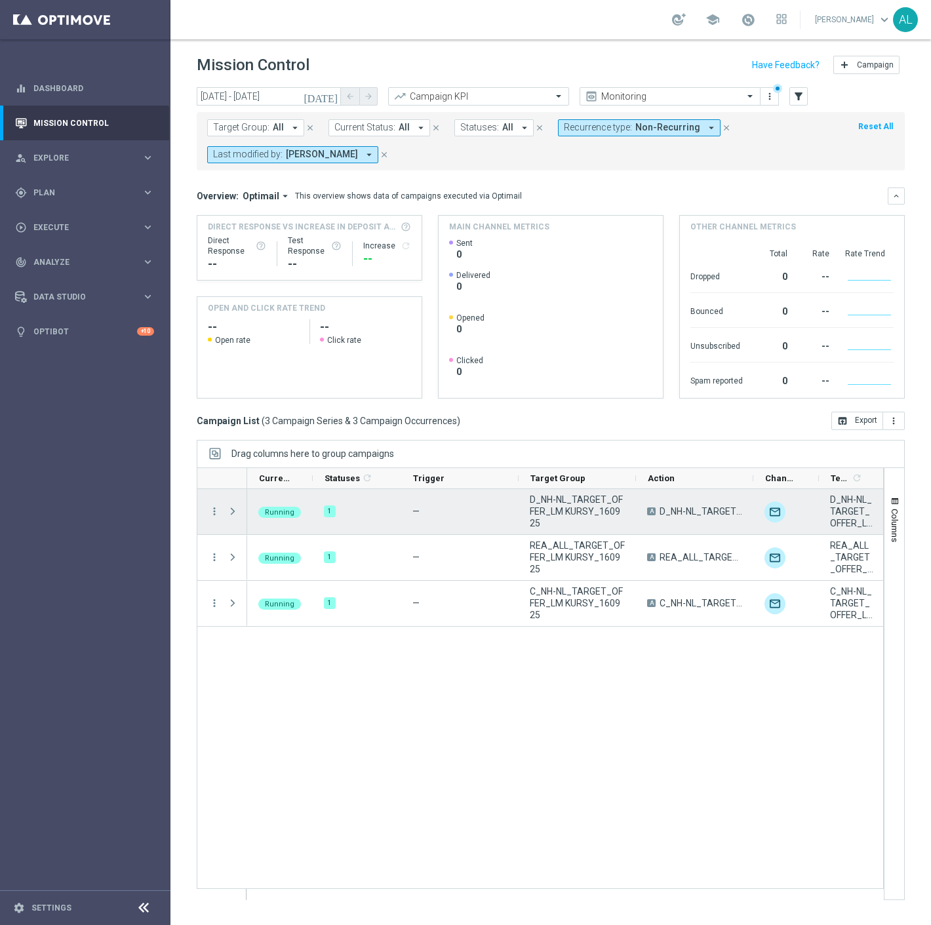
click at [583, 505] on span "D_NH-NL_TARGET_OFFER_LM KURSY_160925" at bounding box center [577, 511] width 95 height 35
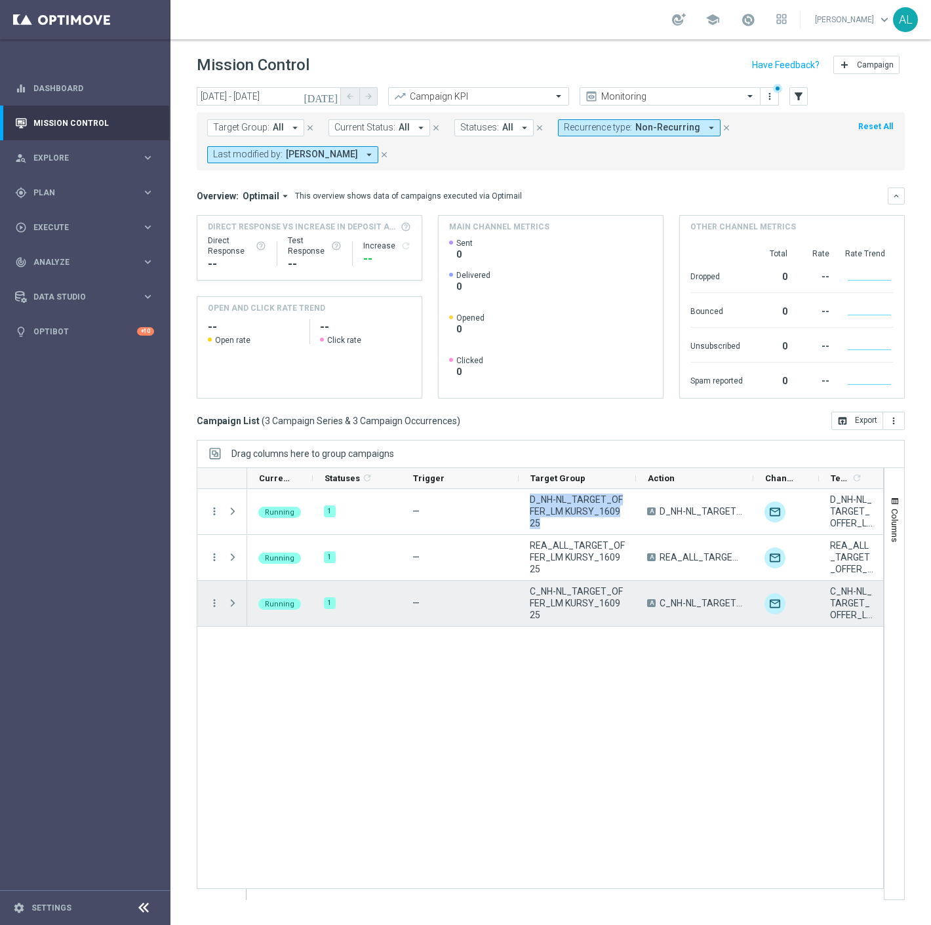
click at [557, 601] on span "C_NH-NL_TARGET_OFFER_LM KURSY_160925" at bounding box center [577, 602] width 95 height 35
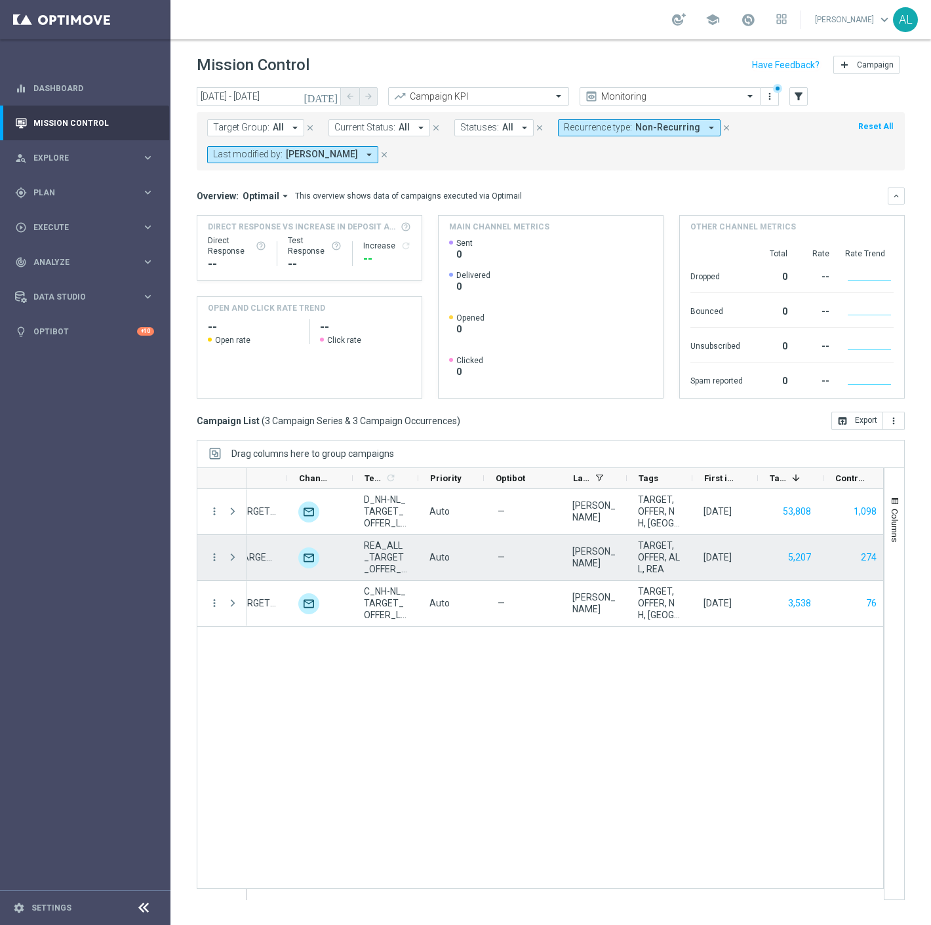
scroll to position [0, 470]
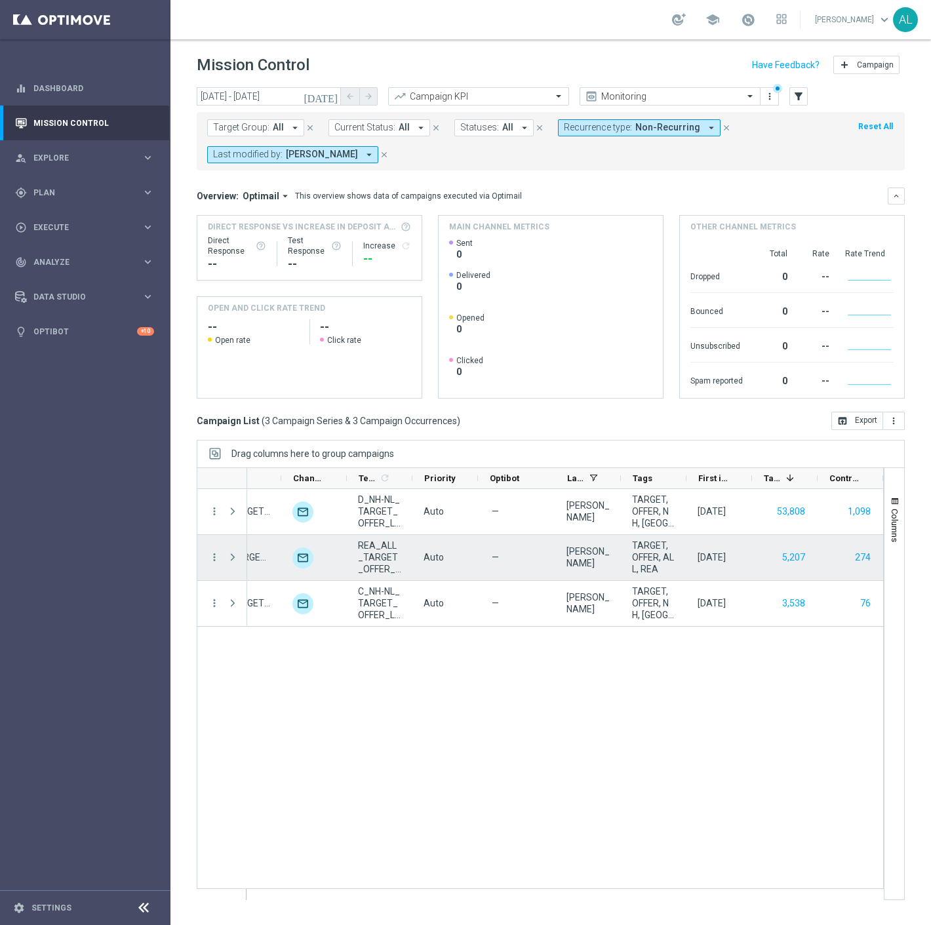
click at [374, 552] on span "REA_ALL_TARGET_OFFER_LM KURSY_160925" at bounding box center [379, 556] width 43 height 35
click at [381, 554] on span "REA_ALL_TARGET_OFFER_LM KURSY_160925" at bounding box center [379, 556] width 43 height 35
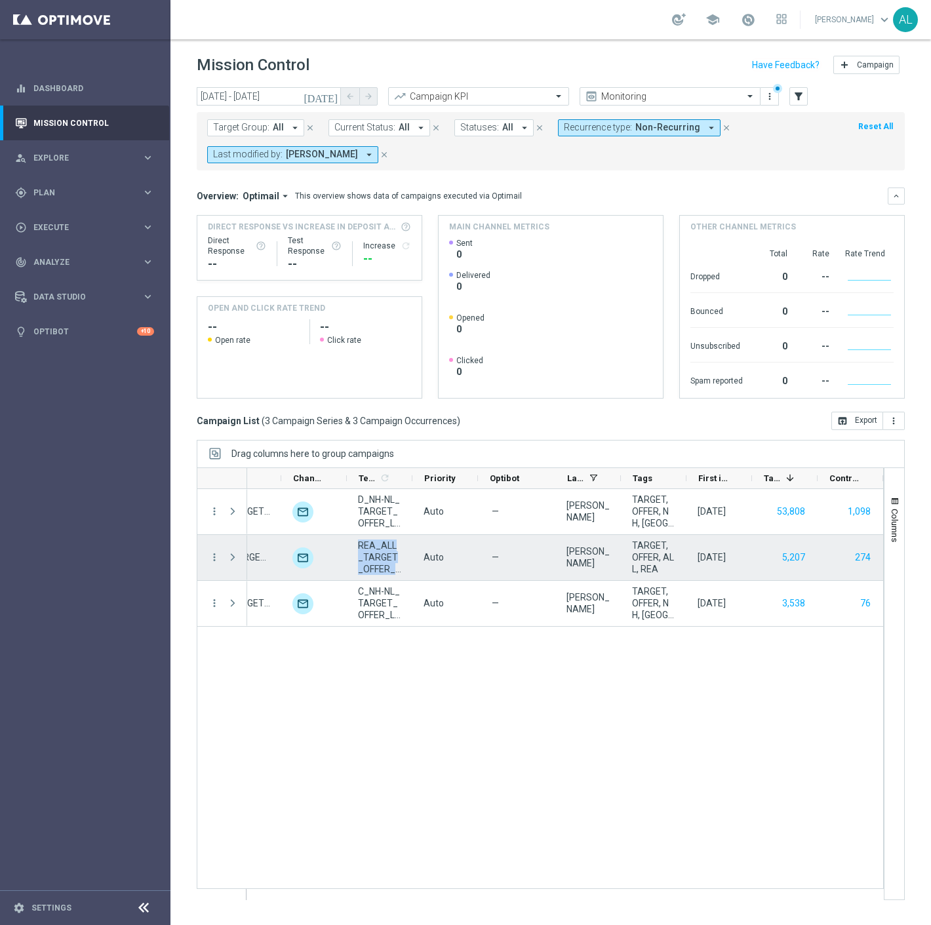
click at [381, 554] on span "REA_ALL_TARGET_OFFER_LM KURSY_160925" at bounding box center [379, 556] width 43 height 35
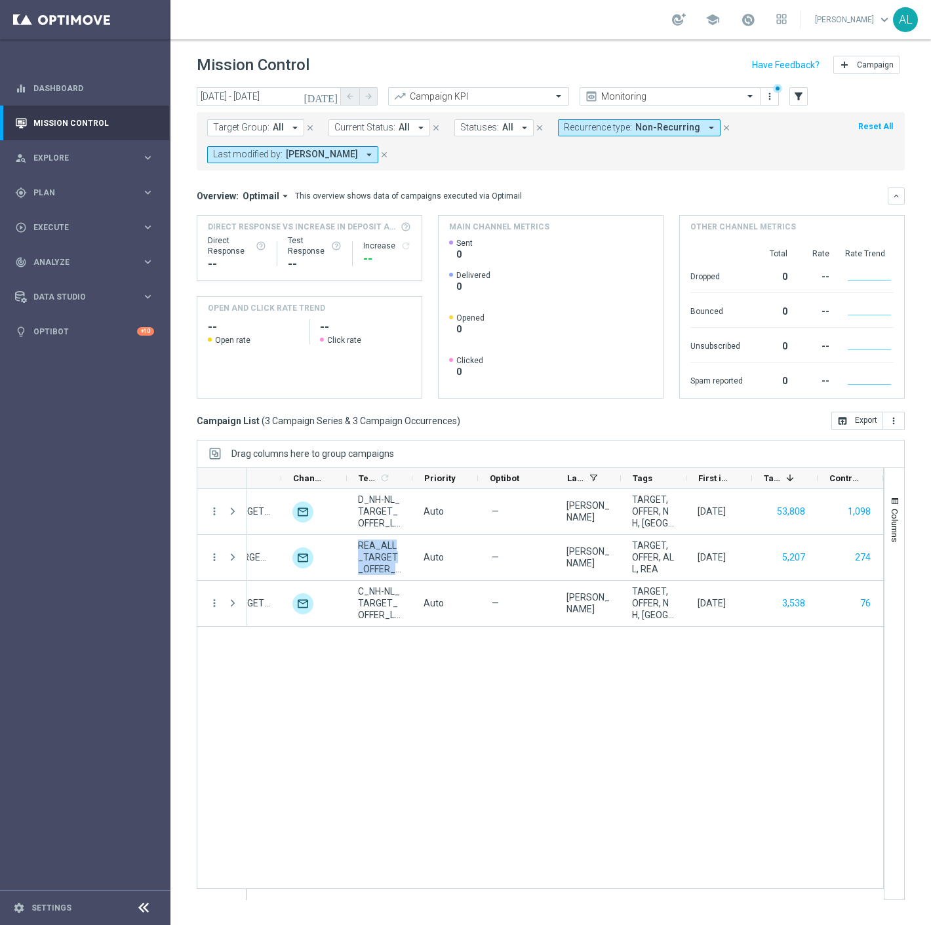
click at [604, 126] on span "Recurrence type:" at bounding box center [598, 127] width 68 height 11
click at [585, 216] on div "Recurring" at bounding box center [611, 221] width 94 height 21
click at [592, 202] on label "Non-Recurring" at bounding box center [602, 201] width 50 height 8
click at [763, 178] on mini-dashboard "Overview: Optimail arrow_drop_down This overview shows data of campaigns execut…" at bounding box center [551, 290] width 708 height 241
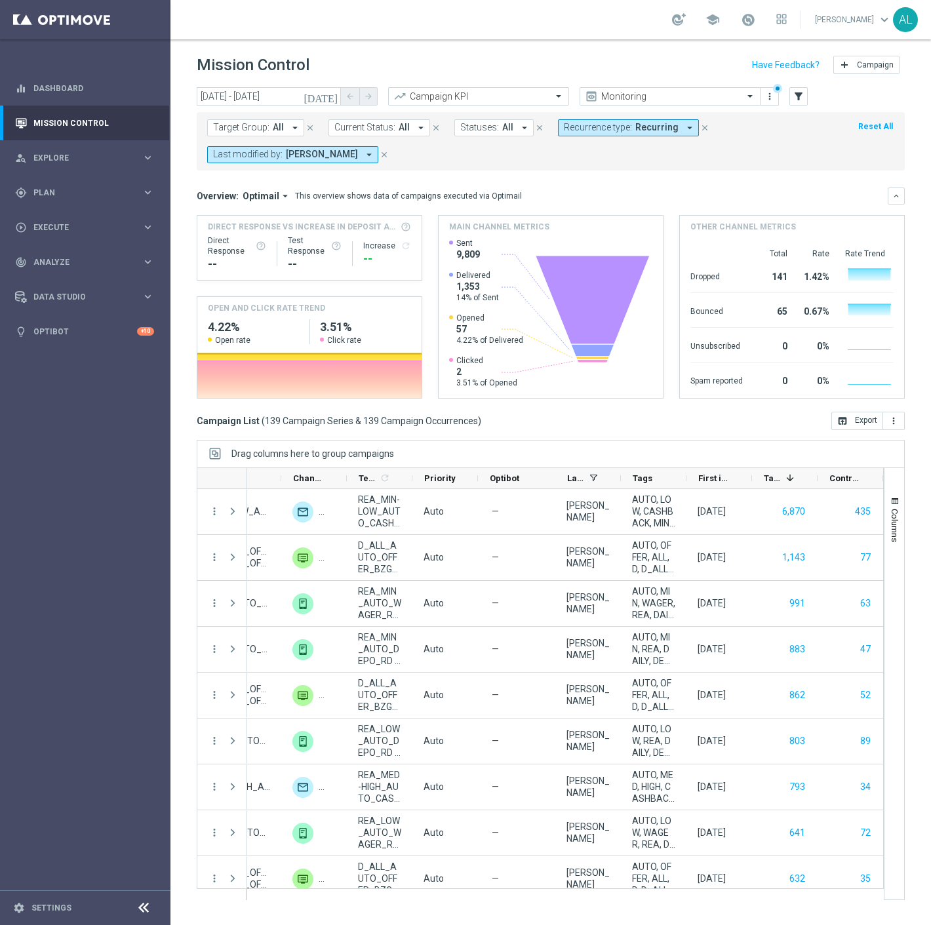
click at [254, 125] on span "Target Group:" at bounding box center [241, 127] width 56 height 11
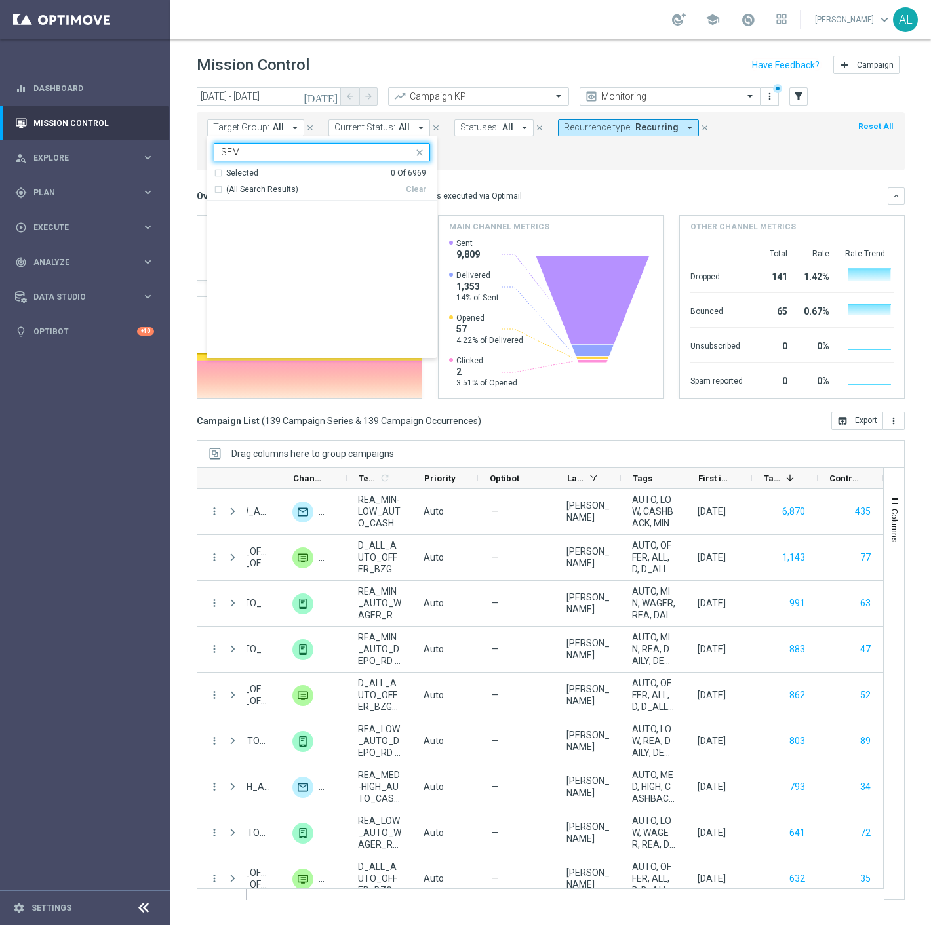
scroll to position [765, 0]
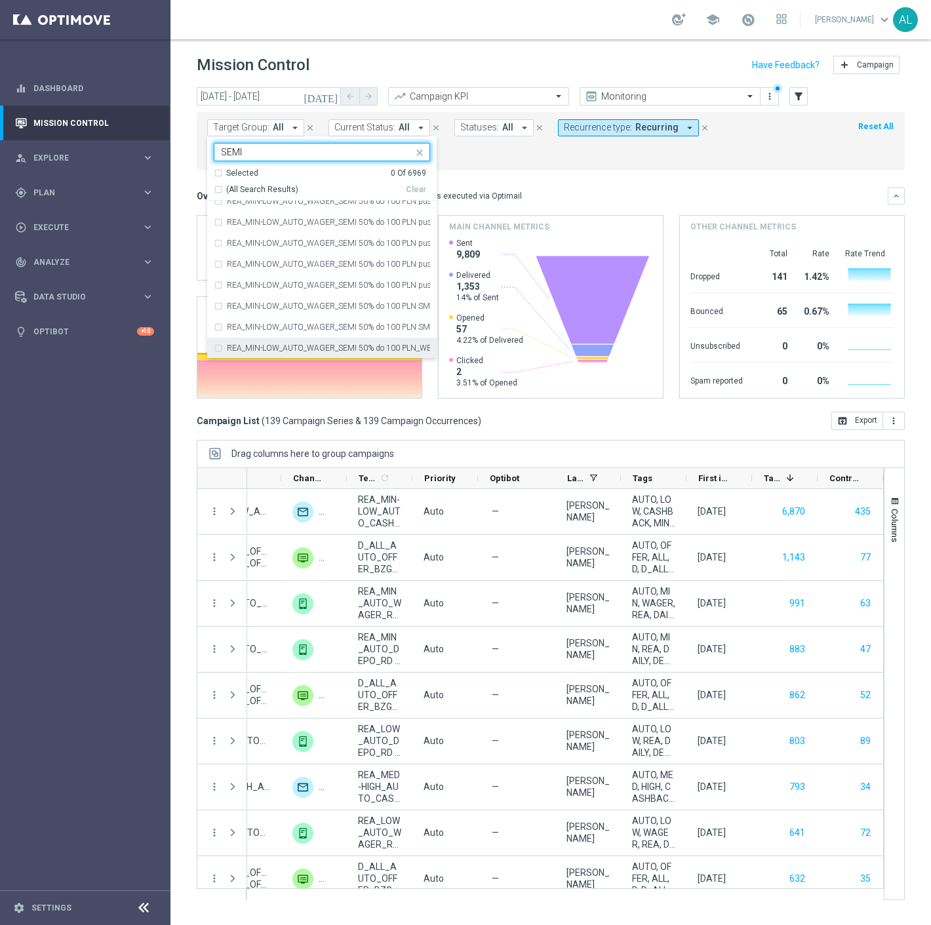
click at [240, 193] on span "(All Search Results)" at bounding box center [262, 189] width 72 height 11
type input "SEMI"
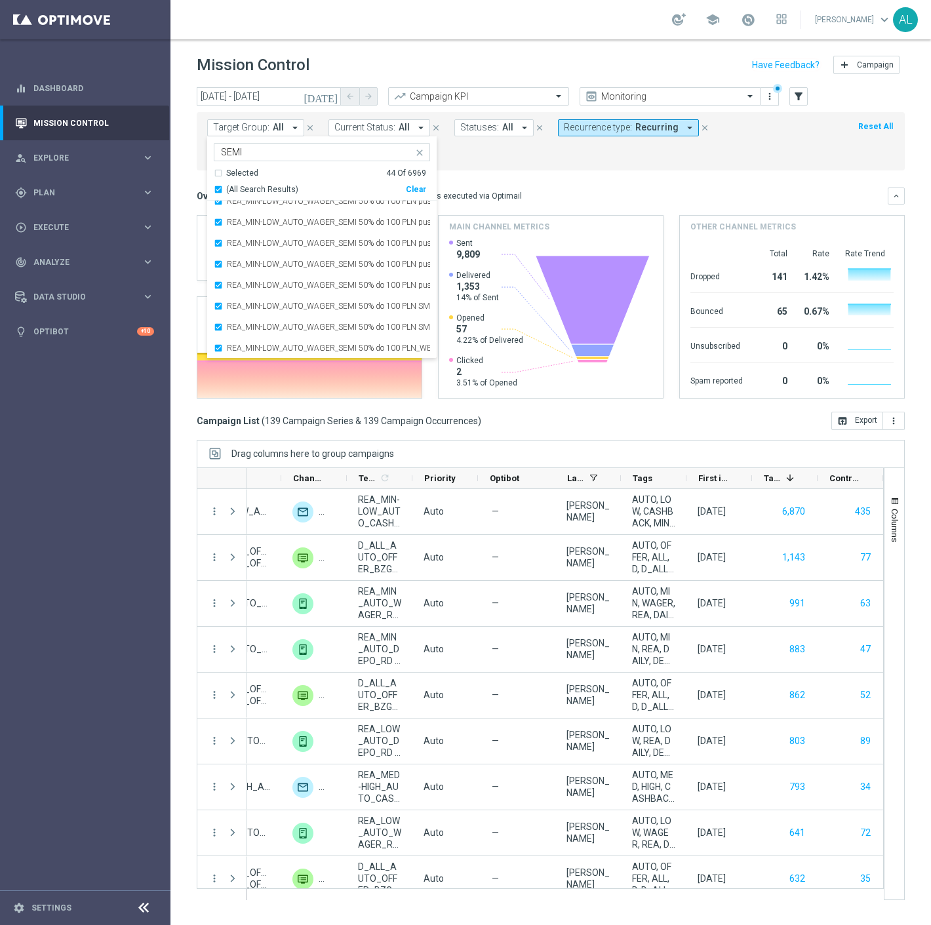
drag, startPoint x: 530, startPoint y: 197, endPoint x: 534, endPoint y: 184, distance: 13.1
click at [532, 195] on div "Overview: Optimail arrow_drop_down This overview shows data of campaigns execut…" at bounding box center [542, 196] width 691 height 12
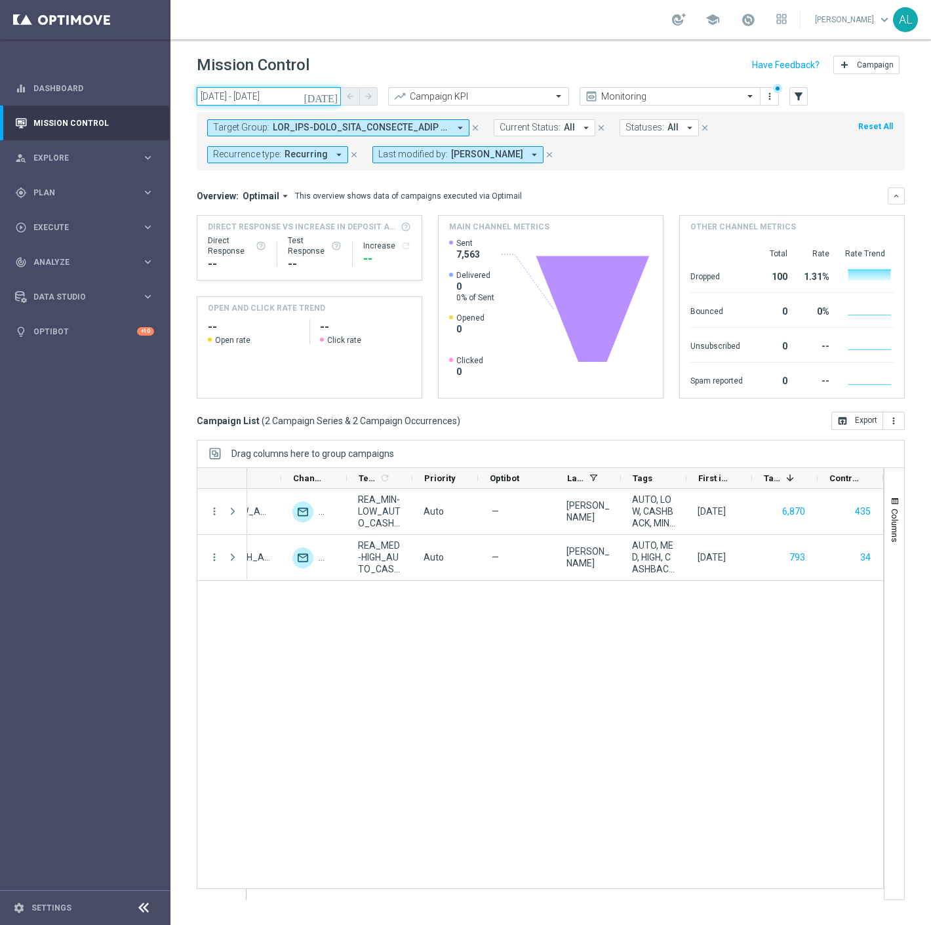
click at [276, 100] on input "16 Sep 2025 - 16 Sep 2025" at bounding box center [269, 96] width 144 height 18
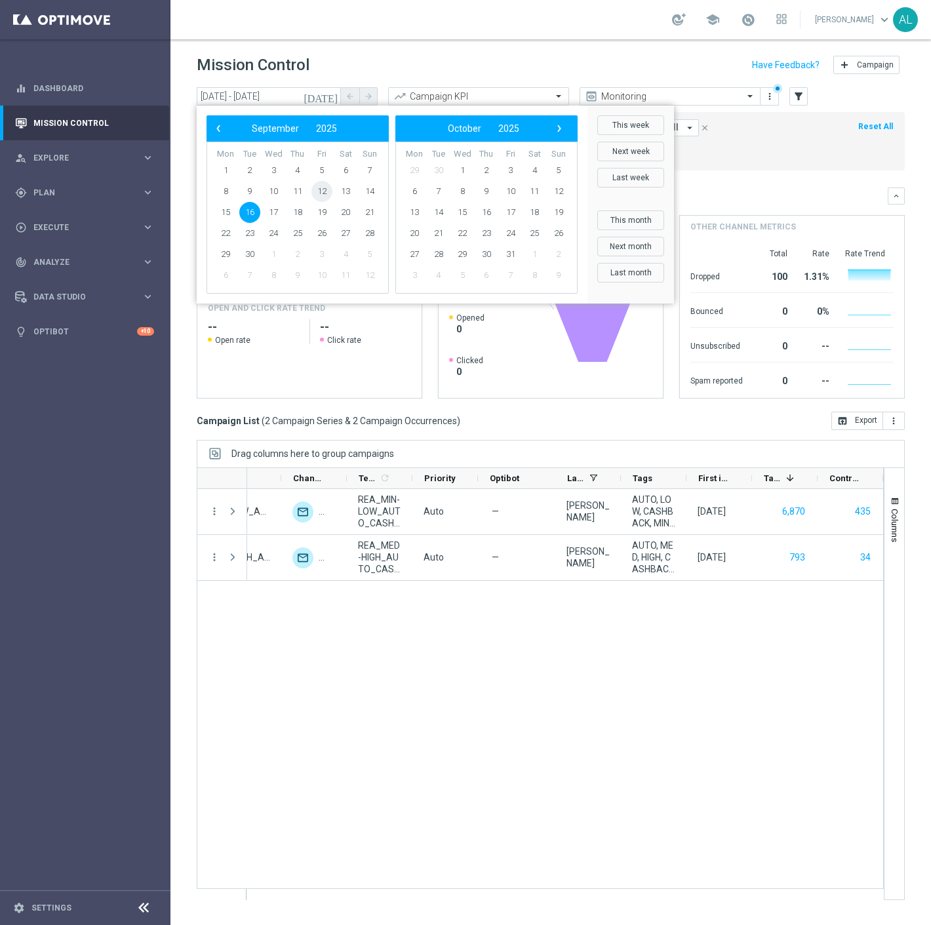
click at [323, 193] on span "12" at bounding box center [321, 191] width 21 height 21
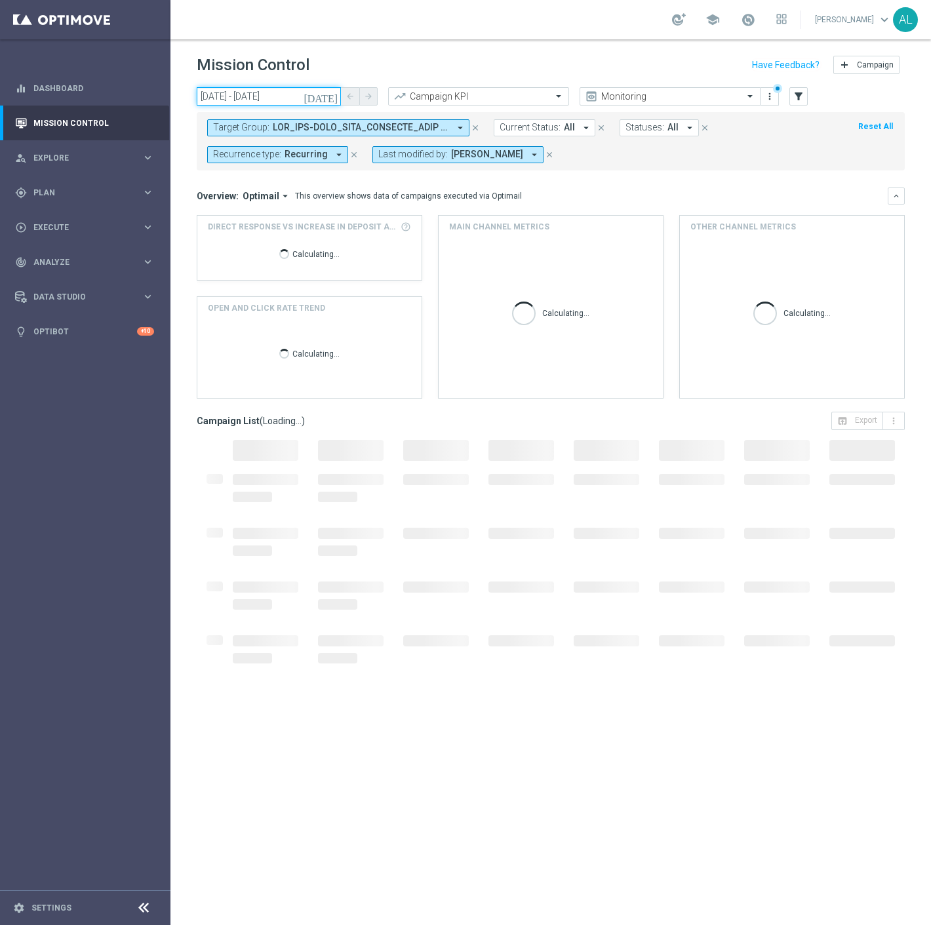
click at [231, 92] on input "12 Sep 2025 - 12 Sep 2025" at bounding box center [269, 96] width 144 height 18
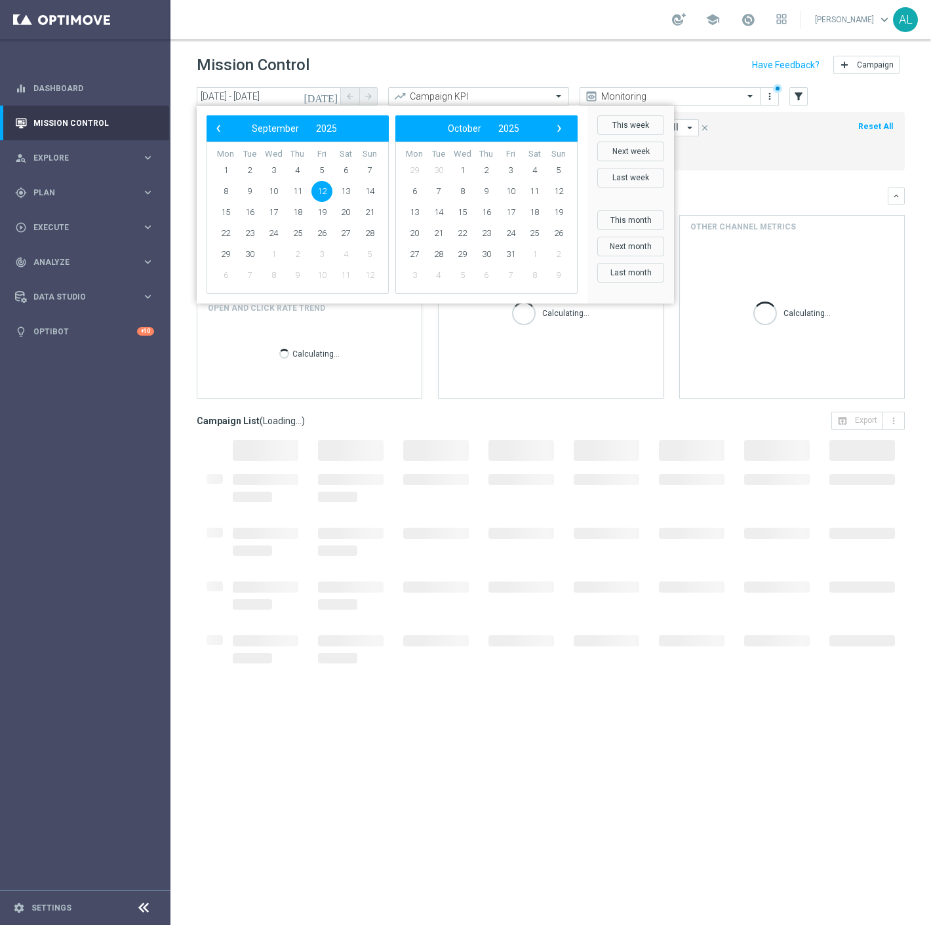
click at [320, 186] on span "12" at bounding box center [321, 191] width 21 height 21
click at [389, 188] on div "‹ ​ September ​ 2025 ​ › Mon Tue Wed Thu Fri Sat Sun 1 2 3 4 5" at bounding box center [391, 204] width 371 height 178
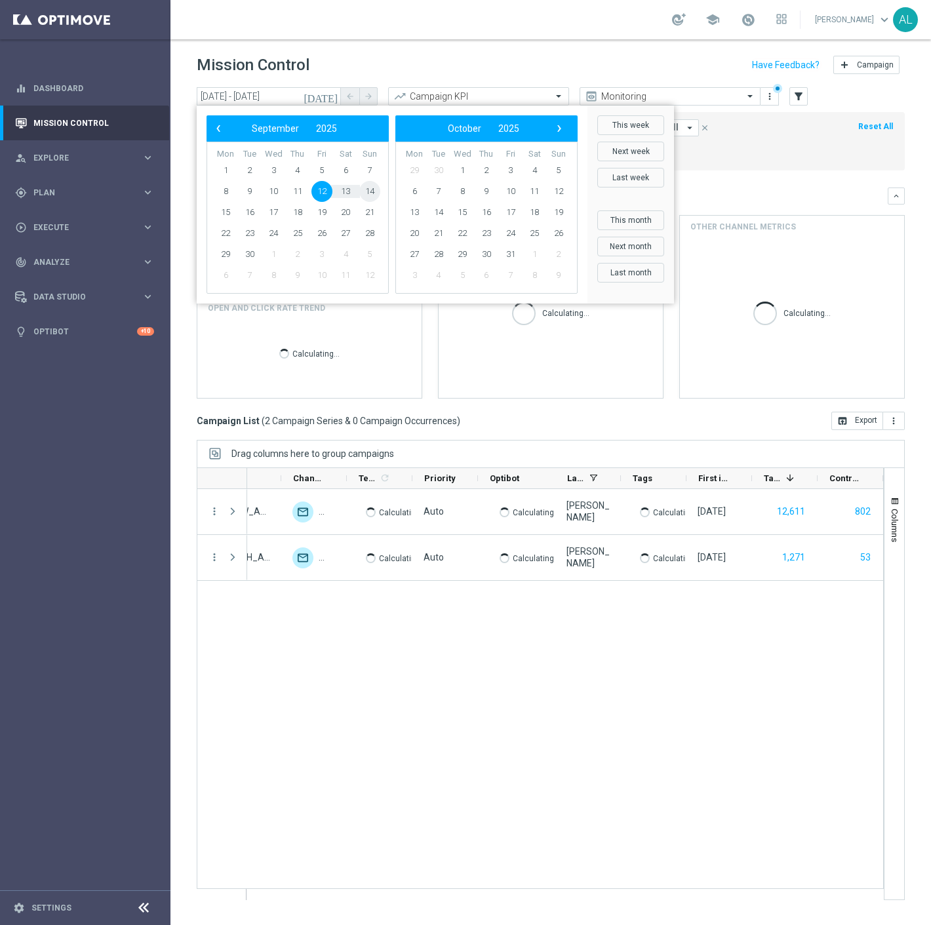
click at [374, 190] on span "14" at bounding box center [369, 191] width 21 height 21
type input "12 Sep 2025 - 14 Sep 2025"
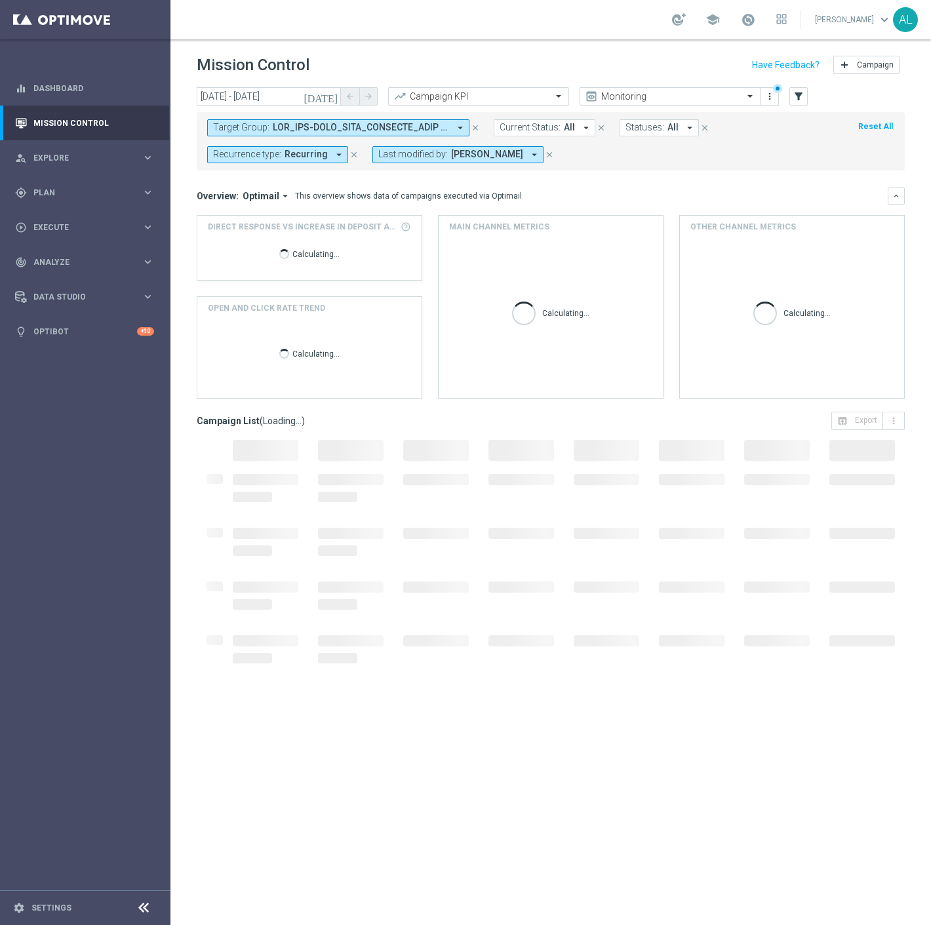
click at [619, 181] on mini-dashboard "Overview: Optimail arrow_drop_down This overview shows data of campaigns execut…" at bounding box center [551, 290] width 708 height 241
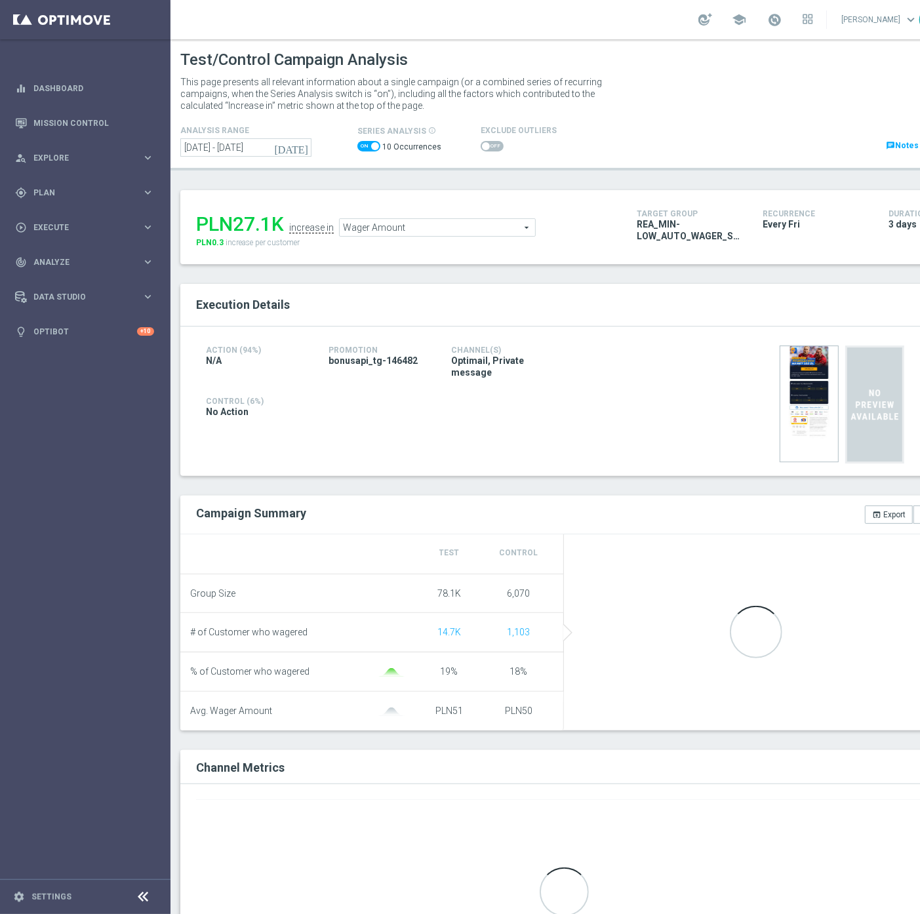
click at [371, 146] on span at bounding box center [375, 146] width 8 height 8
click at [370, 146] on input "checkbox" at bounding box center [368, 146] width 23 height 10
checkbox input "false"
click at [479, 143] on span at bounding box center [486, 146] width 23 height 10
click at [479, 143] on input "checkbox" at bounding box center [486, 146] width 23 height 10
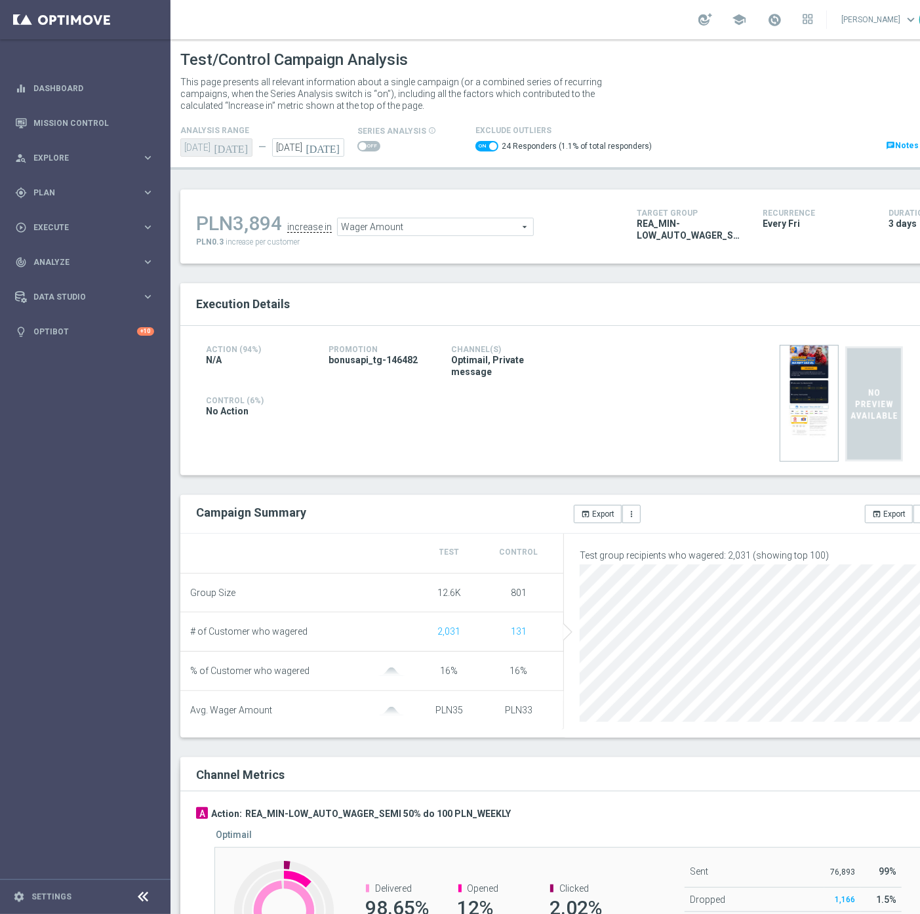
click at [392, 232] on span "Wager Amount" at bounding box center [435, 226] width 195 height 17
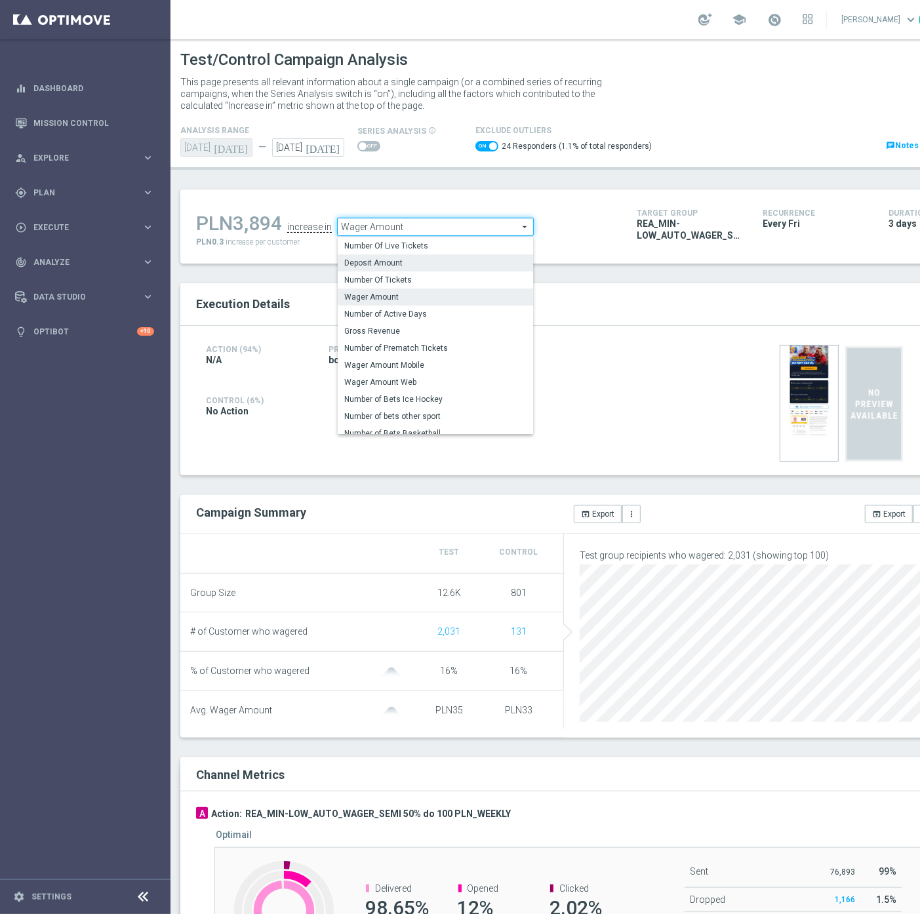
click at [389, 258] on span "Deposit Amount" at bounding box center [435, 263] width 182 height 10
checkbox input "false"
type input "Deposit Amount"
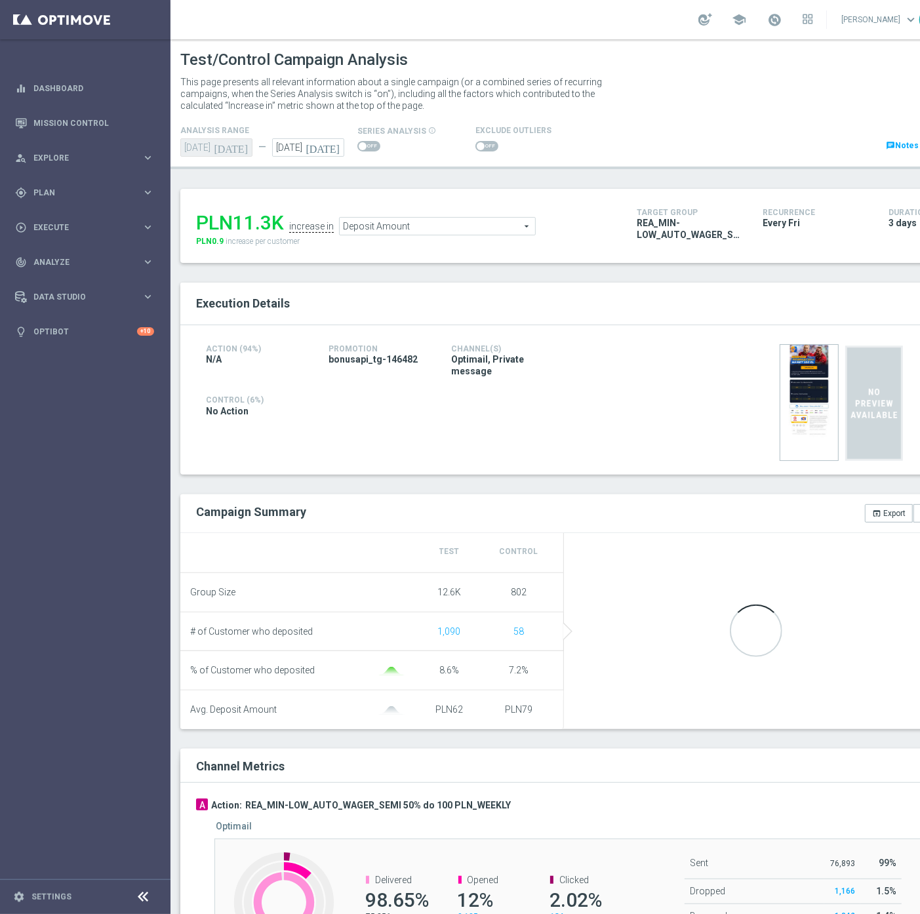
click at [479, 147] on span at bounding box center [486, 146] width 23 height 10
click at [479, 147] on input "checkbox" at bounding box center [486, 146] width 23 height 10
checkbox input "true"
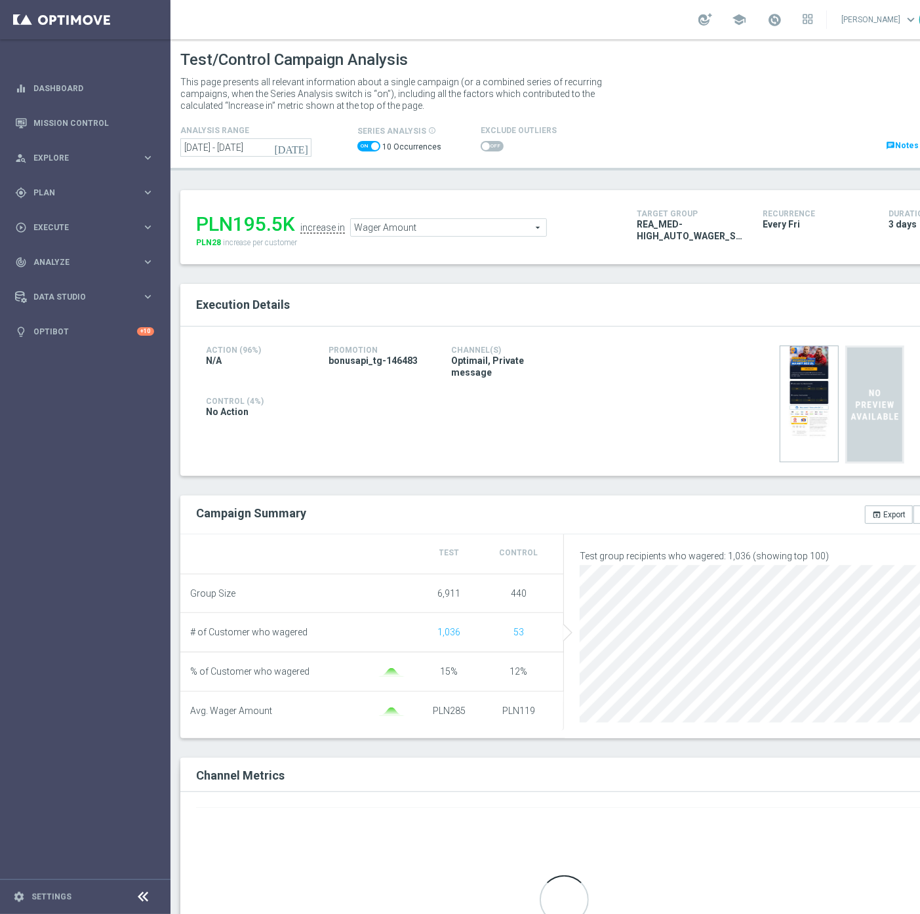
click at [363, 149] on span at bounding box center [368, 146] width 23 height 10
click at [363, 149] on input "checkbox" at bounding box center [368, 146] width 23 height 10
checkbox input "false"
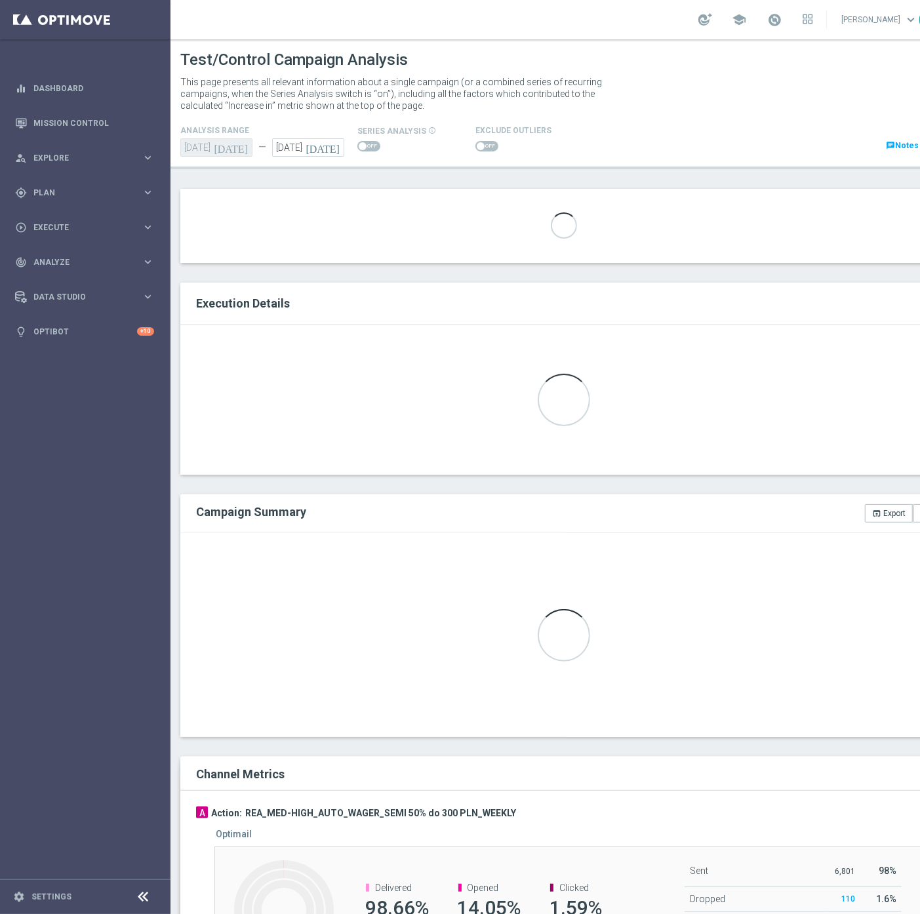
click at [482, 146] on span at bounding box center [486, 146] width 23 height 10
click at [482, 146] on input "checkbox" at bounding box center [486, 146] width 23 height 10
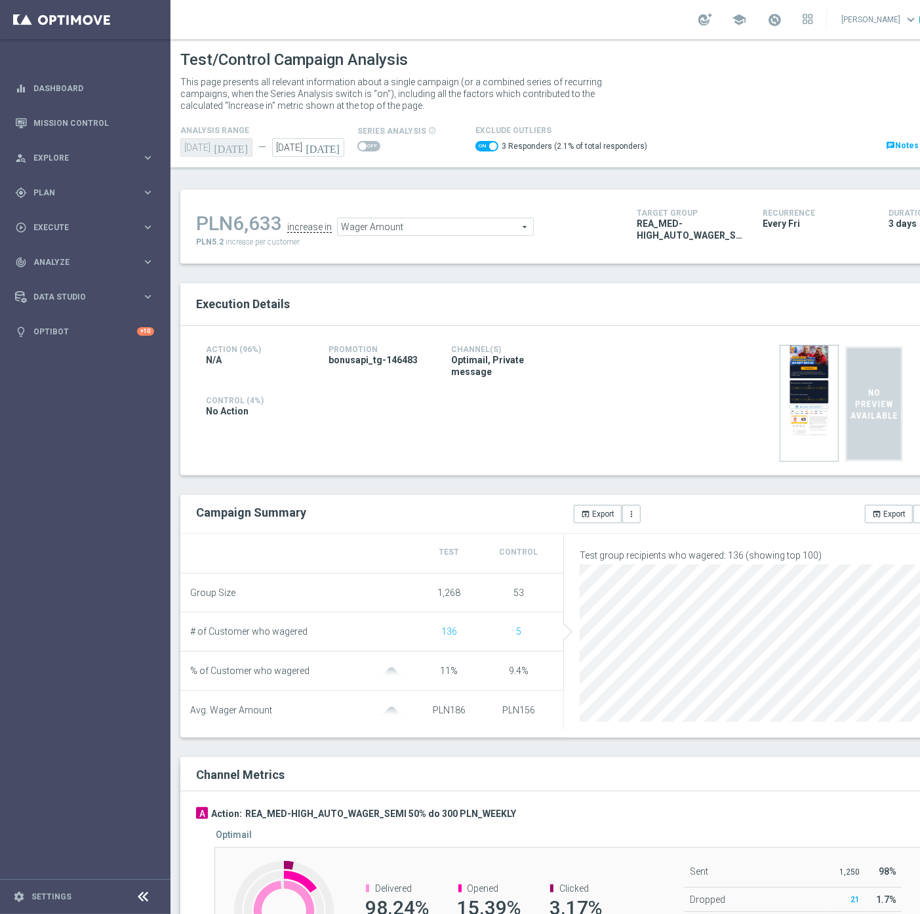
click at [443, 223] on span "Wager Amount" at bounding box center [435, 226] width 195 height 17
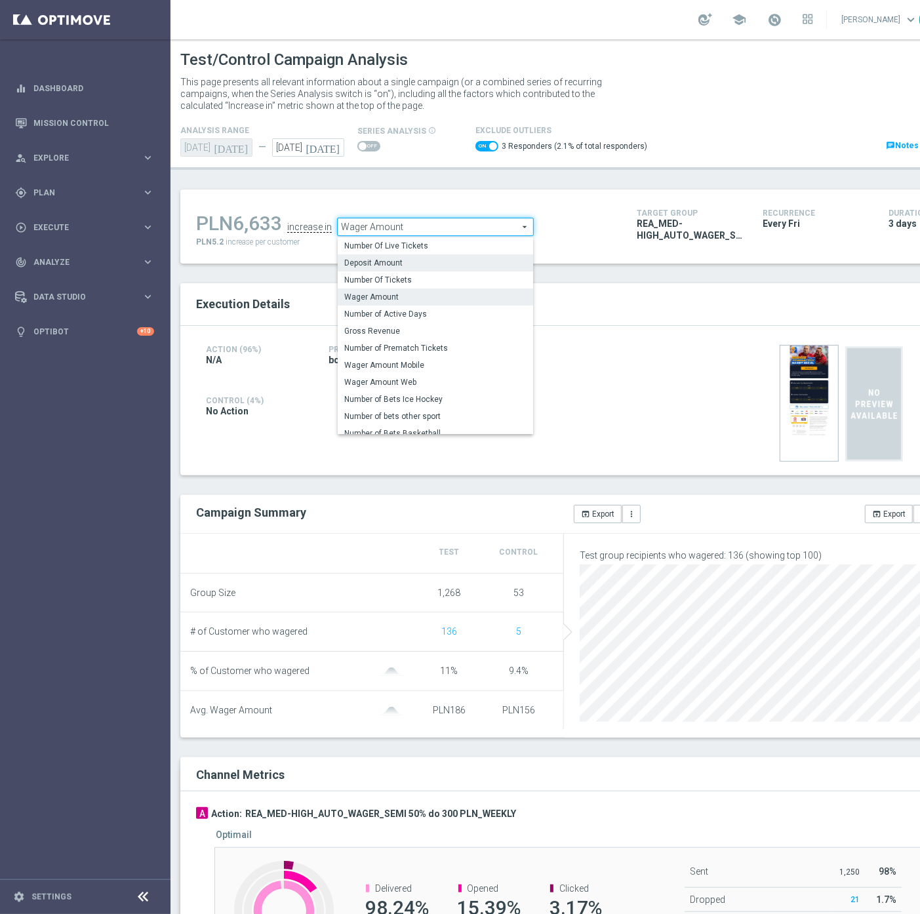
click at [395, 260] on span "Deposit Amount" at bounding box center [435, 263] width 182 height 10
checkbox input "false"
type input "Deposit Amount"
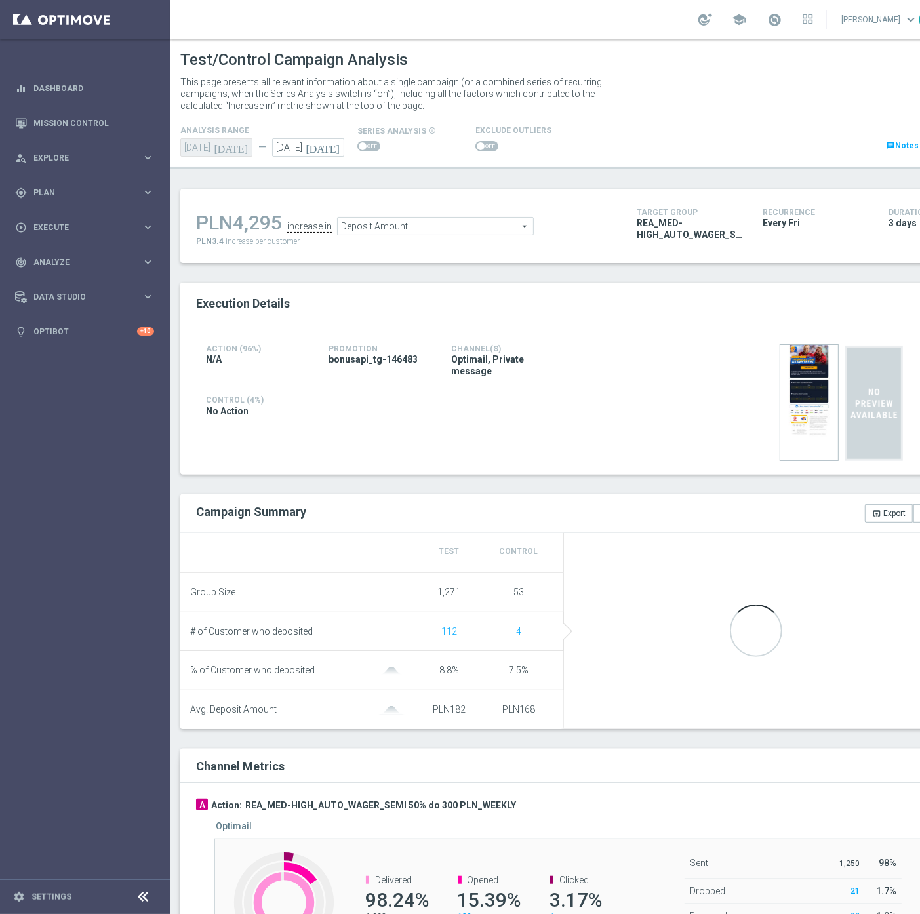
click at [475, 152] on div at bounding box center [513, 146] width 76 height 16
click at [477, 146] on span at bounding box center [481, 146] width 8 height 8
click at [476, 146] on input "checkbox" at bounding box center [486, 146] width 23 height 10
checkbox input "true"
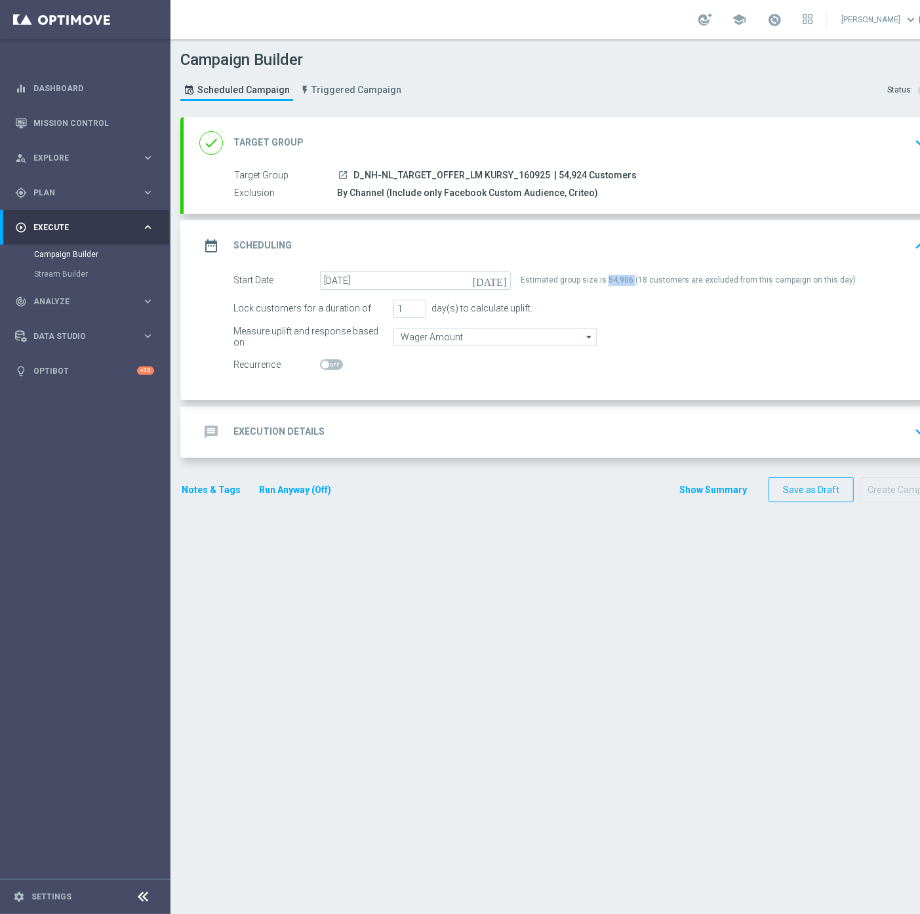
scroll to position [10, 0]
click at [81, 117] on link "Mission Control" at bounding box center [93, 123] width 121 height 35
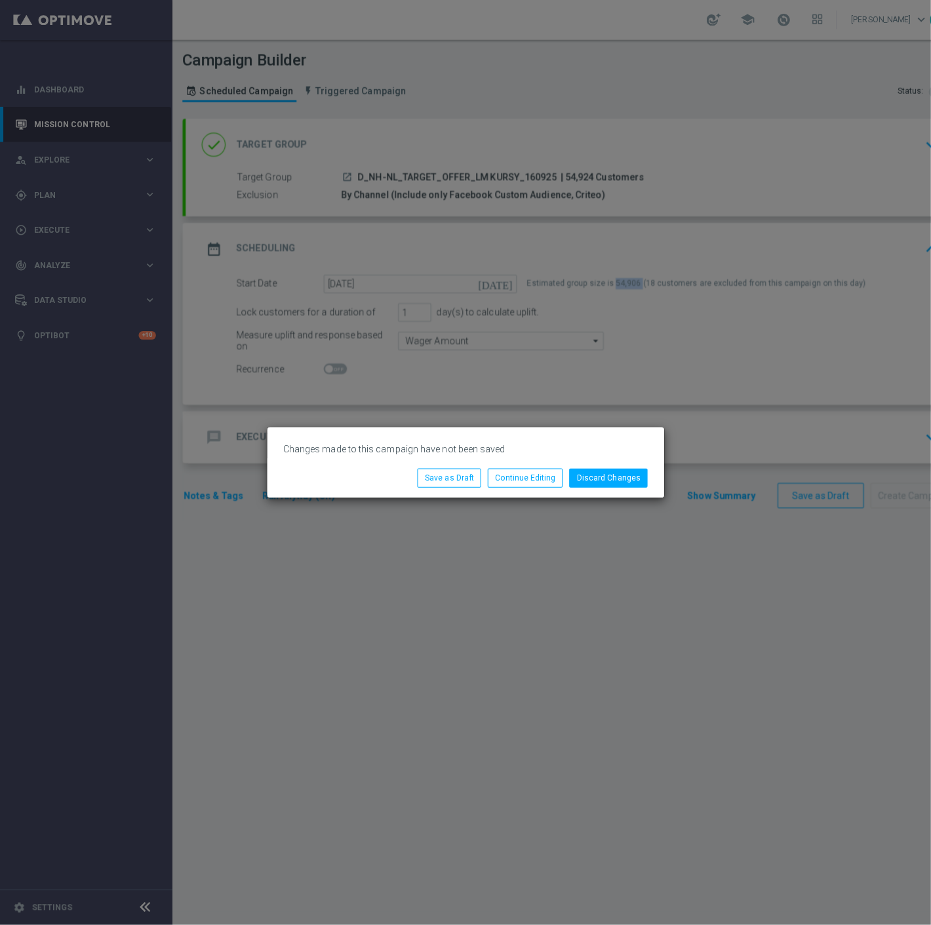
scroll to position [0, 0]
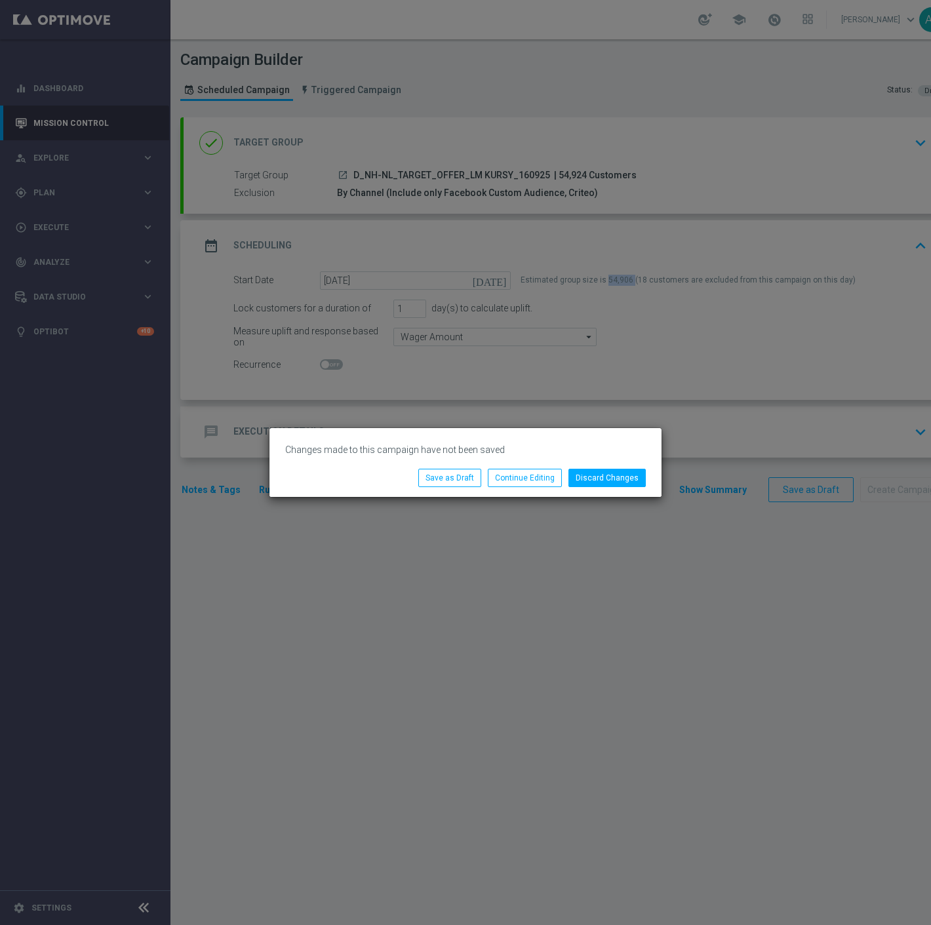
click at [81, 117] on modal-container "Changes made to this campaign have not been saved Discard Changes Continue Edit…" at bounding box center [465, 462] width 931 height 925
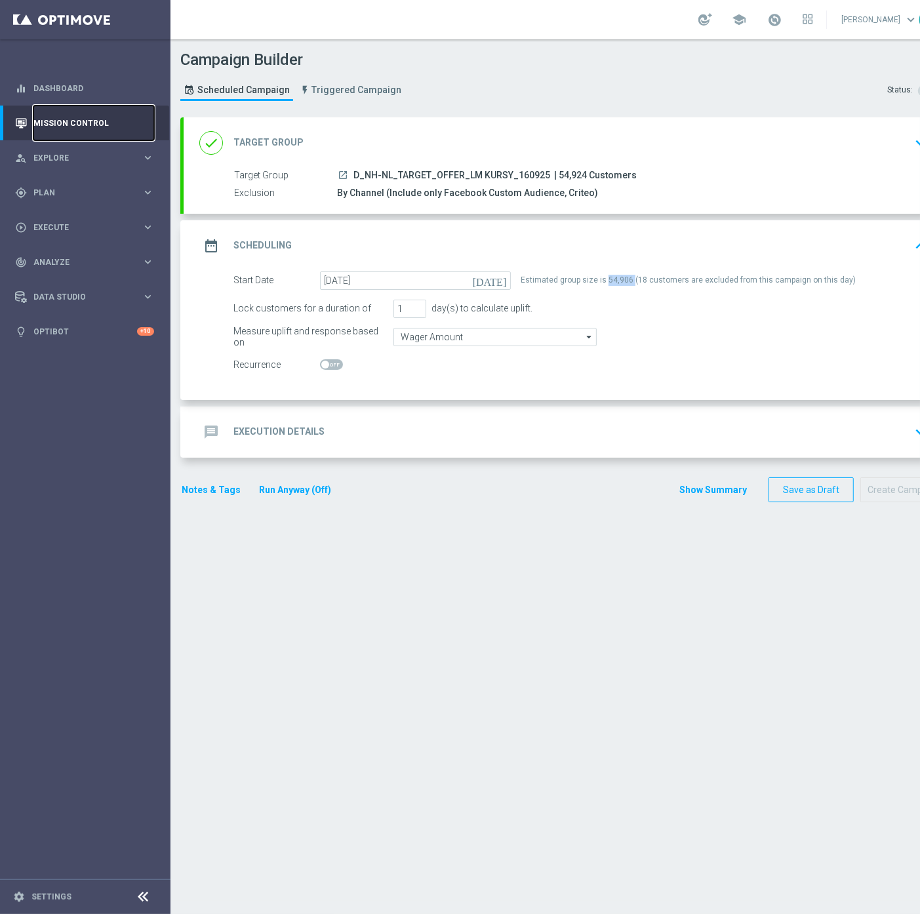
click at [63, 122] on link "Mission Control" at bounding box center [93, 123] width 121 height 35
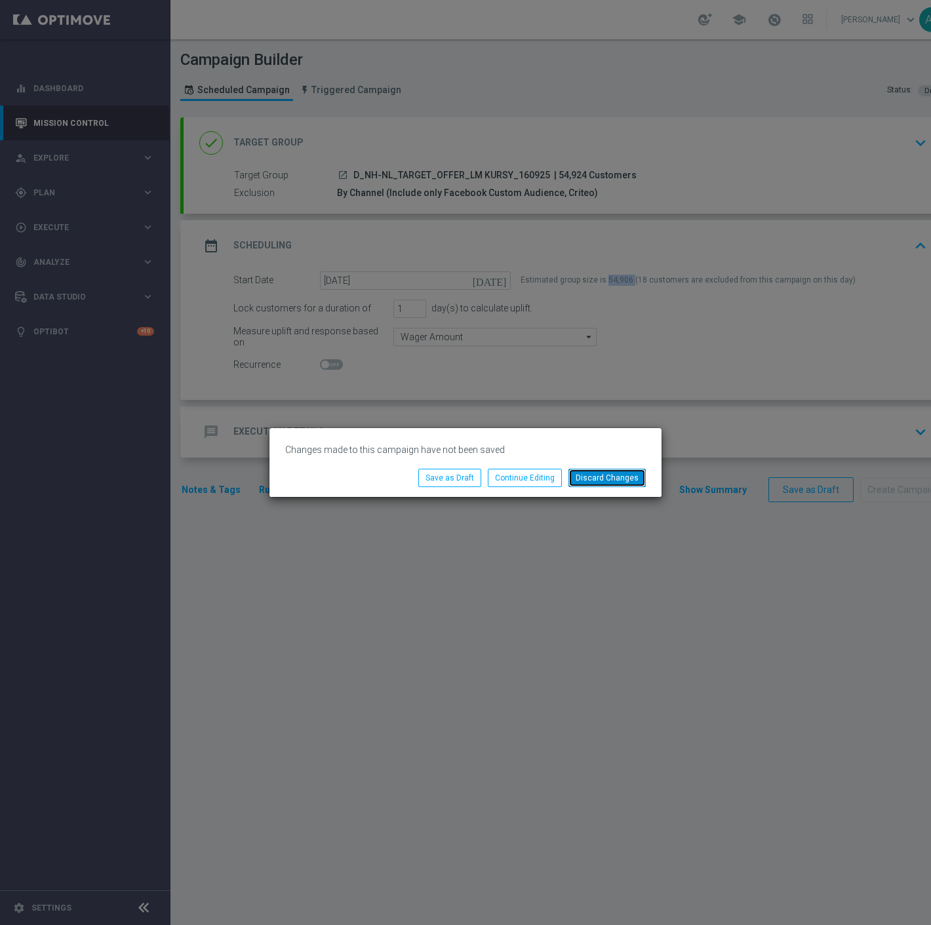
click at [607, 480] on button "Discard Changes" at bounding box center [606, 478] width 77 height 18
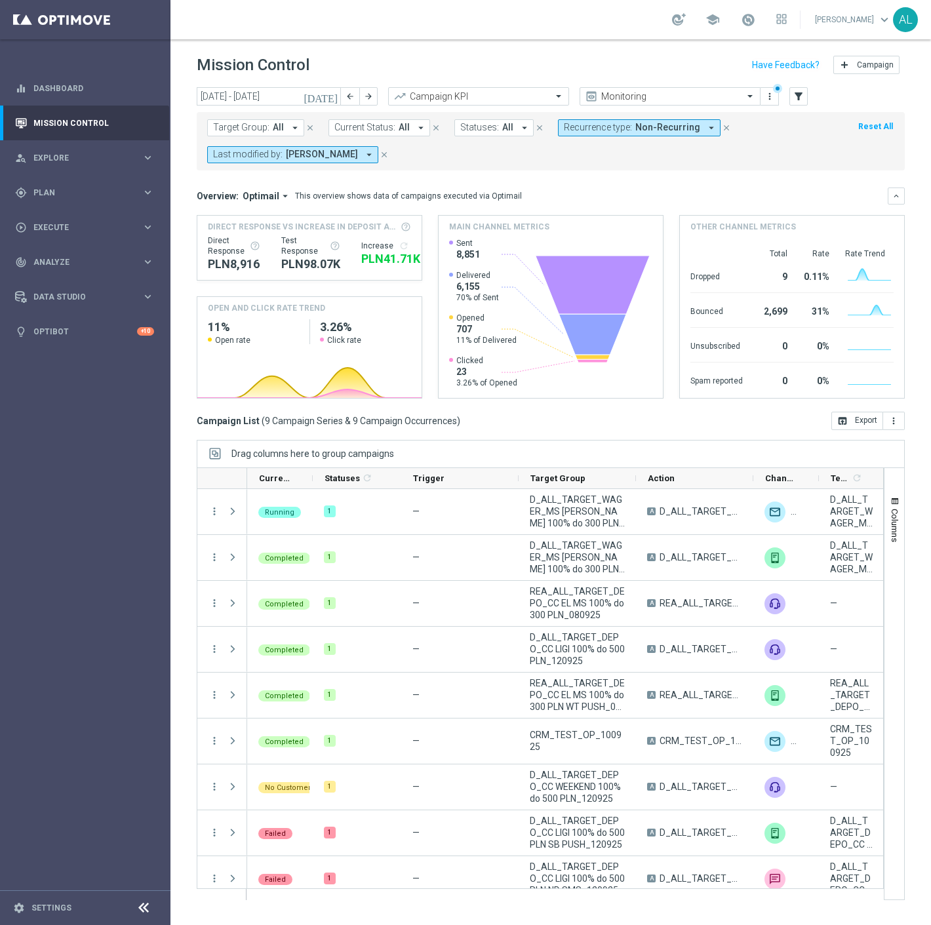
click at [375, 159] on icon "arrow_drop_down" at bounding box center [369, 155] width 12 height 12
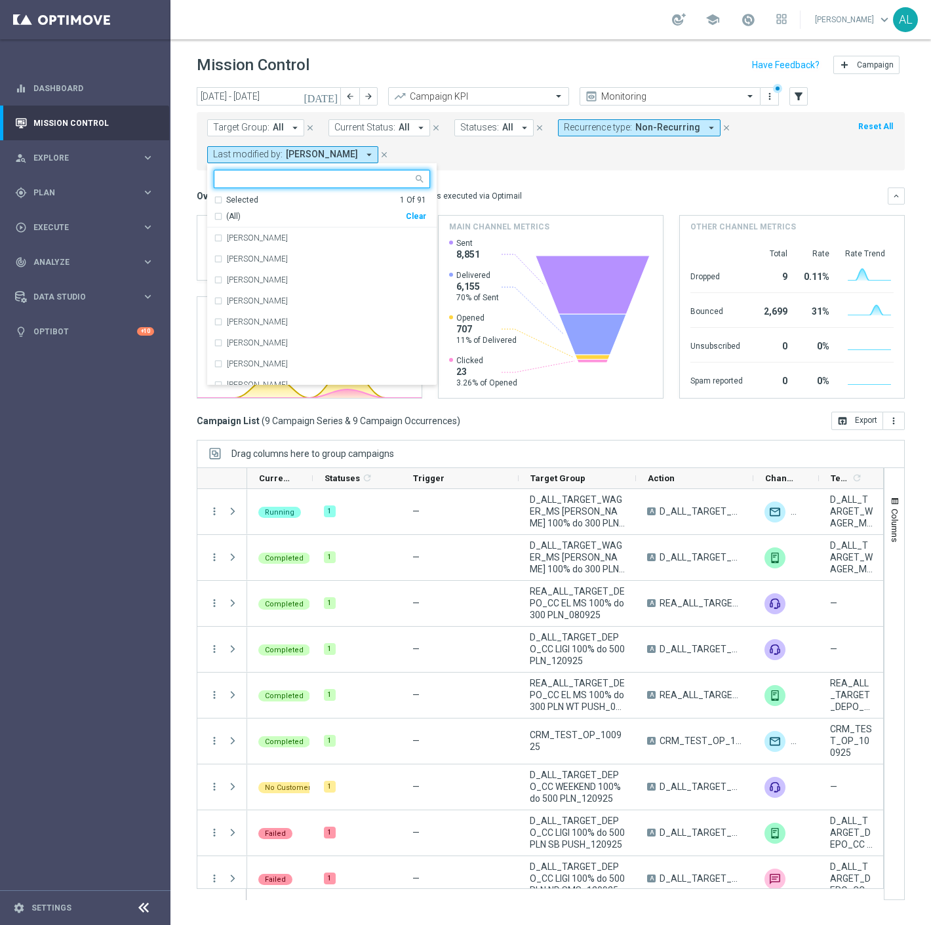
click at [416, 205] on div "1 Of 91" at bounding box center [413, 200] width 26 height 11
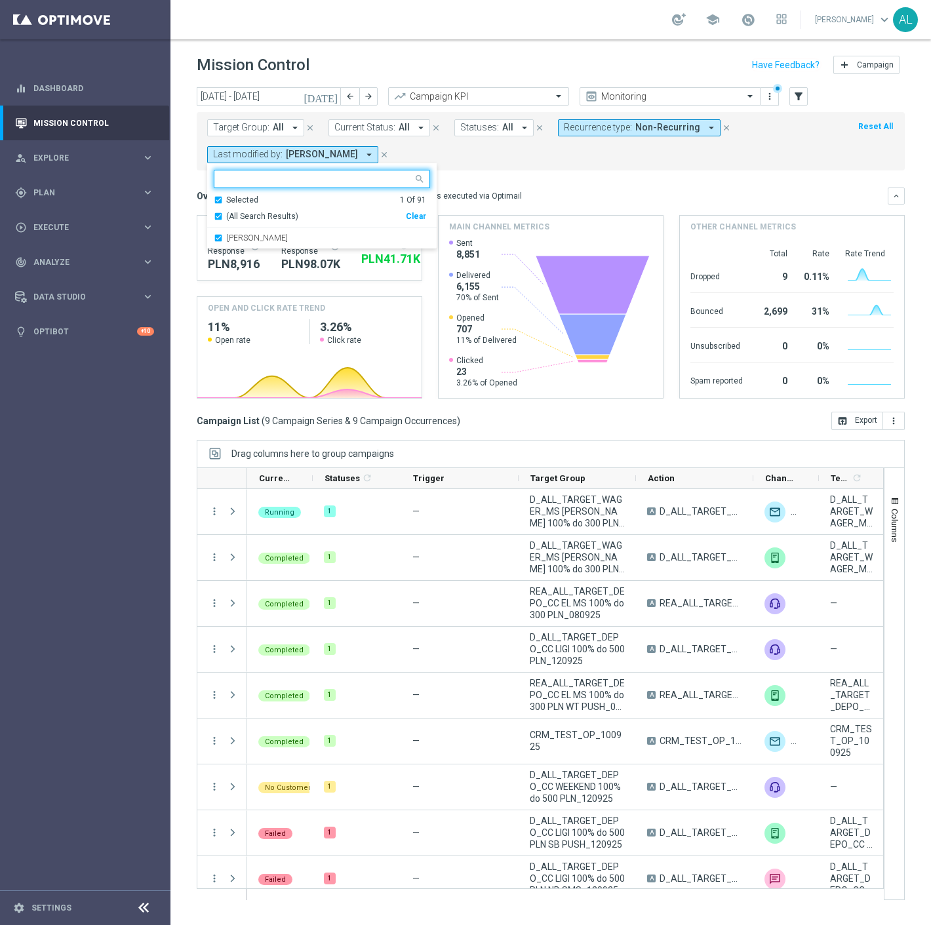
click at [416, 212] on div "(All Search Results) Clear" at bounding box center [320, 214] width 212 height 16
click at [402, 216] on div "(All Search Results)" at bounding box center [310, 216] width 192 height 11
drag, startPoint x: 486, startPoint y: 160, endPoint x: 551, endPoint y: 145, distance: 66.6
click at [486, 161] on form "Target Group: All arrow_drop_down close Current Status: All arrow_drop_down clo…" at bounding box center [521, 141] width 629 height 44
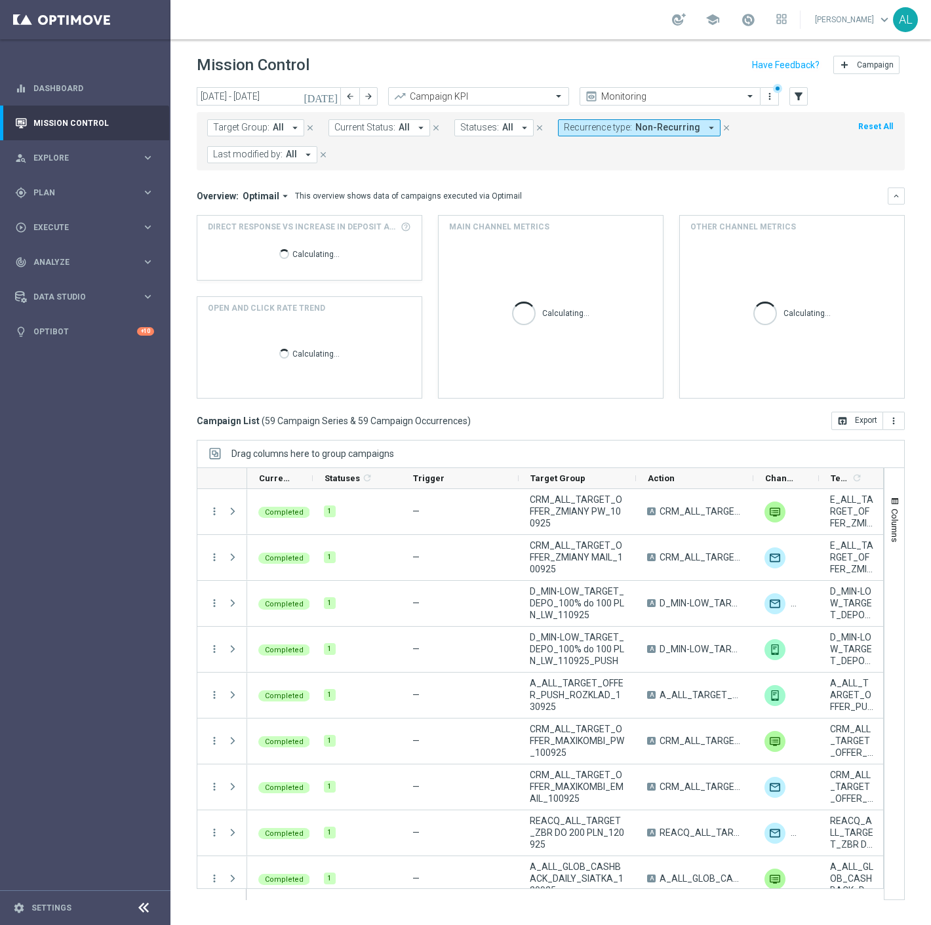
click at [640, 123] on span "Non-Recurring" at bounding box center [667, 127] width 65 height 11
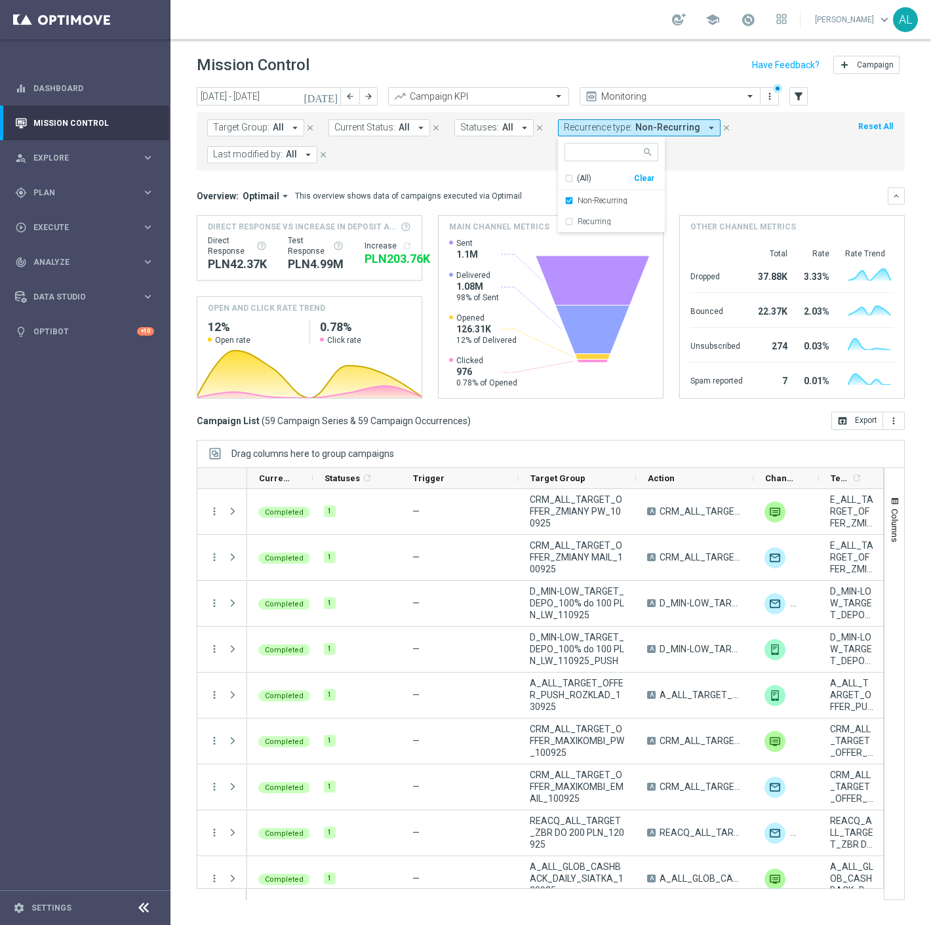
drag, startPoint x: 726, startPoint y: 172, endPoint x: 614, endPoint y: 159, distance: 112.3
click at [726, 174] on mini-dashboard "Overview: Optimail arrow_drop_down This overview shows data of campaigns execut…" at bounding box center [551, 290] width 708 height 241
click at [260, 197] on span "Optimail" at bounding box center [261, 196] width 37 height 12
click at [271, 214] on div "Analysis" at bounding box center [255, 216] width 79 height 18
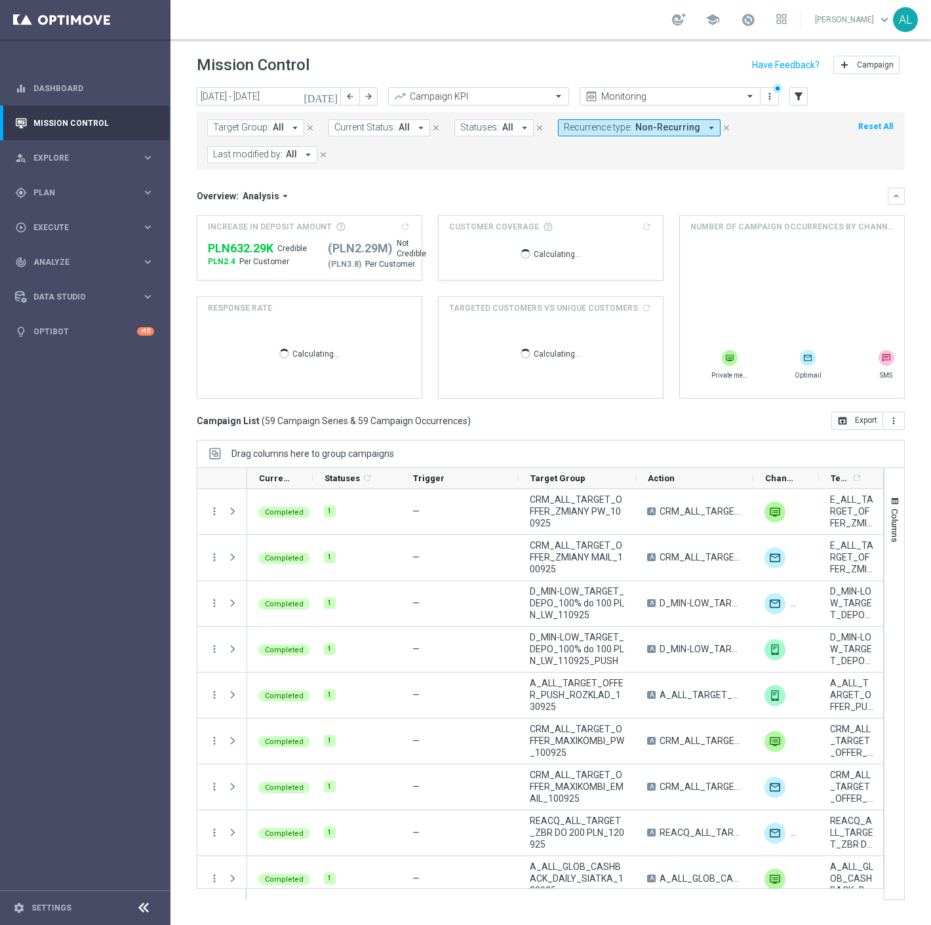
click at [460, 166] on div "Target Group: All arrow_drop_down close Current Status: All arrow_drop_down clo…" at bounding box center [551, 141] width 708 height 58
click at [360, 128] on span "Current Status:" at bounding box center [364, 127] width 61 height 11
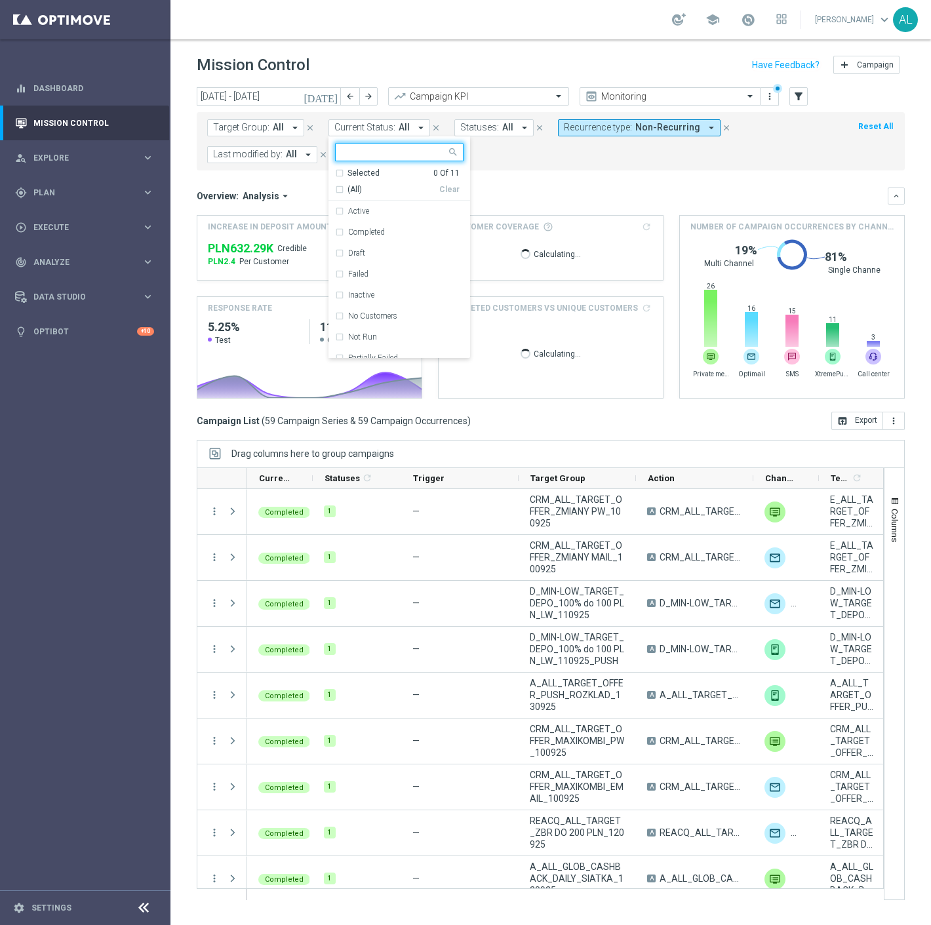
click at [556, 167] on div "Target Group: All arrow_drop_down close Current Status: All arrow_drop_down Sel…" at bounding box center [551, 141] width 708 height 58
click at [788, 97] on div "[DATE] [DATE] - [DATE] arrow_back arrow_forward Campaign KPI trending_up Monito…" at bounding box center [551, 97] width 708 height 20
click at [792, 97] on icon "filter_alt" at bounding box center [798, 96] width 12 height 12
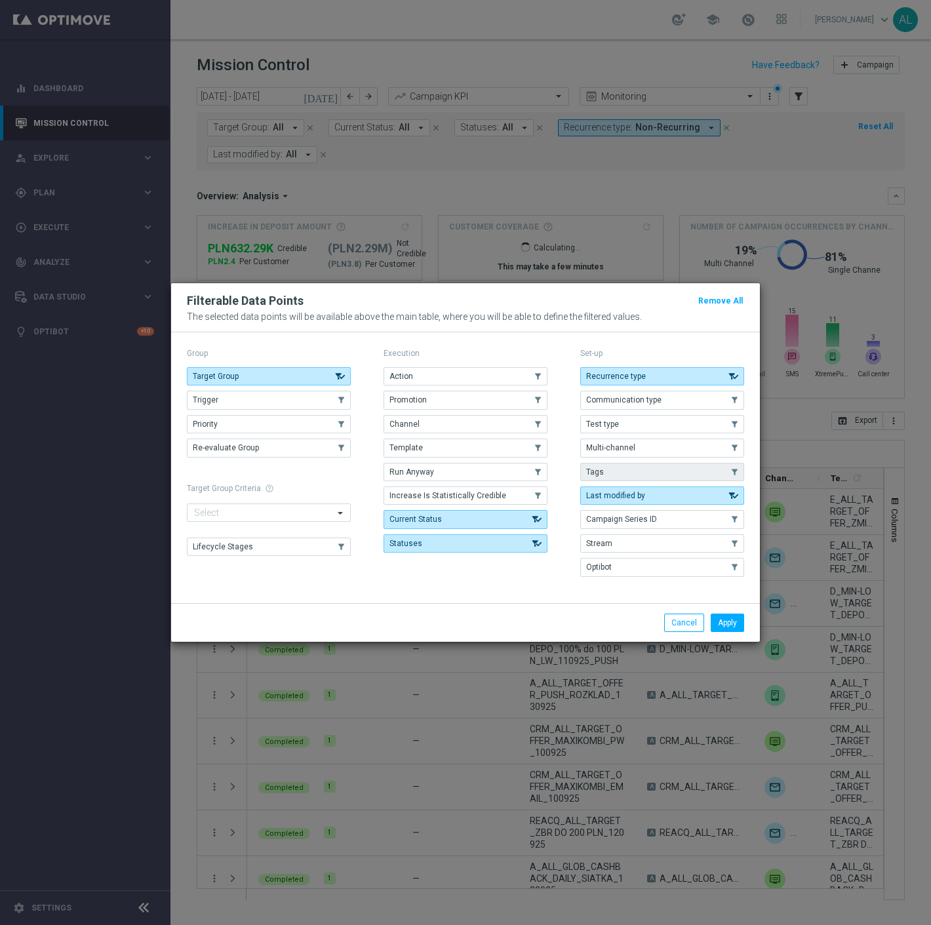
click at [672, 474] on button "Tags" at bounding box center [662, 472] width 164 height 18
click at [728, 625] on button "Apply" at bounding box center [727, 622] width 33 height 18
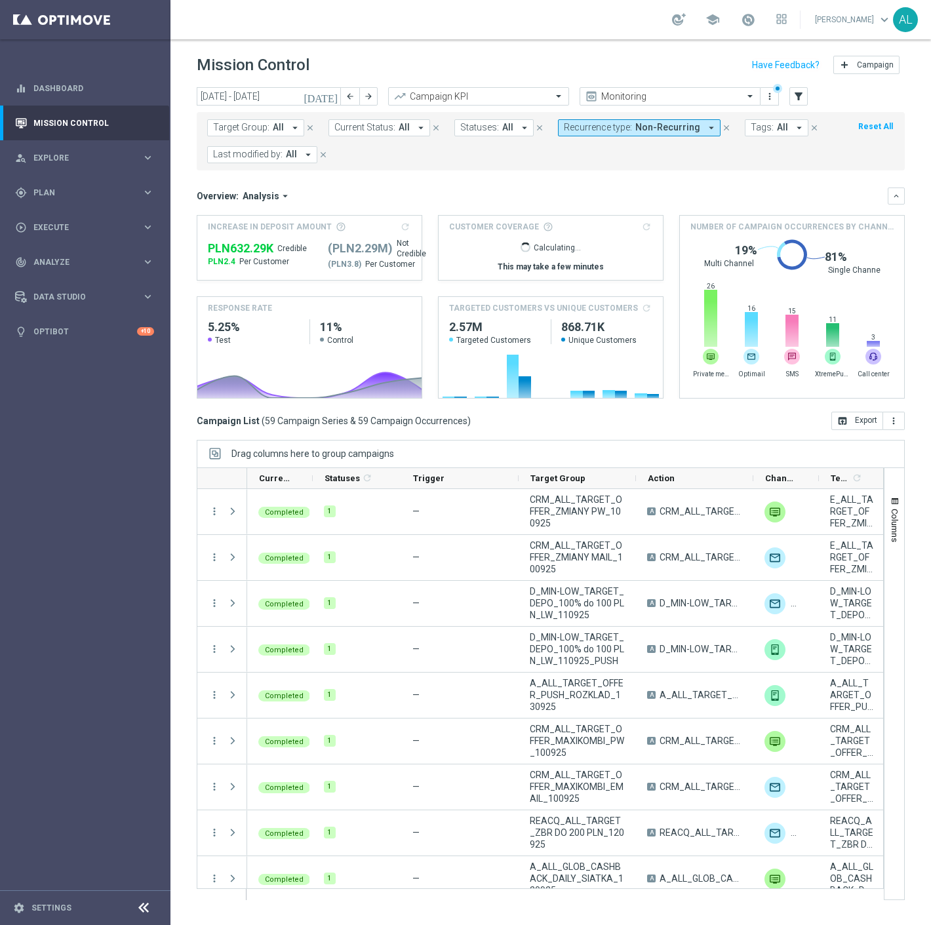
click at [754, 131] on span "Tags:" at bounding box center [761, 127] width 23 height 11
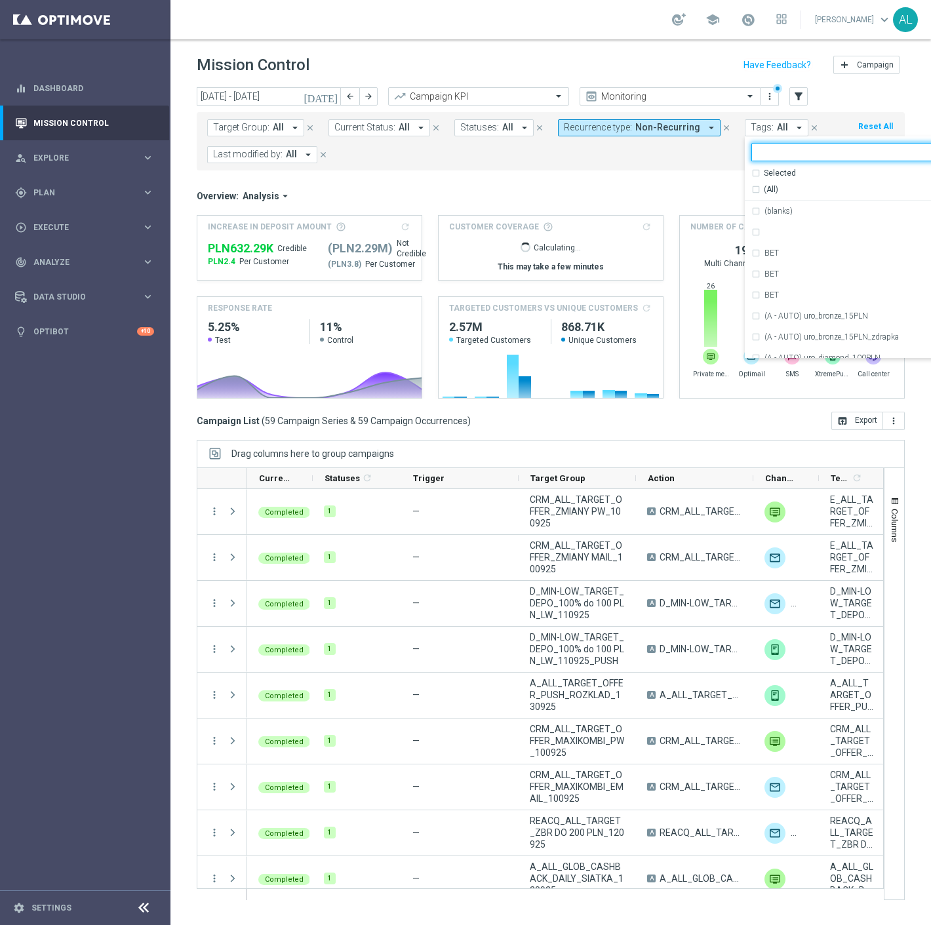
scroll to position [0, 9]
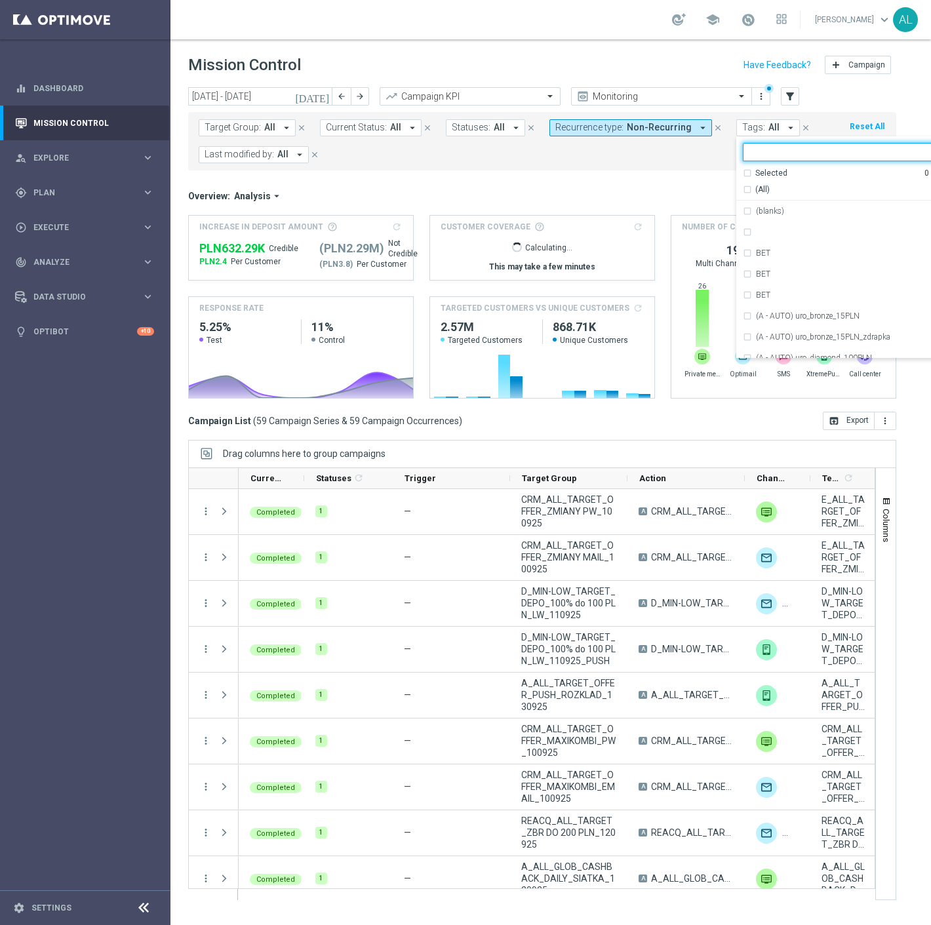
click at [768, 149] on input "text" at bounding box center [846, 152] width 192 height 11
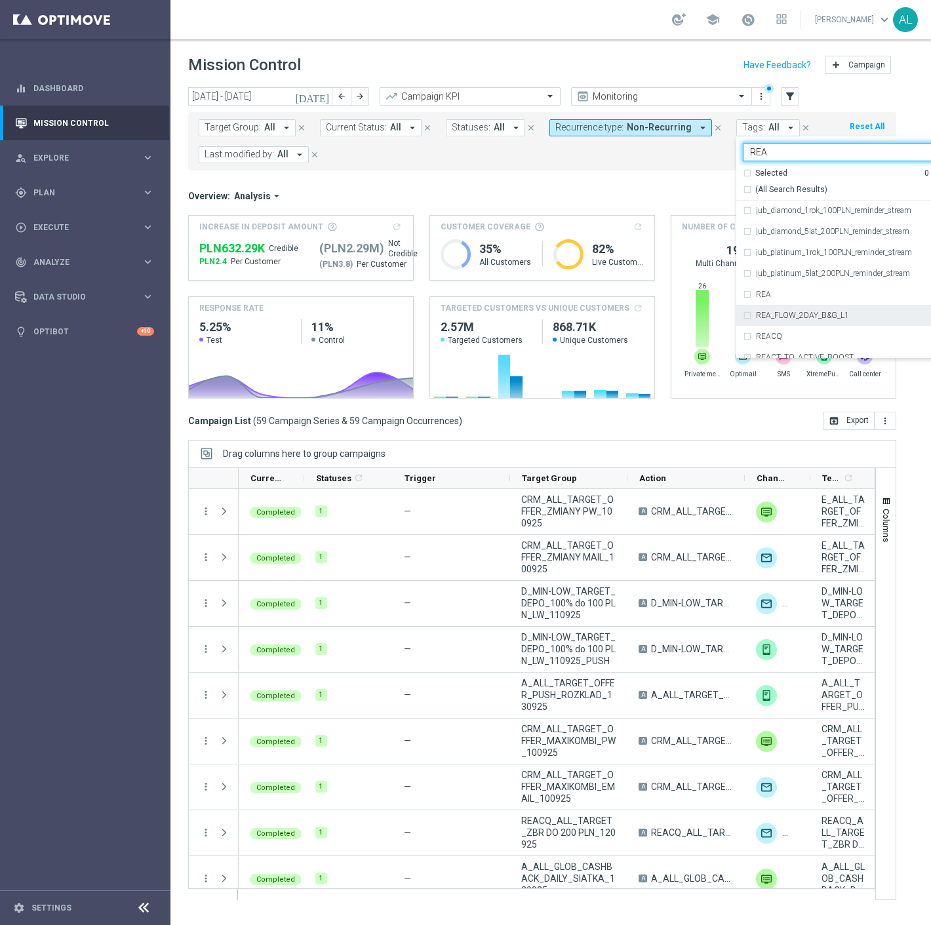
scroll to position [782, 0]
click at [776, 304] on div "REA" at bounding box center [851, 310] width 216 height 21
type input "REA"
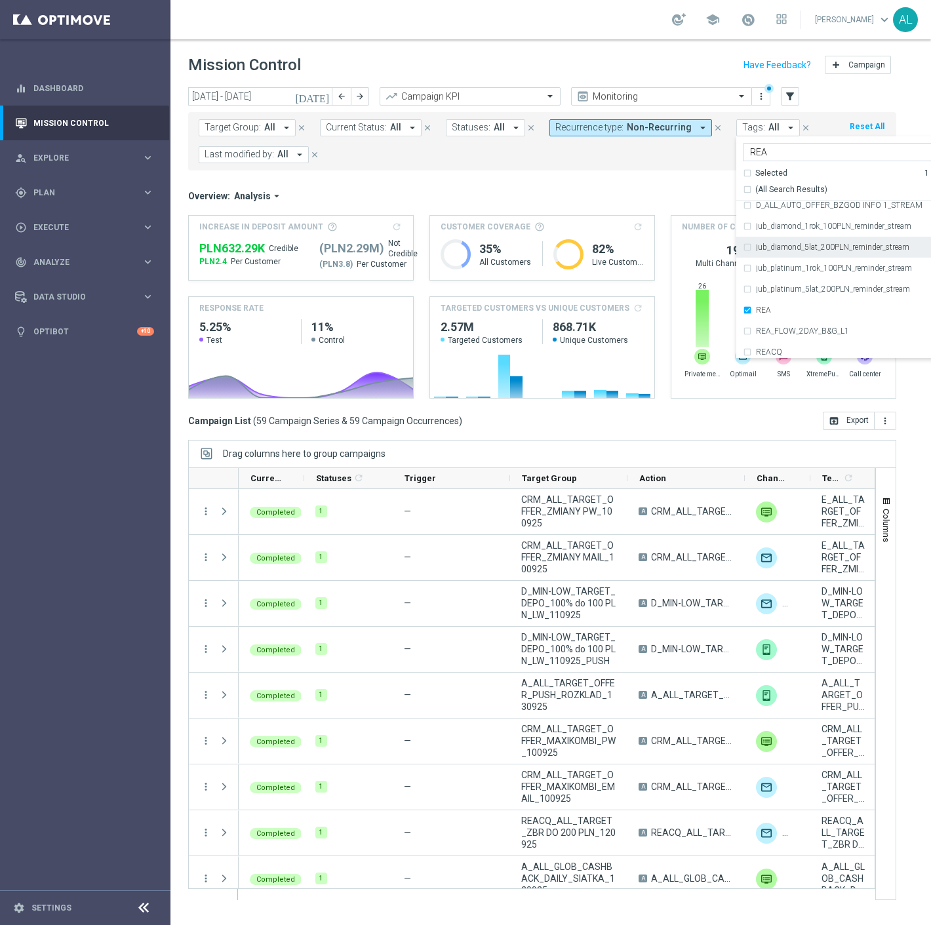
click at [621, 168] on div "Target Group: All arrow_drop_down close Current Status: All arrow_drop_down clo…" at bounding box center [542, 141] width 708 height 58
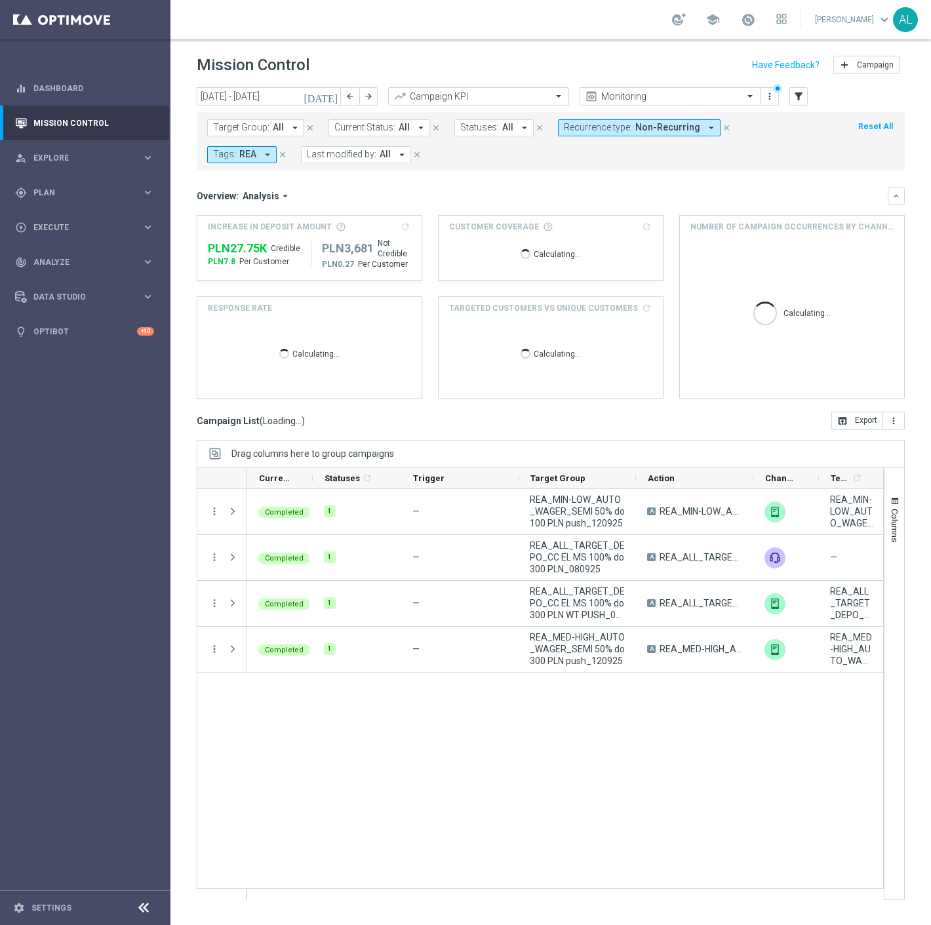
scroll to position [0, 0]
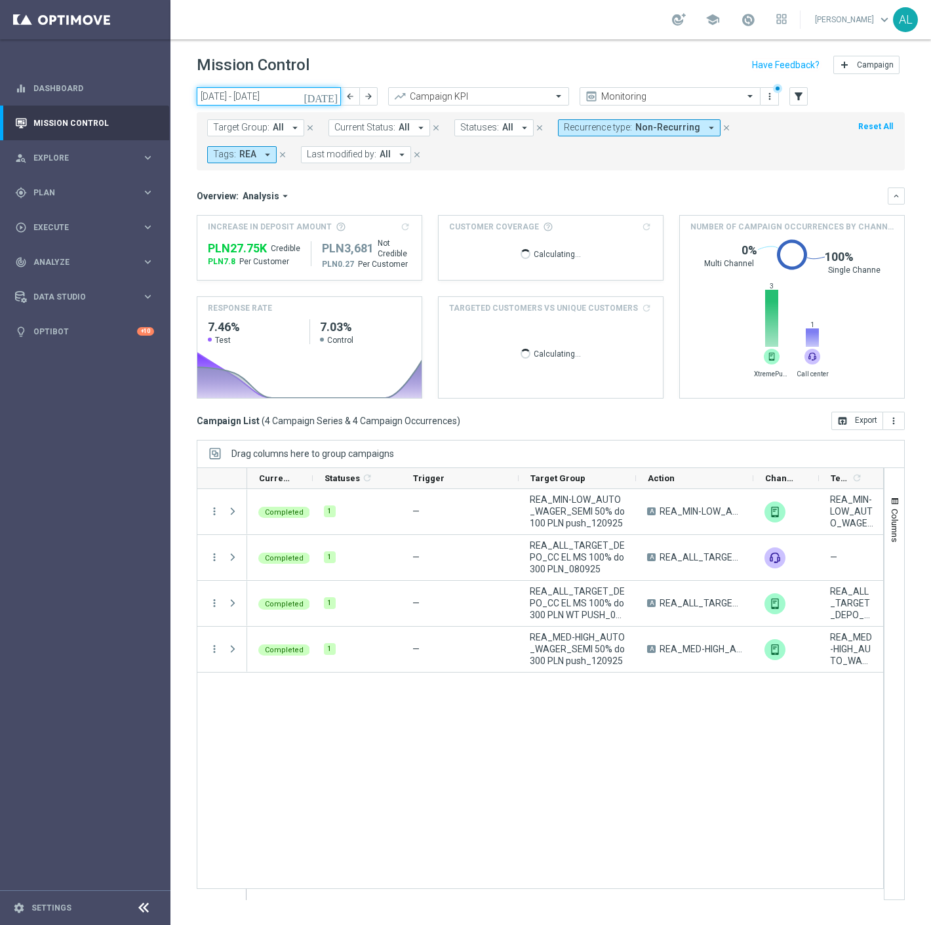
click at [236, 93] on input "[DATE] - [DATE]" at bounding box center [269, 96] width 144 height 18
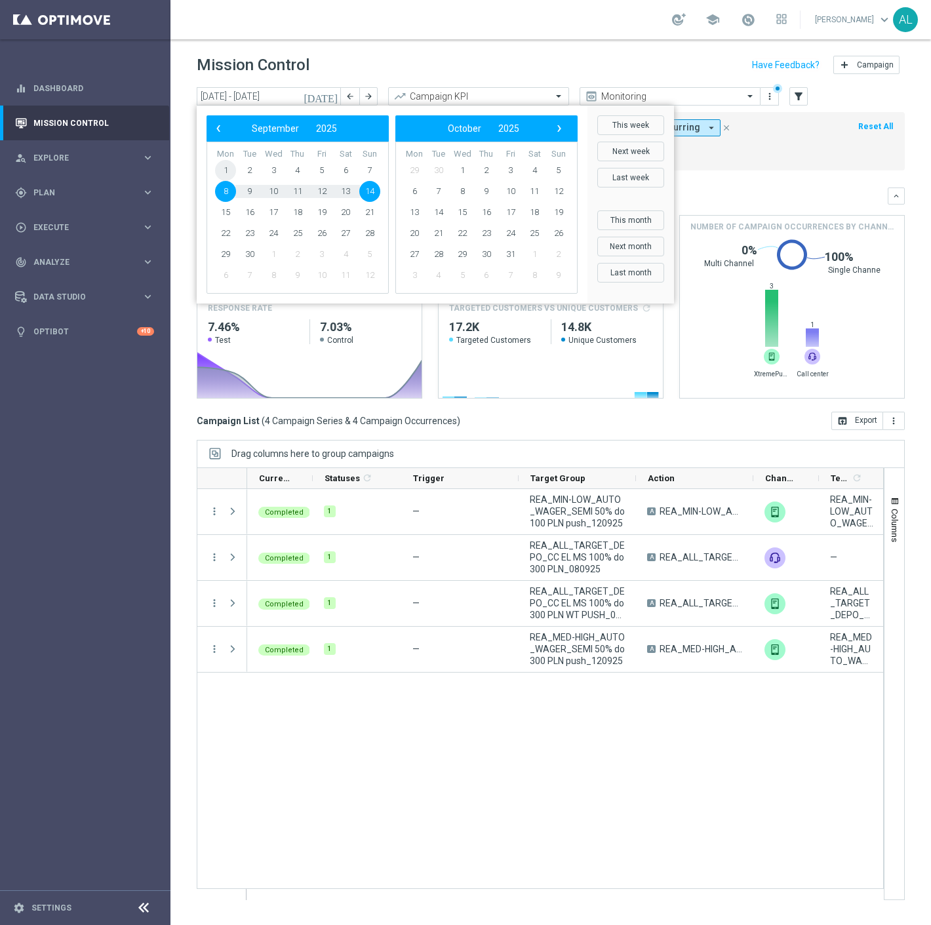
click at [220, 161] on span "1" at bounding box center [225, 170] width 21 height 21
click at [252, 216] on span "16" at bounding box center [249, 212] width 21 height 21
type input "[DATE] - [DATE]"
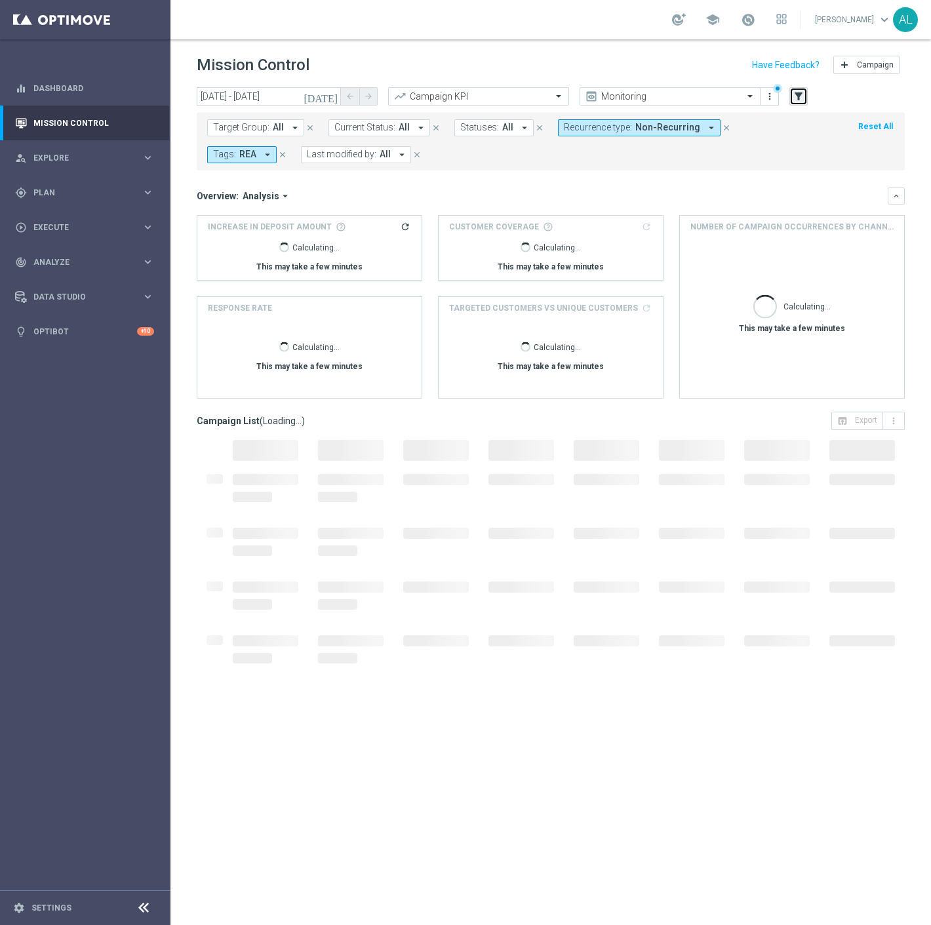
click at [797, 97] on icon "filter_alt" at bounding box center [798, 96] width 12 height 12
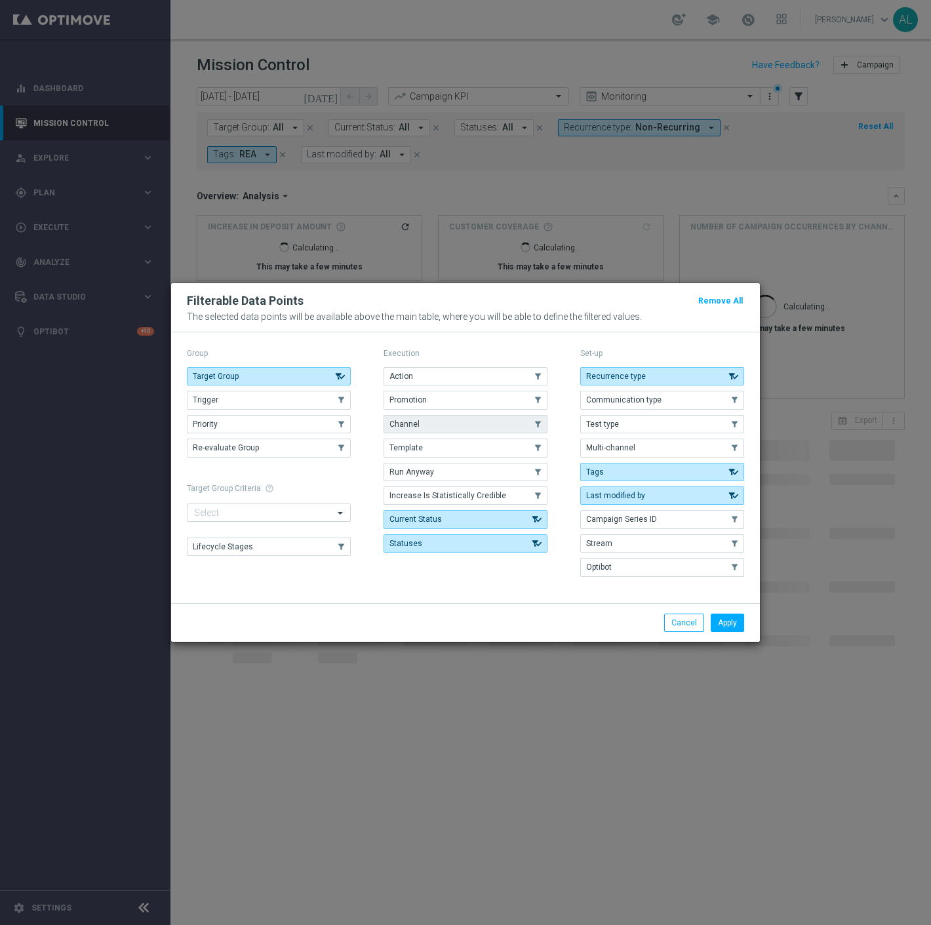
click at [437, 429] on button "Channel" at bounding box center [465, 424] width 164 height 18
click at [720, 617] on button "Apply" at bounding box center [727, 622] width 33 height 18
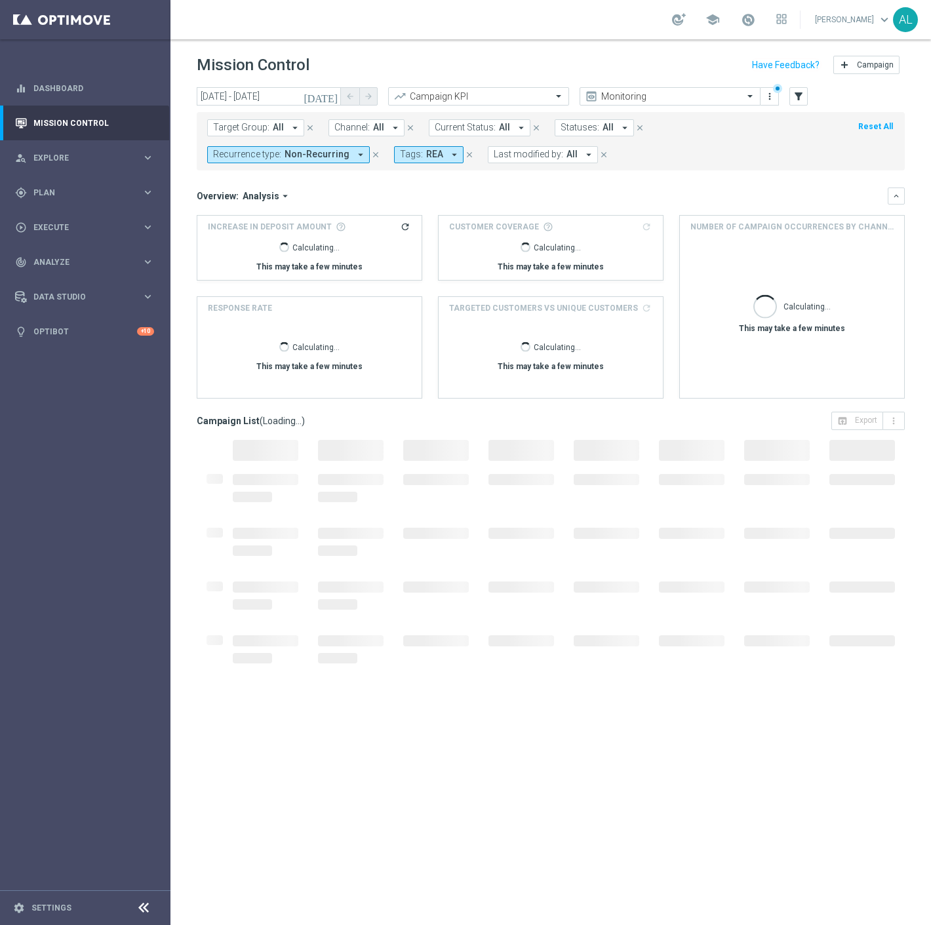
click at [338, 130] on span "Channel:" at bounding box center [351, 127] width 35 height 11
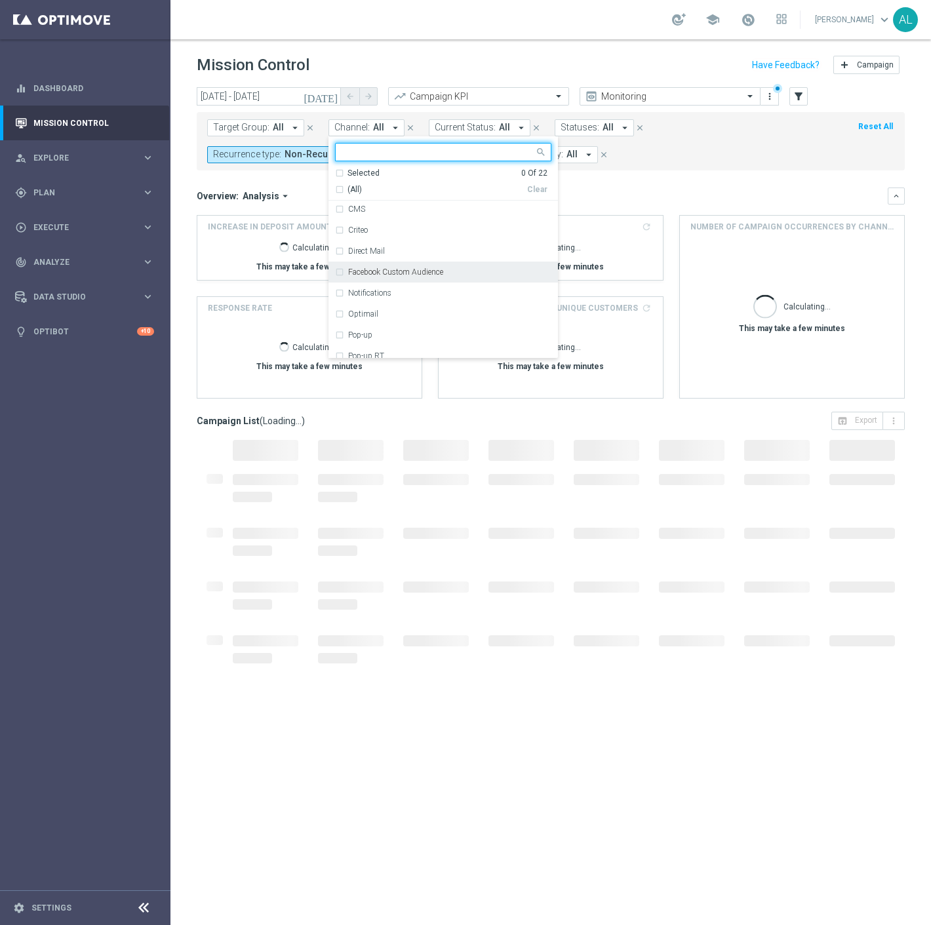
scroll to position [146, 0]
click at [381, 271] on div "Optimail" at bounding box center [449, 275] width 203 height 8
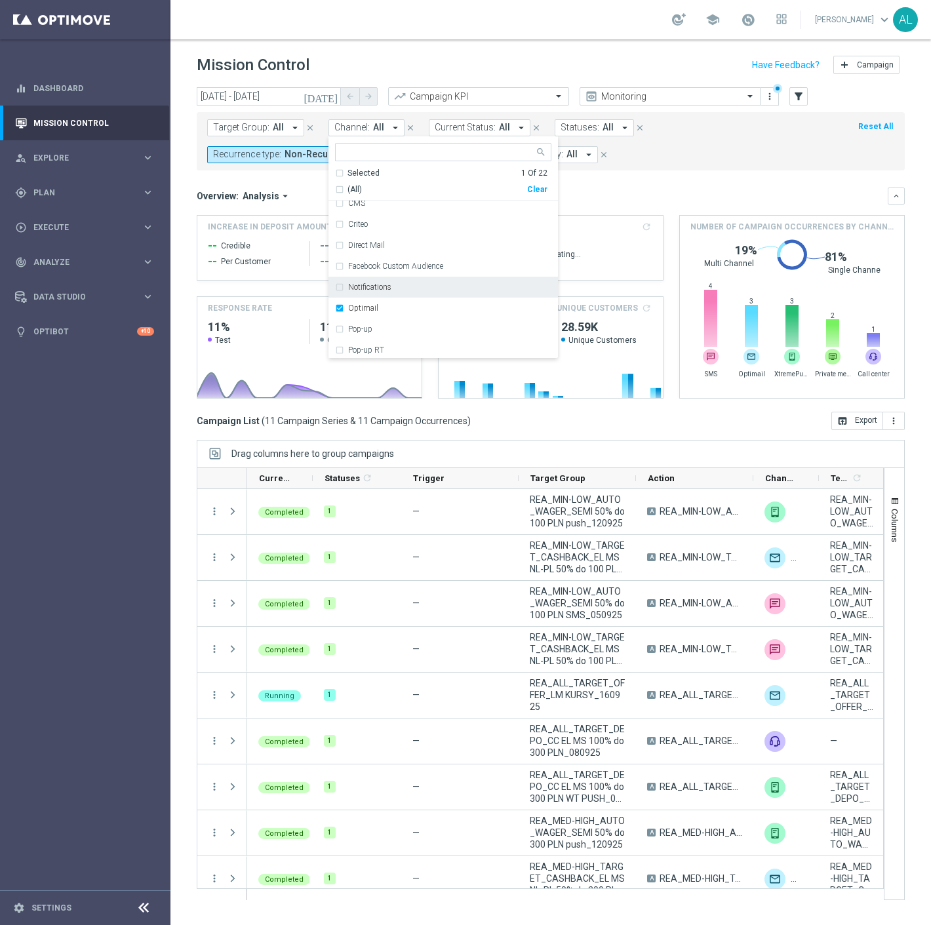
scroll to position [86, 0]
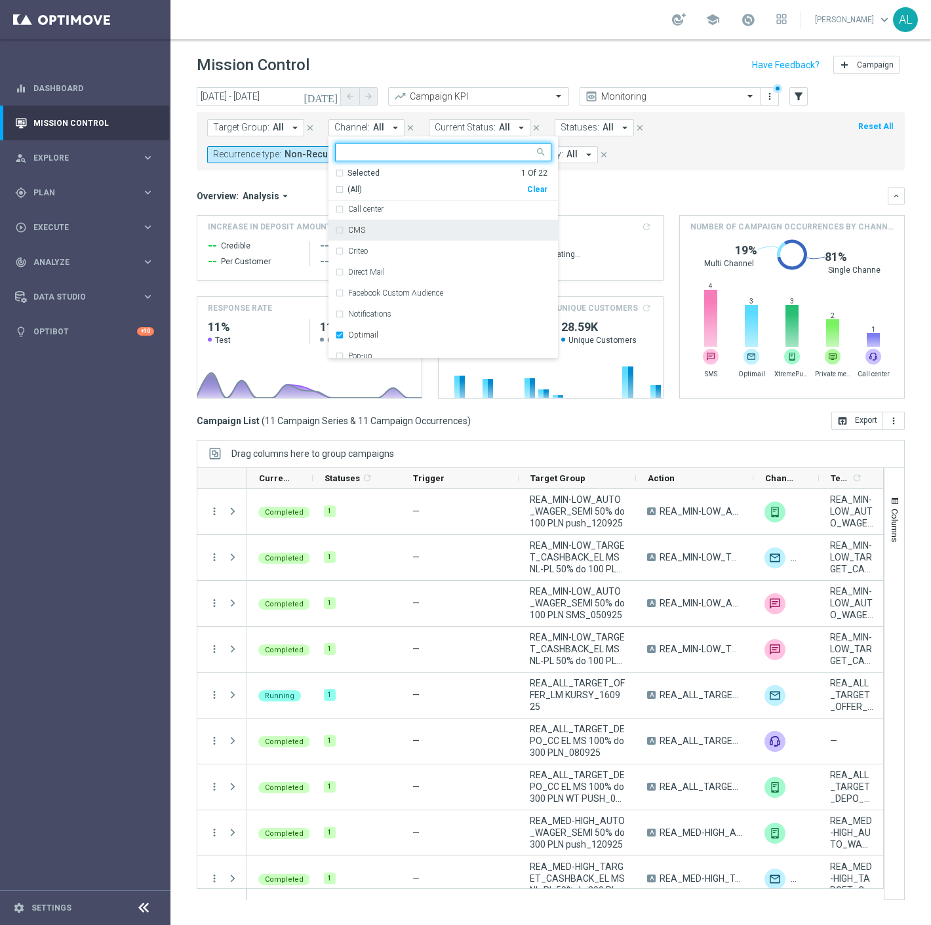
click at [397, 149] on input "text" at bounding box center [438, 152] width 192 height 11
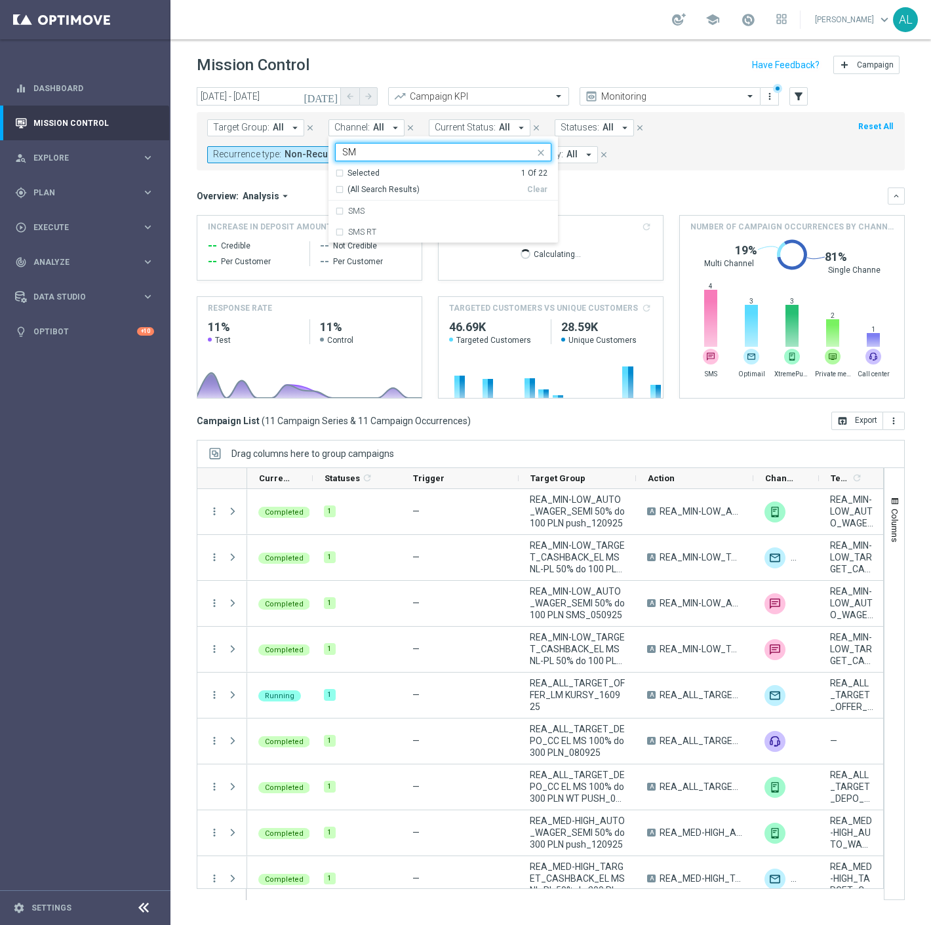
scroll to position [0, 0]
type input "SMS"
click at [633, 180] on mini-dashboard "Overview: Analysis arrow_drop_down keyboard_arrow_down Increase In Deposit Amou…" at bounding box center [551, 290] width 708 height 241
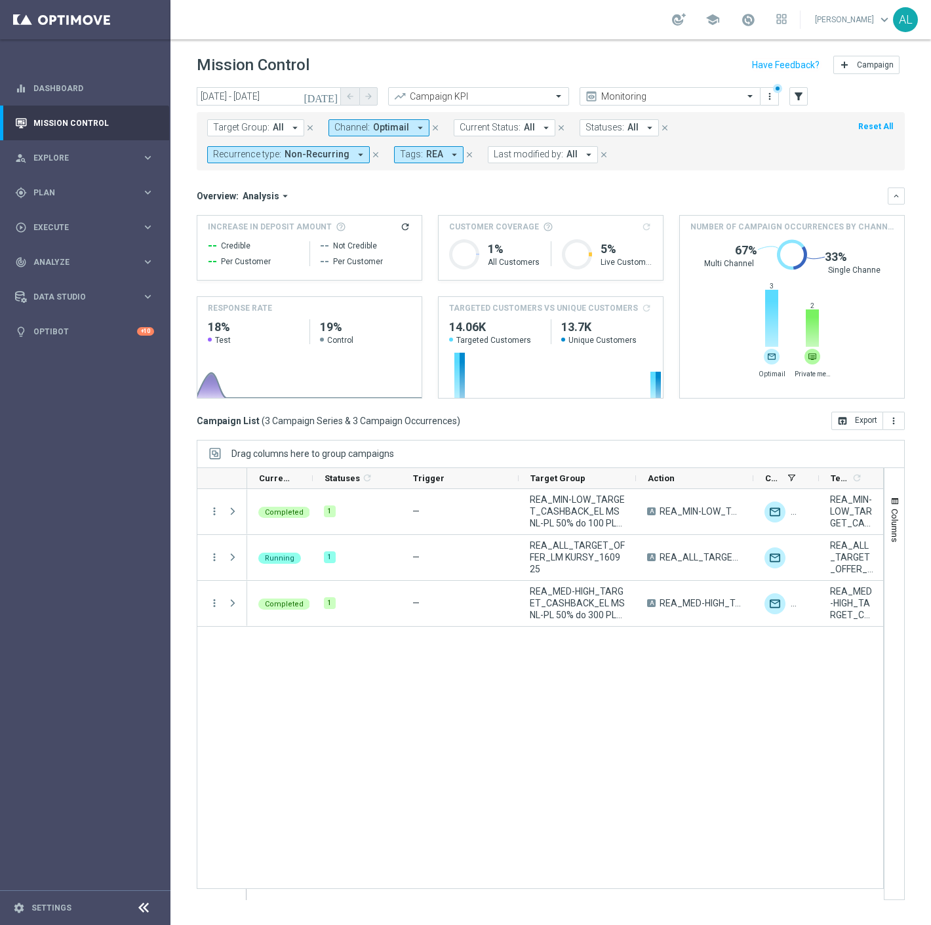
click at [393, 128] on span "Optimail" at bounding box center [391, 127] width 36 height 11
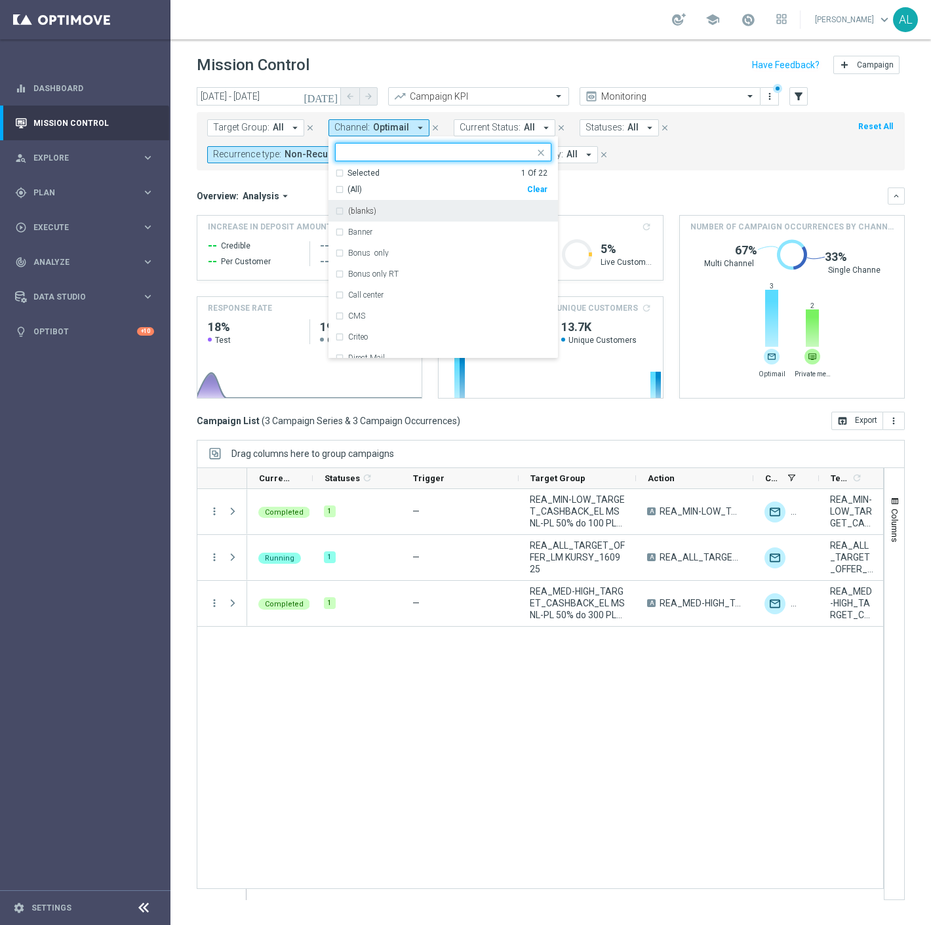
click at [545, 189] on div "Selected 1 Of 22 (All) Clear" at bounding box center [442, 184] width 229 height 33
click at [0, 0] on div "Clear" at bounding box center [0, 0] width 0 height 0
click at [401, 151] on input "text" at bounding box center [438, 152] width 192 height 11
click at [429, 211] on div "Private message" at bounding box center [449, 211] width 203 height 8
type input "Private"
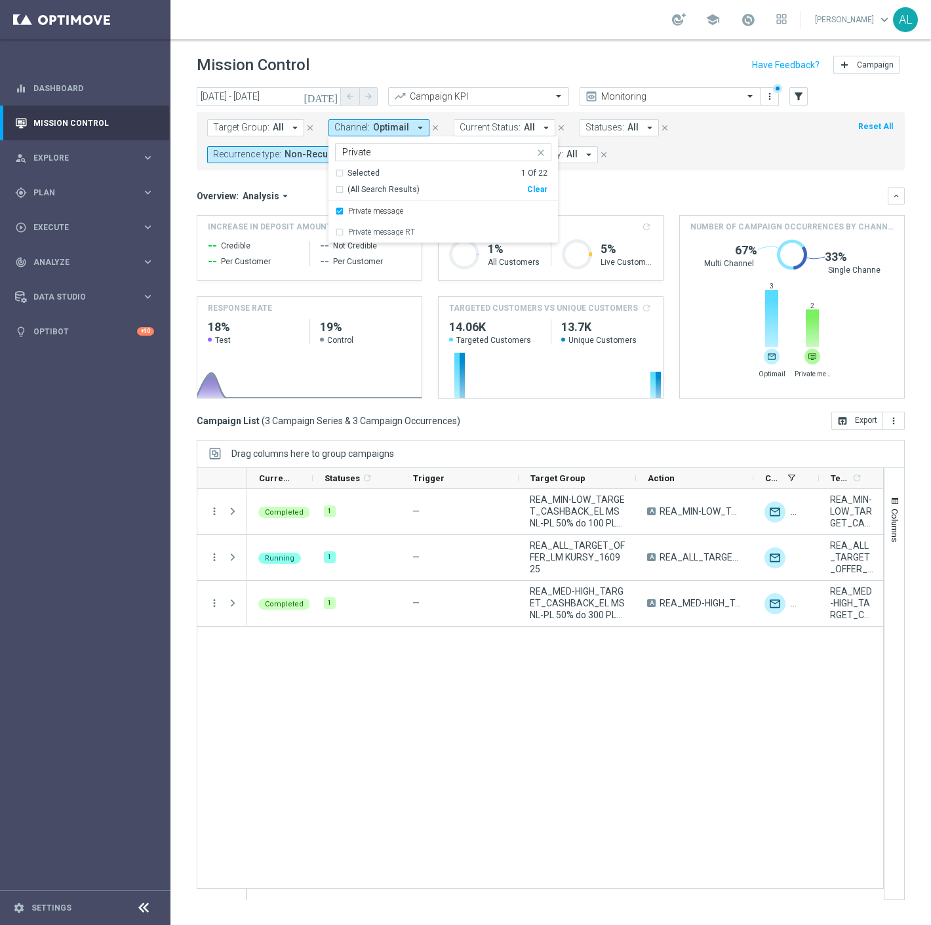
click at [711, 161] on form "Target Group: All arrow_drop_down close Channel: Optimail arrow_drop_down Priva…" at bounding box center [521, 141] width 629 height 44
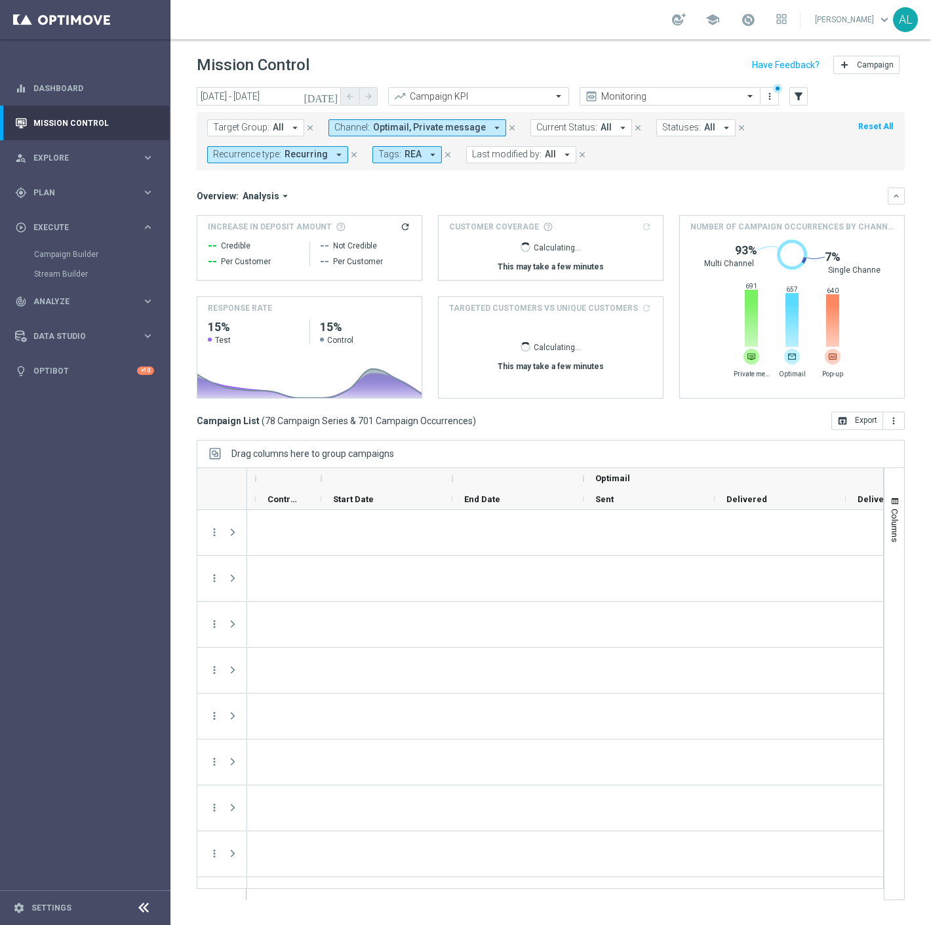
scroll to position [0, 1033]
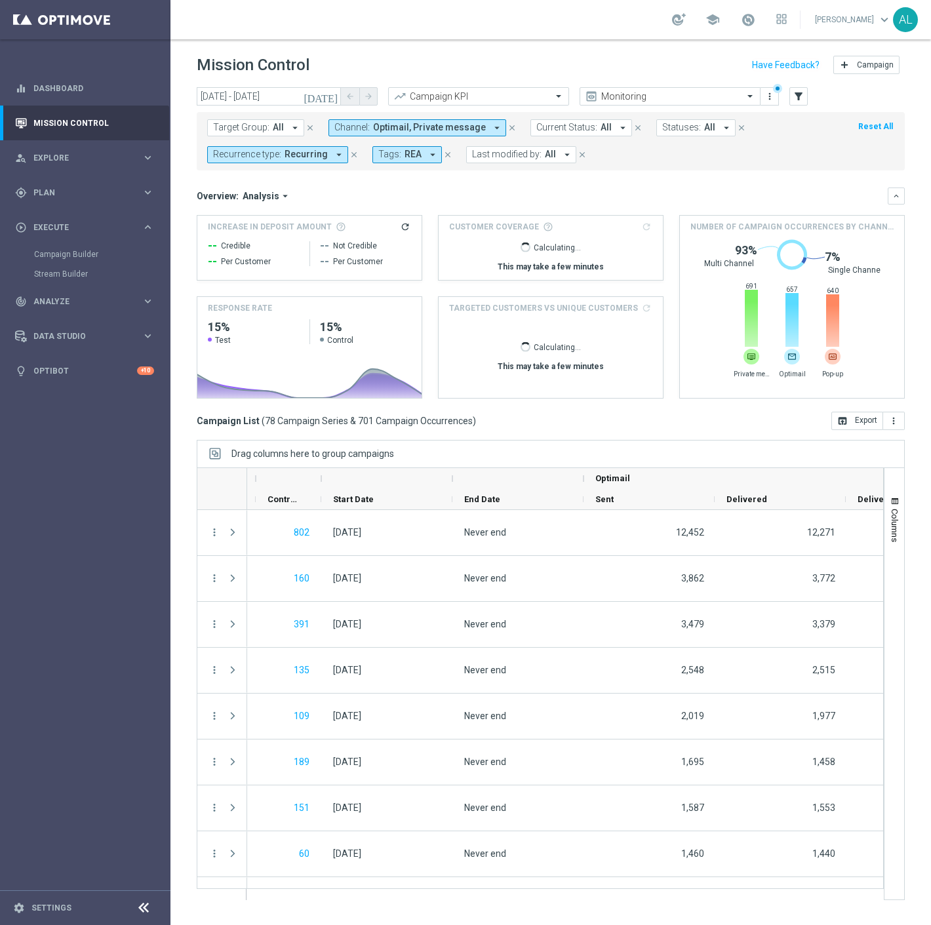
click at [251, 125] on span "Target Group:" at bounding box center [241, 127] width 56 height 11
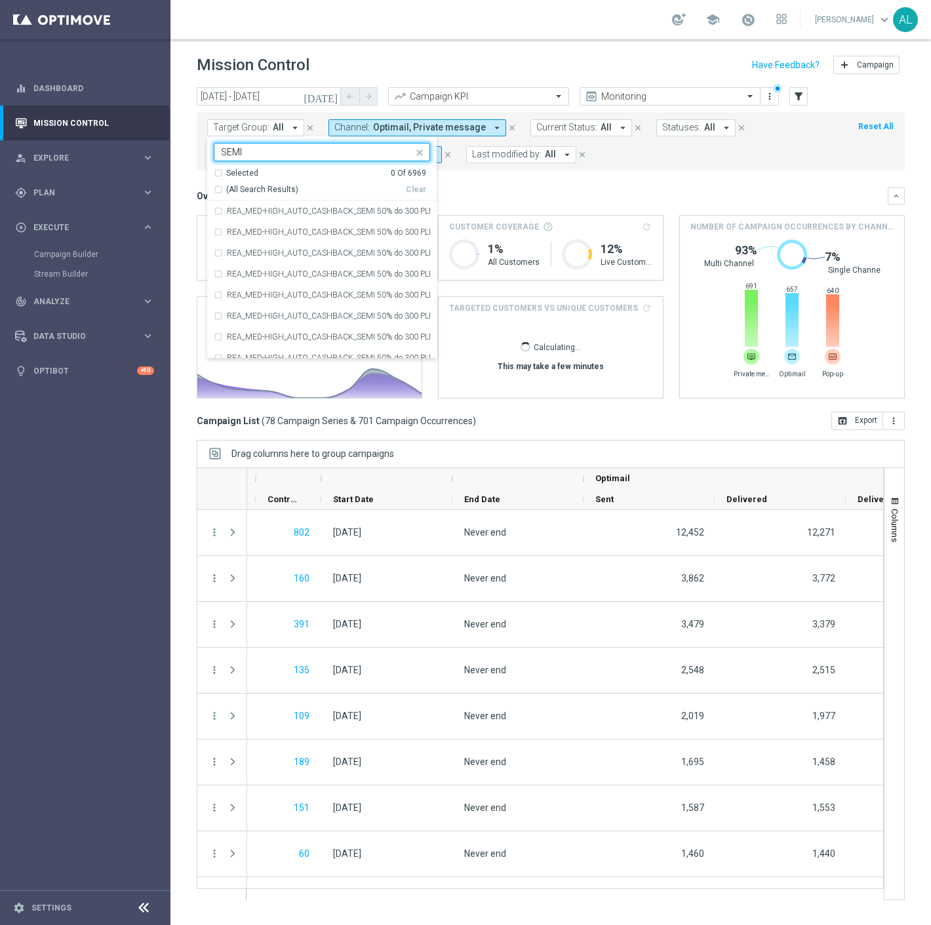
click at [241, 187] on span "(All Search Results)" at bounding box center [262, 189] width 72 height 11
type input "SEMI"
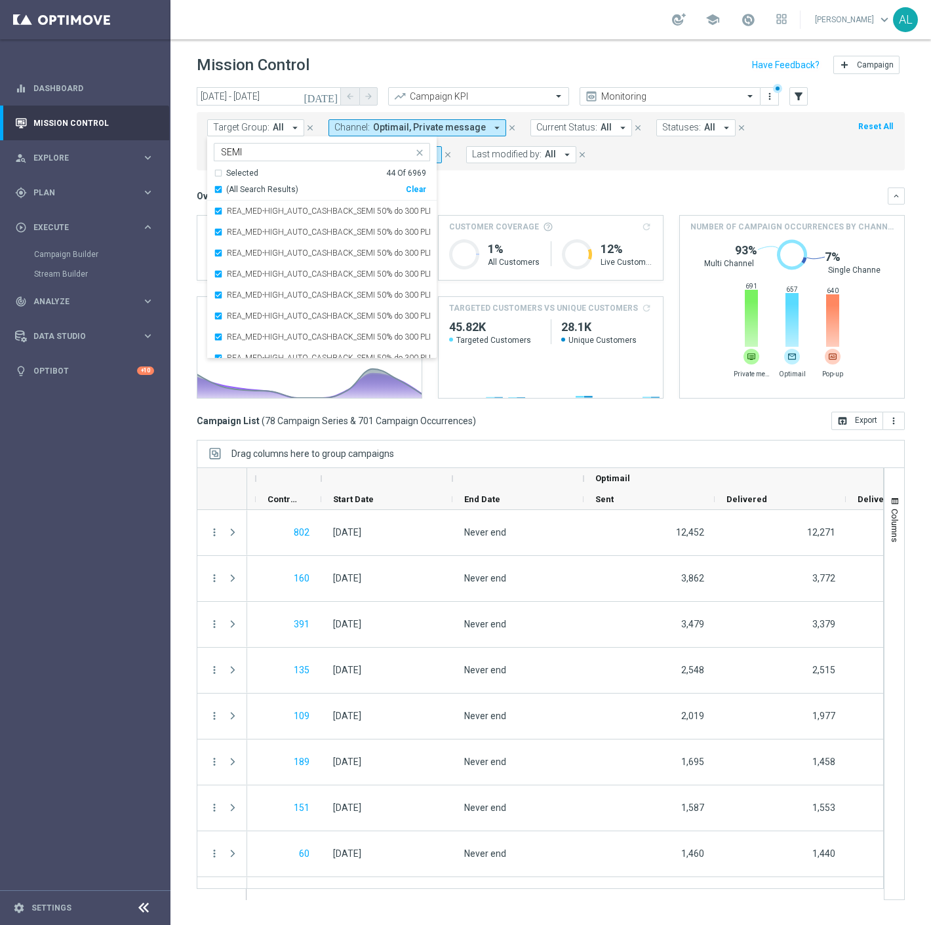
click at [594, 184] on mini-dashboard "Overview: Analysis arrow_drop_down keyboard_arrow_down Increase In Deposit Amou…" at bounding box center [551, 290] width 708 height 241
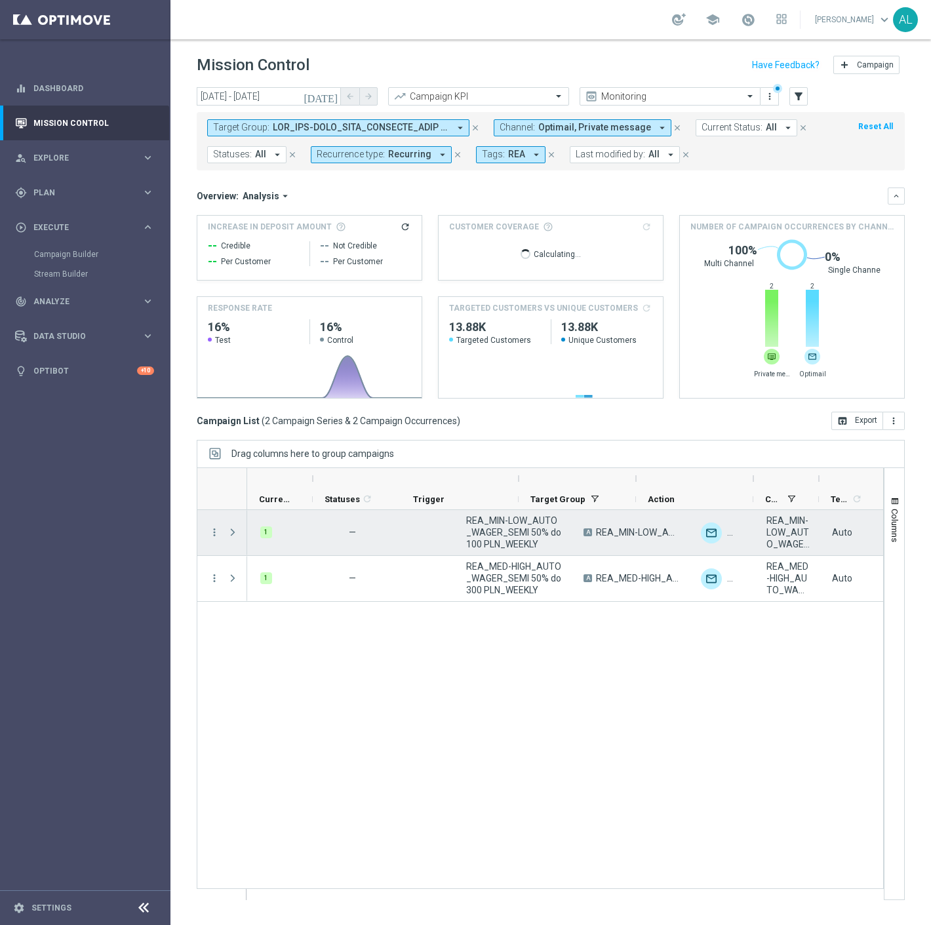
scroll to position [0, 0]
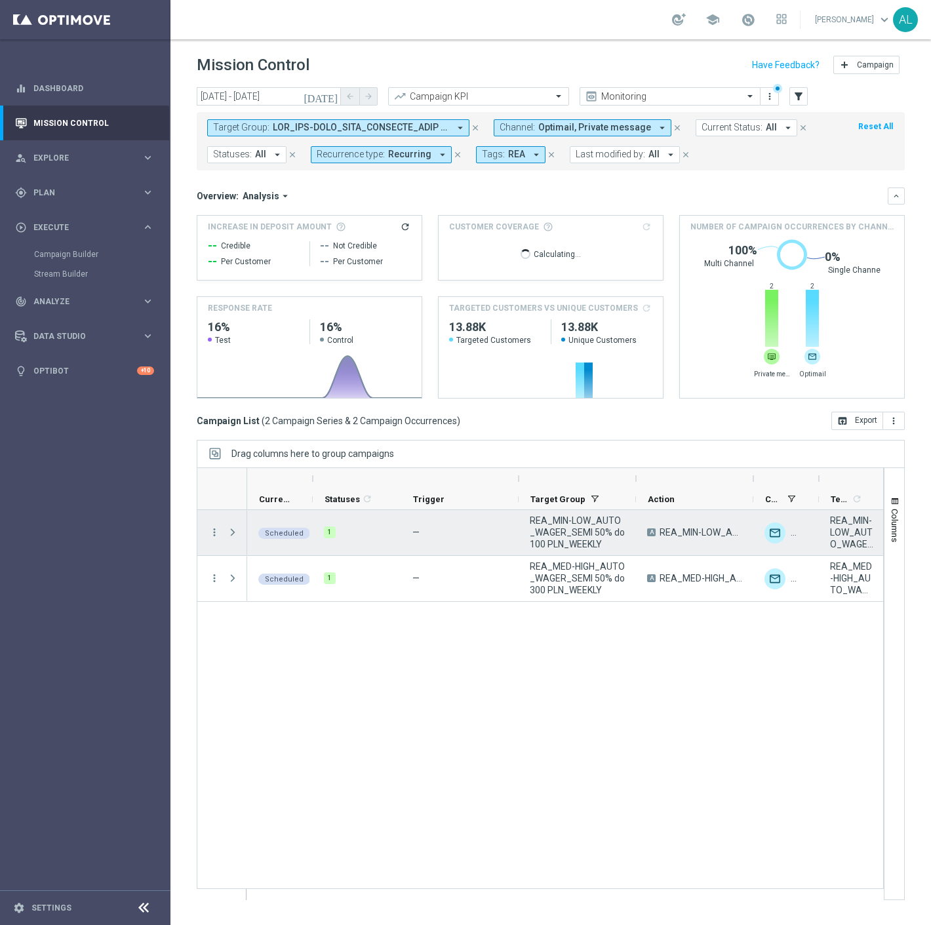
click at [564, 528] on span "REA_MIN-LOW_AUTO_WAGER_SEMI 50% do 100 PLN_WEEKLY" at bounding box center [577, 532] width 95 height 35
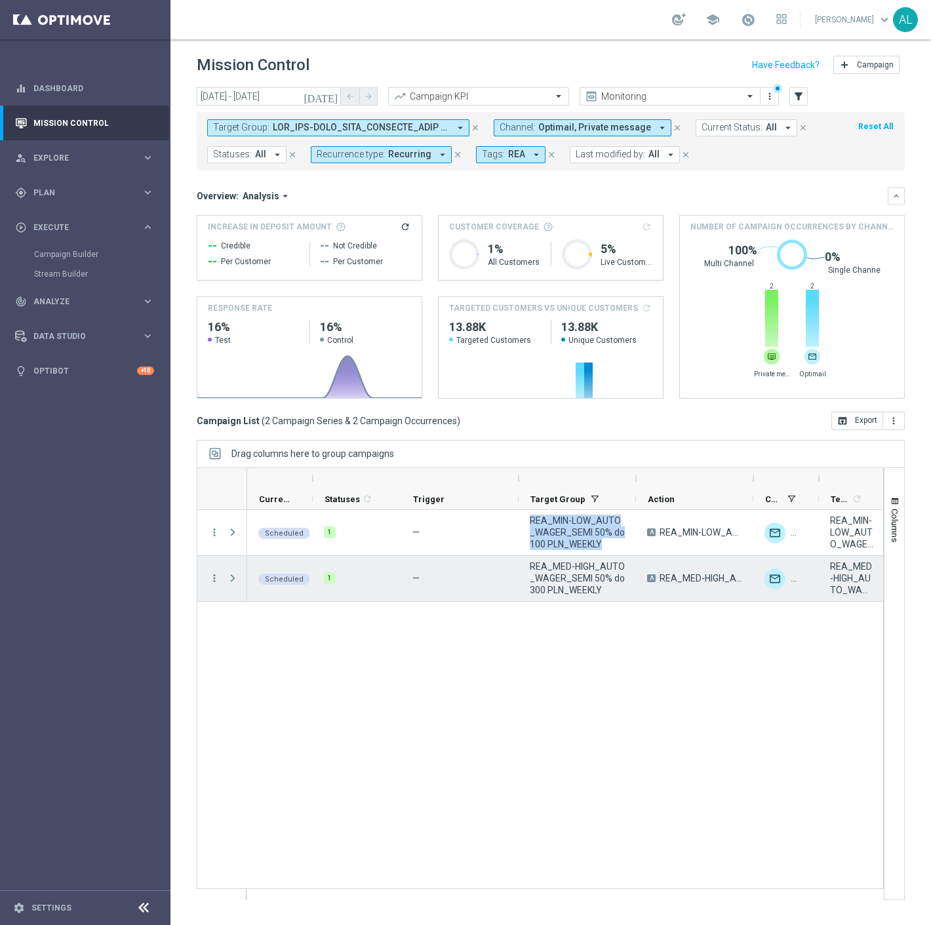
click at [564, 577] on span "REA_MED-HIGH_AUTO_WAGER_SEMI 50% do 300 PLN_WEEKLY" at bounding box center [577, 577] width 95 height 35
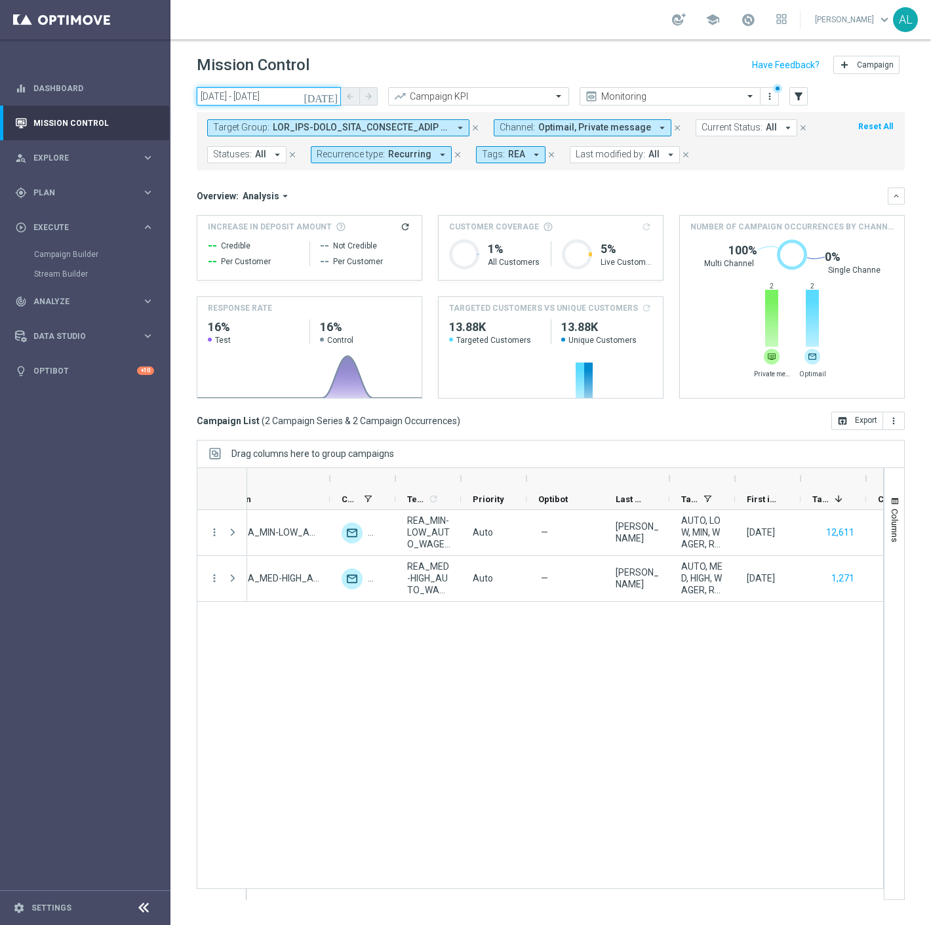
click at [239, 92] on input "[DATE] - [DATE]" at bounding box center [269, 96] width 144 height 18
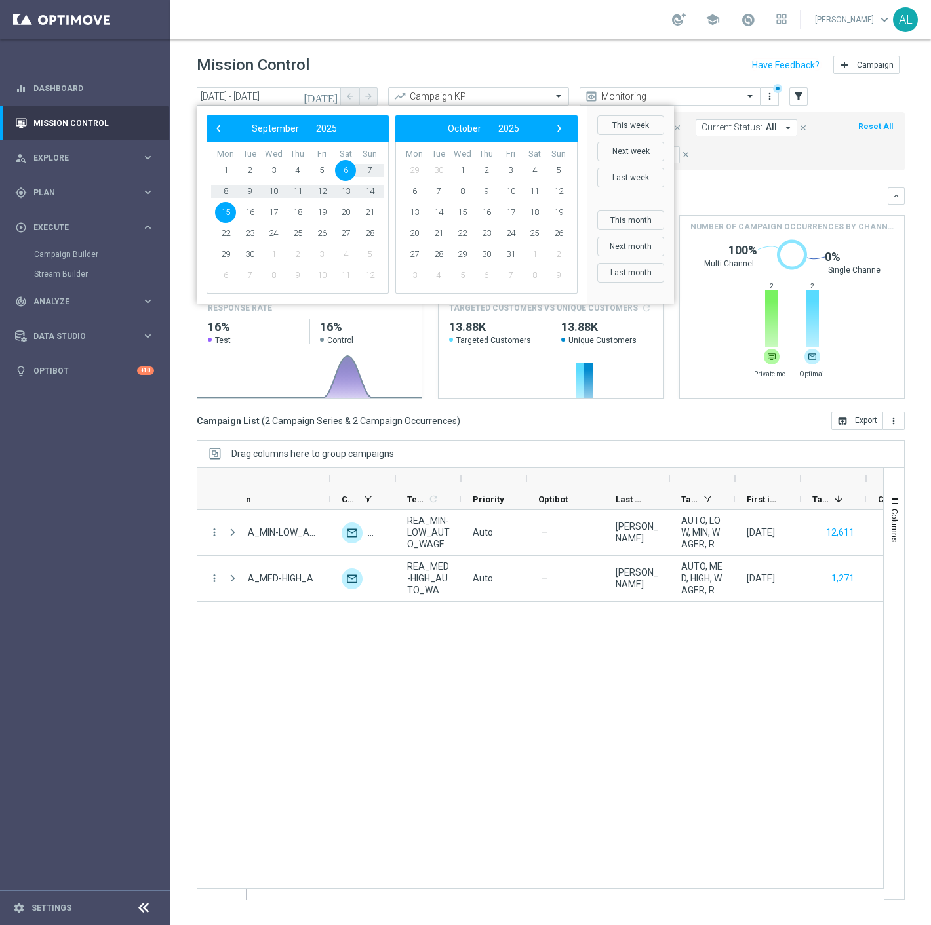
click at [345, 172] on span "6" at bounding box center [345, 170] width 21 height 21
click at [326, 192] on span "12" at bounding box center [321, 191] width 21 height 21
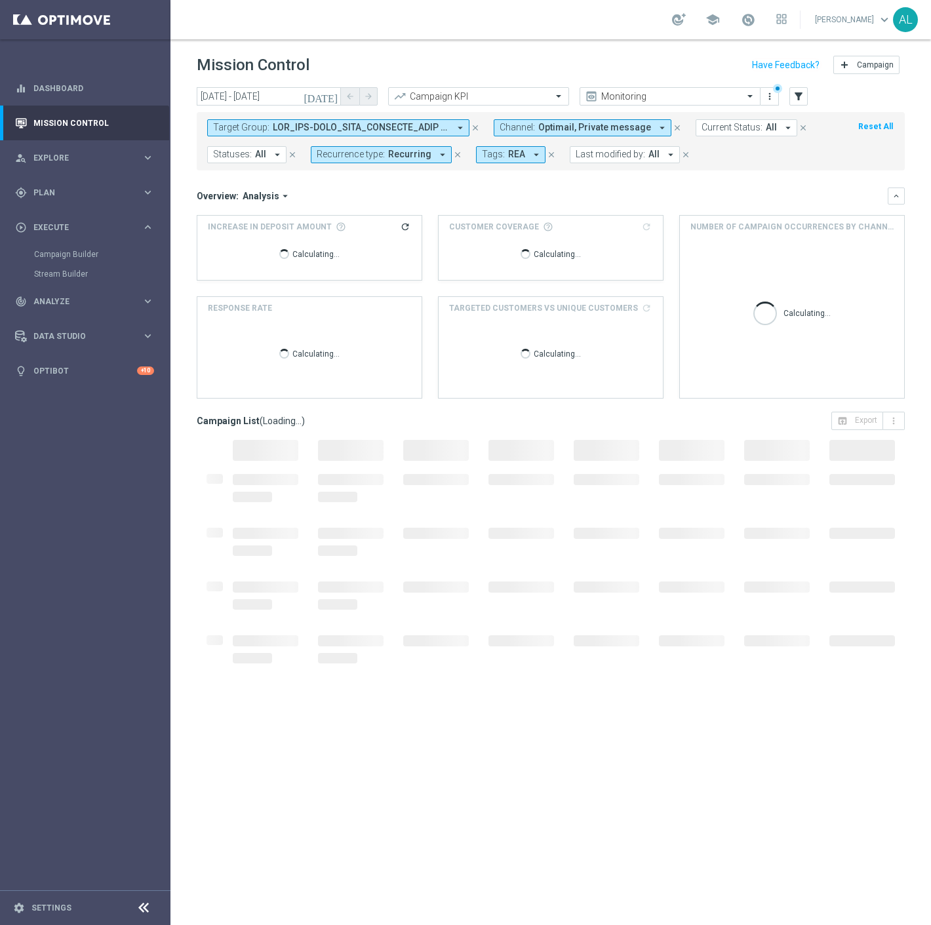
type input "[DATE] - [DATE]"
